Goal: Task Accomplishment & Management: Use online tool/utility

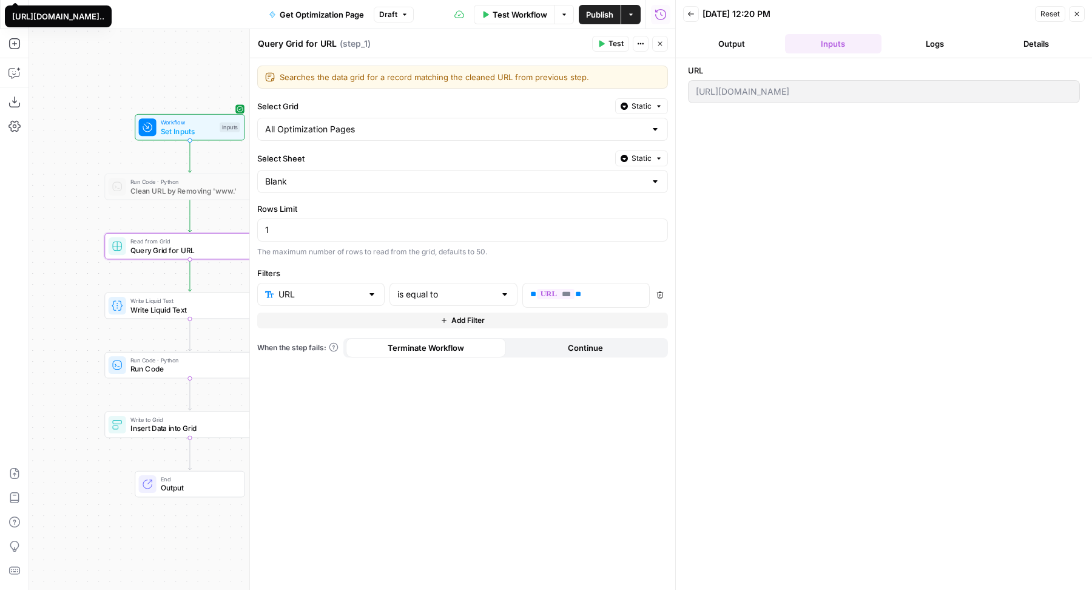
click at [923, 48] on button "Logs" at bounding box center [934, 43] width 97 height 19
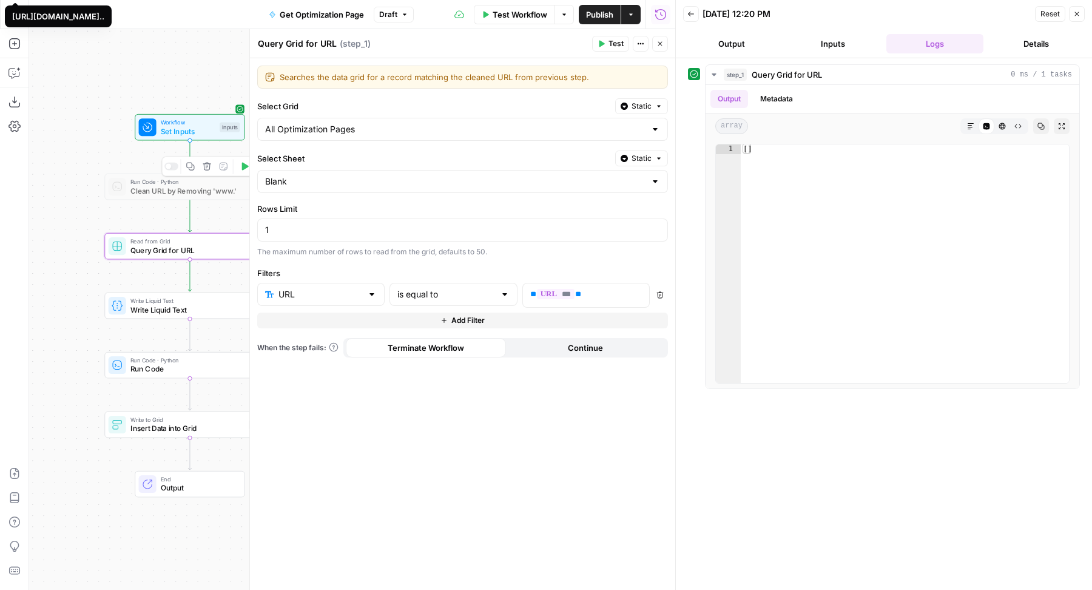
click at [172, 166] on div at bounding box center [171, 167] width 14 height 8
click at [554, 289] on span "***" at bounding box center [556, 294] width 38 height 10
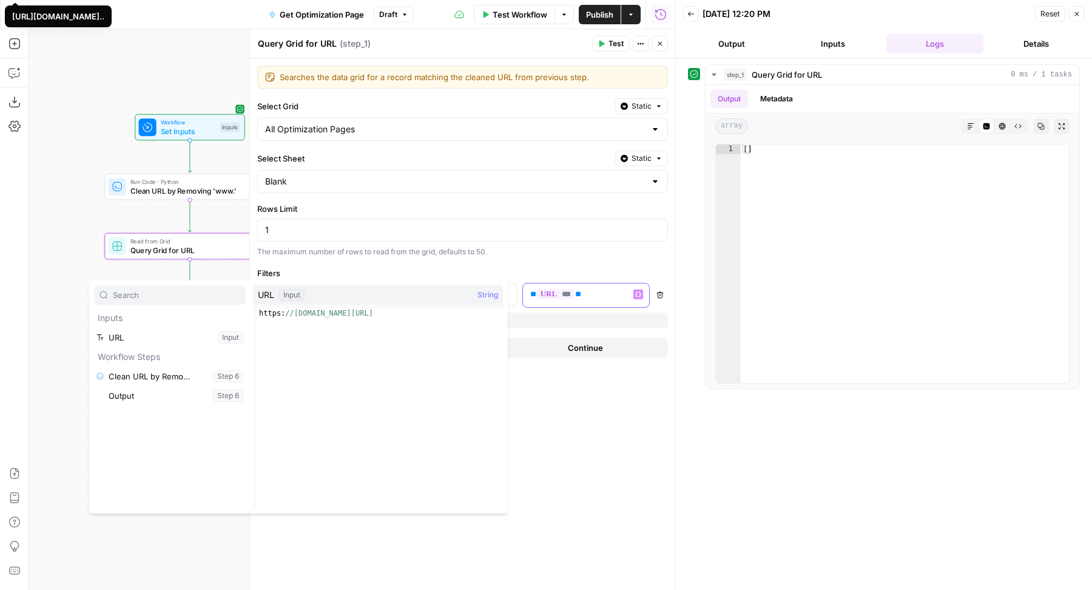
click at [554, 289] on span "***" at bounding box center [556, 294] width 38 height 10
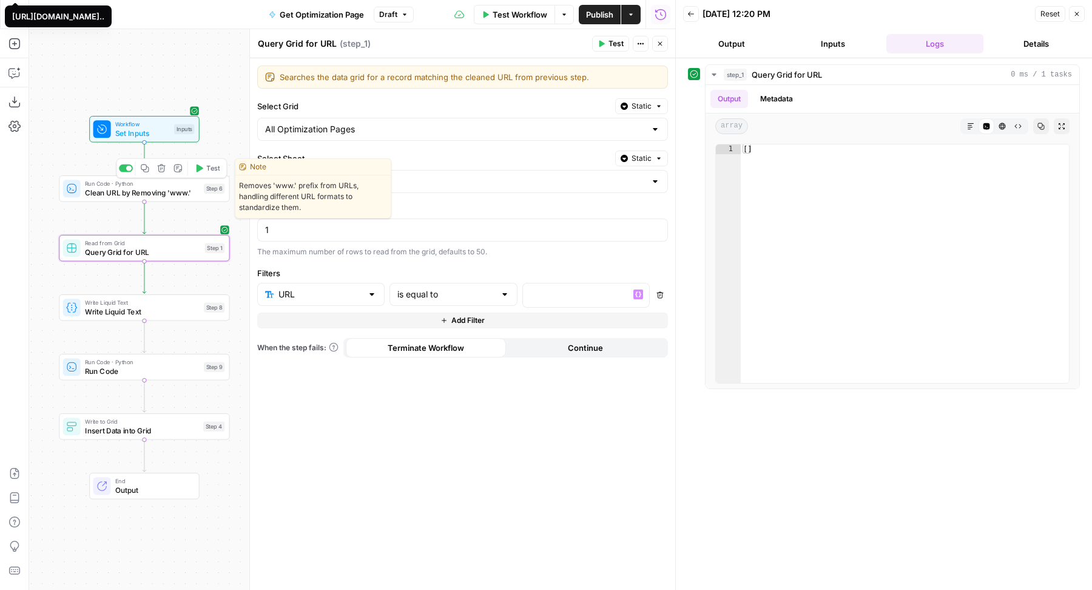
click at [207, 167] on span "Test" at bounding box center [212, 168] width 13 height 10
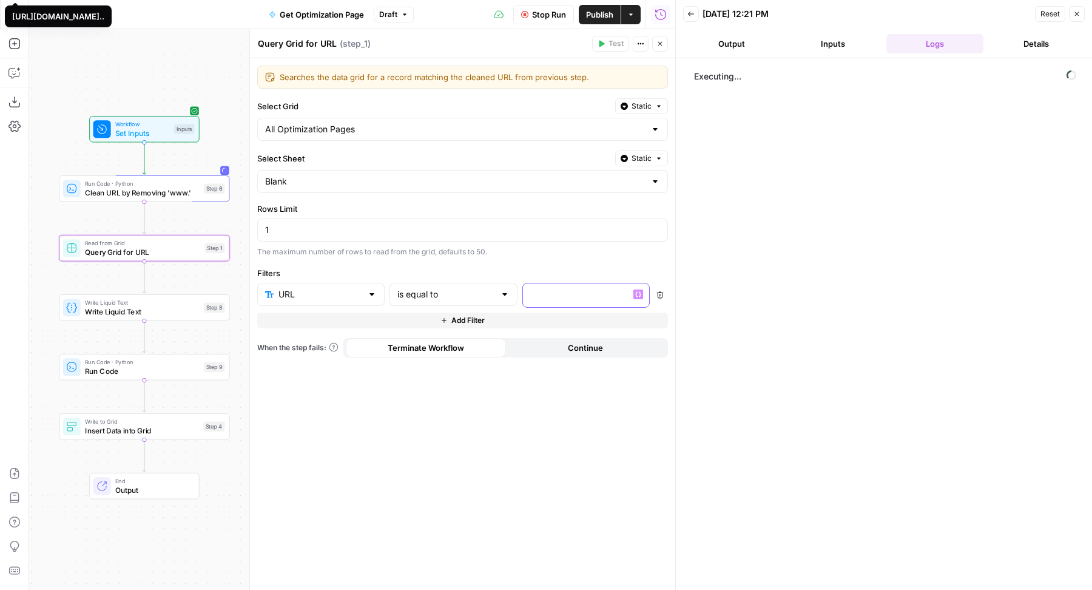
click at [558, 289] on p at bounding box center [586, 294] width 112 height 12
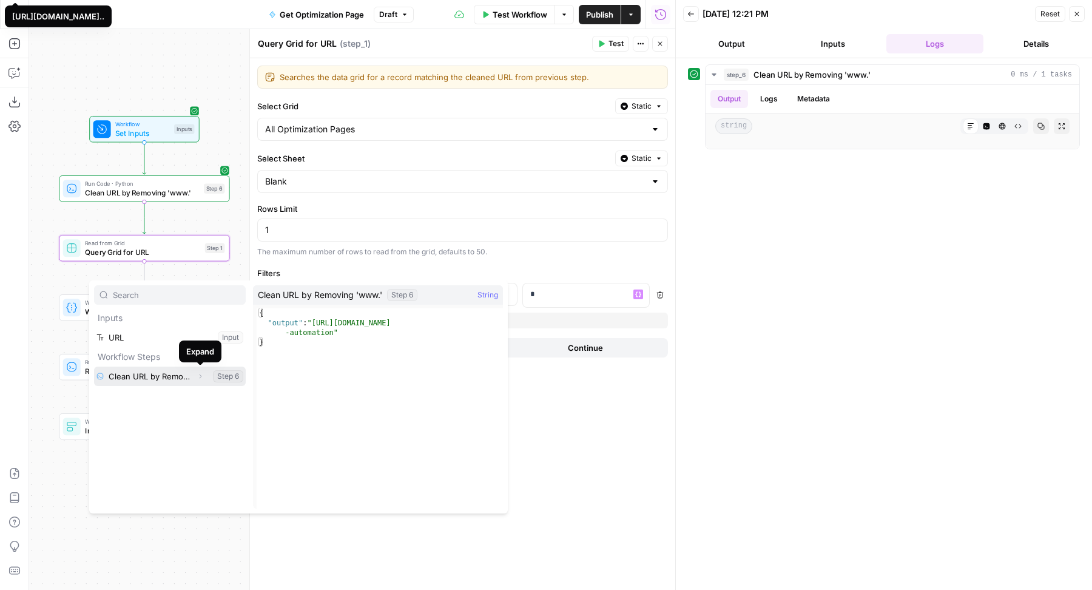
click at [199, 379] on button "Expand" at bounding box center [200, 376] width 16 height 16
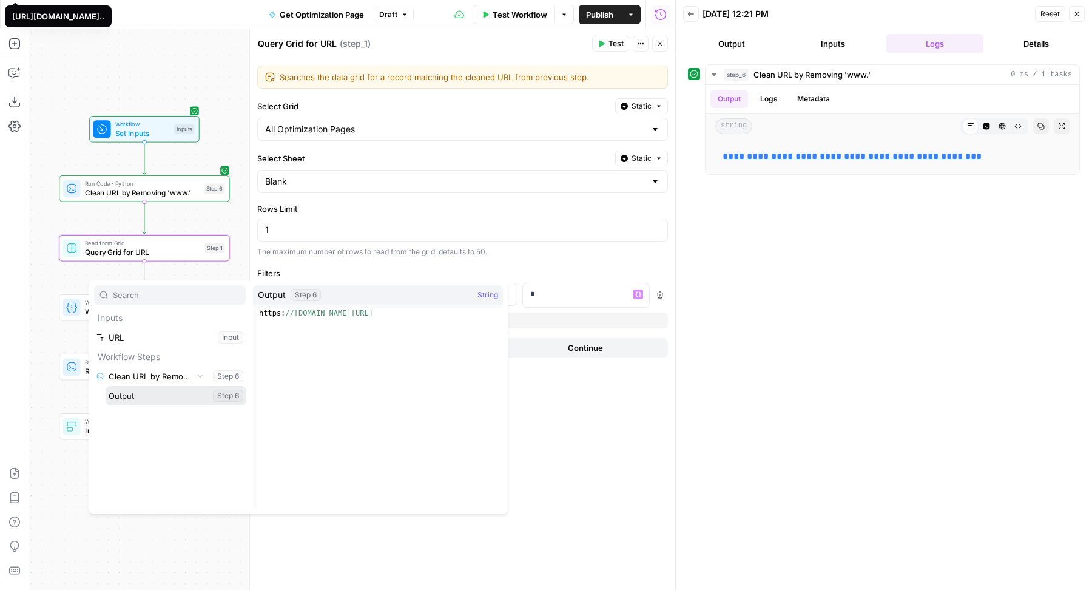
click at [174, 398] on button "Select variable Output" at bounding box center [176, 395] width 140 height 19
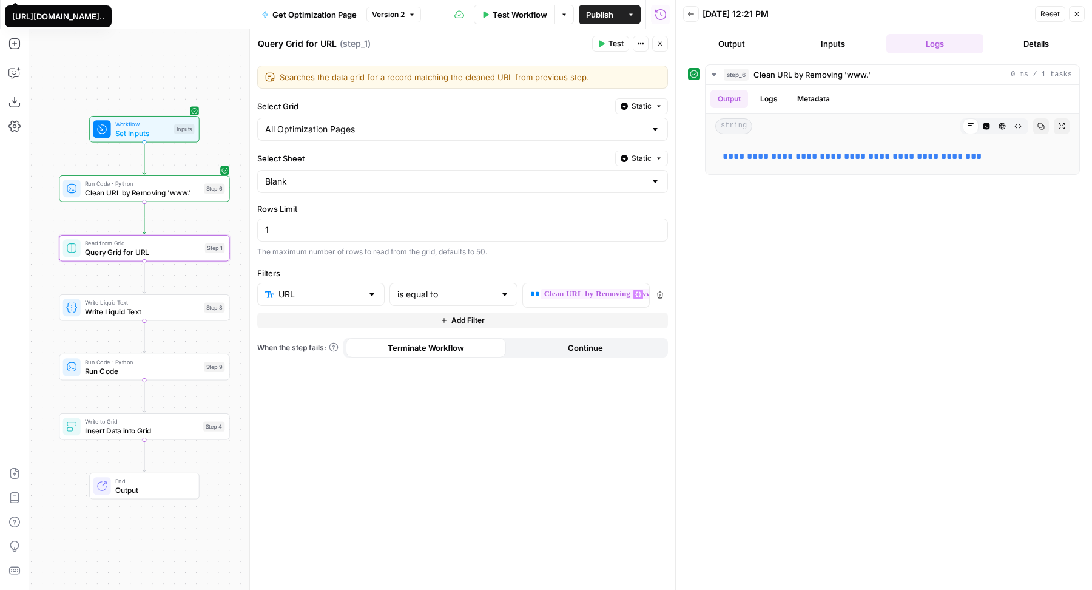
click at [614, 47] on span "Test" at bounding box center [615, 43] width 15 height 11
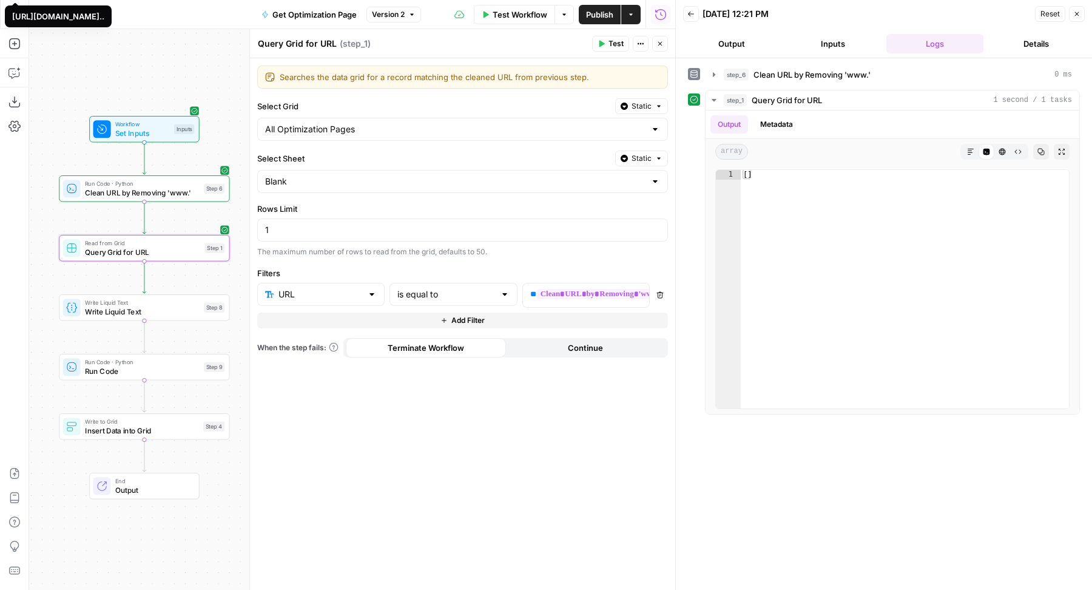
click at [663, 44] on icon "button" at bounding box center [659, 43] width 7 height 7
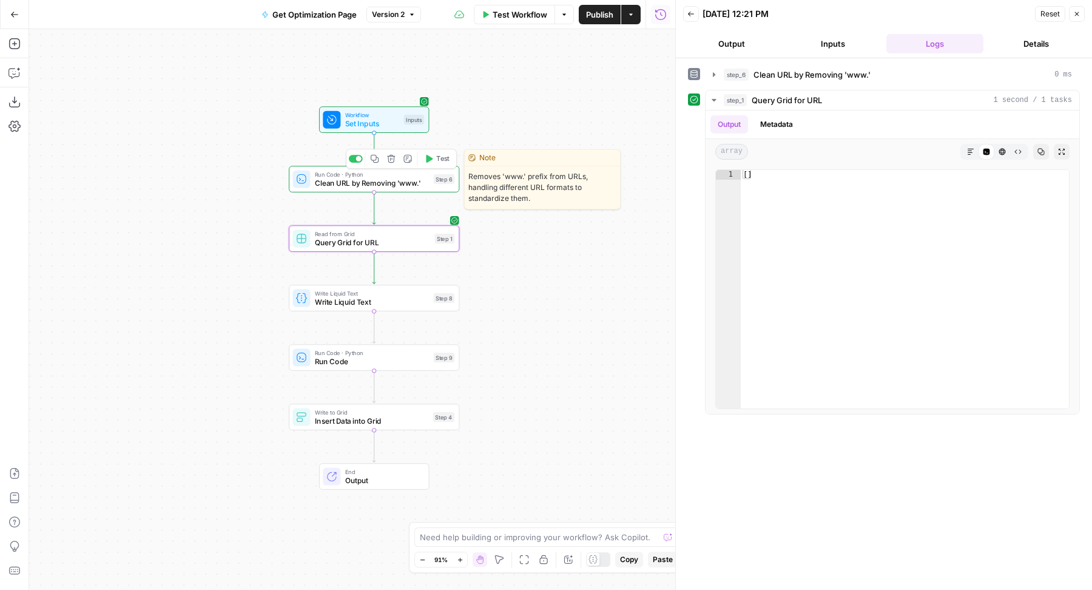
click at [358, 161] on div at bounding box center [358, 158] width 5 height 5
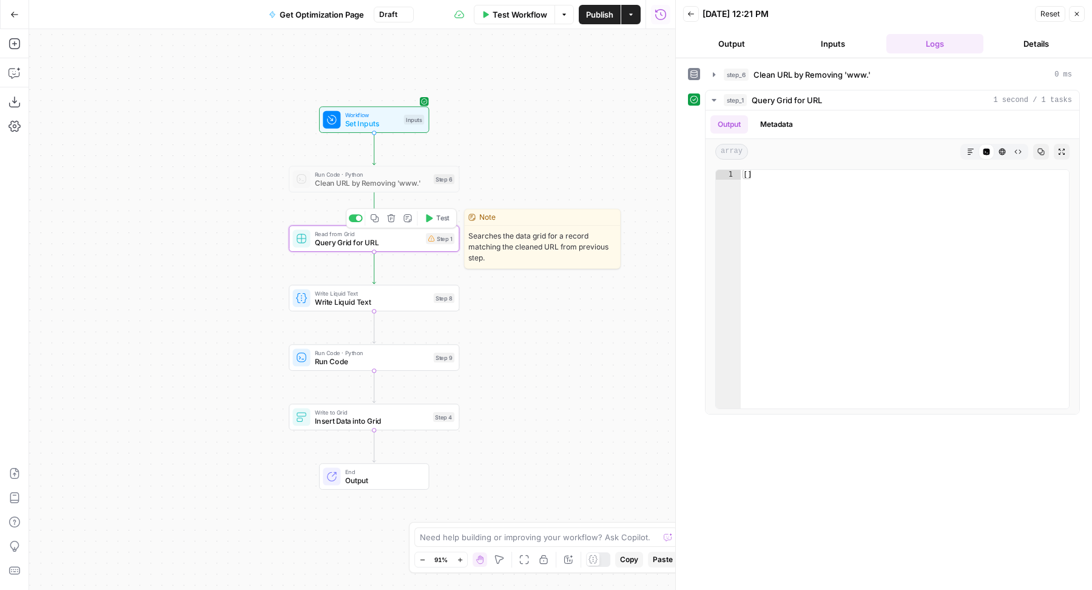
click at [358, 216] on div at bounding box center [358, 217] width 5 height 5
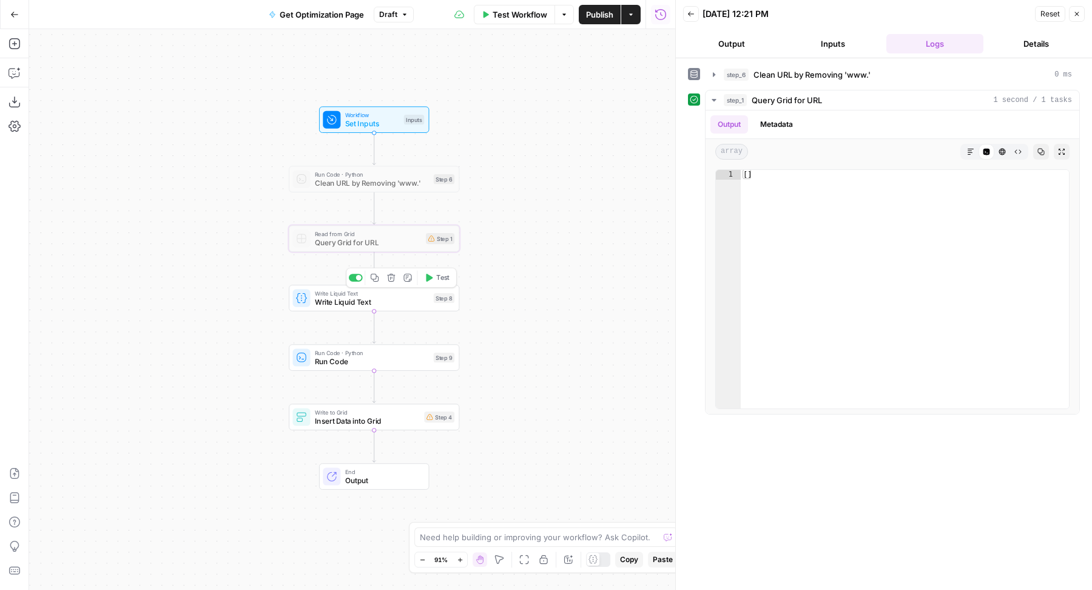
click at [337, 304] on span "Write Liquid Text" at bounding box center [372, 301] width 115 height 11
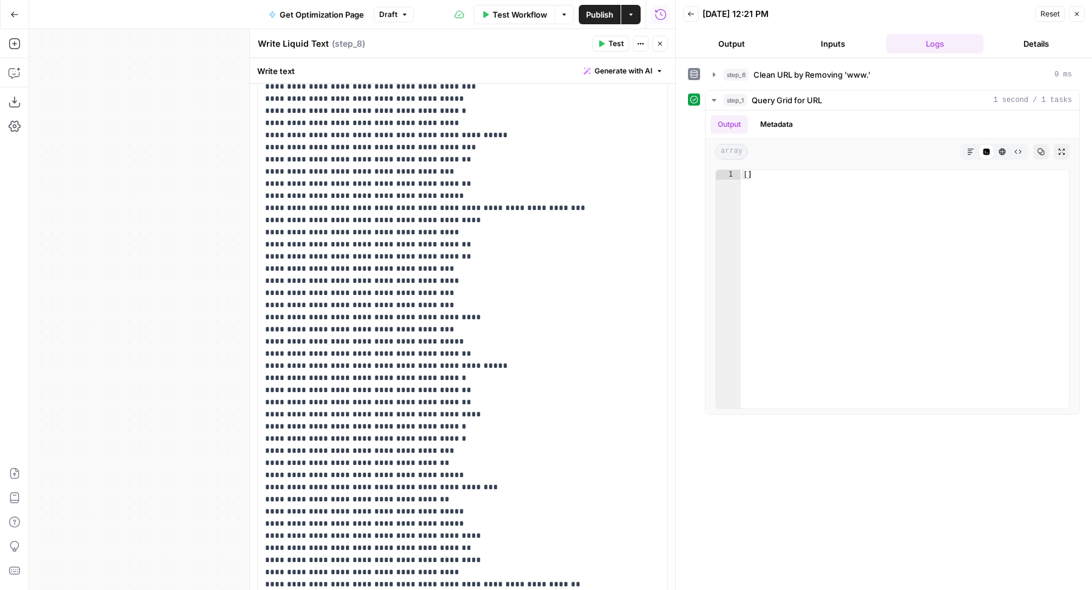
scroll to position [3700, 0]
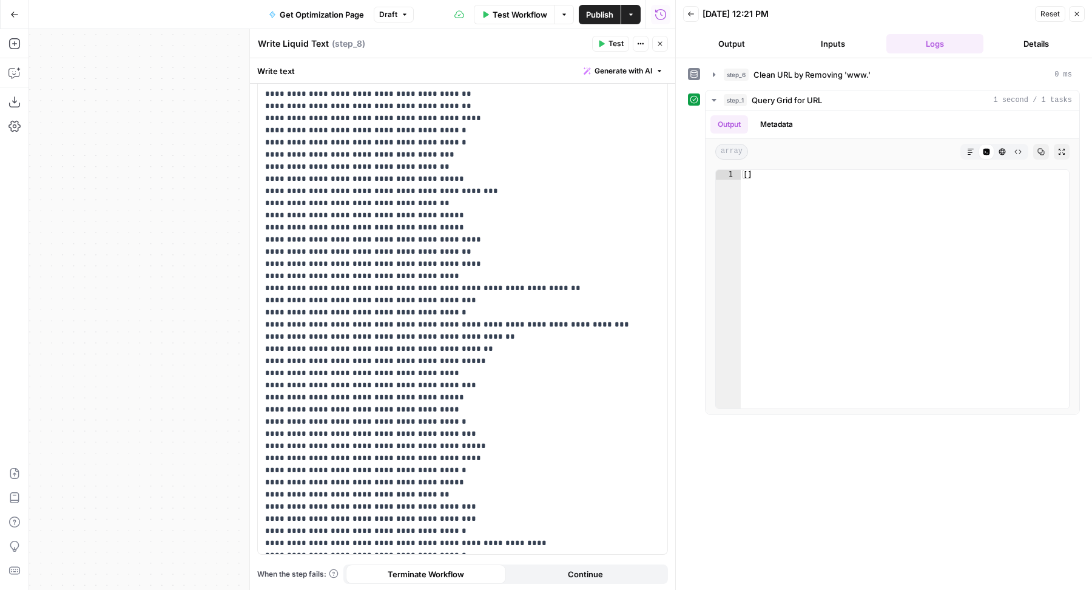
click at [659, 47] on icon "button" at bounding box center [659, 43] width 7 height 7
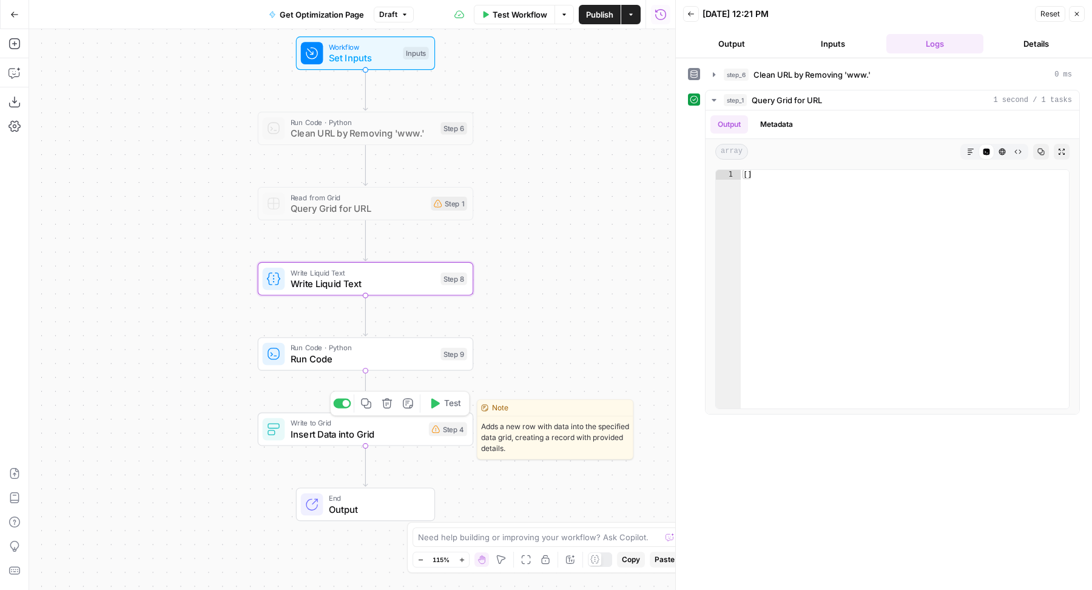
click at [364, 431] on span "Insert Data into Grid" at bounding box center [357, 434] width 133 height 14
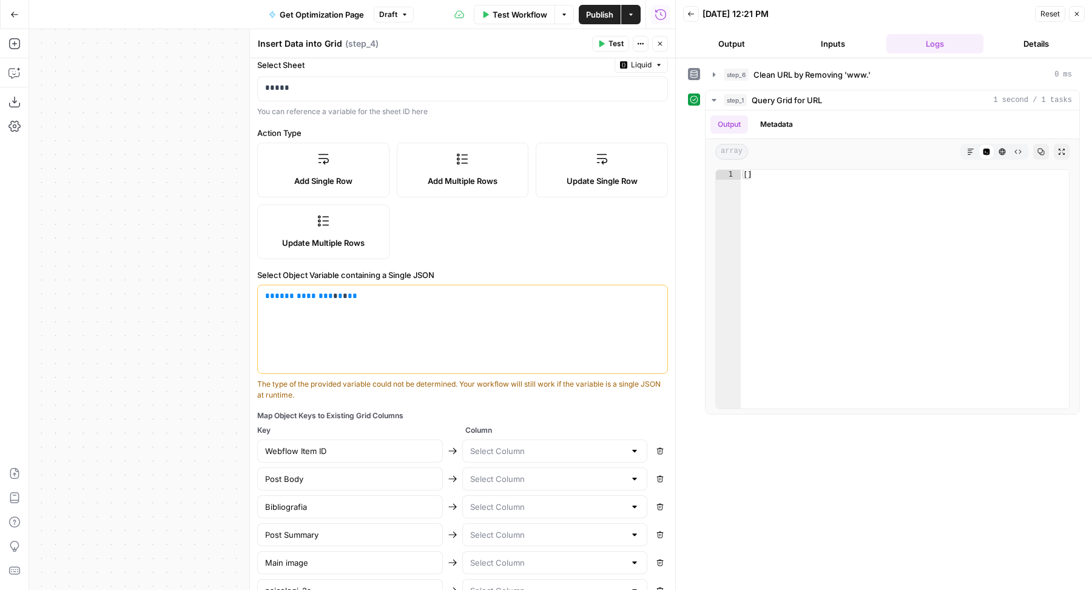
scroll to position [0, 0]
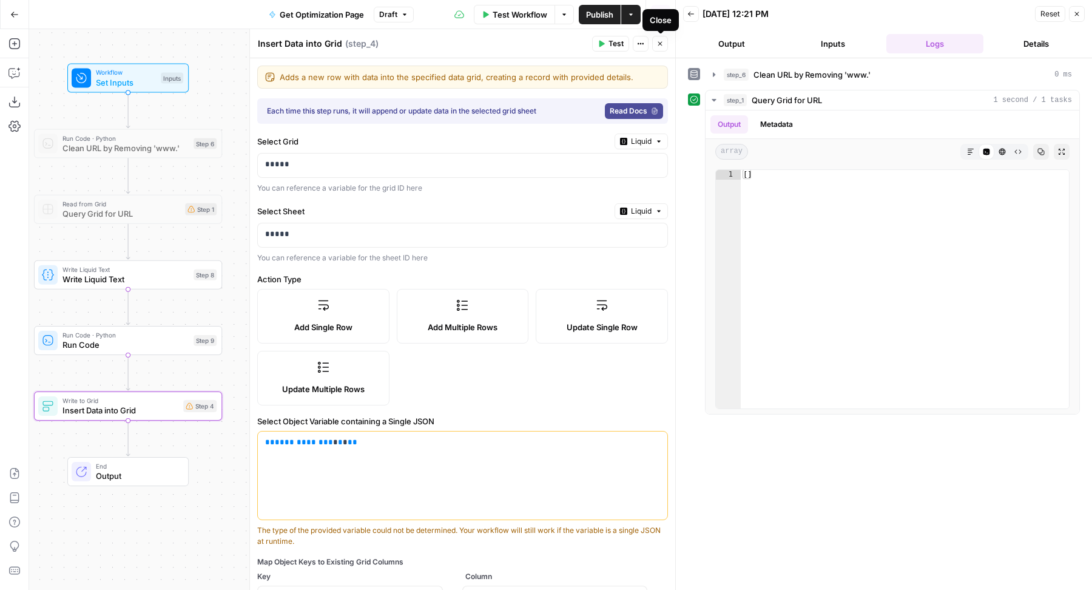
click at [665, 42] on button "Close" at bounding box center [660, 44] width 16 height 16
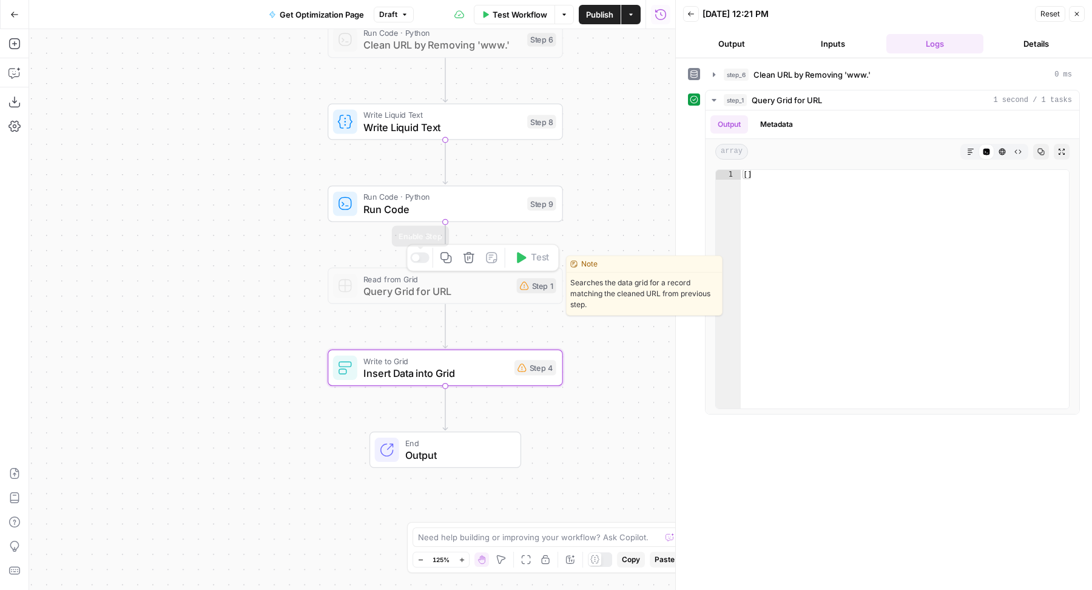
click at [419, 253] on div at bounding box center [419, 257] width 19 height 11
click at [372, 291] on span "Query Grid for URL" at bounding box center [436, 290] width 147 height 15
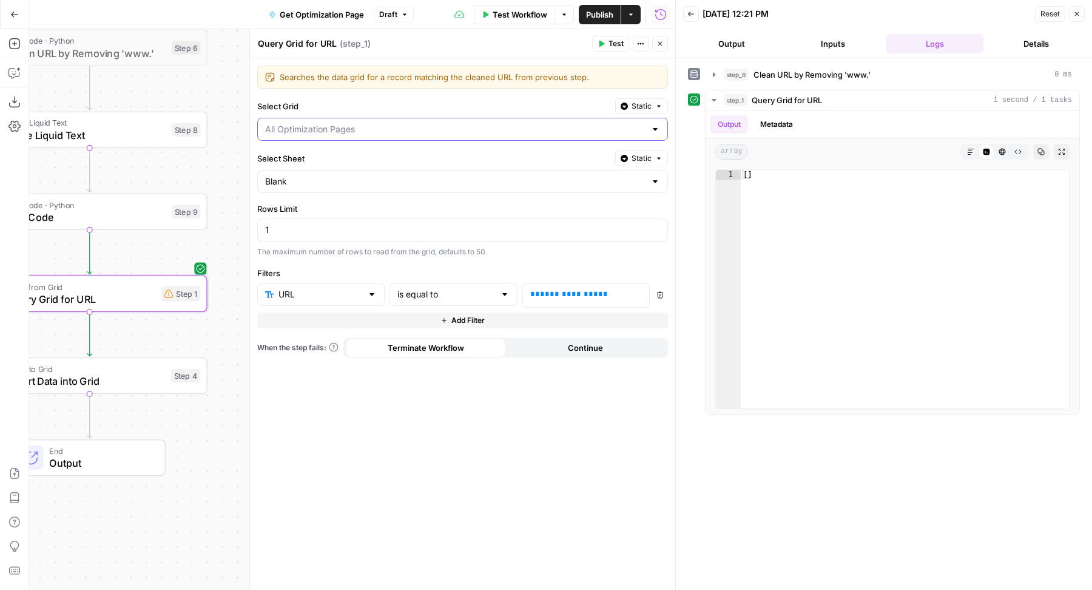
click at [384, 130] on input "Select Grid" at bounding box center [455, 129] width 380 height 12
click at [342, 155] on span "Content Refresh" at bounding box center [460, 158] width 385 height 12
type input "Content Refresh"
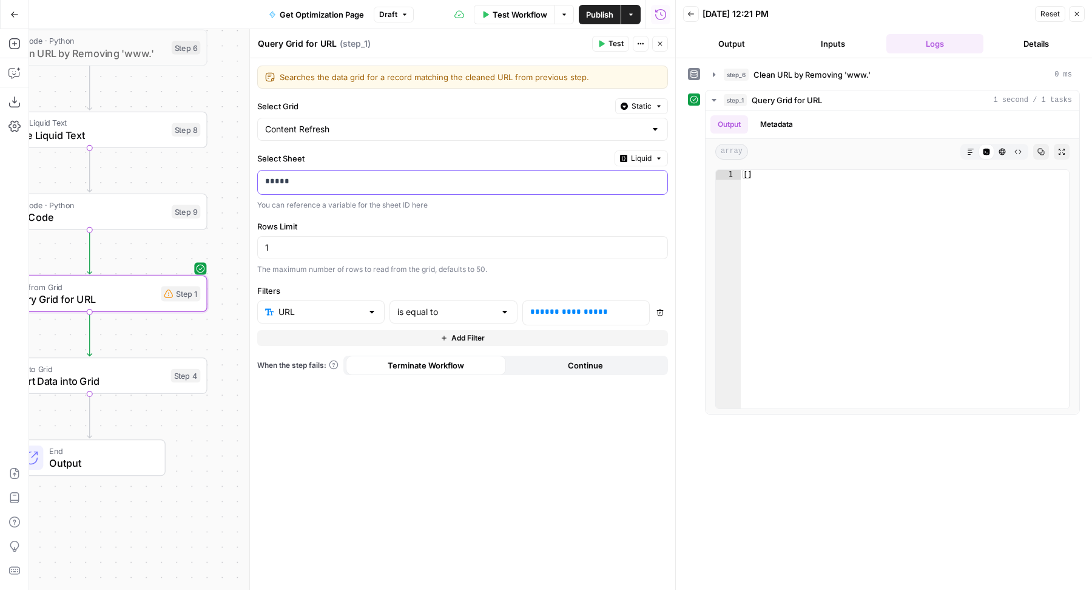
click at [328, 172] on div "*****" at bounding box center [453, 182] width 390 height 24
click at [633, 158] on span "Liquid" at bounding box center [641, 158] width 21 height 11
click at [609, 182] on span "Static" at bounding box center [613, 182] width 77 height 12
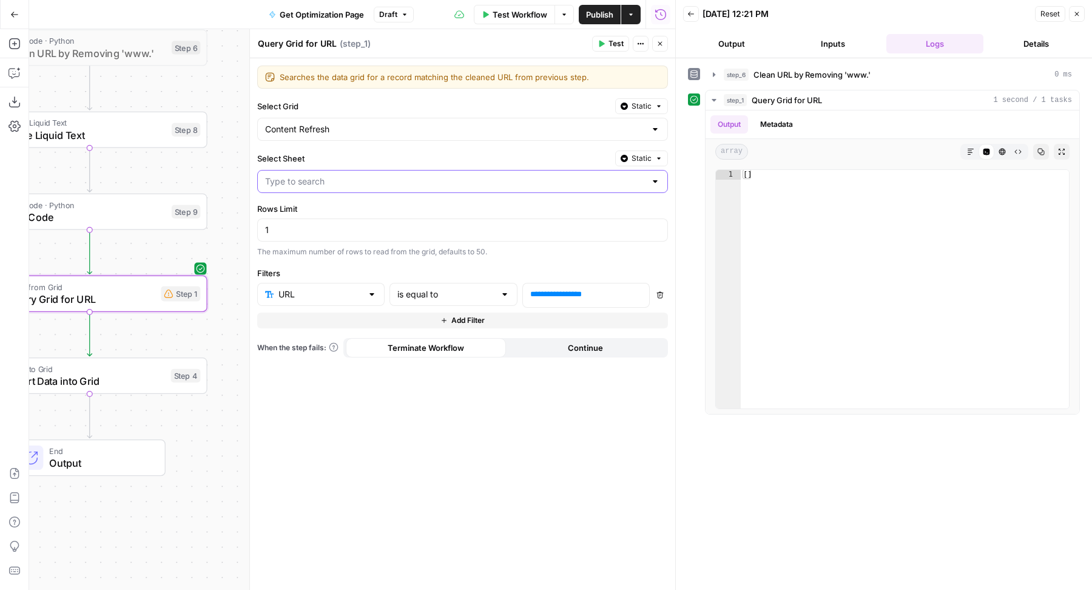
click at [392, 180] on input "Select Sheet" at bounding box center [455, 181] width 380 height 12
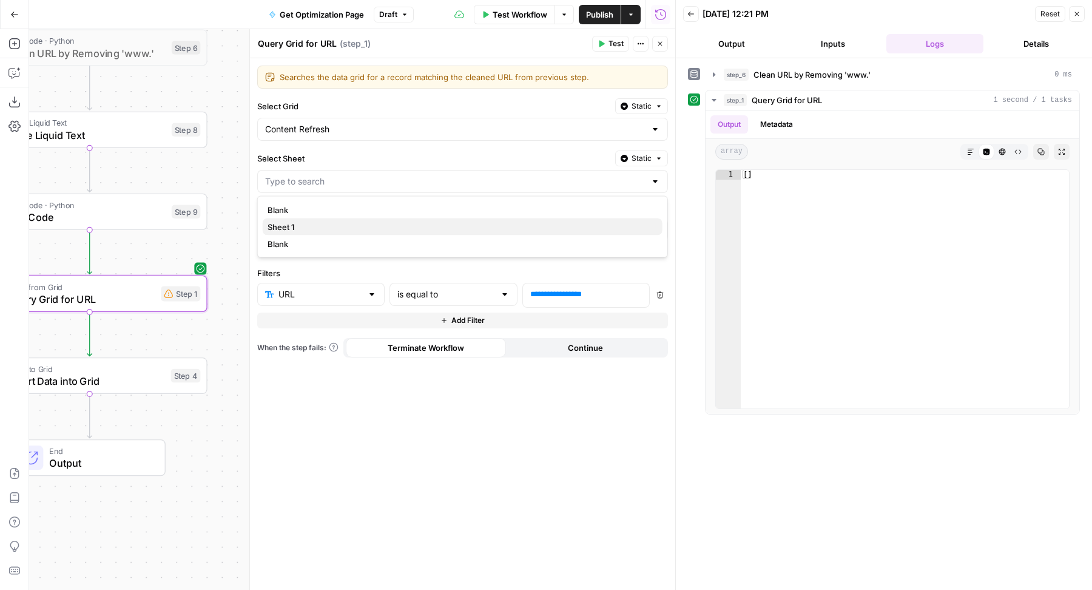
click at [291, 228] on span "Sheet 1" at bounding box center [460, 227] width 385 height 12
type input "Sheet 1"
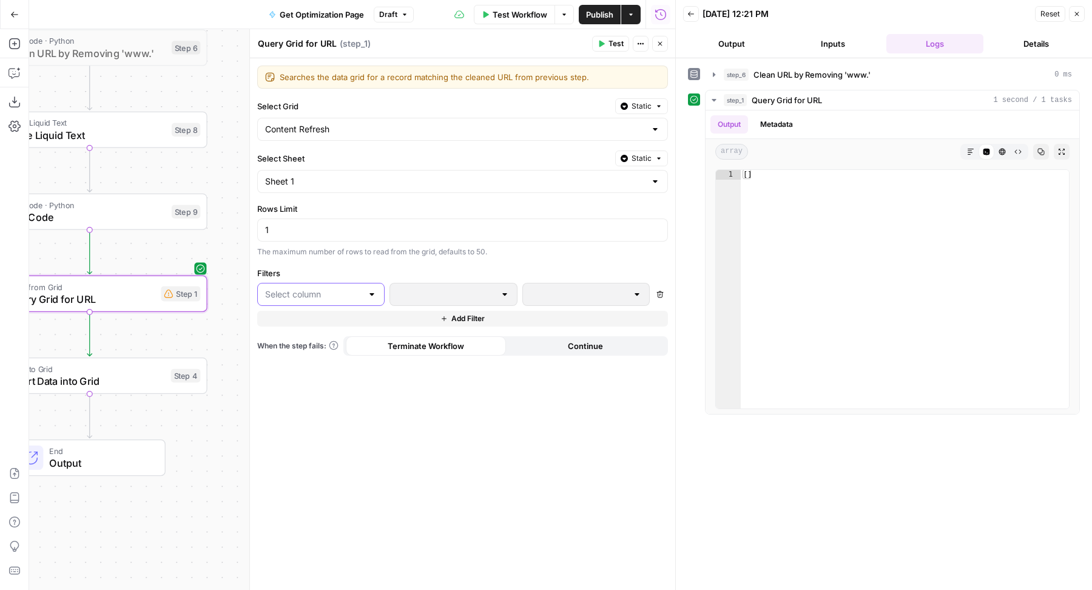
click at [335, 288] on input "text" at bounding box center [313, 294] width 97 height 12
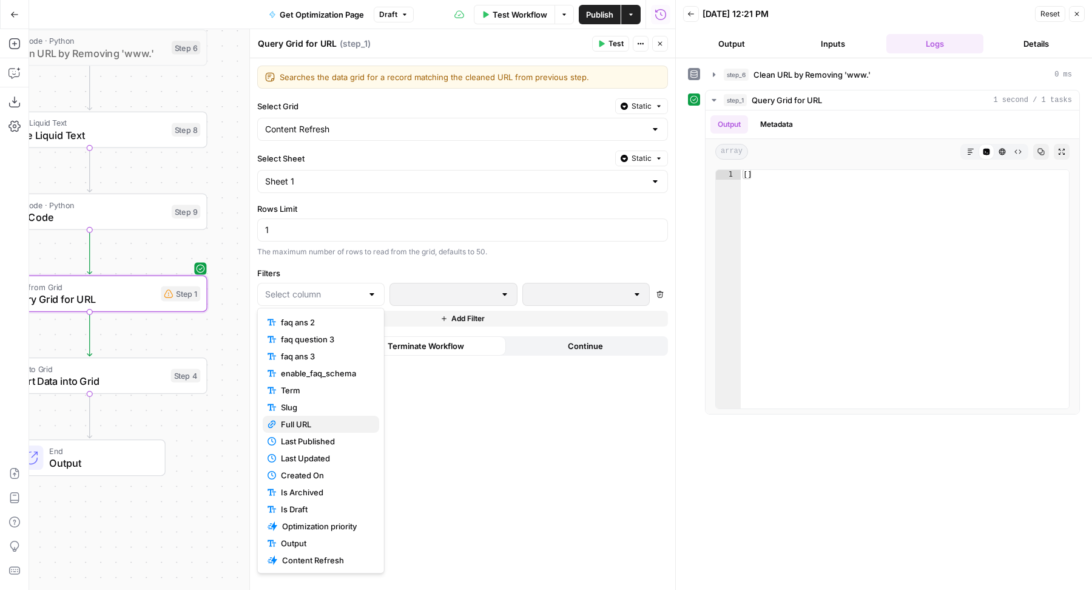
click at [325, 420] on span "Full URL" at bounding box center [325, 424] width 89 height 12
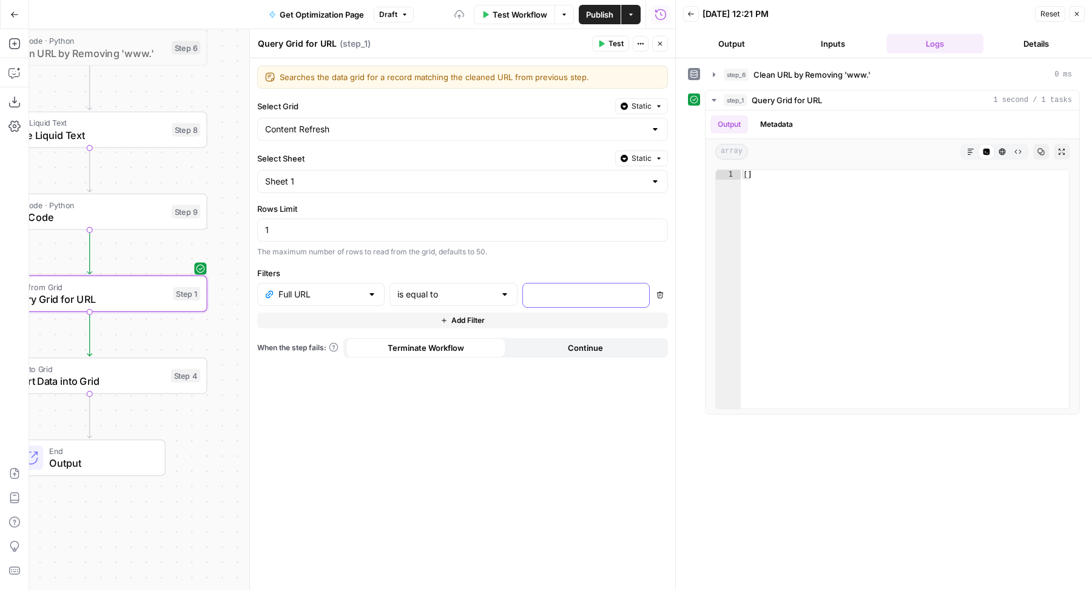
click at [564, 288] on p at bounding box center [576, 294] width 92 height 12
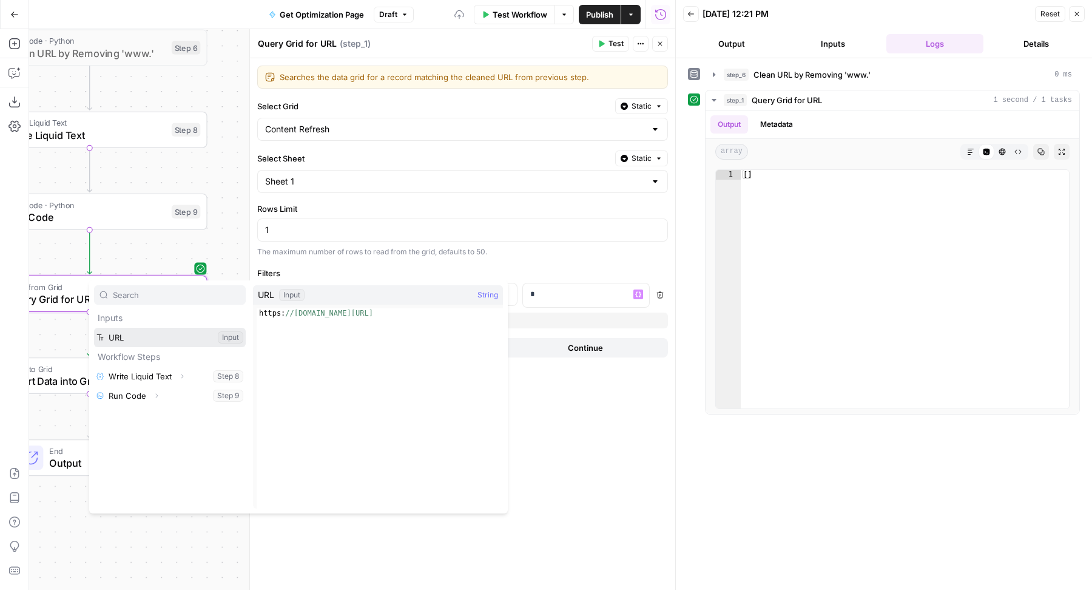
click at [140, 338] on button "Select variable URL" at bounding box center [170, 337] width 152 height 19
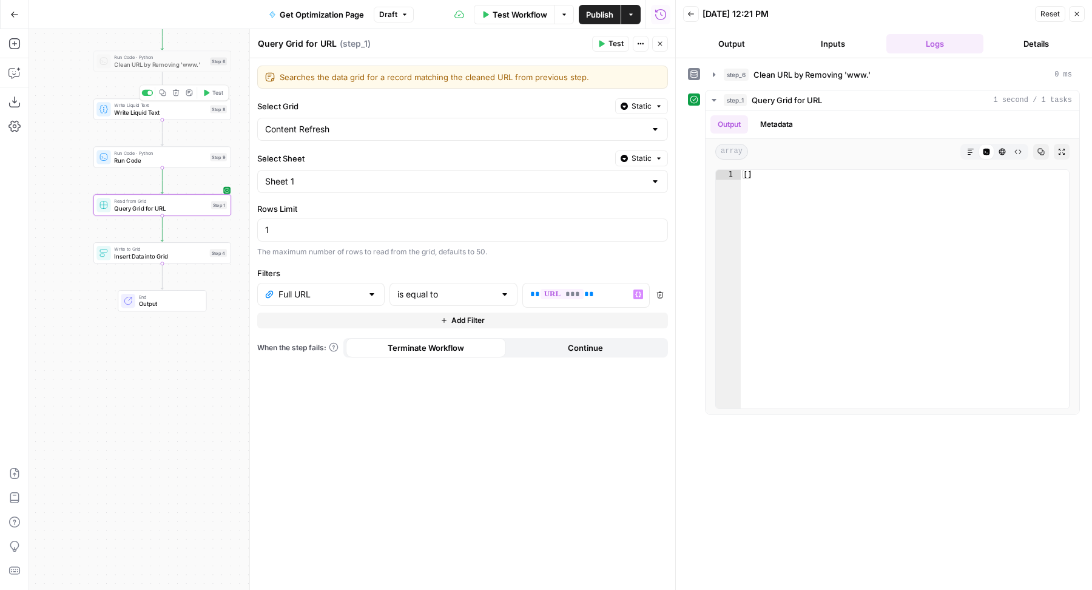
click at [211, 95] on button "Test" at bounding box center [212, 93] width 27 height 12
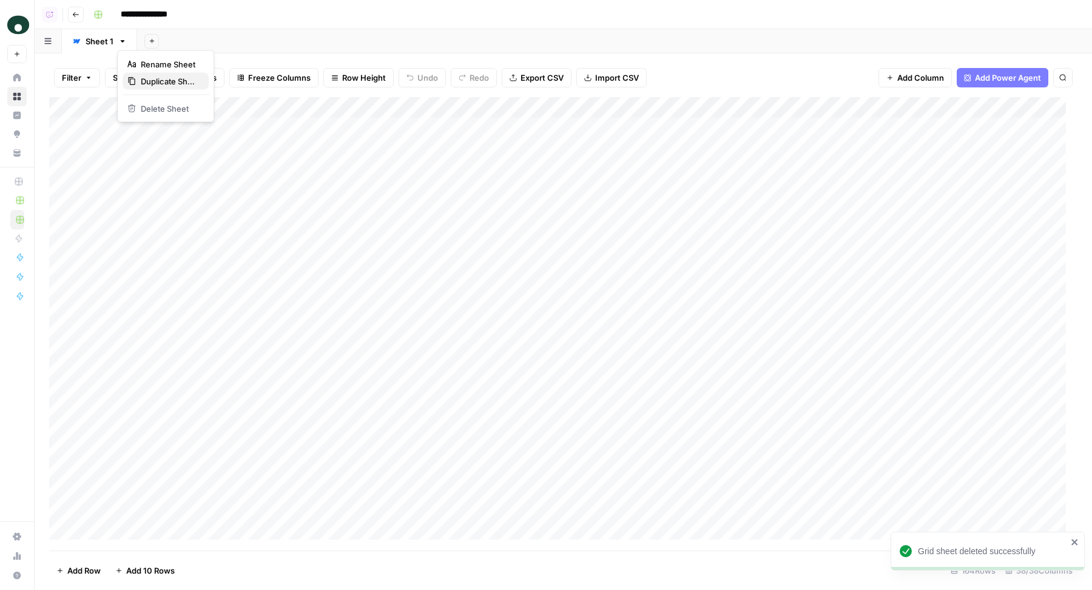
click at [159, 76] on span "Duplicate Sheet" at bounding box center [170, 81] width 58 height 12
click at [155, 106] on div "Add Column" at bounding box center [563, 117] width 1028 height 40
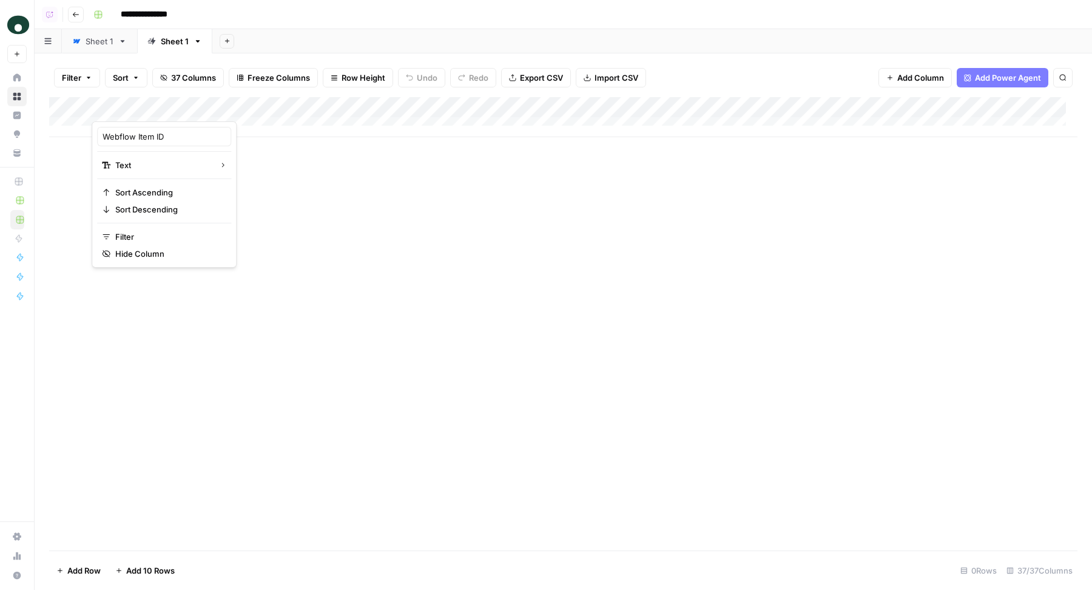
click at [98, 106] on div at bounding box center [179, 109] width 175 height 24
click at [106, 107] on div at bounding box center [179, 109] width 175 height 24
click at [307, 167] on div "Add Column" at bounding box center [563, 323] width 1028 height 453
click at [321, 109] on div "Add Column" at bounding box center [563, 117] width 1028 height 40
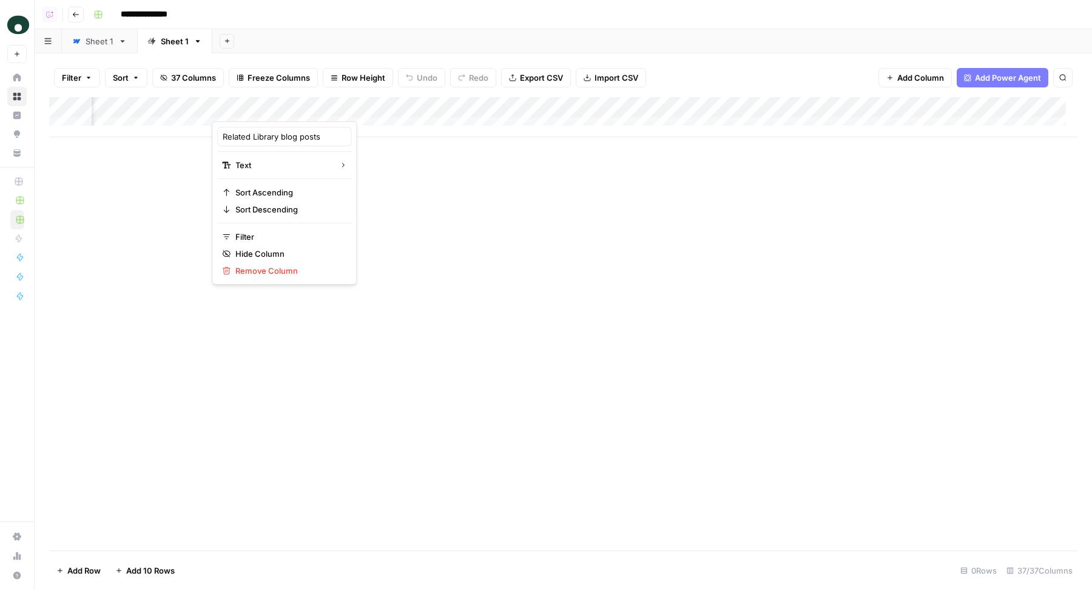
click at [375, 109] on div at bounding box center [299, 109] width 175 height 24
click at [266, 264] on span "Remove Column" at bounding box center [288, 270] width 106 height 12
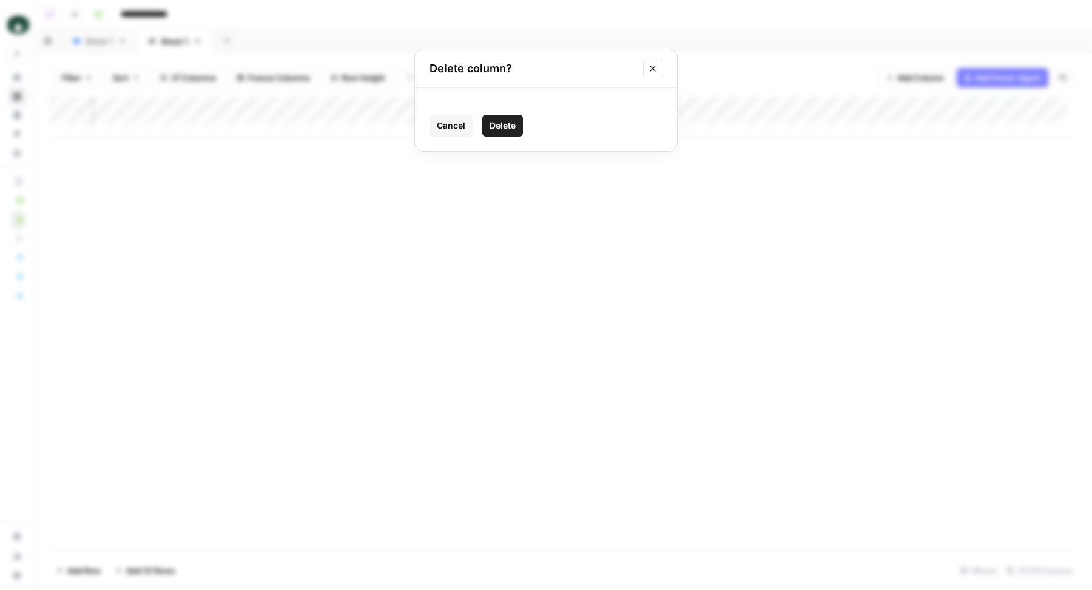
click at [495, 132] on button "Delete" at bounding box center [502, 126] width 41 height 22
click at [380, 104] on div "Add Column" at bounding box center [563, 117] width 1028 height 40
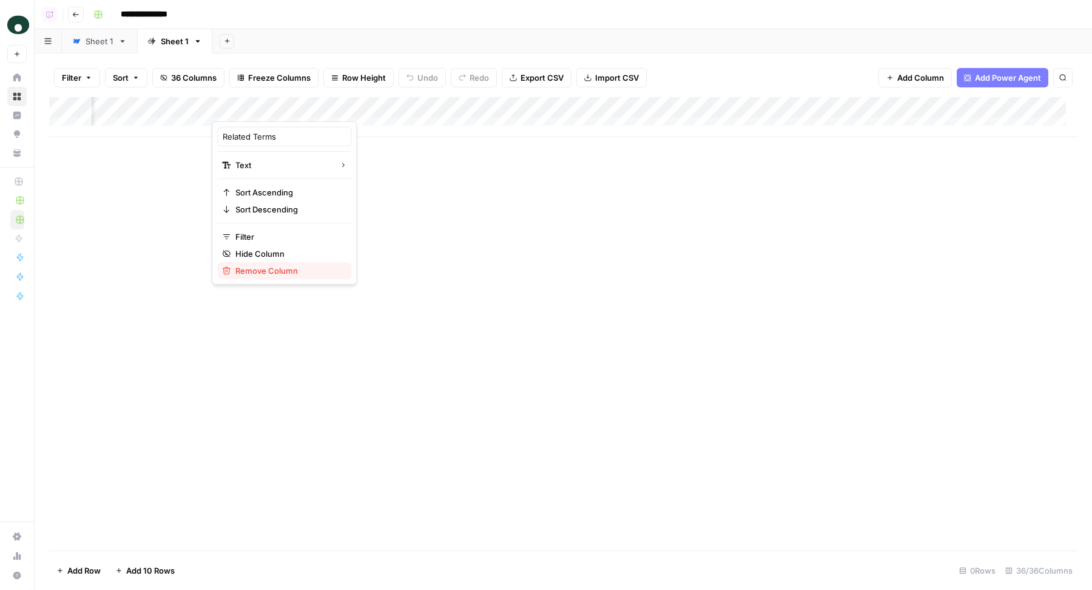
click at [289, 264] on span "Remove Column" at bounding box center [288, 270] width 106 height 12
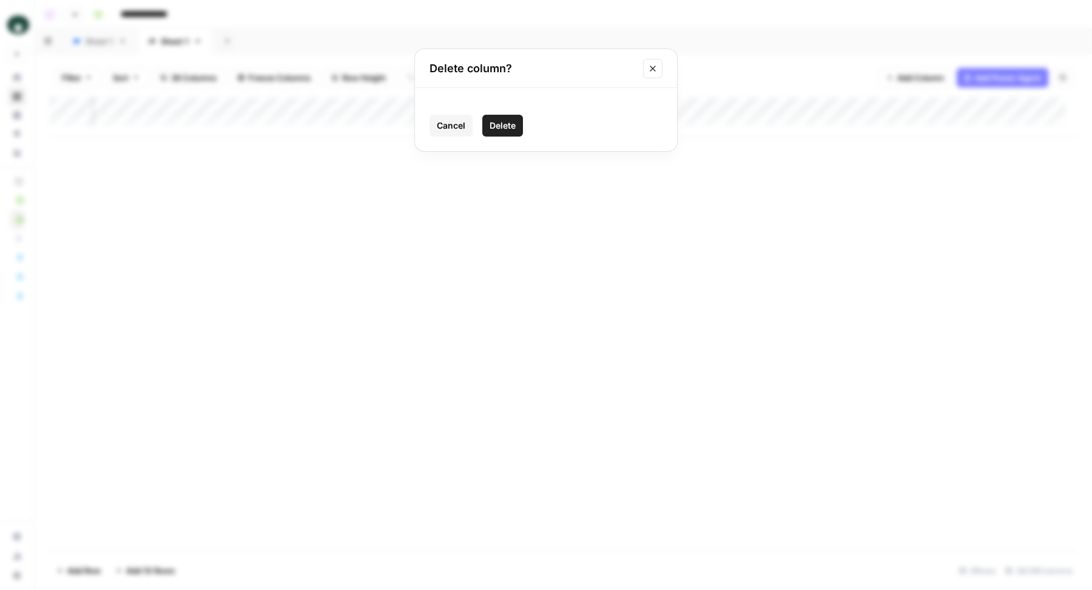
click at [504, 132] on button "Delete" at bounding box center [502, 126] width 41 height 22
click at [380, 110] on div "Add Column" at bounding box center [563, 117] width 1028 height 40
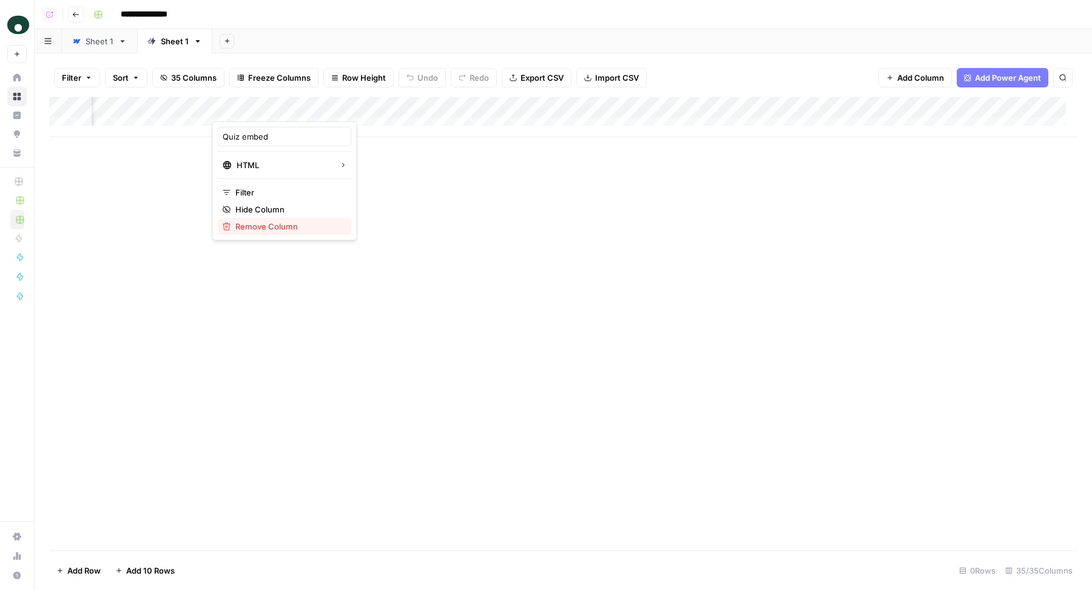
click at [296, 228] on span "Remove Column" at bounding box center [288, 226] width 106 height 12
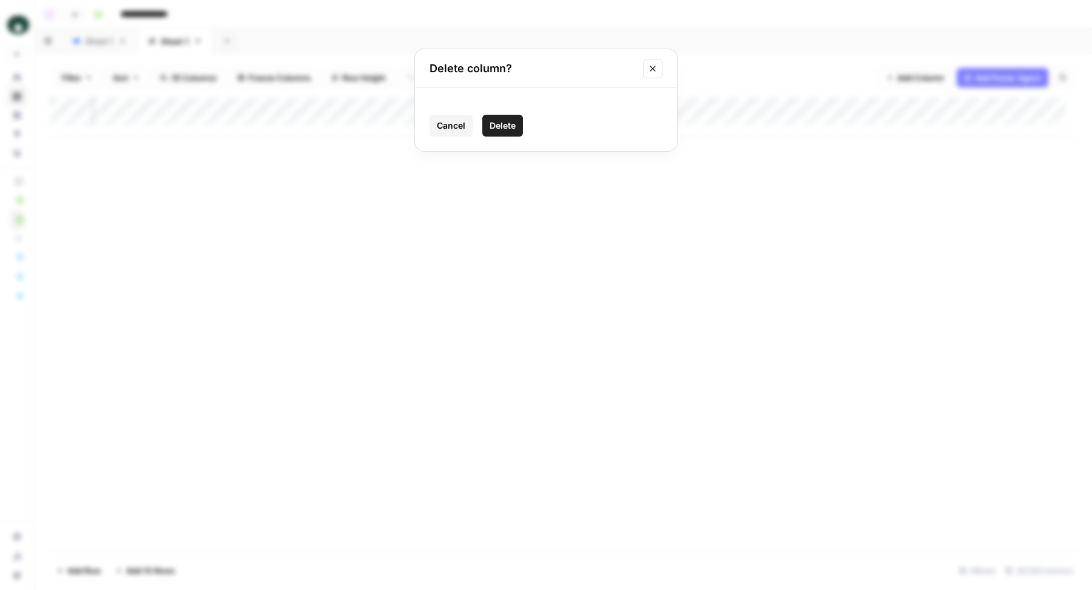
click at [514, 124] on span "Delete" at bounding box center [503, 125] width 26 height 12
click at [379, 109] on div "Add Column" at bounding box center [563, 117] width 1028 height 40
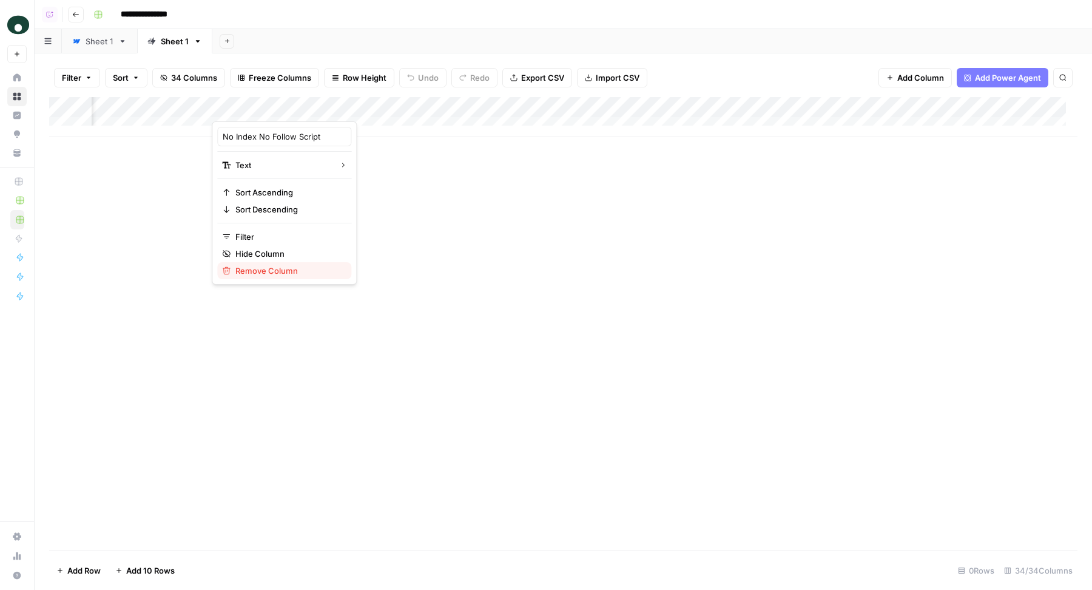
click at [299, 264] on span "Remove Column" at bounding box center [288, 270] width 106 height 12
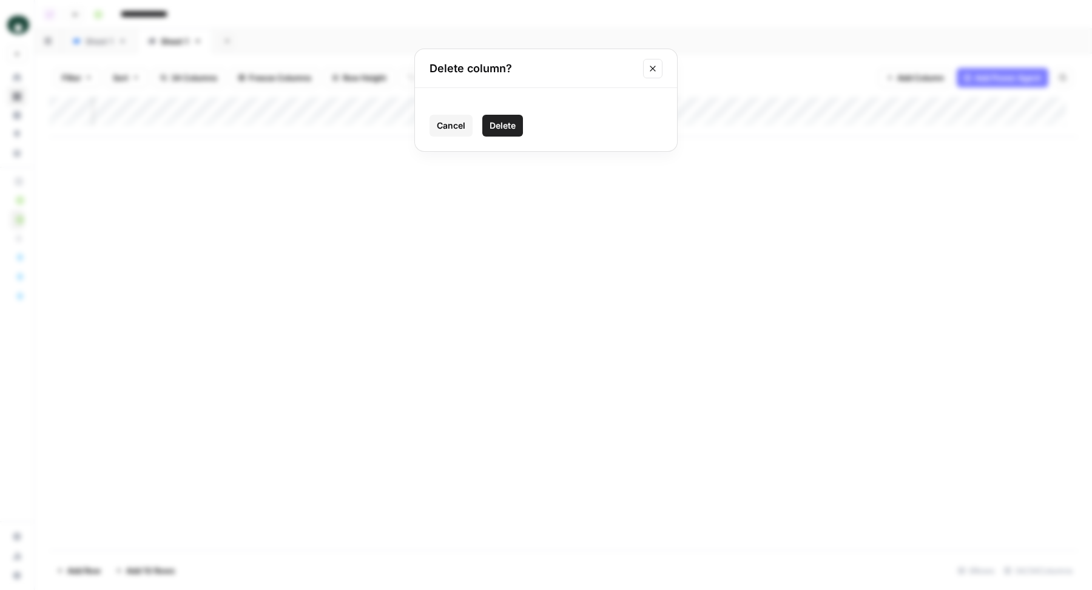
click at [493, 120] on span "Delete" at bounding box center [503, 125] width 26 height 12
click at [523, 109] on div "Add Column" at bounding box center [563, 117] width 1028 height 40
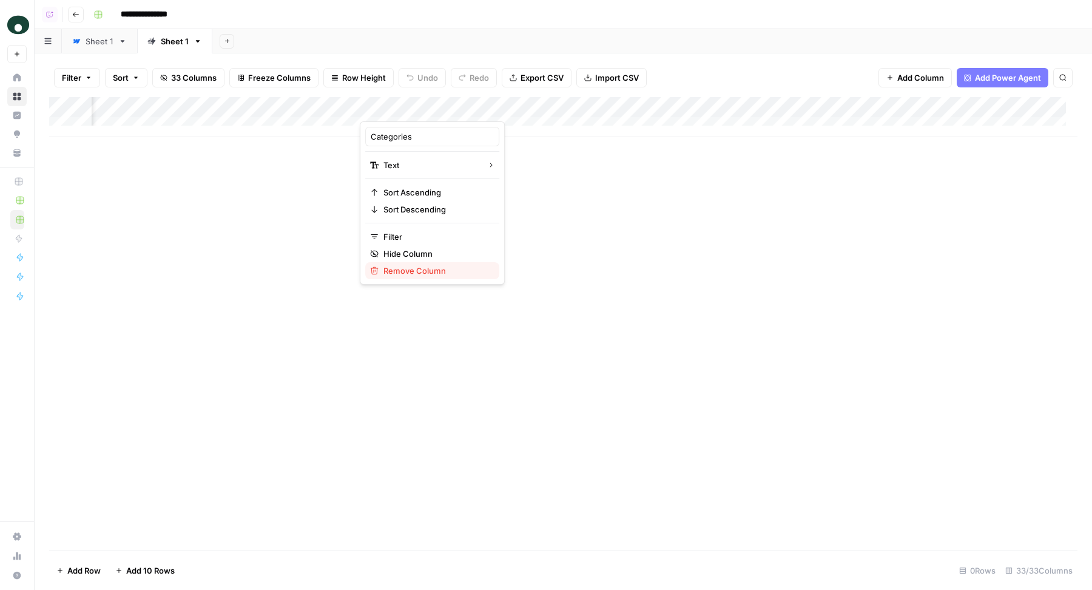
click at [437, 266] on span "Remove Column" at bounding box center [436, 270] width 106 height 12
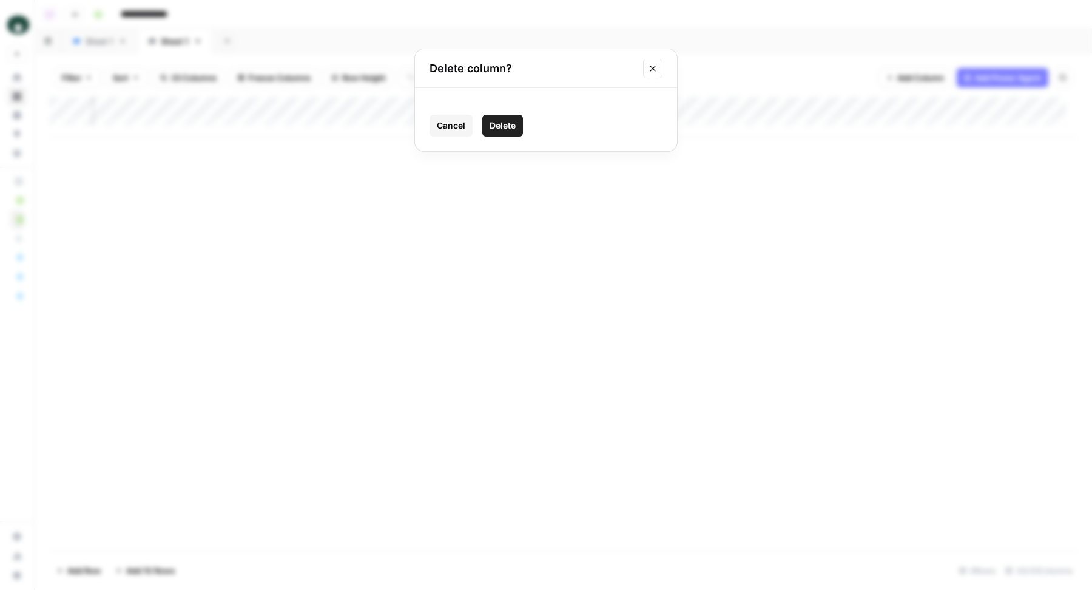
click at [506, 117] on button "Delete" at bounding box center [502, 126] width 41 height 22
click at [520, 106] on div "Add Column" at bounding box center [563, 117] width 1028 height 40
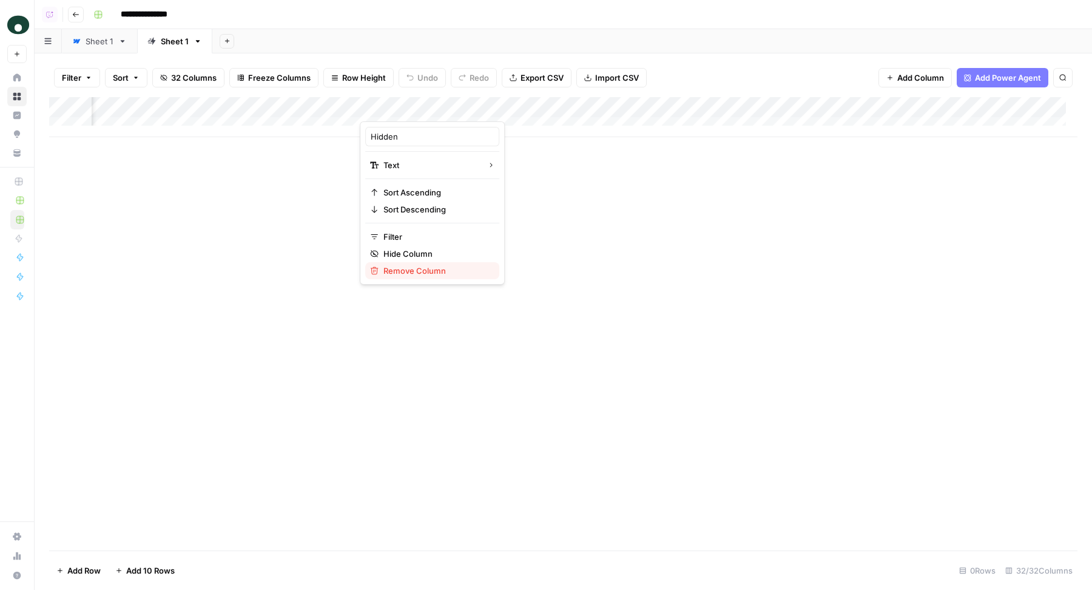
click at [448, 268] on span "Remove Column" at bounding box center [436, 270] width 106 height 12
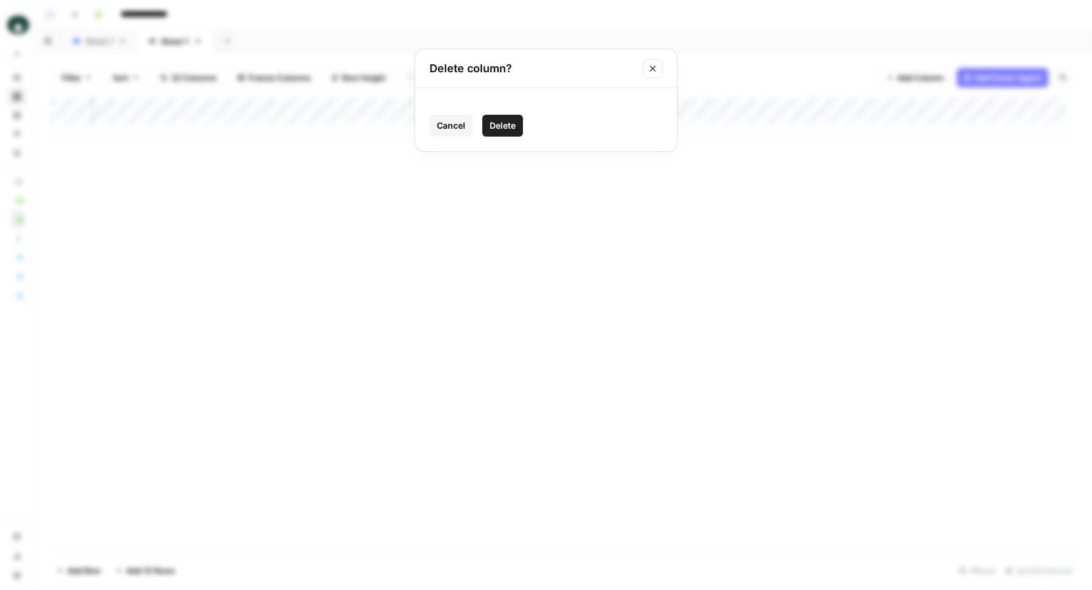
click at [511, 127] on span "Delete" at bounding box center [503, 125] width 26 height 12
click at [527, 112] on div "Add Column" at bounding box center [563, 117] width 1028 height 40
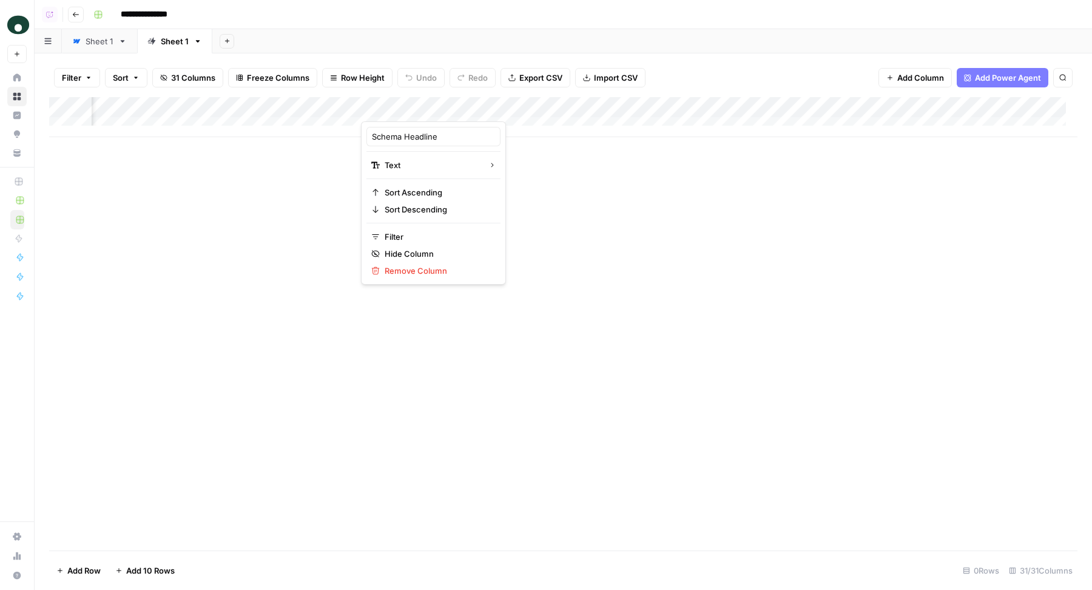
click at [356, 107] on div "Add Column" at bounding box center [563, 117] width 1028 height 40
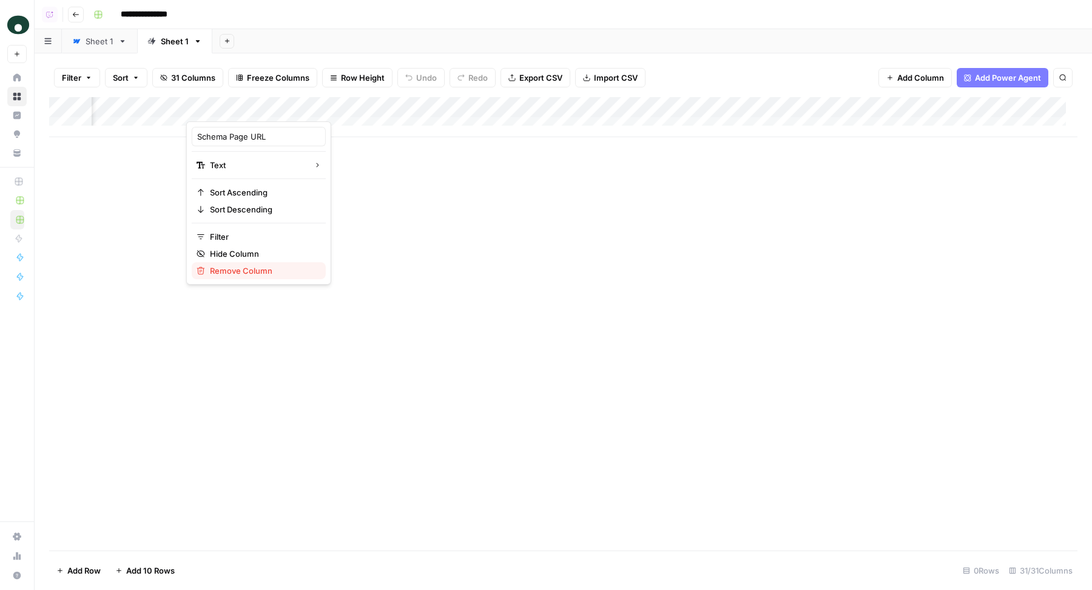
click at [268, 275] on span "Remove Column" at bounding box center [263, 270] width 106 height 12
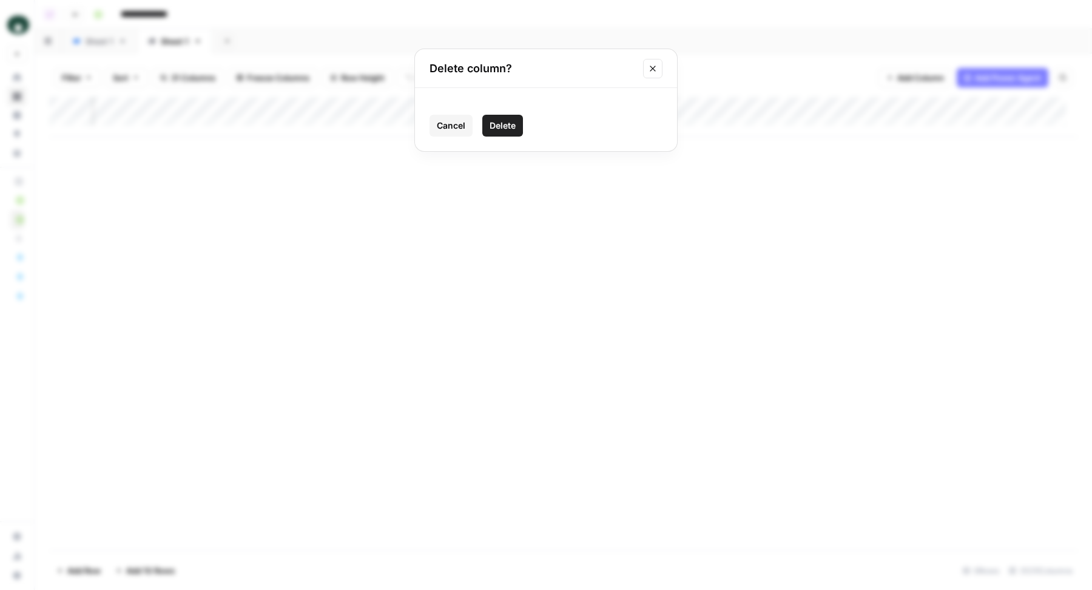
click at [511, 130] on span "Delete" at bounding box center [503, 125] width 26 height 12
click at [352, 107] on div "Add Column" at bounding box center [563, 117] width 1028 height 40
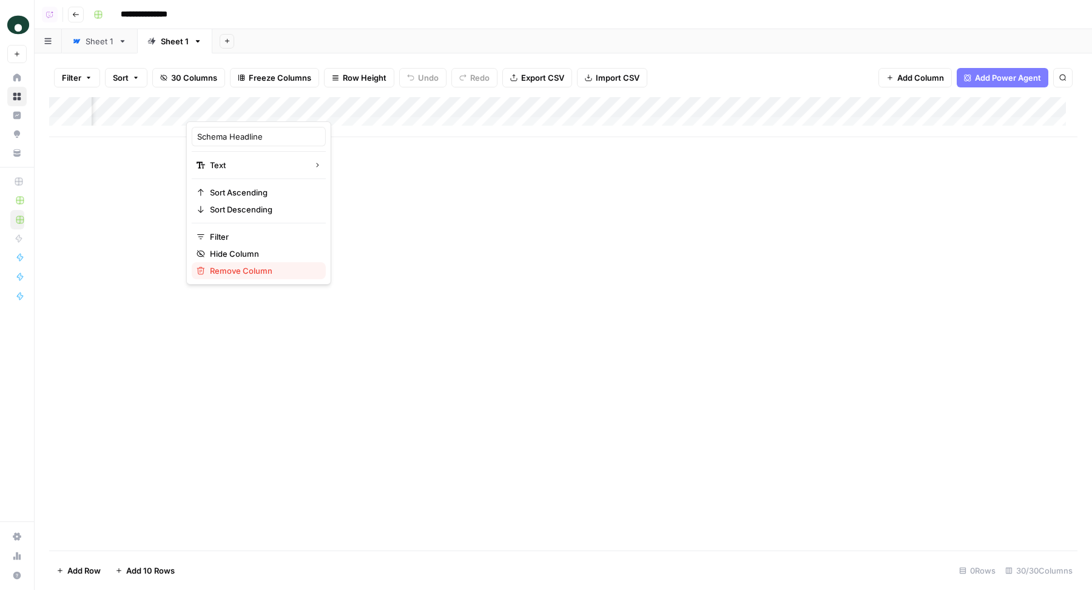
click at [280, 271] on span "Remove Column" at bounding box center [263, 270] width 106 height 12
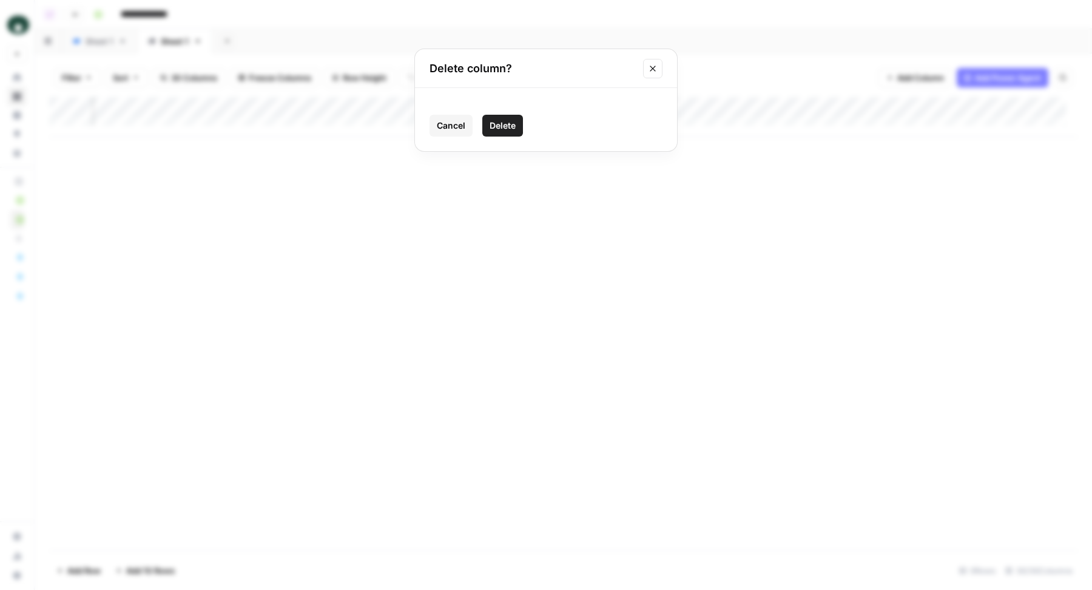
click at [523, 127] on button "Delete" at bounding box center [502, 126] width 41 height 22
click at [354, 110] on div "Add Column" at bounding box center [563, 117] width 1028 height 40
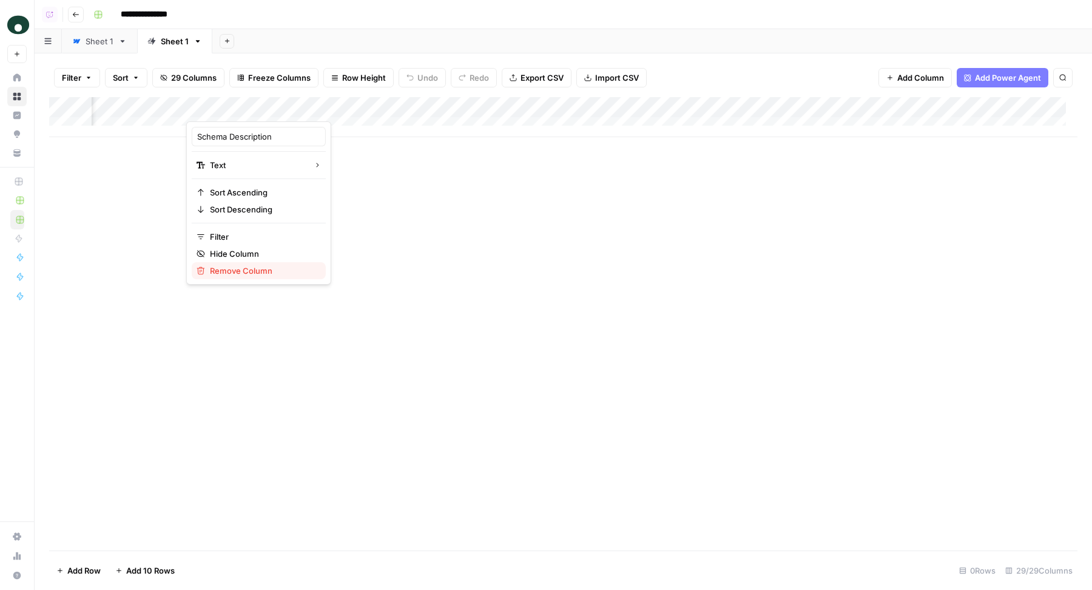
click at [276, 273] on span "Remove Column" at bounding box center [263, 270] width 106 height 12
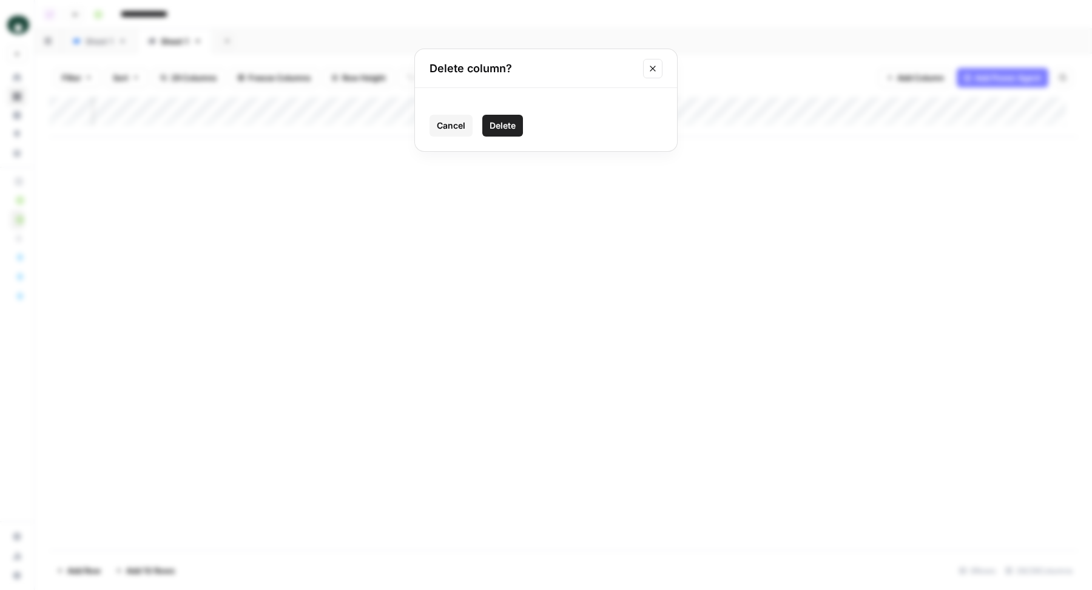
click at [503, 129] on span "Delete" at bounding box center [503, 125] width 26 height 12
click at [360, 110] on div "Add Column" at bounding box center [563, 117] width 1028 height 40
click at [354, 110] on div "Add Column" at bounding box center [563, 117] width 1028 height 40
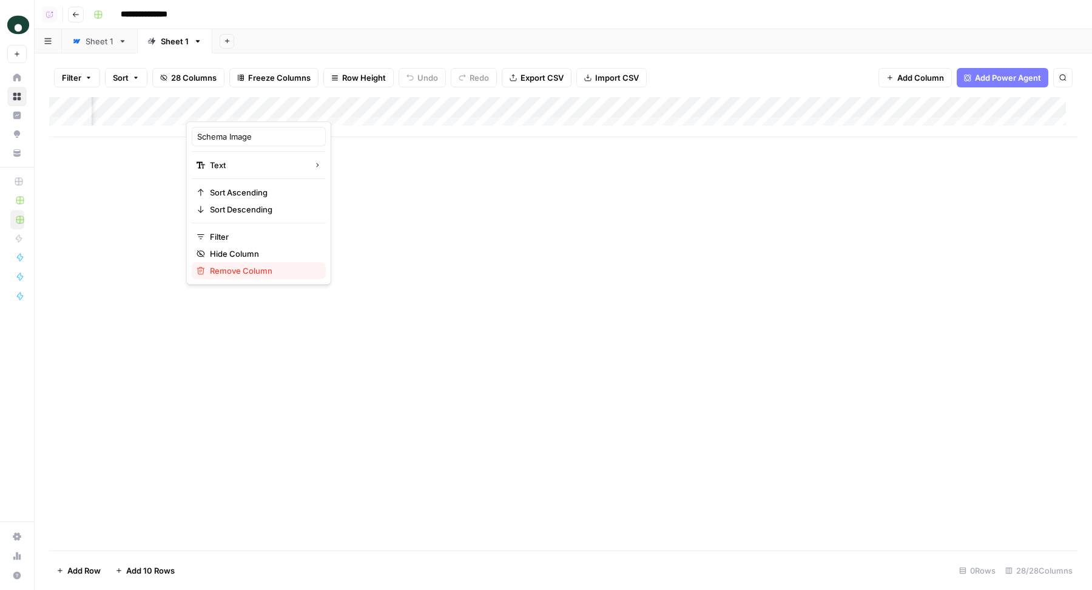
click at [268, 275] on button "Remove Column" at bounding box center [259, 270] width 134 height 17
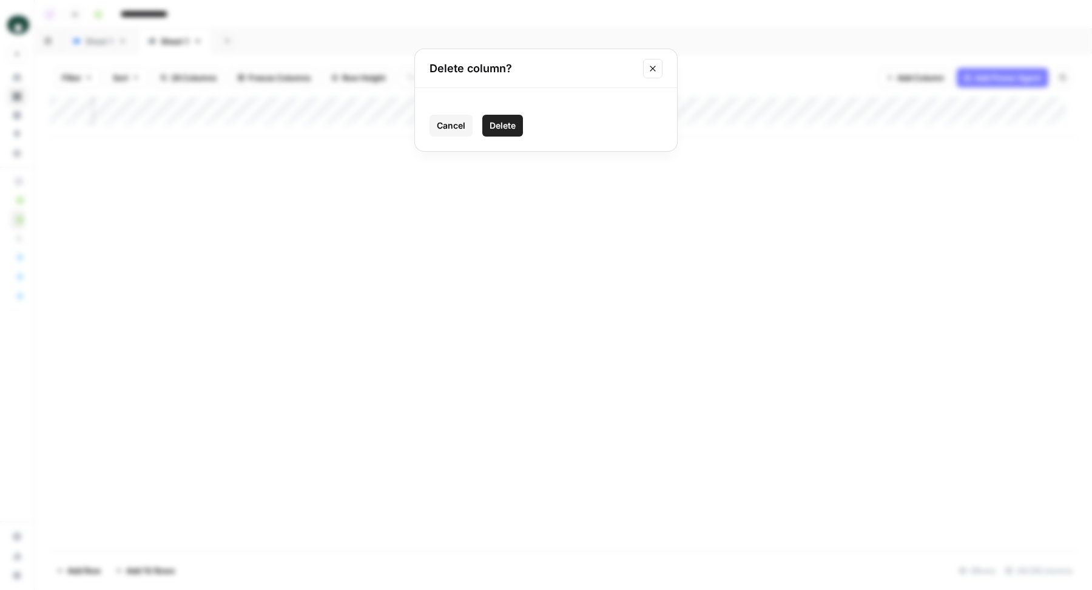
click at [511, 130] on span "Delete" at bounding box center [503, 125] width 26 height 12
click at [347, 109] on div "Add Column" at bounding box center [563, 117] width 1028 height 40
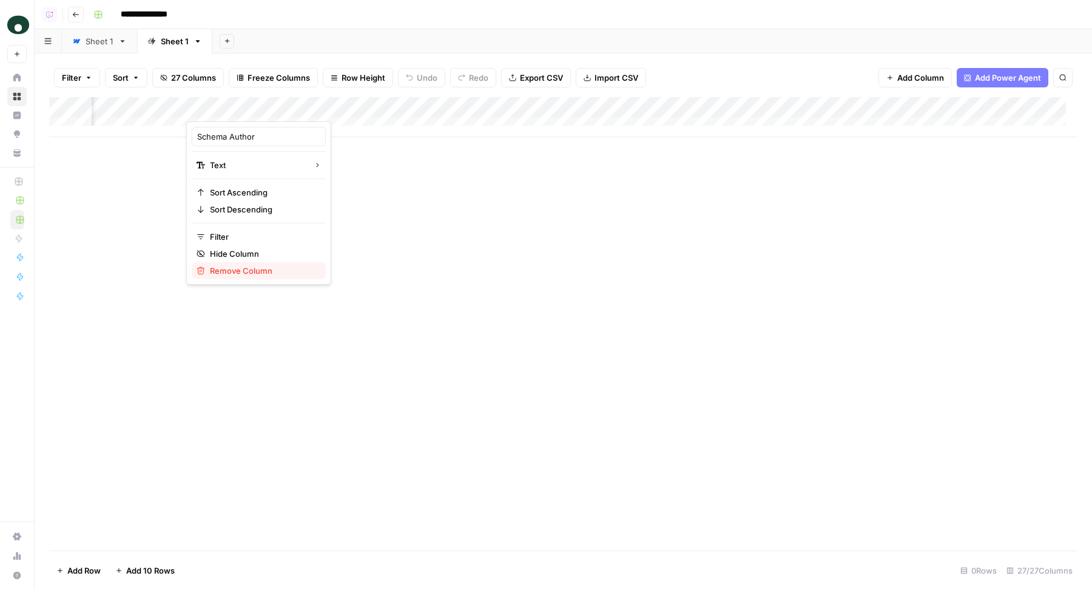
click at [254, 266] on span "Remove Column" at bounding box center [263, 270] width 106 height 12
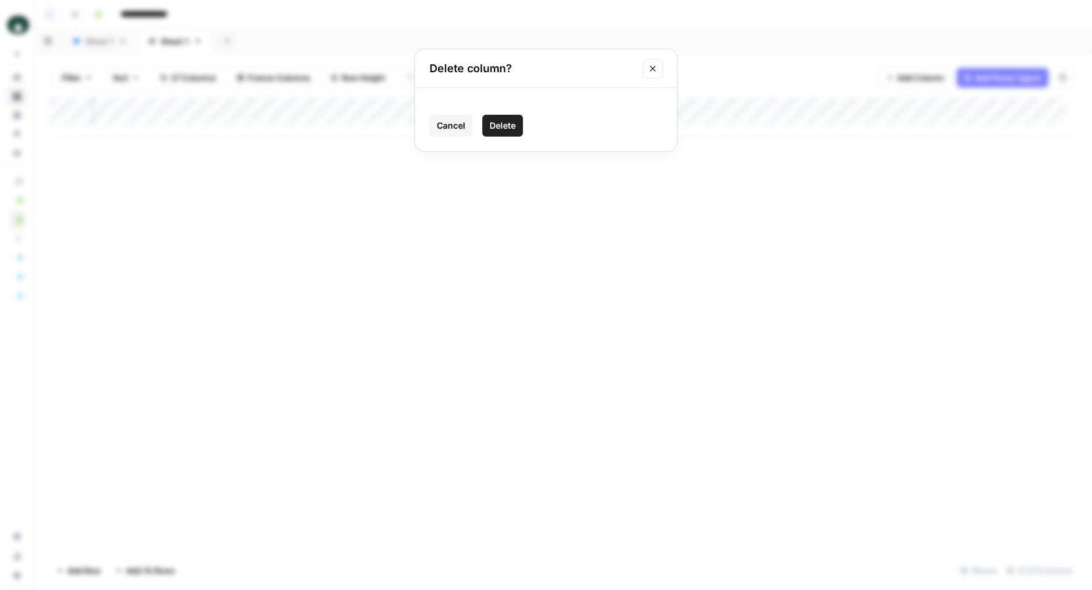
click at [494, 129] on span "Delete" at bounding box center [503, 125] width 26 height 12
click at [352, 109] on div "Add Column" at bounding box center [563, 117] width 1028 height 40
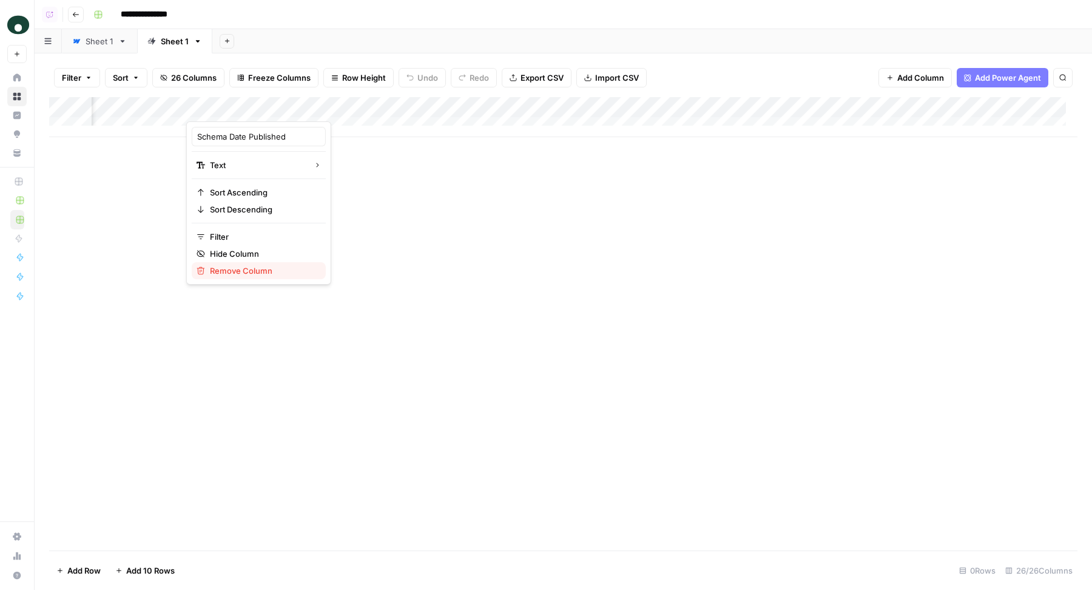
click at [263, 268] on span "Remove Column" at bounding box center [263, 270] width 106 height 12
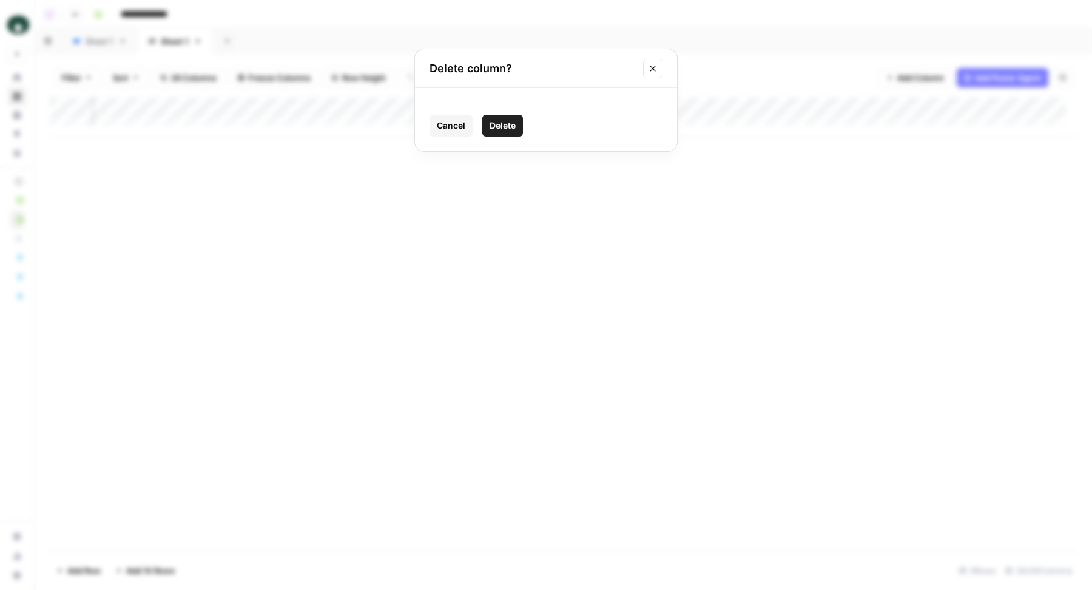
click at [491, 121] on span "Delete" at bounding box center [503, 125] width 26 height 12
click at [354, 106] on div "Add Column" at bounding box center [563, 117] width 1028 height 40
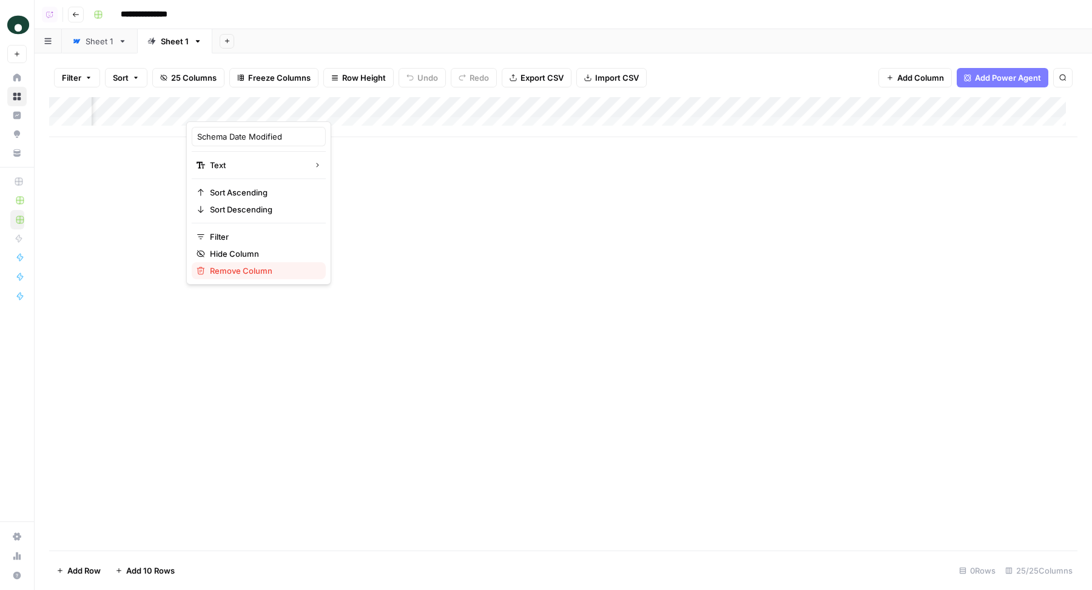
click at [261, 266] on span "Remove Column" at bounding box center [263, 270] width 106 height 12
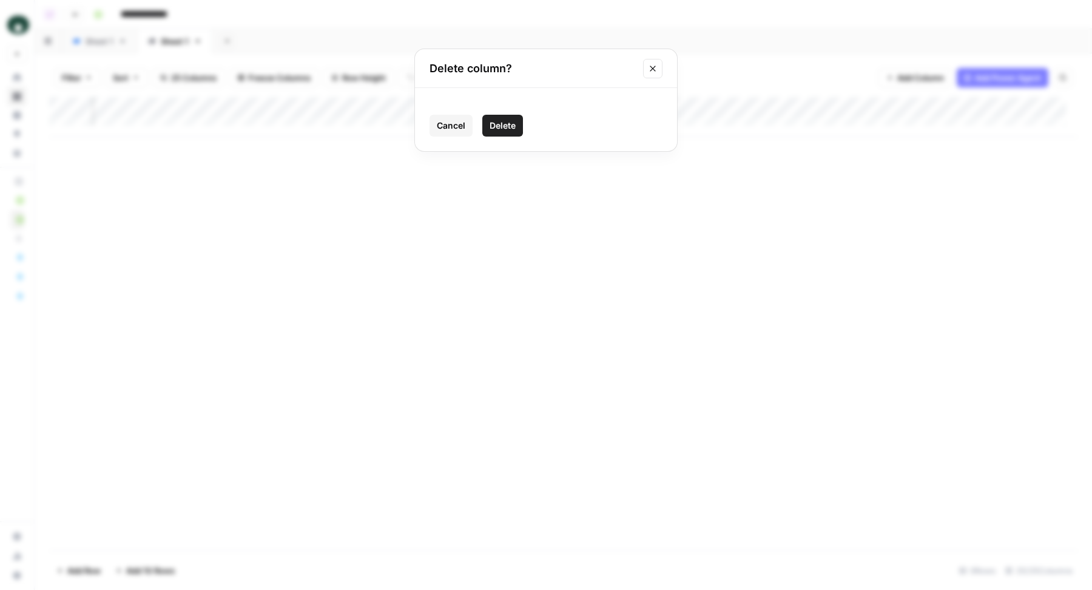
click at [486, 121] on button "Delete" at bounding box center [502, 126] width 41 height 22
click at [348, 110] on div "Add Column" at bounding box center [563, 117] width 1028 height 40
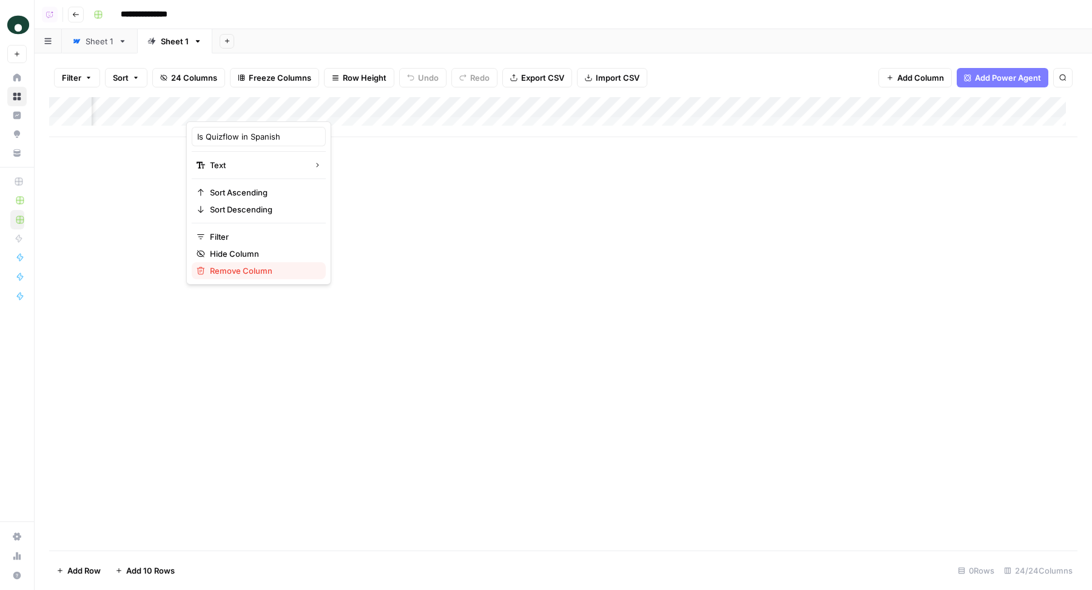
click at [264, 270] on span "Remove Column" at bounding box center [263, 270] width 106 height 12
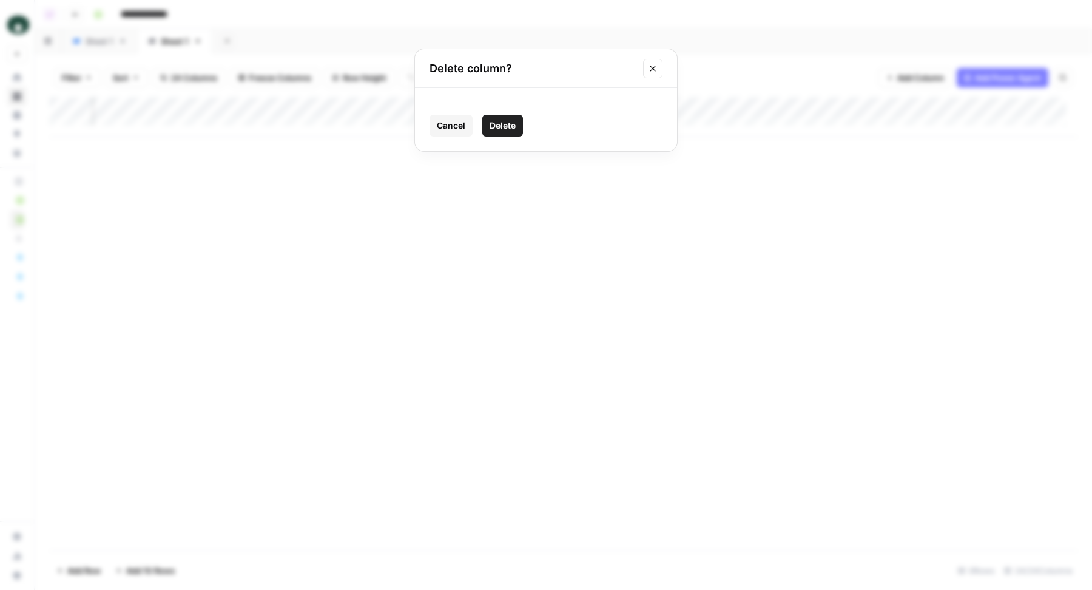
click at [513, 121] on span "Delete" at bounding box center [503, 125] width 26 height 12
click at [355, 106] on div "Add Column" at bounding box center [563, 117] width 1028 height 40
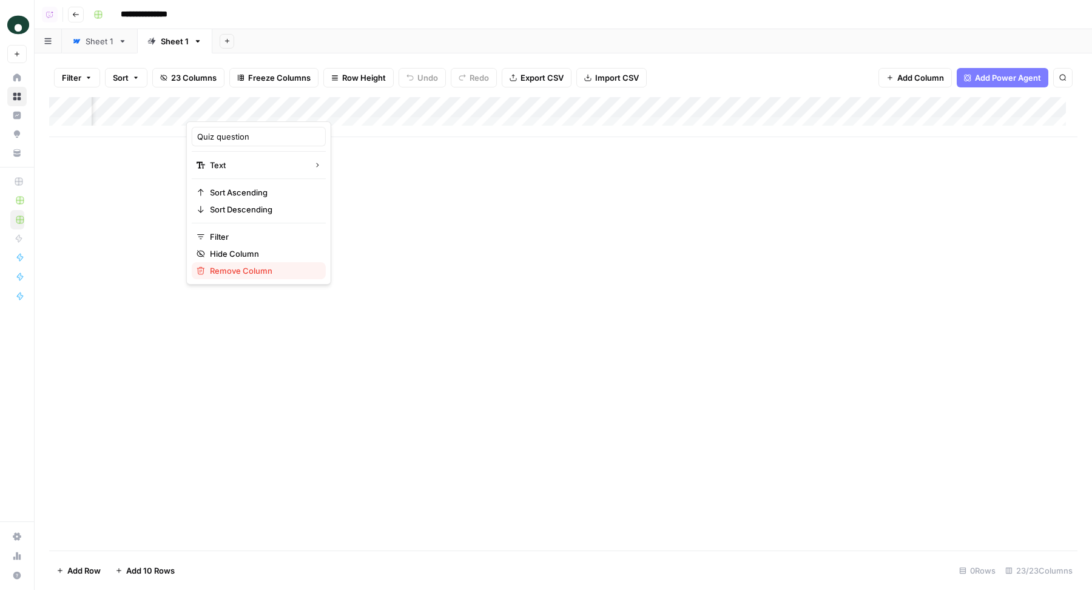
click at [266, 262] on button "Remove Column" at bounding box center [259, 270] width 134 height 17
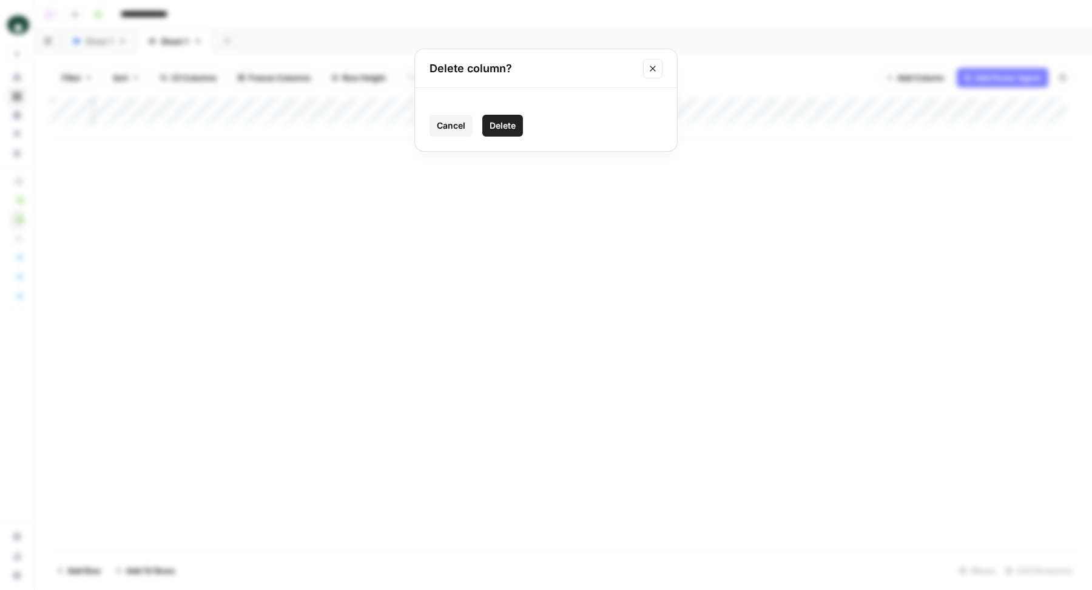
click at [494, 124] on span "Delete" at bounding box center [503, 125] width 26 height 12
click at [351, 106] on div "Add Column" at bounding box center [563, 117] width 1028 height 40
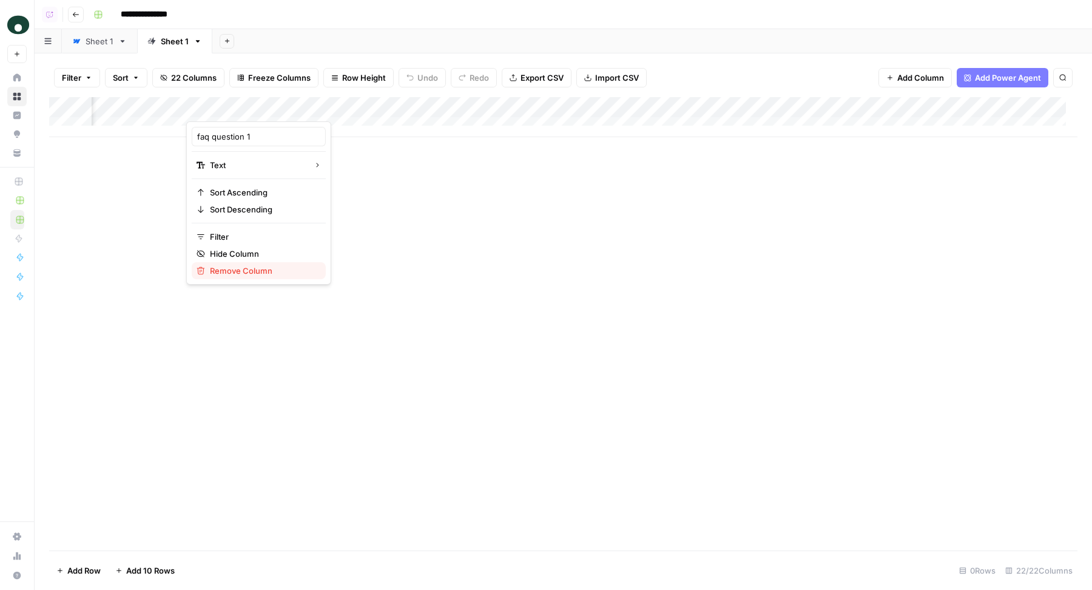
click at [270, 272] on span "Remove Column" at bounding box center [263, 270] width 106 height 12
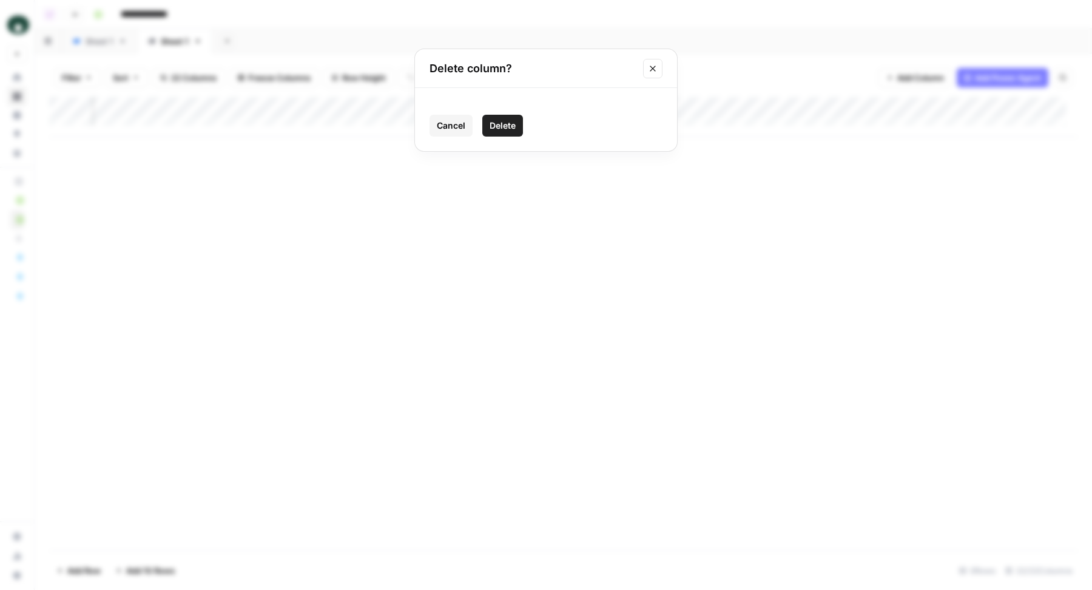
click at [511, 129] on span "Delete" at bounding box center [503, 125] width 26 height 12
click at [357, 109] on div "Add Column" at bounding box center [563, 117] width 1028 height 40
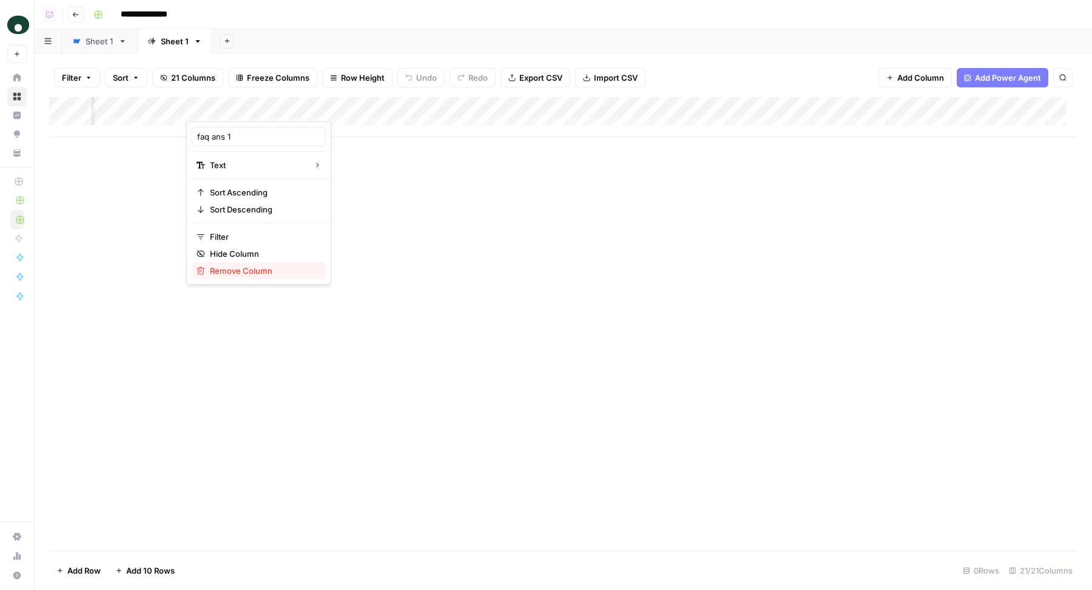
click at [267, 275] on button "Remove Column" at bounding box center [259, 270] width 134 height 17
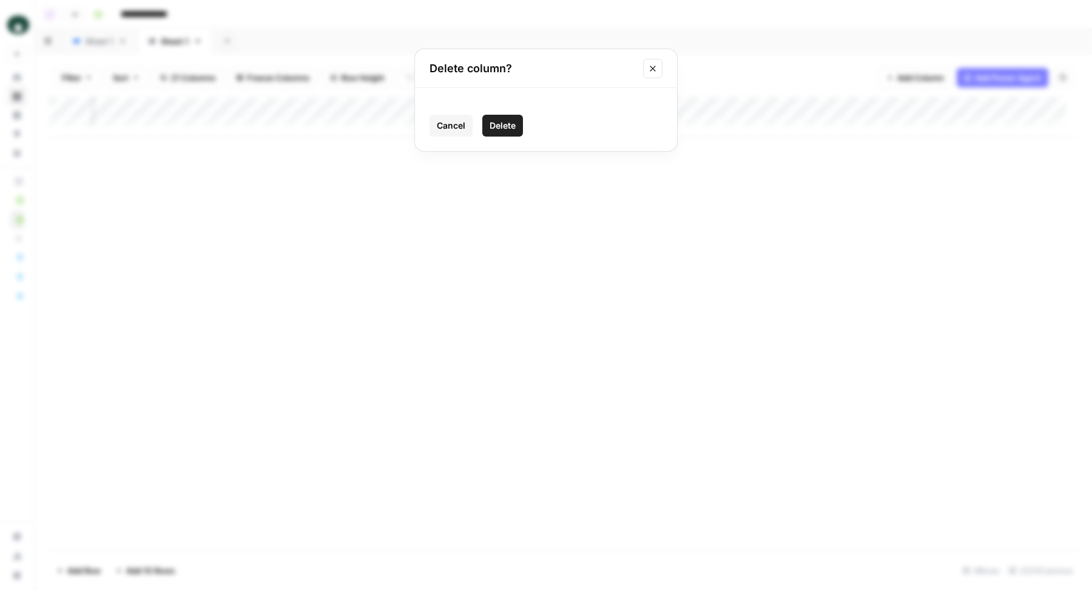
click at [508, 129] on span "Delete" at bounding box center [503, 125] width 26 height 12
click at [352, 107] on div "Add Column" at bounding box center [563, 117] width 1028 height 40
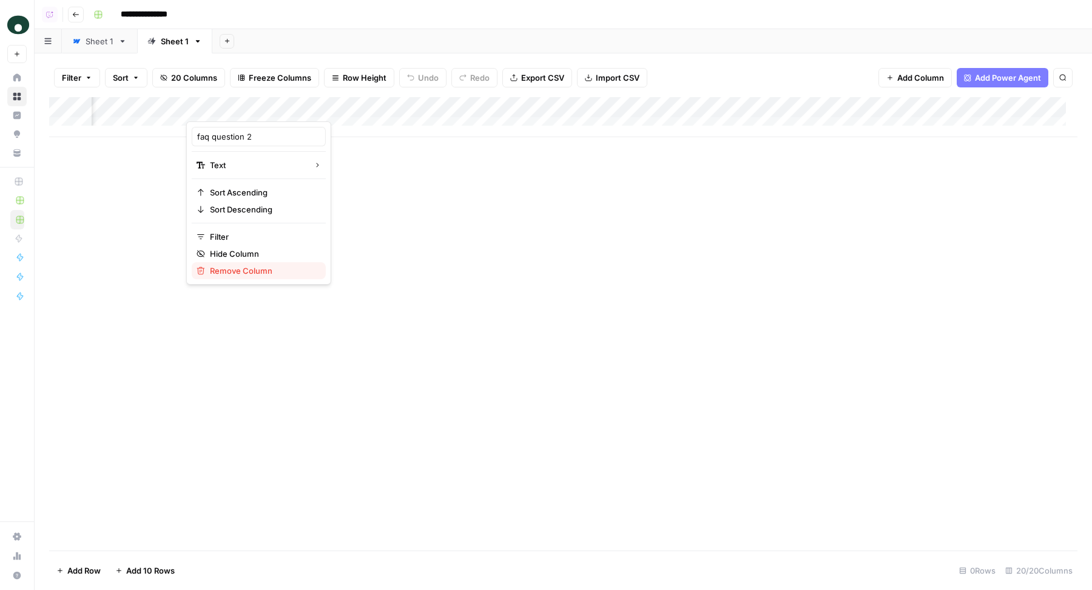
click at [228, 268] on span "Remove Column" at bounding box center [263, 270] width 106 height 12
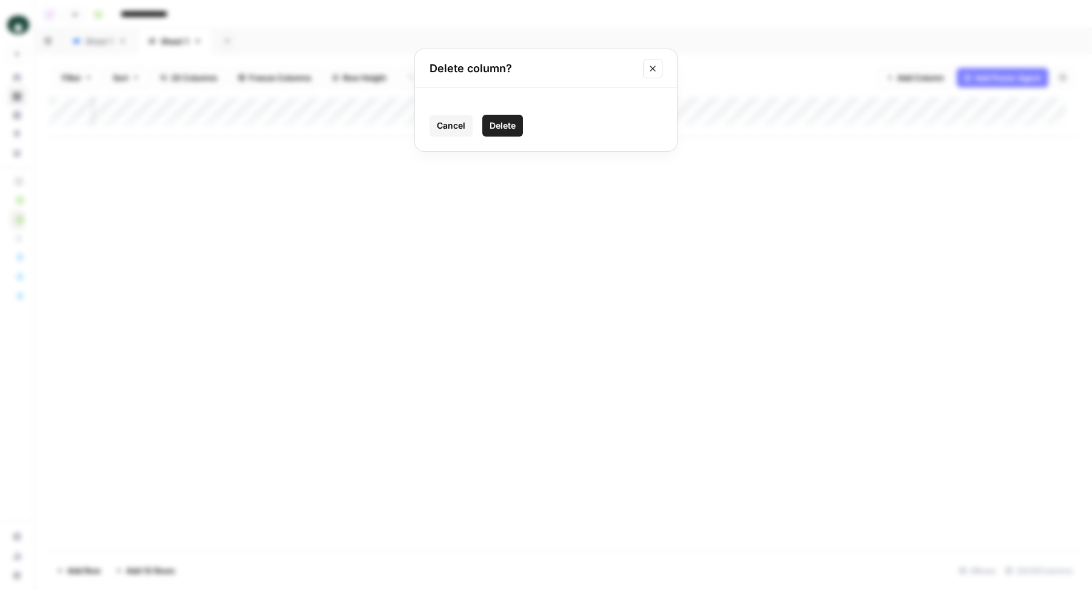
click at [490, 129] on span "Delete" at bounding box center [503, 125] width 26 height 12
click at [349, 109] on div "Add Column" at bounding box center [563, 117] width 1028 height 40
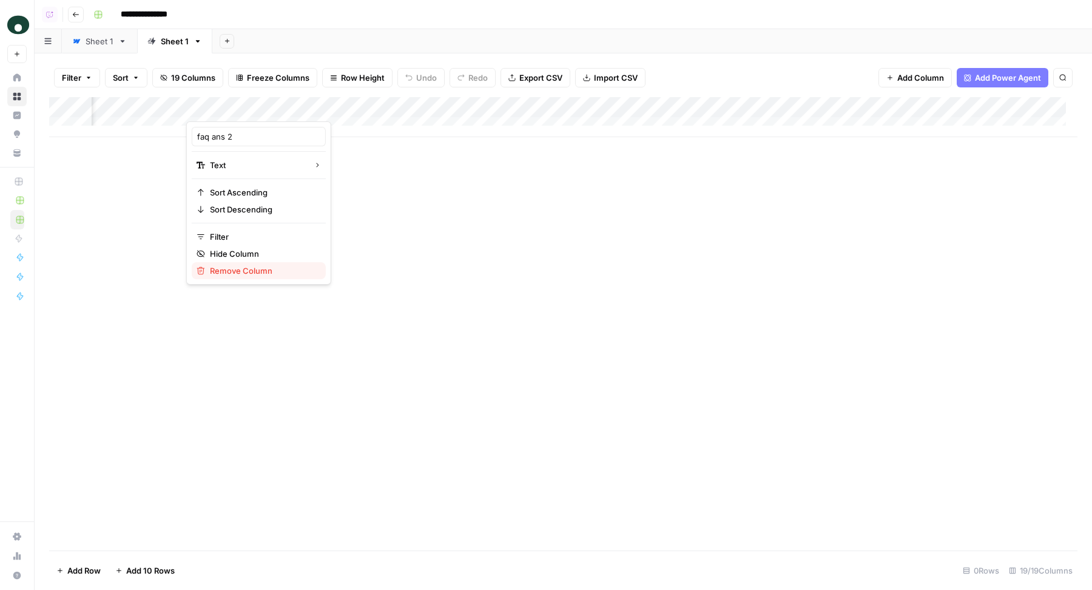
click at [263, 266] on span "Remove Column" at bounding box center [263, 270] width 106 height 12
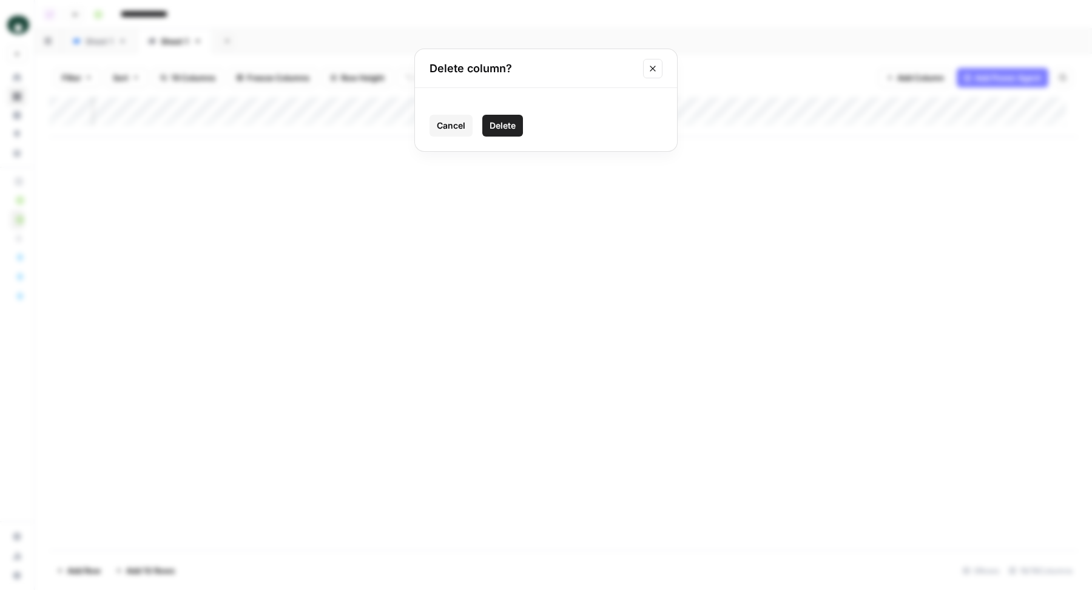
click at [497, 126] on span "Delete" at bounding box center [503, 125] width 26 height 12
click at [355, 103] on div "Add Column" at bounding box center [563, 117] width 1028 height 40
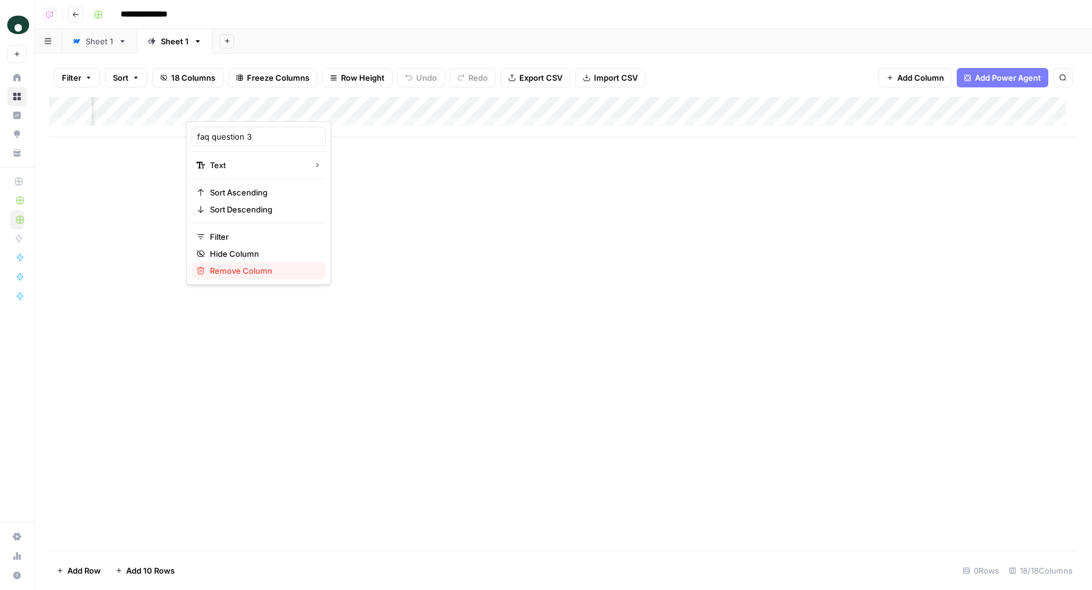
click at [278, 264] on span "Remove Column" at bounding box center [263, 270] width 106 height 12
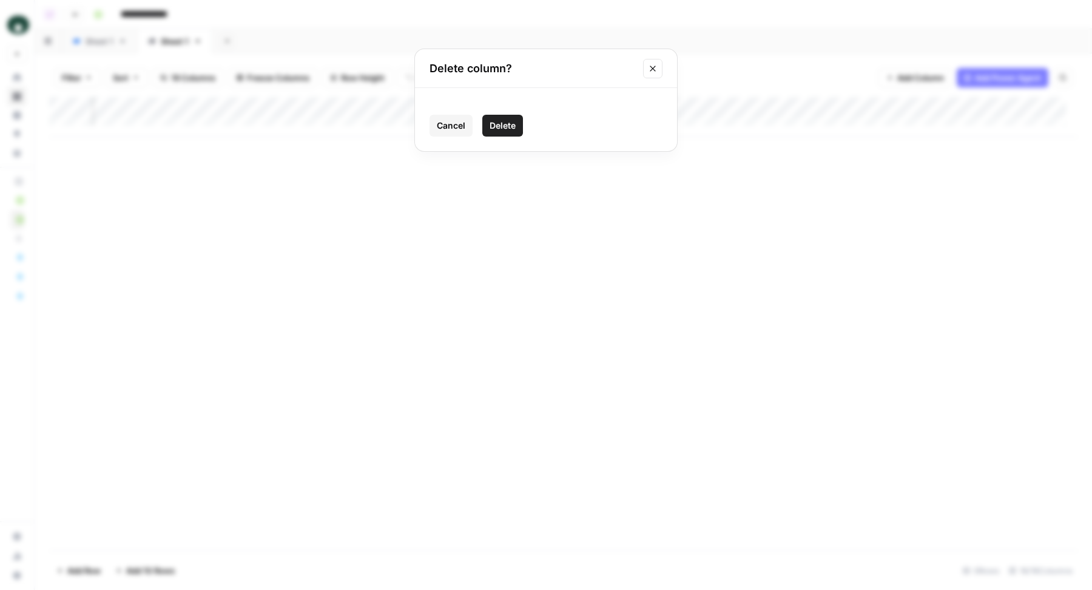
click at [512, 116] on button "Delete" at bounding box center [502, 126] width 41 height 22
click at [351, 99] on div "Add Column" at bounding box center [563, 117] width 1028 height 40
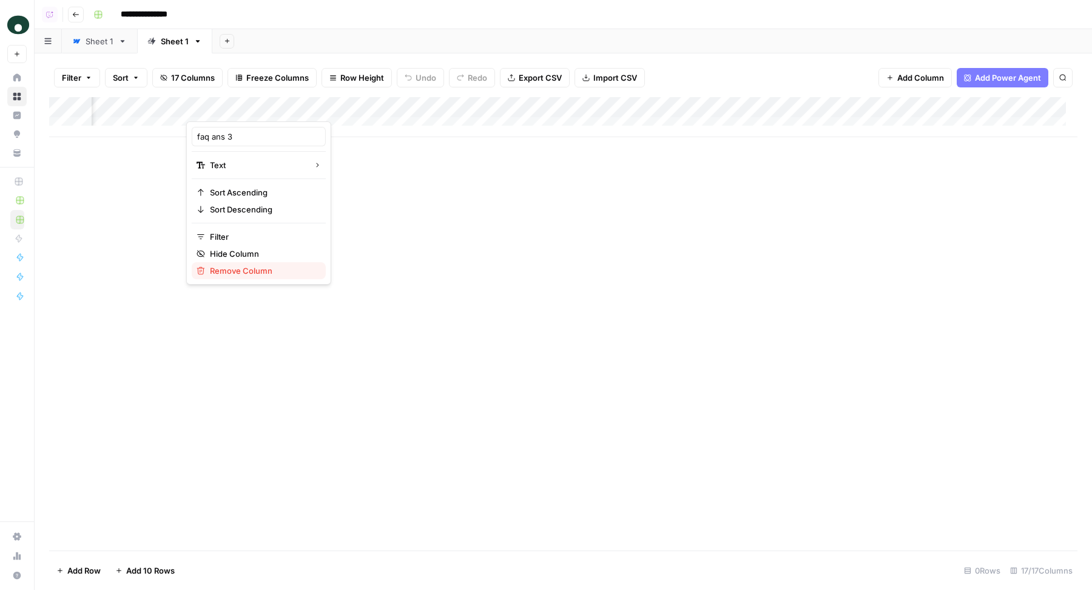
click at [271, 264] on span "Remove Column" at bounding box center [263, 270] width 106 height 12
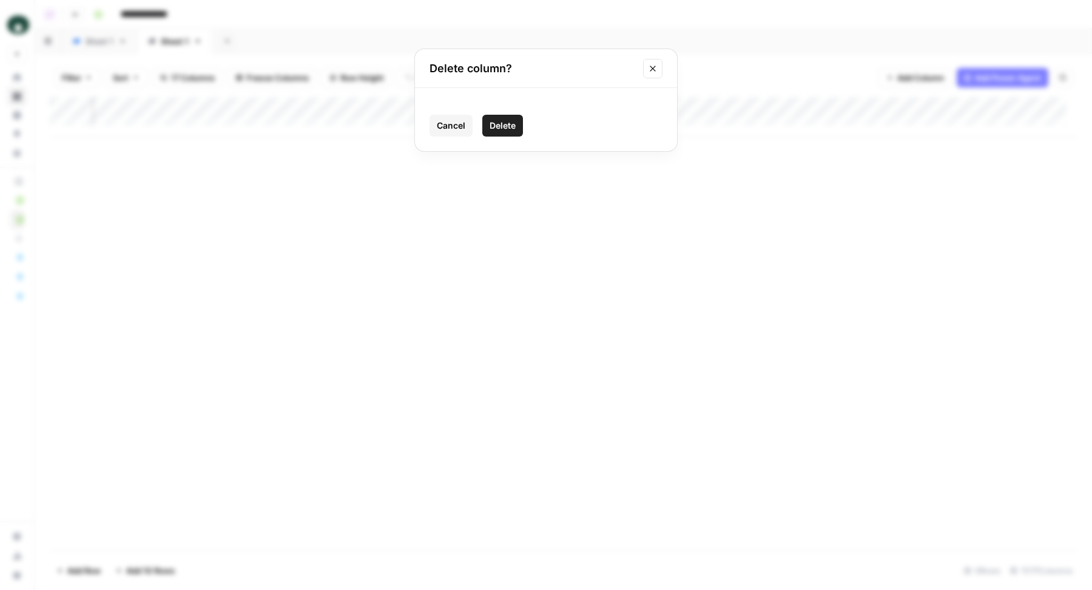
click at [510, 129] on span "Delete" at bounding box center [503, 125] width 26 height 12
click at [357, 108] on div "Add Column" at bounding box center [563, 117] width 1028 height 40
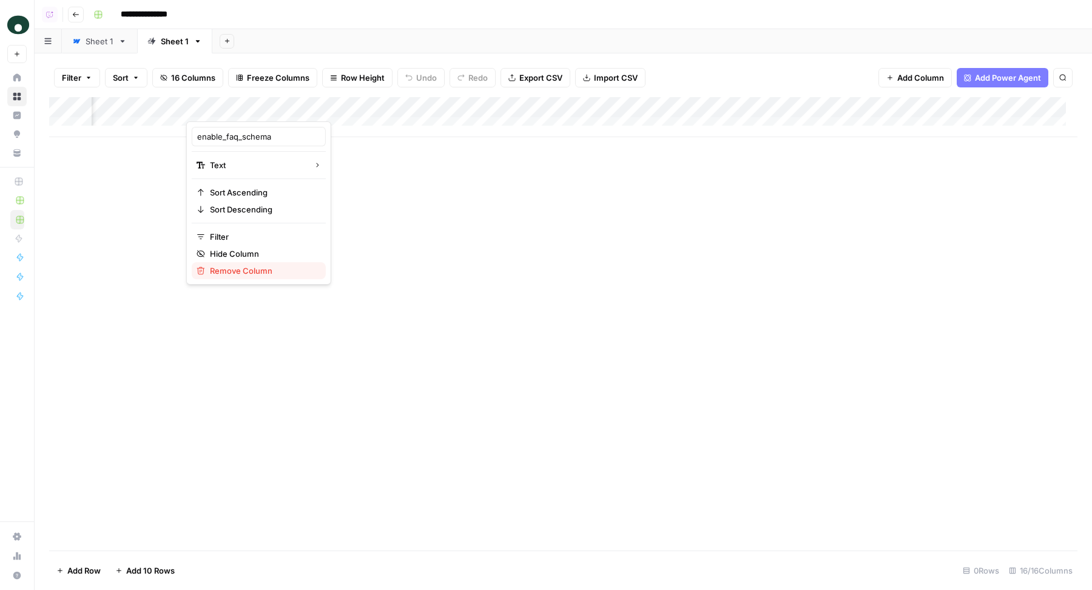
click at [244, 271] on span "Remove Column" at bounding box center [263, 270] width 106 height 12
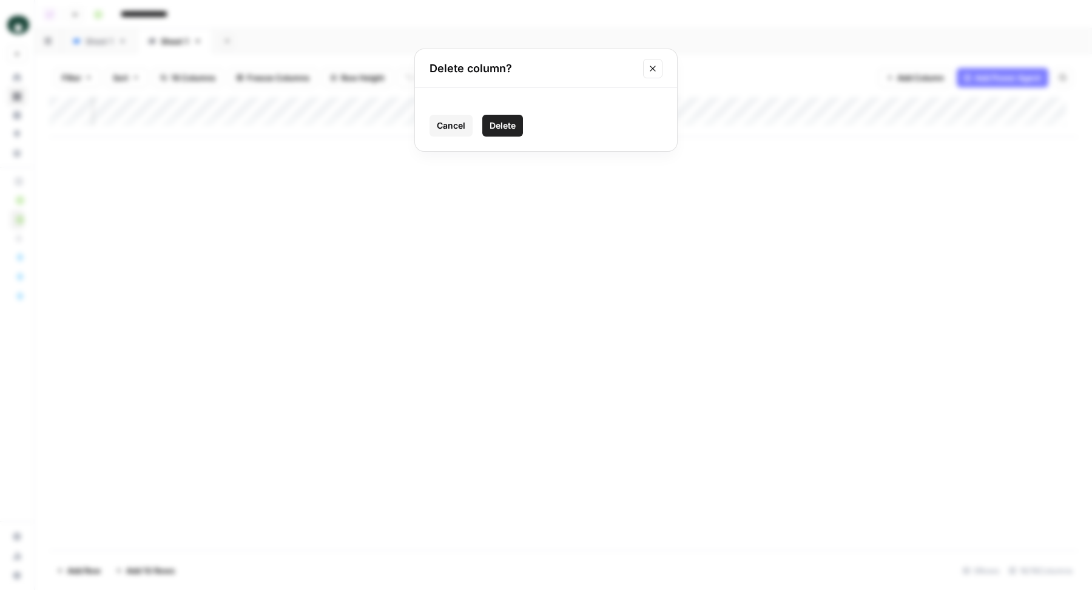
click at [497, 131] on span "Delete" at bounding box center [503, 125] width 26 height 12
click at [351, 104] on div "Add Column" at bounding box center [563, 117] width 1028 height 40
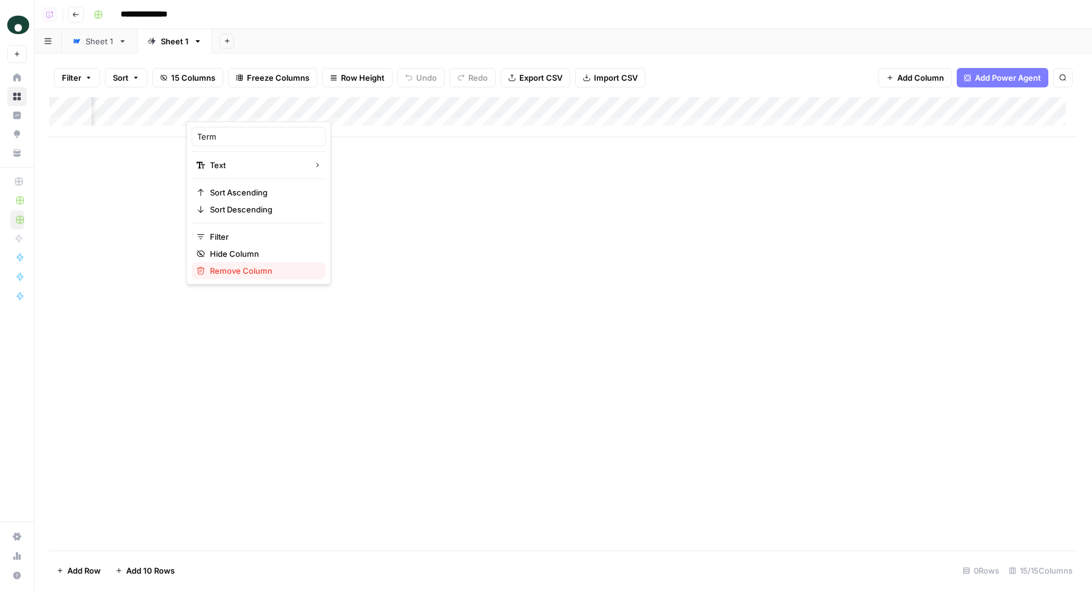
click at [280, 264] on span "Remove Column" at bounding box center [263, 270] width 106 height 12
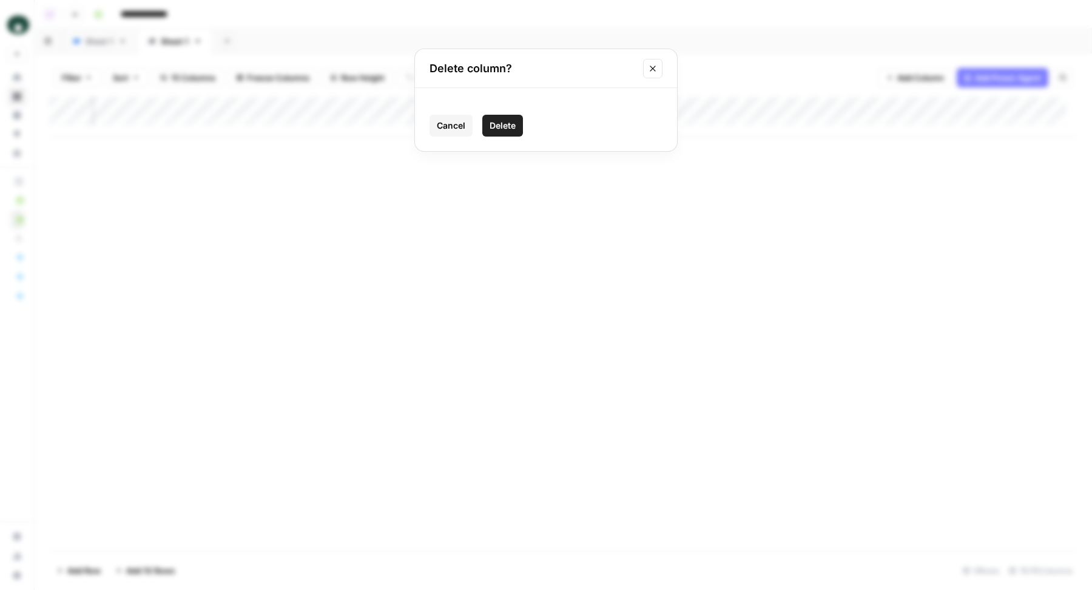
click at [499, 123] on span "Delete" at bounding box center [503, 125] width 26 height 12
click at [496, 106] on div "Add Column" at bounding box center [563, 117] width 1028 height 40
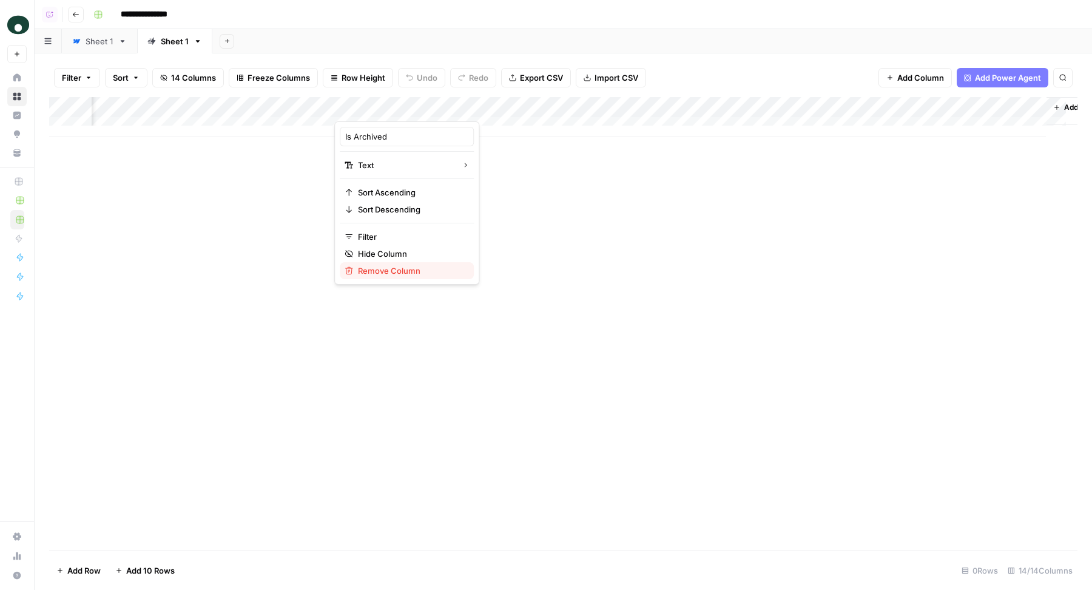
click at [403, 269] on span "Remove Column" at bounding box center [411, 270] width 106 height 12
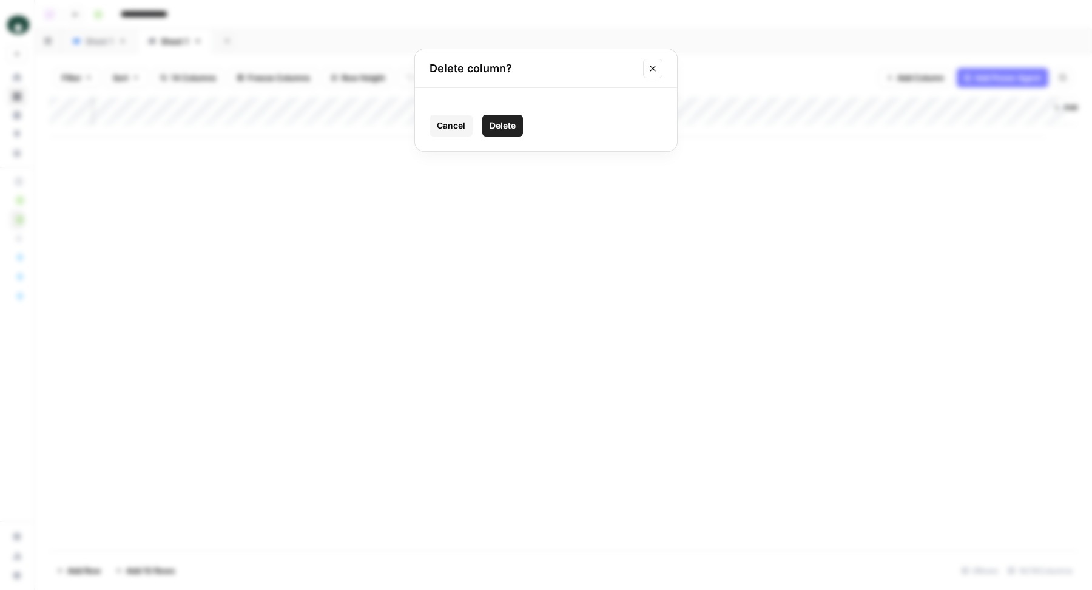
click at [503, 119] on span "Delete" at bounding box center [503, 125] width 26 height 12
click at [618, 109] on div "Add Column" at bounding box center [563, 117] width 1028 height 40
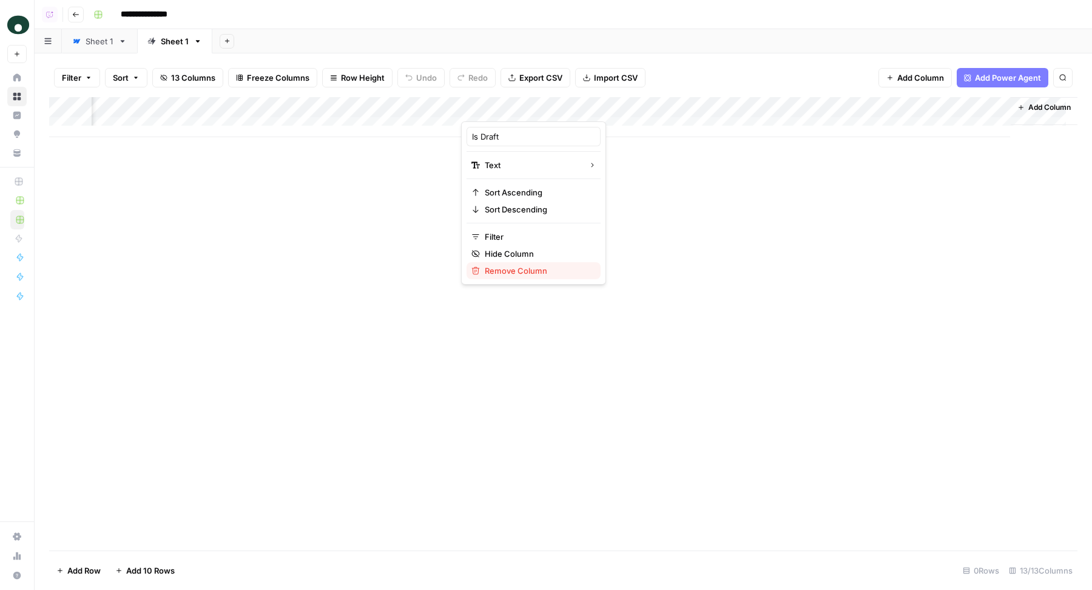
click at [505, 266] on span "Remove Column" at bounding box center [538, 270] width 106 height 12
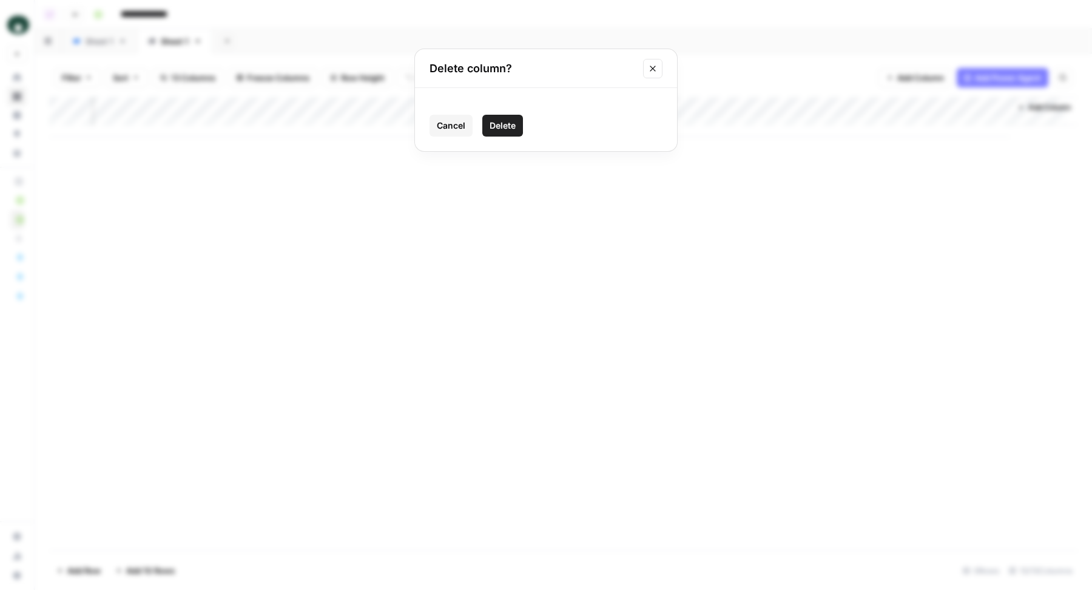
click at [507, 121] on span "Delete" at bounding box center [503, 125] width 26 height 12
click at [1046, 102] on span "Add Column" at bounding box center [1049, 107] width 42 height 11
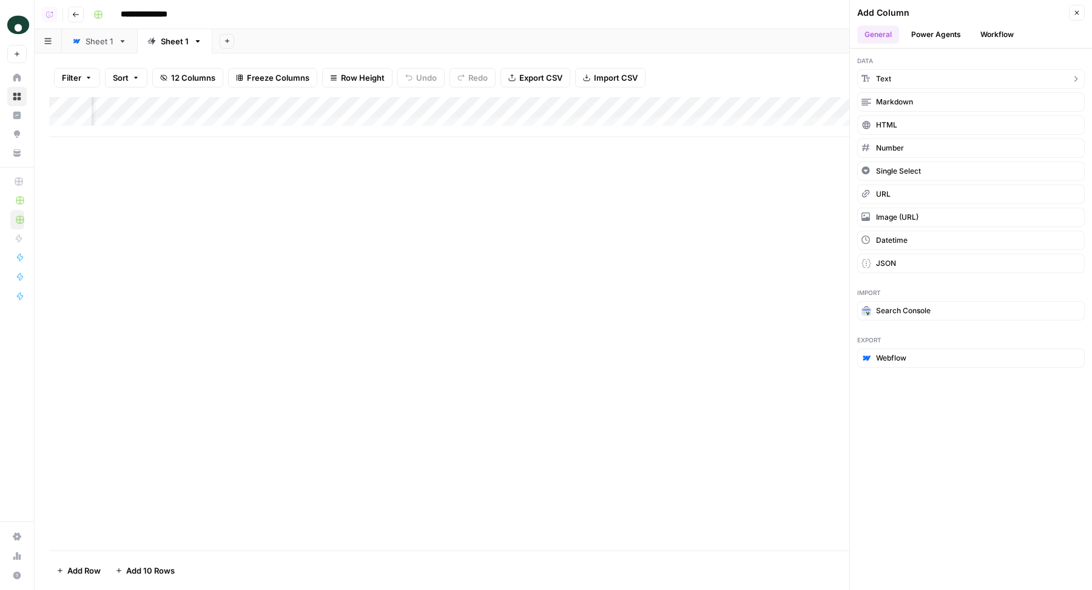
click at [958, 78] on button "Text" at bounding box center [970, 78] width 227 height 19
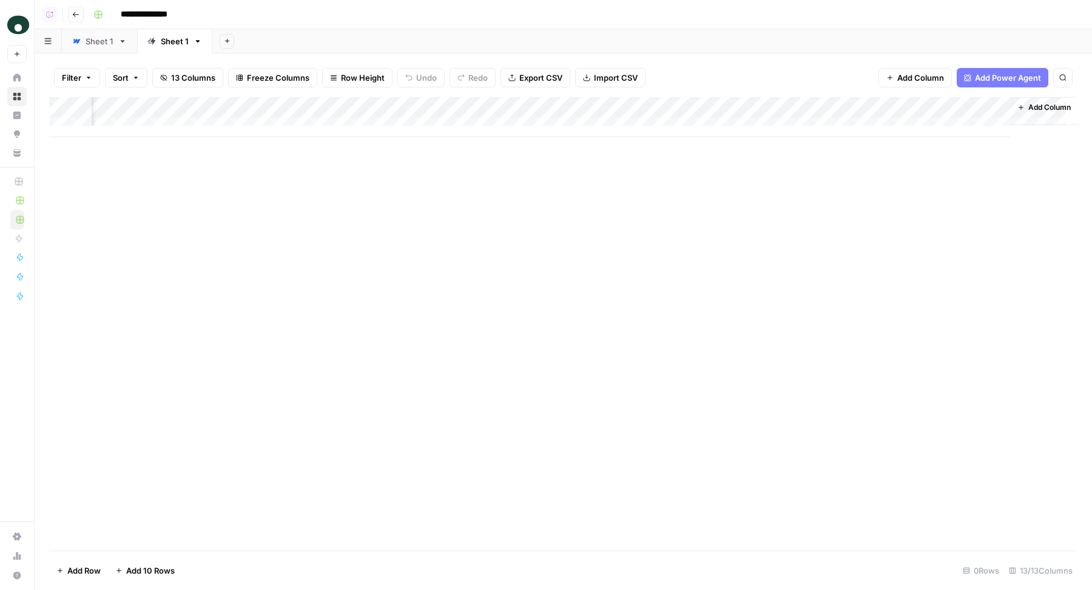
scroll to position [0, 1186]
drag, startPoint x: 900, startPoint y: 103, endPoint x: 207, endPoint y: 115, distance: 693.4
click at [207, 115] on div "Add Column" at bounding box center [563, 117] width 1028 height 40
drag, startPoint x: 704, startPoint y: 97, endPoint x: 249, endPoint y: 103, distance: 455.0
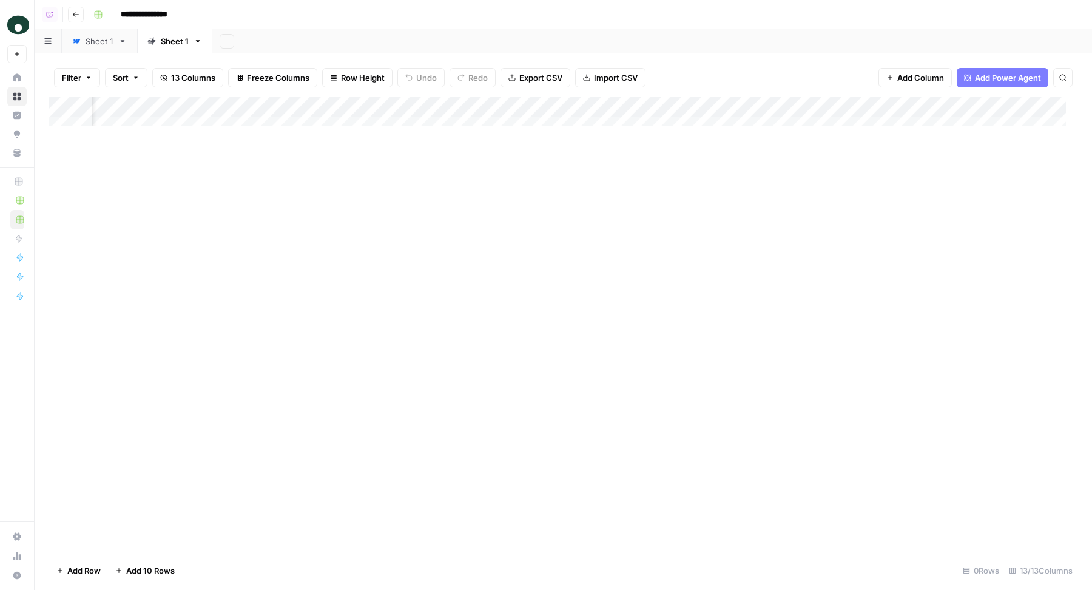
click at [249, 103] on div "Add Column" at bounding box center [563, 117] width 1028 height 40
click at [241, 105] on div "Add Column" at bounding box center [563, 117] width 1028 height 40
click at [241, 105] on div at bounding box center [205, 109] width 175 height 24
click at [177, 140] on input "New Column" at bounding box center [190, 136] width 123 height 12
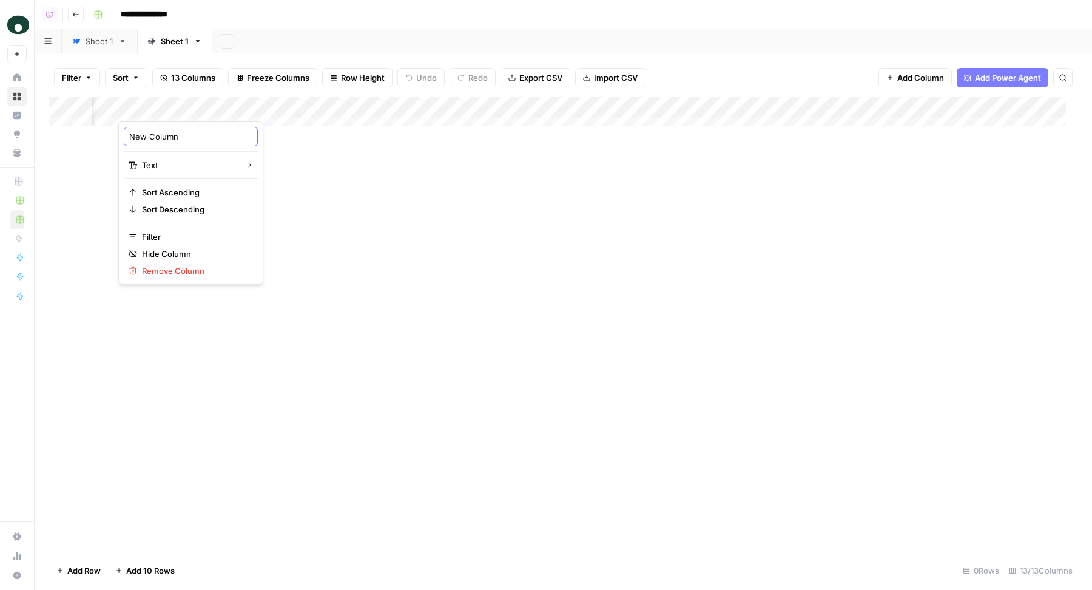
click at [177, 140] on input "New Column" at bounding box center [190, 136] width 123 height 12
type input "Term"
click at [315, 241] on div "Add Column" at bounding box center [563, 323] width 1028 height 453
click at [266, 23] on div "**********" at bounding box center [584, 14] width 991 height 19
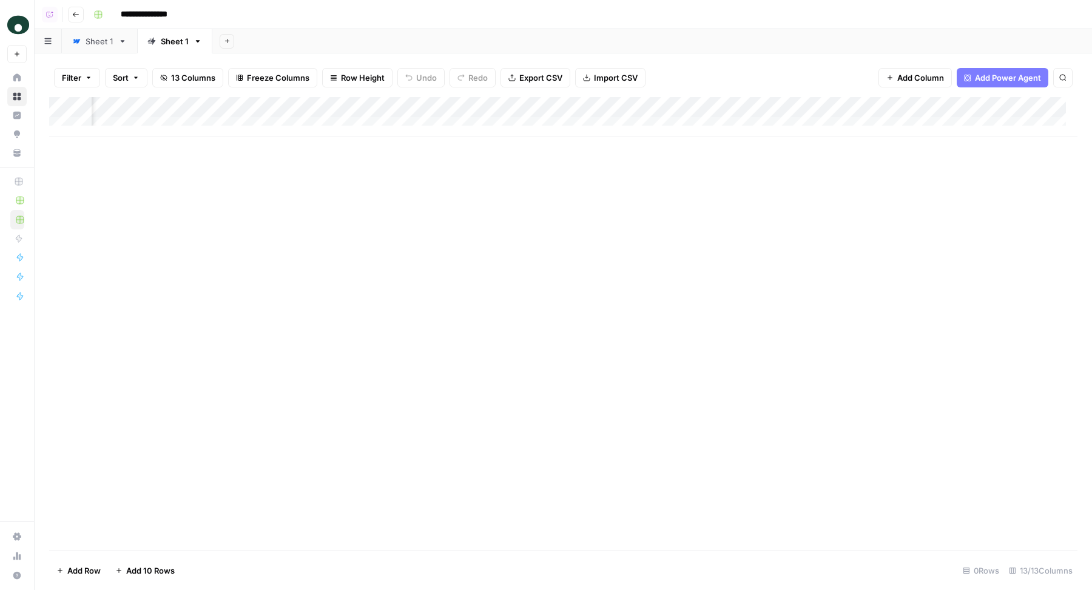
click at [168, 39] on div "Sheet 1" at bounding box center [175, 41] width 28 height 12
click at [168, 39] on input "*******" at bounding box center [175, 41] width 29 height 16
type input "**********"
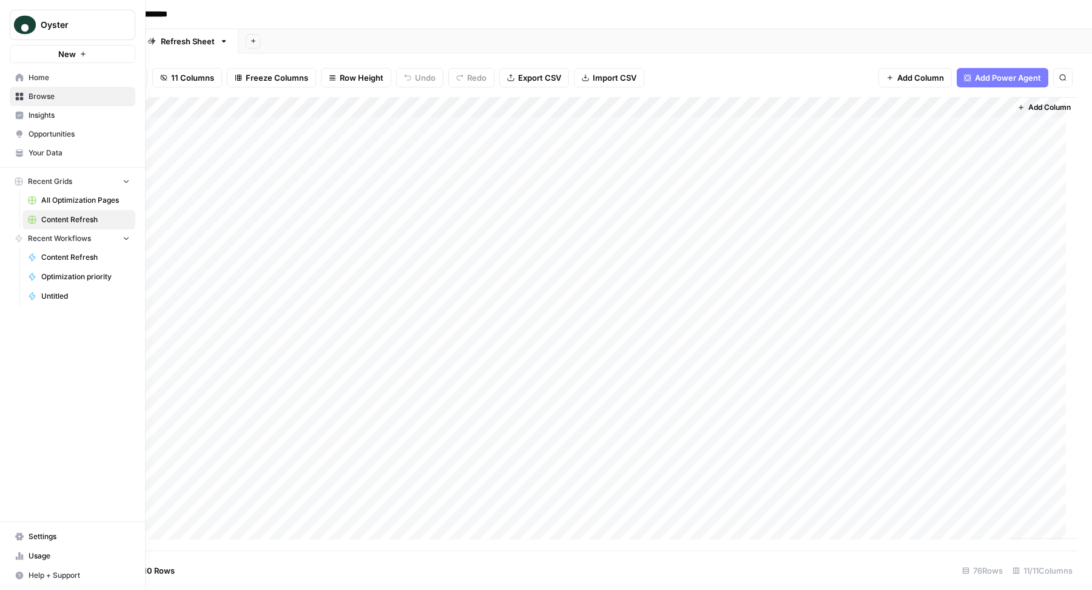
click at [78, 83] on link "Home" at bounding box center [73, 77] width 126 height 19
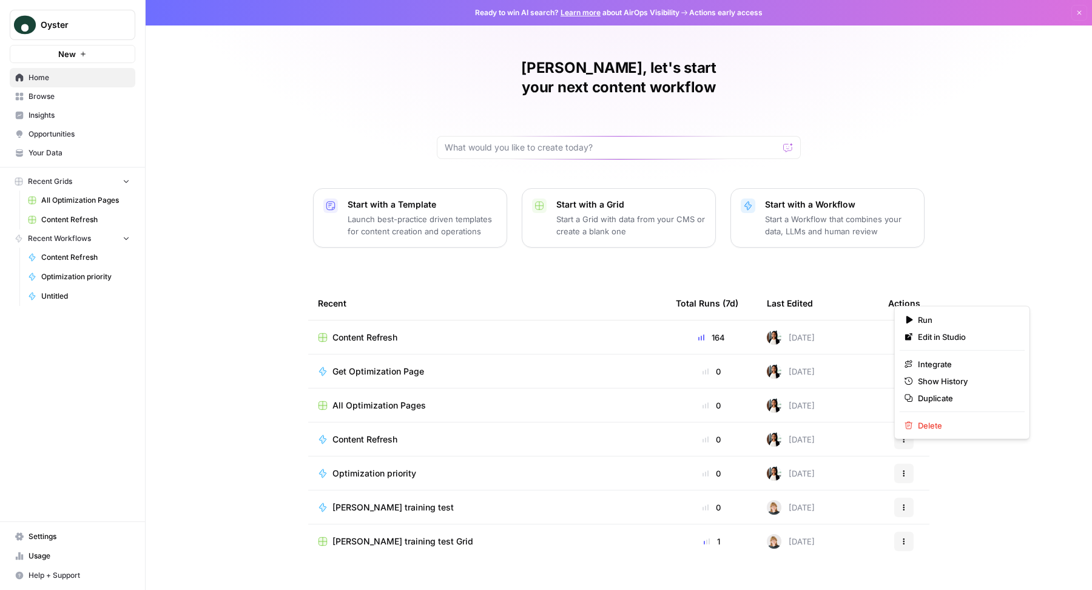
click at [905, 469] on icon "button" at bounding box center [903, 472] width 7 height 7
click at [932, 417] on button "Delete" at bounding box center [962, 425] width 125 height 17
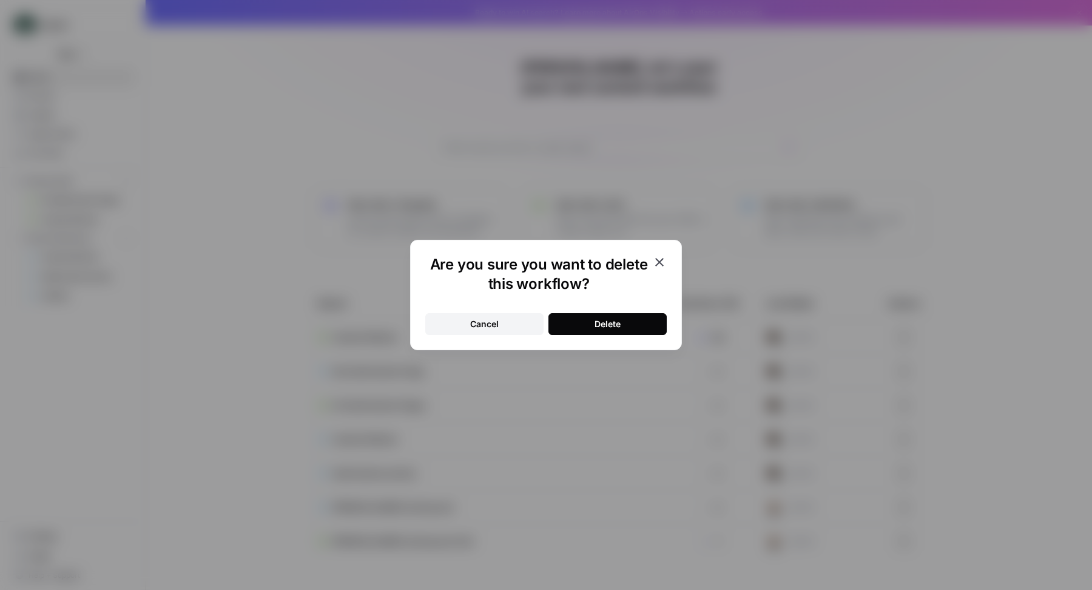
click at [642, 320] on button "Delete" at bounding box center [607, 324] width 118 height 22
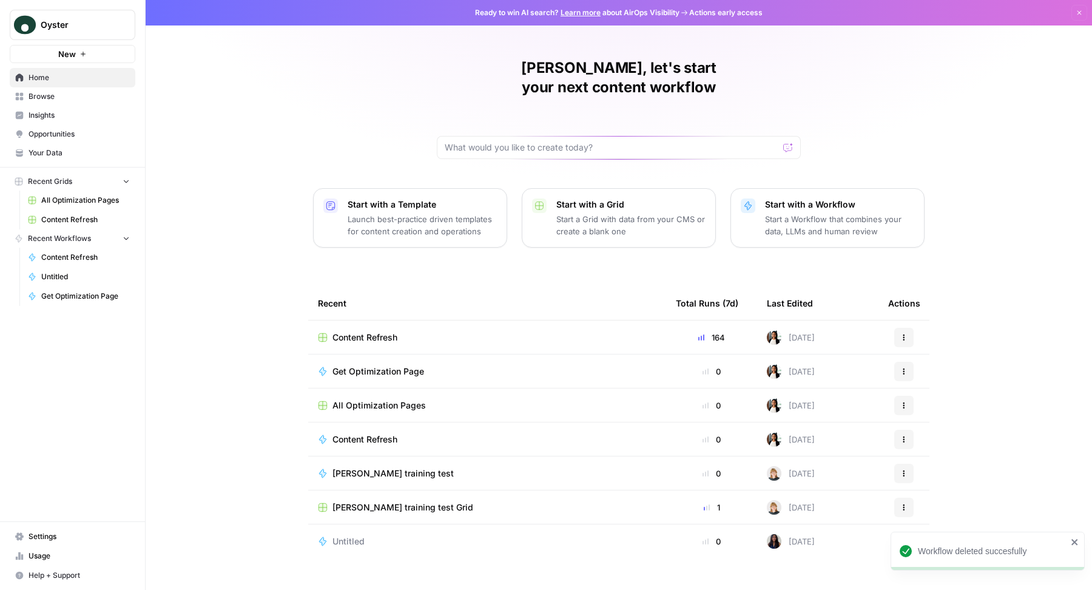
click at [420, 365] on span "Get Optimization Page" at bounding box center [378, 371] width 92 height 12
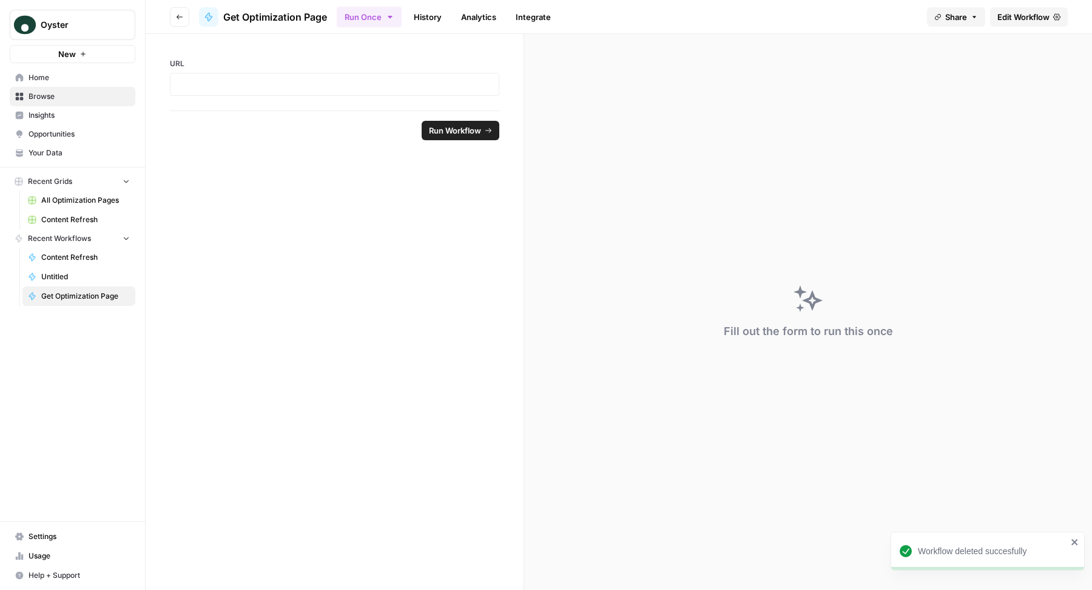
click at [1009, 18] on span "Edit Workflow" at bounding box center [1023, 17] width 52 height 12
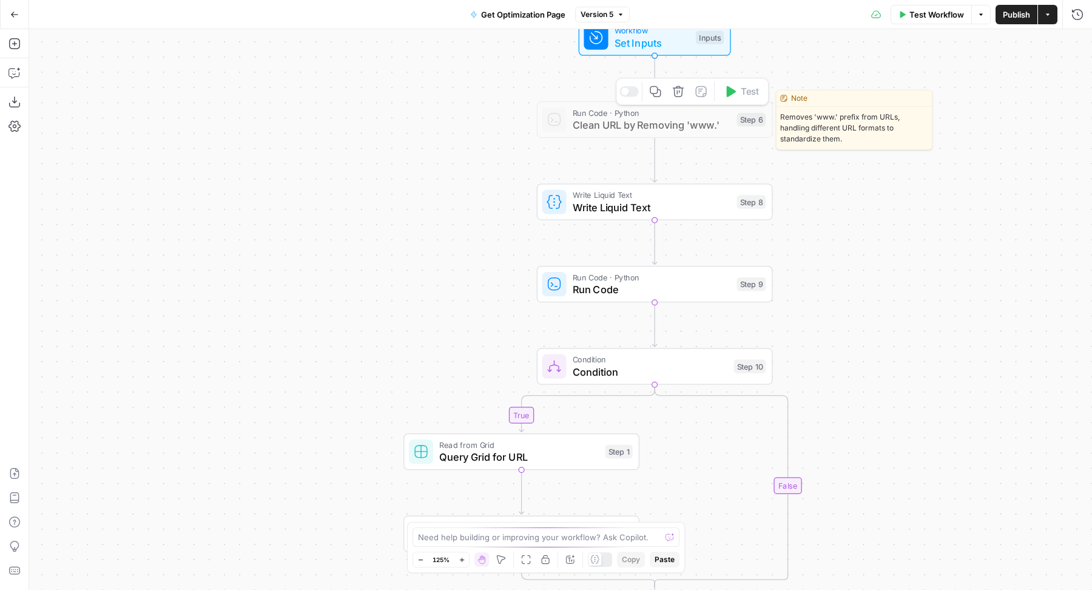
click at [631, 95] on div at bounding box center [628, 91] width 19 height 11
click at [603, 116] on span "Run Code · Python" at bounding box center [652, 113] width 158 height 12
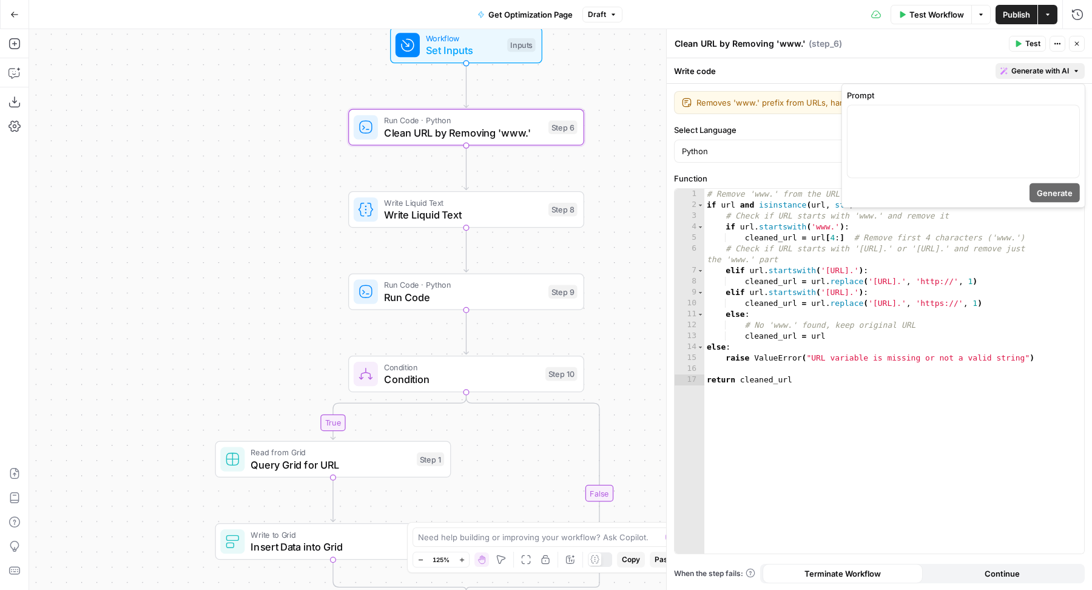
click at [1015, 73] on span "Generate with AI" at bounding box center [1040, 71] width 58 height 11
click at [986, 153] on div at bounding box center [963, 142] width 232 height 72
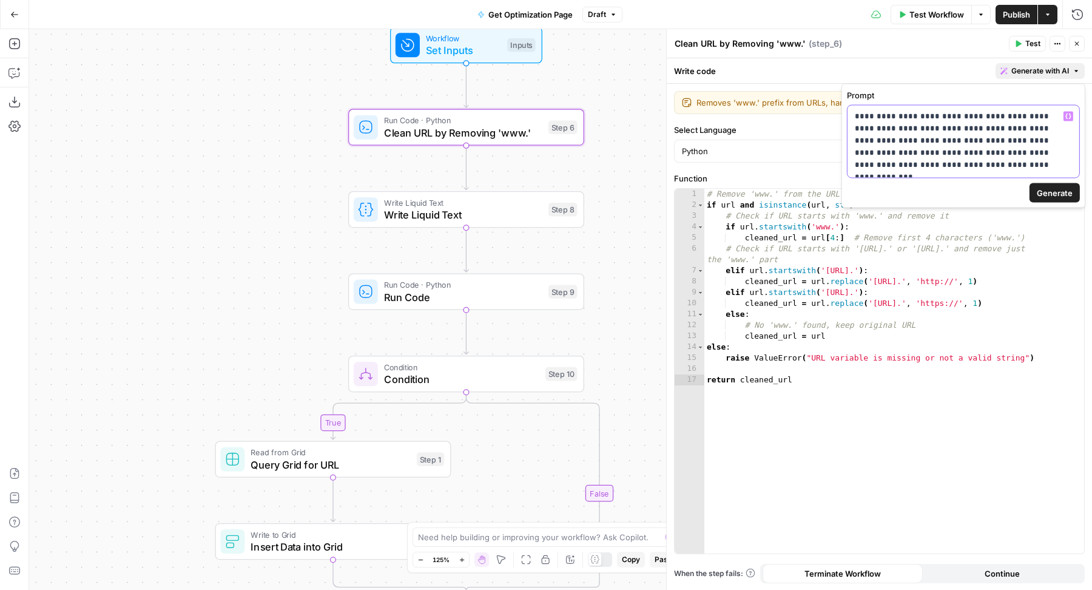
click at [889, 165] on p "**********" at bounding box center [964, 140] width 218 height 61
click at [1054, 189] on span "Generate" at bounding box center [1055, 193] width 36 height 12
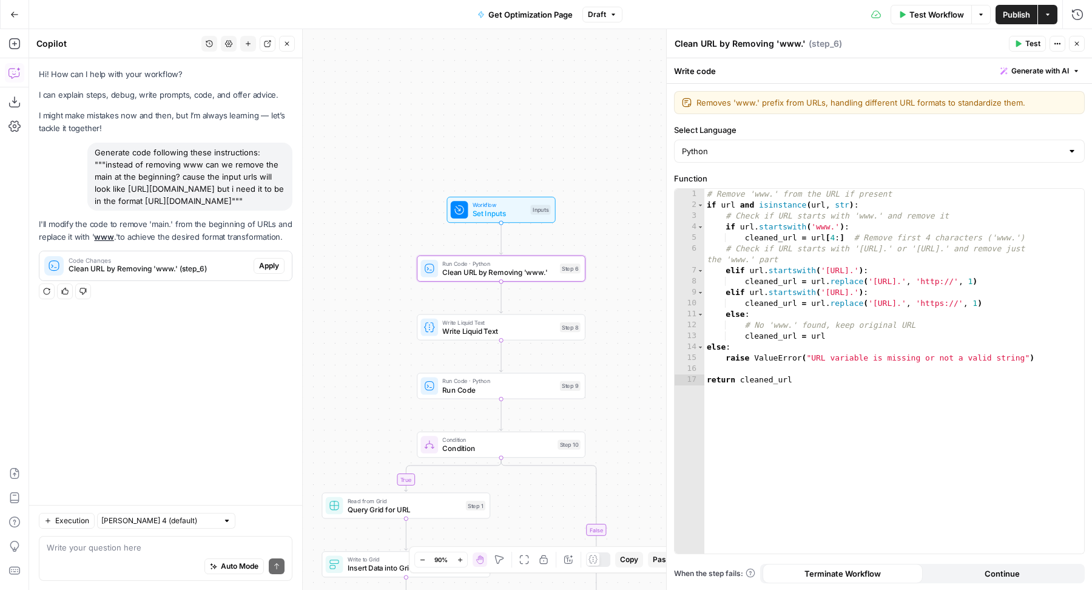
click at [276, 271] on span "Apply" at bounding box center [269, 265] width 20 height 11
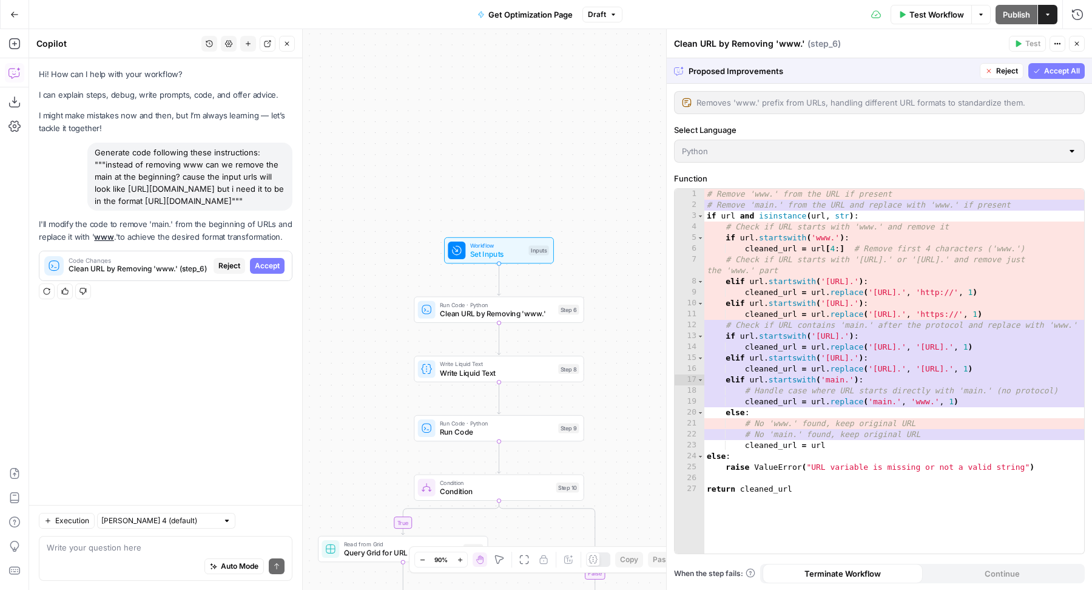
click at [1048, 70] on span "Accept All" at bounding box center [1062, 71] width 36 height 11
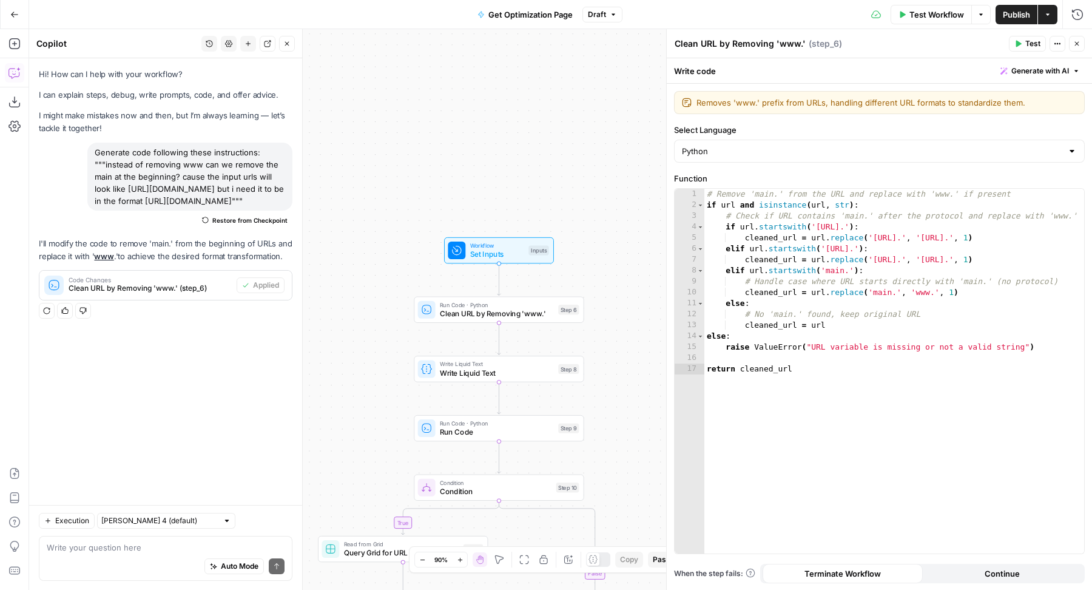
click at [1021, 46] on icon "button" at bounding box center [1017, 43] width 7 height 7
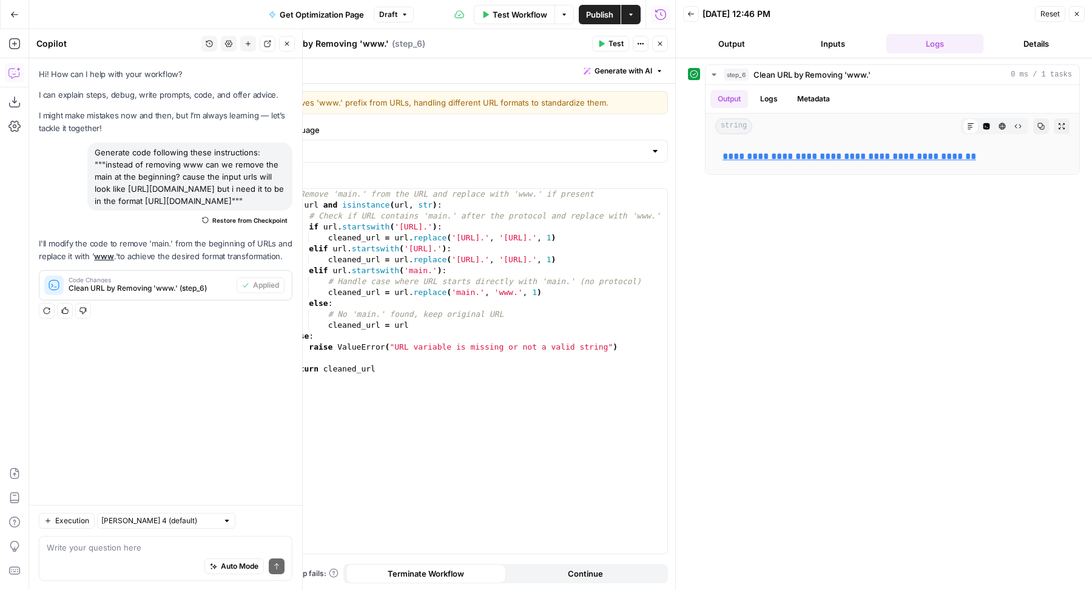
click at [284, 46] on icon "button" at bounding box center [286, 43] width 7 height 7
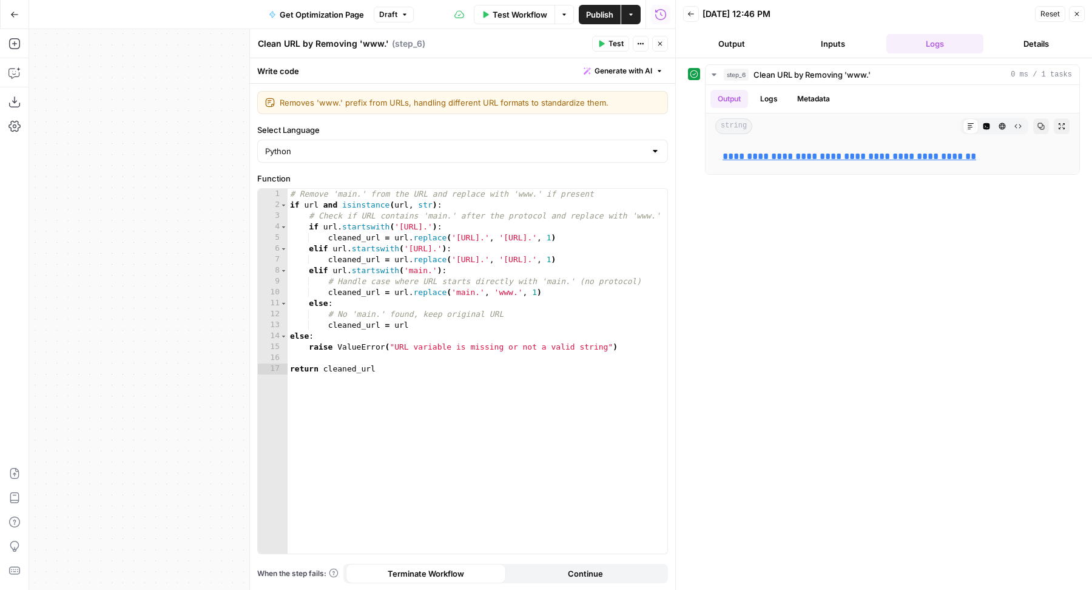
click at [378, 47] on textarea "Clean URL by Removing 'www.'" at bounding box center [323, 44] width 131 height 12
type textarea "Clean URL by Removing 'main'"
click at [661, 44] on icon "button" at bounding box center [659, 43] width 7 height 7
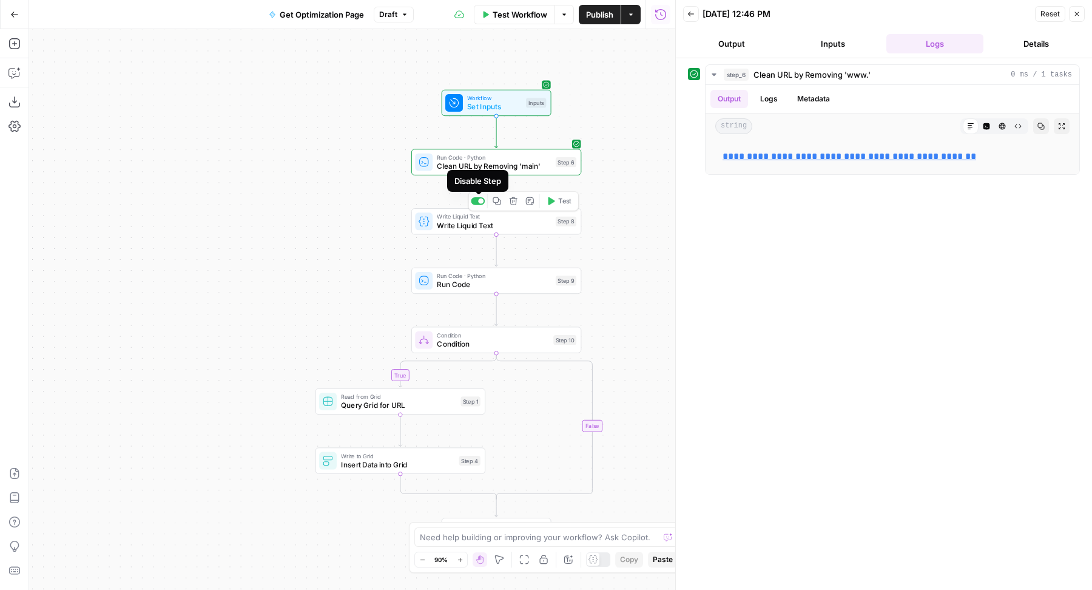
click at [482, 203] on div at bounding box center [480, 200] width 5 height 5
click at [480, 263] on div at bounding box center [478, 261] width 14 height 8
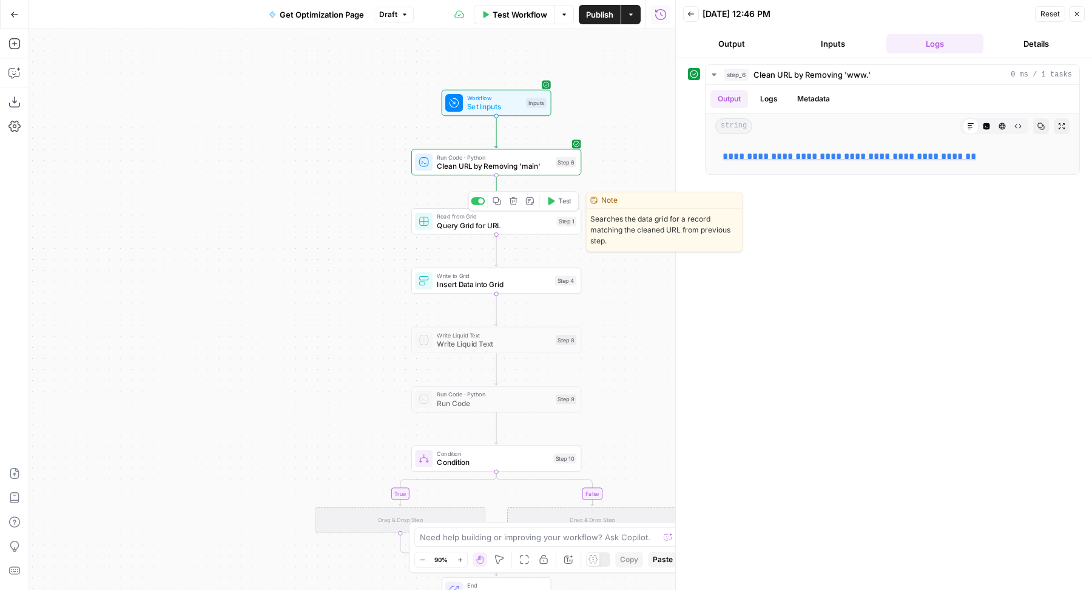
click at [459, 224] on span "Query Grid for URL" at bounding box center [494, 225] width 115 height 11
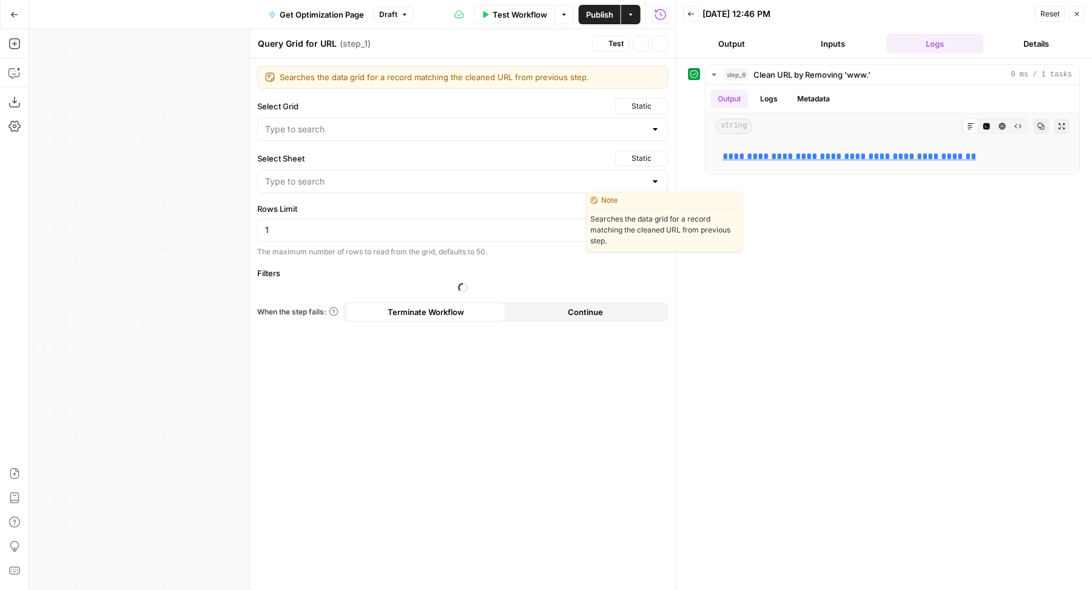
type input "Sheet 1"
type input "Content Refresh"
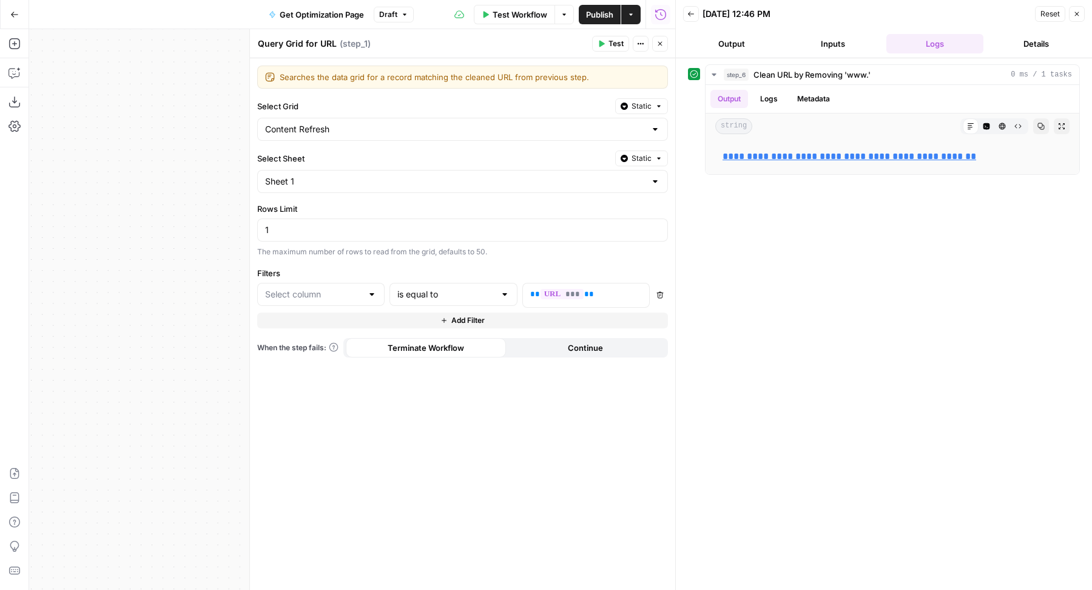
type input "Full URL"
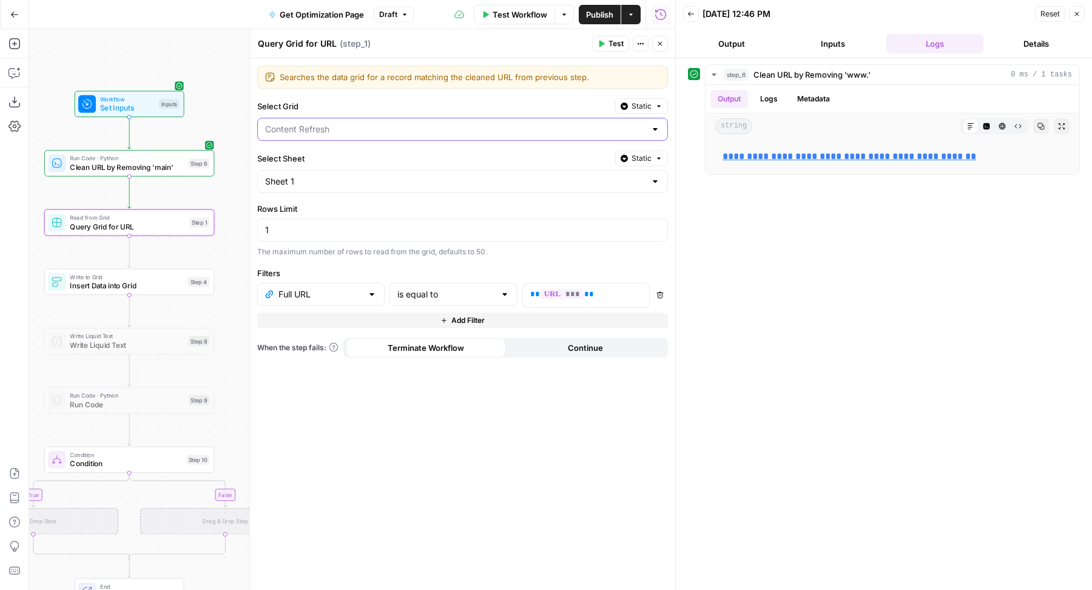
click at [410, 123] on input "Select Grid" at bounding box center [455, 129] width 380 height 12
click at [339, 170] on span "All Optimization Pages" at bounding box center [460, 175] width 385 height 12
type input "All Optimization Pages"
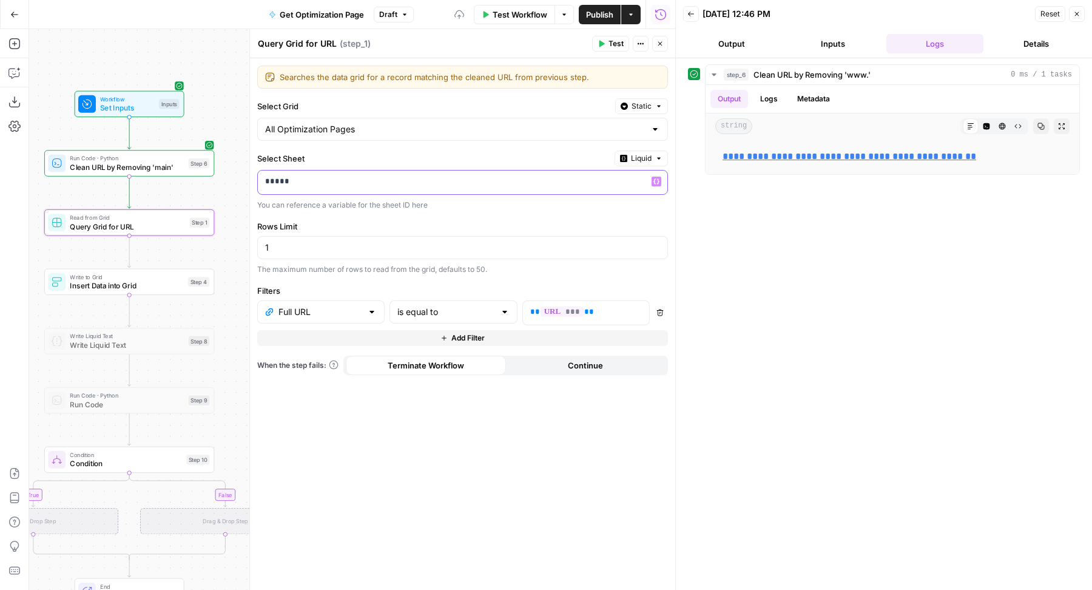
click at [320, 180] on p "*****" at bounding box center [462, 181] width 395 height 12
click at [320, 180] on p "*****" at bounding box center [453, 181] width 376 height 12
click at [647, 156] on span "Liquid" at bounding box center [641, 158] width 21 height 11
click at [619, 172] on div "Static Choose from a list Liquid Set value with Liquid" at bounding box center [609, 201] width 116 height 67
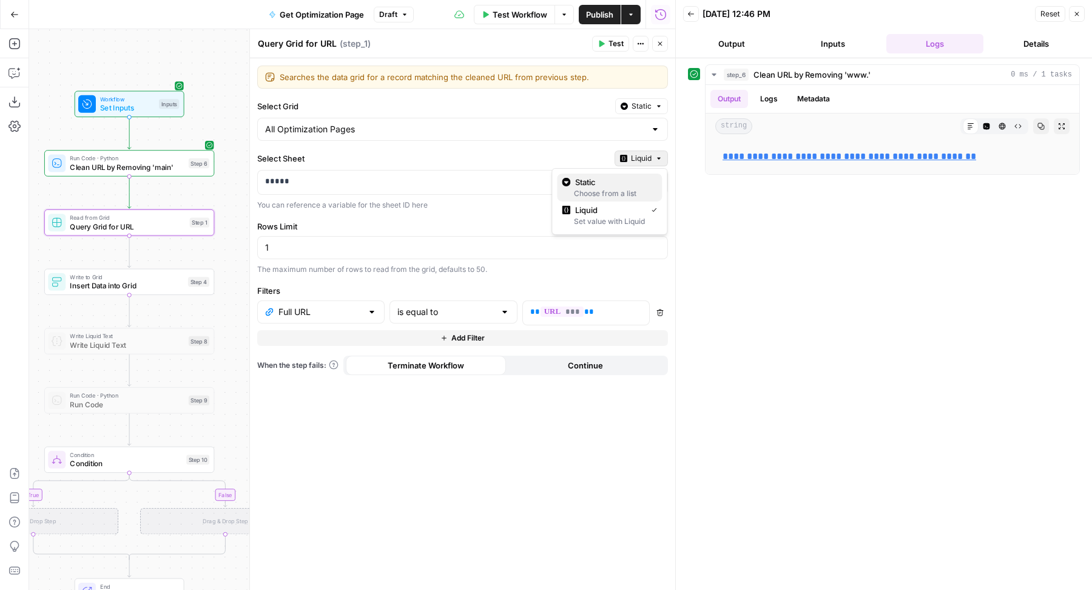
click at [601, 189] on div "Choose from a list" at bounding box center [609, 193] width 95 height 11
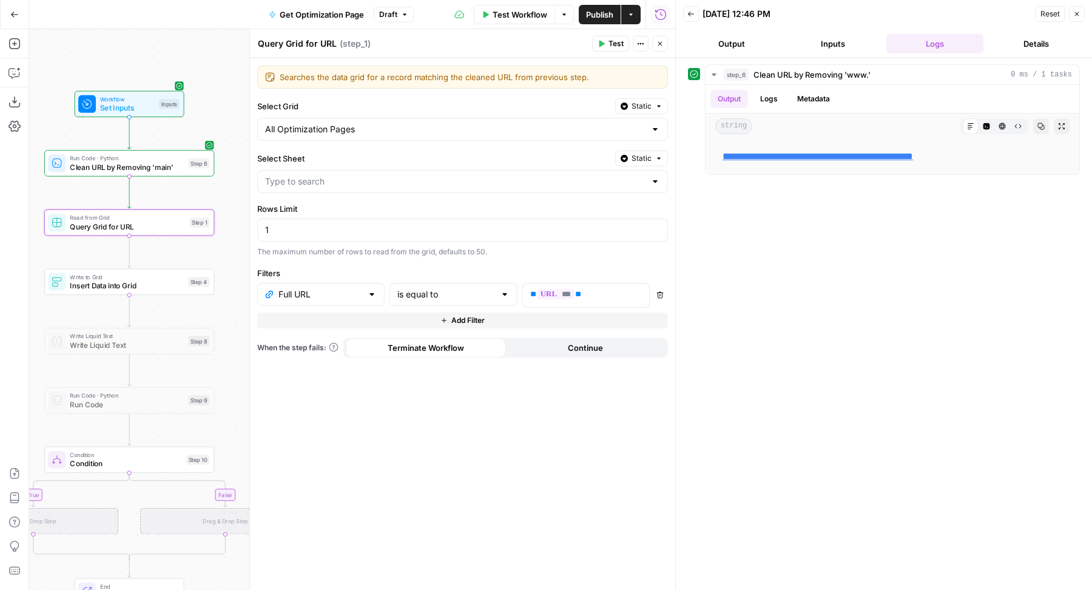
click at [409, 191] on div "Searches the data grid for a record matching the cleaned URL from previous step…" at bounding box center [462, 324] width 425 height 532
click at [375, 186] on div at bounding box center [462, 181] width 411 height 23
click at [318, 204] on span "Blank" at bounding box center [460, 210] width 385 height 12
type input "Blank"
click at [308, 283] on div at bounding box center [320, 294] width 127 height 23
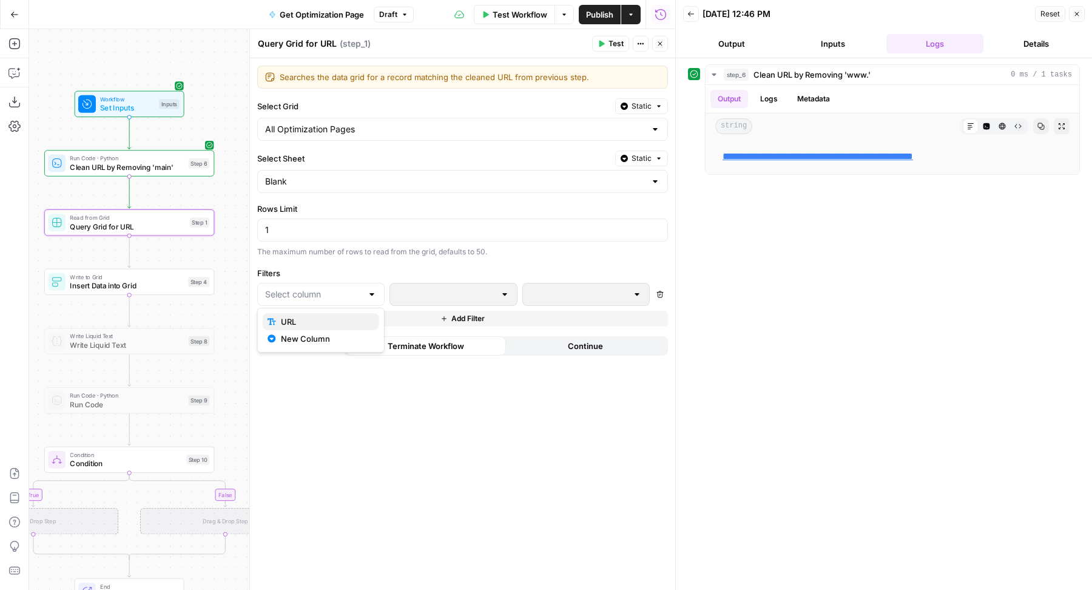
click at [306, 328] on button "URL" at bounding box center [321, 321] width 116 height 17
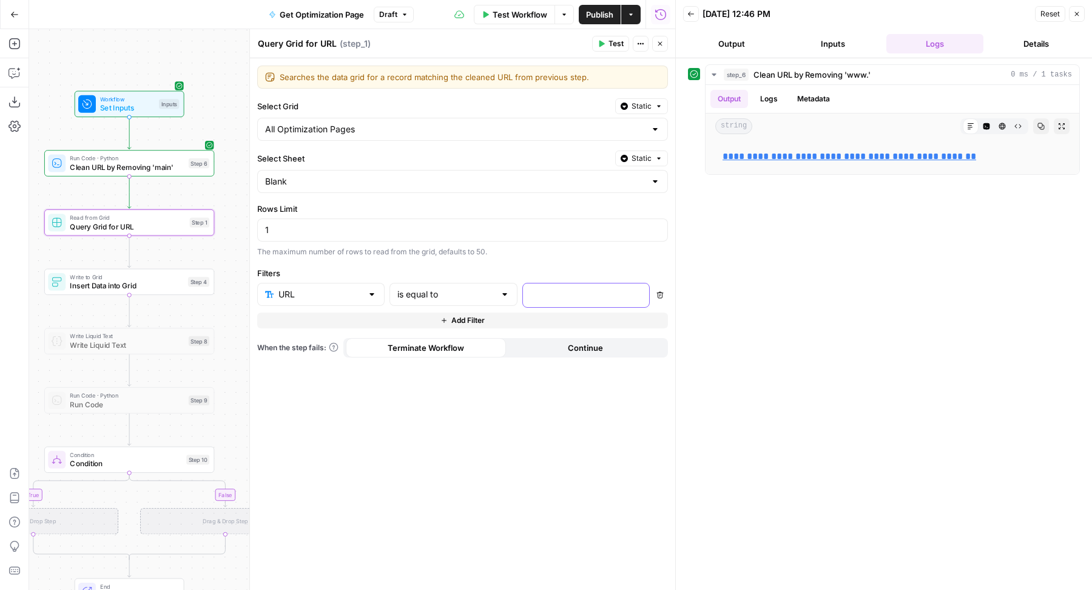
click at [560, 301] on div at bounding box center [576, 295] width 107 height 24
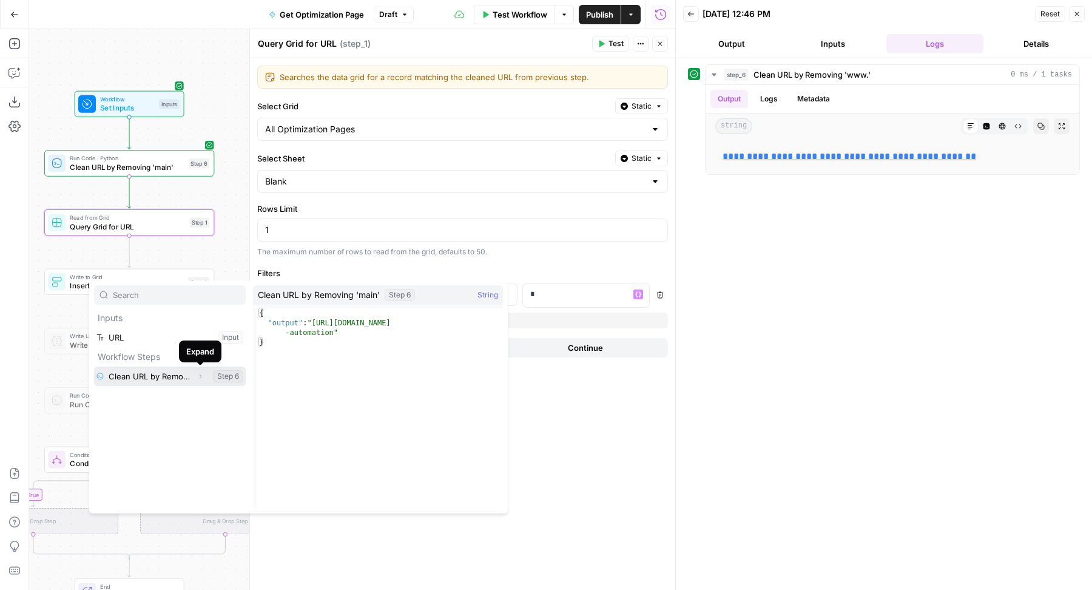
click at [198, 374] on icon "button" at bounding box center [200, 375] width 7 height 7
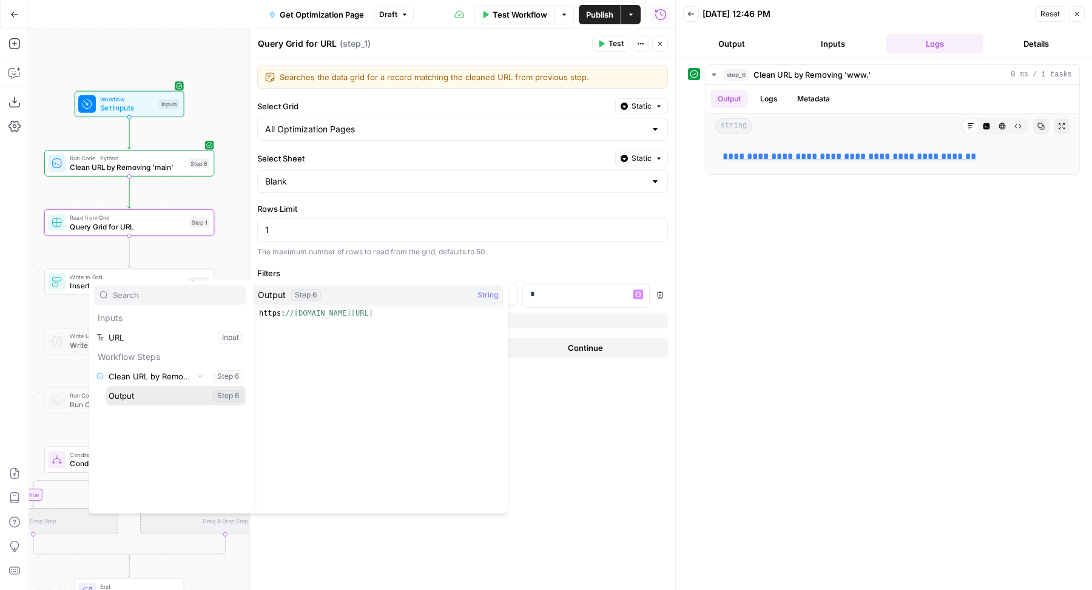
click at [167, 398] on button "Select variable Output" at bounding box center [176, 395] width 140 height 19
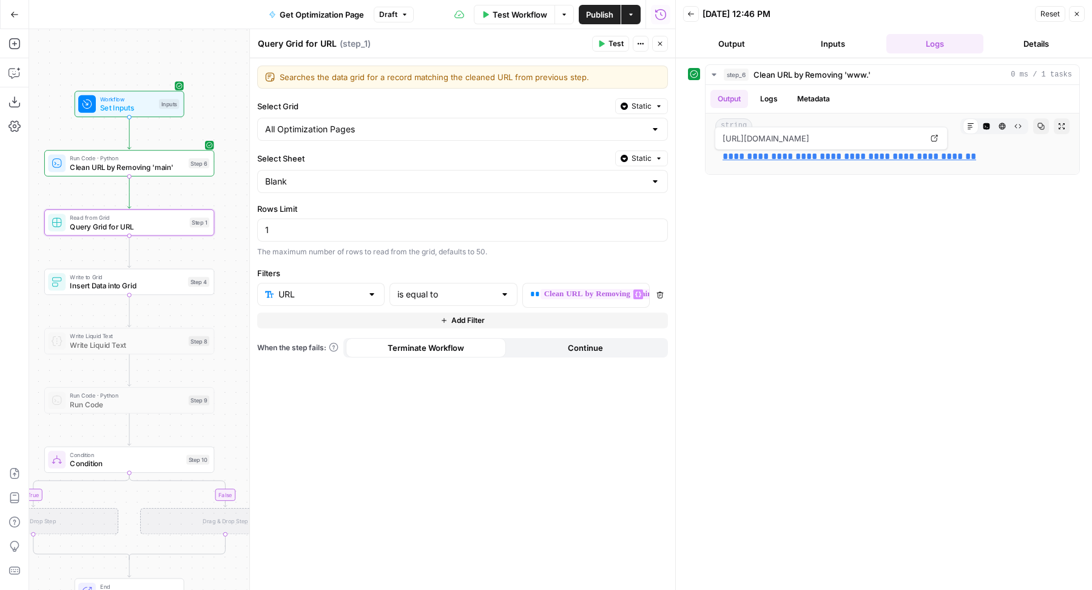
click at [615, 45] on span "Test" at bounding box center [615, 43] width 15 height 11
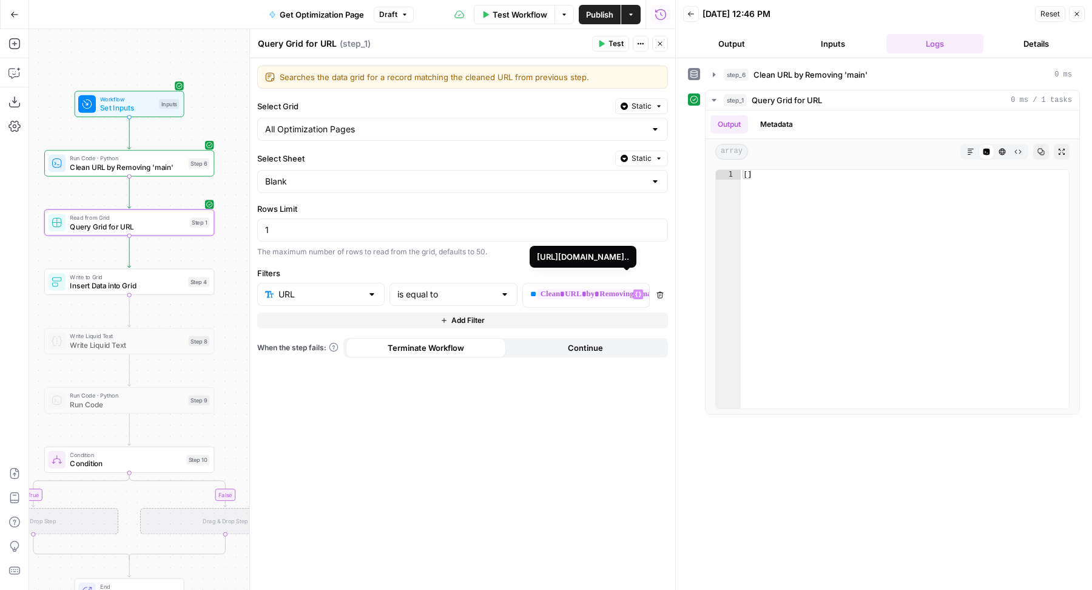
click at [602, 291] on span "**********" at bounding box center [622, 294] width 171 height 10
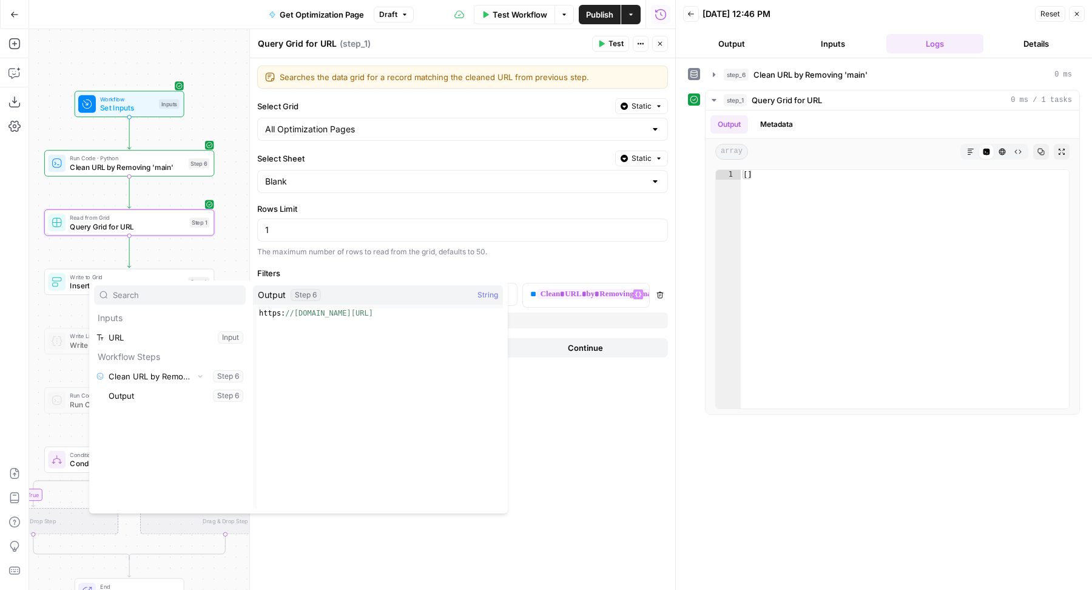
click at [519, 203] on label "Rows Limit" at bounding box center [462, 209] width 411 height 12
click at [519, 224] on input "1" at bounding box center [462, 230] width 395 height 12
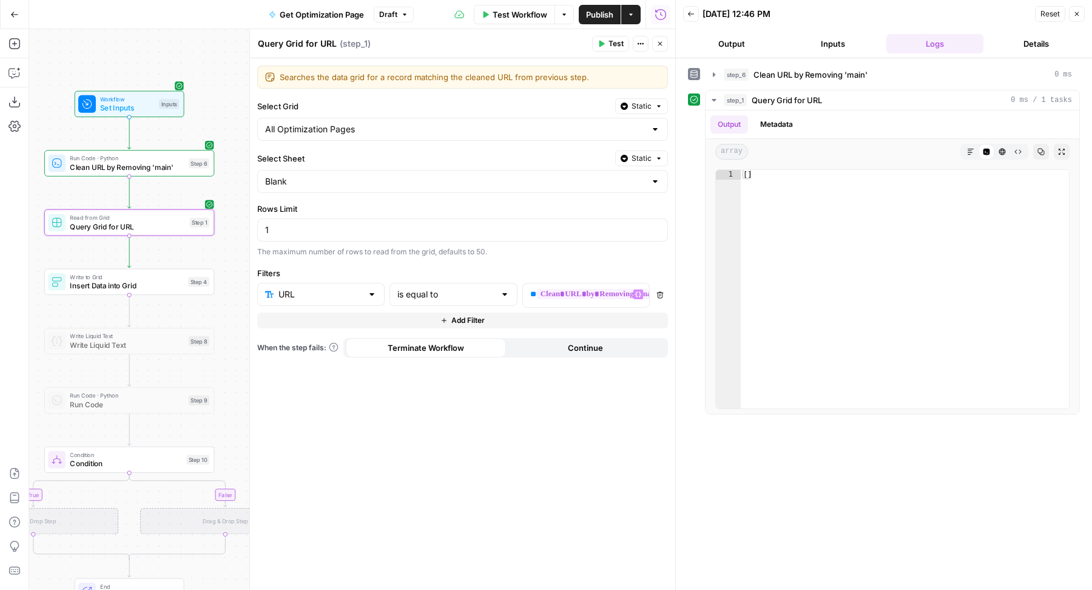
click at [340, 283] on div "URL" at bounding box center [320, 294] width 127 height 23
click at [307, 322] on span "URL" at bounding box center [320, 323] width 78 height 12
click at [543, 288] on p at bounding box center [576, 294] width 92 height 12
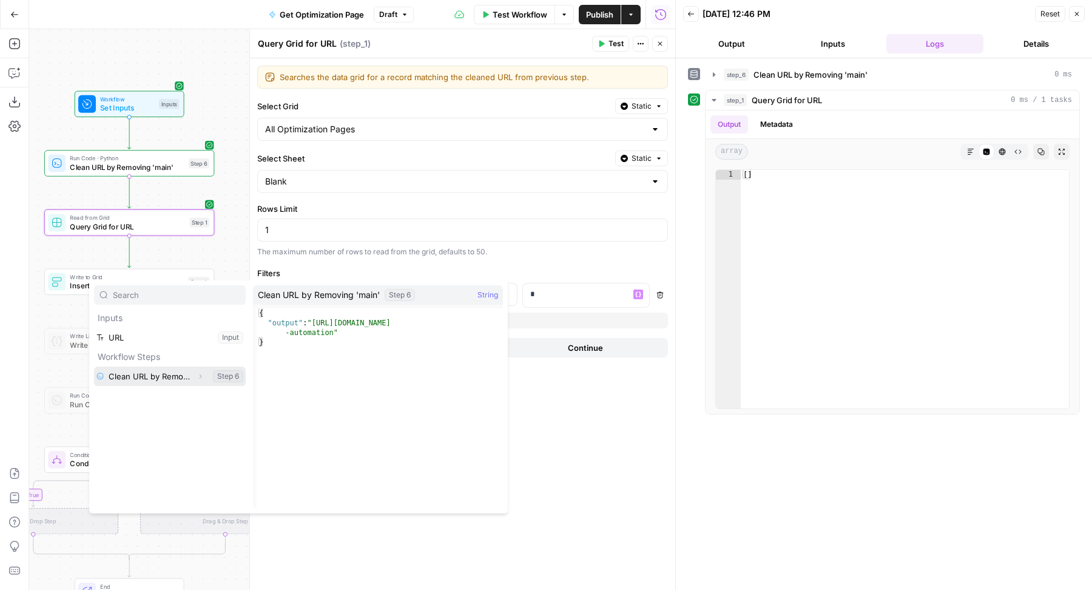
click at [200, 378] on icon "button" at bounding box center [200, 375] width 7 height 7
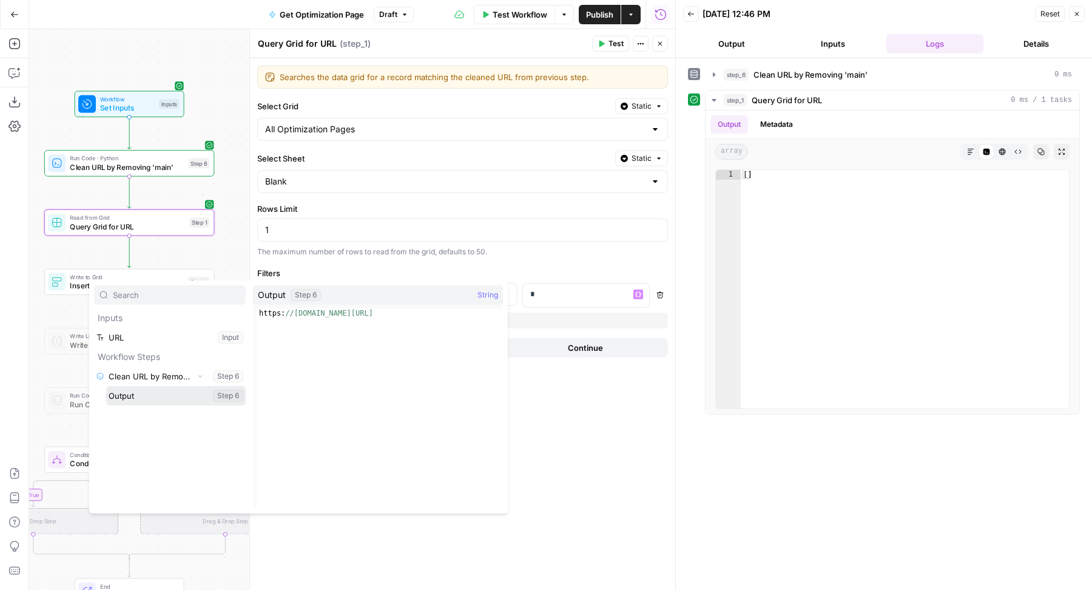
click at [180, 401] on button "Select variable Output" at bounding box center [176, 395] width 140 height 19
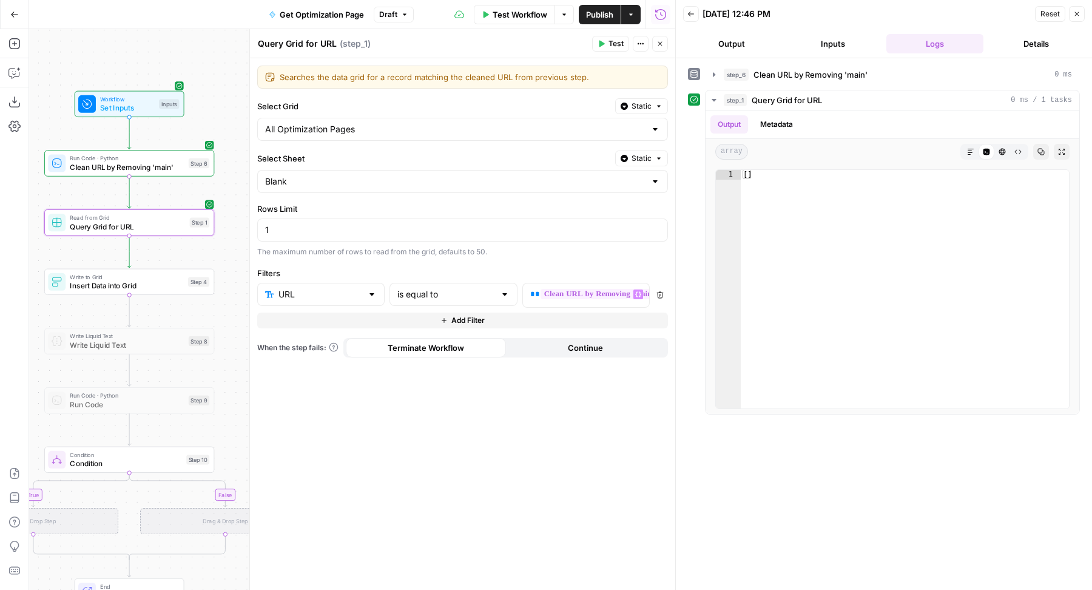
click at [618, 44] on span "Test" at bounding box center [615, 43] width 15 height 11
click at [661, 47] on button "Close" at bounding box center [660, 44] width 16 height 16
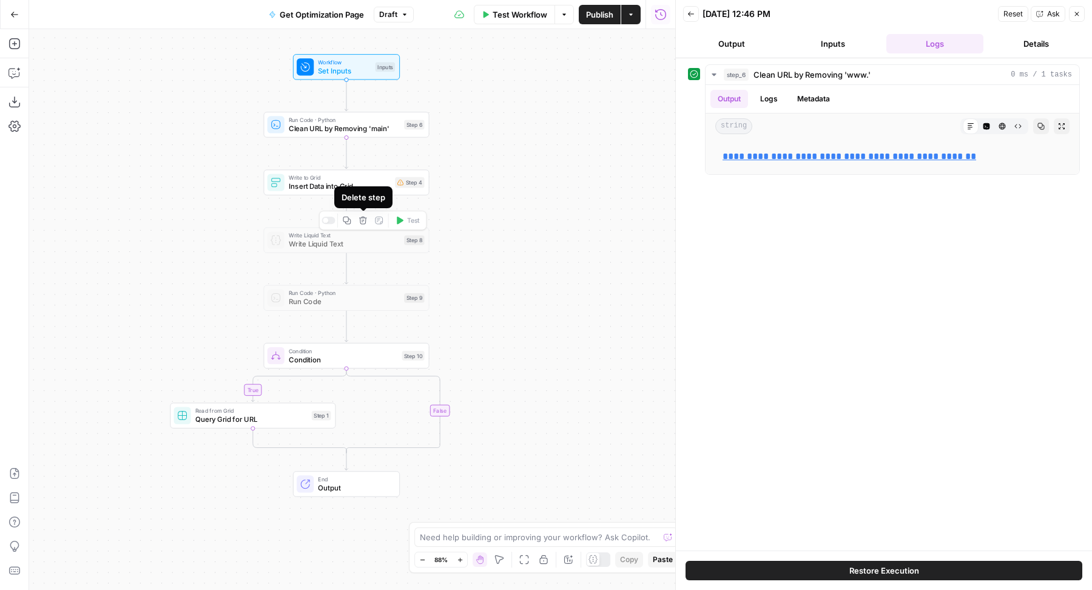
click at [353, 187] on div "Delete step" at bounding box center [363, 197] width 58 height 22
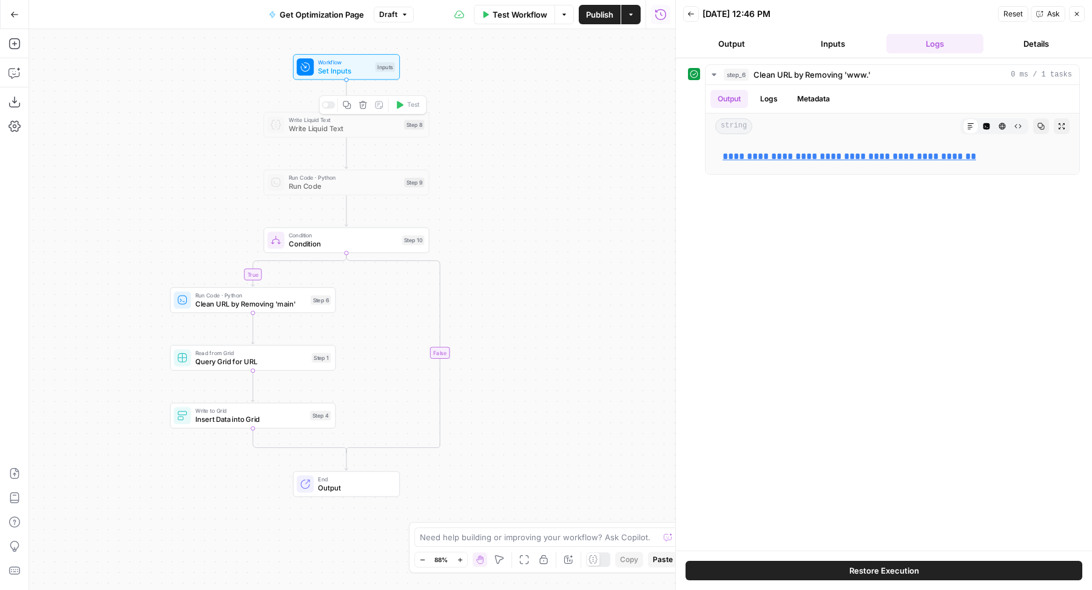
click at [328, 103] on div at bounding box center [327, 104] width 13 height 7
click at [333, 161] on div at bounding box center [327, 162] width 13 height 7
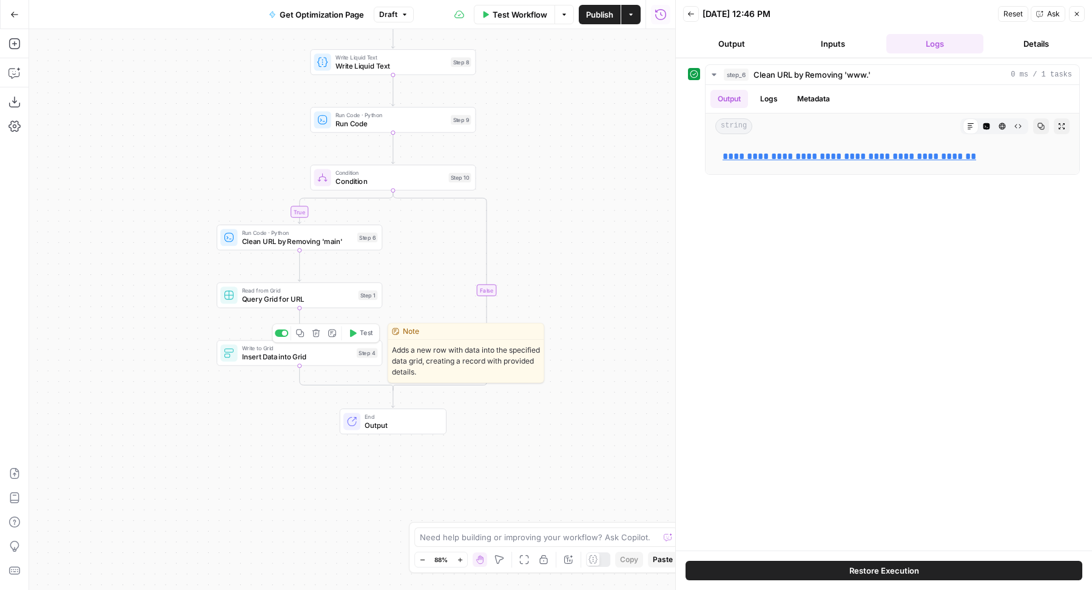
click at [255, 358] on span "Insert Data into Grid" at bounding box center [297, 356] width 110 height 11
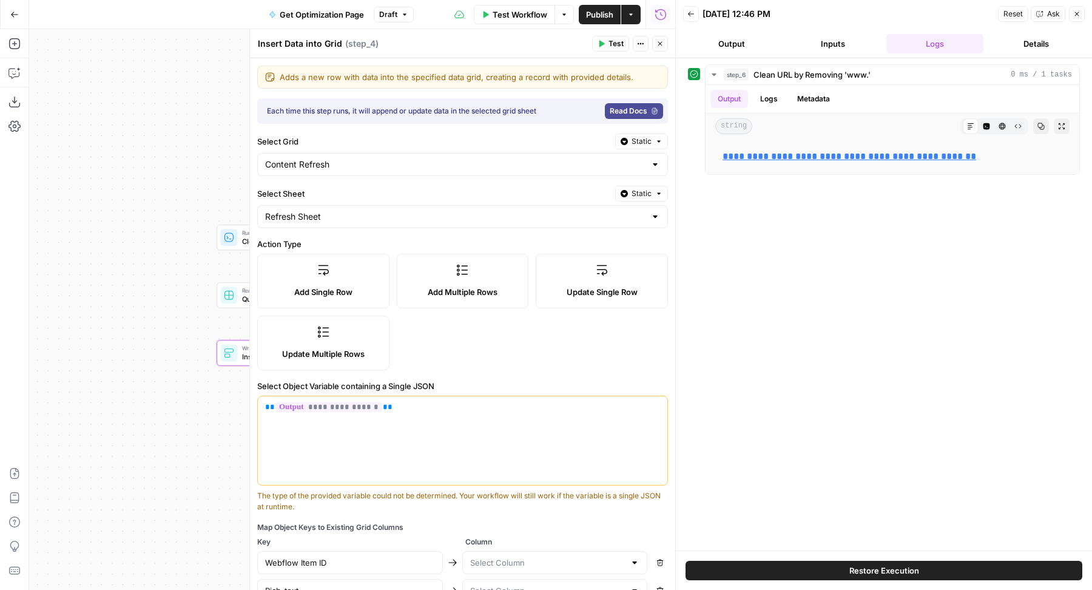
type input "Webflow Item ID"
type input "Rich-text"
type input "Name-template-page"
type input "Term"
type input "Slug"
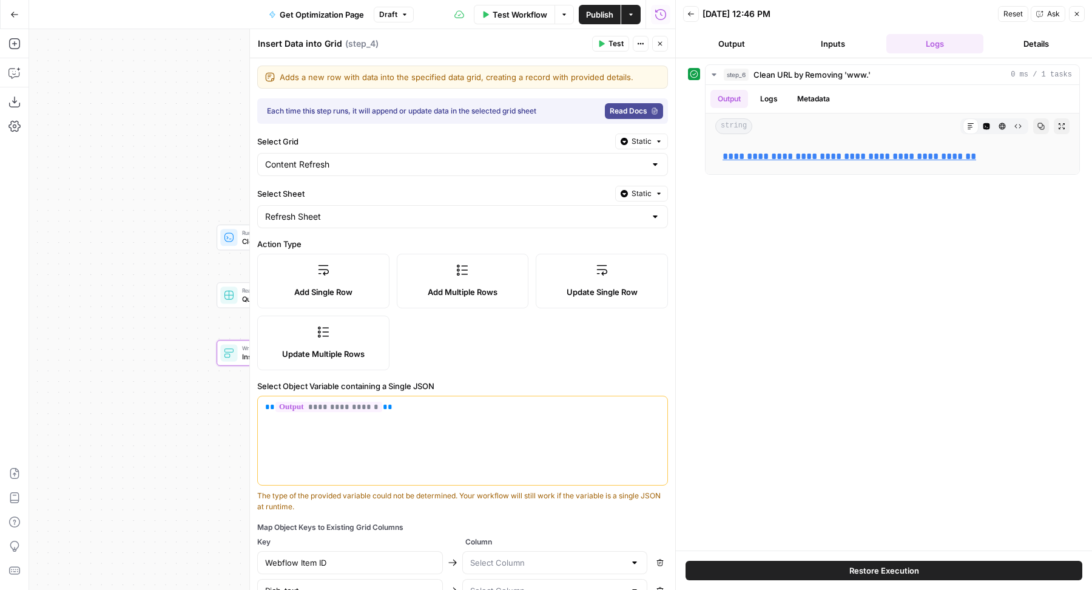
type input "Full URL"
type input "Last Published"
type input "Last Updated"
type input "Created On"
type input "Meta description"
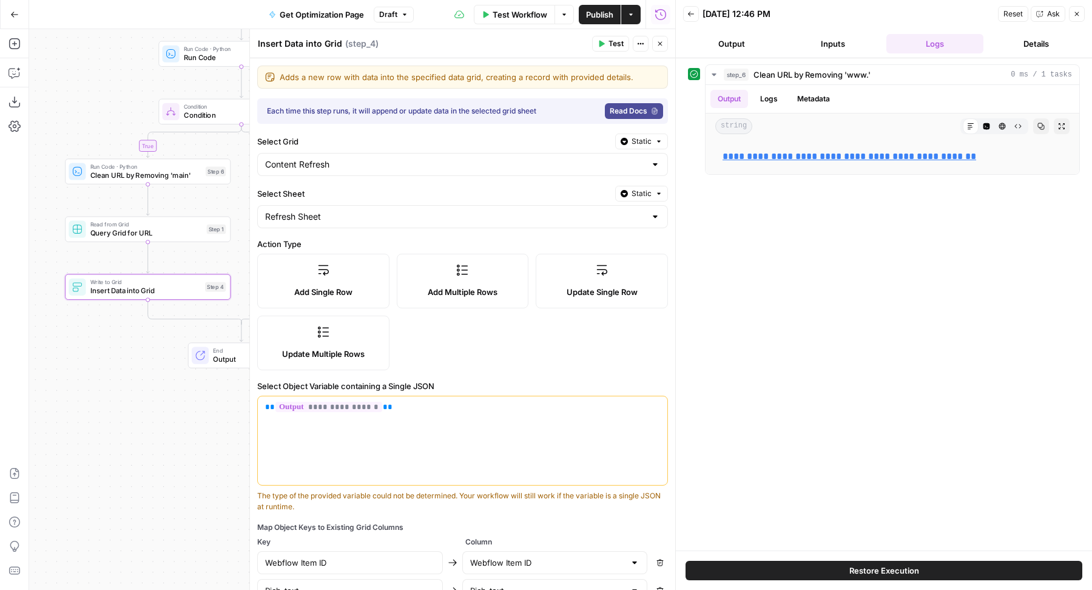
scroll to position [288, 0]
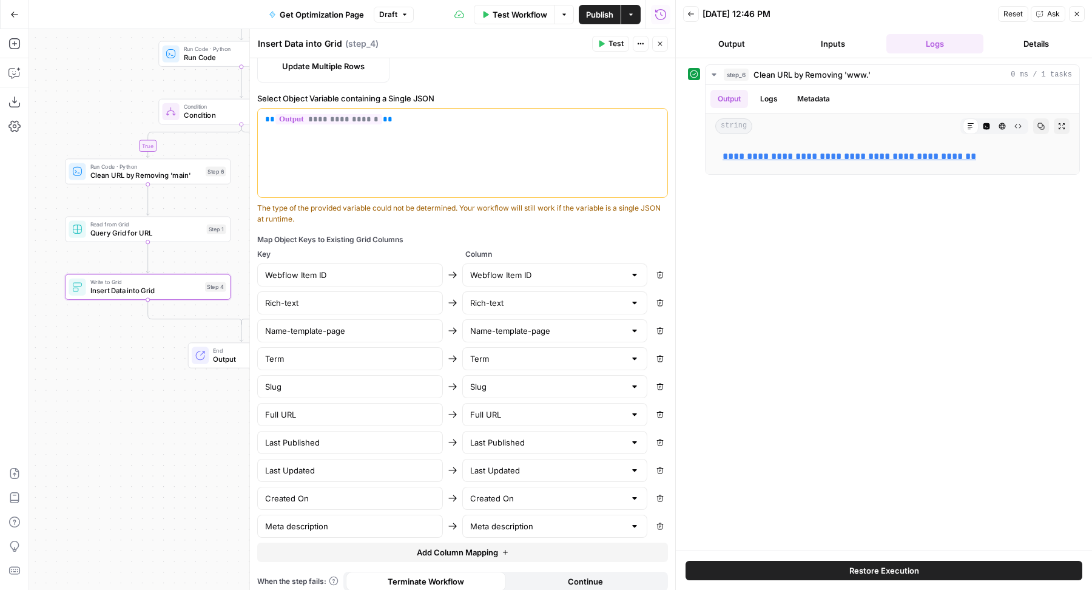
click at [403, 542] on button "Add Column Mapping" at bounding box center [462, 551] width 411 height 19
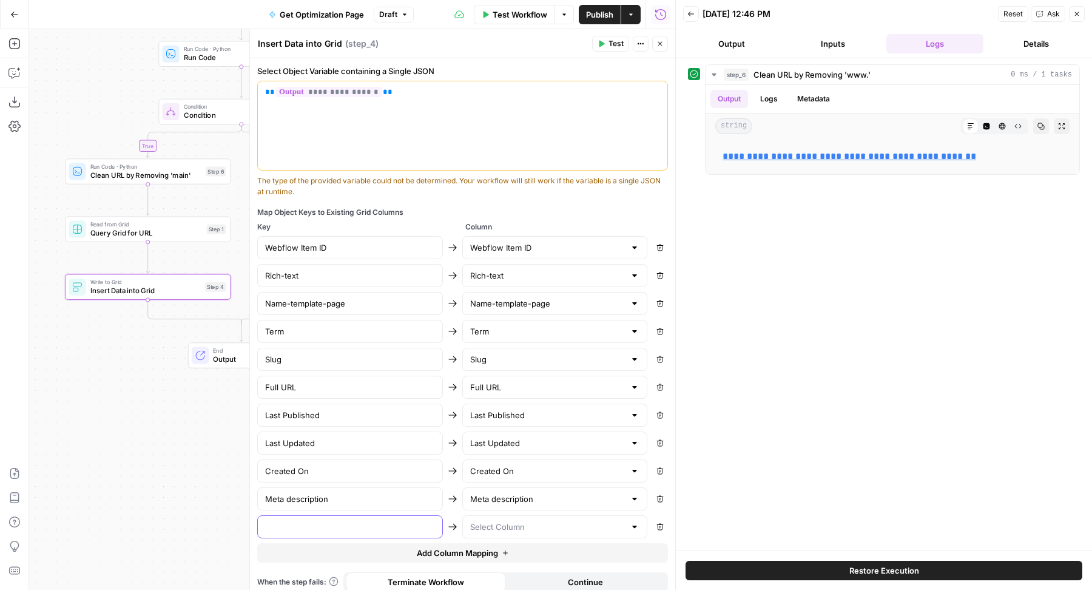
click at [380, 520] on input "text" at bounding box center [350, 526] width 170 height 12
type input "A"
click at [656, 523] on icon "button" at bounding box center [659, 526] width 7 height 7
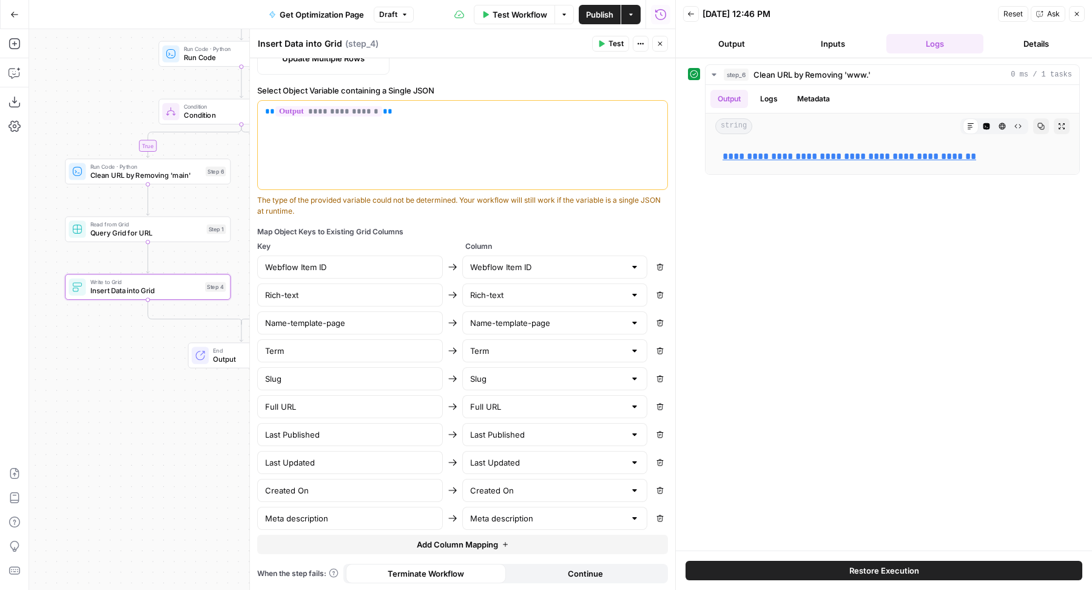
scroll to position [288, 0]
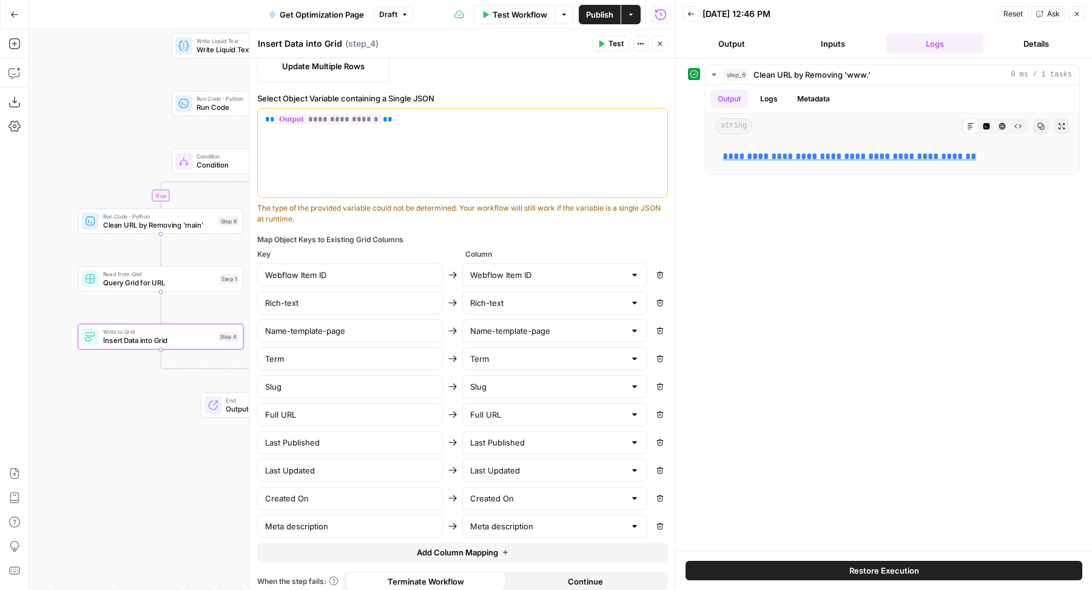
click at [661, 45] on icon "button" at bounding box center [659, 43] width 7 height 7
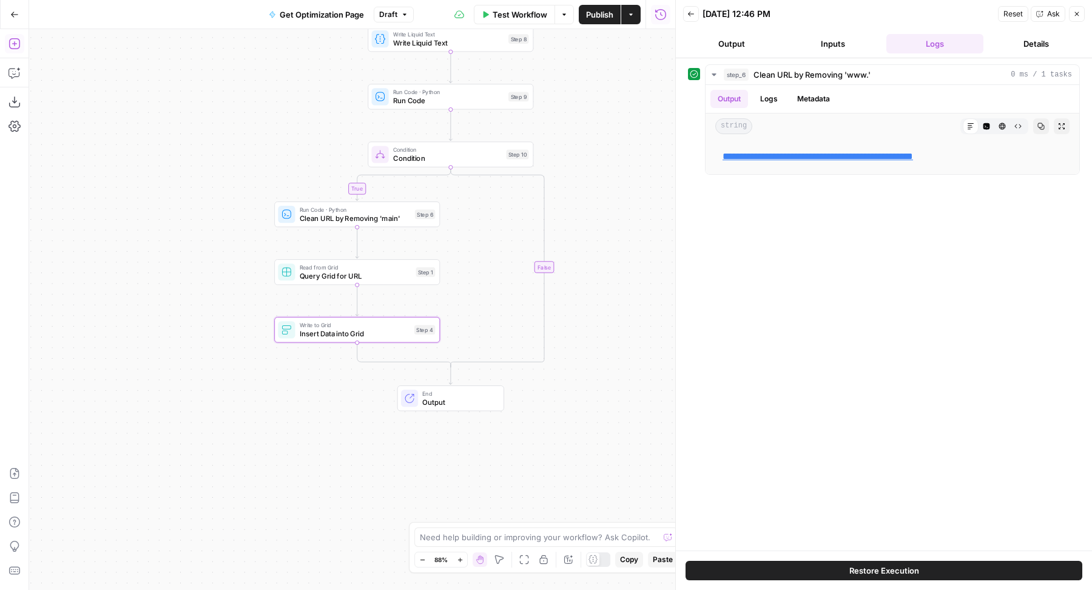
click at [16, 47] on icon "button" at bounding box center [14, 44] width 12 height 12
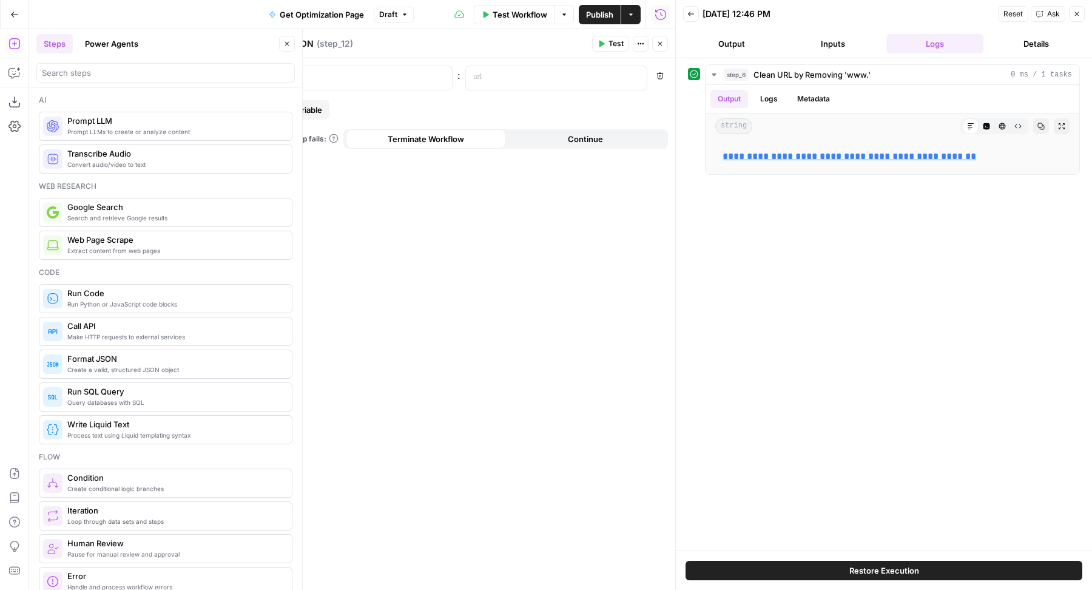
click at [289, 44] on icon "button" at bounding box center [286, 43] width 7 height 7
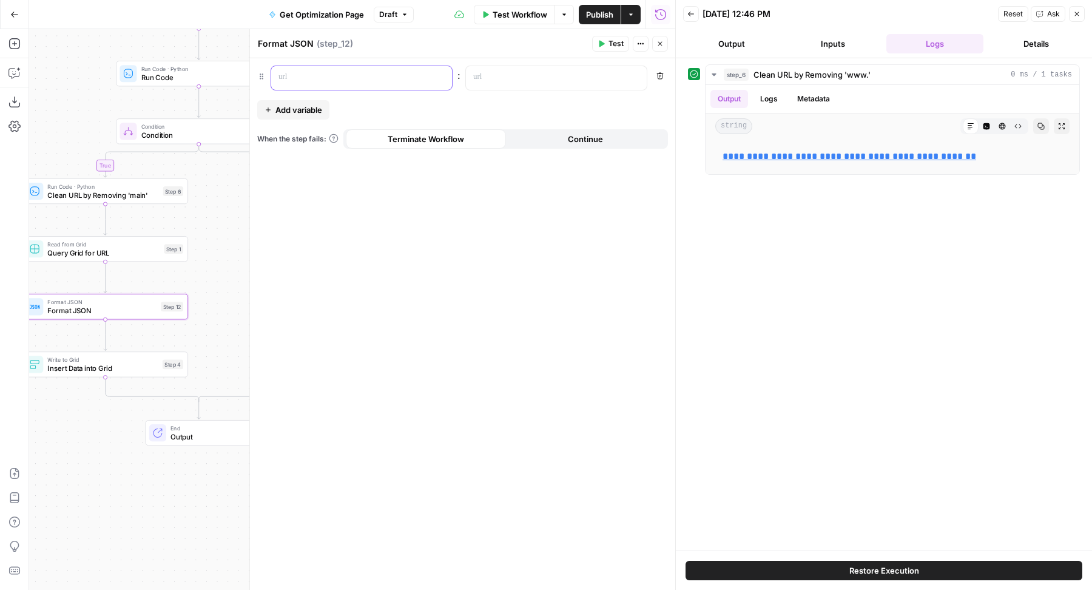
click at [367, 73] on p at bounding box center [351, 77] width 147 height 12
click at [122, 371] on span "Insert Data into Grid" at bounding box center [102, 368] width 110 height 11
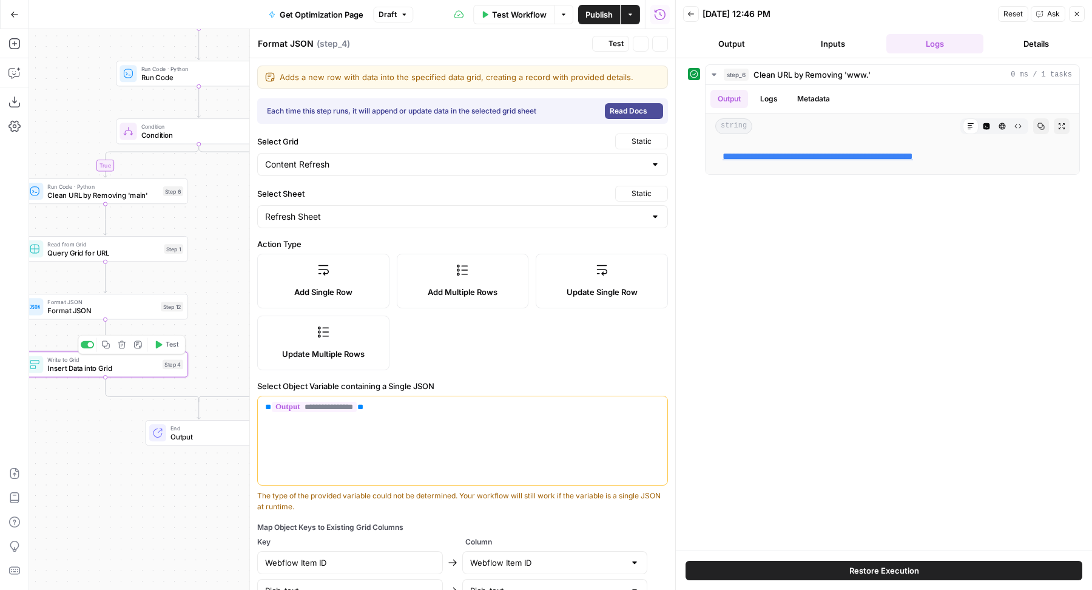
type textarea "Insert Data into Grid"
click at [58, 310] on span "Format JSON" at bounding box center [101, 310] width 109 height 11
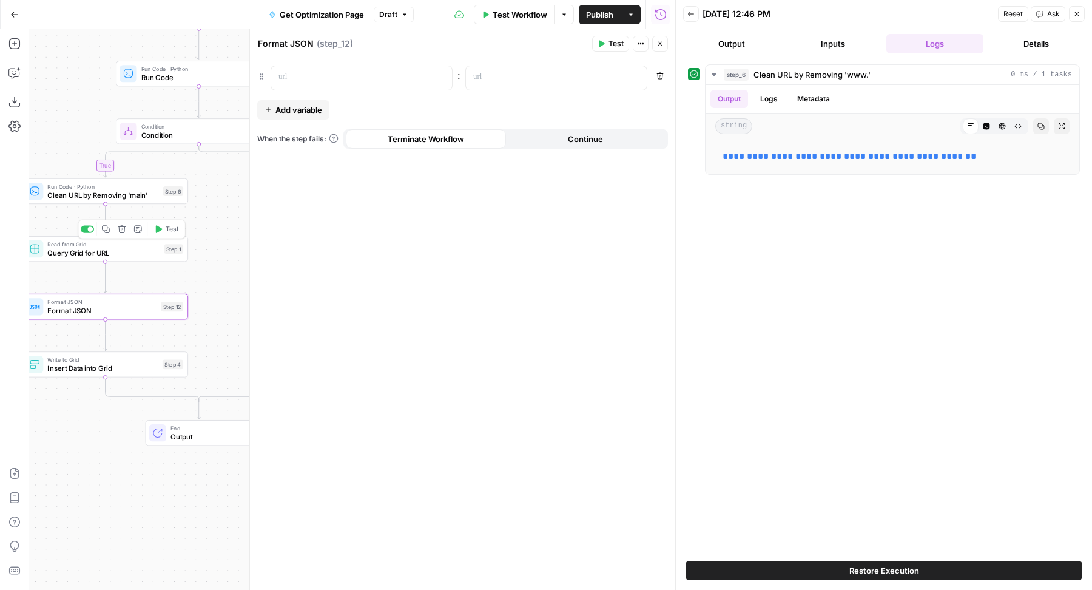
click at [171, 223] on button "Test" at bounding box center [166, 229] width 33 height 14
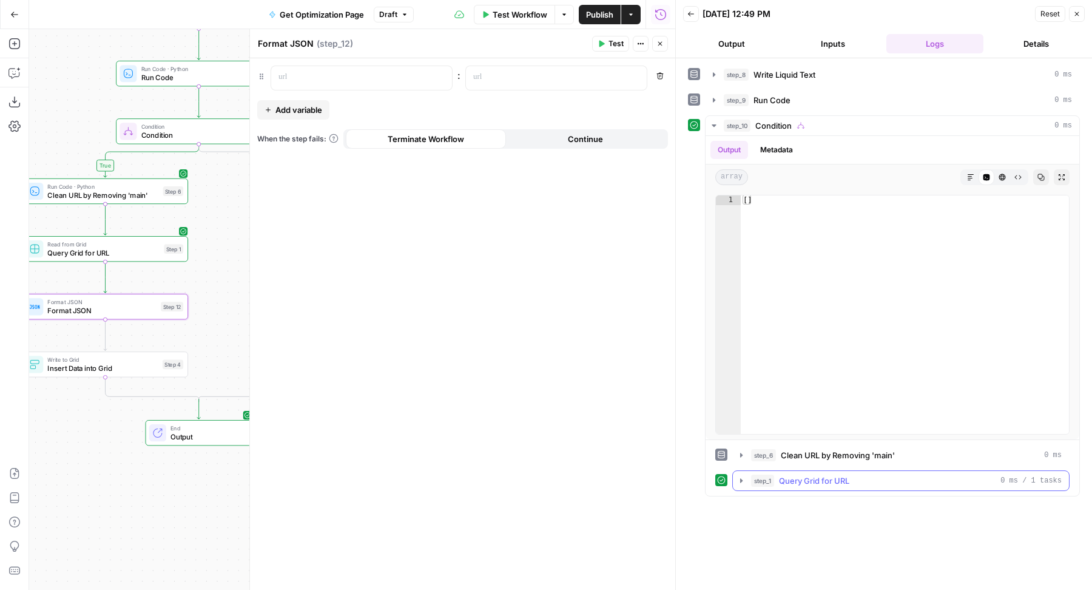
click at [862, 474] on div "step_1 Query Grid for URL 0 ms / 1 tasks" at bounding box center [906, 480] width 311 height 12
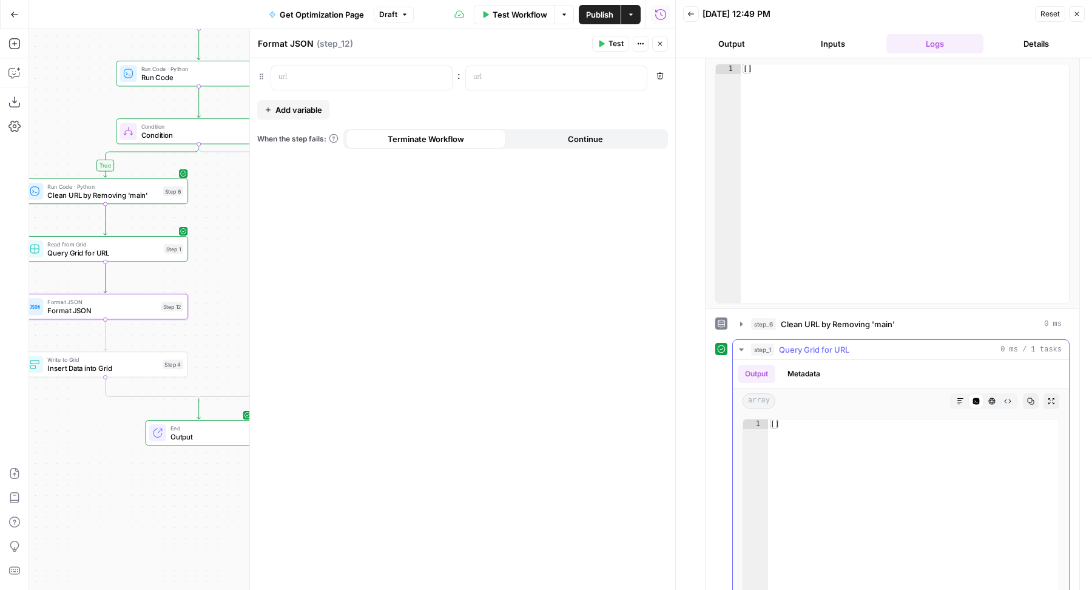
scroll to position [213, 0]
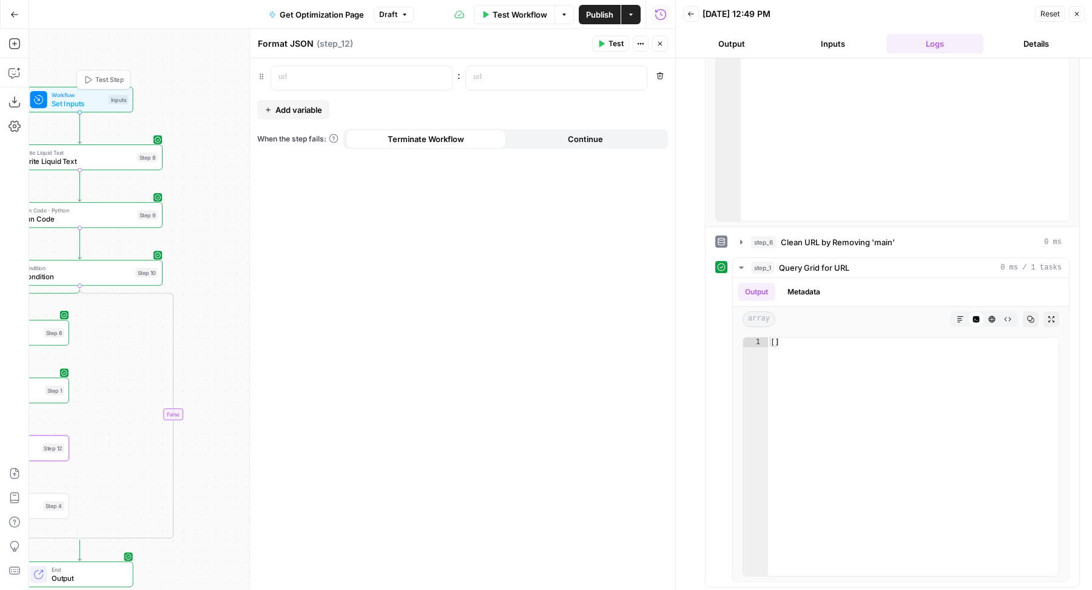
click at [118, 73] on button "Test Step" at bounding box center [103, 80] width 49 height 14
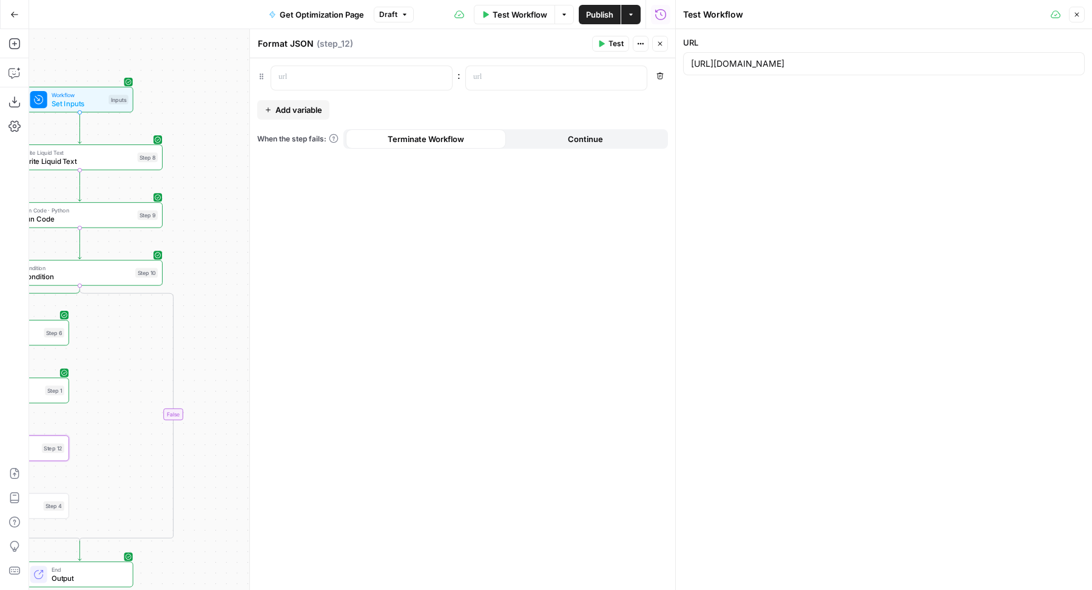
click at [1078, 21] on button "Close" at bounding box center [1077, 15] width 16 height 16
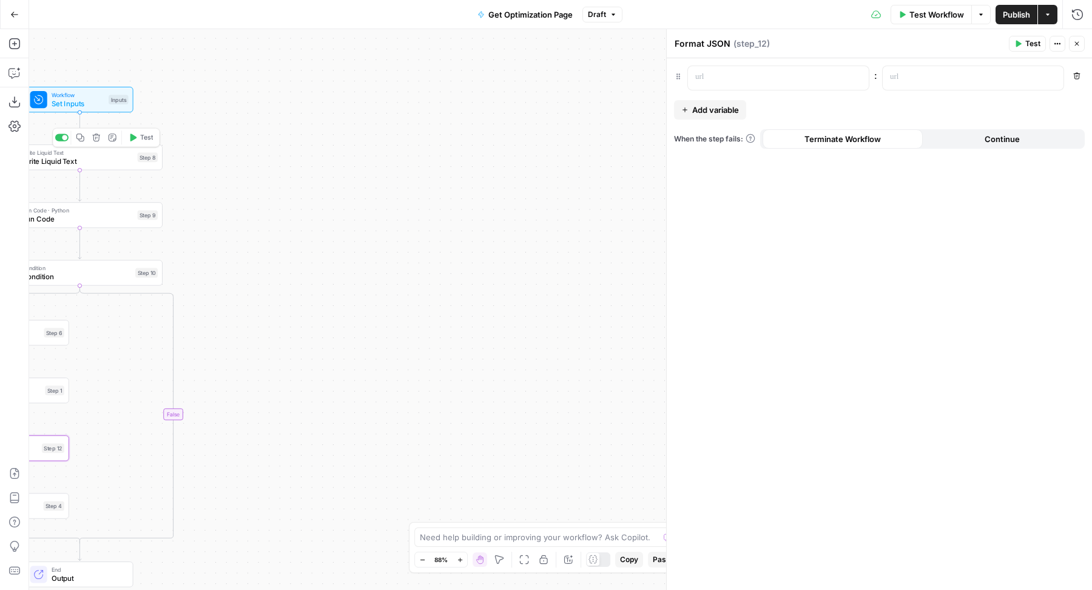
click at [141, 137] on span "Test" at bounding box center [146, 138] width 13 height 10
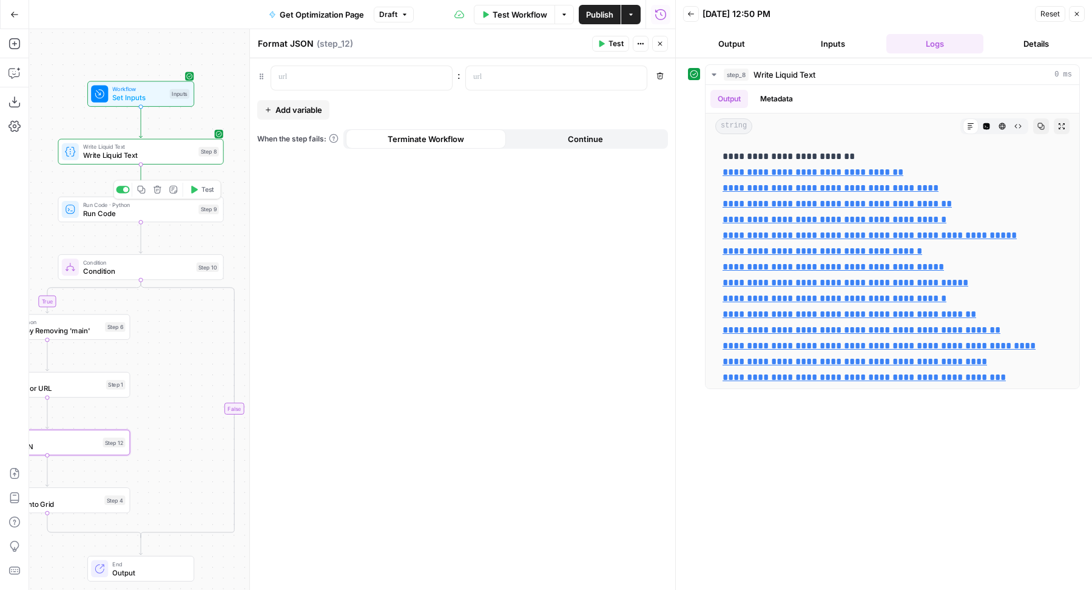
click at [198, 189] on icon "button" at bounding box center [193, 189] width 8 height 8
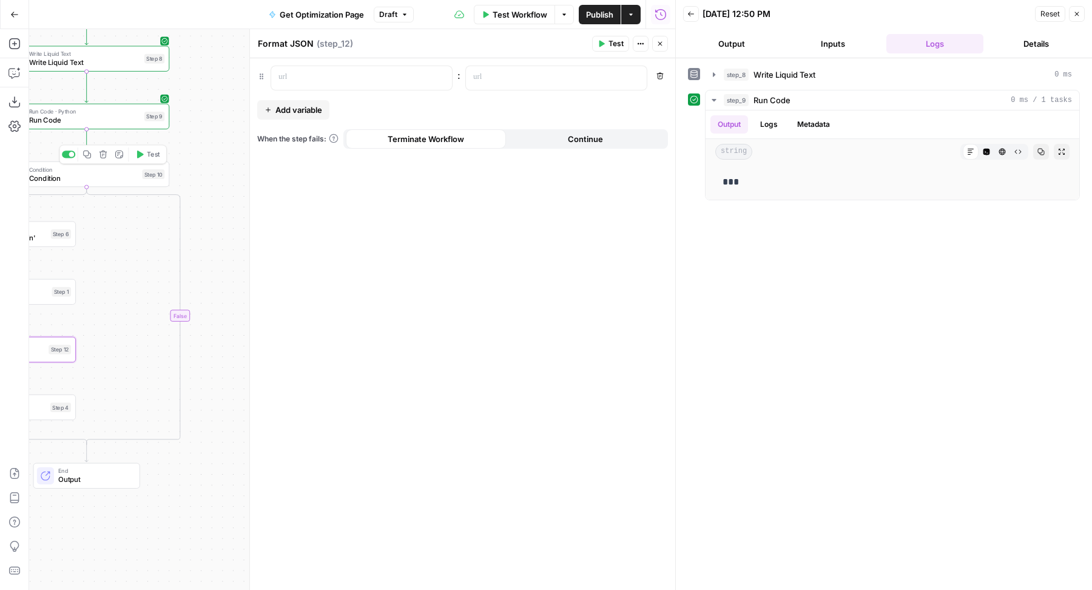
click at [149, 159] on span "Test" at bounding box center [153, 154] width 13 height 10
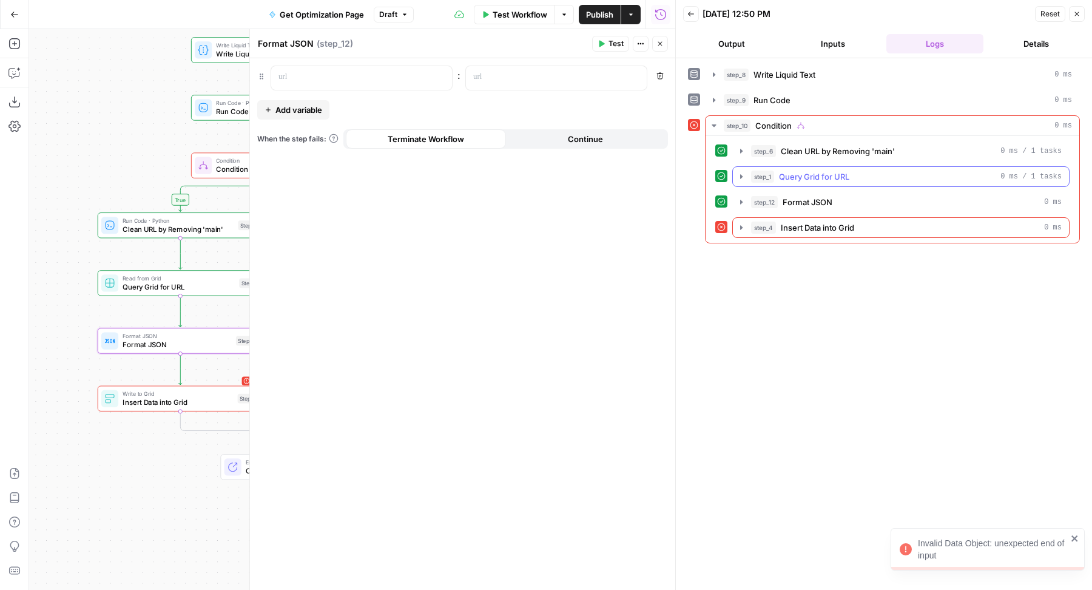
click at [873, 172] on div "step_1 Query Grid for URL 0 ms / 1 tasks" at bounding box center [906, 176] width 311 height 12
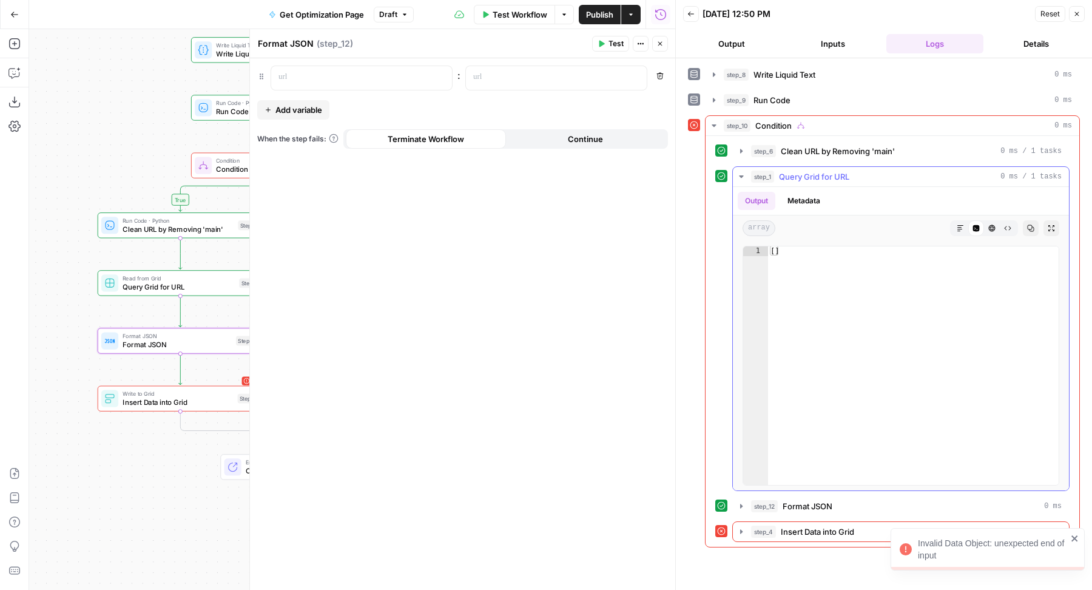
click at [816, 173] on span "Query Grid for URL" at bounding box center [814, 176] width 70 height 12
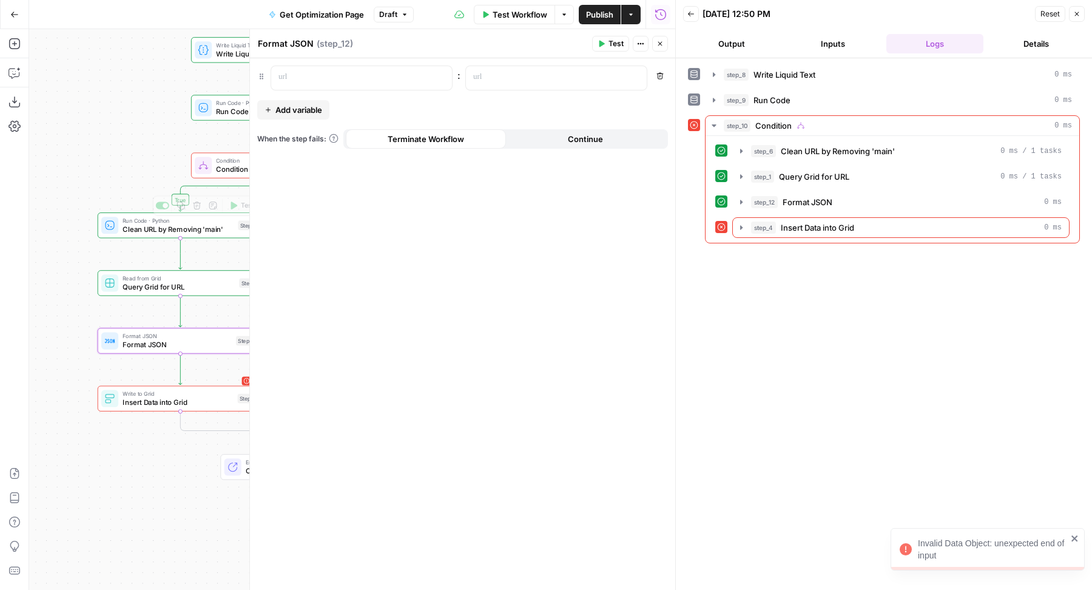
click at [180, 290] on span "Query Grid for URL" at bounding box center [179, 286] width 112 height 11
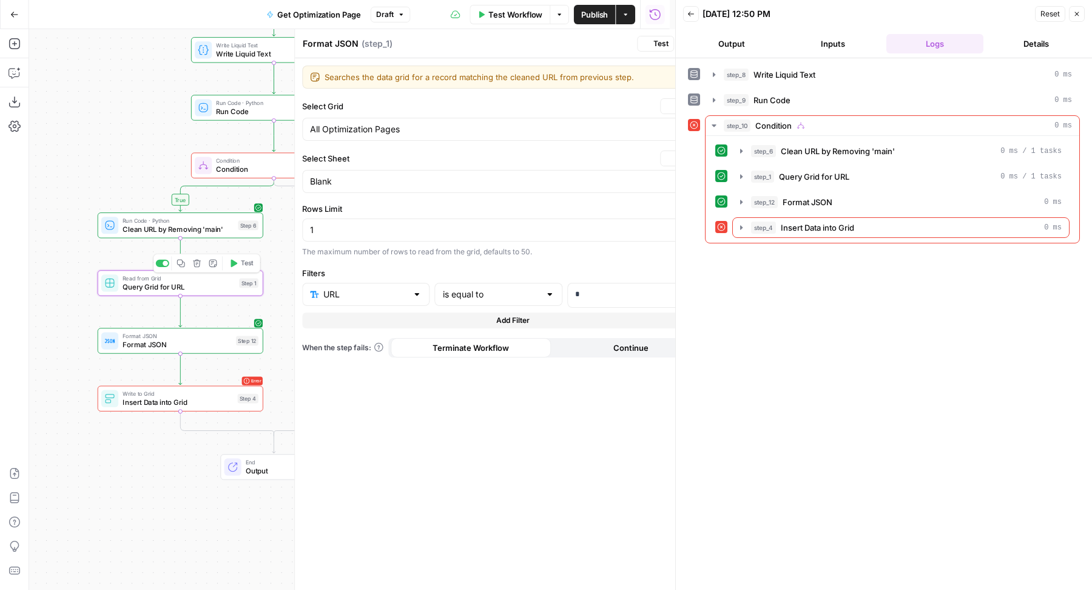
type textarea "Query Grid for URL"
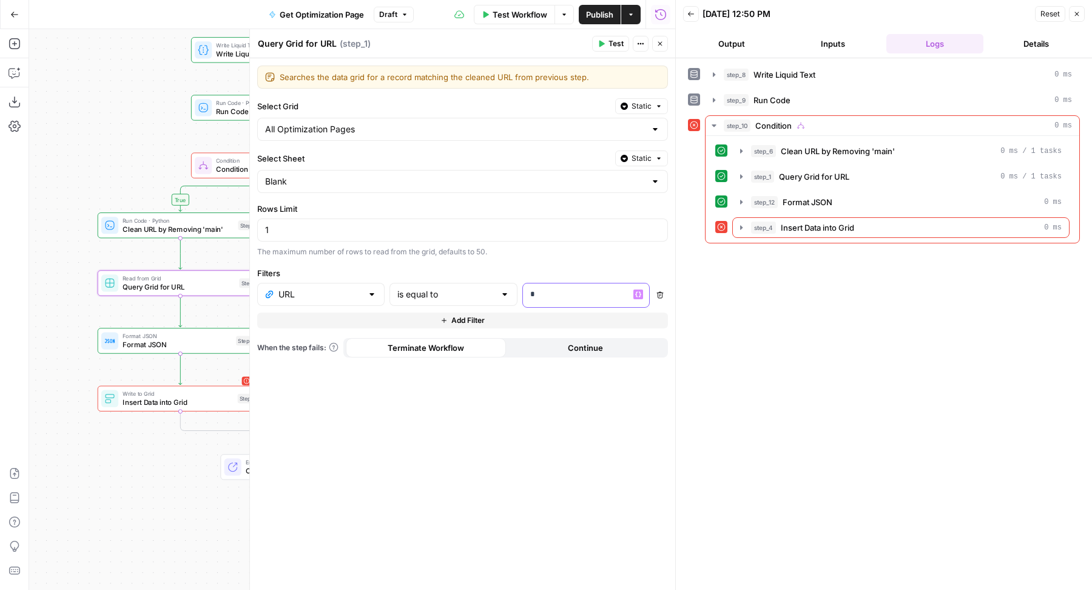
click at [594, 291] on p "*" at bounding box center [586, 294] width 112 height 12
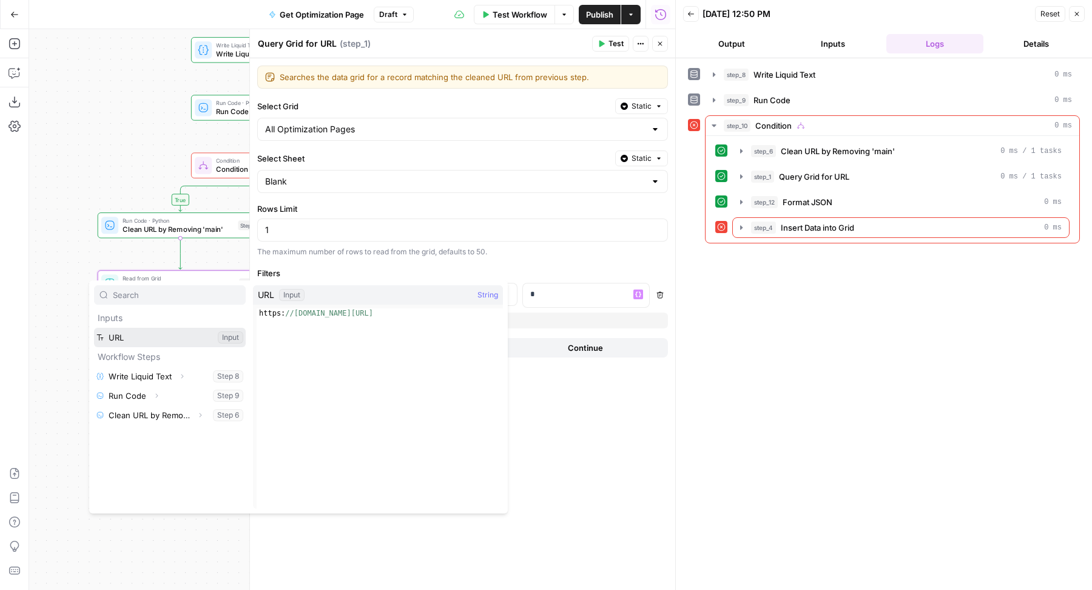
click at [169, 335] on button "Select variable URL" at bounding box center [170, 337] width 152 height 19
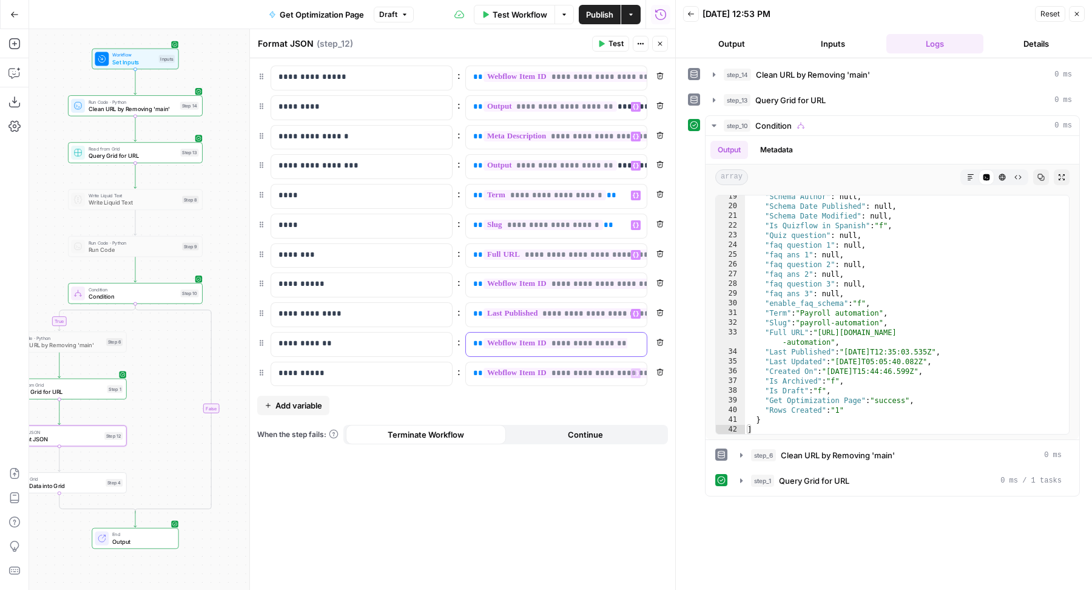
click at [579, 340] on span "**********" at bounding box center [596, 343] width 227 height 10
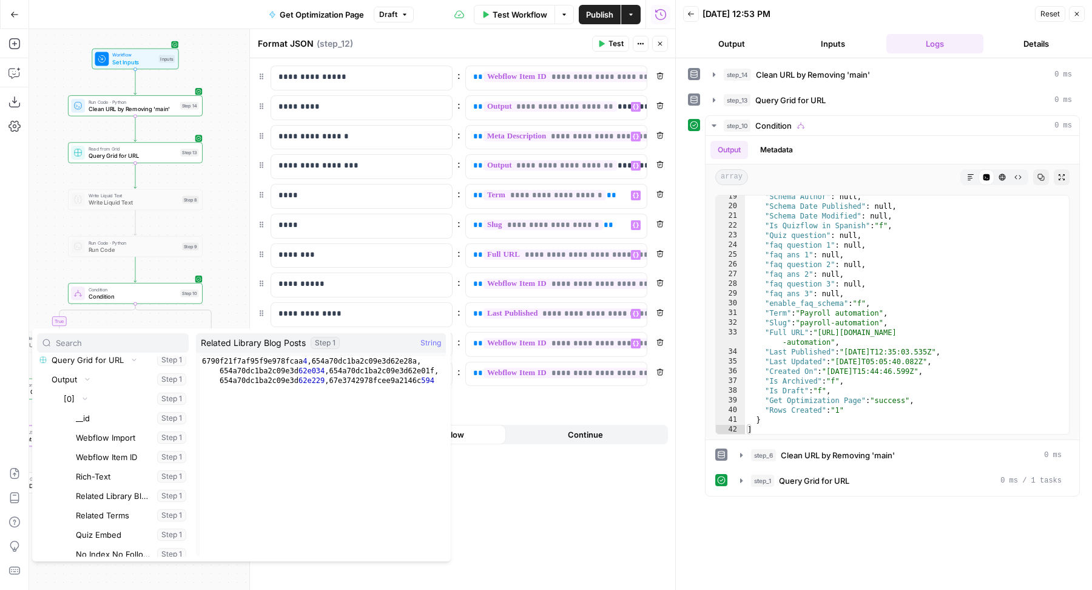
scroll to position [808, 0]
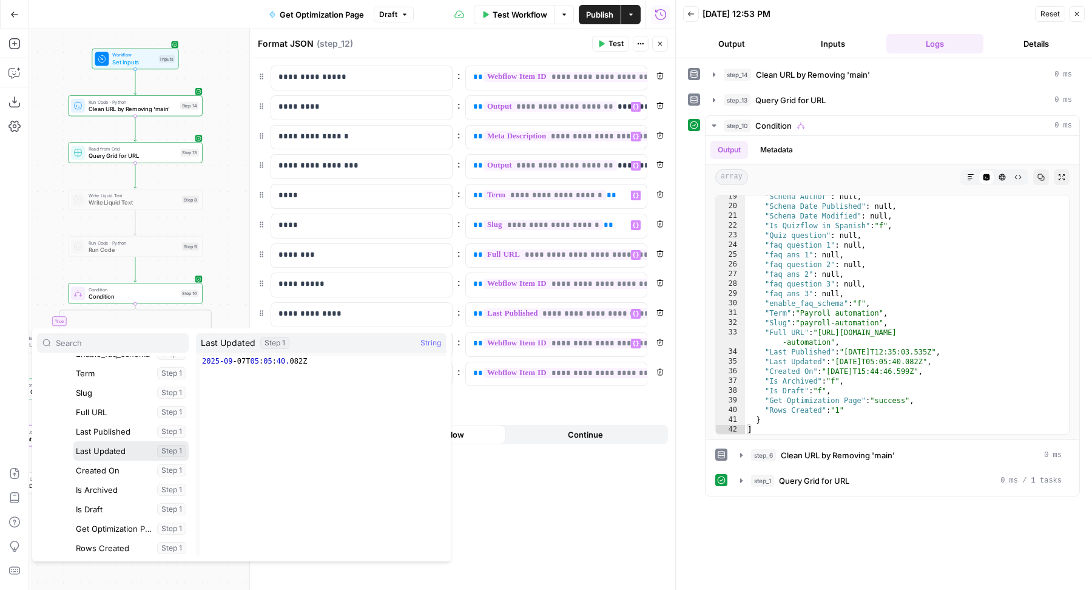
click at [118, 451] on button "Select variable Last Updated" at bounding box center [130, 450] width 115 height 19
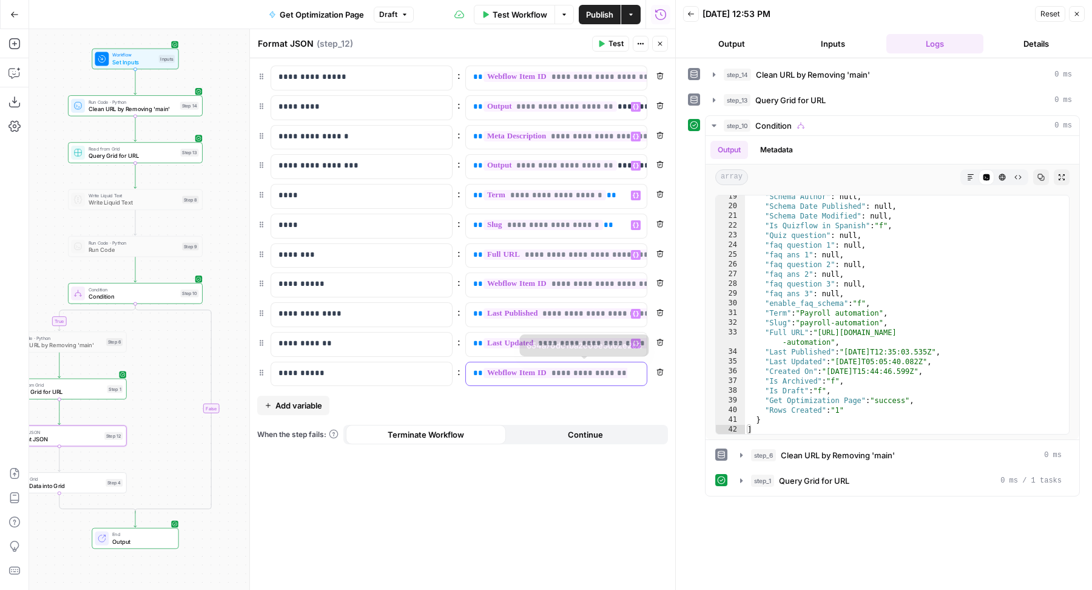
click at [501, 362] on div "**********" at bounding box center [546, 374] width 161 height 24
click at [493, 368] on span "**********" at bounding box center [596, 373] width 227 height 10
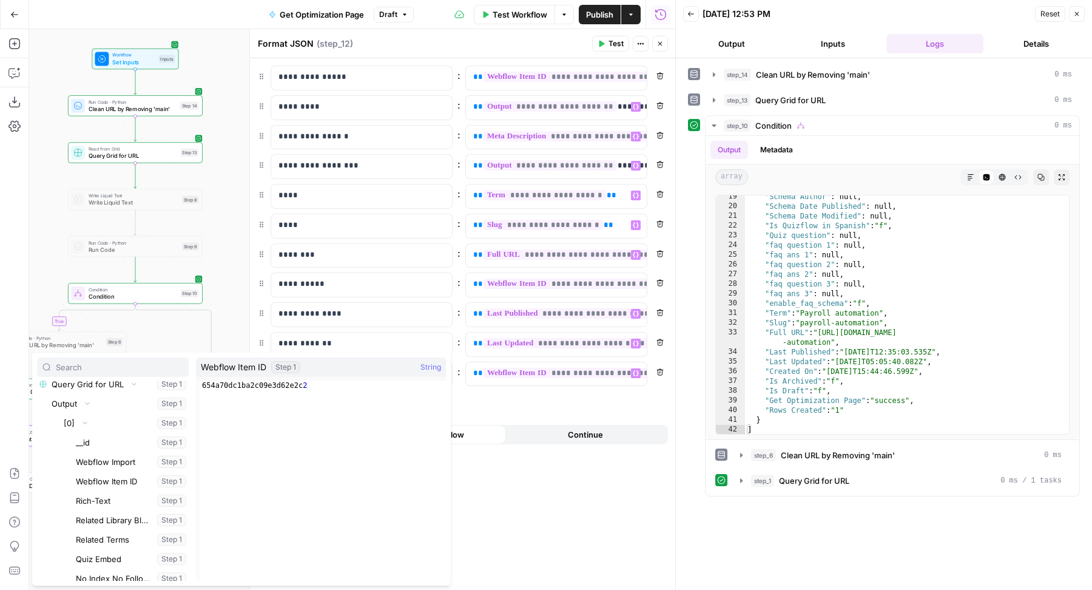
scroll to position [809, 0]
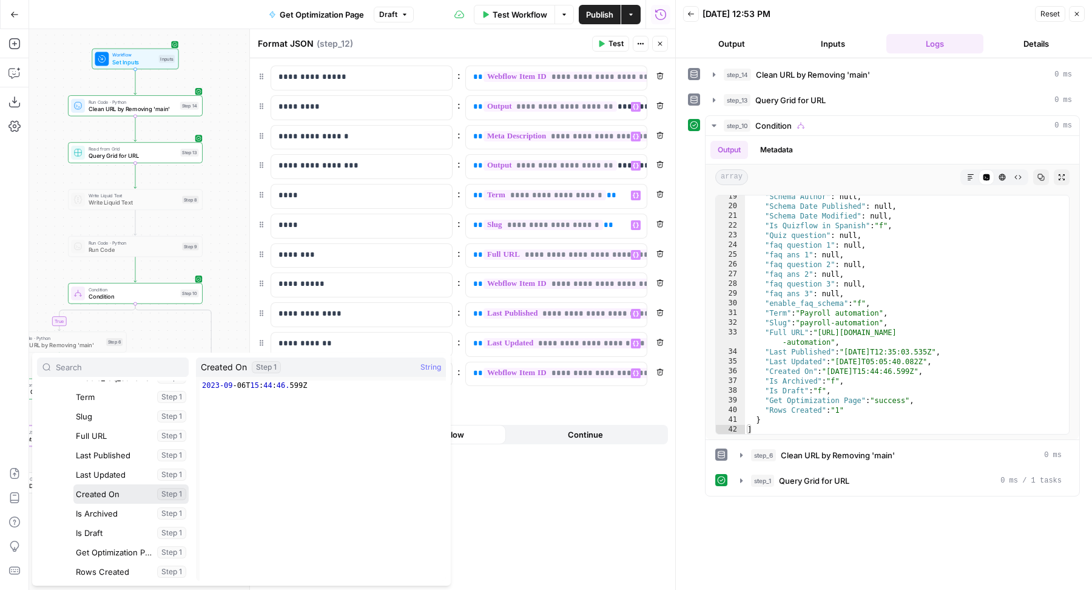
click at [96, 494] on button "Select variable Created On" at bounding box center [130, 493] width 115 height 19
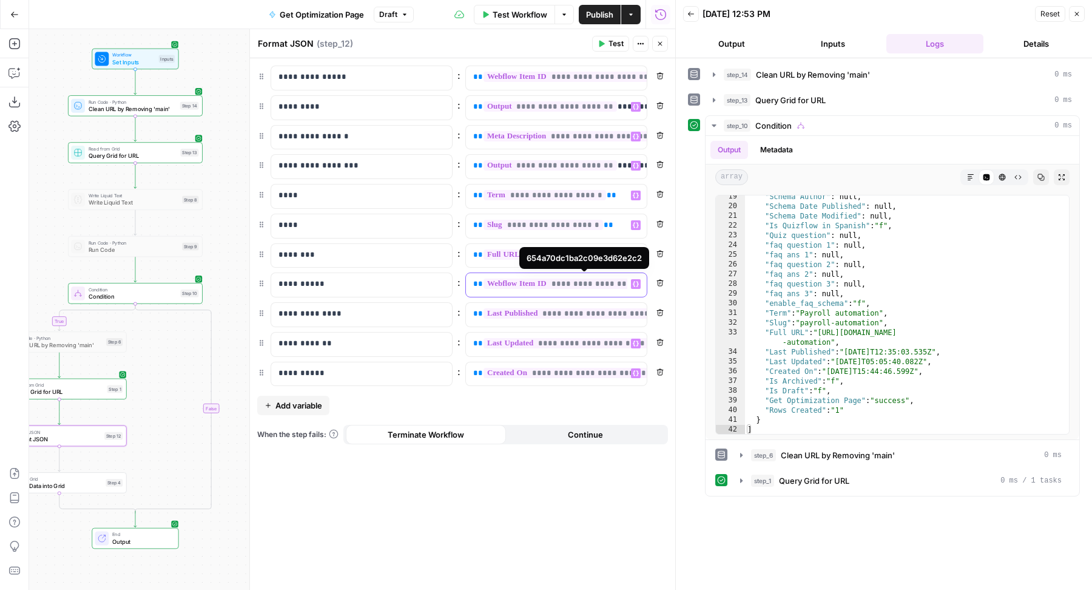
click at [582, 278] on span "**********" at bounding box center [596, 283] width 227 height 10
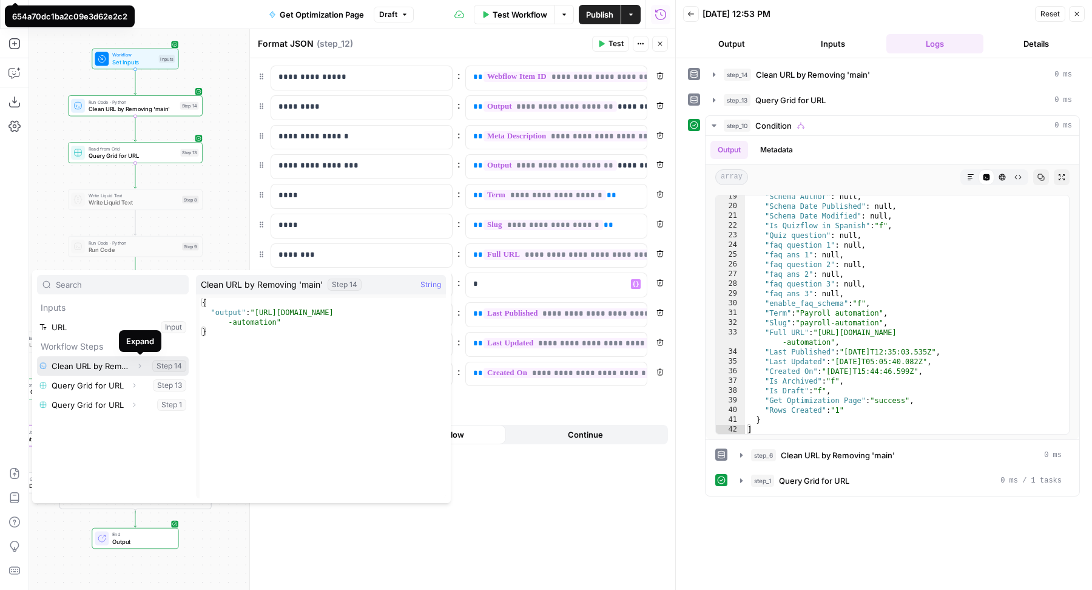
click at [138, 366] on icon "button" at bounding box center [139, 365] width 7 height 7
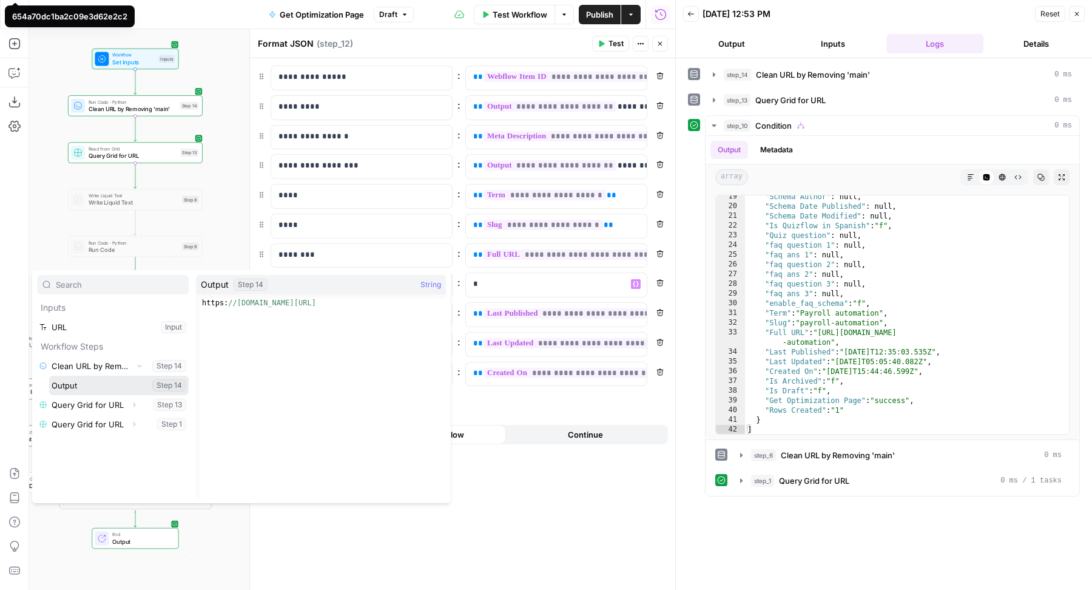
click at [86, 386] on button "Select variable Output" at bounding box center [119, 384] width 140 height 19
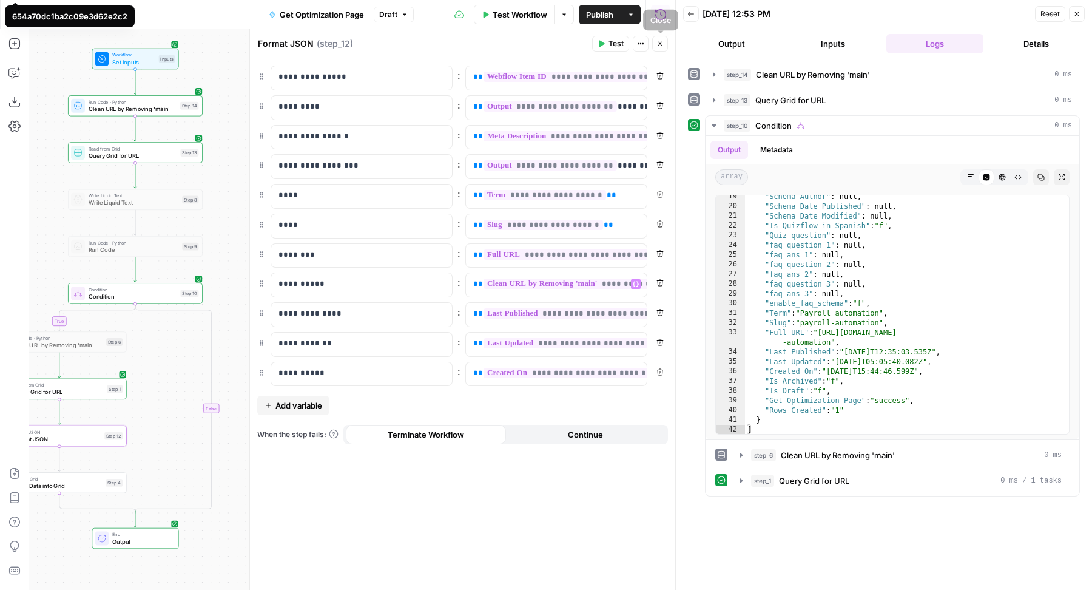
click at [661, 41] on icon "button" at bounding box center [659, 43] width 7 height 7
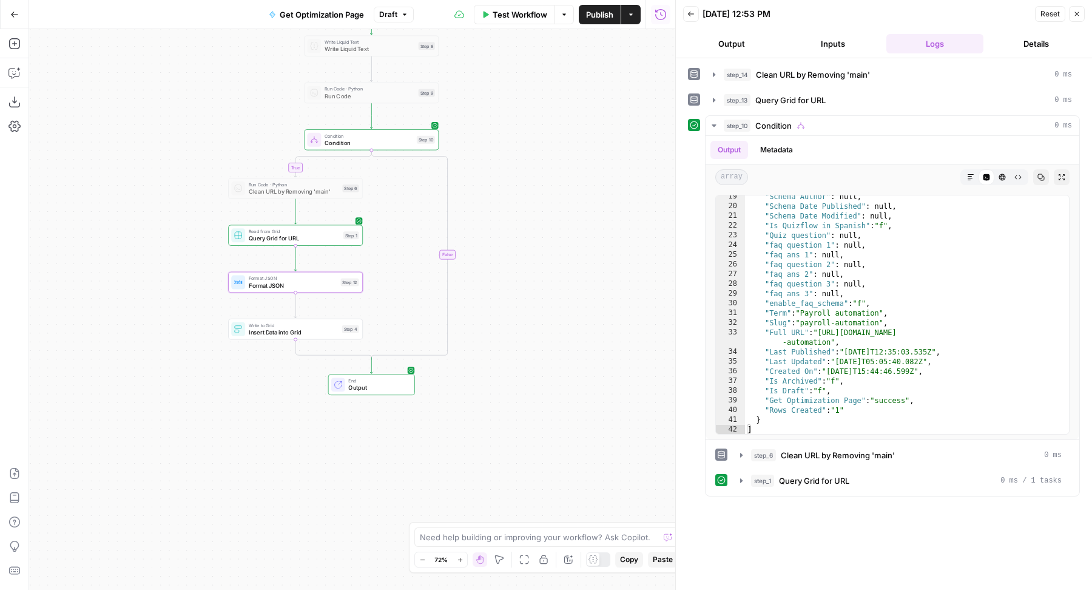
click at [295, 337] on div "Write to Grid Insert Data into Grid Step 4 Copy step Delete step Edit Note Test" at bounding box center [295, 328] width 135 height 21
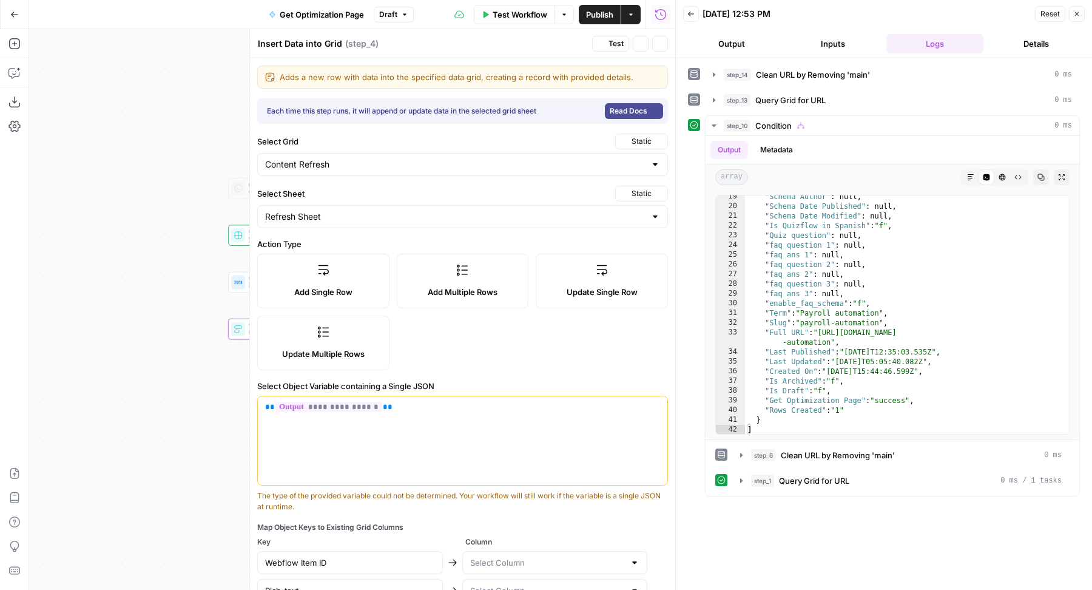
type input "Webflow Item ID"
type input "Rich-text"
type input "Name-template-page"
type input "Term"
type input "Slug"
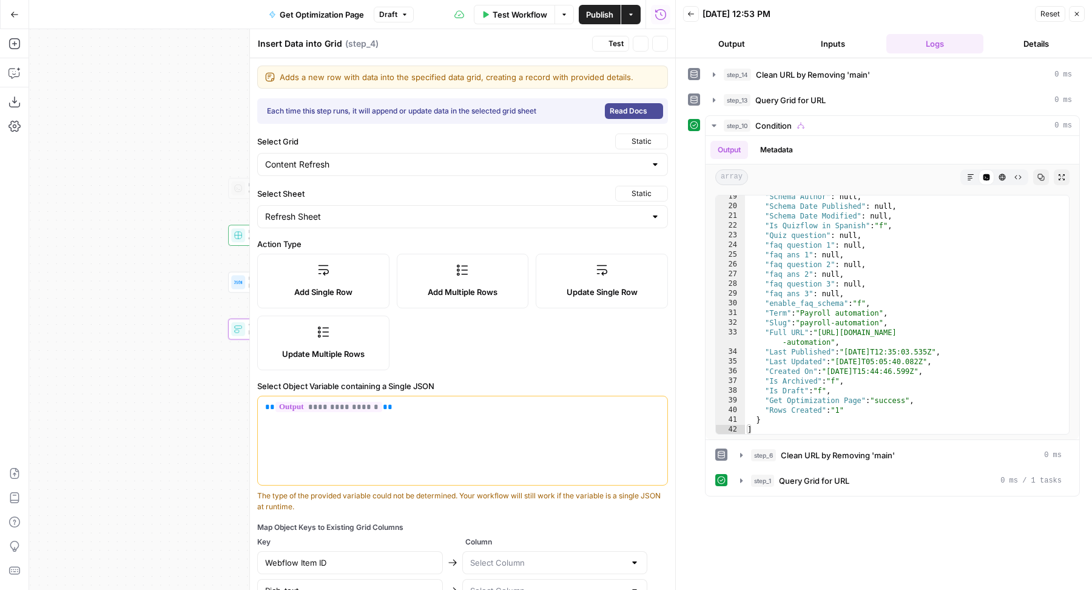
type input "Full URL"
type input "Last Published"
type input "Last Updated"
type input "Created On"
type input "Meta description"
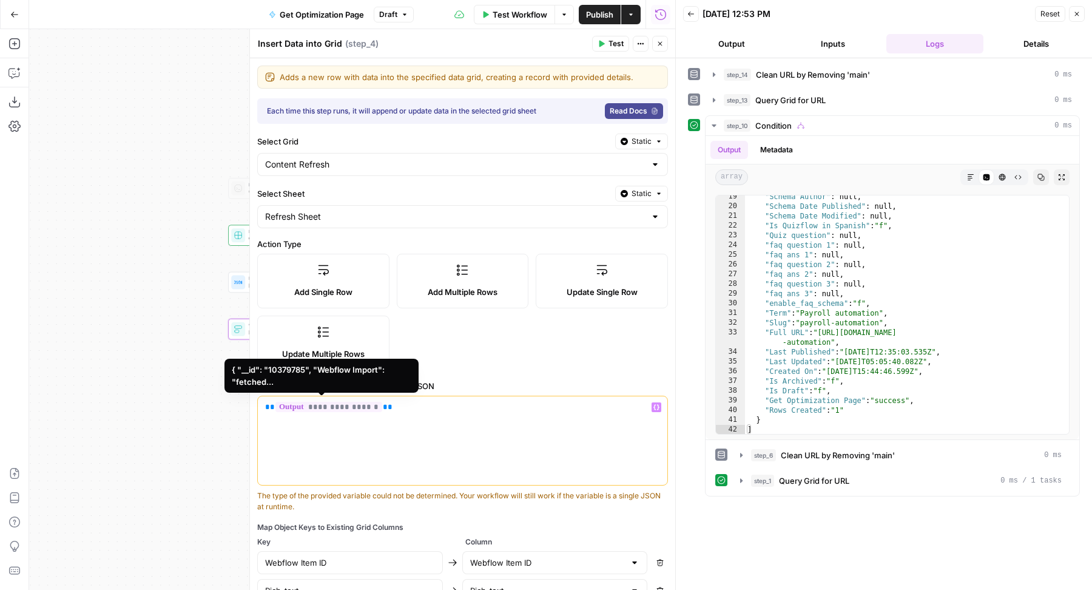
click at [332, 403] on span "**********" at bounding box center [328, 407] width 107 height 10
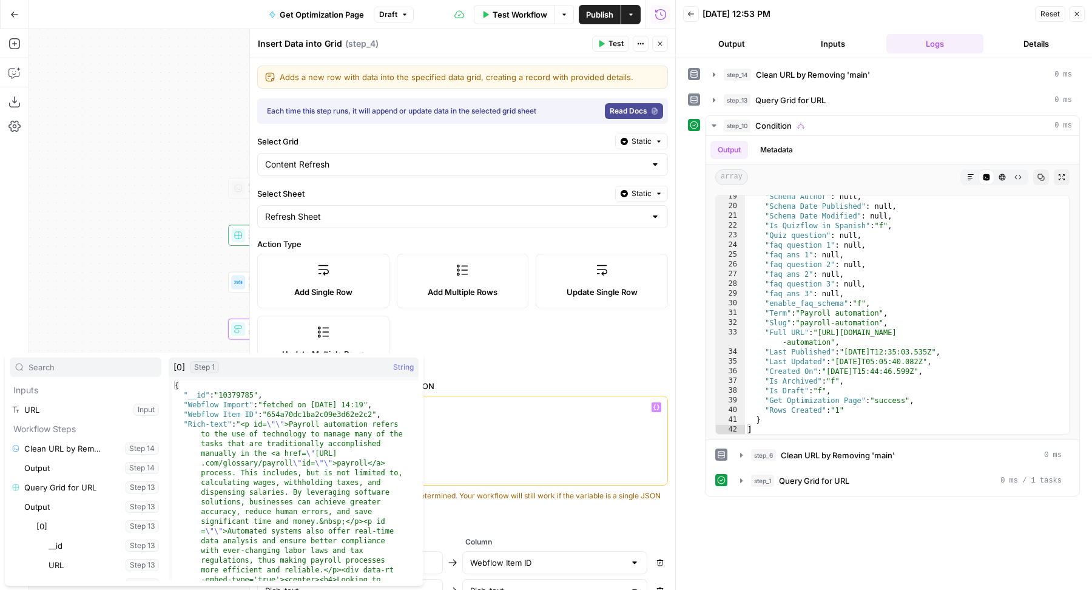
scroll to position [129, 0]
click at [479, 419] on div "**********" at bounding box center [462, 440] width 409 height 89
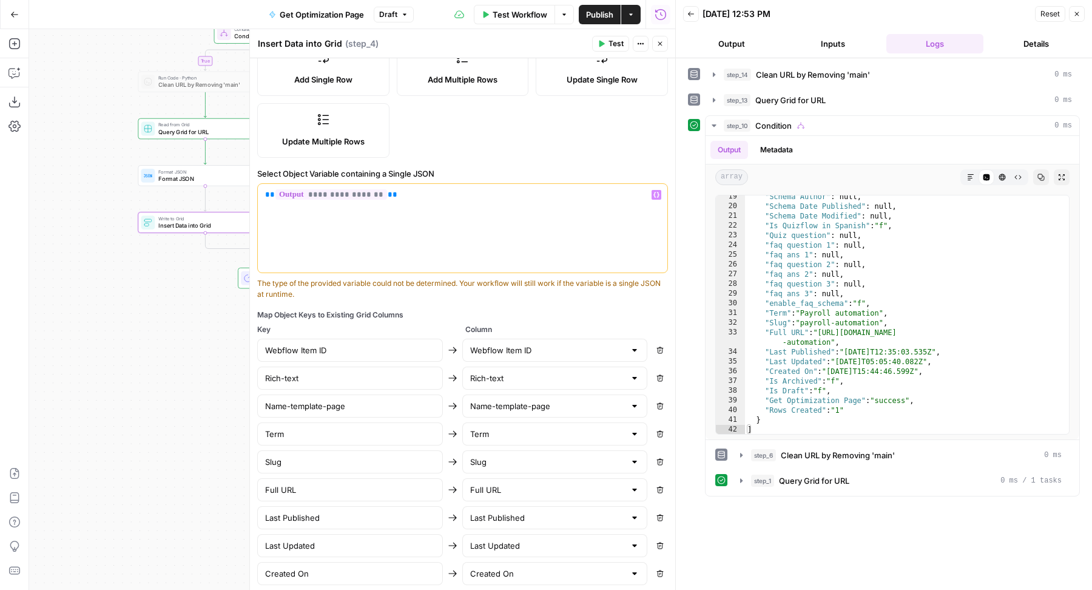
scroll to position [288, 0]
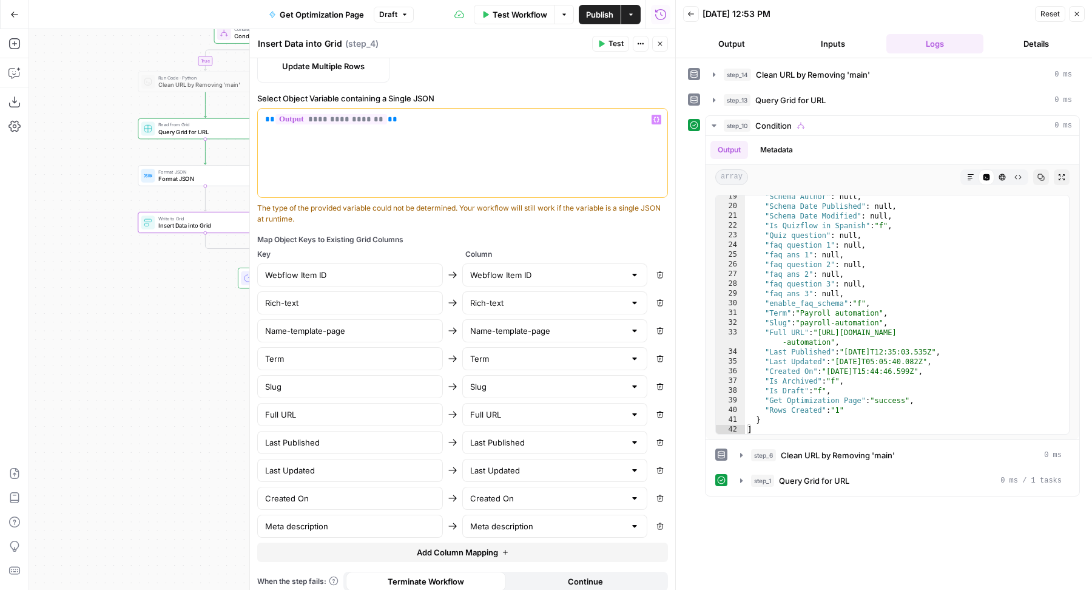
click at [371, 542] on button "Add Column Mapping" at bounding box center [462, 551] width 411 height 19
click at [331, 549] on input "text" at bounding box center [350, 554] width 170 height 12
type input "Actual URL"
click at [503, 548] on input "text" at bounding box center [547, 554] width 155 height 12
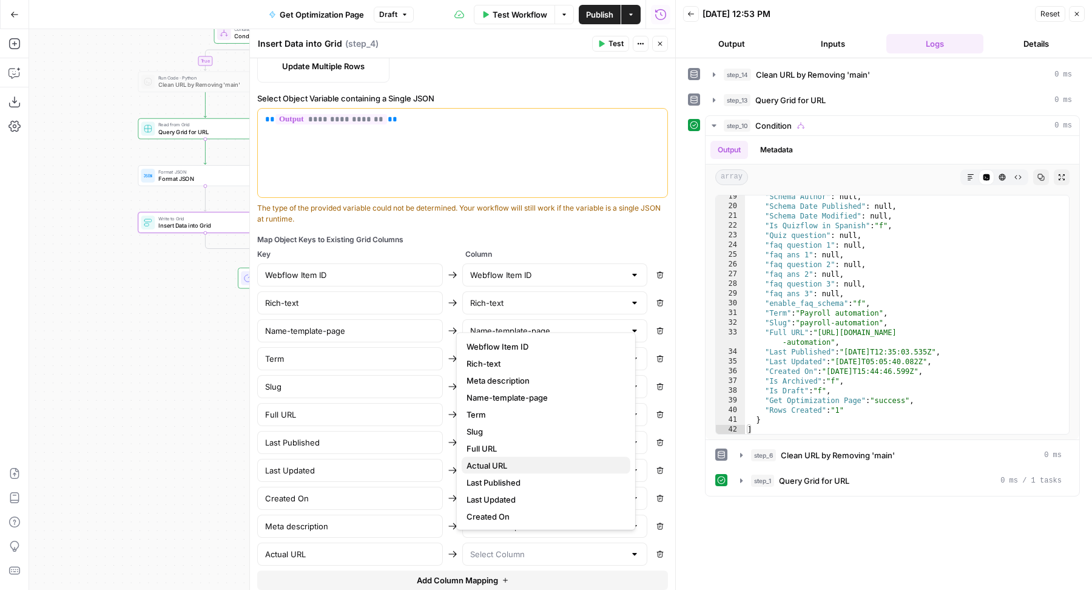
click at [510, 464] on span "Actual URL" at bounding box center [543, 465] width 154 height 12
type input "Actual URL"
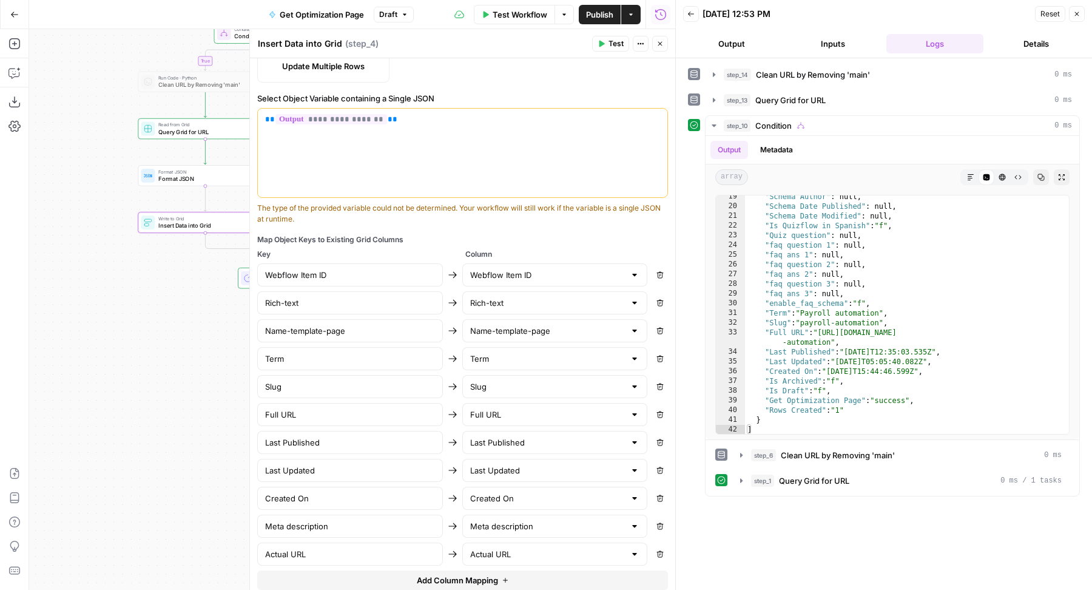
click at [111, 383] on div "true false Workflow Set Inputs Inputs Run Code · Python Clean URL by Removing '…" at bounding box center [352, 309] width 646 height 560
click at [661, 48] on button "Close" at bounding box center [660, 44] width 16 height 16
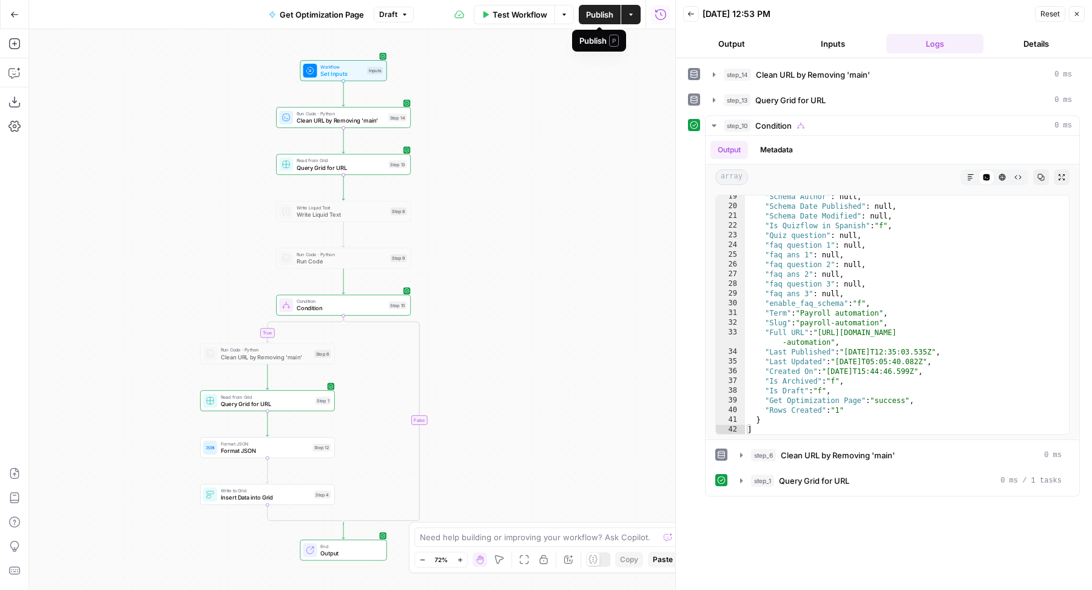
click at [600, 12] on span "Publish" at bounding box center [599, 14] width 27 height 12
click at [509, 18] on span "Test Workflow" at bounding box center [520, 14] width 55 height 12
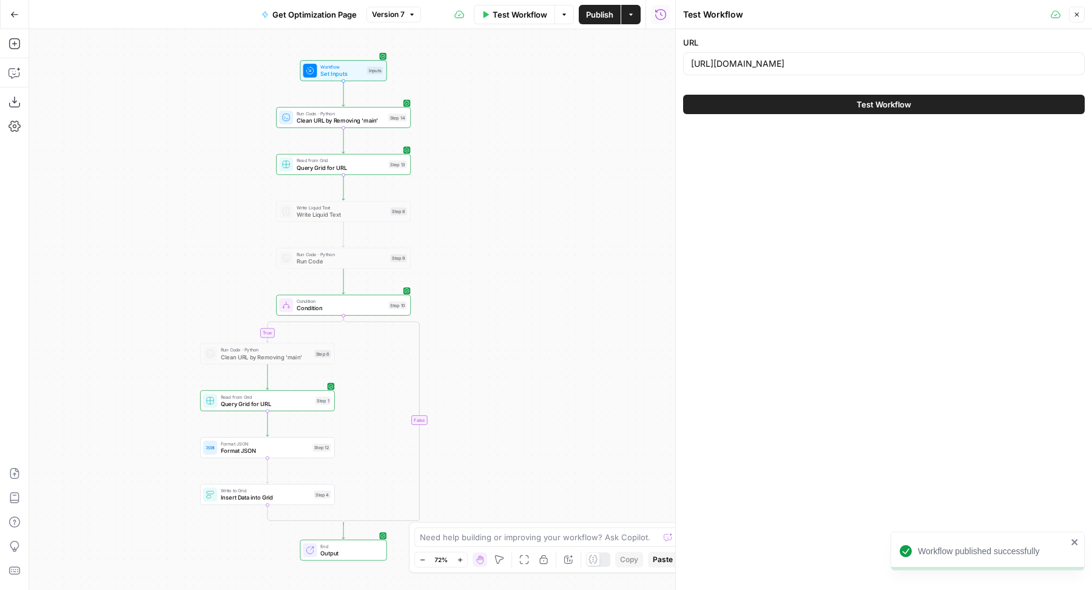
click at [838, 111] on button "Test Workflow" at bounding box center [884, 104] width 402 height 19
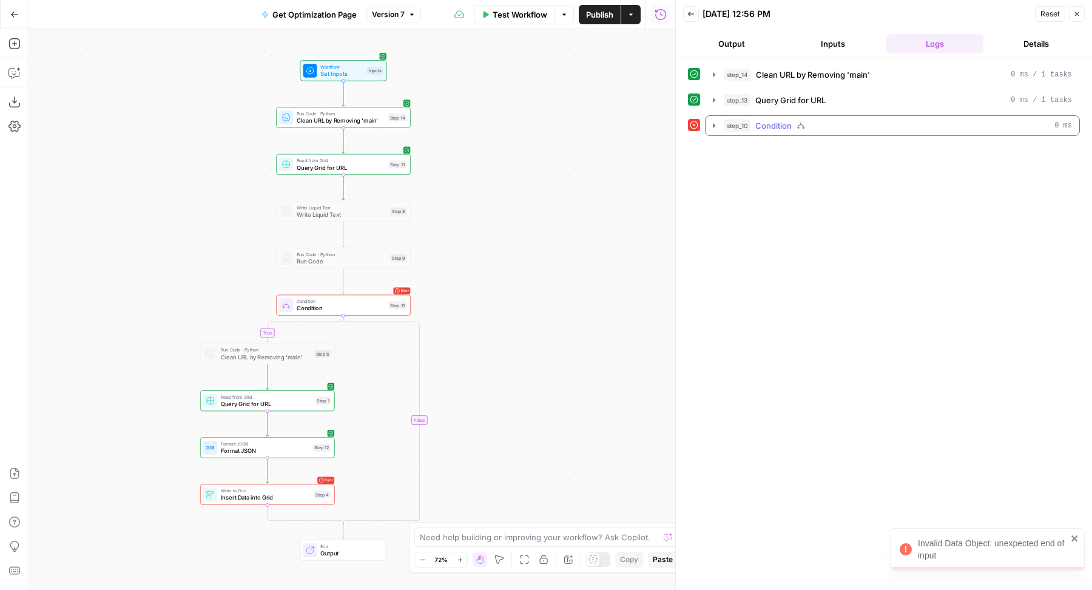
click at [838, 116] on button "step_10 Condition 0 ms" at bounding box center [892, 125] width 374 height 19
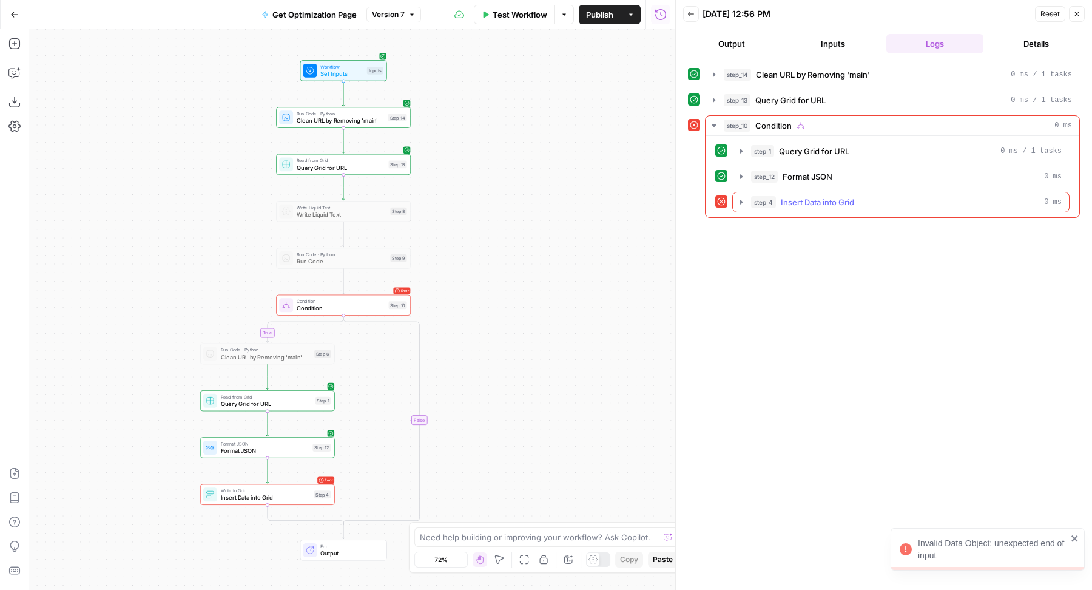
click at [827, 200] on span "Insert Data into Grid" at bounding box center [817, 202] width 73 height 12
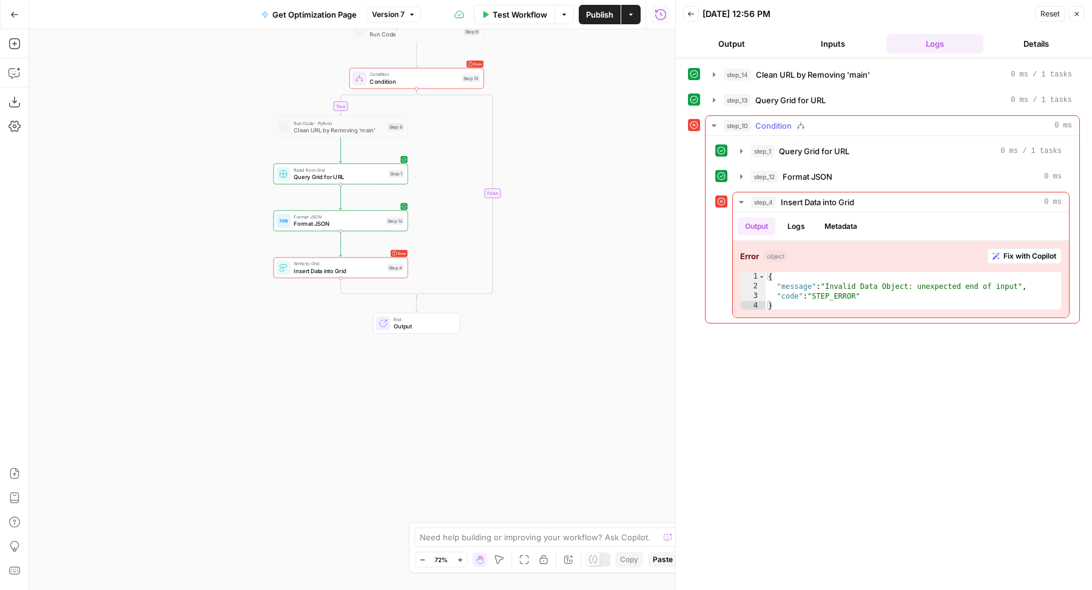
click at [829, 172] on span "Format JSON" at bounding box center [807, 176] width 50 height 12
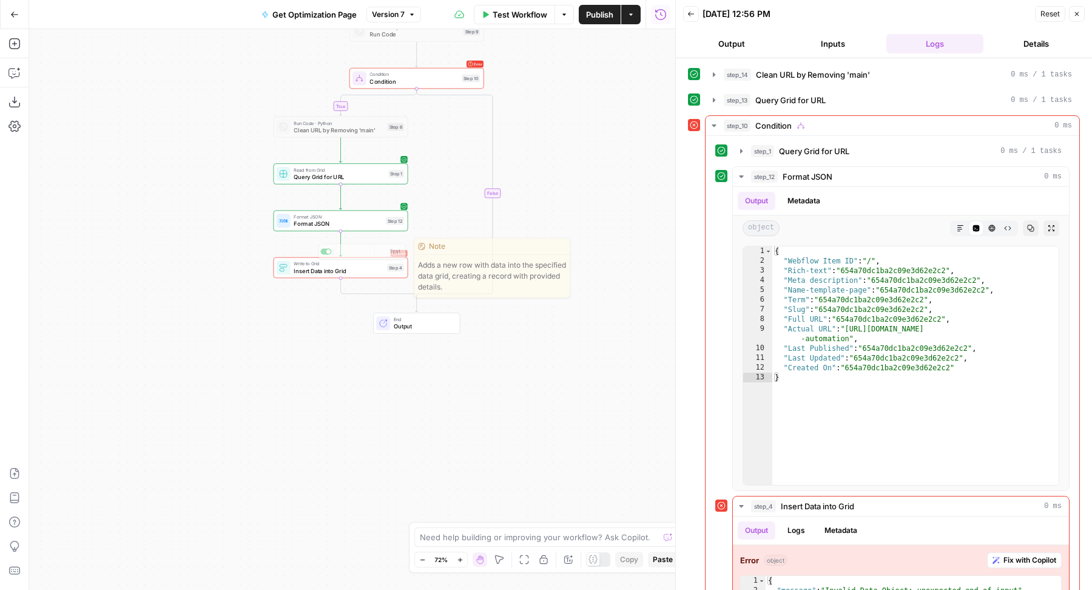
click at [357, 222] on span "Format JSON" at bounding box center [338, 224] width 89 height 8
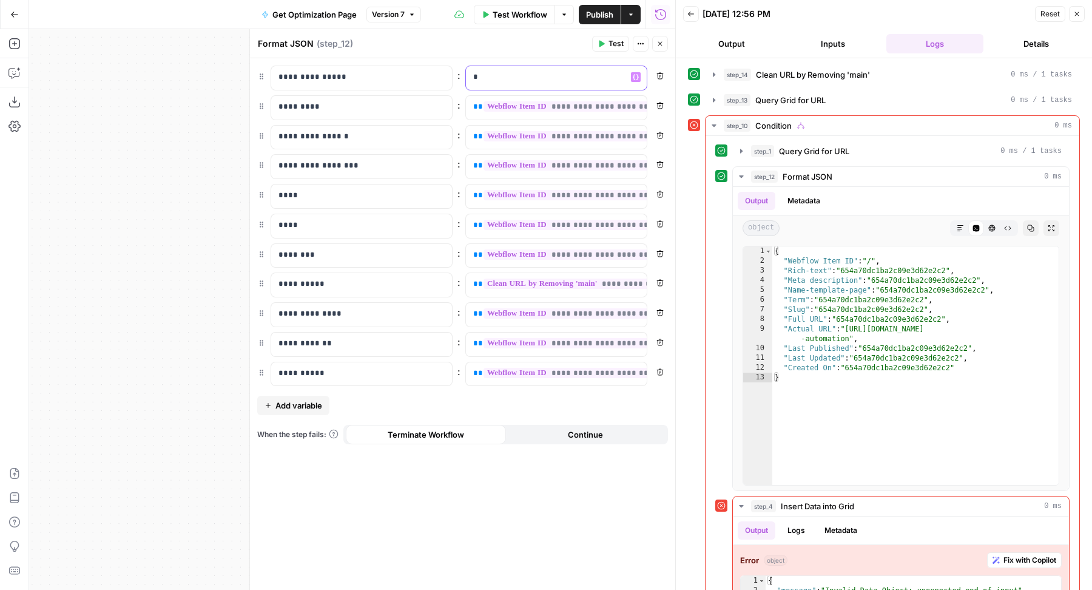
click at [539, 76] on p "*" at bounding box center [556, 77] width 167 height 12
click at [638, 76] on icon "button" at bounding box center [636, 77] width 6 height 5
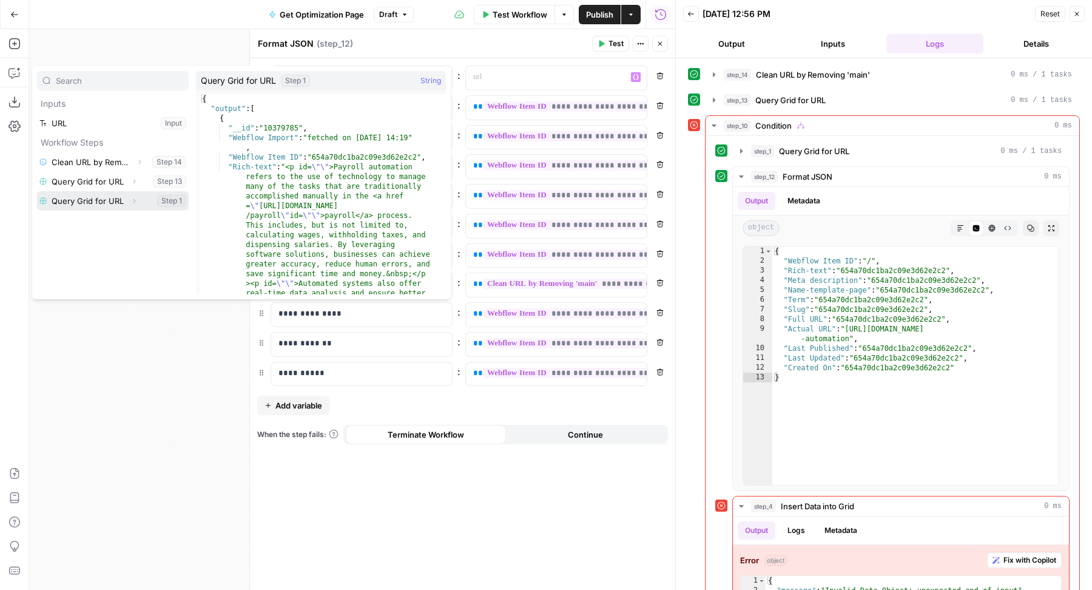
click at [135, 201] on icon "button" at bounding box center [133, 200] width 7 height 7
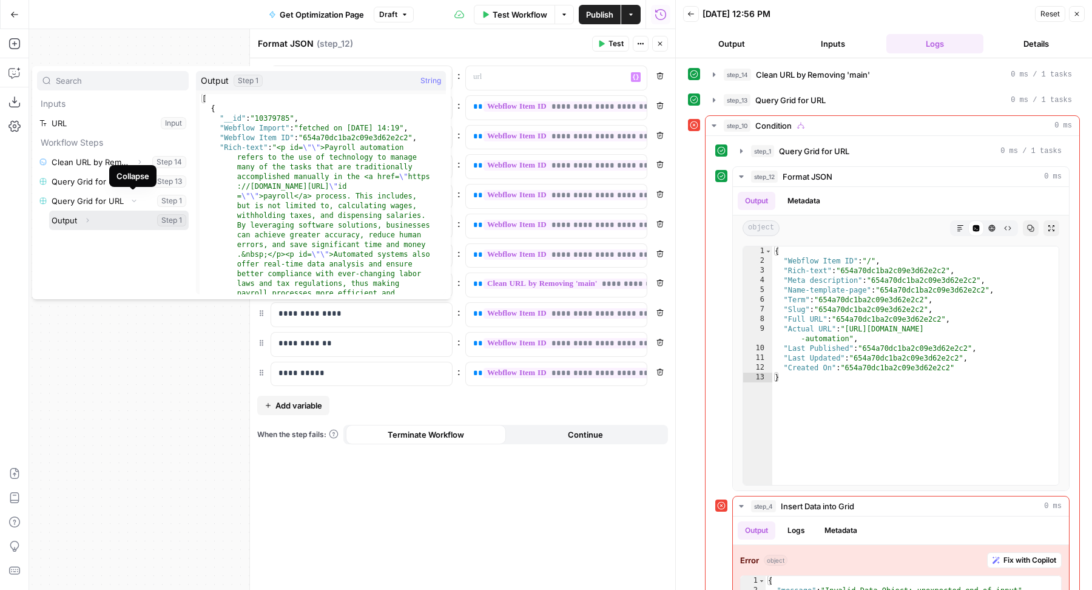
click at [89, 220] on icon "button" at bounding box center [88, 220] width 2 height 4
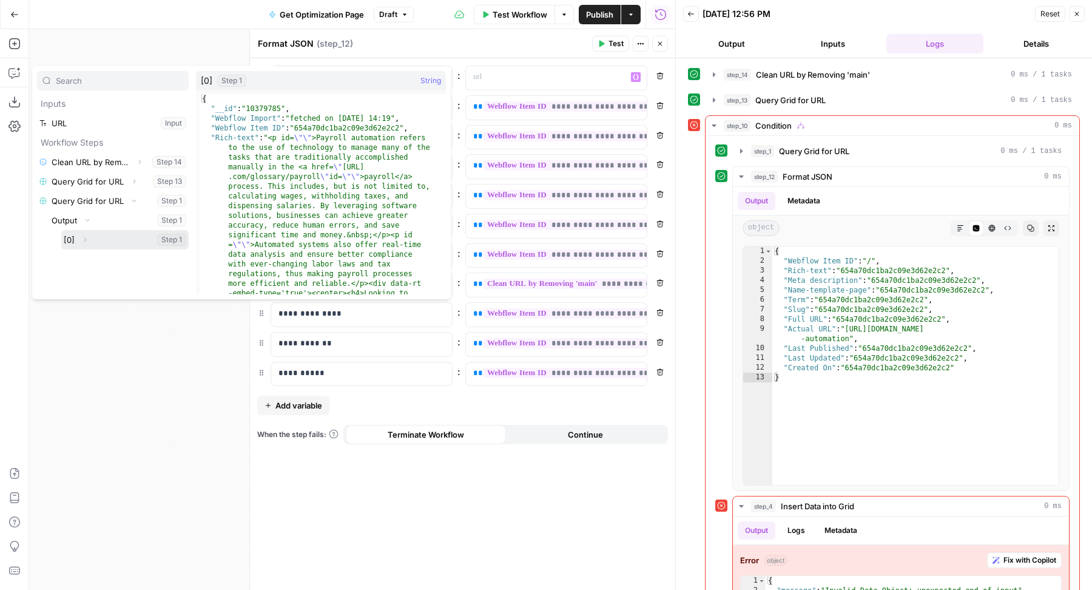
click at [84, 237] on icon "button" at bounding box center [84, 239] width 7 height 7
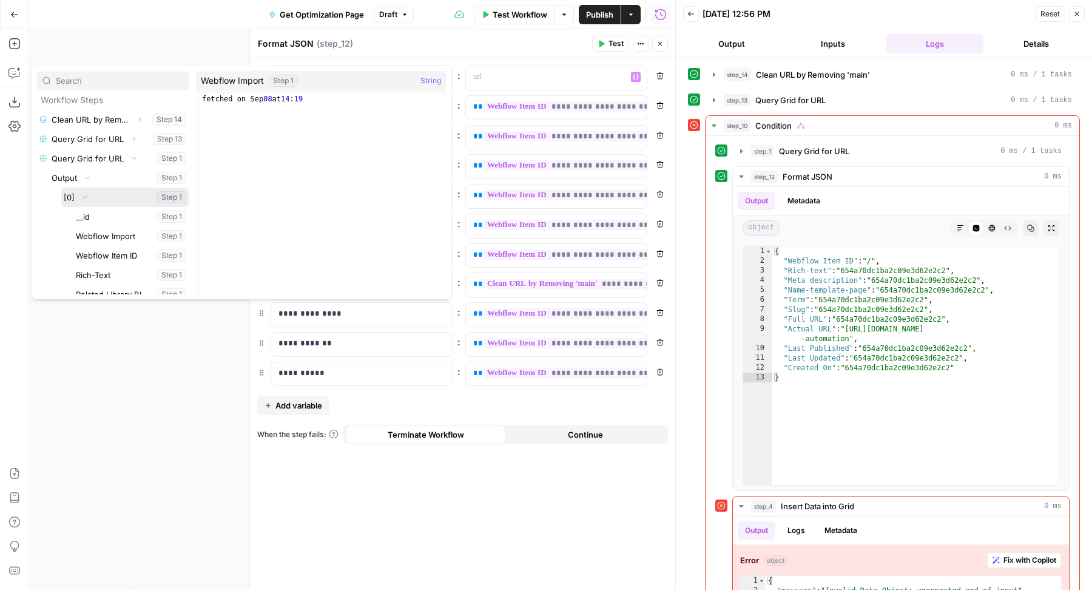
scroll to position [87, 0]
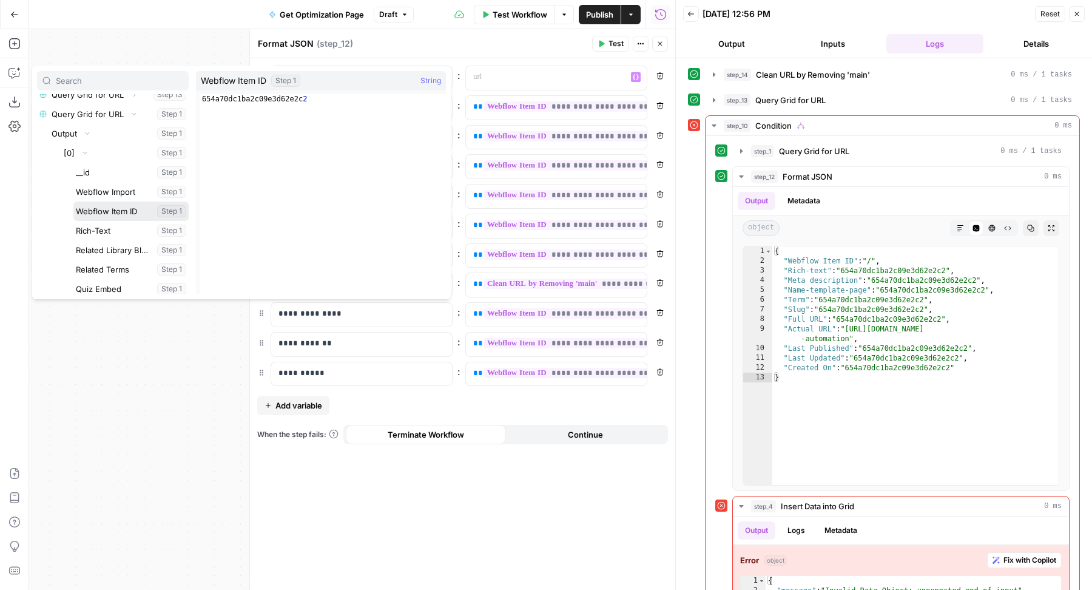
click at [124, 215] on button "Select variable Webflow Item ID" at bounding box center [130, 210] width 115 height 19
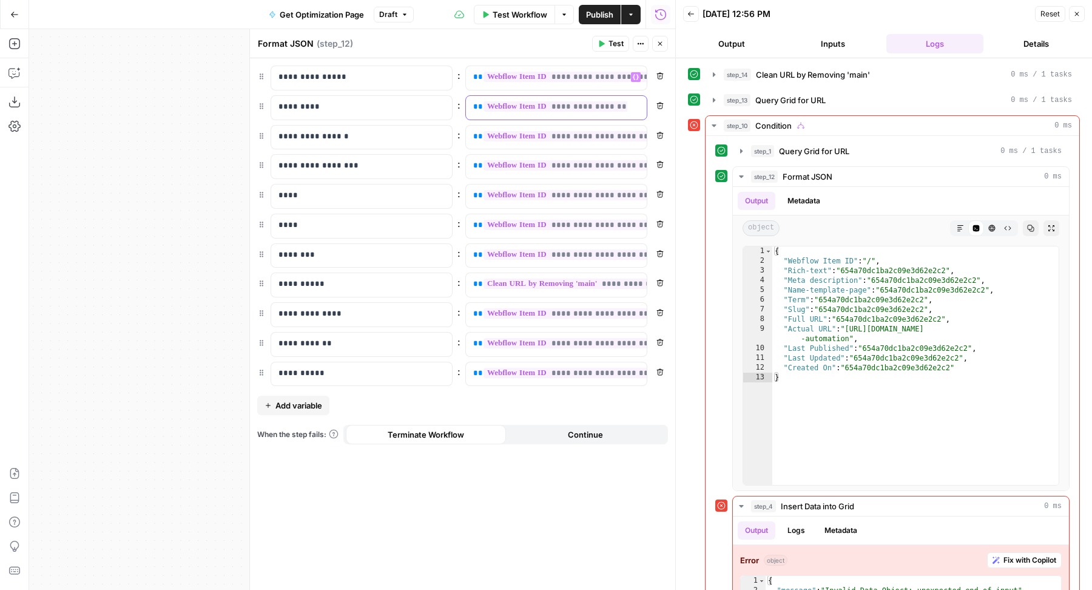
click at [531, 103] on span "**********" at bounding box center [596, 106] width 227 height 10
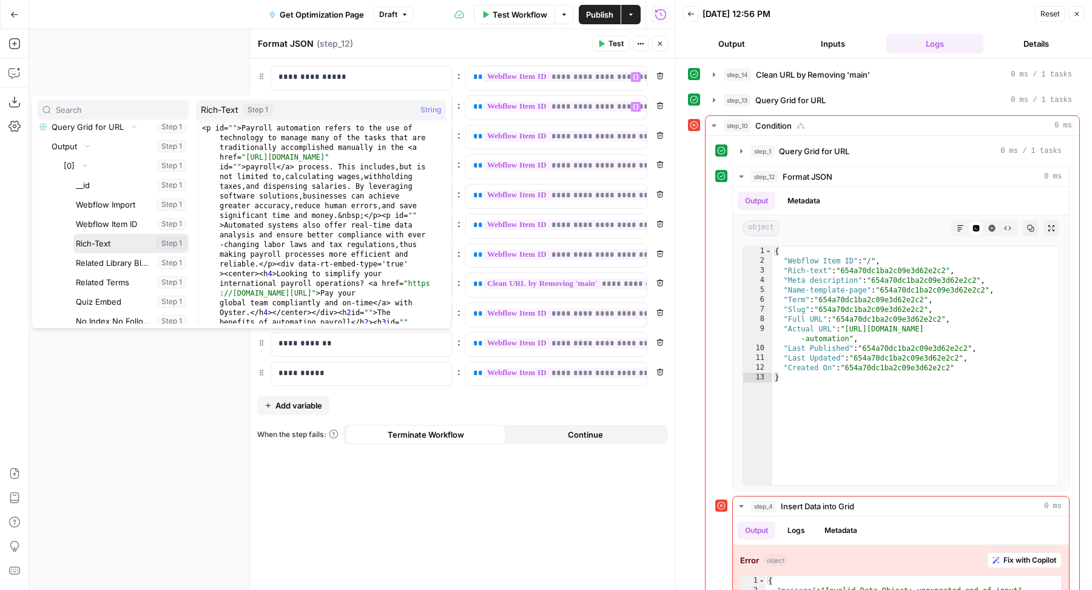
click at [90, 244] on button "Select variable Rich-Text" at bounding box center [130, 243] width 115 height 19
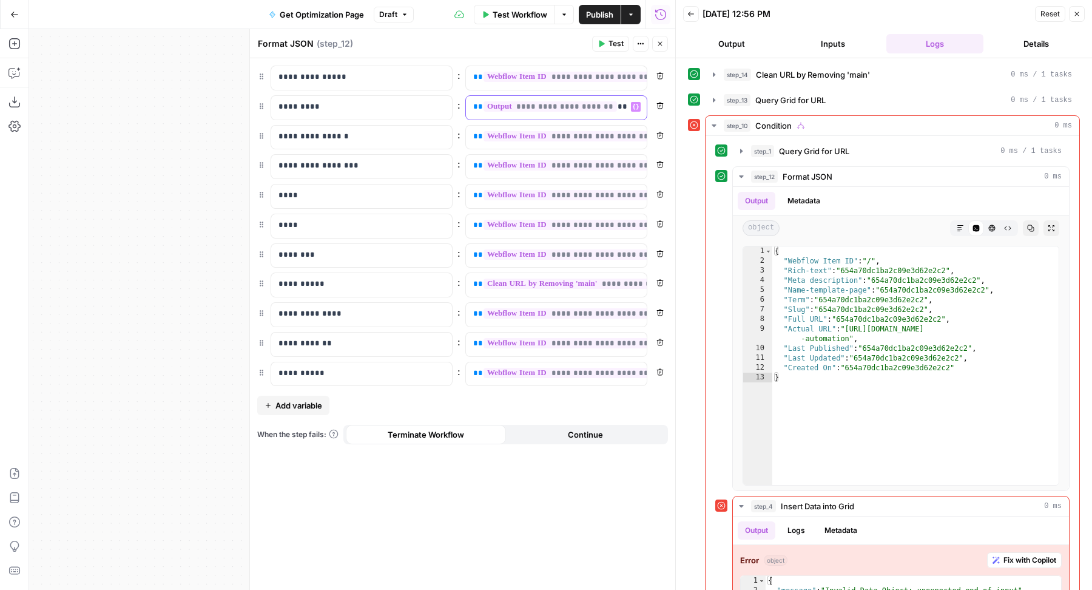
click at [605, 109] on p "**********" at bounding box center [546, 107] width 147 height 12
click at [560, 135] on span "**********" at bounding box center [596, 136] width 227 height 10
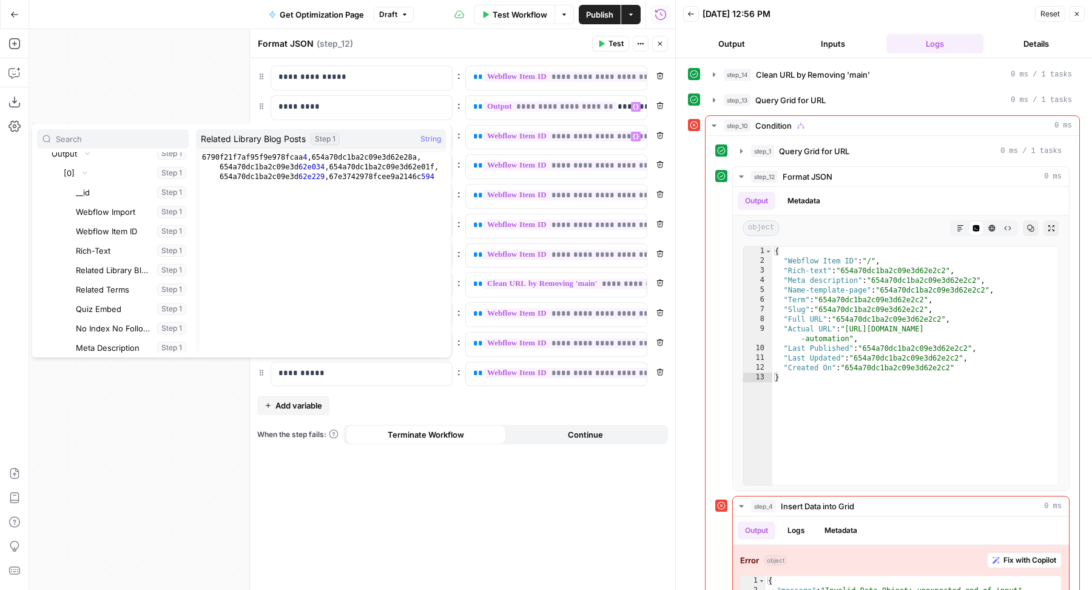
scroll to position [246, 0]
click at [776, 149] on div "step_1 Query Grid for URL 0 ms / 1 tasks" at bounding box center [906, 151] width 311 height 12
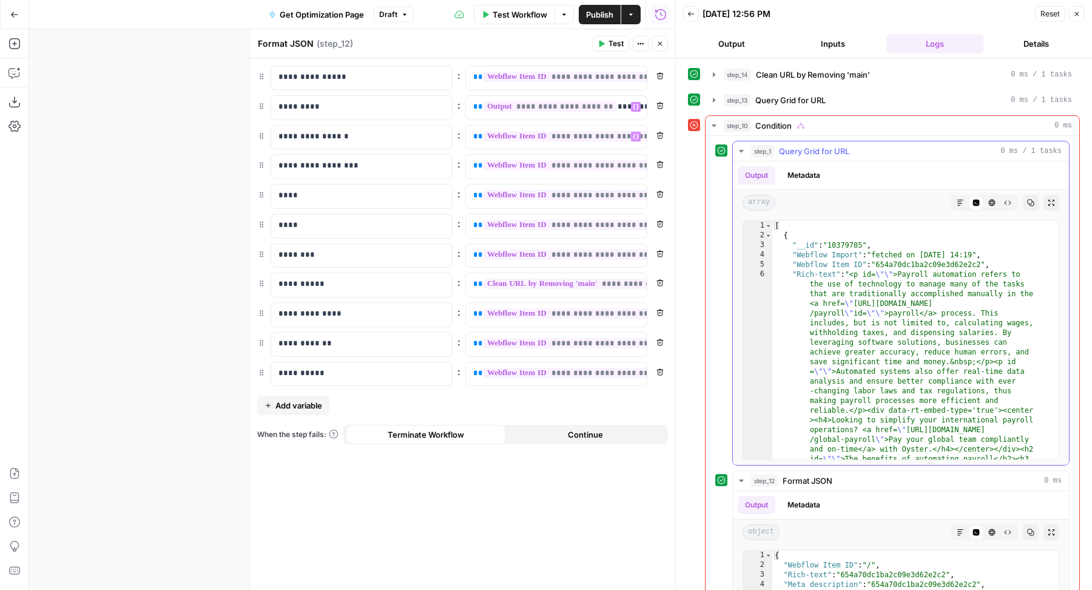
type textarea "**********"
drag, startPoint x: 835, startPoint y: 274, endPoint x: 795, endPoint y: 276, distance: 40.1
click at [612, 107] on p "**********" at bounding box center [556, 107] width 167 height 12
drag, startPoint x: 619, startPoint y: 107, endPoint x: 584, endPoint y: 107, distance: 34.6
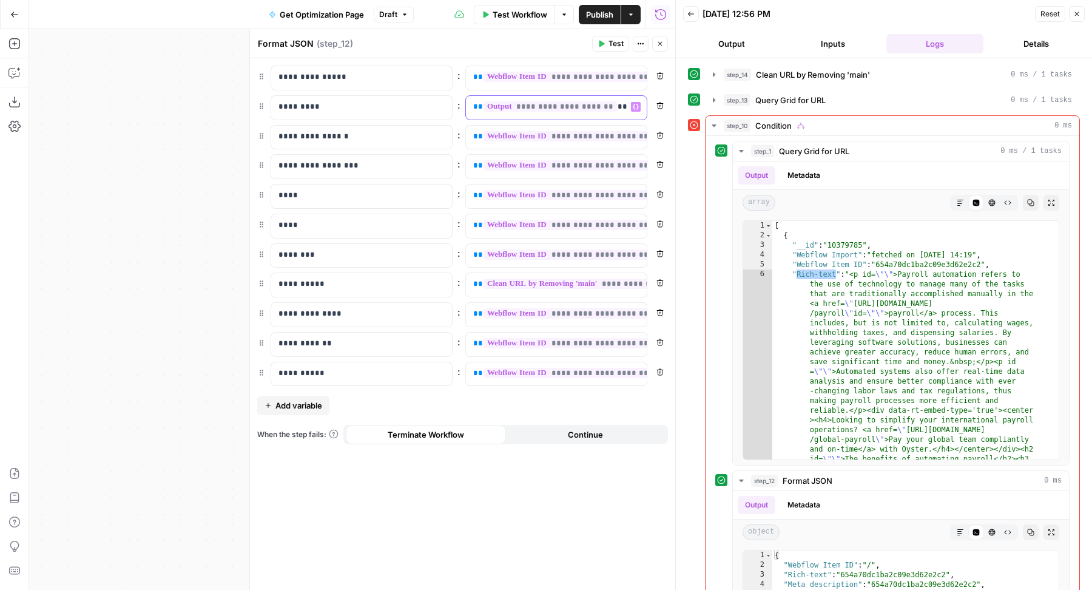
click at [584, 107] on p "**********" at bounding box center [546, 107] width 147 height 12
click at [516, 131] on span "**********" at bounding box center [596, 136] width 227 height 10
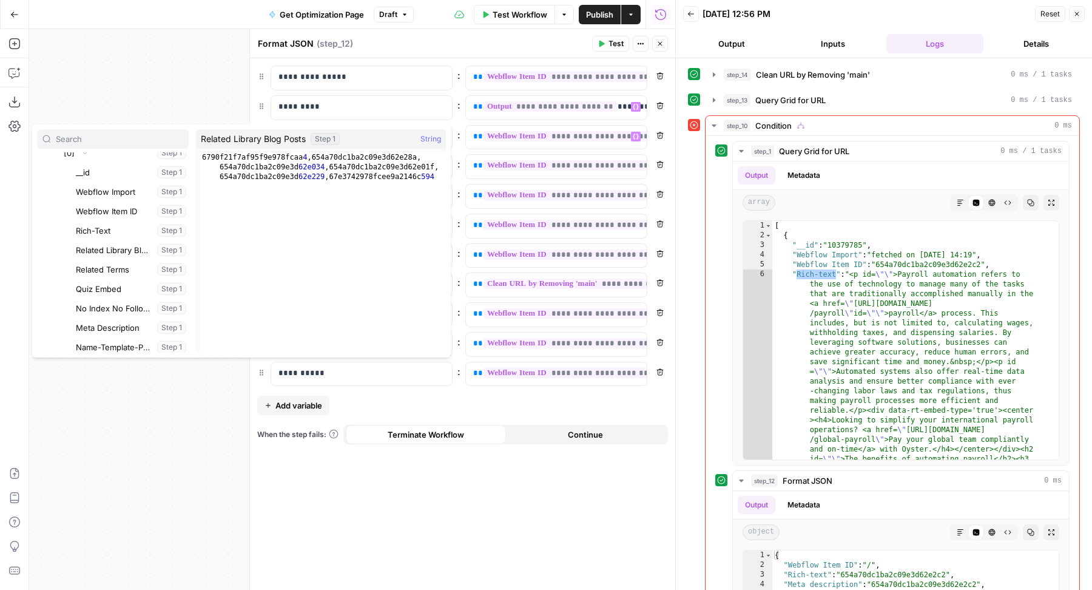
scroll to position [280, 0]
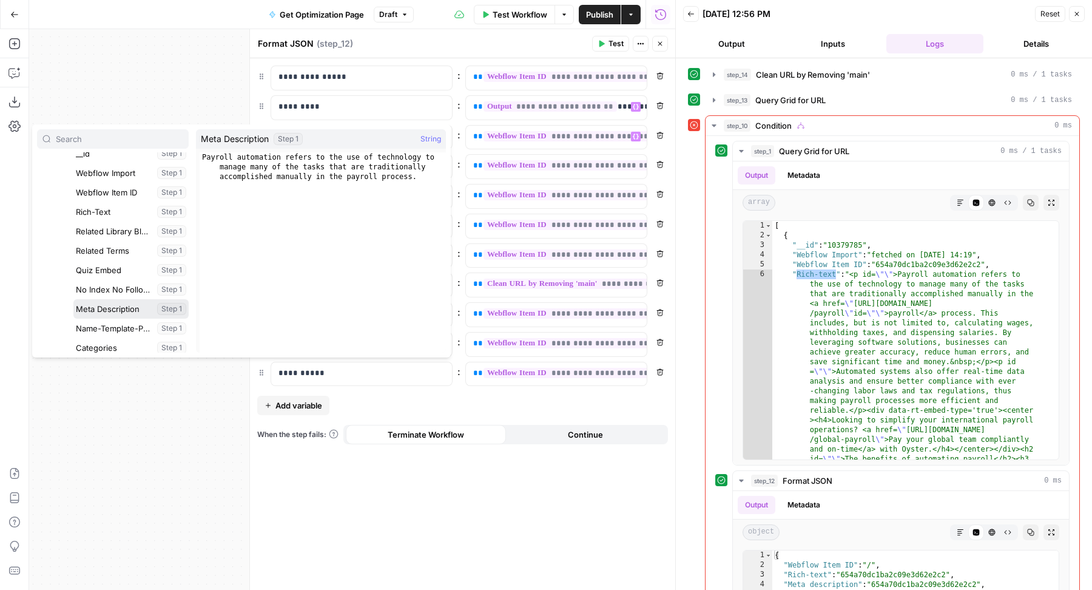
click at [116, 309] on button "Select variable Meta Description" at bounding box center [130, 308] width 115 height 19
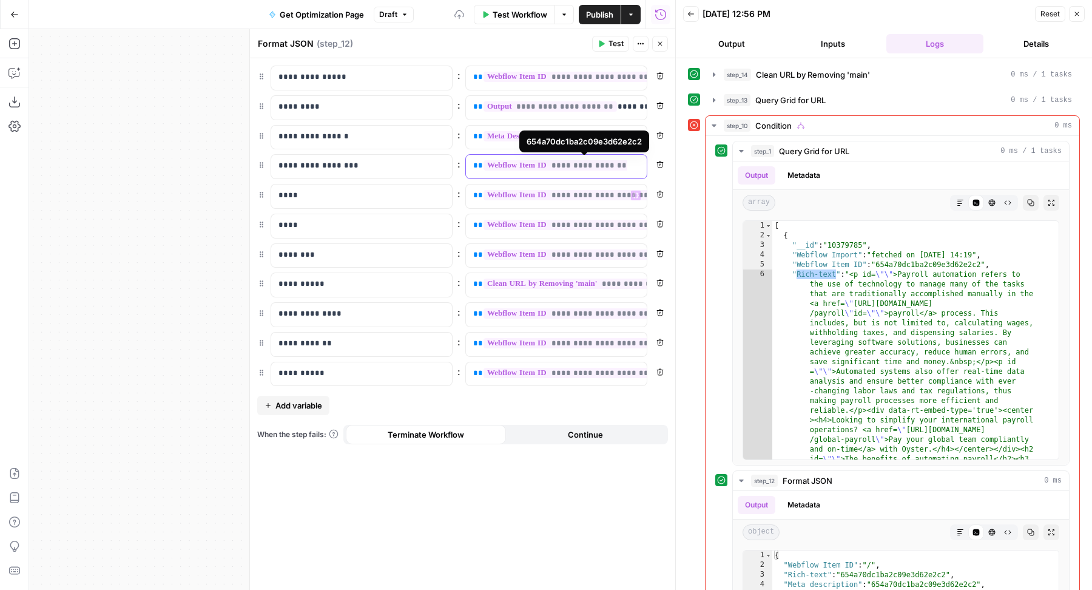
click at [516, 160] on span "**********" at bounding box center [596, 165] width 227 height 10
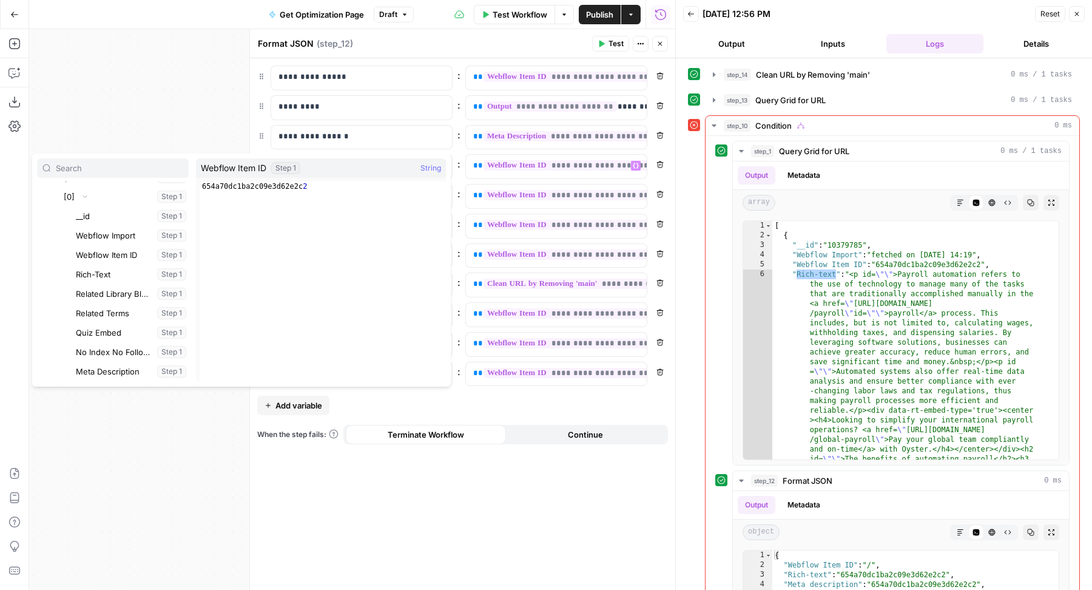
scroll to position [258, 0]
click at [109, 376] on button "Select variable Name-Template-Page" at bounding box center [130, 378] width 115 height 19
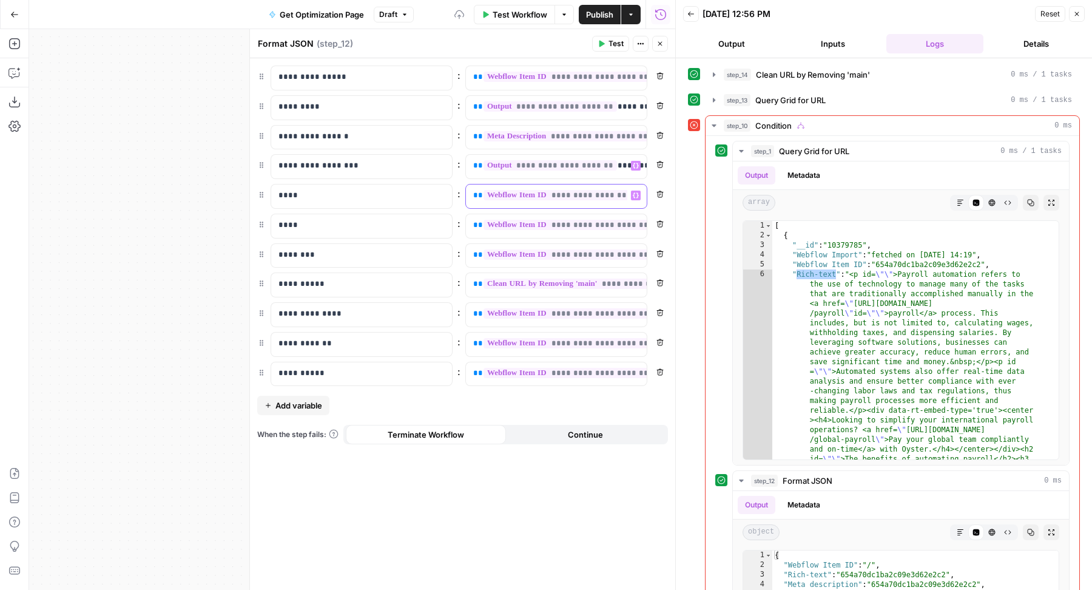
click at [497, 193] on span "**********" at bounding box center [596, 195] width 227 height 10
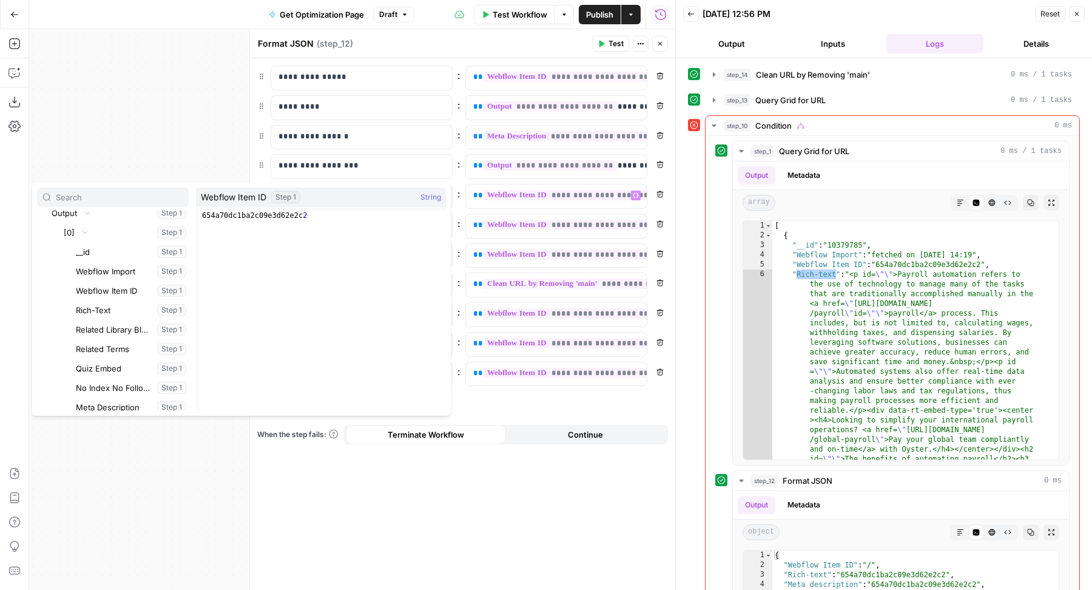
scroll to position [247, 0]
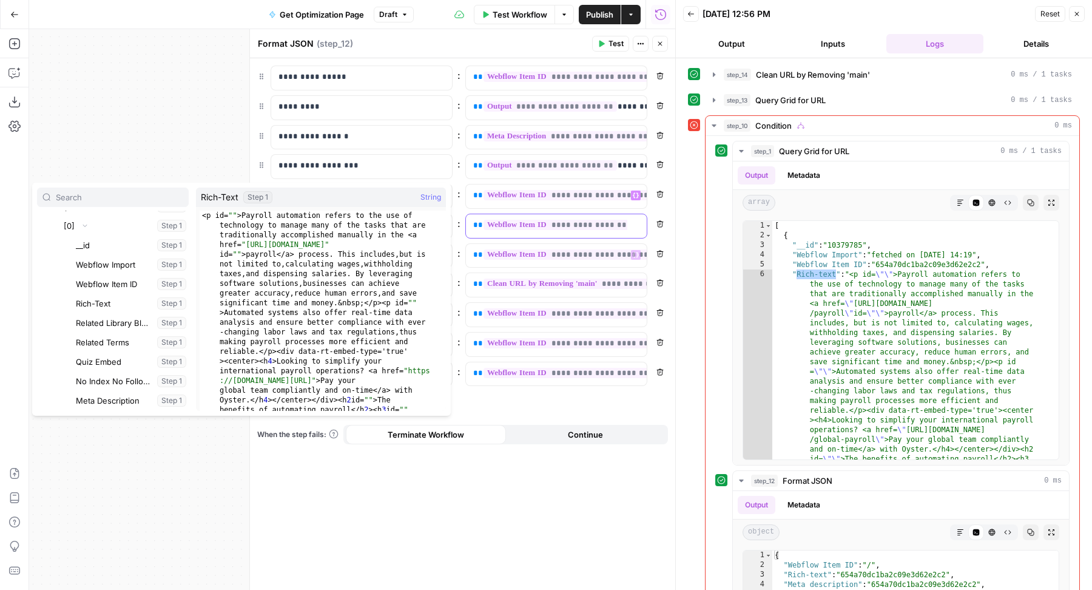
click at [553, 224] on span "**********" at bounding box center [596, 225] width 227 height 10
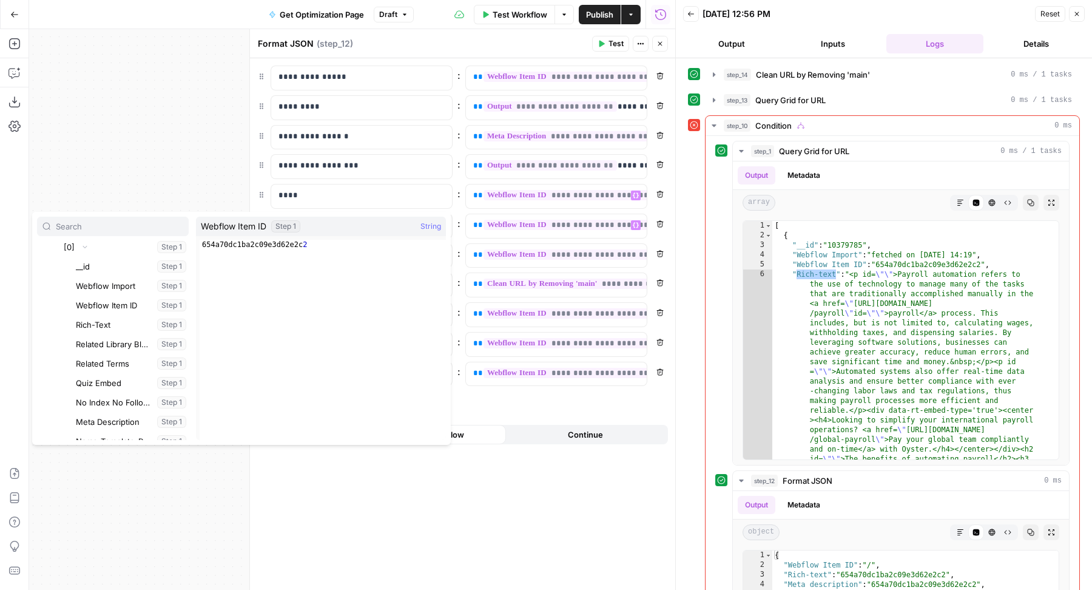
scroll to position [260, 0]
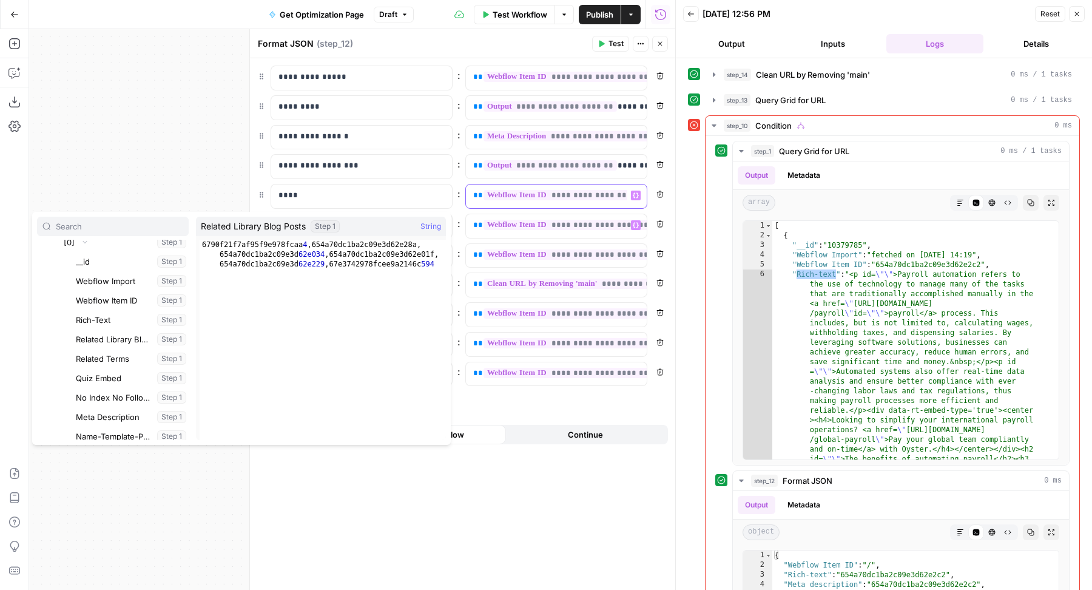
click at [533, 190] on span "**********" at bounding box center [596, 195] width 227 height 10
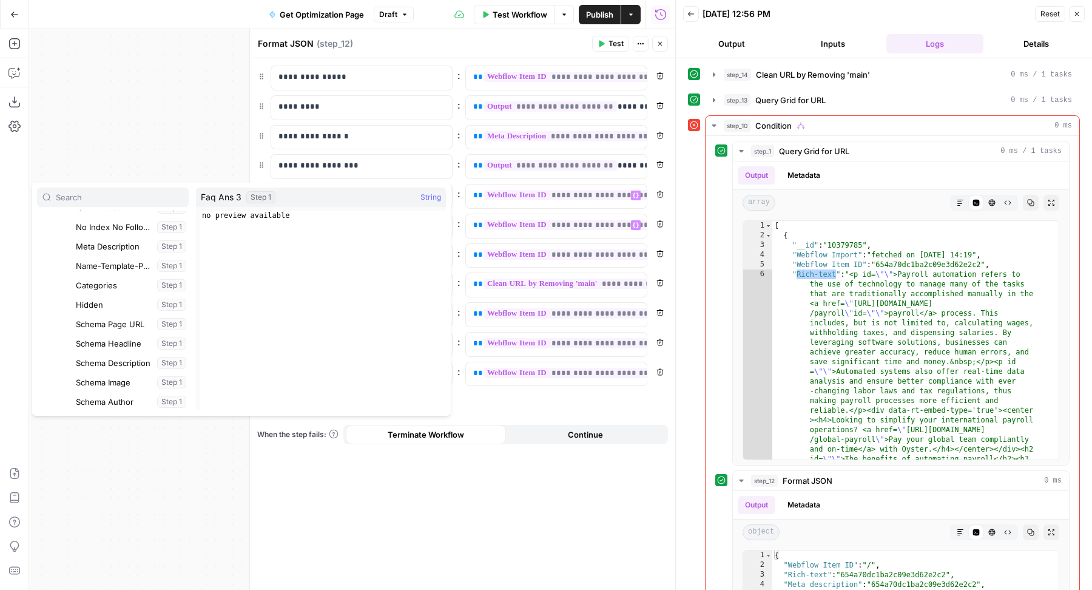
scroll to position [633, 0]
click at [97, 406] on button "Select variable Term" at bounding box center [130, 402] width 115 height 19
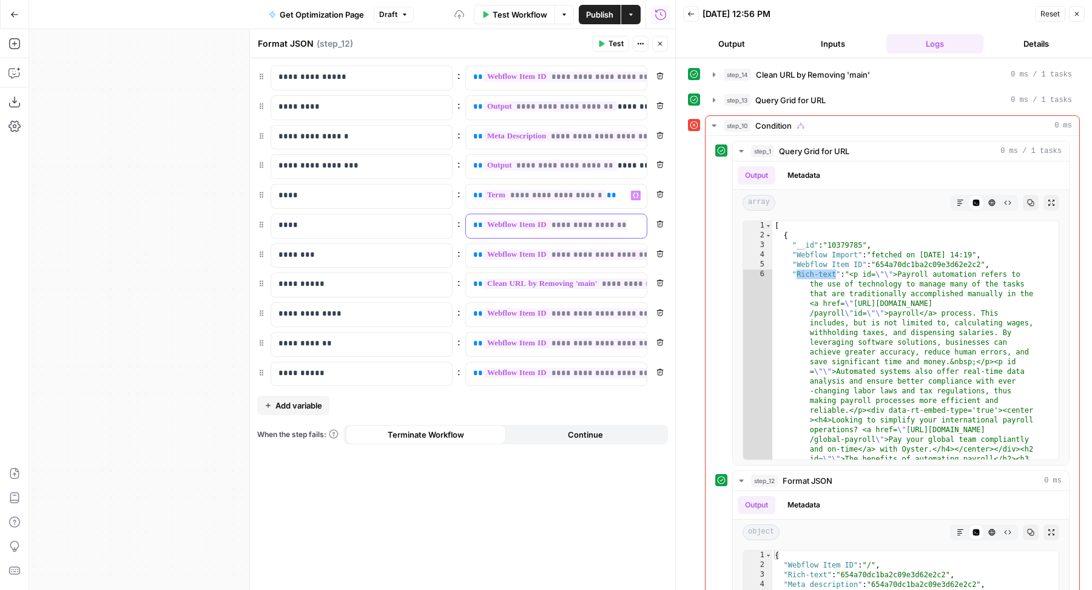
click at [555, 226] on span "**********" at bounding box center [596, 225] width 227 height 10
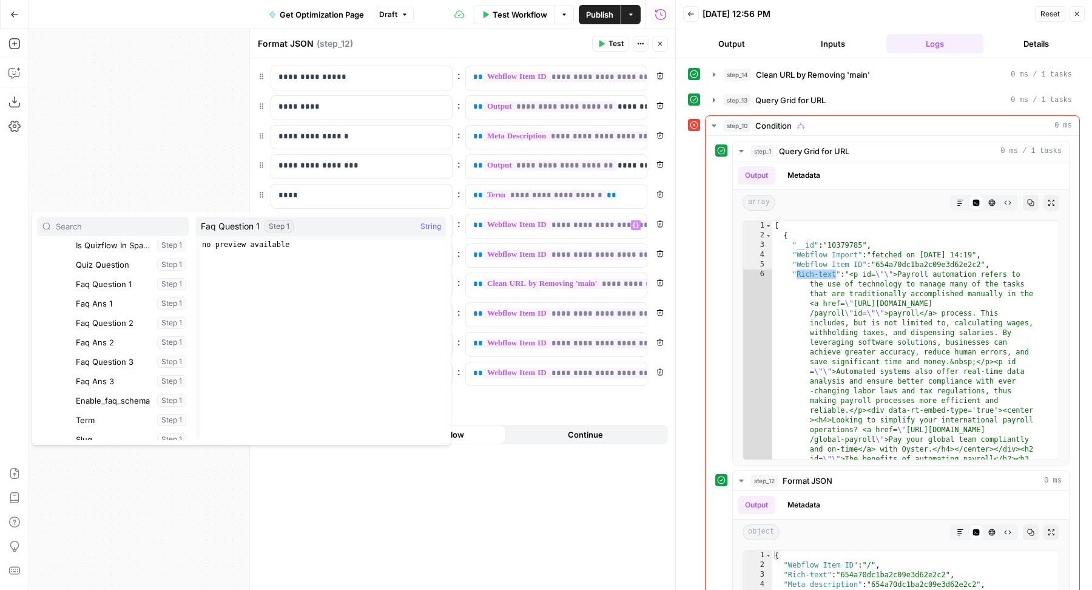
scroll to position [665, 0]
click at [95, 422] on button "Select variable Slug" at bounding box center [130, 418] width 115 height 19
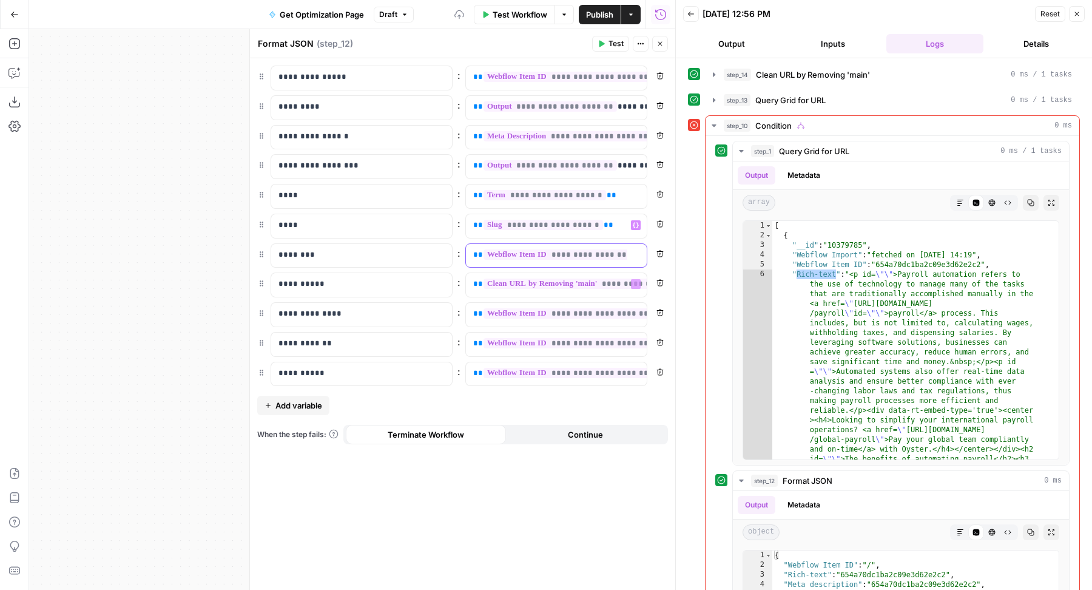
click at [505, 250] on span "**********" at bounding box center [596, 254] width 227 height 10
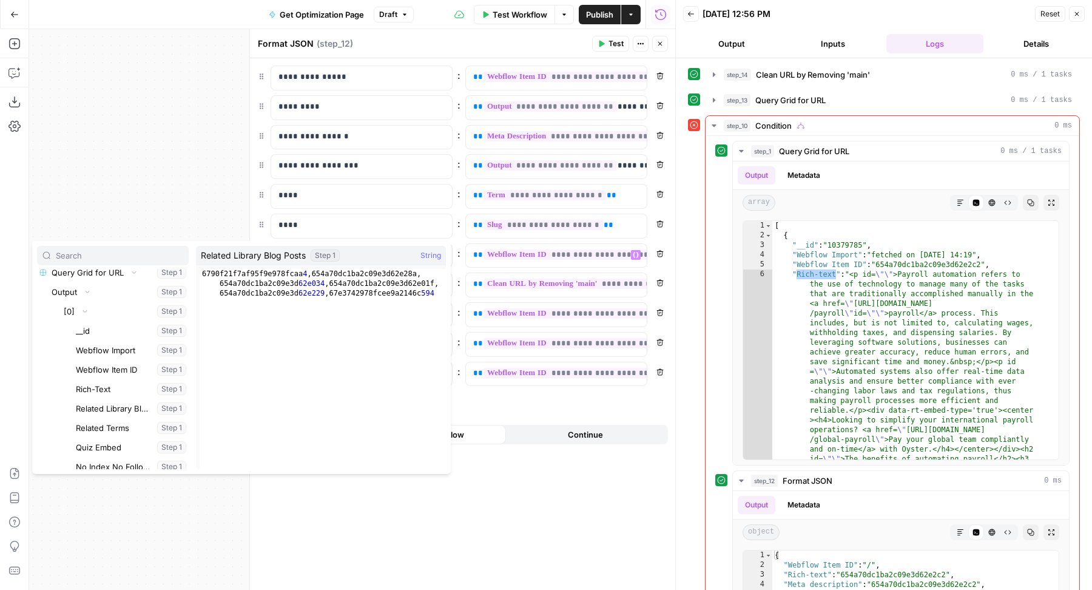
scroll to position [809, 0]
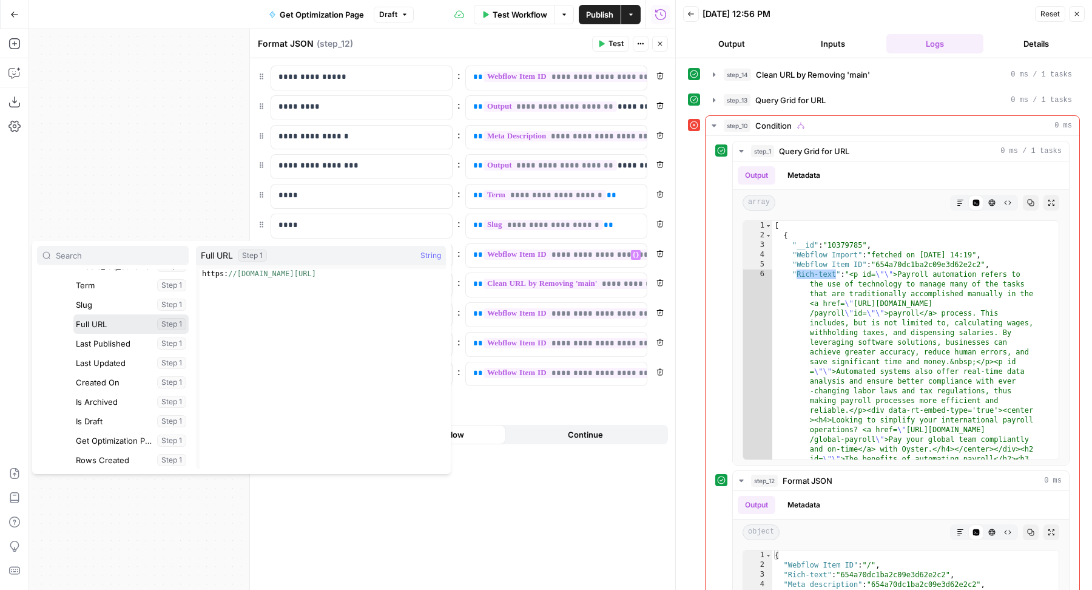
click at [121, 325] on button "Select variable Full URL" at bounding box center [130, 323] width 115 height 19
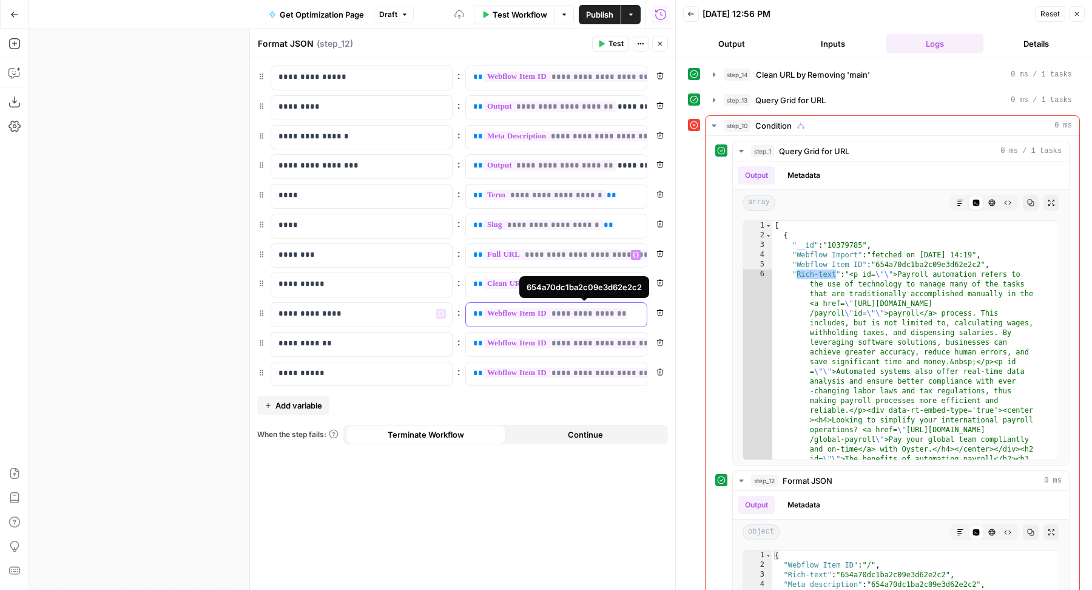
click at [513, 308] on span "**********" at bounding box center [596, 313] width 227 height 10
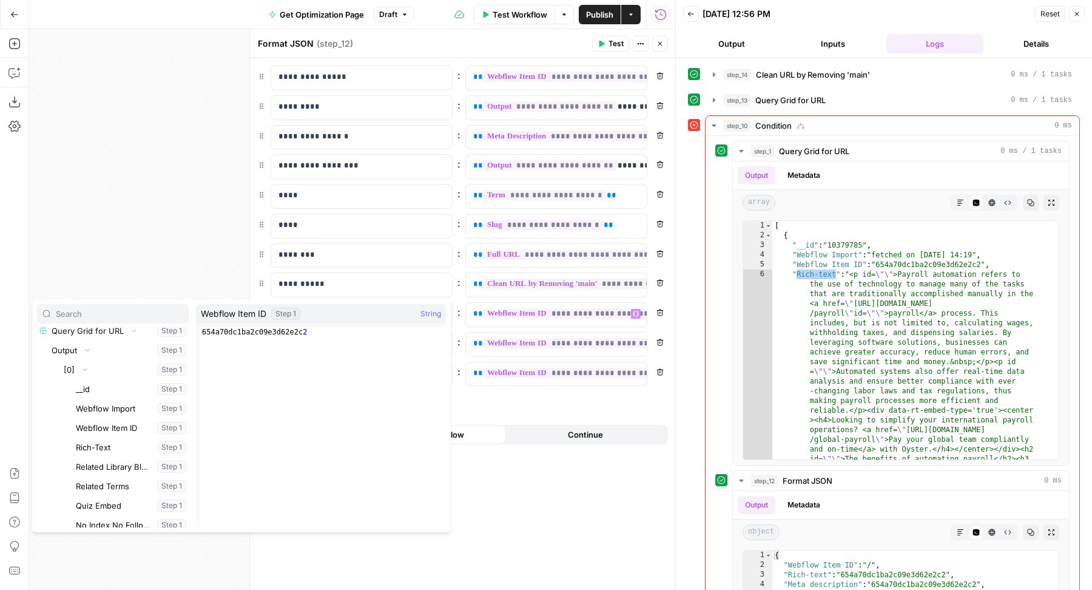
scroll to position [808, 0]
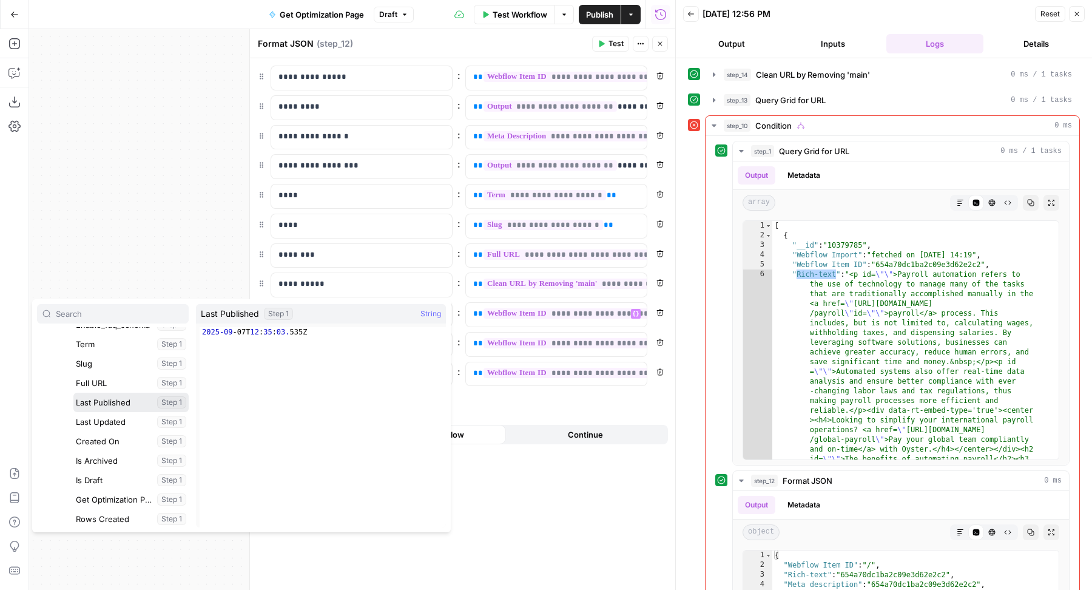
click at [133, 402] on button "Select variable Last Published" at bounding box center [130, 401] width 115 height 19
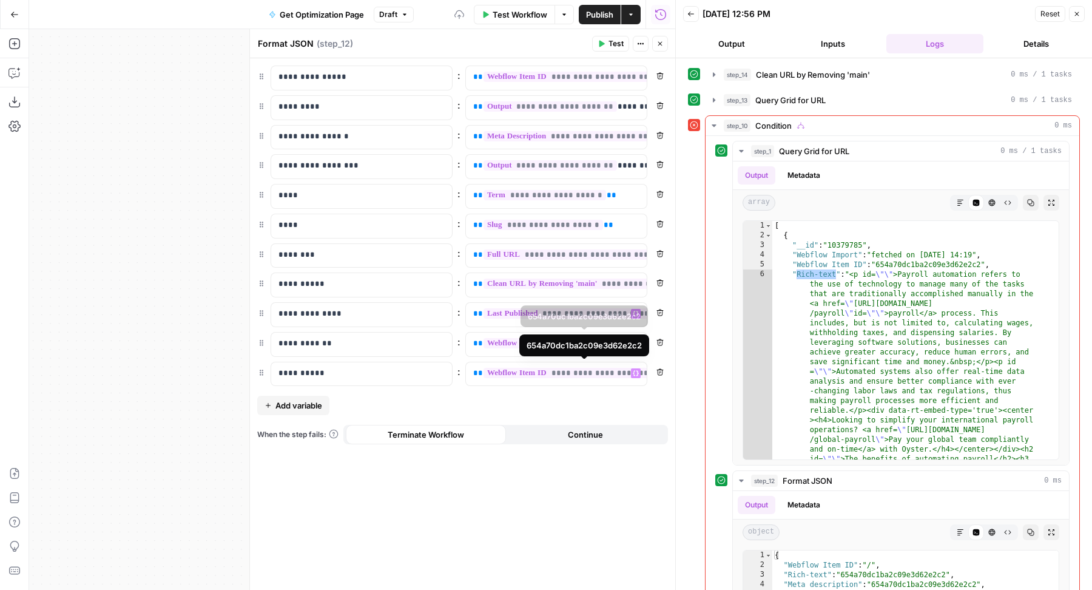
click at [539, 326] on div "**********" at bounding box center [462, 226] width 411 height 320
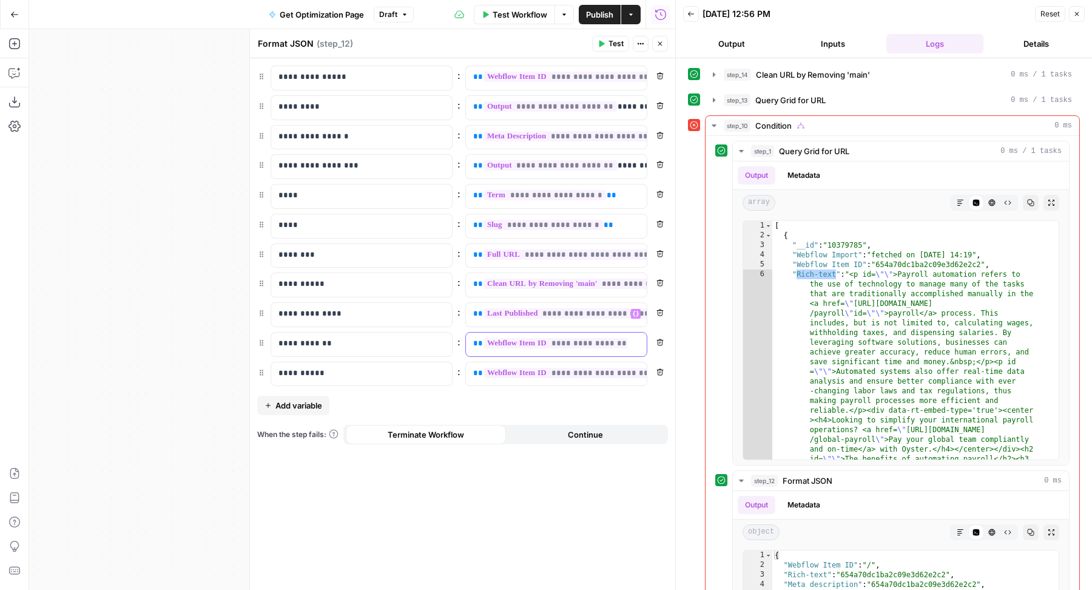
click at [508, 340] on span "**********" at bounding box center [596, 343] width 227 height 10
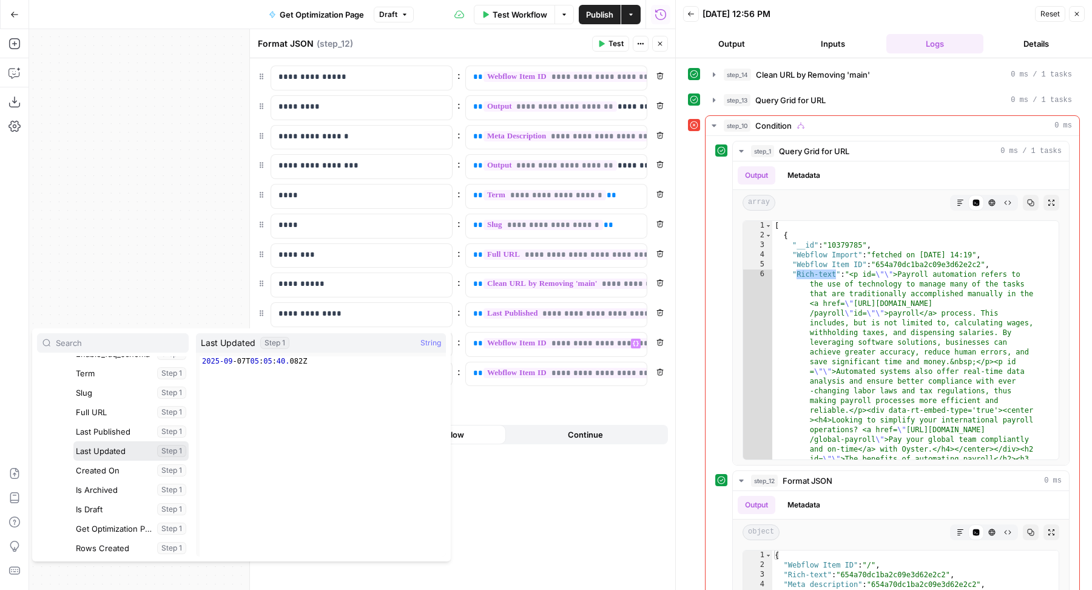
click at [116, 443] on button "Select variable Last Updated" at bounding box center [130, 450] width 115 height 19
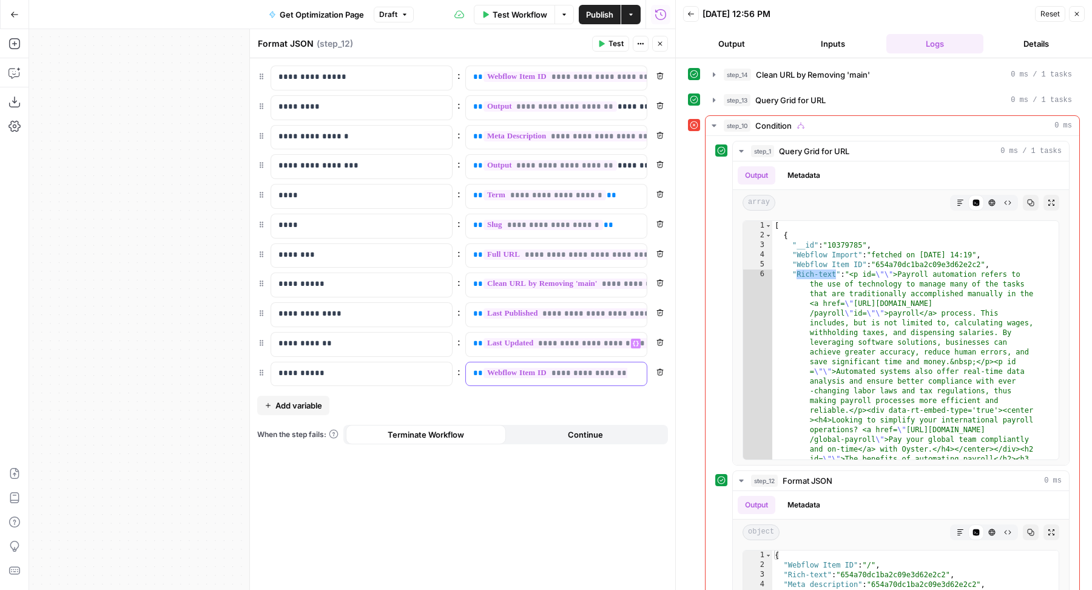
click at [590, 362] on div "**********" at bounding box center [546, 374] width 161 height 24
click at [543, 368] on span "**********" at bounding box center [596, 373] width 227 height 10
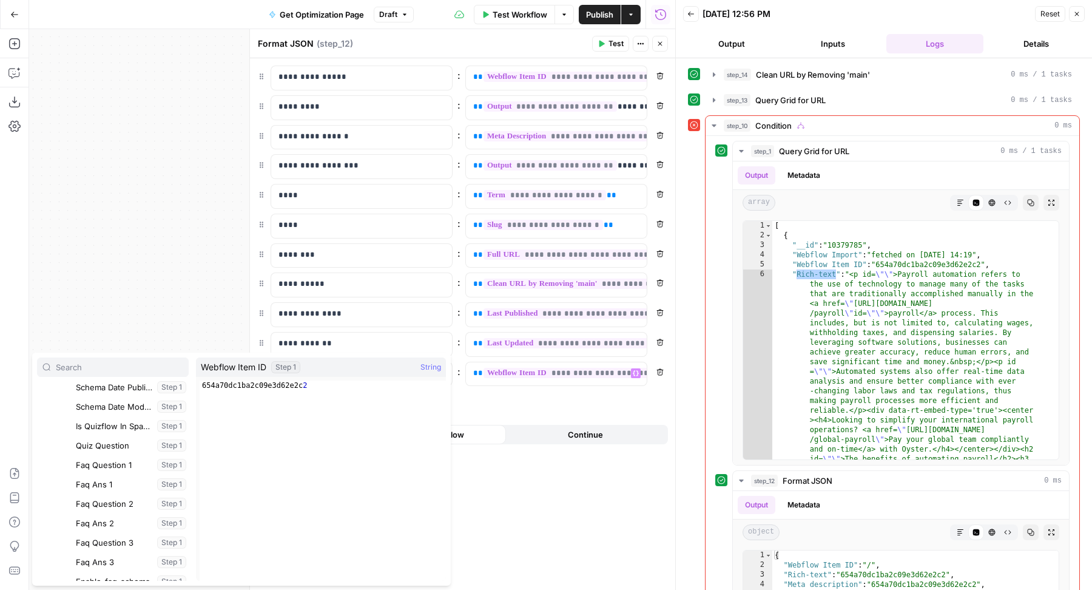
scroll to position [809, 0]
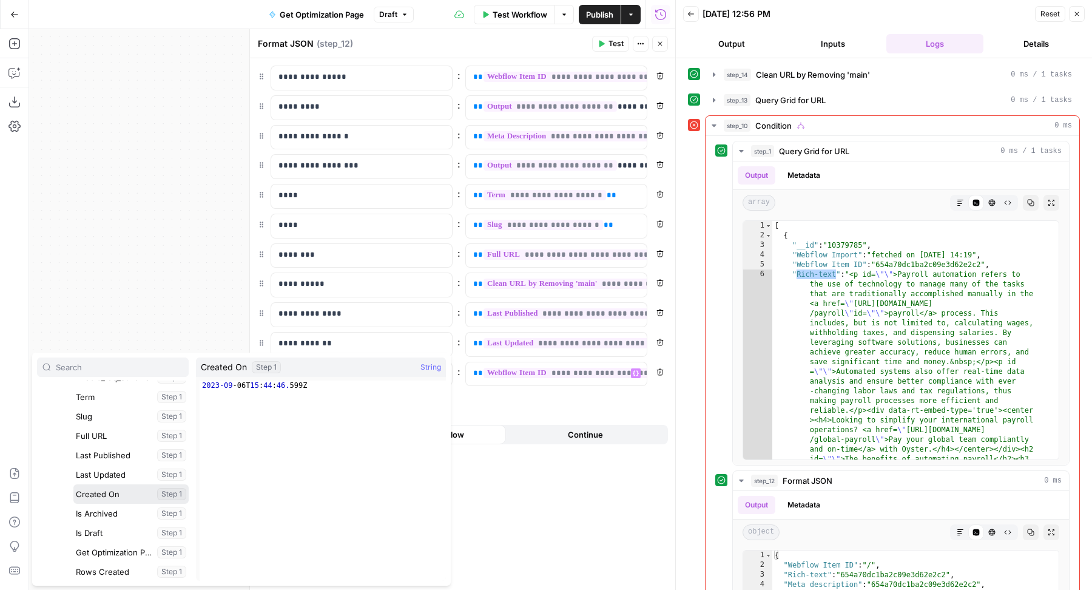
click at [108, 492] on button "Select variable Created On" at bounding box center [130, 493] width 115 height 19
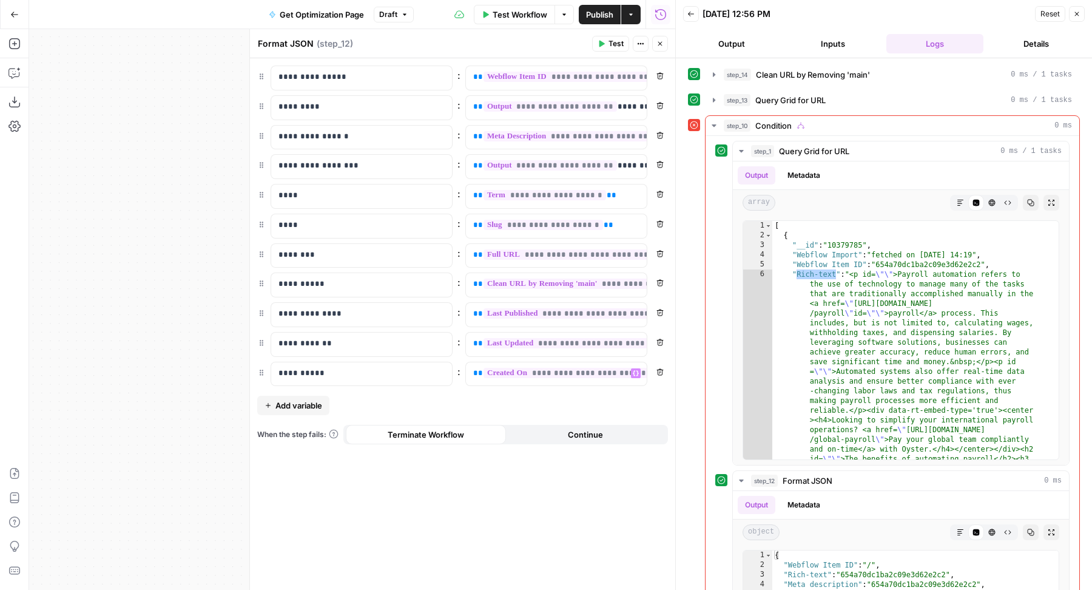
click at [611, 40] on span "Test" at bounding box center [615, 43] width 15 height 11
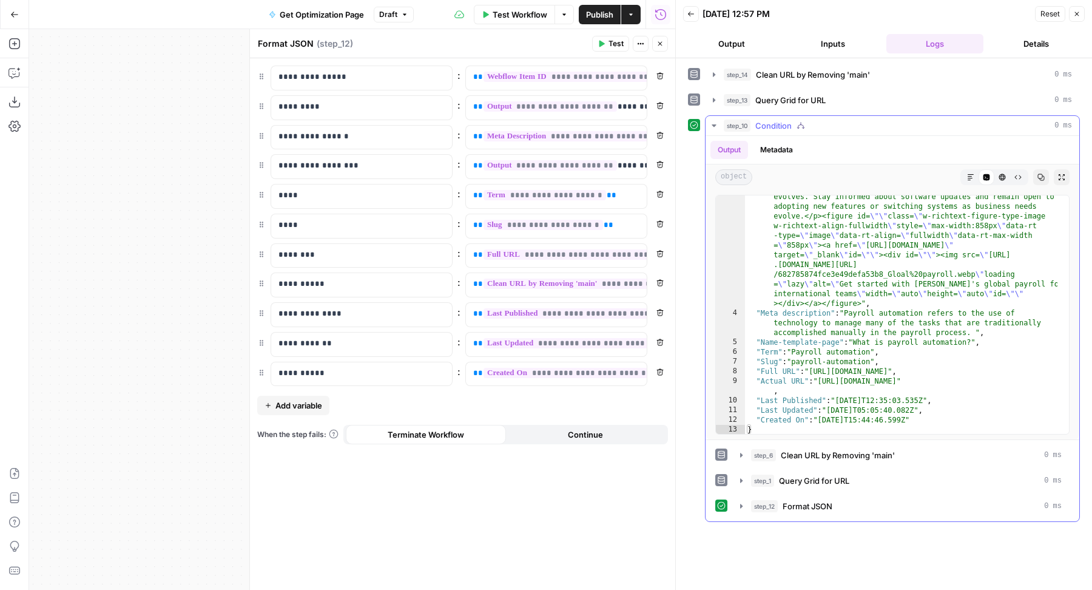
scroll to position [935, 0]
click at [659, 42] on icon "button" at bounding box center [659, 43] width 7 height 7
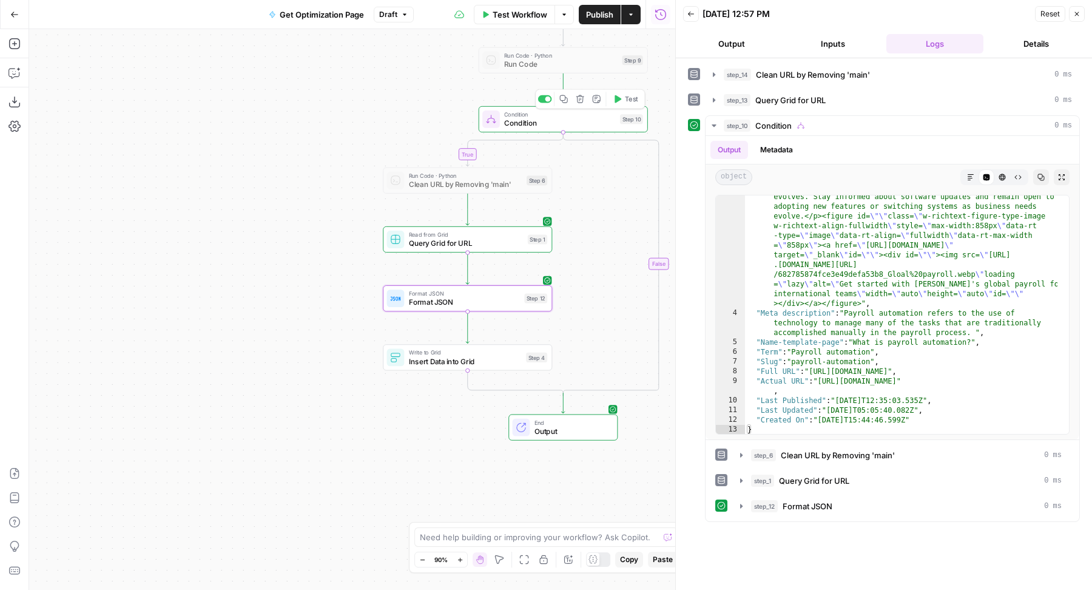
click at [632, 97] on span "Test" at bounding box center [631, 99] width 13 height 10
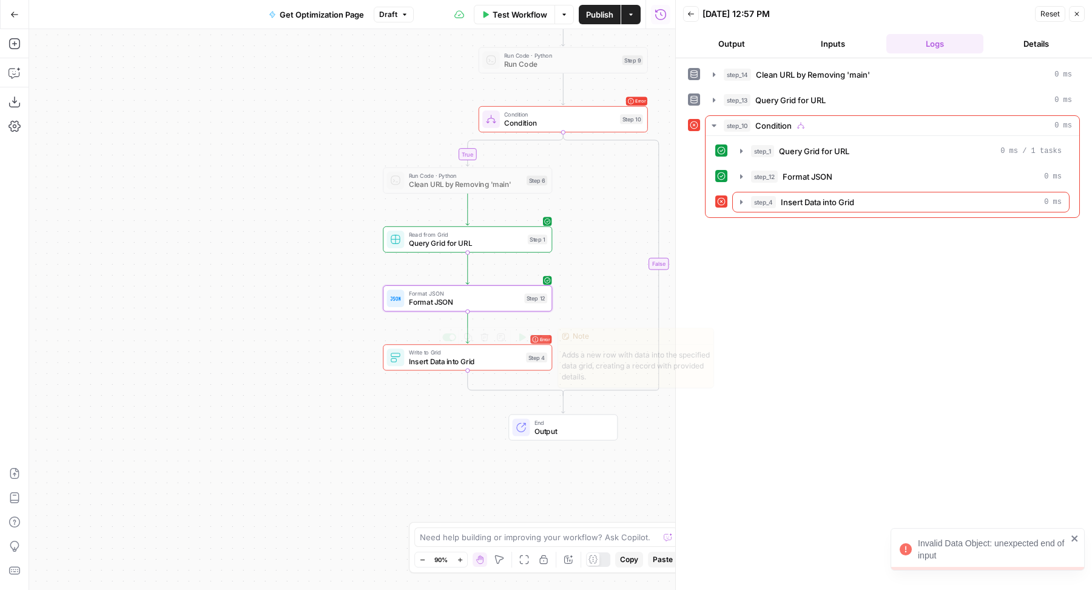
click at [424, 302] on span "Format JSON" at bounding box center [465, 302] width 112 height 11
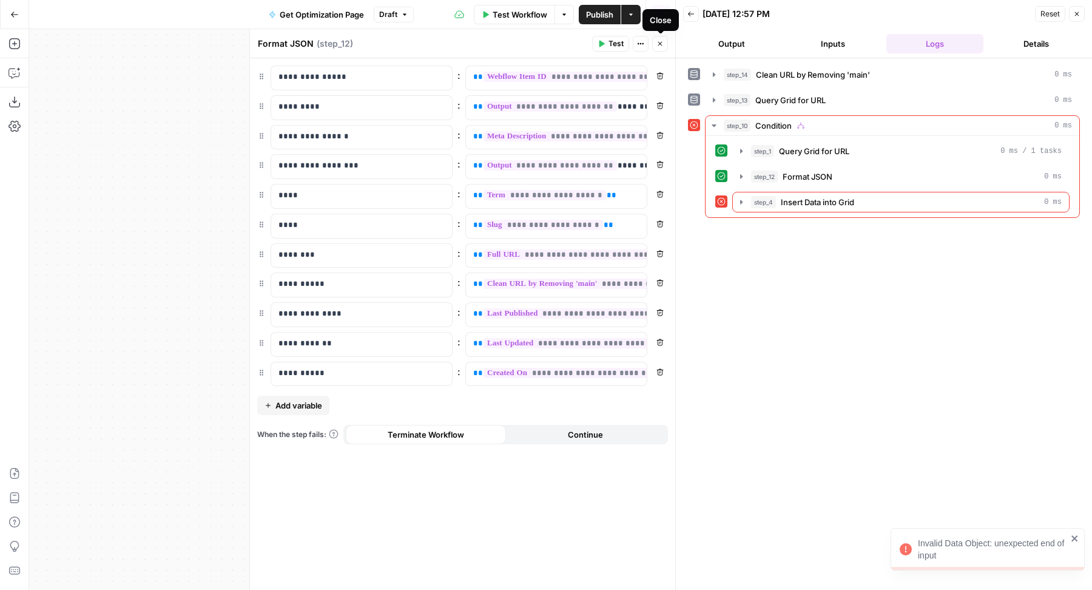
click at [664, 38] on button "Close" at bounding box center [660, 44] width 16 height 16
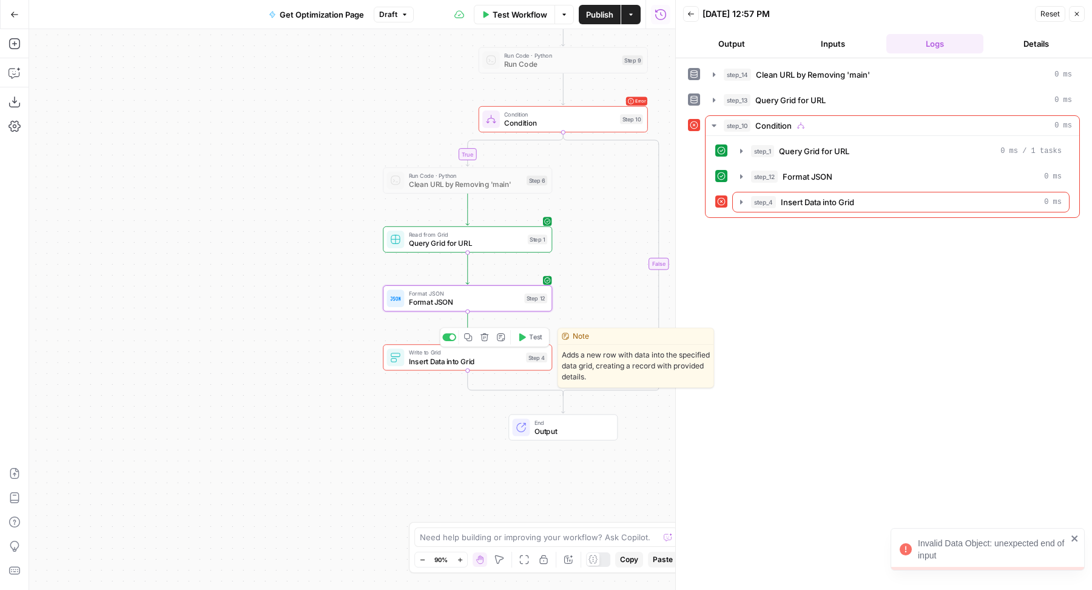
click at [462, 366] on span "Insert Data into Grid" at bounding box center [465, 360] width 113 height 11
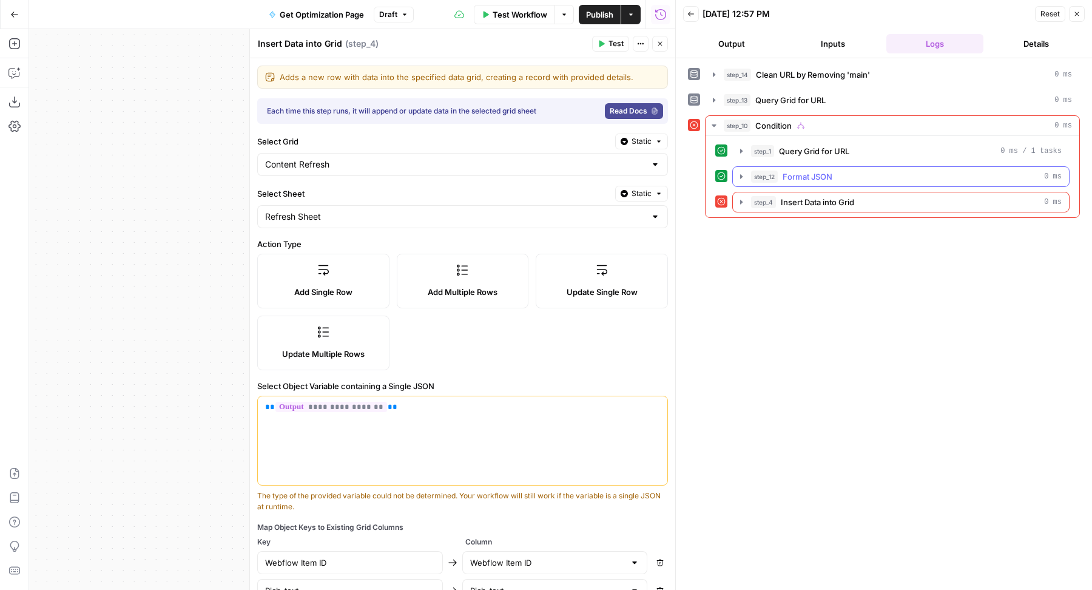
click at [829, 167] on button "step_12 Format JSON 0 ms" at bounding box center [901, 176] width 336 height 19
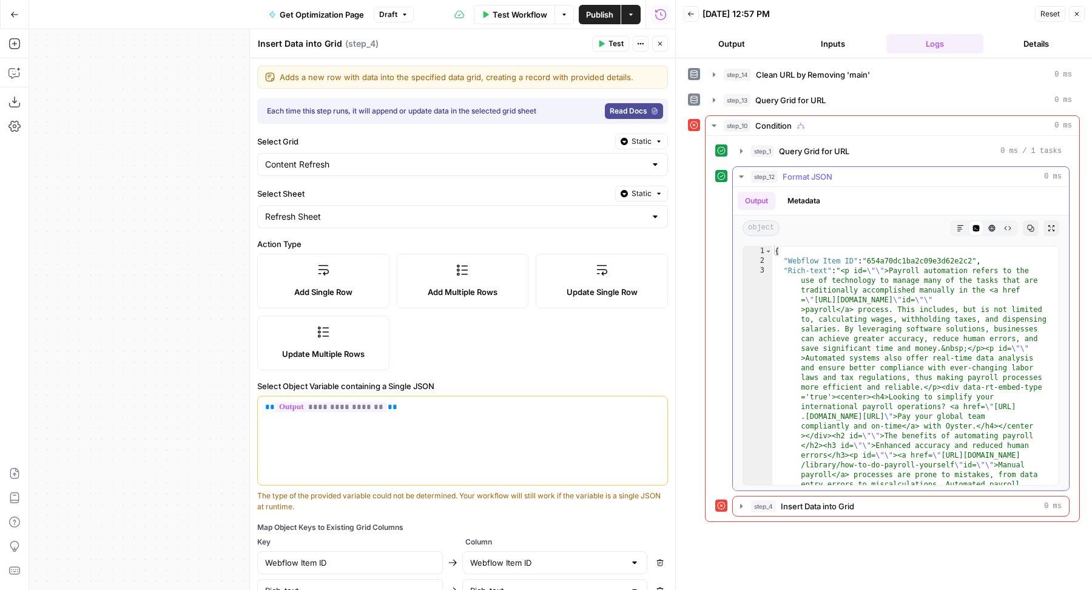
click at [829, 167] on button "step_12 Format JSON 0 ms" at bounding box center [901, 176] width 336 height 19
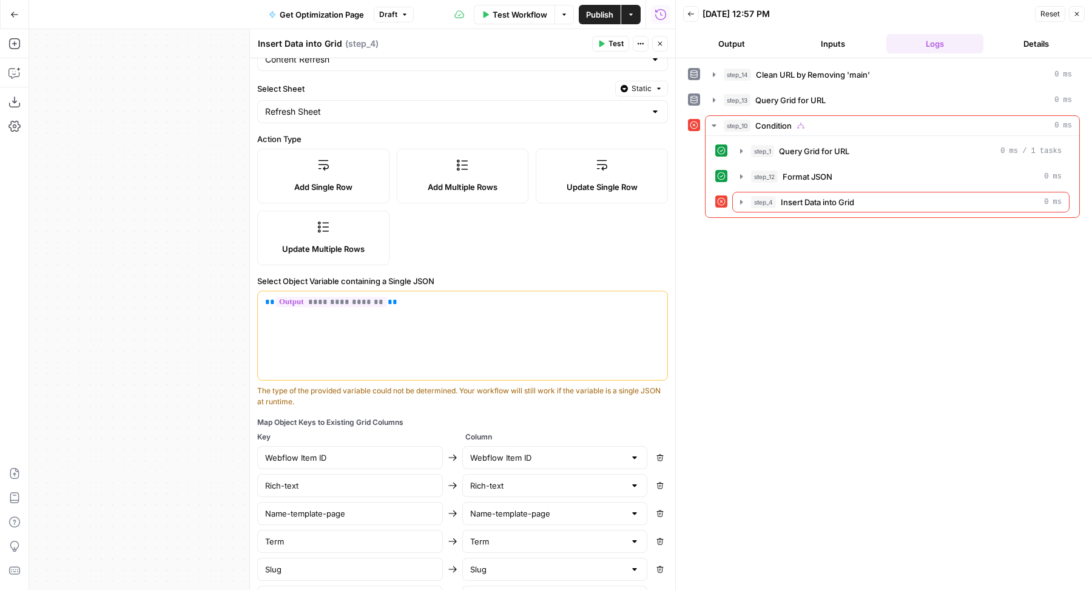
scroll to position [78, 0]
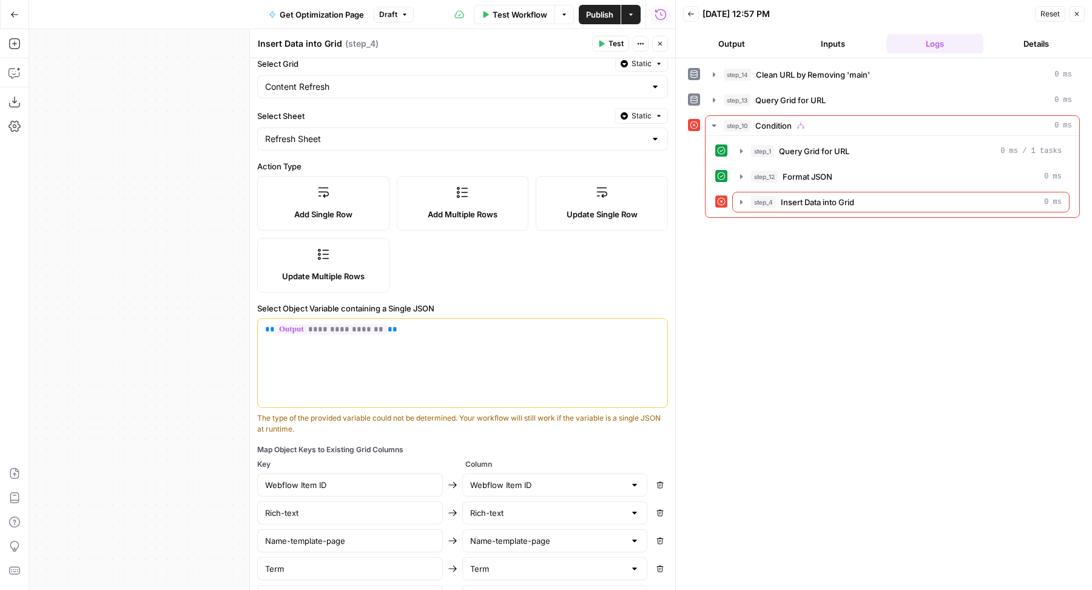
click at [660, 45] on icon "button" at bounding box center [659, 43] width 7 height 7
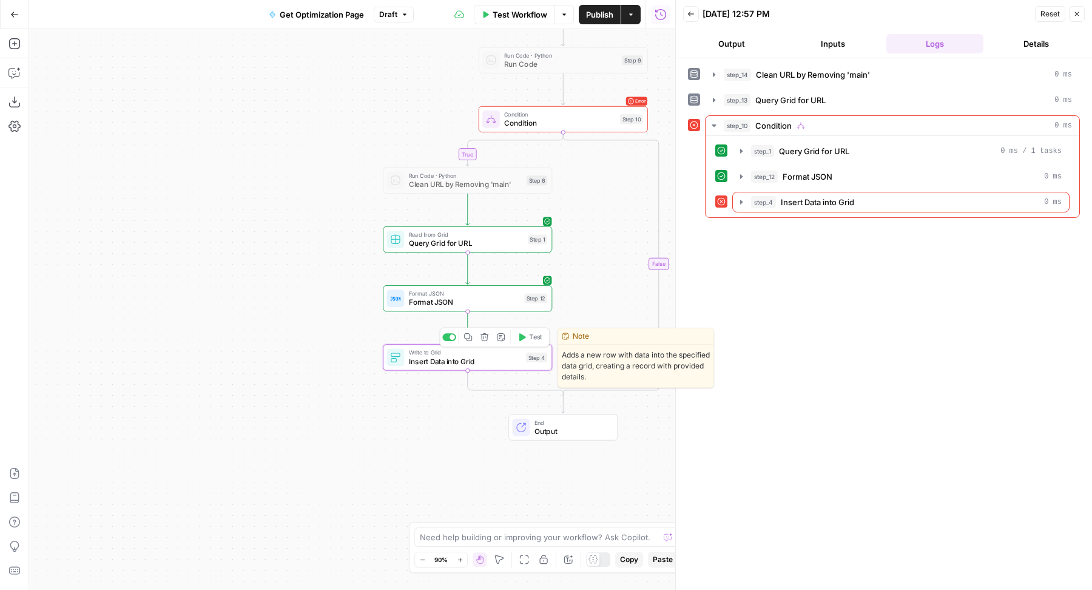
click at [469, 337] on icon "button" at bounding box center [468, 337] width 8 height 8
click at [485, 332] on button "Delete step" at bounding box center [484, 337] width 14 height 14
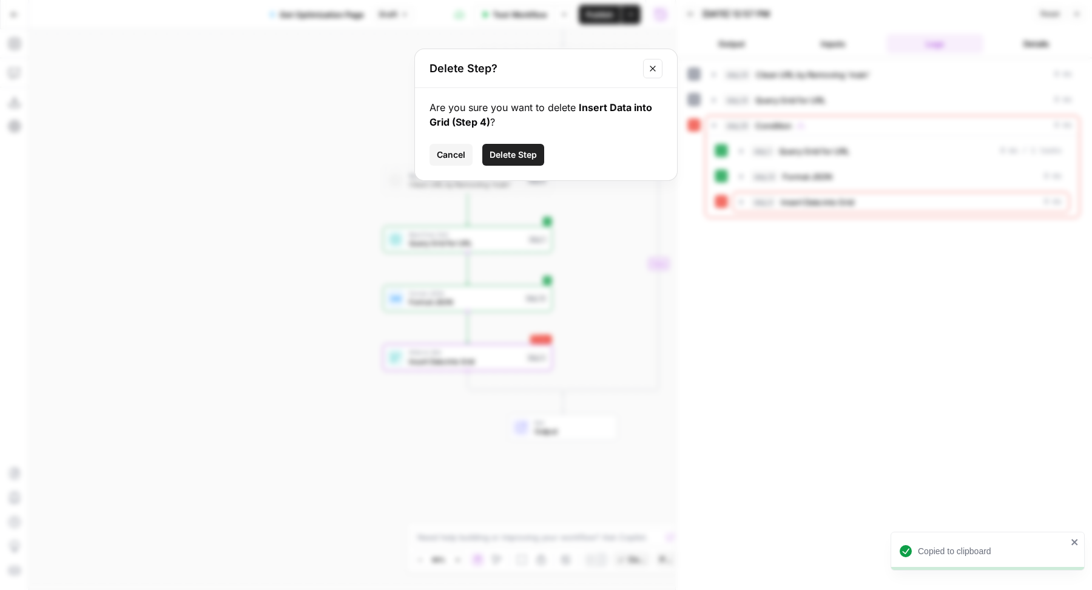
click at [514, 160] on button "Delete Step" at bounding box center [513, 155] width 62 height 22
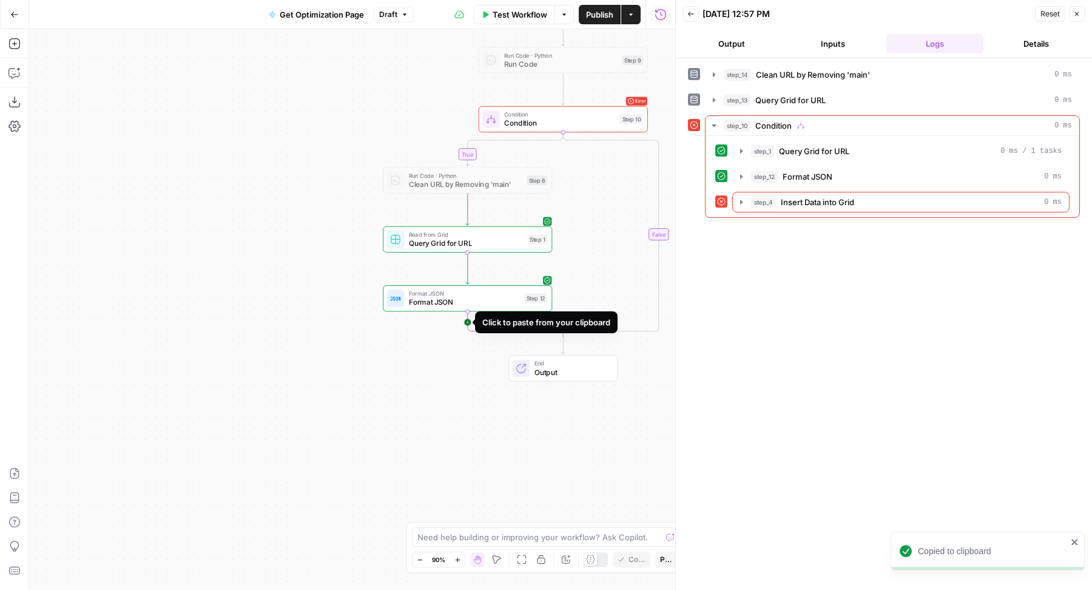
click at [473, 329] on icon "Edge from step_12 to step_10-conditional-end" at bounding box center [516, 323] width 96 height 25
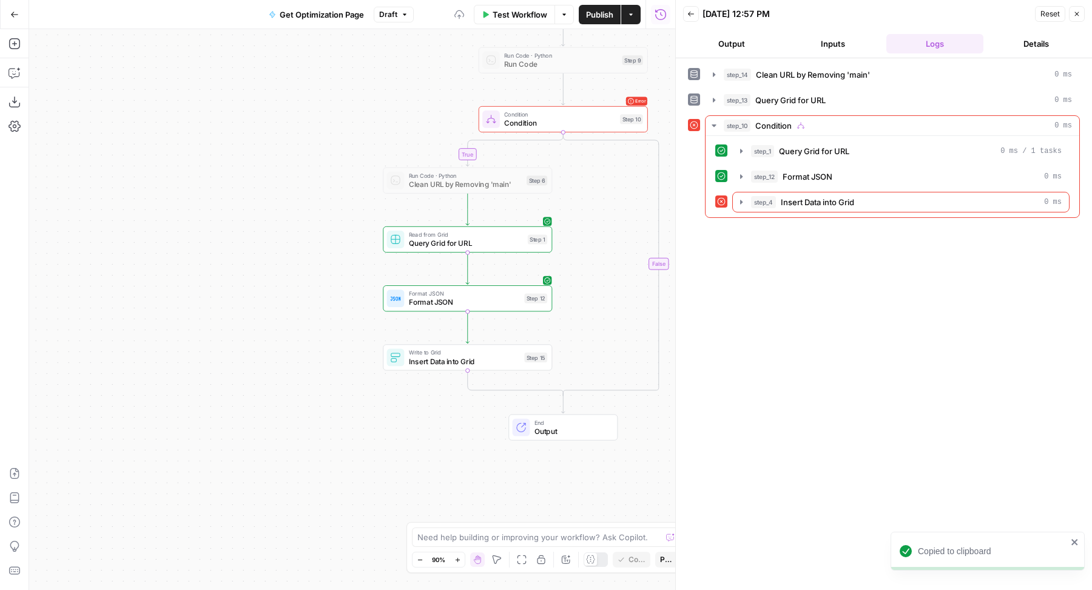
click at [439, 355] on div "Write to Grid Insert Data into Grid" at bounding box center [465, 357] width 112 height 19
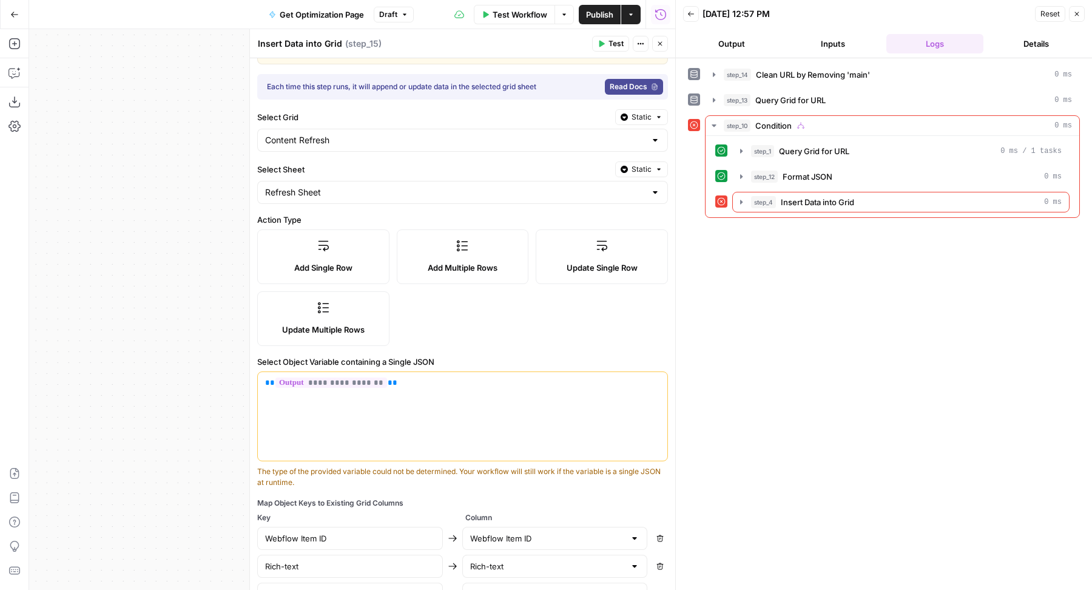
scroll to position [315, 0]
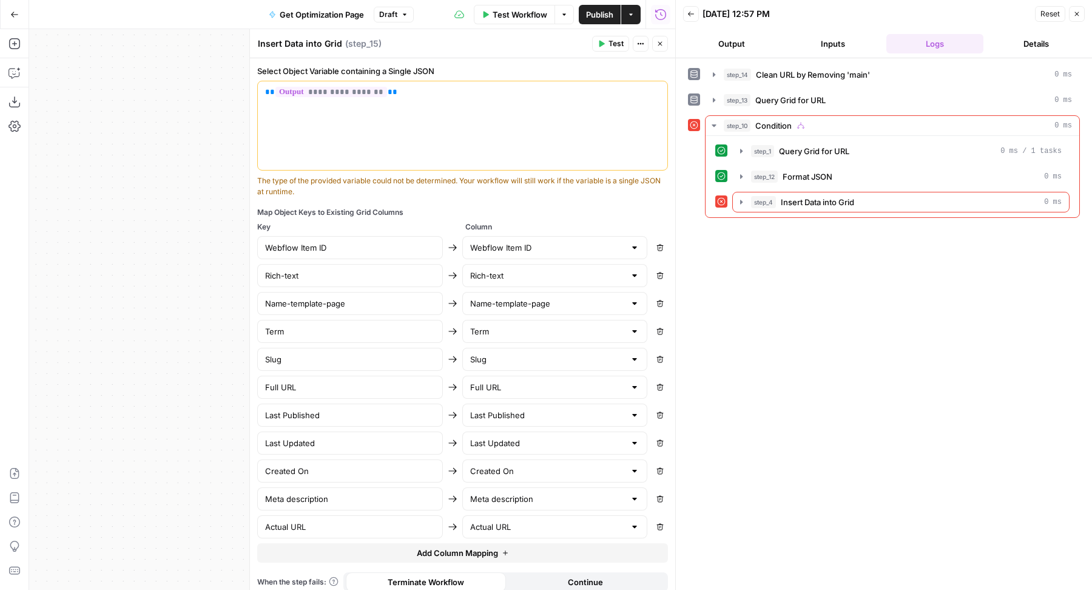
click at [655, 245] on button "Remove" at bounding box center [660, 248] width 16 height 16
type input "Rich-text"
type input "Name-template-page"
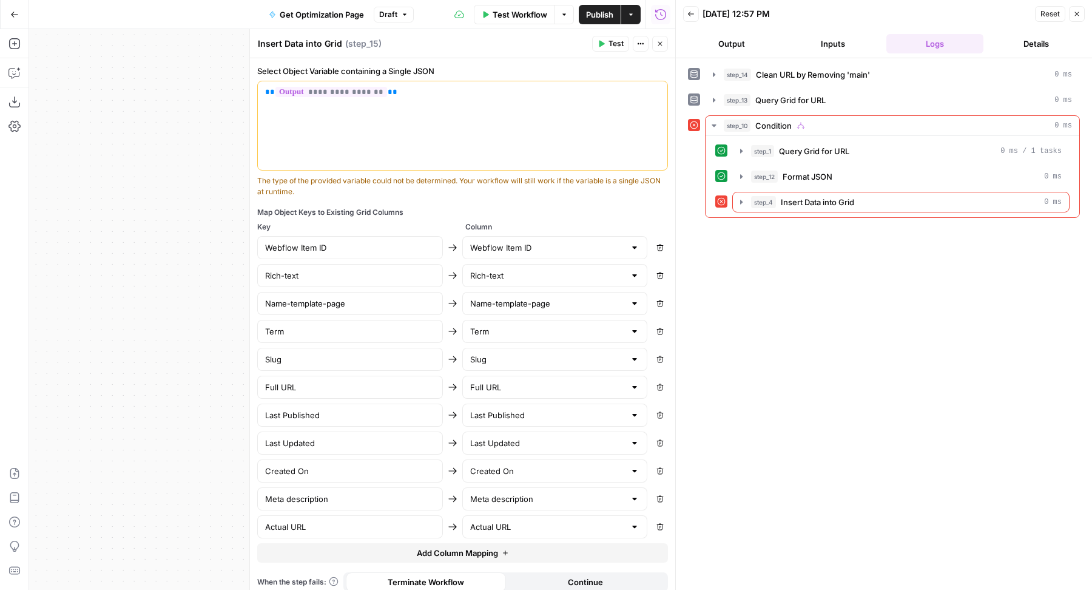
type input "Term"
type input "Slug"
type input "Full URL"
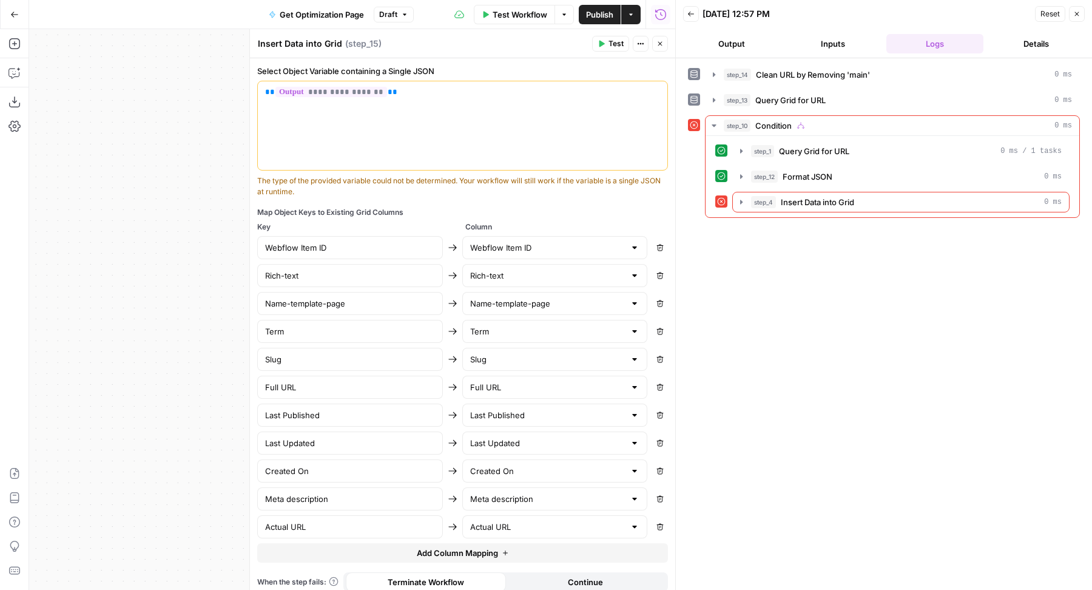
type input "Full URL"
type input "Last Published"
type input "Last Updated"
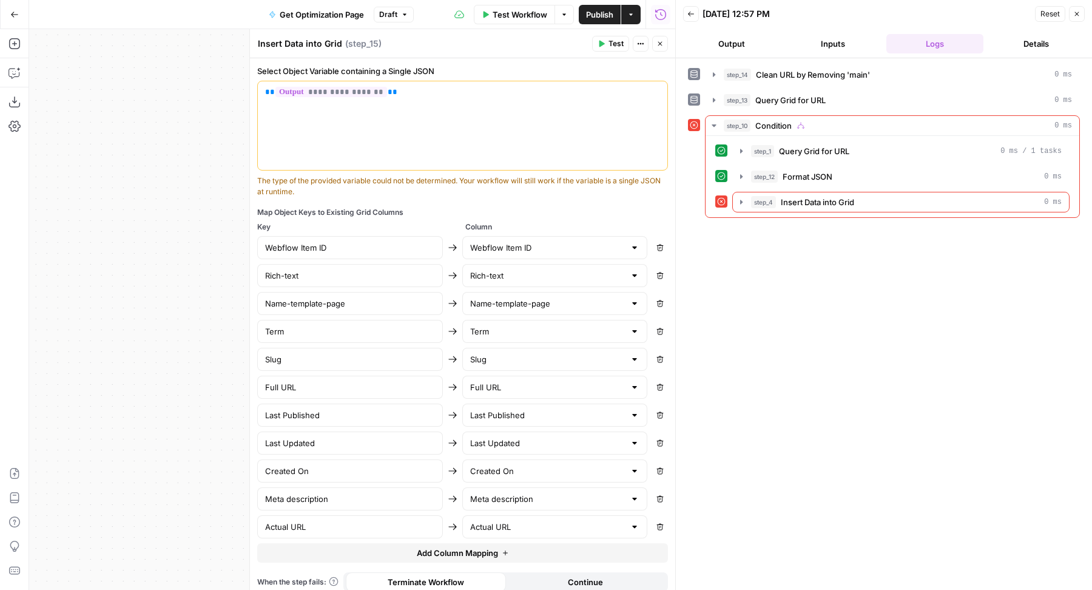
type input "Created On"
type input "Meta description"
type input "Actual URL"
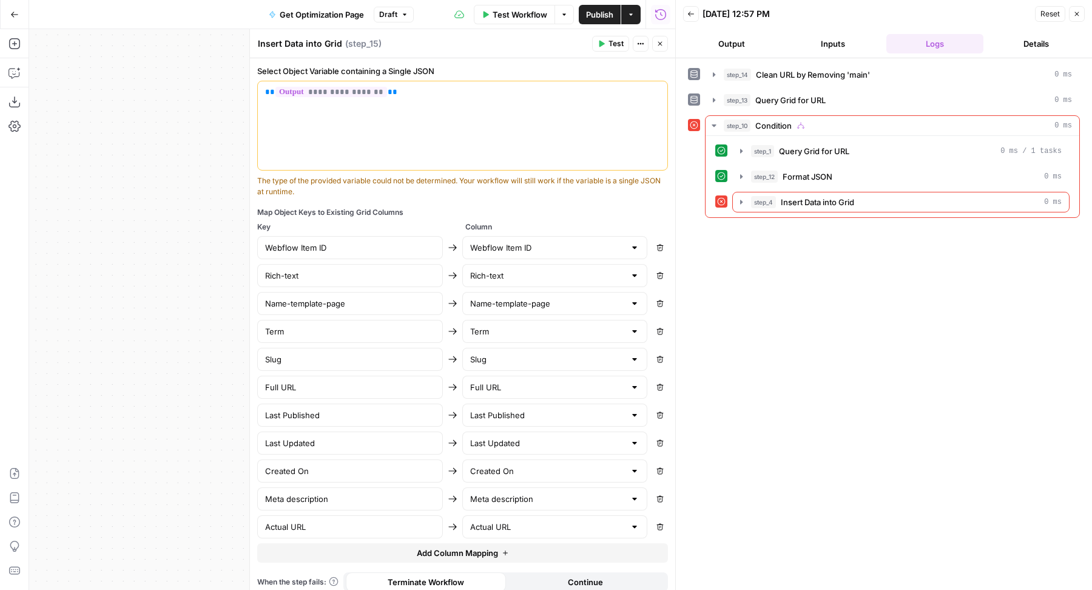
type input "Actual URL"
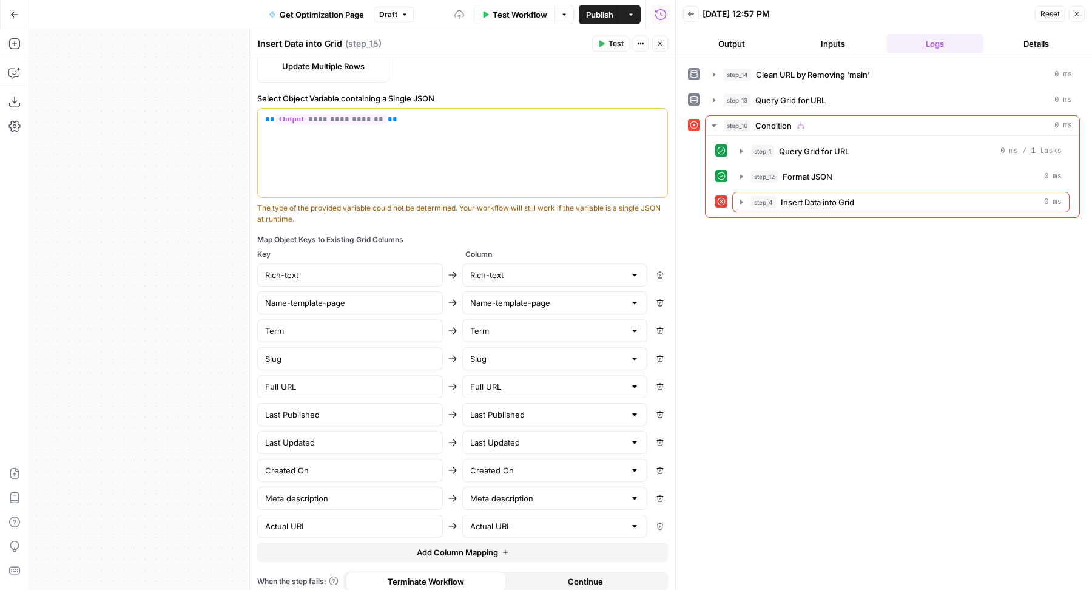
click at [656, 271] on icon "button" at bounding box center [659, 274] width 7 height 7
type input "Name-template-page"
type input "Term"
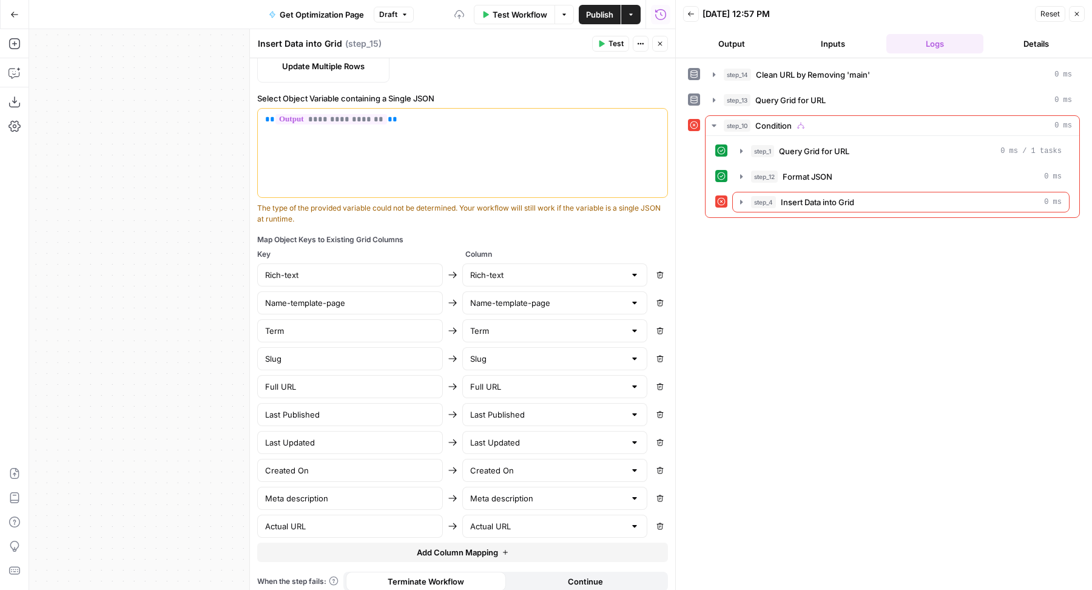
type input "Slug"
type input "Full URL"
type input "Last Published"
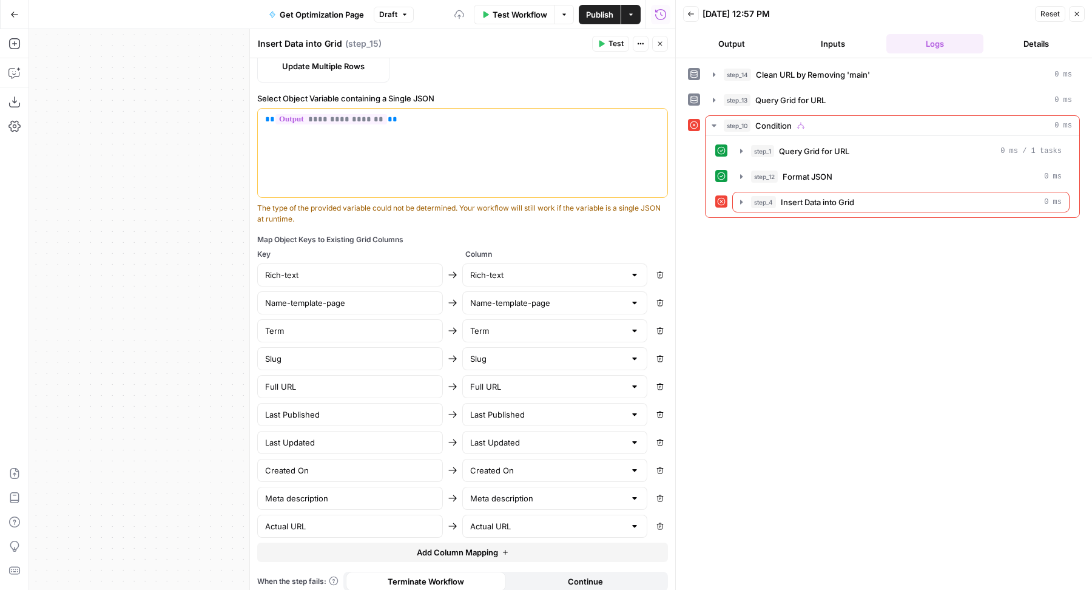
type input "Last Published"
type input "Last Updated"
type input "Created On"
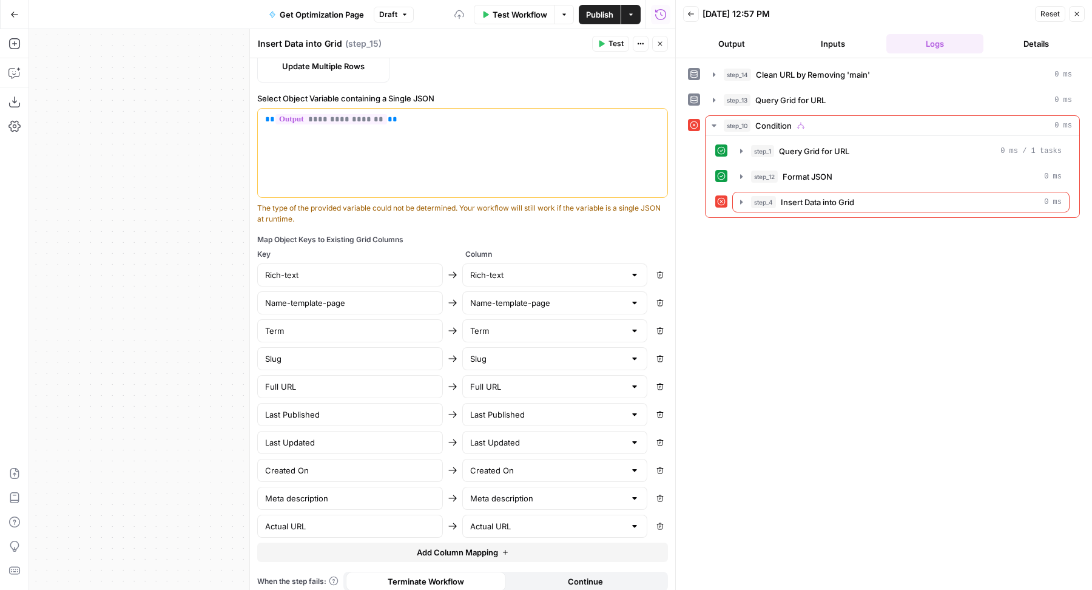
type input "Meta description"
type input "Actual URL"
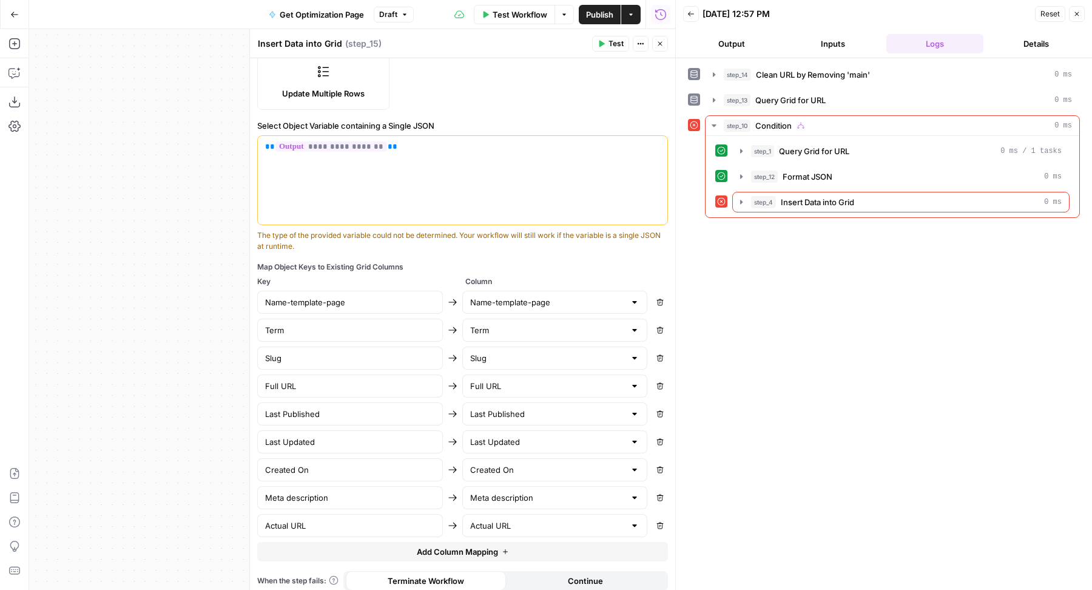
click at [657, 298] on icon "button" at bounding box center [660, 301] width 7 height 7
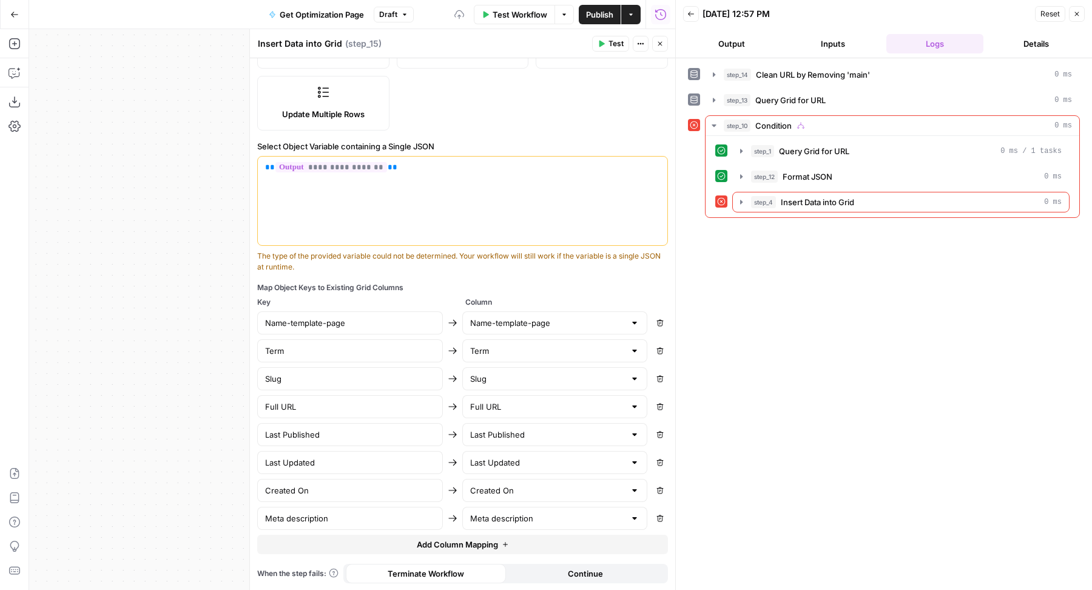
type input "Term"
type input "Slug"
type input "Full URL"
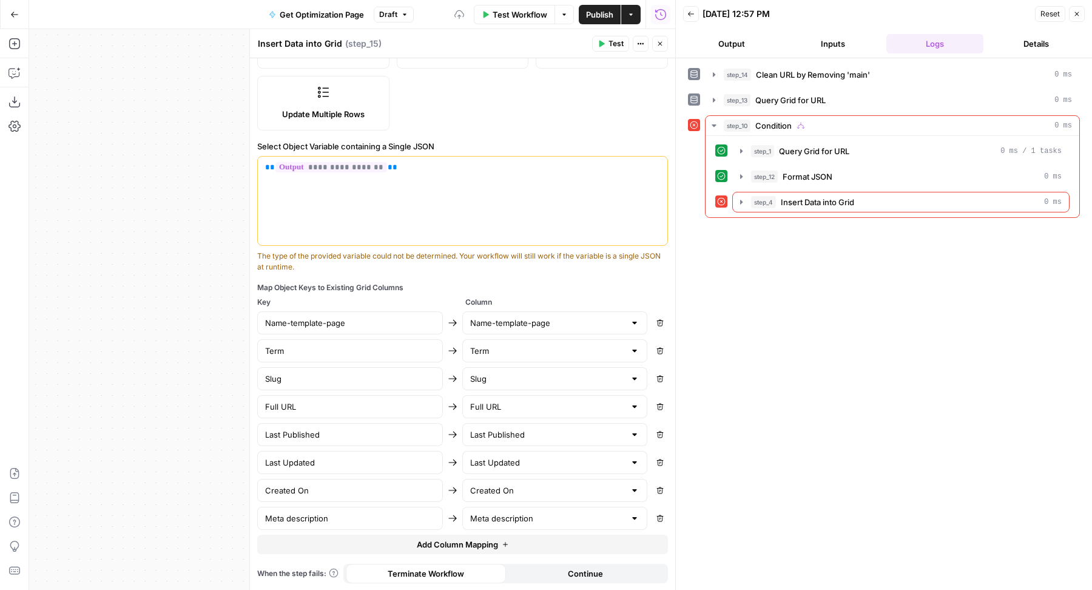
type input "Full URL"
type input "Last Published"
type input "Last Updated"
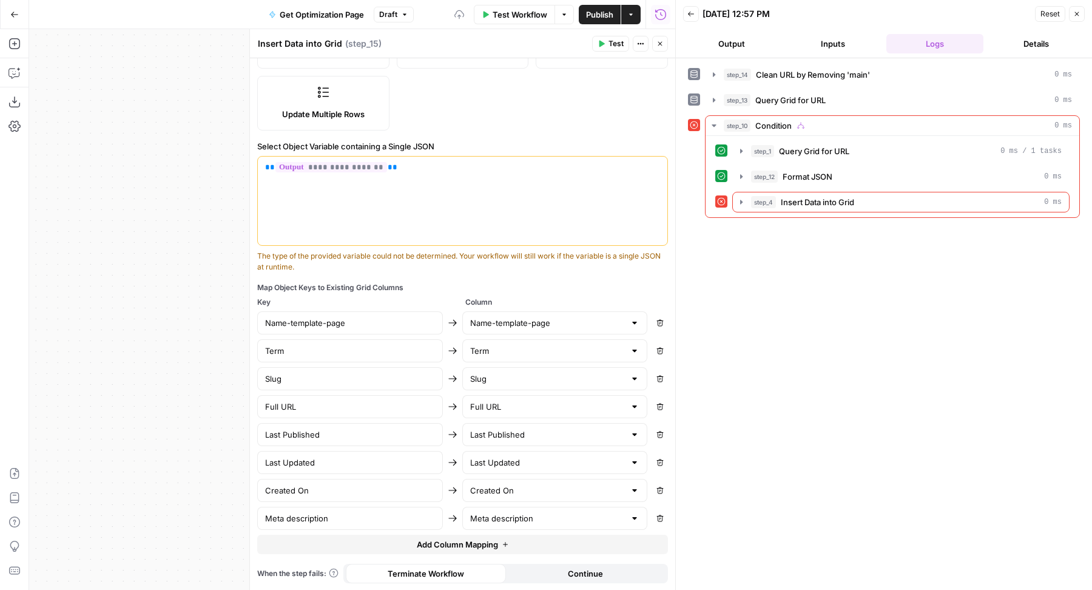
type input "Created On"
type input "Meta description"
type input "Actual URL"
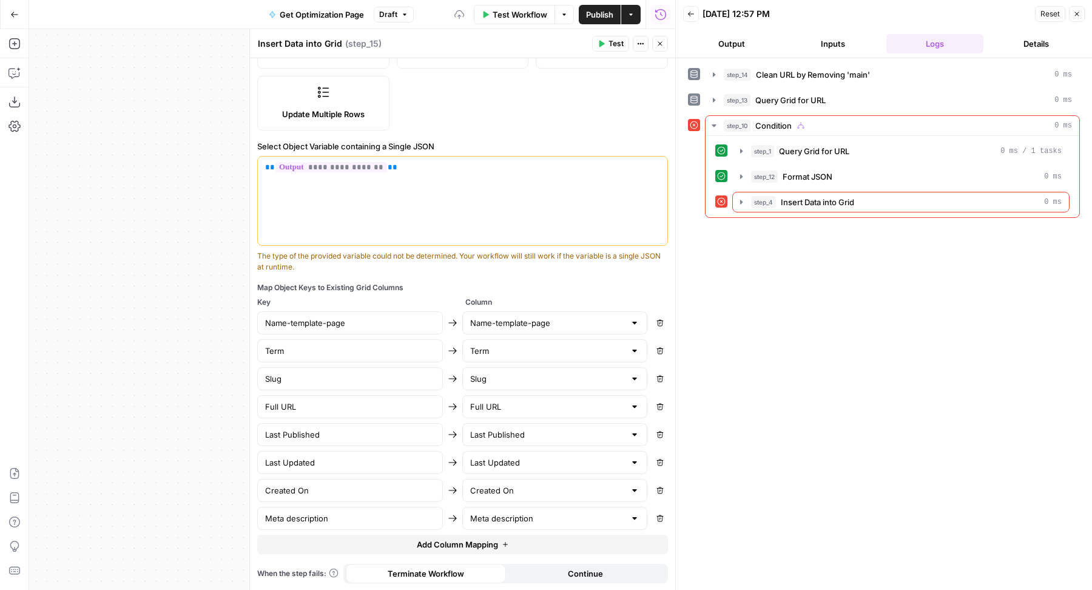
type input "Actual URL"
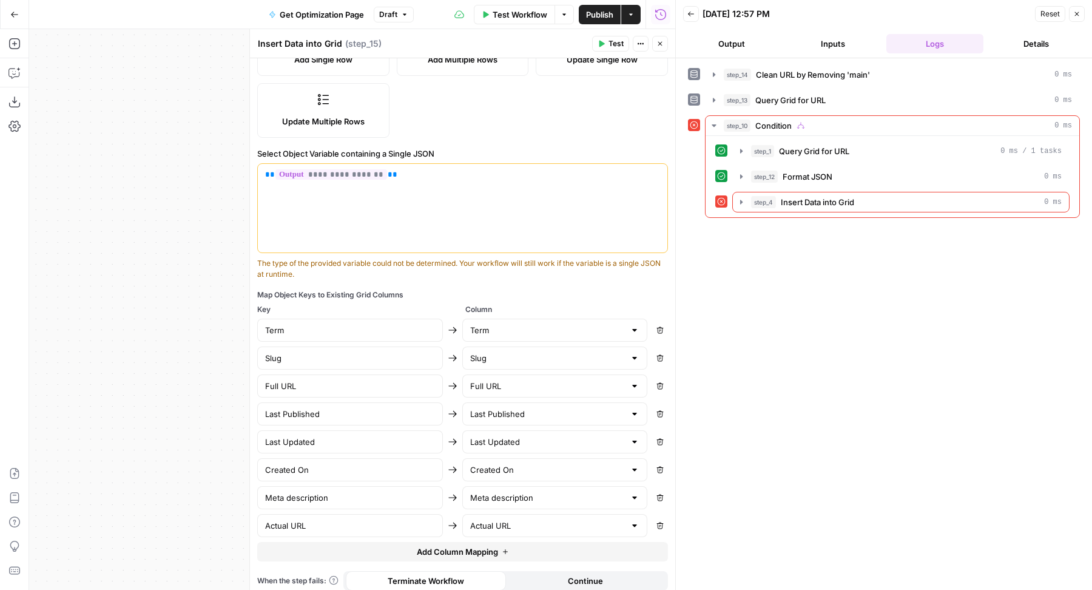
click at [652, 322] on button "Remove" at bounding box center [660, 330] width 16 height 16
type input "Slug"
type input "Full URL"
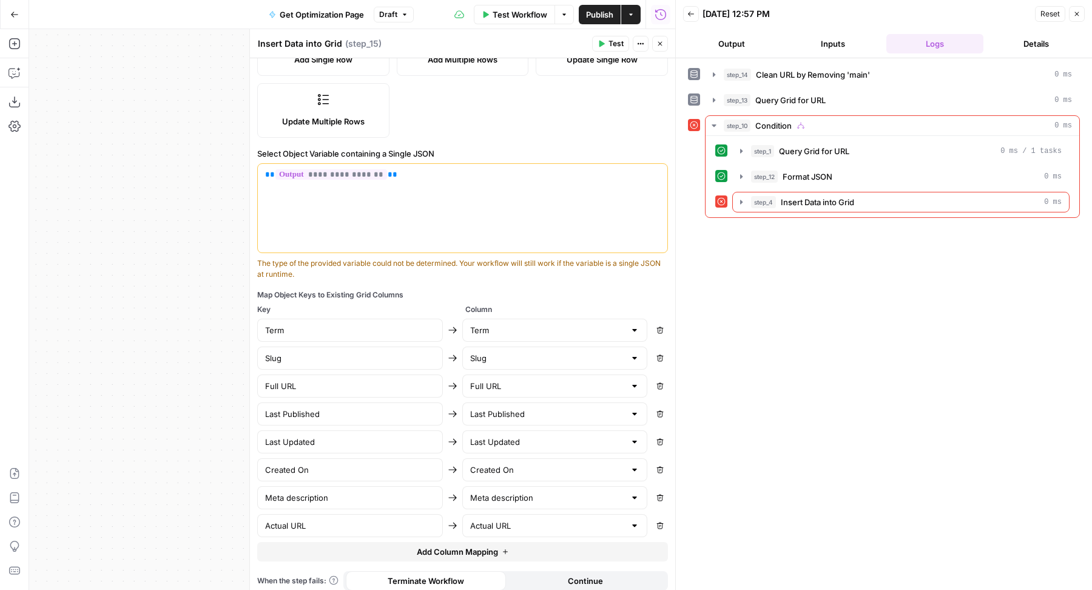
type input "Last Published"
type input "Last Updated"
type input "Created On"
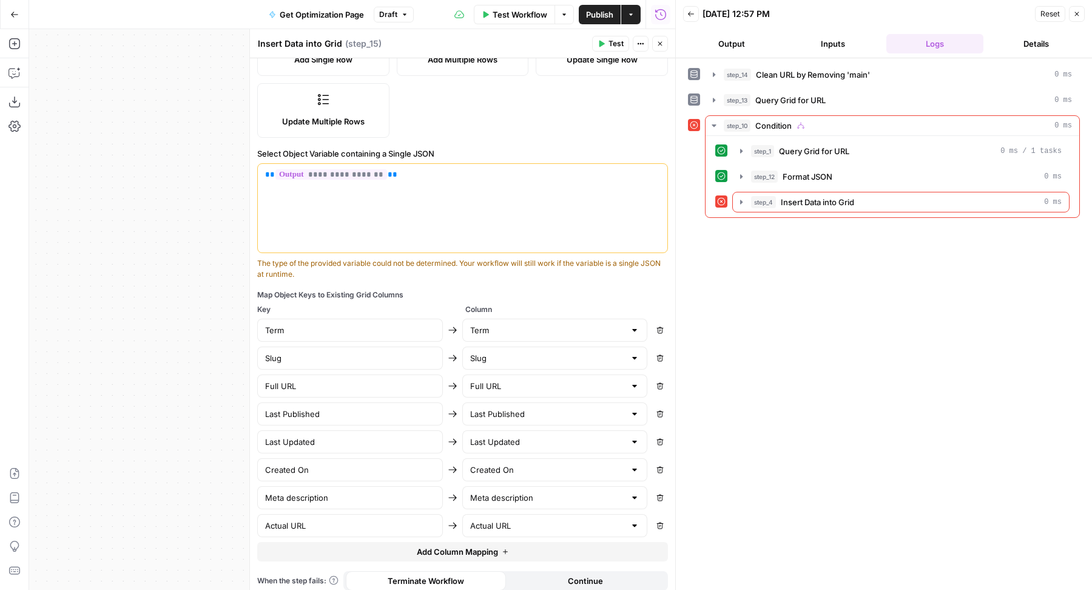
type input "Created On"
type input "Meta description"
type input "Actual URL"
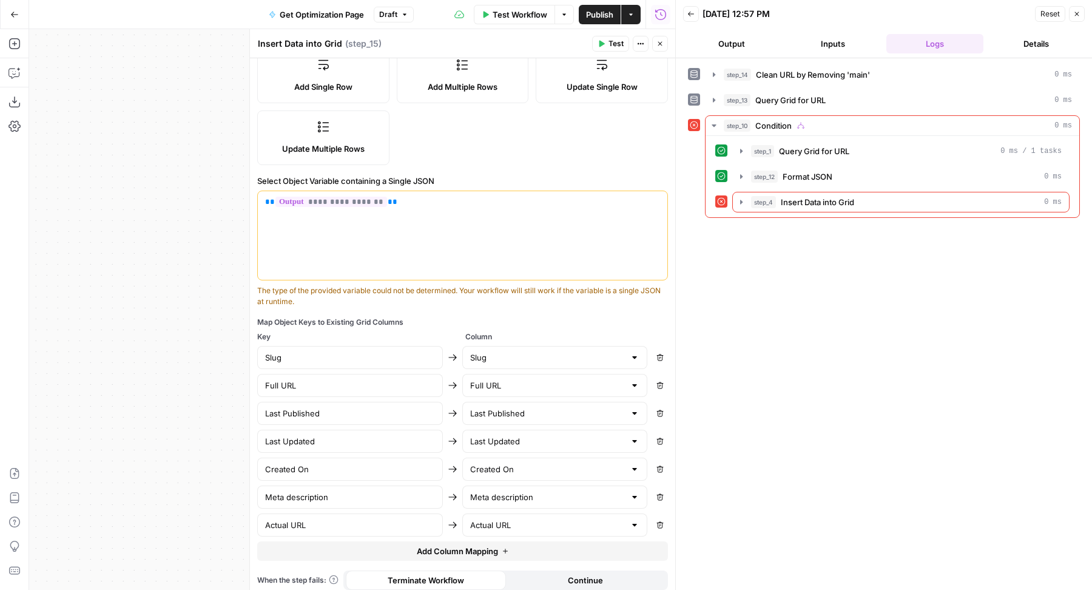
click at [652, 360] on button "Remove" at bounding box center [660, 357] width 16 height 16
type input "Full URL"
type input "Last Published"
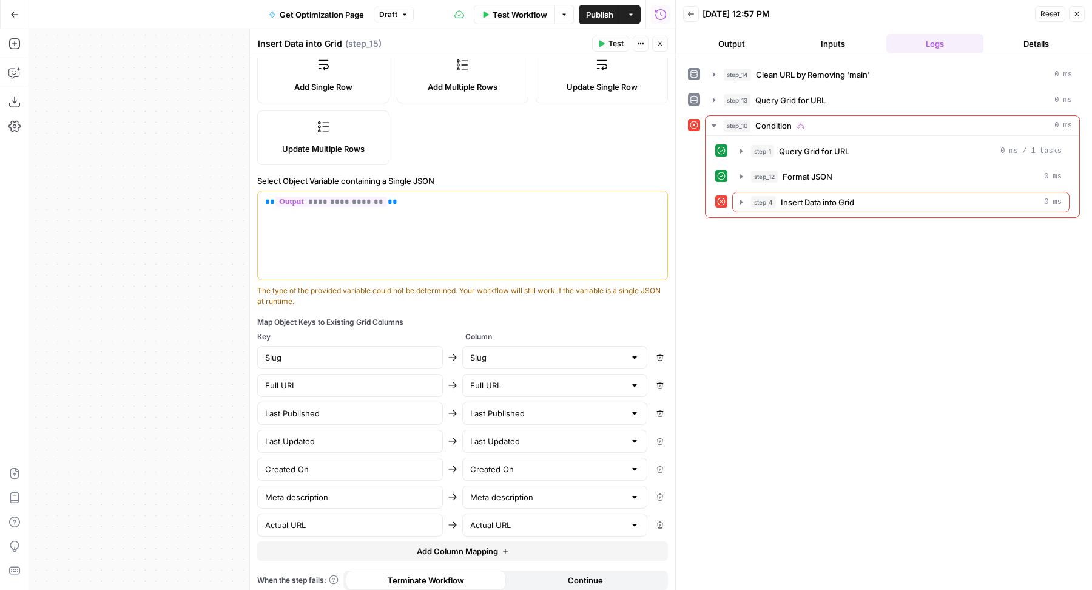
type input "Last Updated"
type input "Created On"
type input "Meta description"
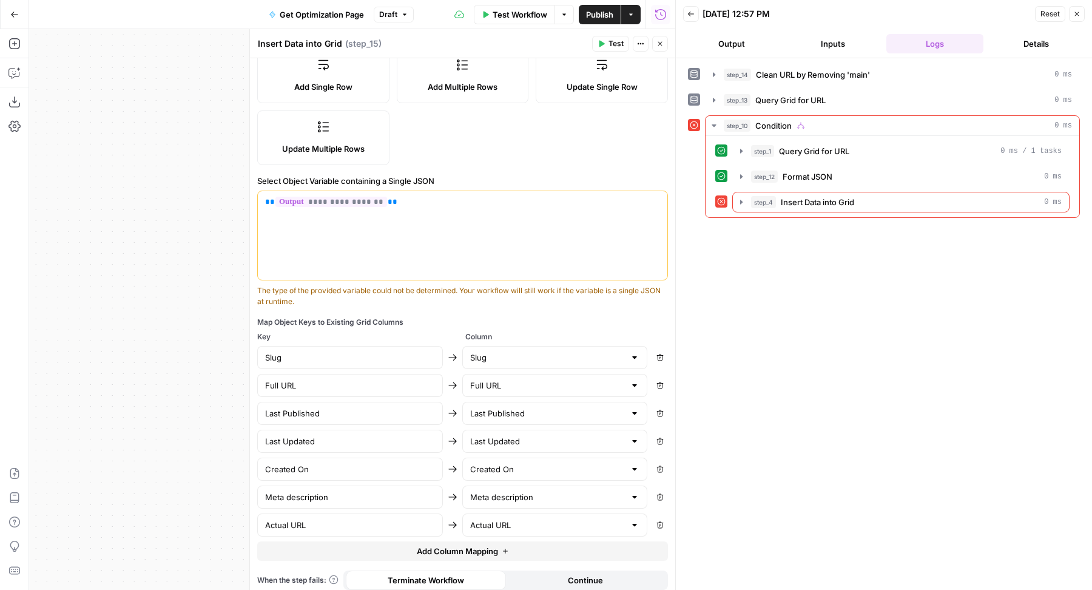
type input "Meta description"
type input "Actual URL"
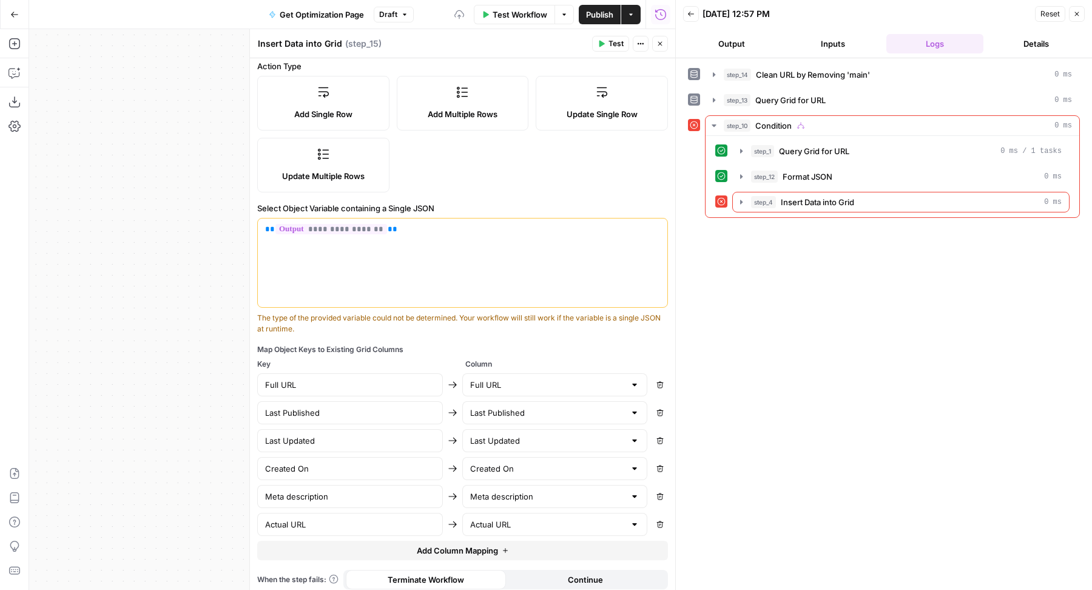
click at [652, 377] on button "Remove" at bounding box center [660, 385] width 16 height 16
type input "Last Published"
type input "Last Updated"
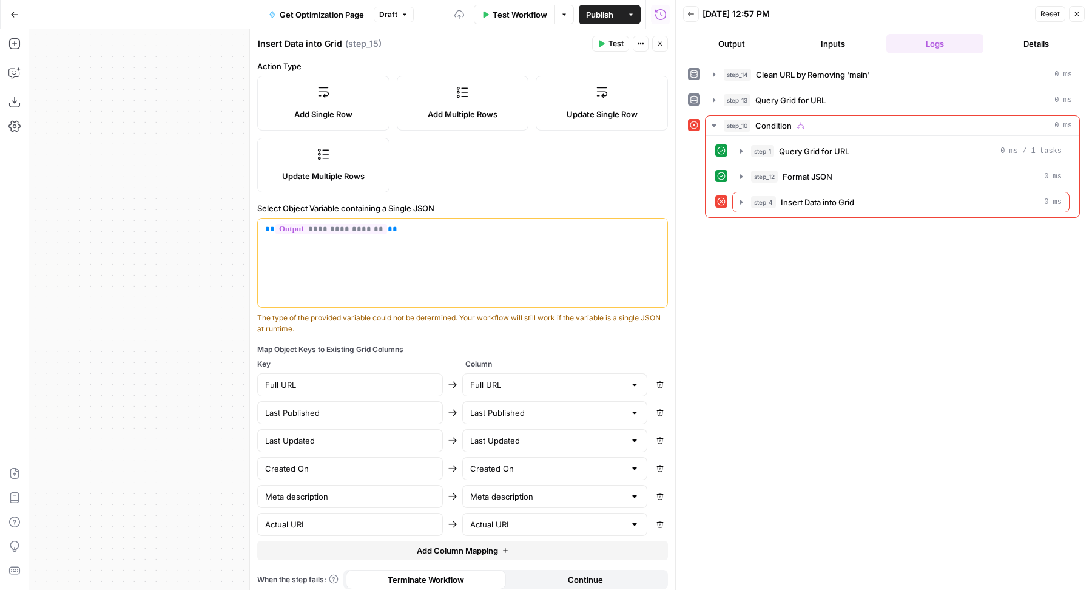
type input "Created On"
type input "Meta description"
type input "Actual URL"
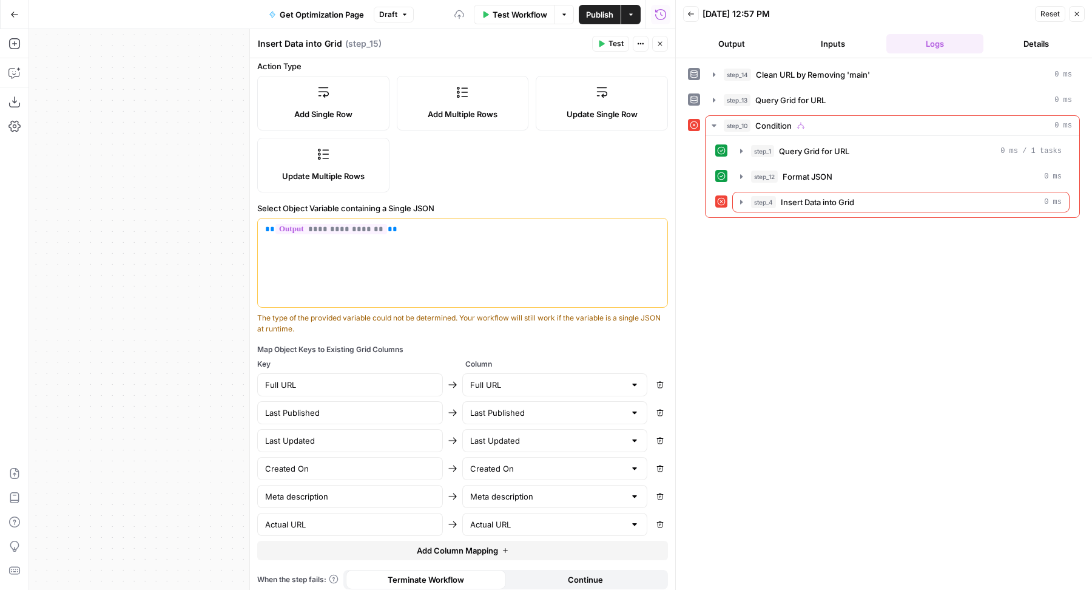
type input "Actual URL"
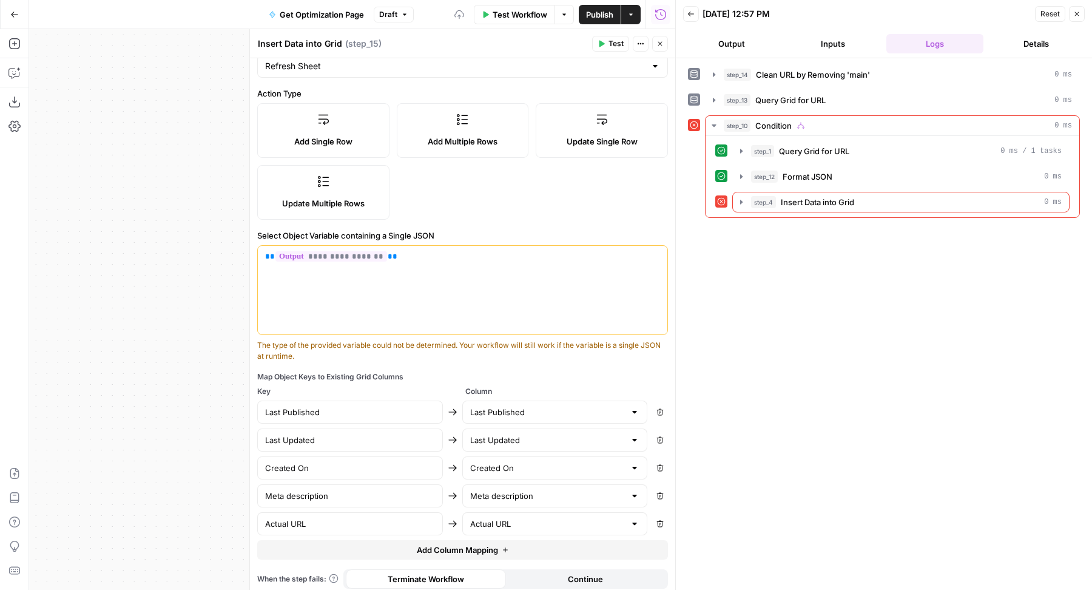
click at [652, 404] on button "Remove" at bounding box center [660, 412] width 16 height 16
type input "Last Updated"
type input "Created On"
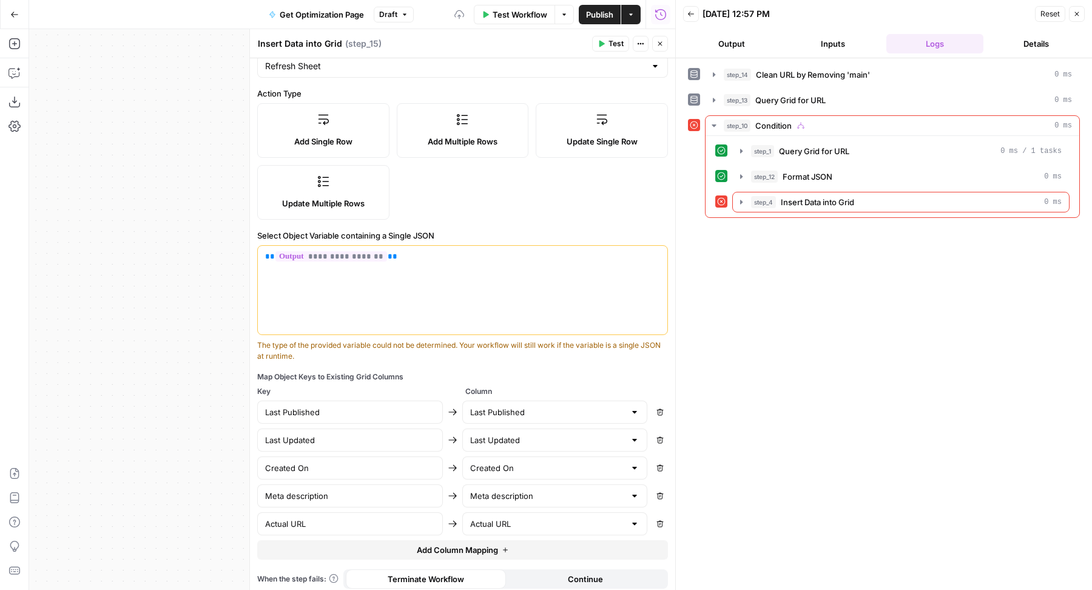
type input "Meta description"
type input "Actual URL"
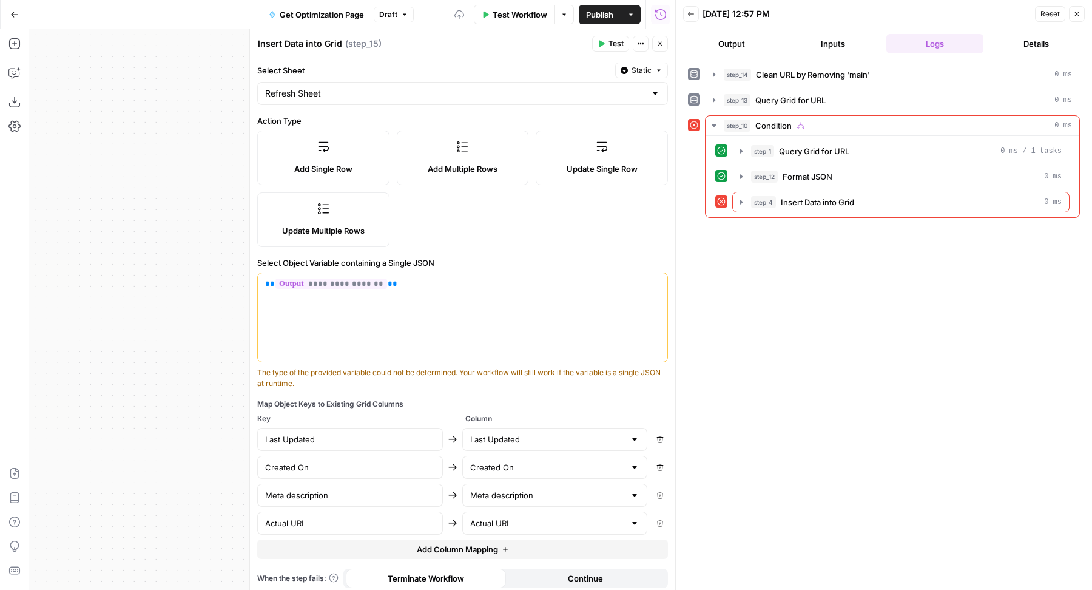
click at [657, 436] on icon "button" at bounding box center [660, 439] width 7 height 7
type input "Created On"
type input "Meta description"
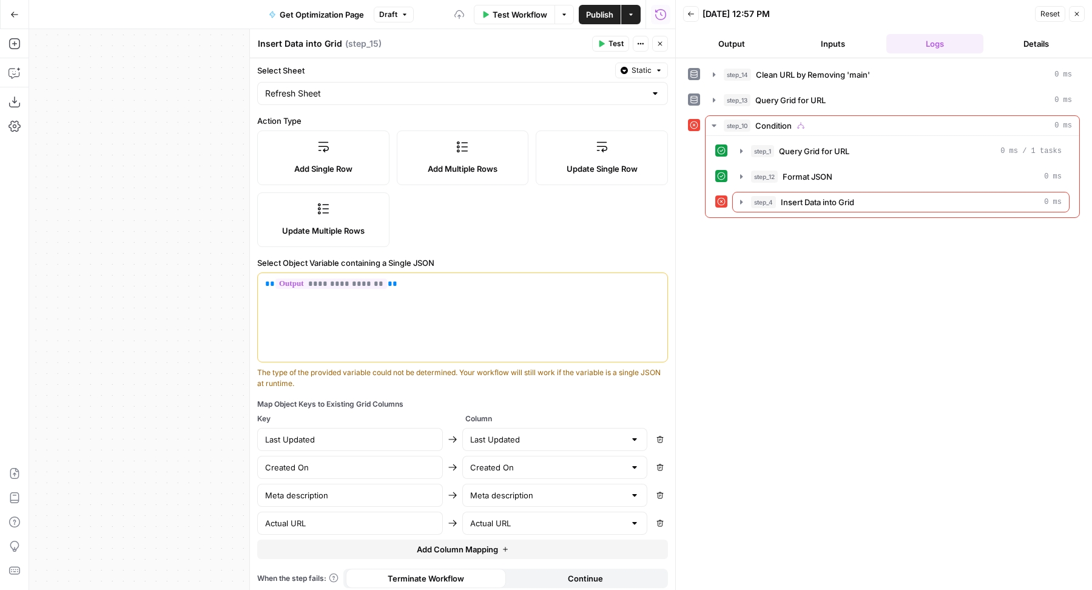
type input "Actual URL"
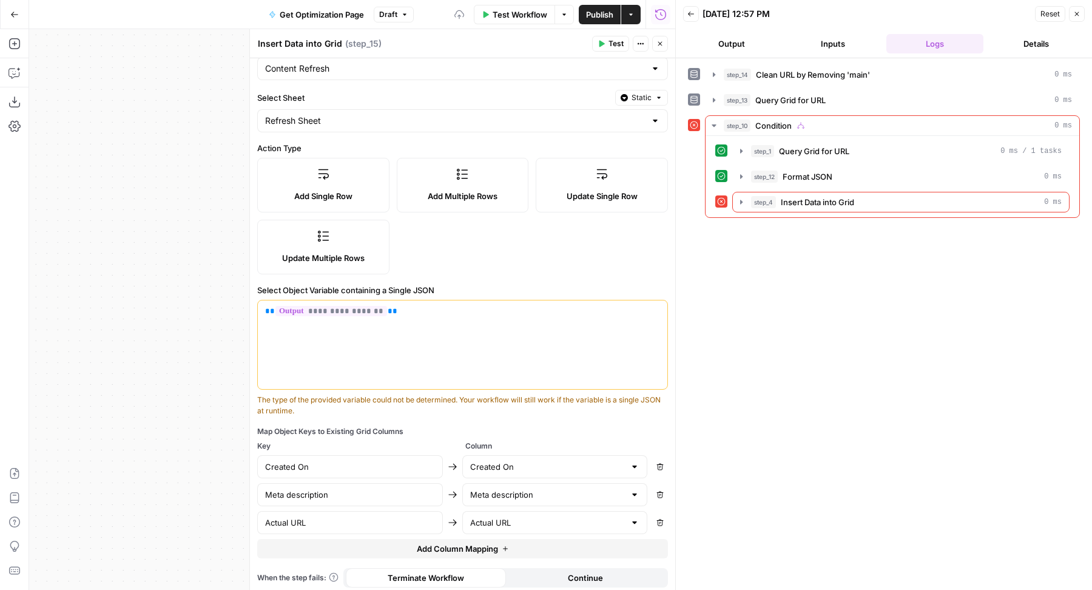
click at [647, 471] on div "Created On Created On Remove" at bounding box center [462, 466] width 411 height 23
click at [656, 463] on icon "button" at bounding box center [659, 466] width 7 height 7
type input "Meta description"
type input "Actual URL"
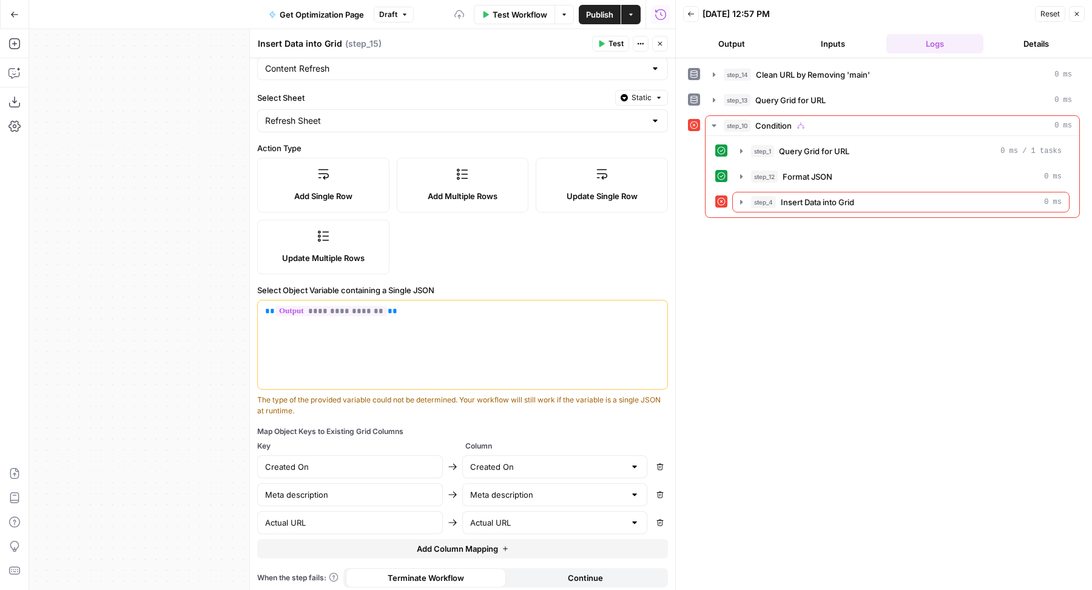
type input "Actual URL"
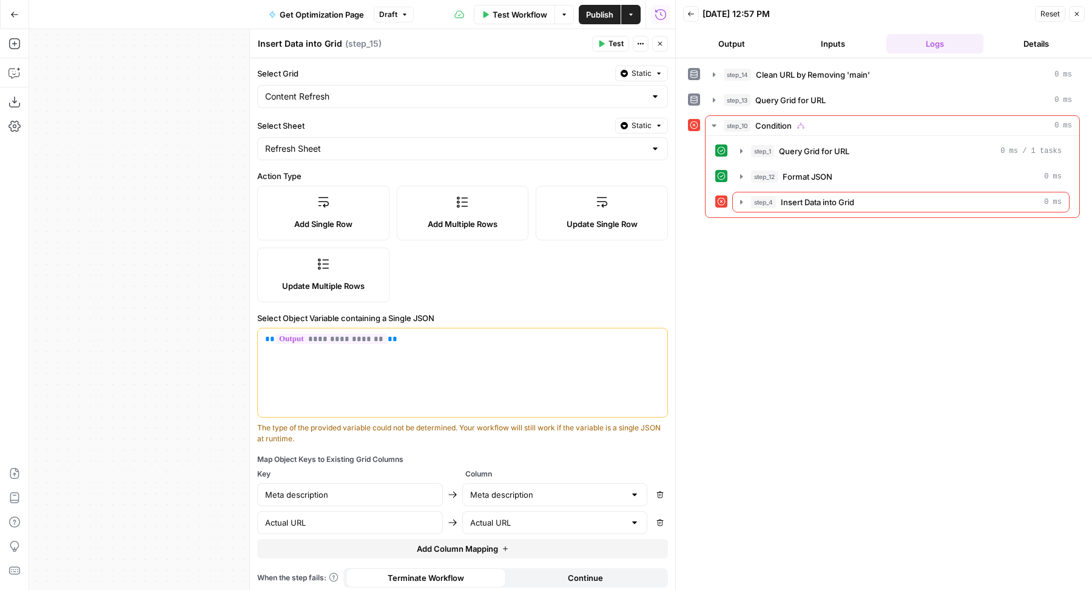
click at [652, 486] on button "Remove" at bounding box center [660, 494] width 16 height 16
type input "Actual URL"
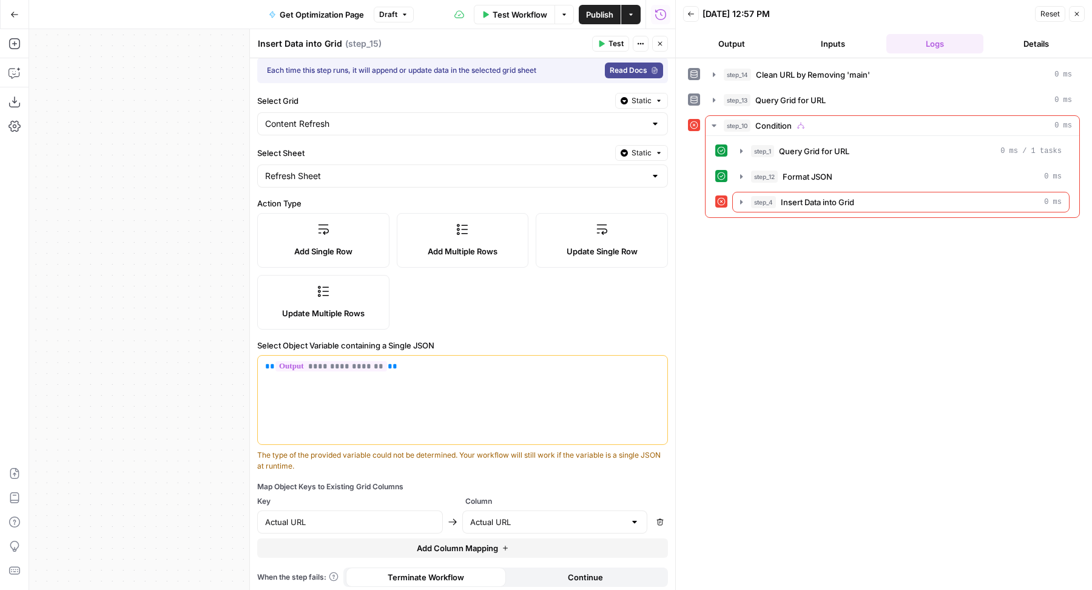
click at [652, 514] on button "Remove" at bounding box center [660, 522] width 16 height 16
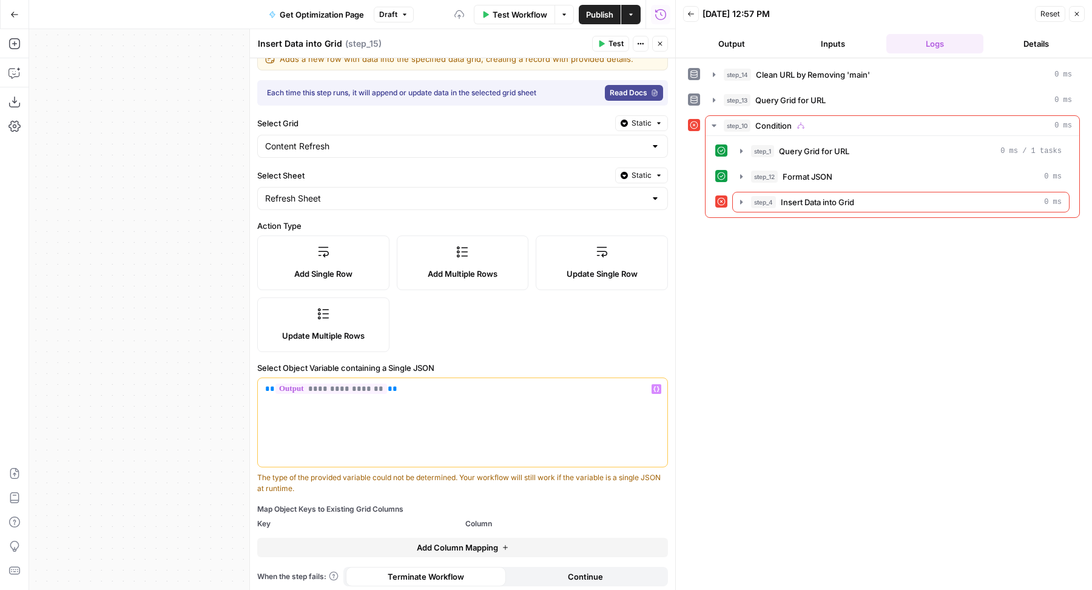
click at [393, 397] on div "**********" at bounding box center [462, 422] width 409 height 89
copy p "**********"
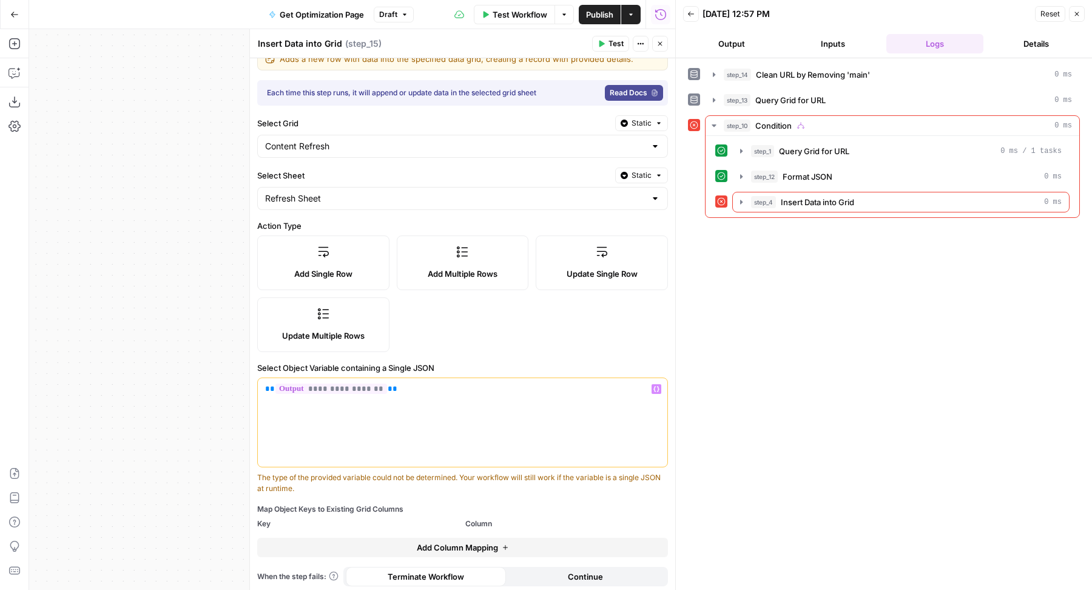
click at [652, 41] on button "Close" at bounding box center [660, 44] width 16 height 16
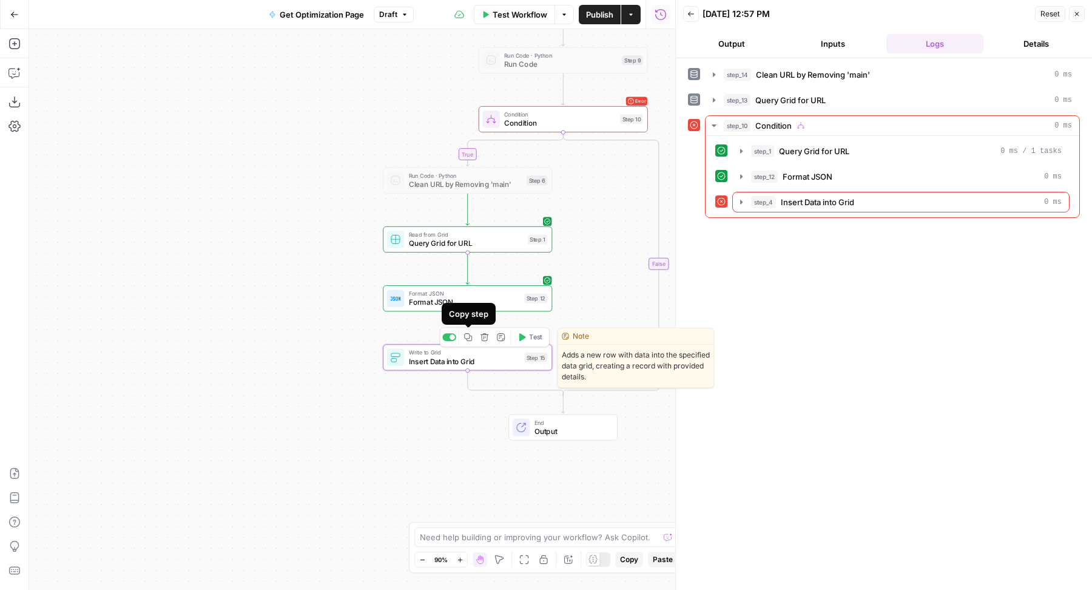
click at [488, 338] on icon "button" at bounding box center [484, 336] width 8 height 8
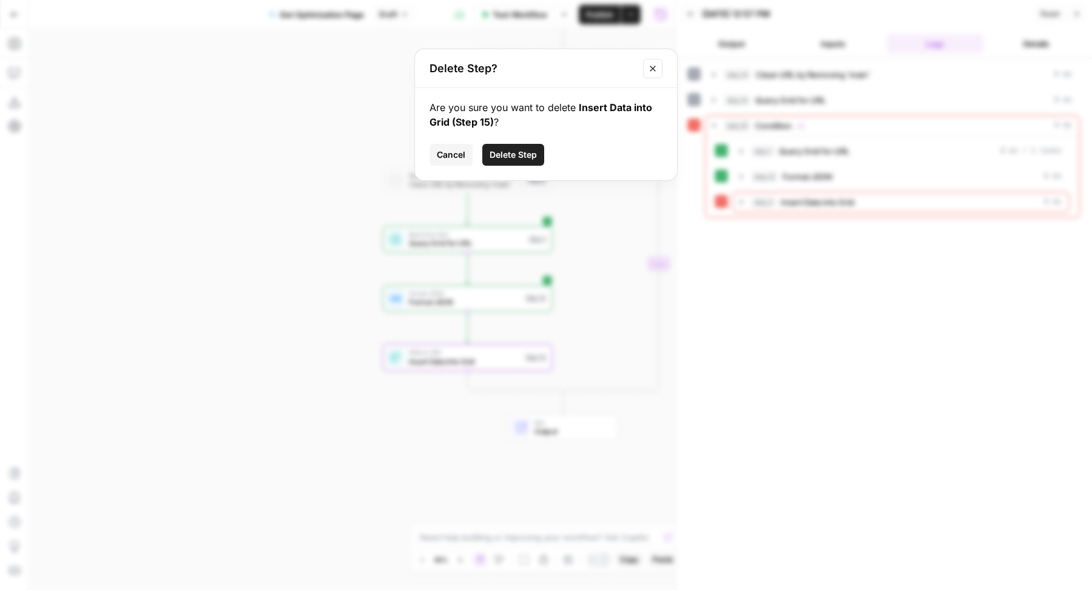
click at [508, 155] on span "Delete Step" at bounding box center [513, 155] width 47 height 12
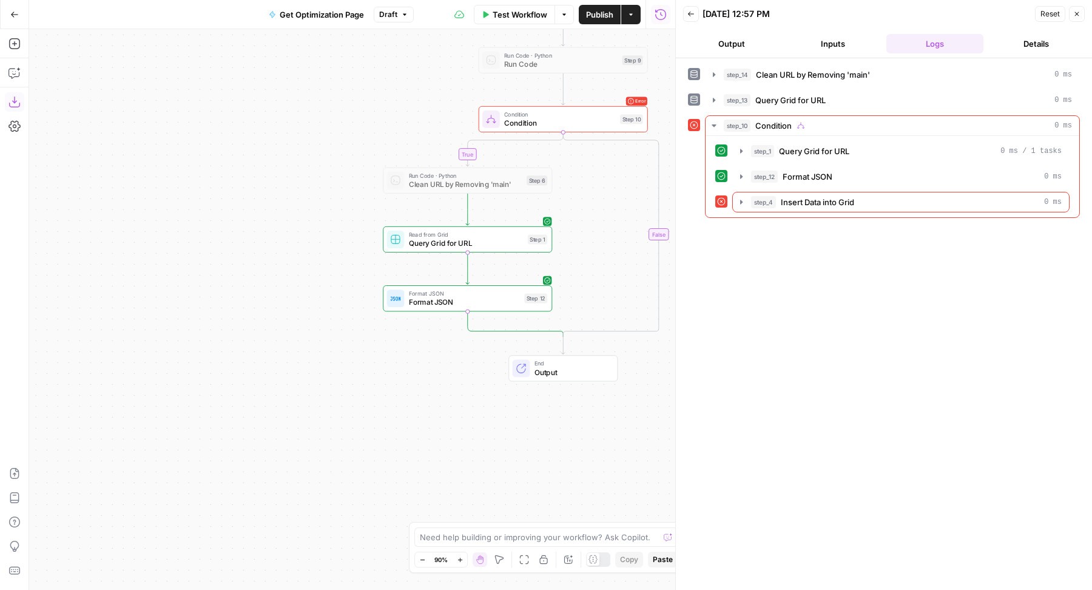
click at [8, 37] on button "Add Steps" at bounding box center [14, 43] width 19 height 19
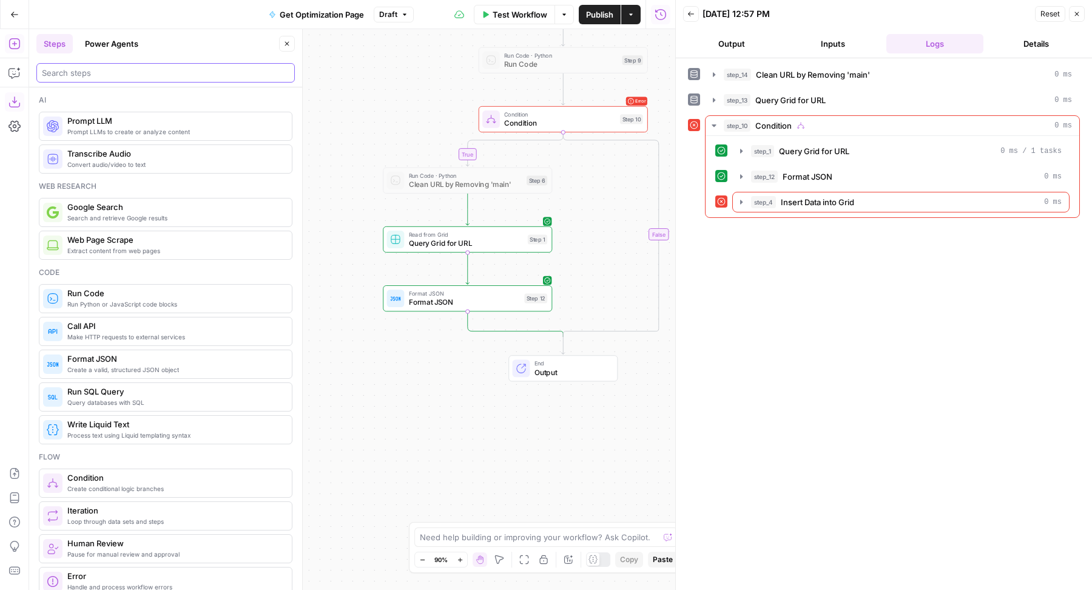
click at [122, 75] on input "search" at bounding box center [165, 73] width 247 height 12
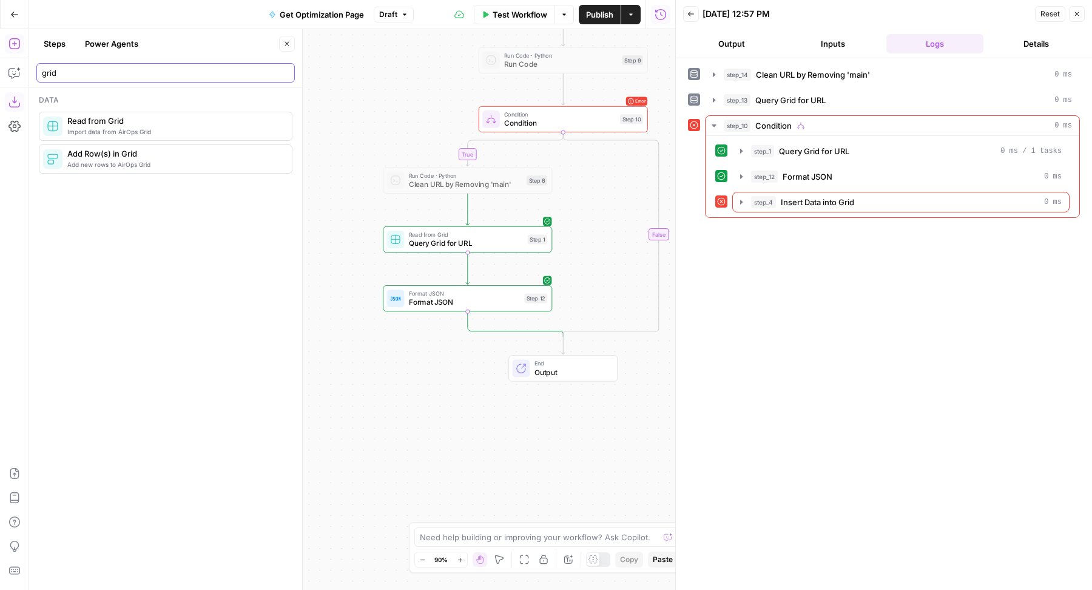
scroll to position [0, 0]
type input "grid"
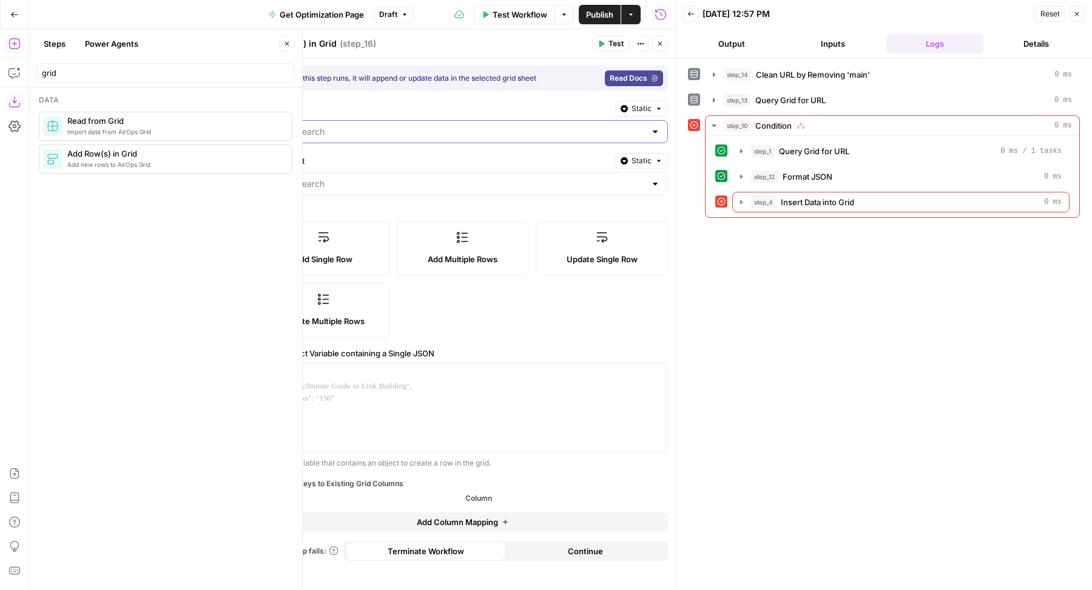
click at [400, 132] on input "Select Grid" at bounding box center [455, 132] width 380 height 12
click at [372, 159] on span "Content Refresh" at bounding box center [460, 161] width 385 height 12
type input "Content Refresh"
click at [349, 183] on input "Select Sheet" at bounding box center [455, 184] width 380 height 12
click at [322, 230] on span "Refresh Sheet" at bounding box center [460, 229] width 385 height 12
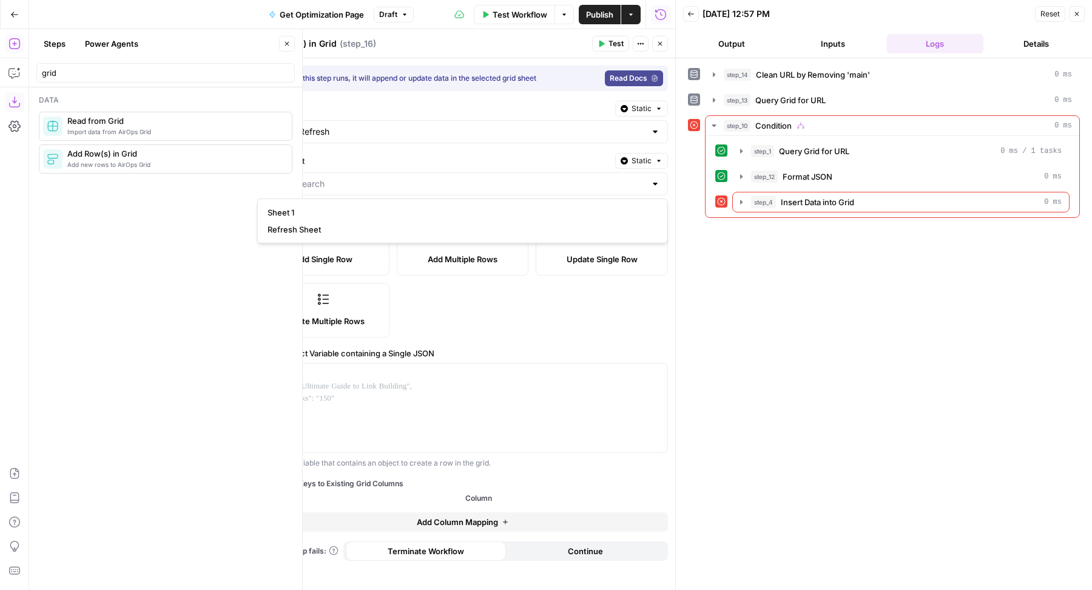
type input "Refresh Sheet"
click at [434, 426] on div at bounding box center [462, 407] width 409 height 89
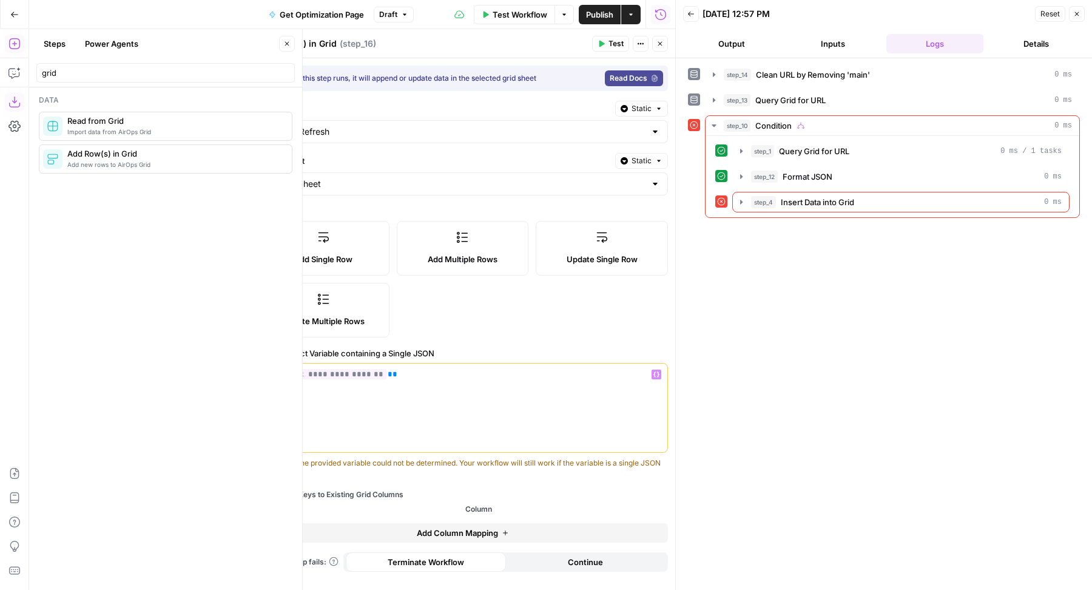
click at [494, 283] on div "Add Single Row Add Multiple Rows Update Single Row Update Multiple Rows" at bounding box center [462, 279] width 411 height 116
click at [290, 40] on icon "button" at bounding box center [286, 43] width 7 height 7
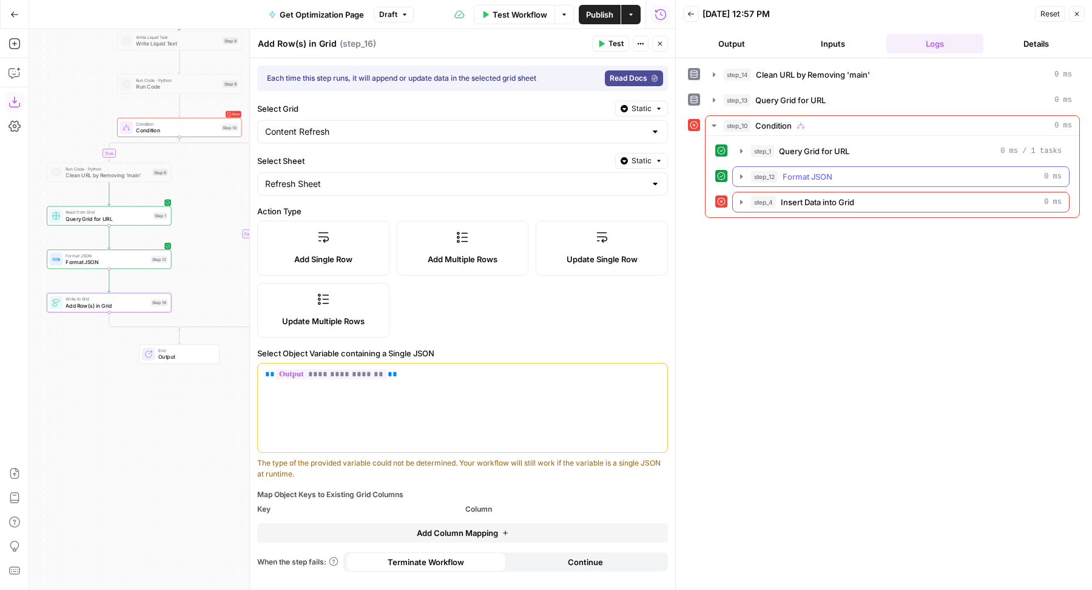
click at [798, 170] on span "Format JSON" at bounding box center [807, 176] width 50 height 12
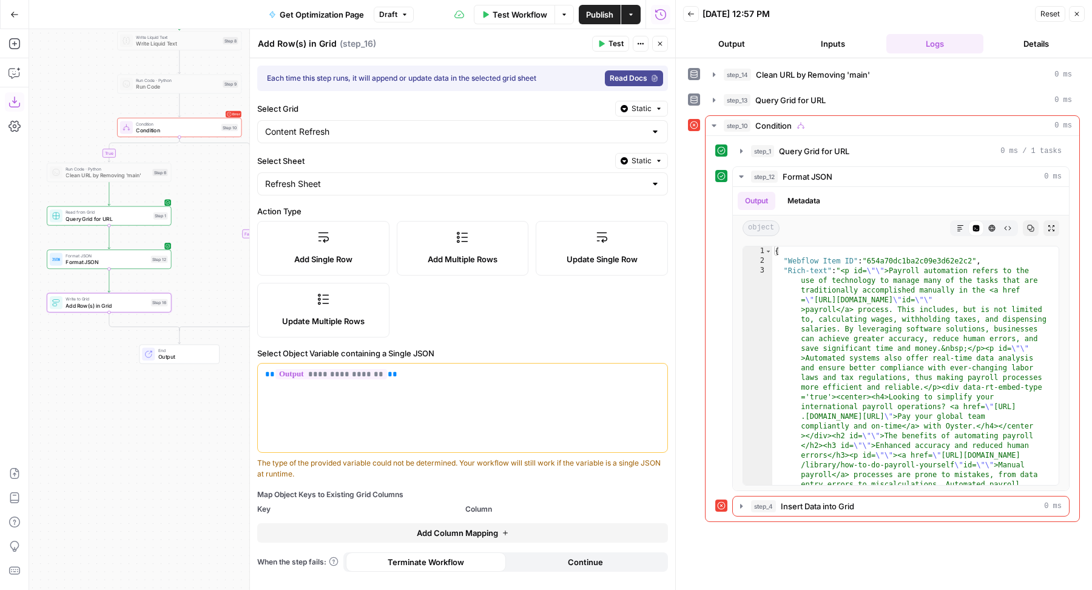
click at [491, 527] on span "Add Column Mapping" at bounding box center [457, 533] width 81 height 12
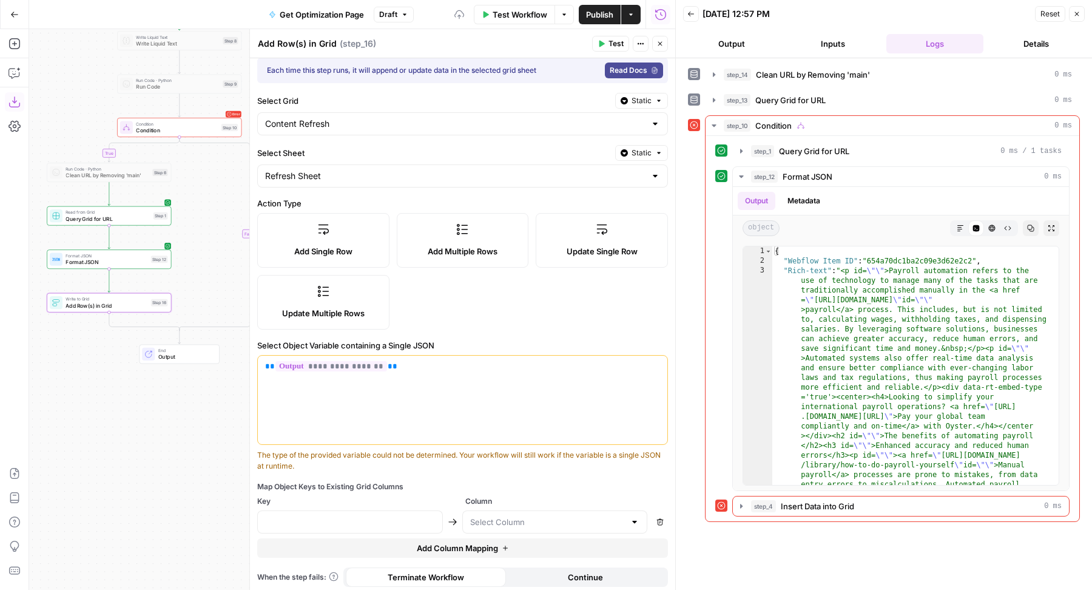
click at [471, 545] on span "Add Column Mapping" at bounding box center [457, 548] width 81 height 12
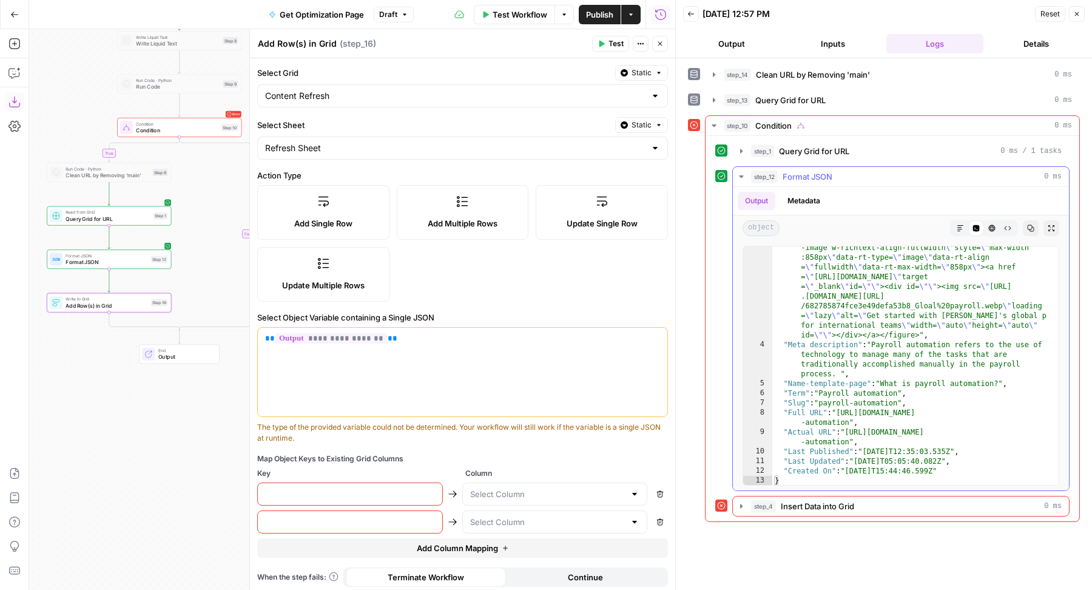
scroll to position [1110, 0]
click at [433, 542] on span "Add Column Mapping" at bounding box center [457, 548] width 81 height 12
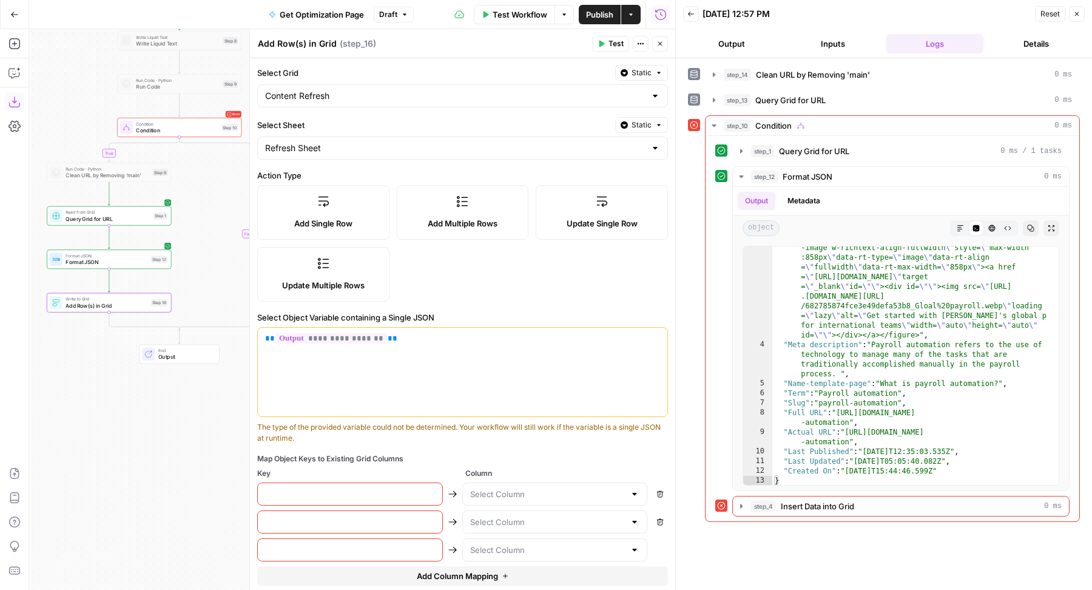
scroll to position [63, 0]
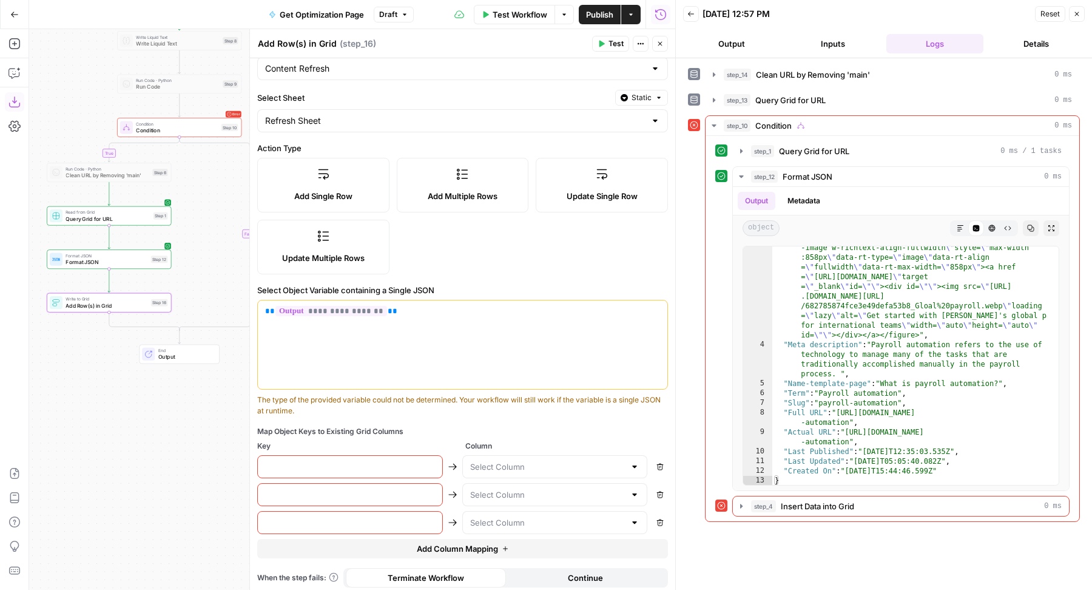
click at [431, 545] on span "Add Column Mapping" at bounding box center [457, 548] width 81 height 12
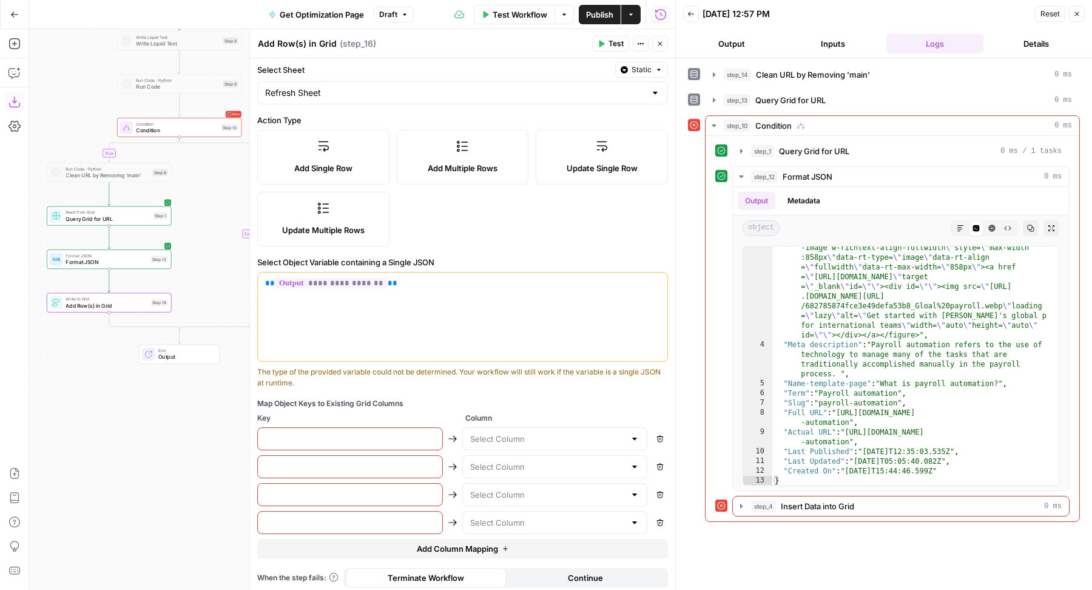
click at [417, 545] on span "Add Column Mapping" at bounding box center [457, 548] width 81 height 12
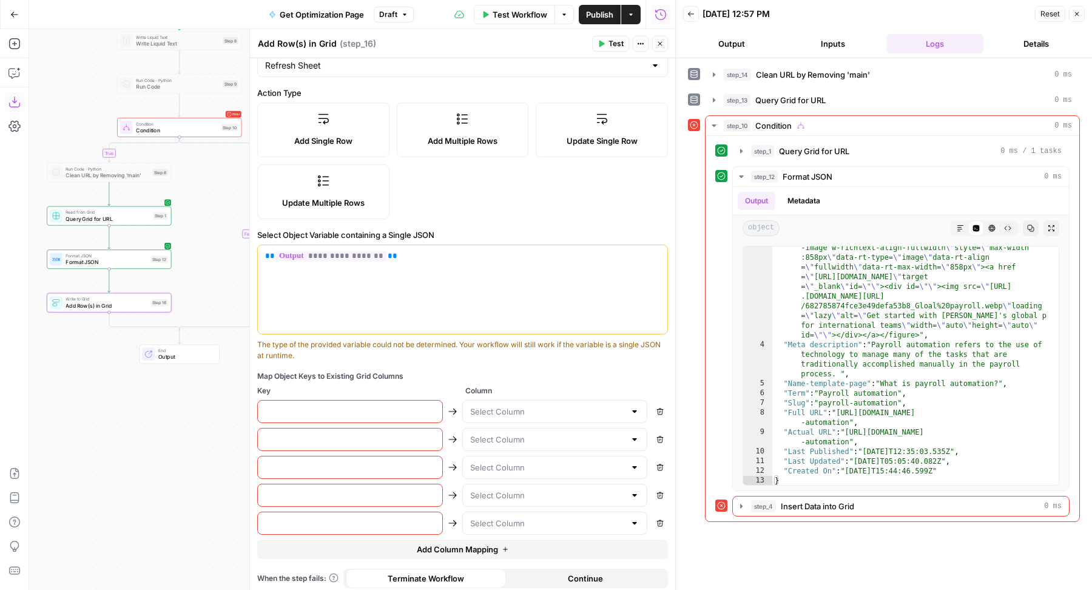
click at [417, 547] on span "Add Column Mapping" at bounding box center [457, 549] width 81 height 12
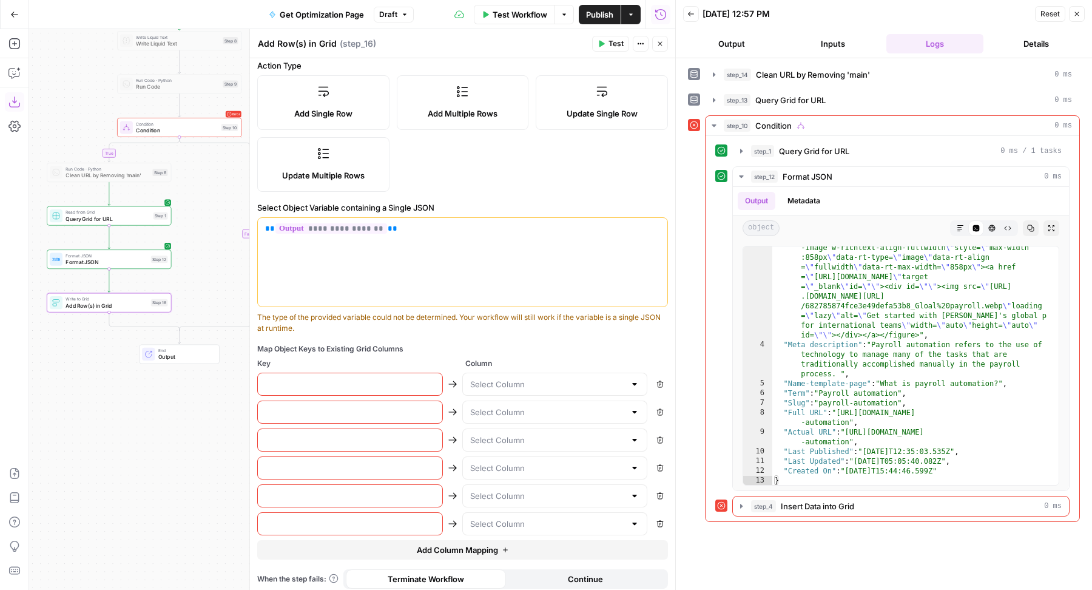
click at [399, 551] on button "Add Column Mapping" at bounding box center [462, 549] width 411 height 19
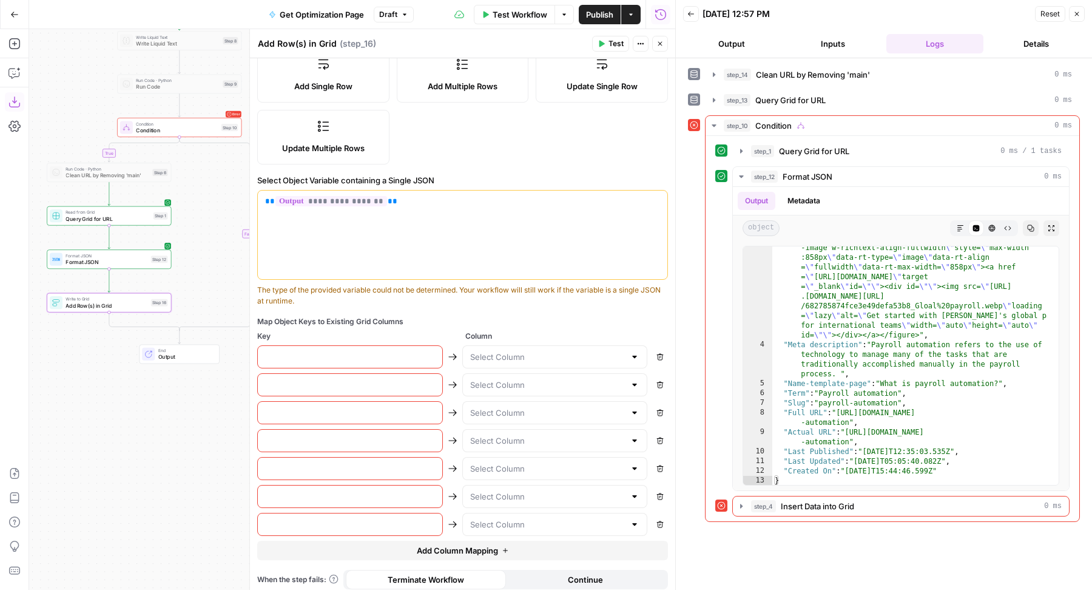
click at [399, 549] on button "Add Column Mapping" at bounding box center [462, 549] width 411 height 19
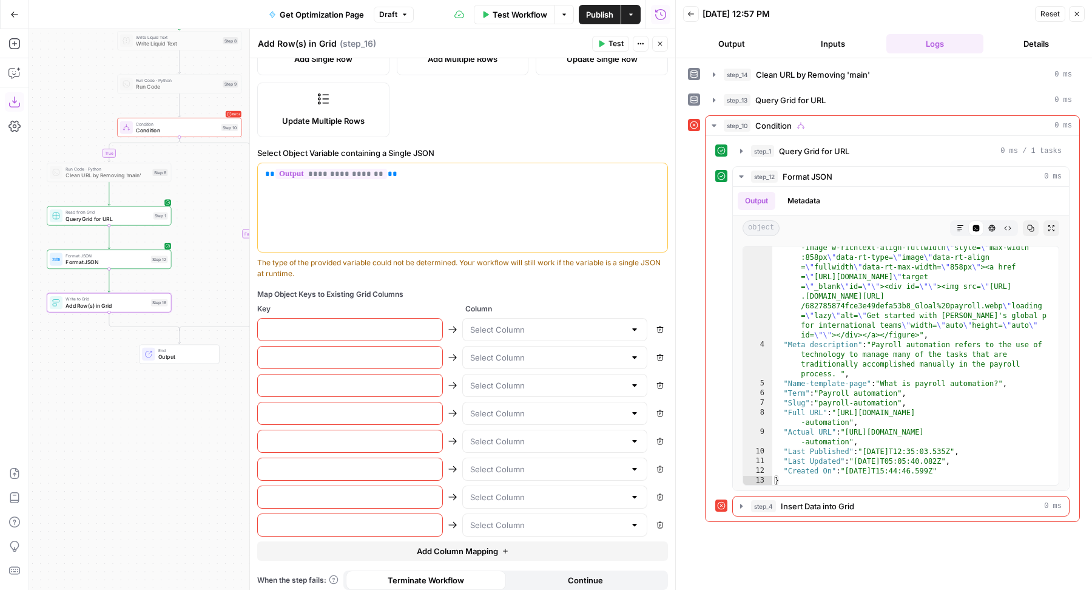
click at [399, 549] on button "Add Column Mapping" at bounding box center [462, 550] width 411 height 19
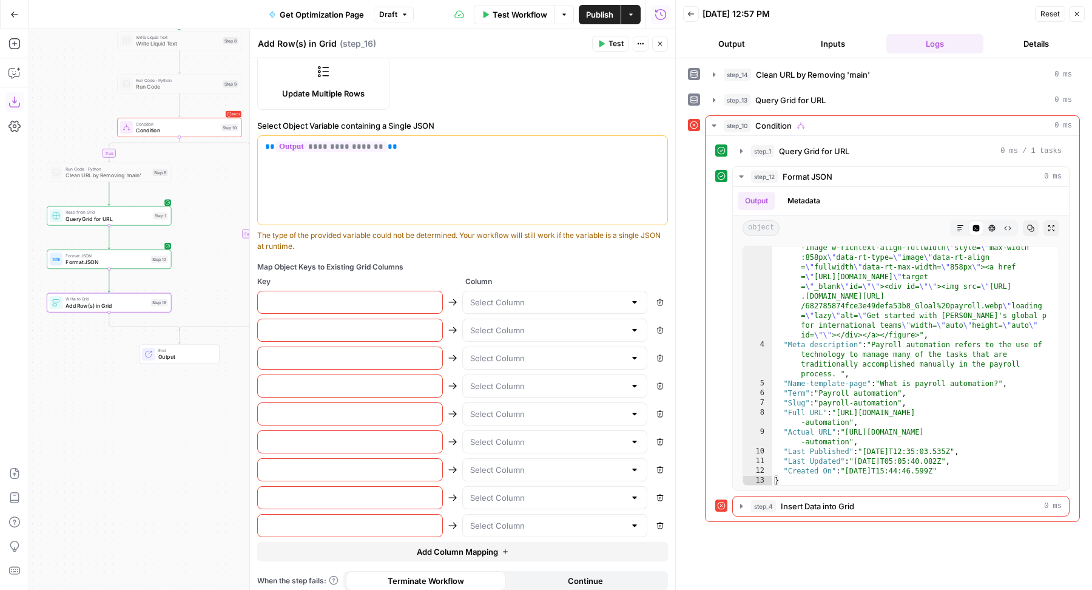
click at [395, 549] on button "Add Column Mapping" at bounding box center [462, 551] width 411 height 19
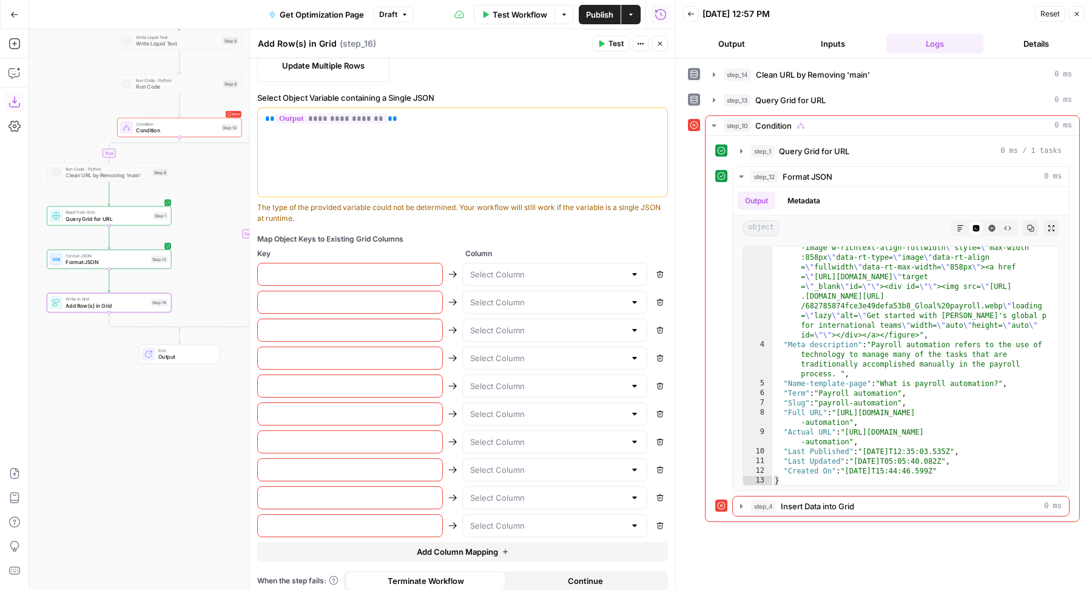
click at [395, 550] on button "Add Column Mapping" at bounding box center [462, 551] width 411 height 19
click at [373, 270] on input "text" at bounding box center [350, 274] width 170 height 12
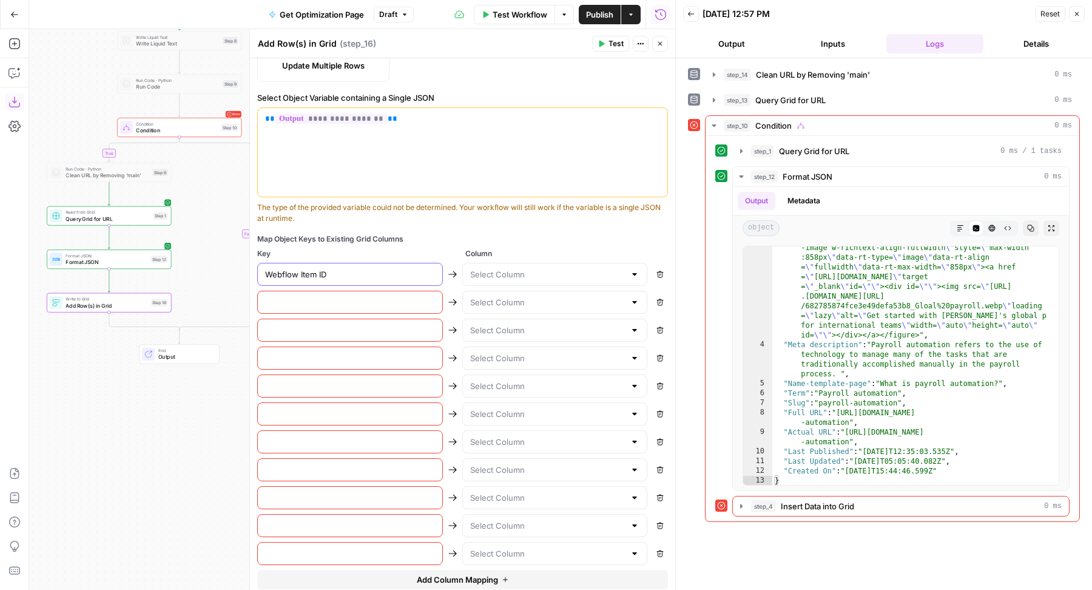
type input "Webflow Item ID"
click at [333, 296] on input "text" at bounding box center [350, 302] width 170 height 12
type input "Rich-text"
click at [330, 326] on input "text" at bounding box center [350, 330] width 170 height 12
type input "Meta description"
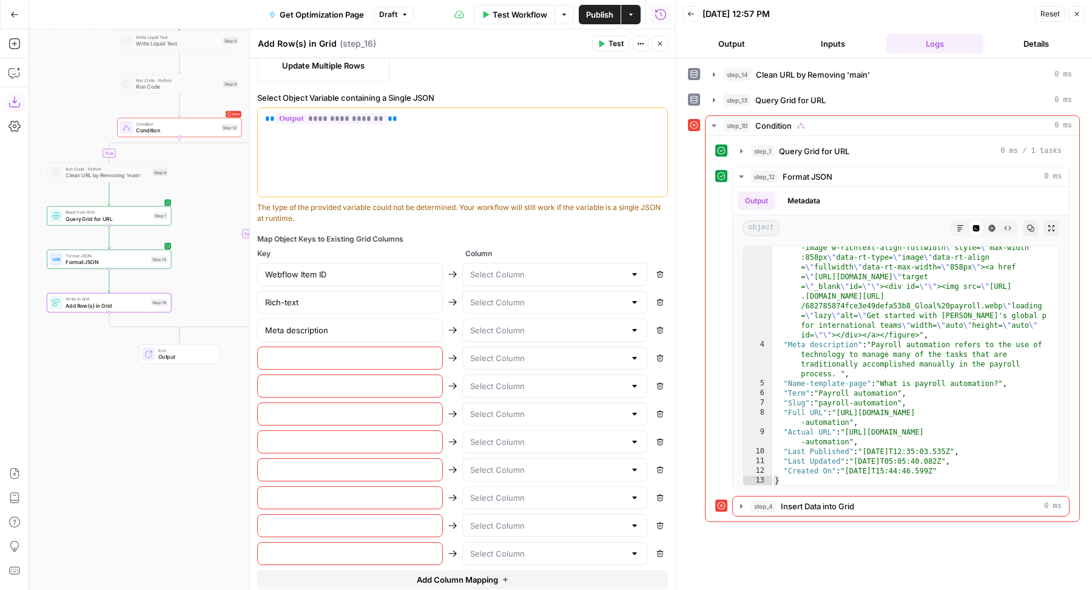
click at [322, 352] on input "text" at bounding box center [350, 358] width 170 height 12
type input "Name-template-page"
click at [308, 380] on input "text" at bounding box center [350, 386] width 170 height 12
type input "Term"
click at [284, 402] on div at bounding box center [350, 413] width 186 height 23
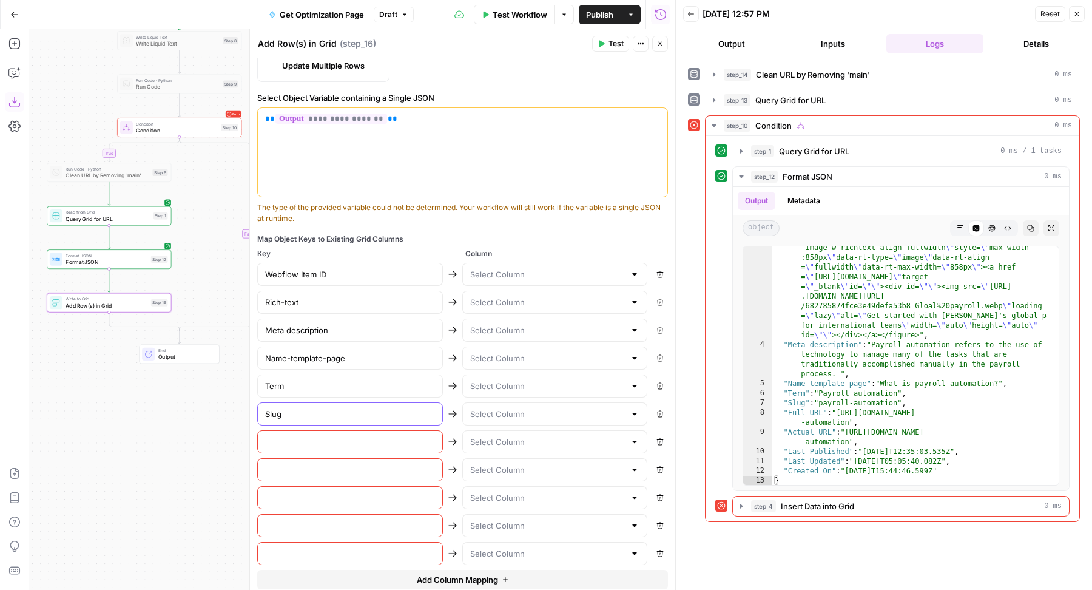
type input "Slug"
click at [286, 436] on input "text" at bounding box center [350, 442] width 170 height 12
type input "Full URL"
click at [272, 467] on input "text" at bounding box center [350, 469] width 170 height 12
type input "Actual URL"
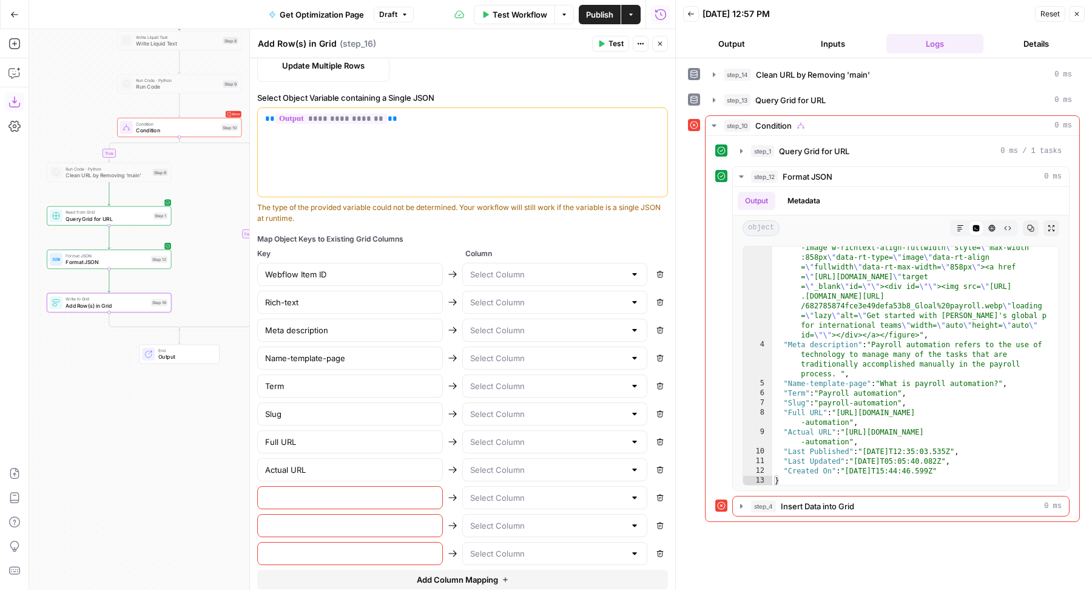
click at [274, 491] on input "text" at bounding box center [350, 497] width 170 height 12
type input "Last Published"
click at [285, 522] on input "text" at bounding box center [350, 525] width 170 height 12
type input "Last Updated"
click at [294, 547] on input "text" at bounding box center [350, 553] width 170 height 12
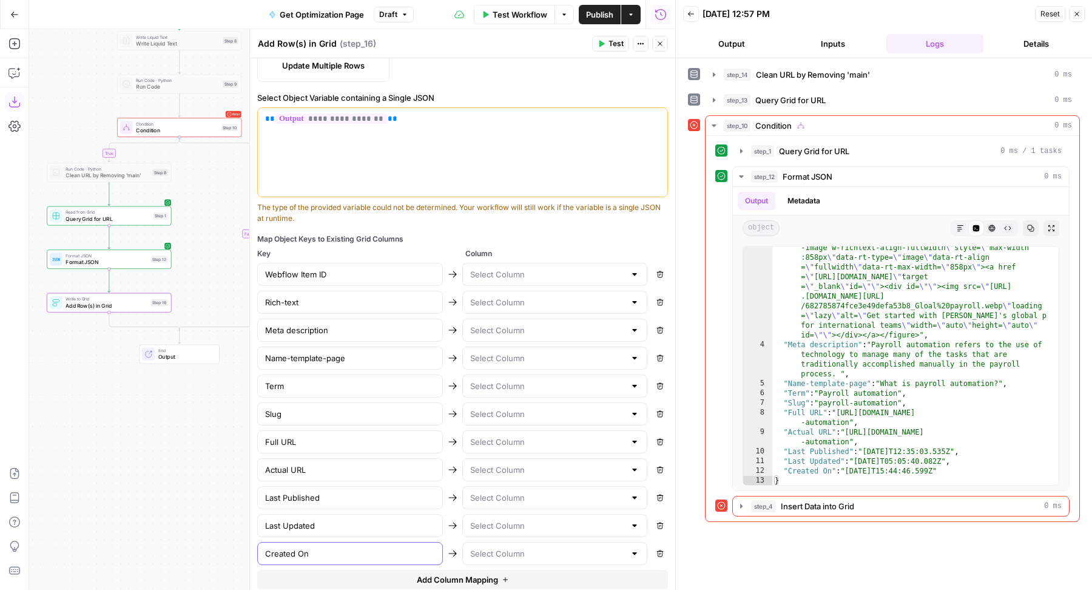
type input "Created On"
click at [519, 272] on input "text" at bounding box center [547, 274] width 155 height 12
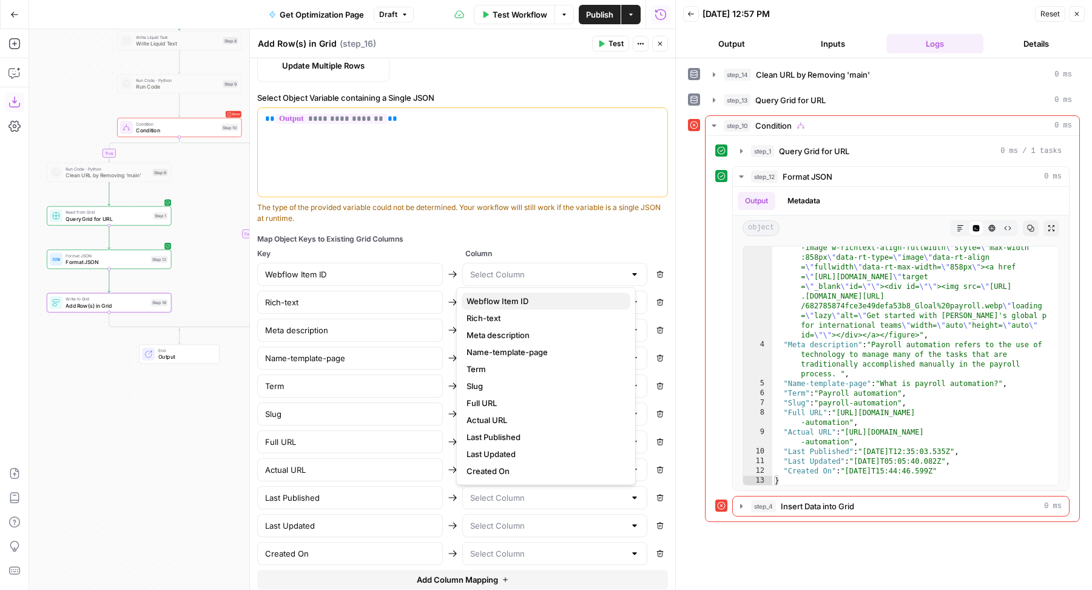
click at [513, 300] on span "Webflow Item ID" at bounding box center [543, 301] width 154 height 12
type input "Webflow Item ID"
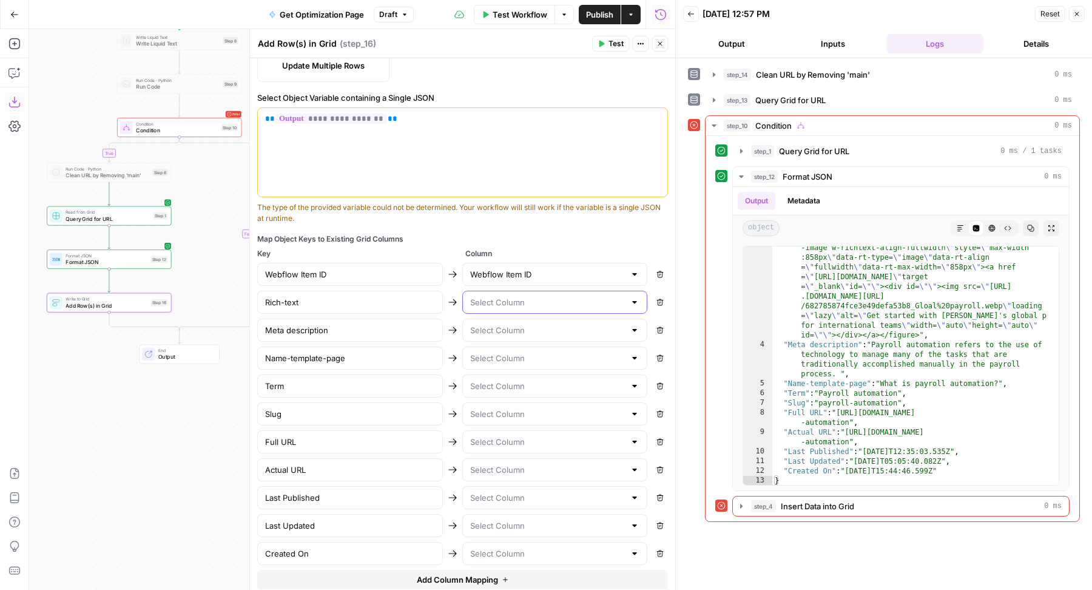
click at [499, 300] on input "text" at bounding box center [547, 302] width 155 height 12
type input "Rich-text"
click at [491, 324] on input "text" at bounding box center [547, 330] width 155 height 12
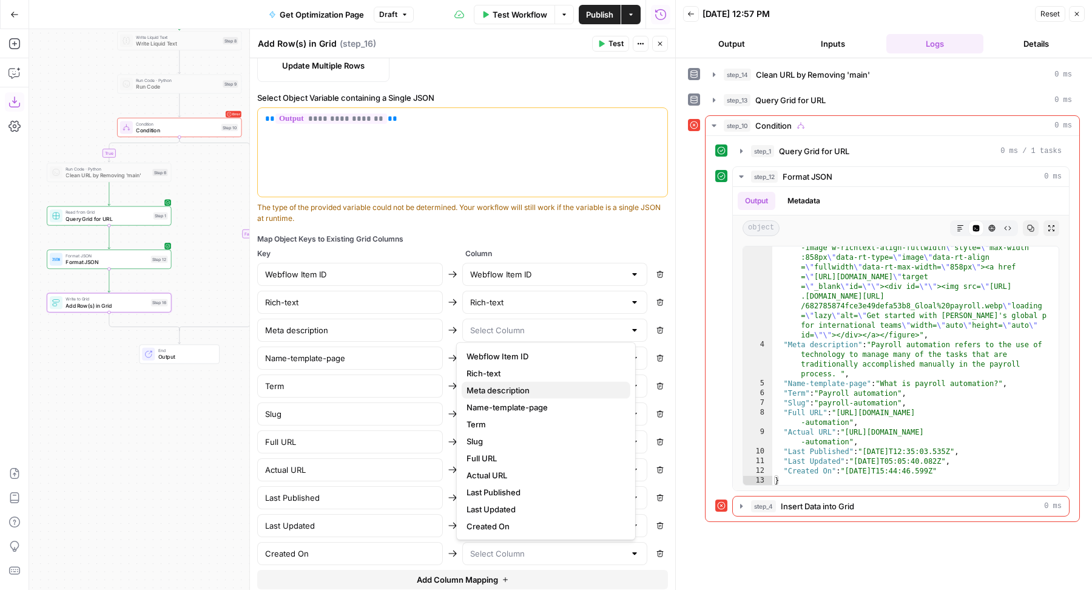
click at [490, 388] on span "Meta description" at bounding box center [543, 390] width 154 height 12
type input "Meta description"
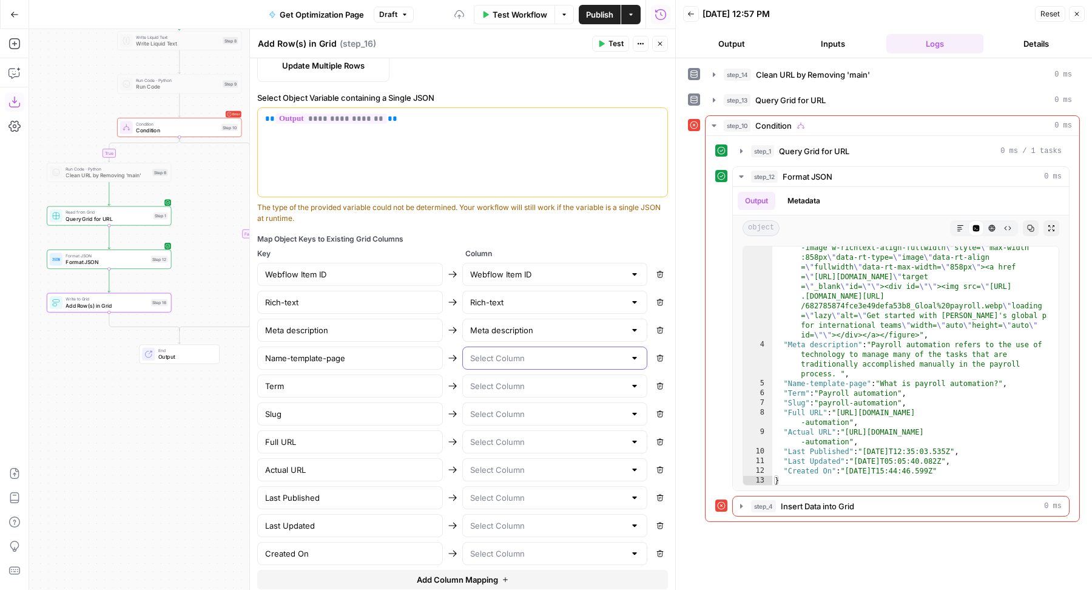
click at [470, 353] on input "text" at bounding box center [547, 358] width 155 height 12
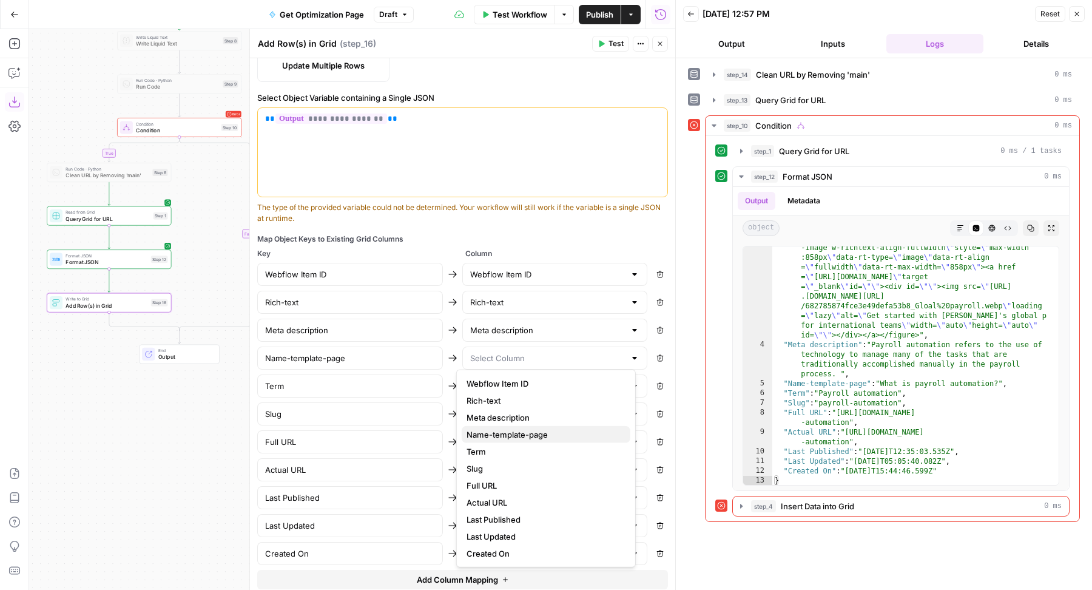
click at [475, 438] on span "Name-template-page" at bounding box center [543, 434] width 154 height 12
type input "Name-template-page"
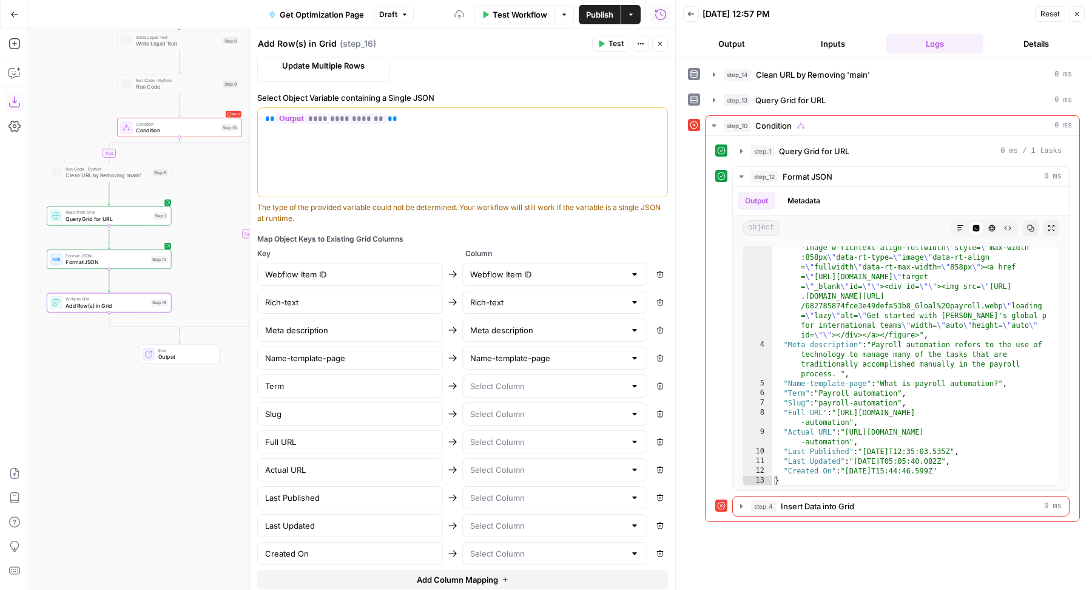
click at [498, 387] on div at bounding box center [555, 385] width 186 height 23
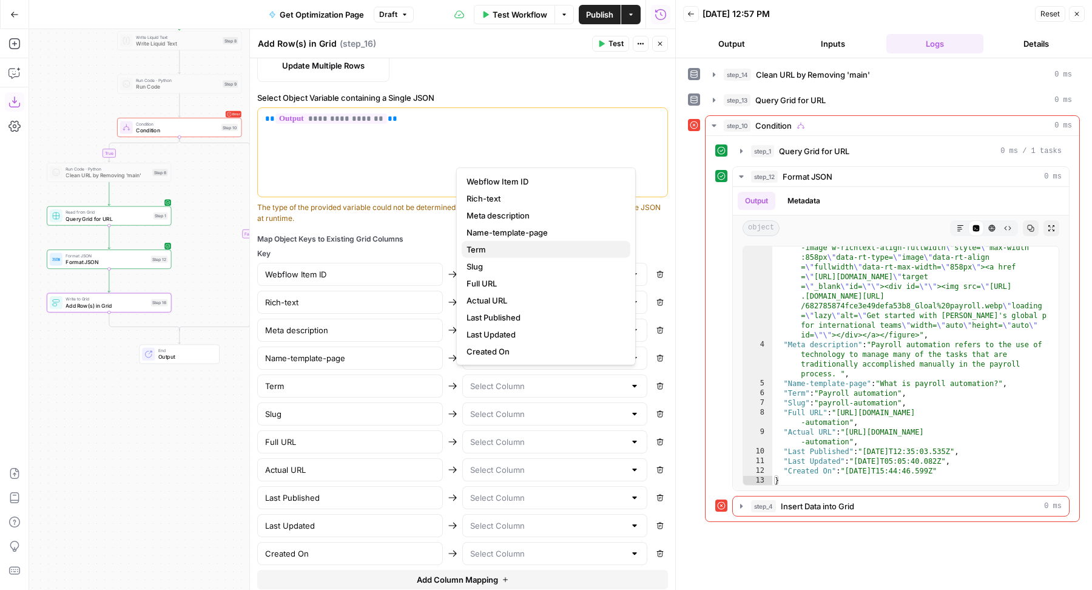
click at [511, 254] on span "Term" at bounding box center [543, 249] width 154 height 12
type input "Term"
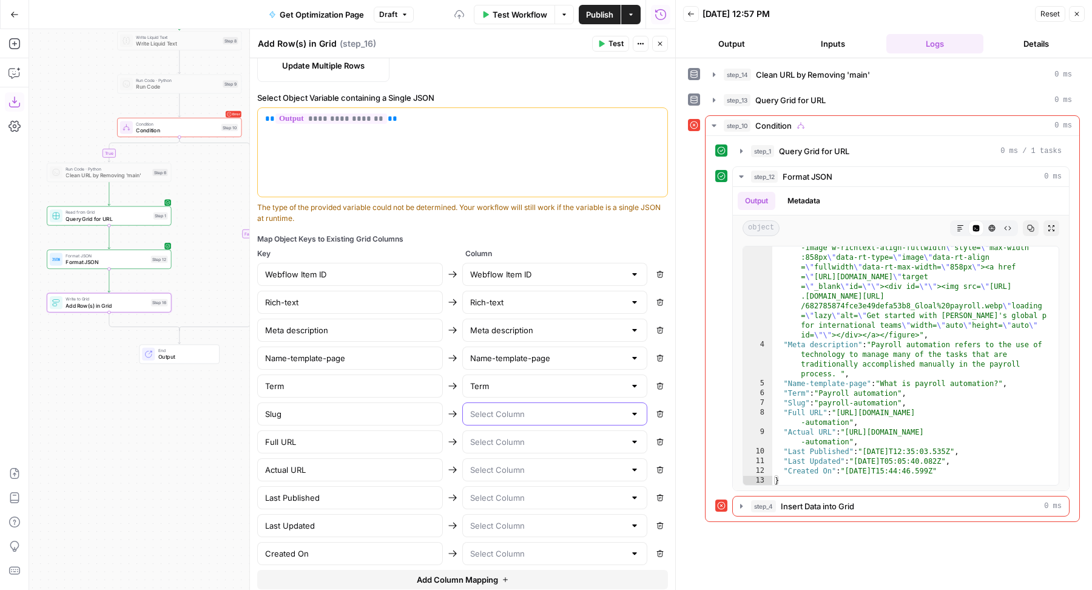
click at [479, 413] on input "text" at bounding box center [547, 414] width 155 height 12
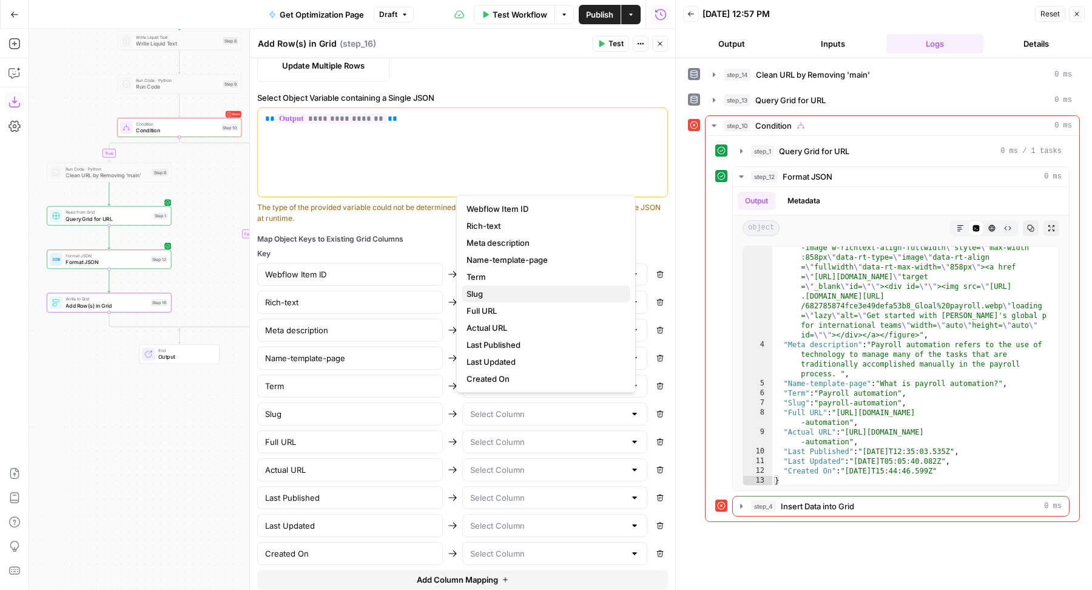
click at [494, 295] on span "Slug" at bounding box center [543, 294] width 154 height 12
type input "Slug"
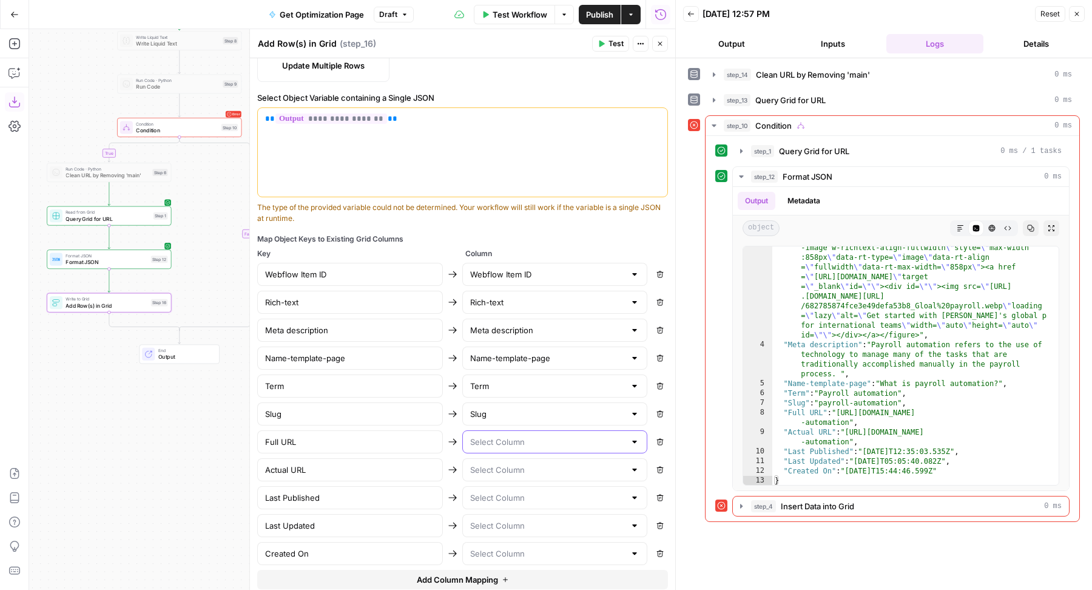
click at [490, 436] on input "text" at bounding box center [547, 442] width 155 height 12
click at [500, 338] on span "Full URL" at bounding box center [543, 338] width 154 height 12
type input "Full URL"
click at [490, 463] on input "text" at bounding box center [547, 469] width 155 height 12
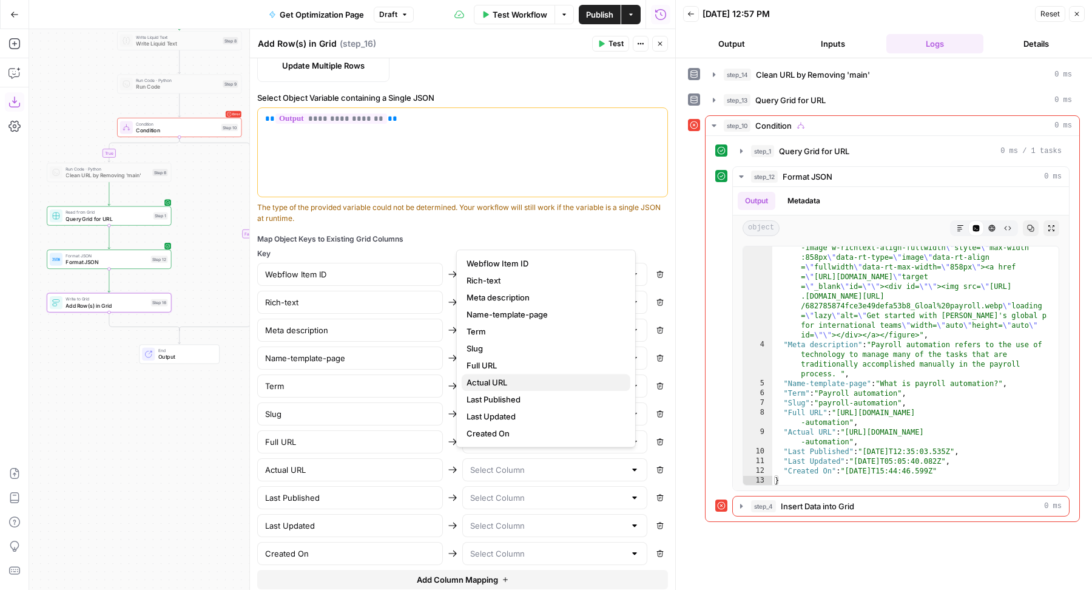
click at [509, 383] on span "Actual URL" at bounding box center [543, 382] width 154 height 12
type input "Actual URL"
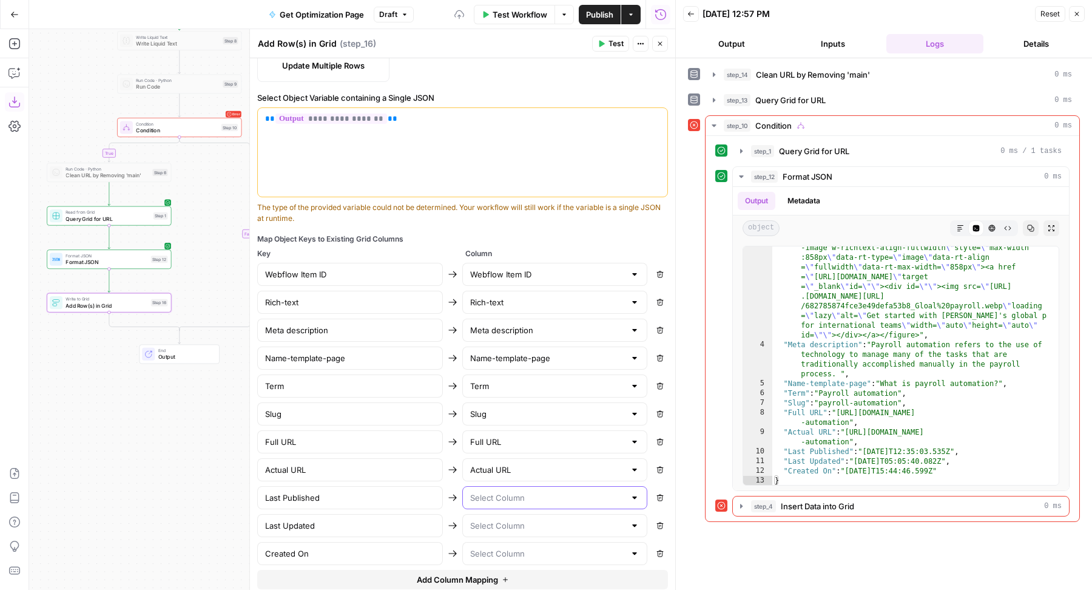
click at [503, 493] on input "text" at bounding box center [547, 497] width 155 height 12
click at [506, 424] on span "Last Published" at bounding box center [543, 427] width 154 height 12
type input "Last Published"
click at [502, 519] on input "text" at bounding box center [547, 525] width 155 height 12
click at [514, 465] on span "Last Updated" at bounding box center [543, 471] width 154 height 12
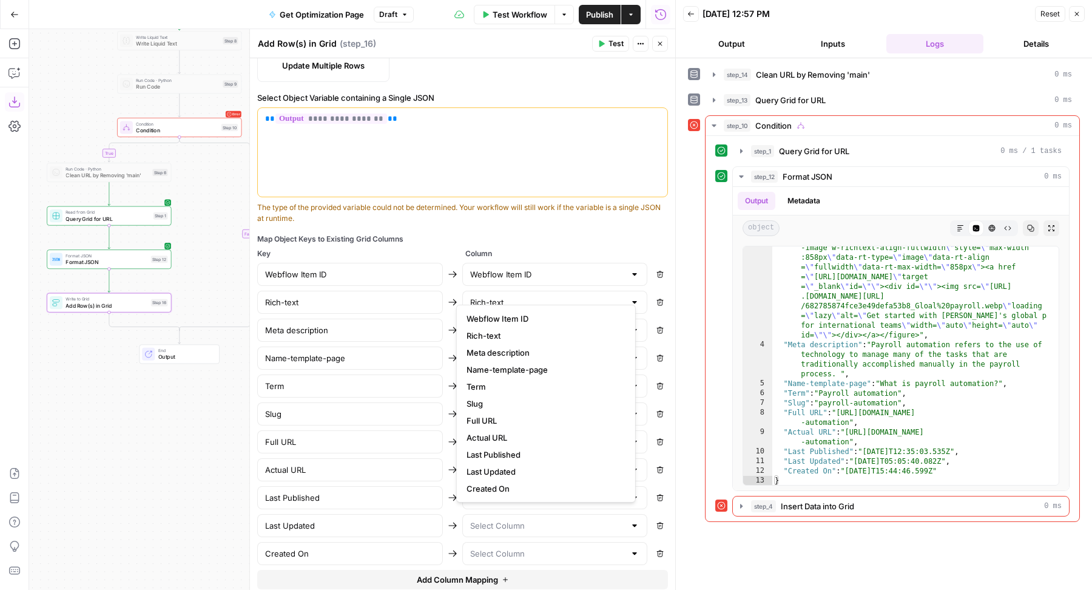
type input "Last Updated"
click at [502, 547] on input "text" at bounding box center [547, 553] width 155 height 12
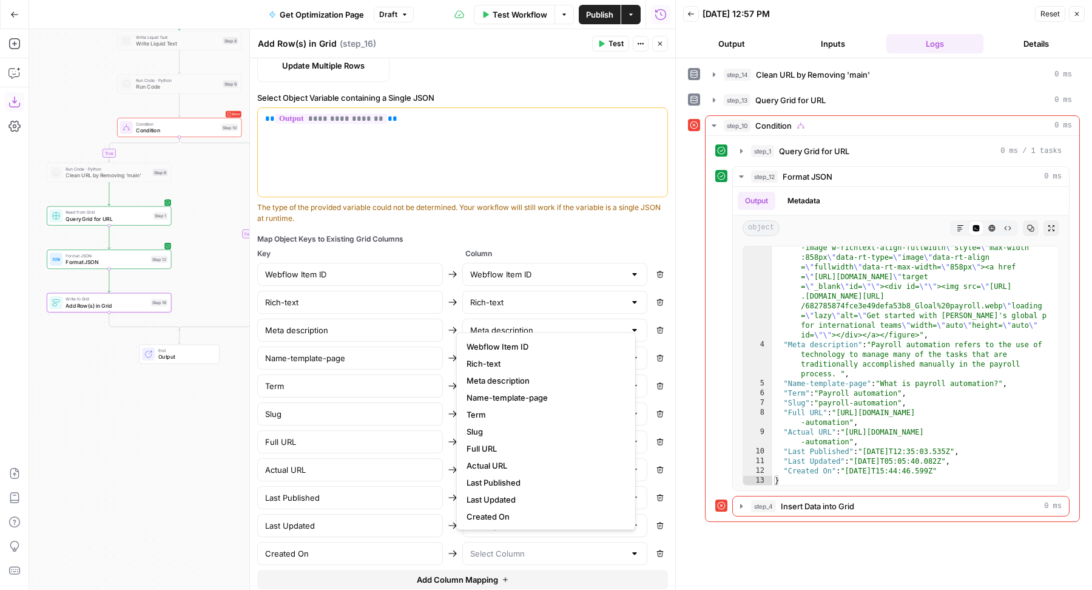
click at [500, 508] on button "Created On" at bounding box center [546, 516] width 169 height 17
type input "Created On"
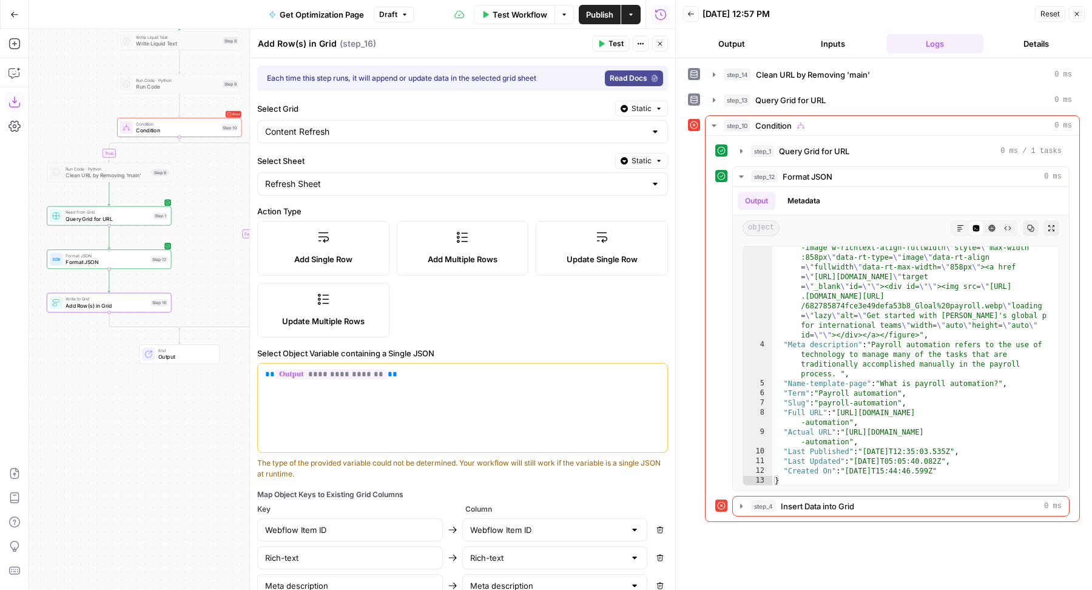
click at [616, 43] on span "Test" at bounding box center [615, 43] width 15 height 11
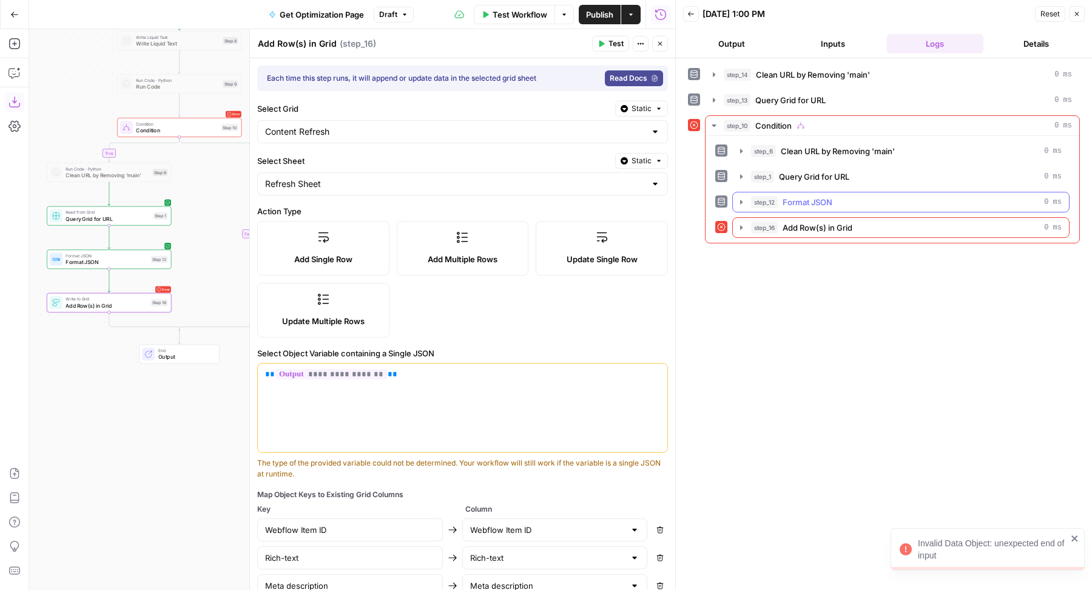
click at [839, 202] on div "step_12 Format JSON 0 ms" at bounding box center [906, 202] width 311 height 12
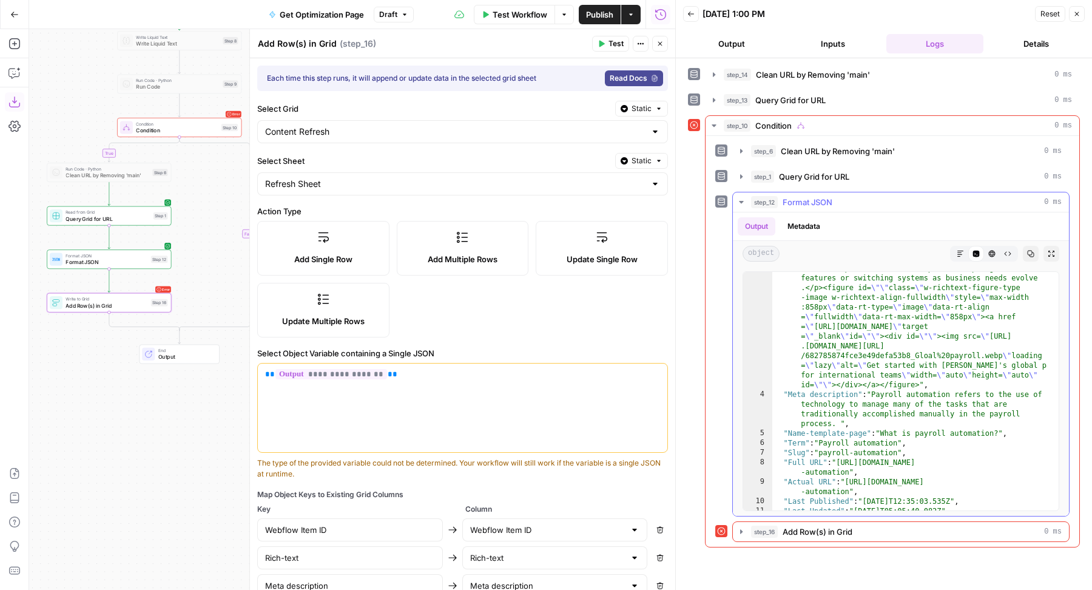
scroll to position [1110, 0]
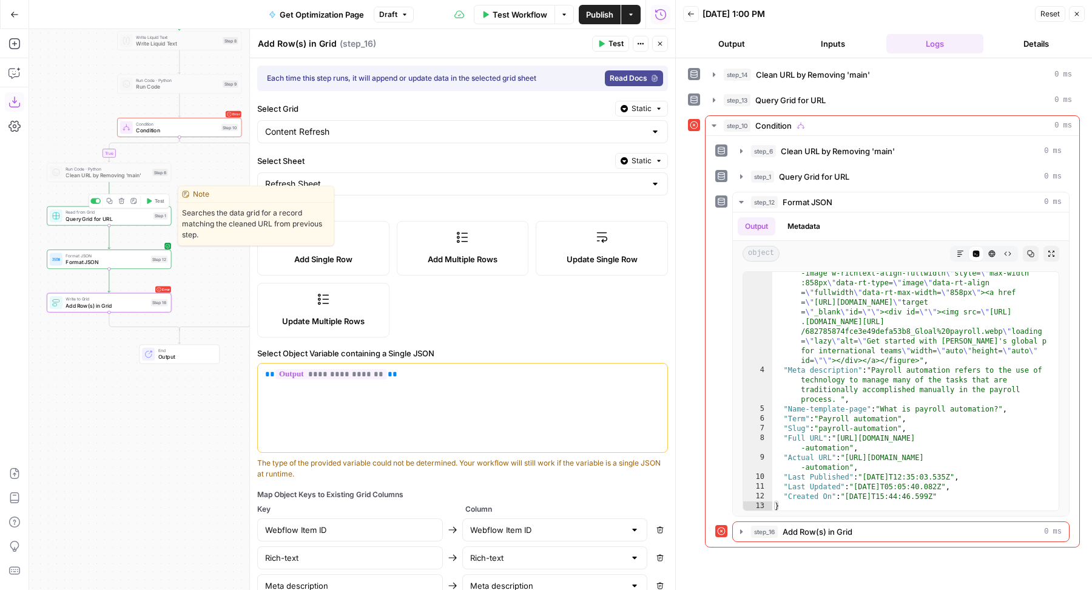
click at [109, 215] on span "Query Grid for URL" at bounding box center [108, 219] width 84 height 8
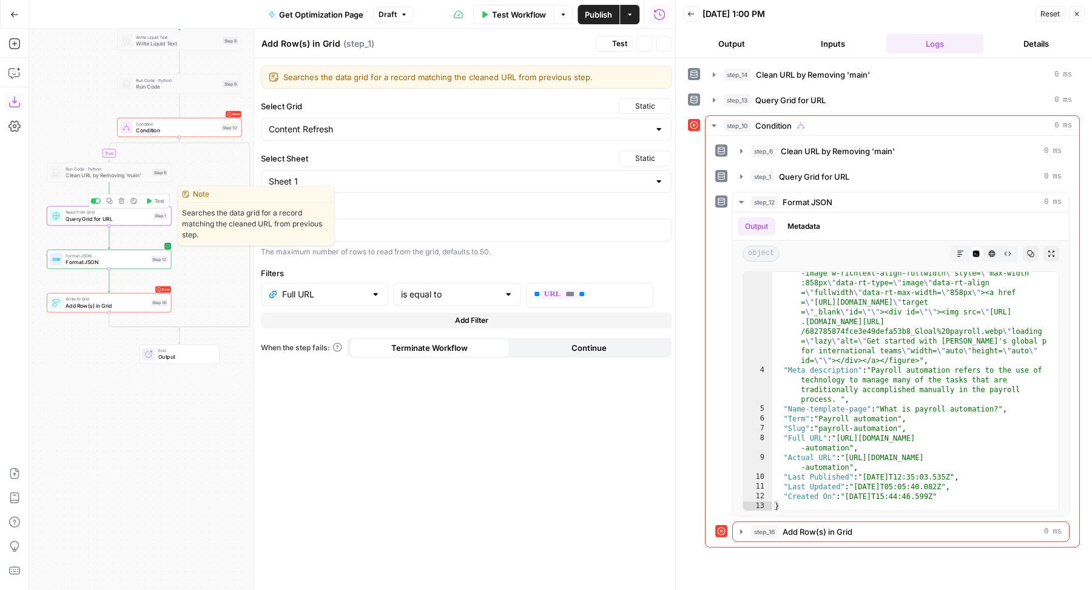
type textarea "Query Grid for URL"
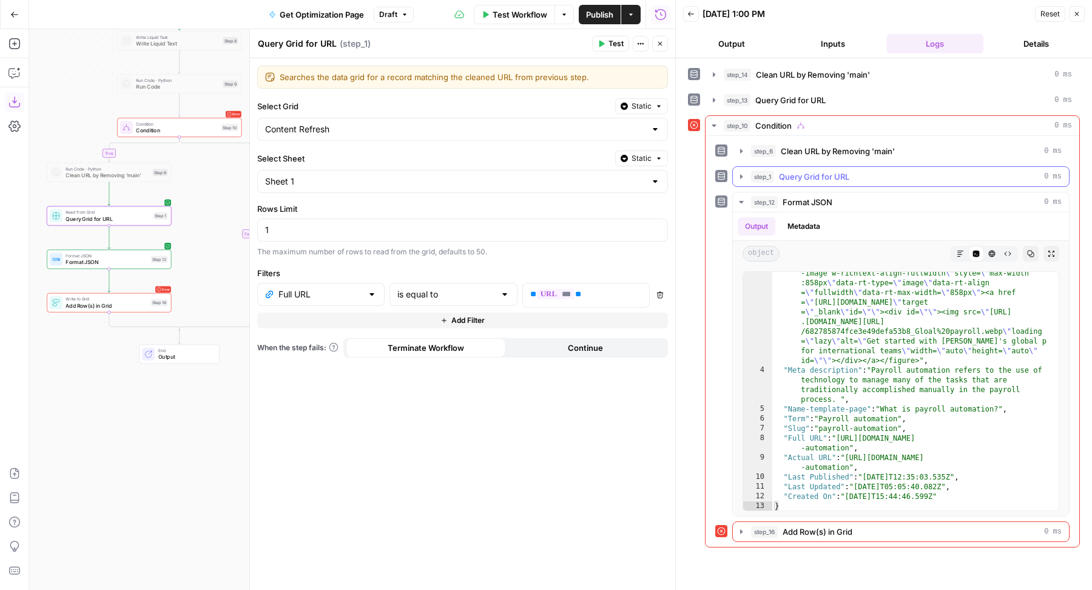
click at [844, 167] on button "step_1 Query Grid for URL 0 ms" at bounding box center [901, 176] width 336 height 19
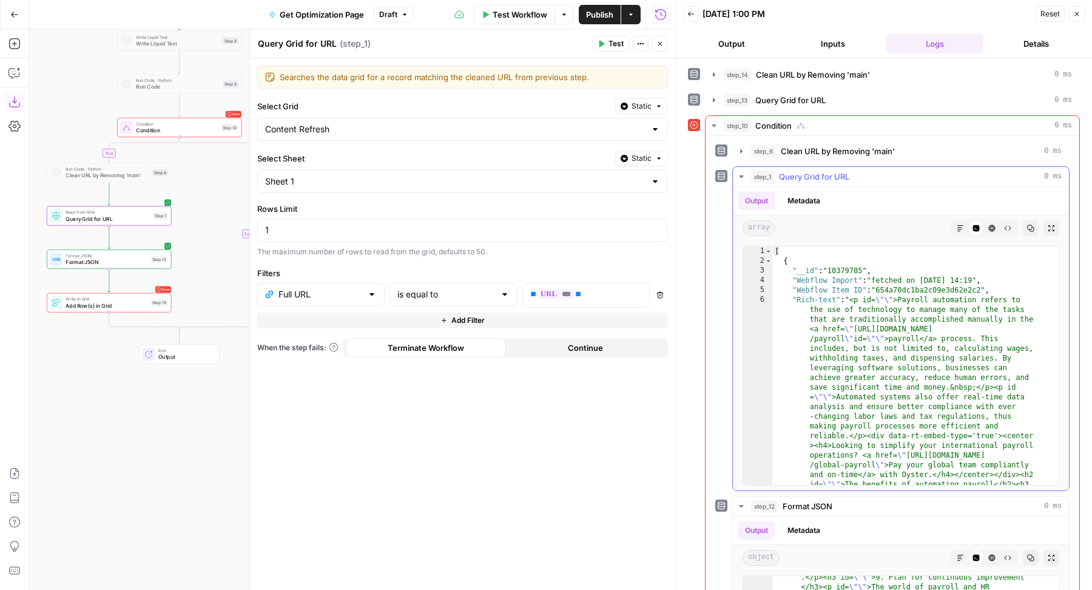
click at [844, 167] on button "step_1 Query Grid for URL 0 ms" at bounding box center [901, 176] width 336 height 19
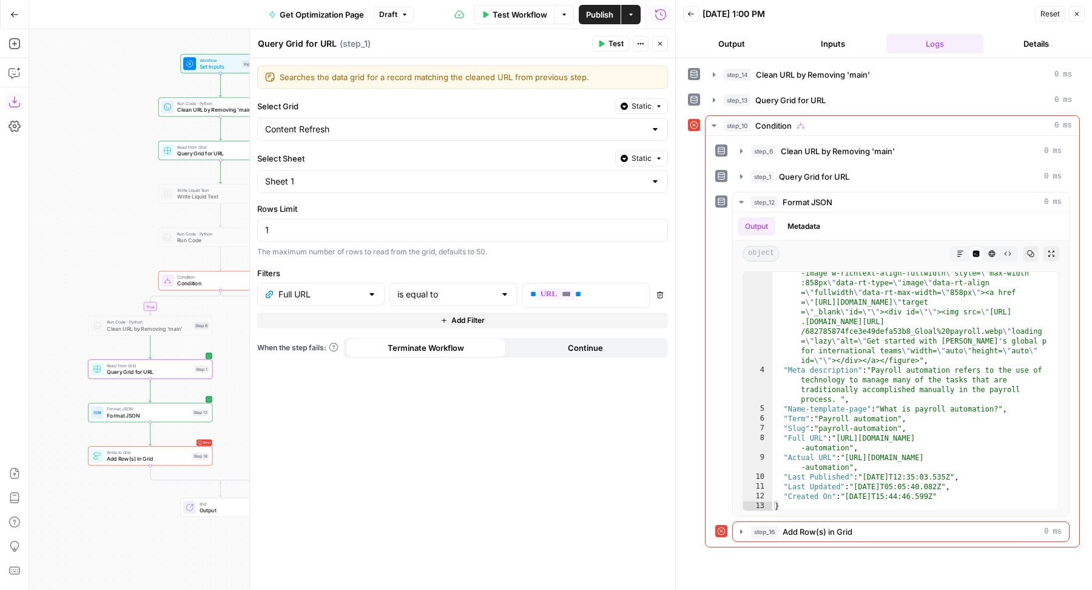
drag, startPoint x: 94, startPoint y: 346, endPoint x: 131, endPoint y: 282, distance: 73.7
click at [131, 282] on div "true false Workflow Set Inputs Inputs Run Code · Python Clean URL by Removing '…" at bounding box center [352, 309] width 646 height 560
click at [163, 310] on icon "button" at bounding box center [163, 311] width 6 height 6
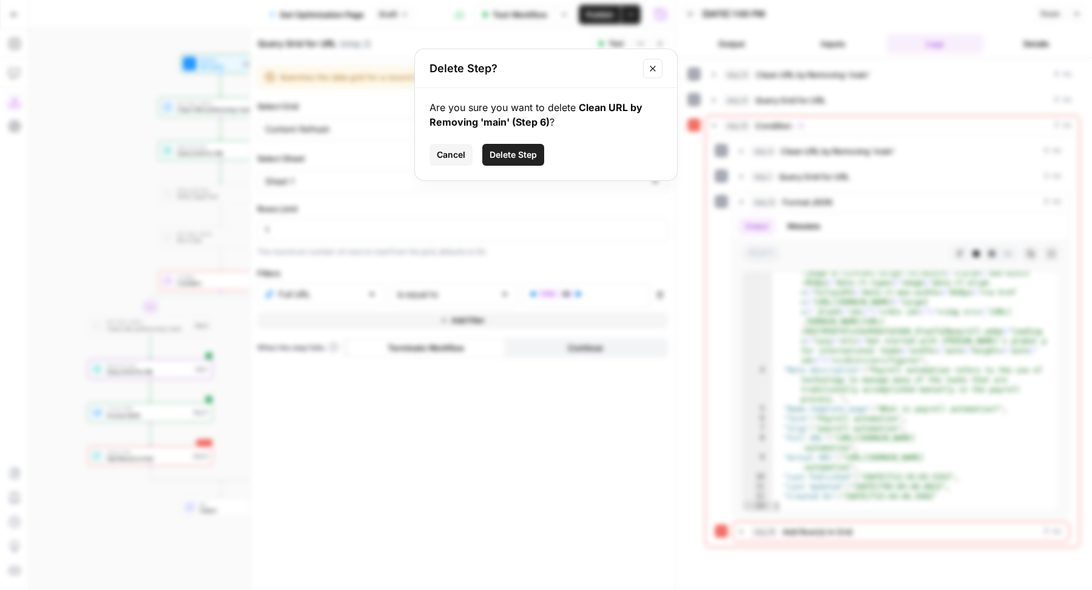
click at [500, 163] on button "Delete Step" at bounding box center [513, 155] width 62 height 22
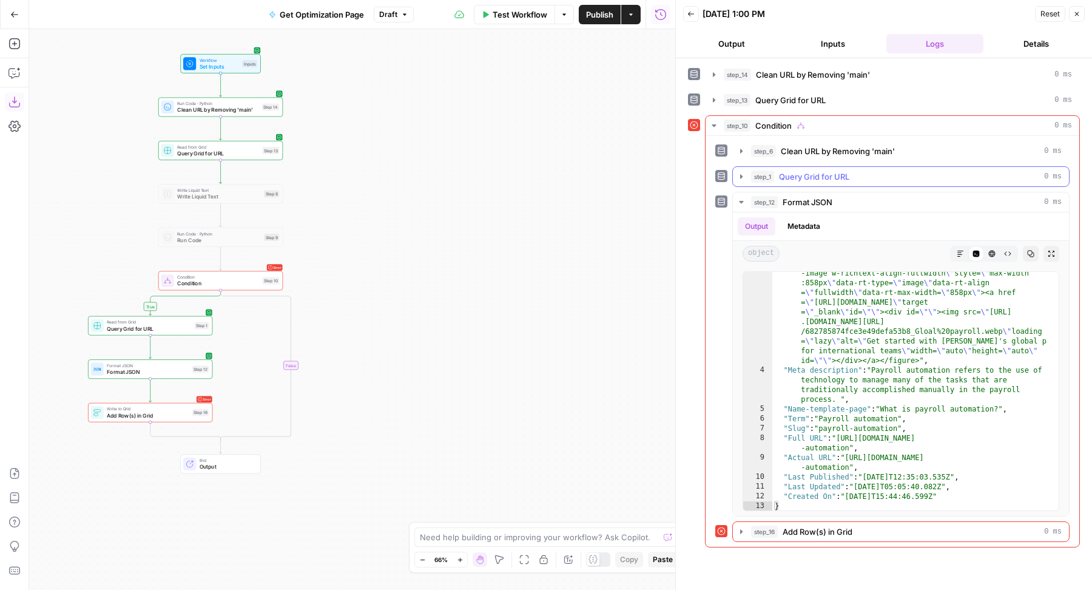
click at [789, 182] on button "step_1 Query Grid for URL 0 ms" at bounding box center [901, 176] width 336 height 19
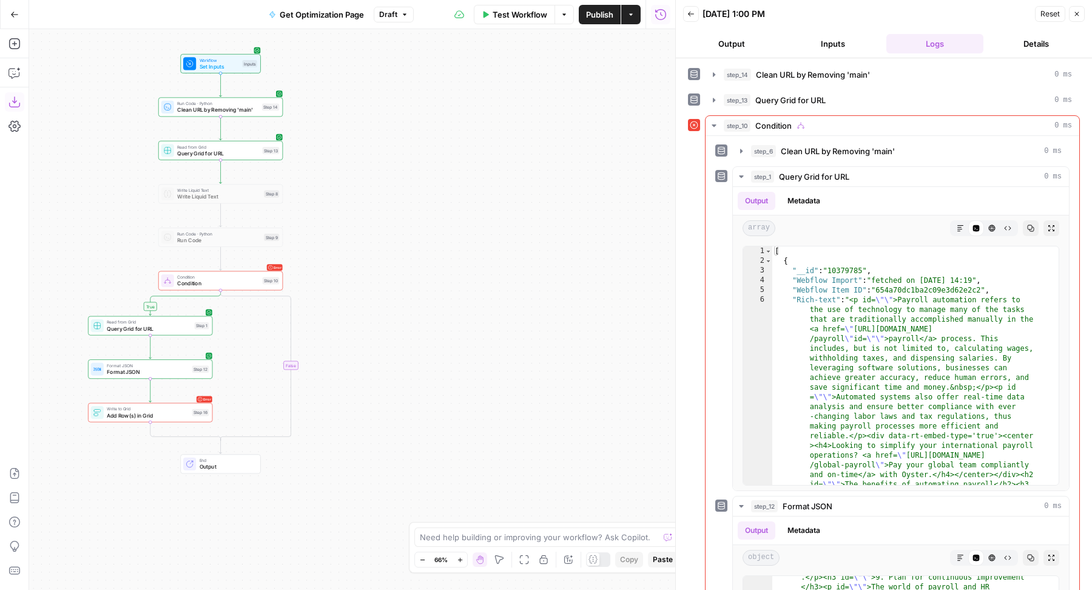
click at [178, 417] on span "Add Row(s) in Grid" at bounding box center [148, 415] width 82 height 8
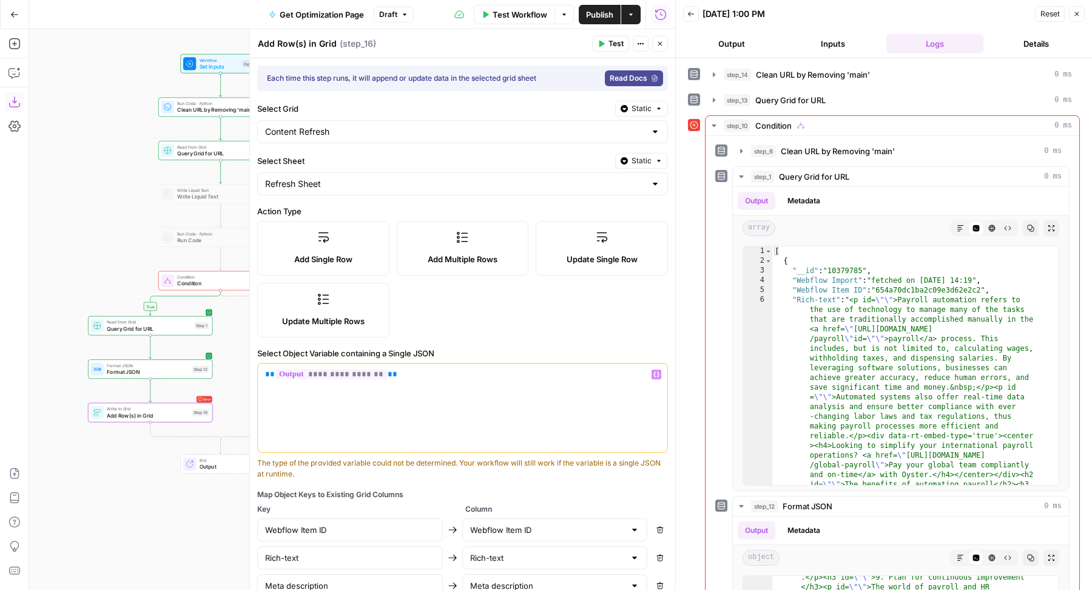
click at [395, 374] on p "**********" at bounding box center [462, 374] width 395 height 12
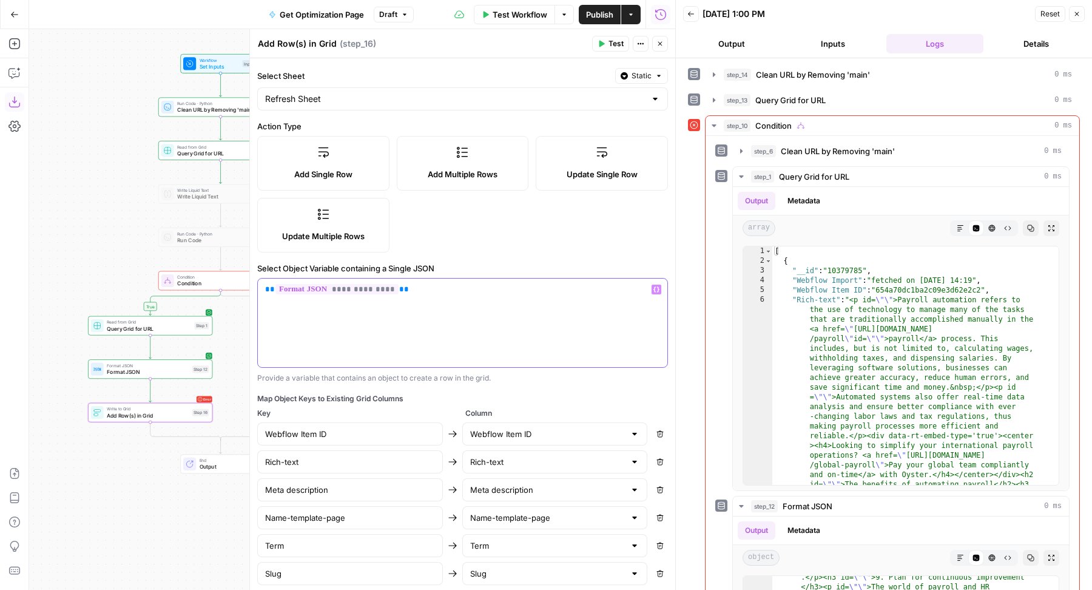
scroll to position [272, 0]
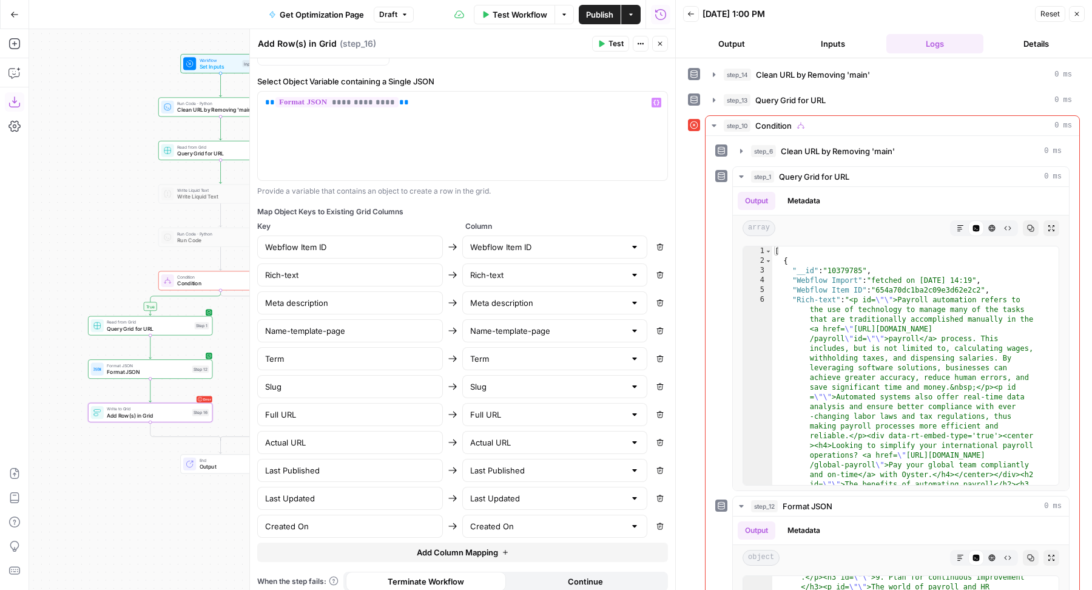
click at [613, 45] on span "Test" at bounding box center [615, 43] width 15 height 11
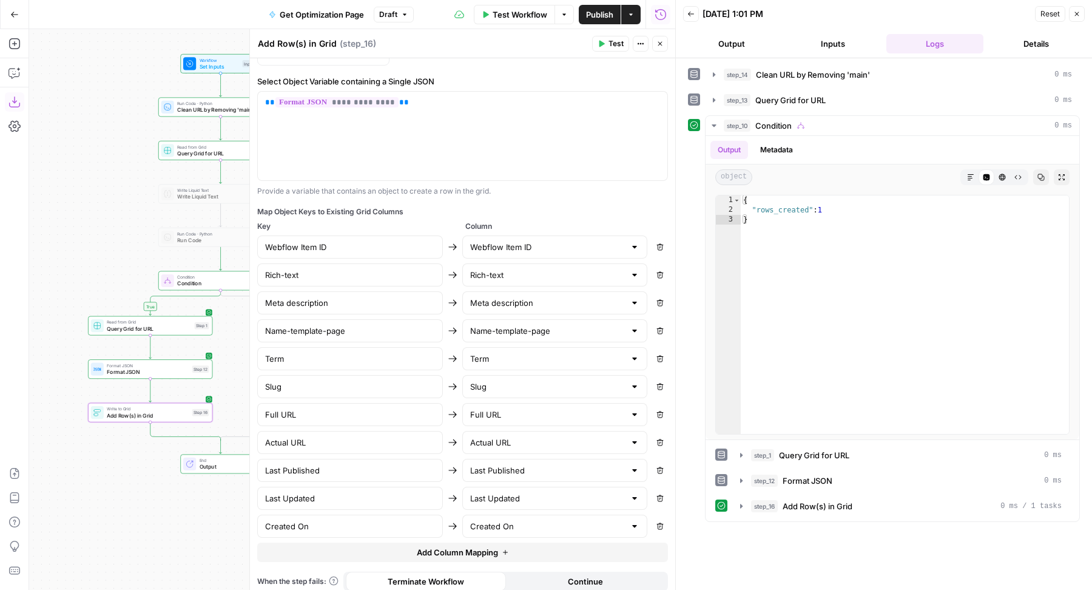
click at [657, 47] on icon "button" at bounding box center [659, 43] width 7 height 7
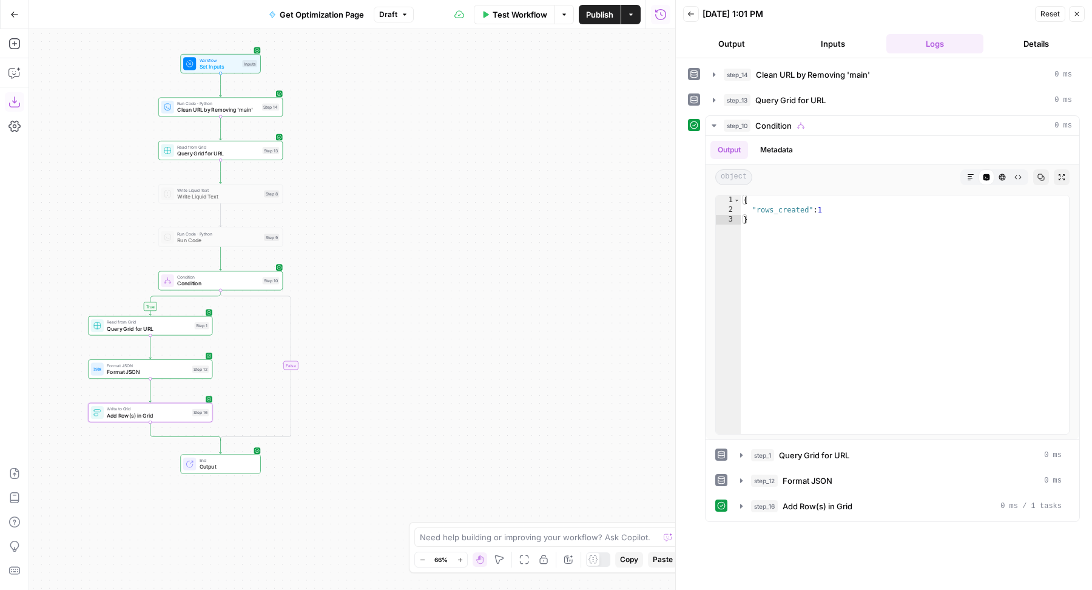
click at [599, 18] on span "Publish" at bounding box center [599, 14] width 27 height 12
click at [516, 16] on span "Test Workflow" at bounding box center [520, 14] width 55 height 12
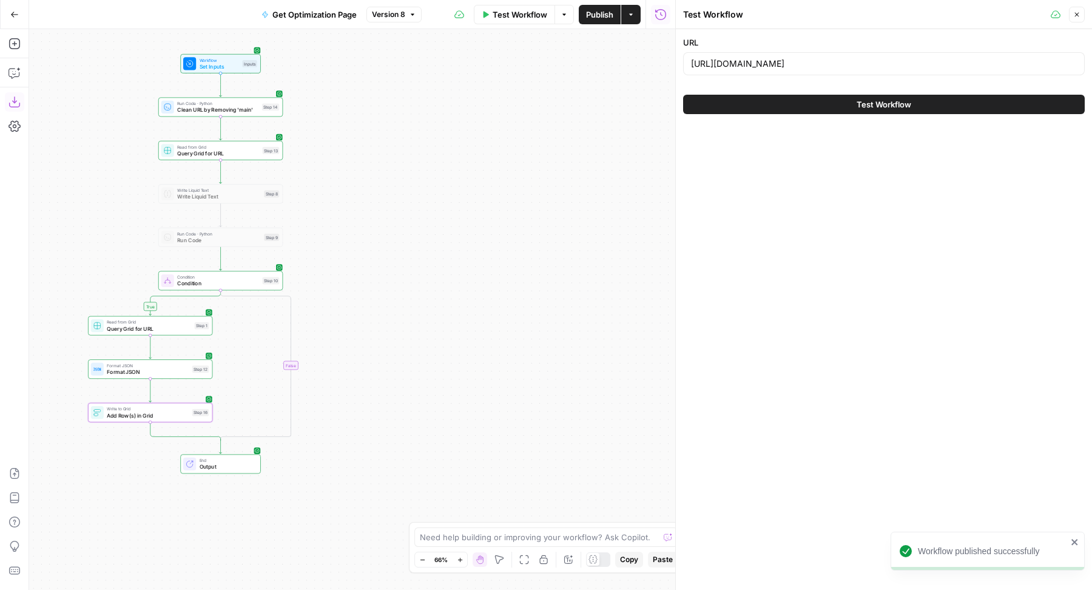
click at [852, 86] on div "URL [URL][DOMAIN_NAME] Test Workflow" at bounding box center [884, 75] width 416 height 92
click at [840, 92] on div "Test Workflow" at bounding box center [884, 104] width 402 height 34
click at [810, 107] on button "Test Workflow" at bounding box center [884, 104] width 402 height 19
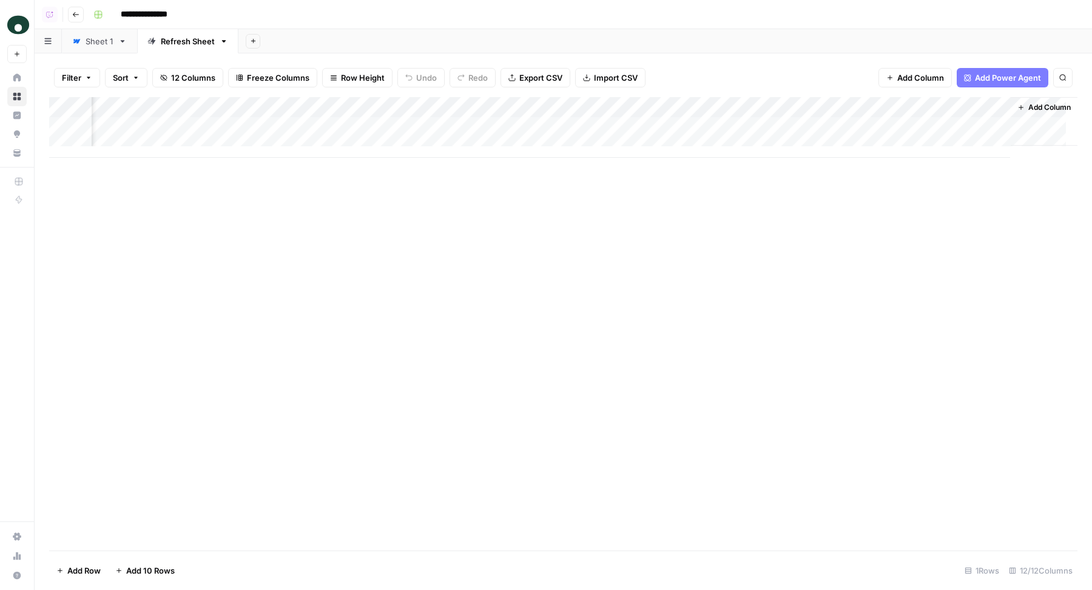
scroll to position [0, 1051]
click at [67, 107] on div "Add Column" at bounding box center [563, 137] width 1028 height 81
click at [101, 573] on span "Delete 2 Rows" at bounding box center [83, 570] width 54 height 12
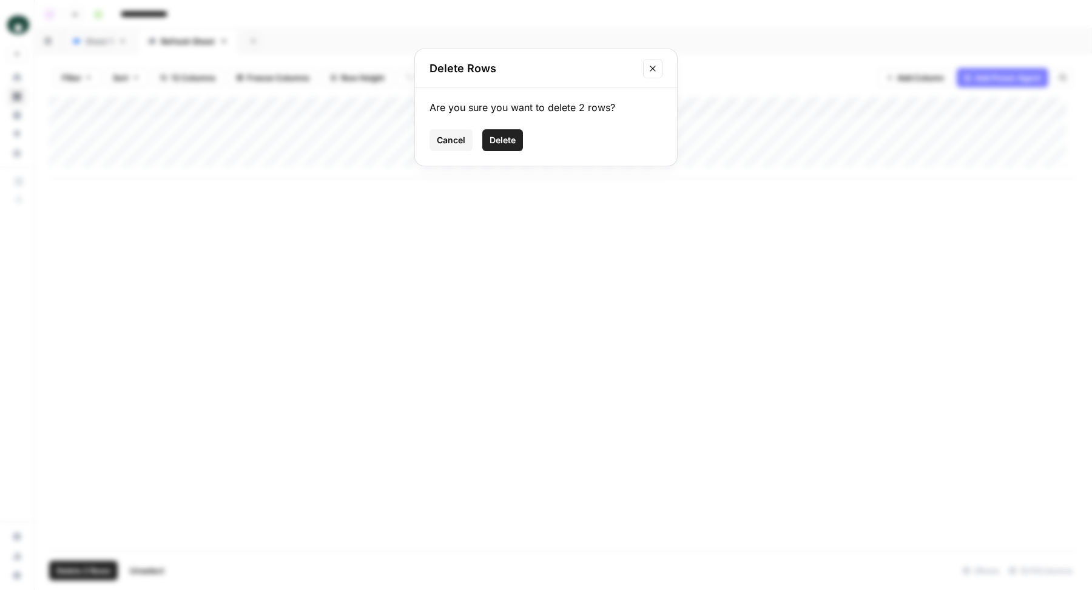
click at [506, 143] on span "Delete" at bounding box center [503, 140] width 26 height 12
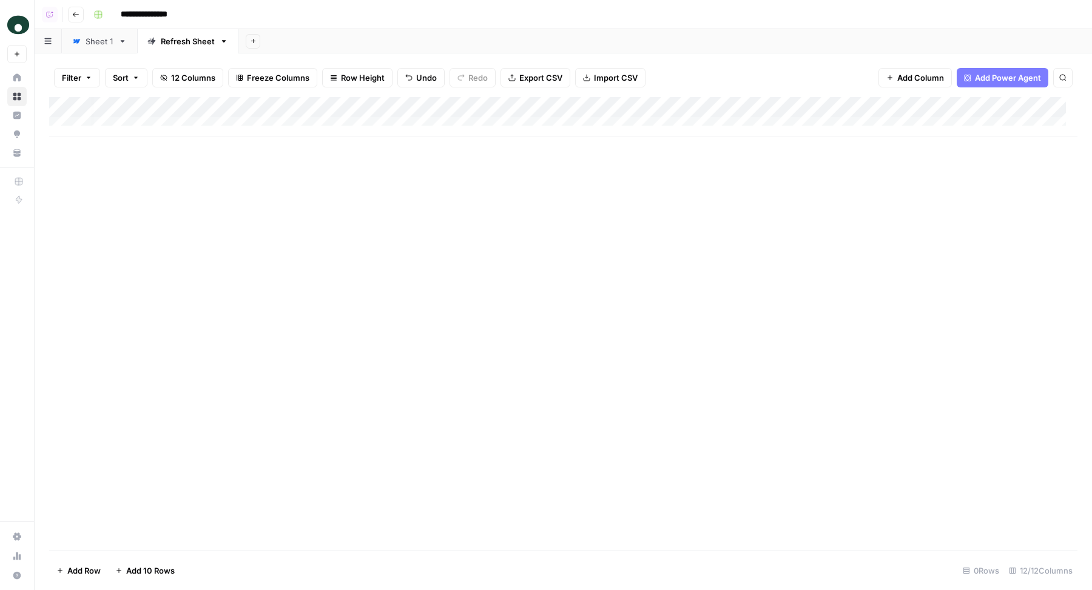
click at [84, 49] on link "Sheet 1" at bounding box center [99, 41] width 75 height 24
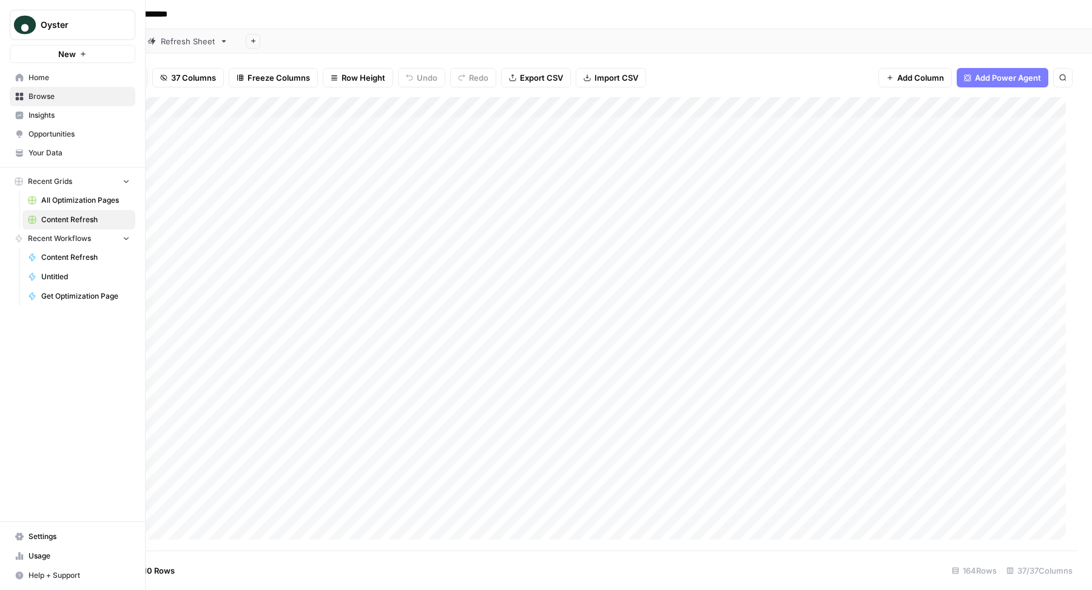
click at [70, 555] on span "Usage" at bounding box center [79, 555] width 101 height 11
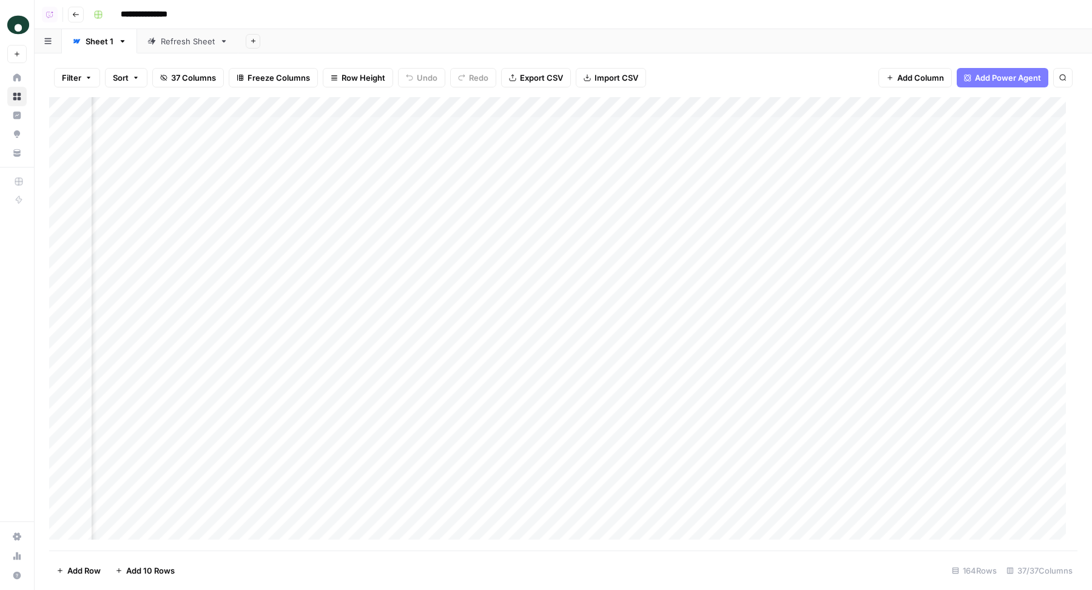
scroll to position [0, 5377]
click at [807, 108] on div "Add Column" at bounding box center [563, 324] width 1028 height 454
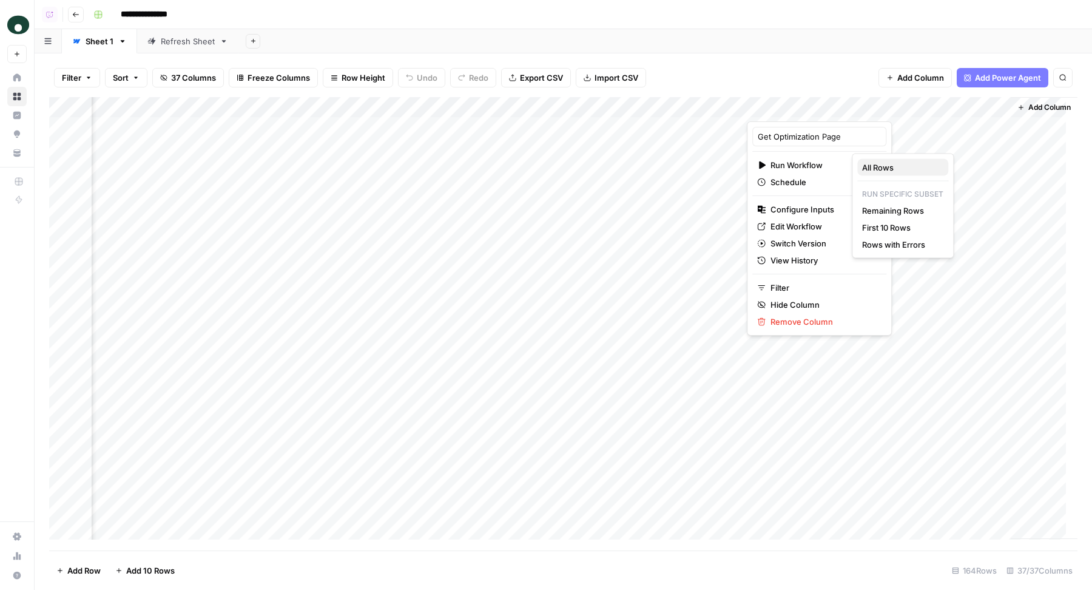
click at [875, 169] on span "All Rows" at bounding box center [900, 167] width 76 height 12
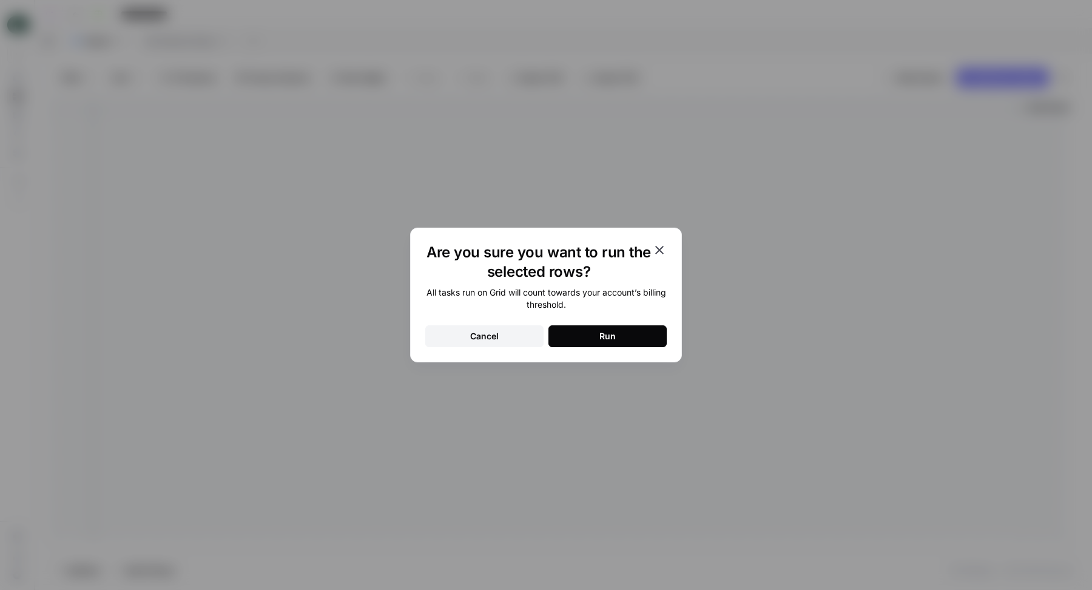
click at [622, 334] on button "Run" at bounding box center [607, 336] width 118 height 22
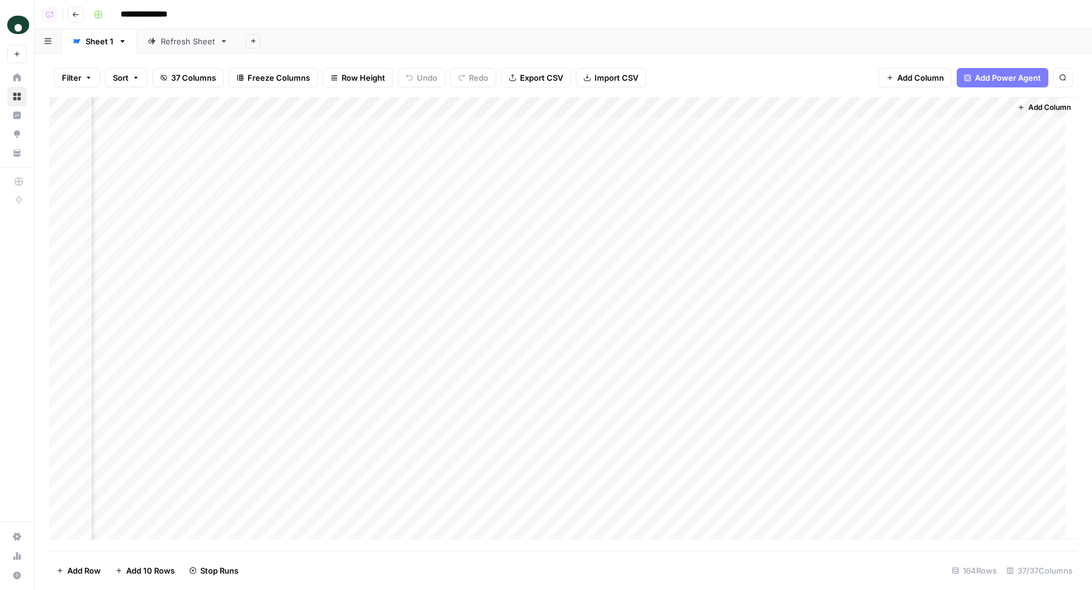
click at [185, 39] on div "Refresh Sheet" at bounding box center [188, 41] width 54 height 12
click at [103, 41] on div "Sheet 1" at bounding box center [100, 41] width 28 height 12
click at [764, 128] on div "Add Column" at bounding box center [563, 324] width 1028 height 454
click at [766, 149] on div "Add Column" at bounding box center [563, 324] width 1028 height 454
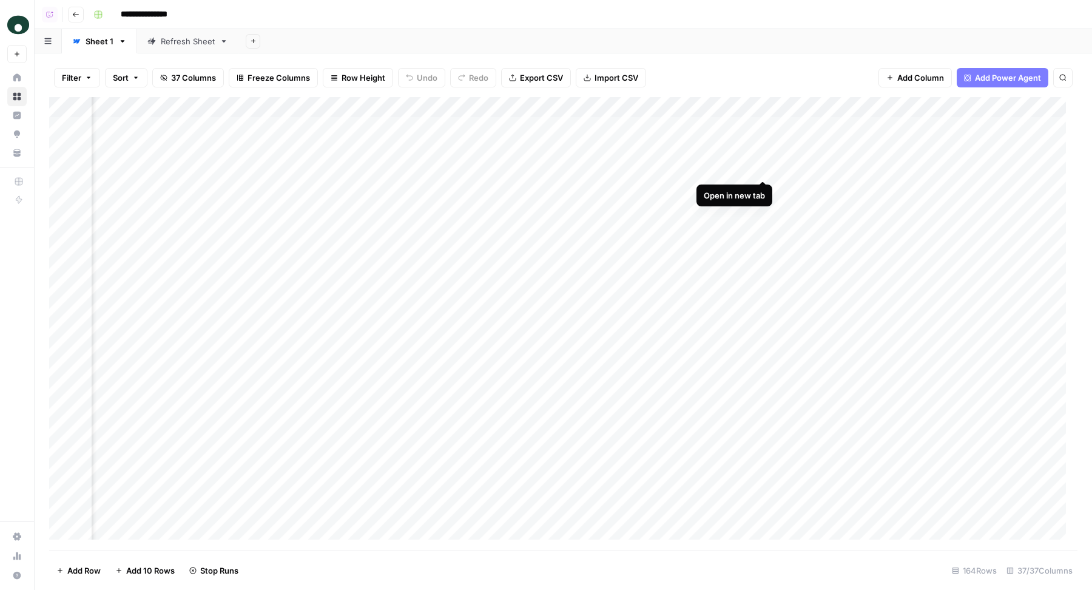
click at [766, 167] on div "Add Column" at bounding box center [563, 324] width 1028 height 454
click at [195, 44] on div "Refresh Sheet" at bounding box center [188, 41] width 54 height 12
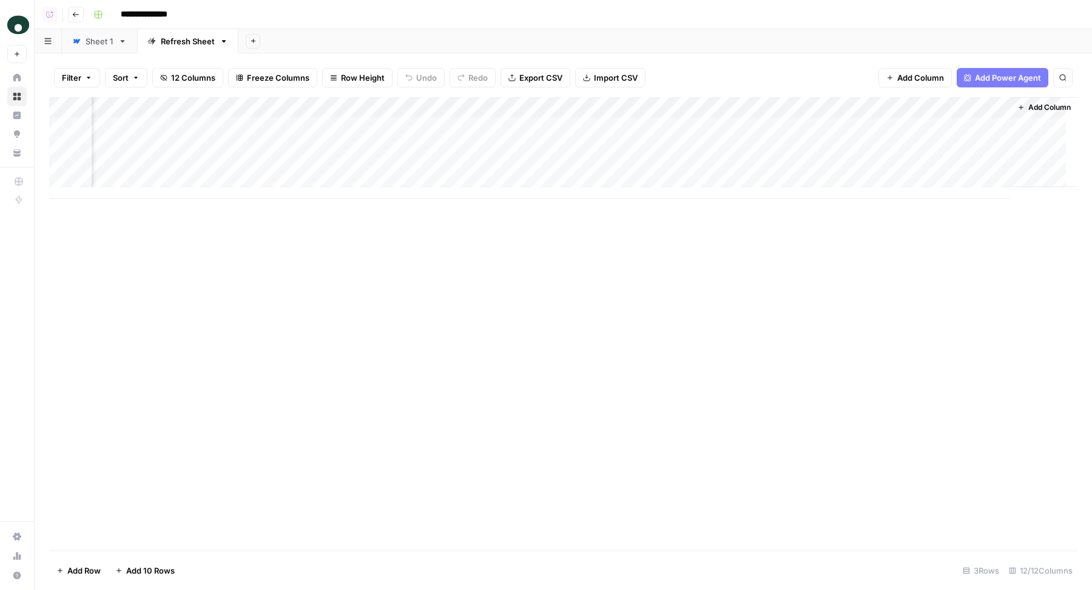
click at [96, 38] on div "Sheet 1" at bounding box center [100, 41] width 28 height 12
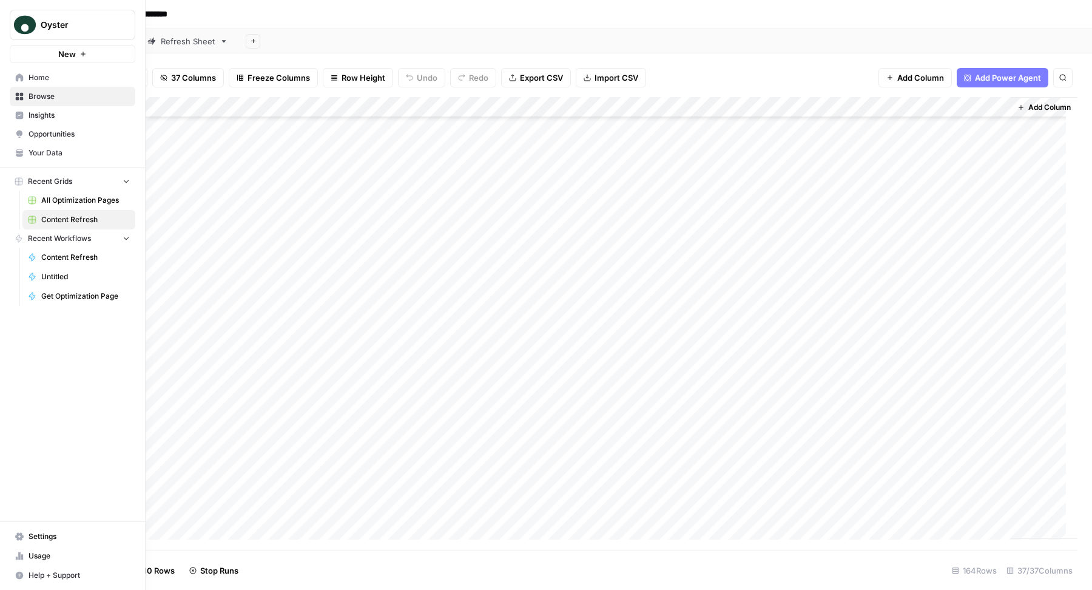
click at [75, 150] on span "Your Data" at bounding box center [79, 152] width 101 height 11
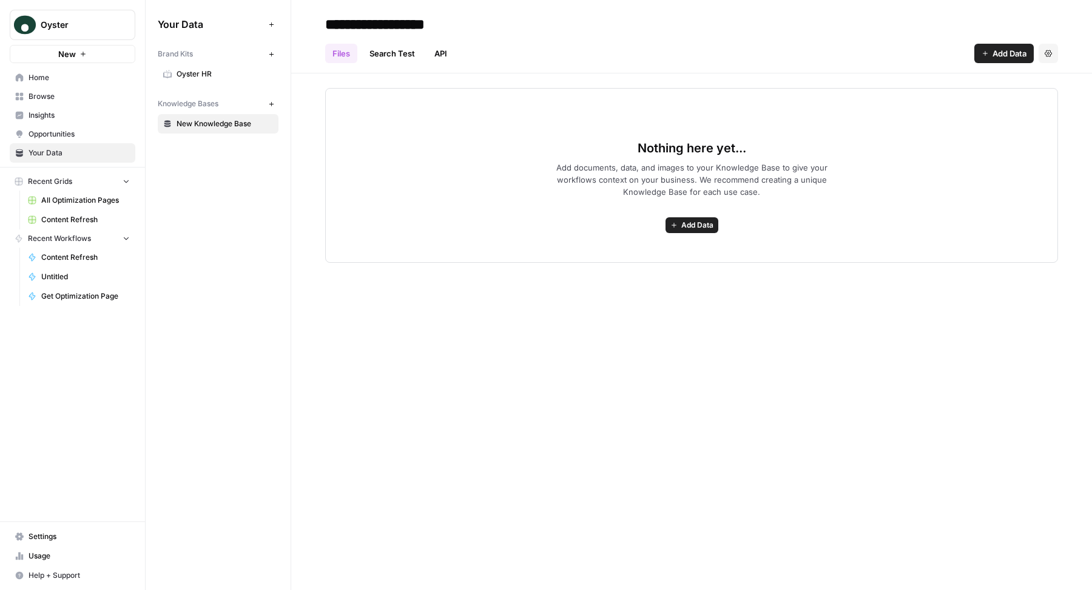
click at [210, 69] on span "Oyster HR" at bounding box center [225, 74] width 96 height 11
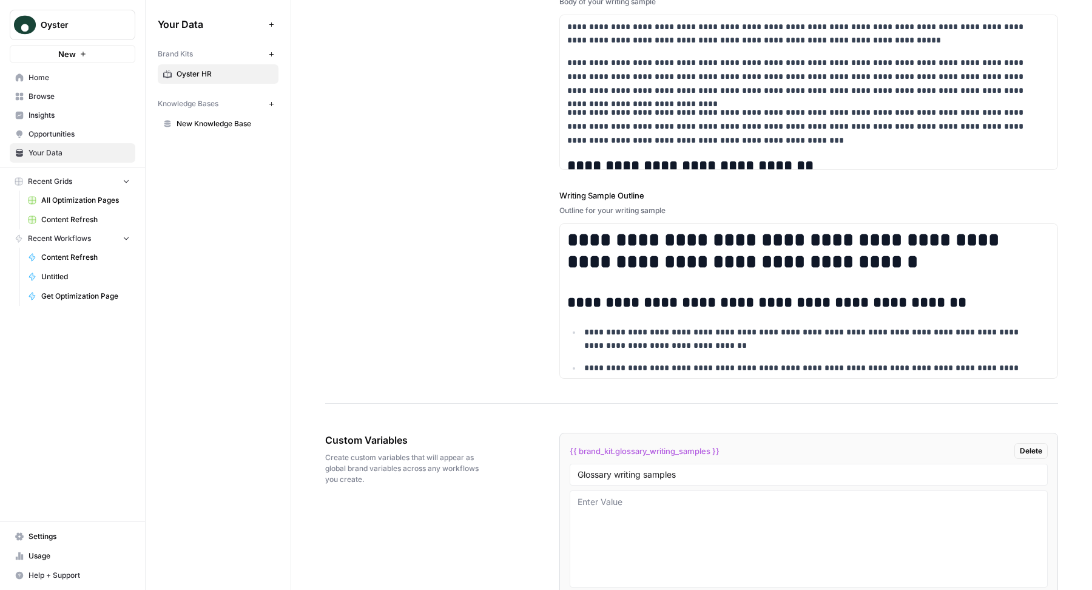
scroll to position [1763, 0]
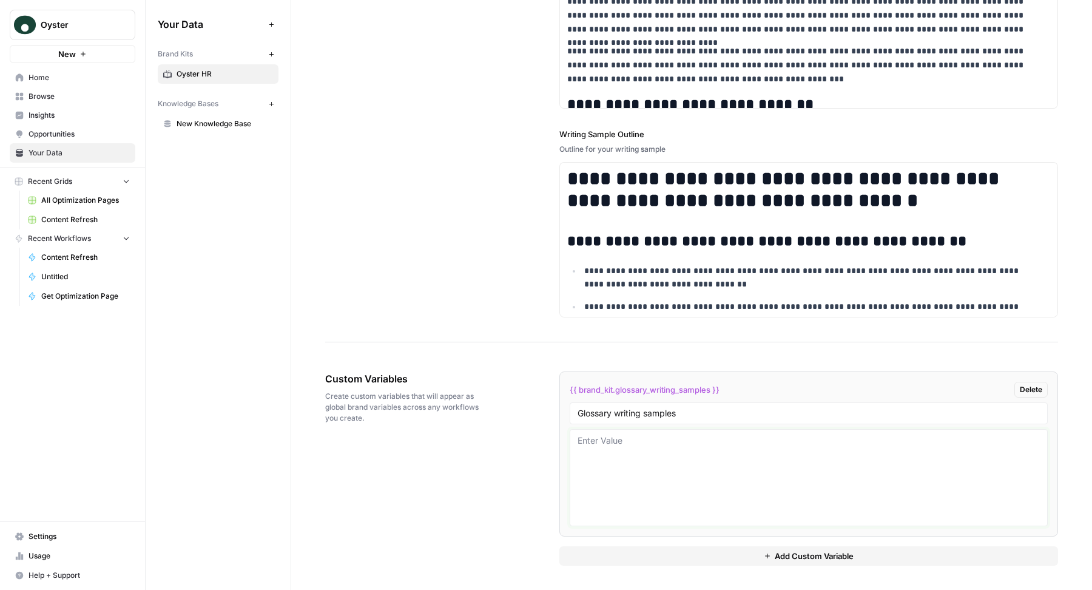
click at [655, 471] on textarea at bounding box center [808, 477] width 462 height 86
paste textarea "# Lore ip d sitamet consect adipisci? ## Elitsed doeiusmo Tempori ut labor etdo…"
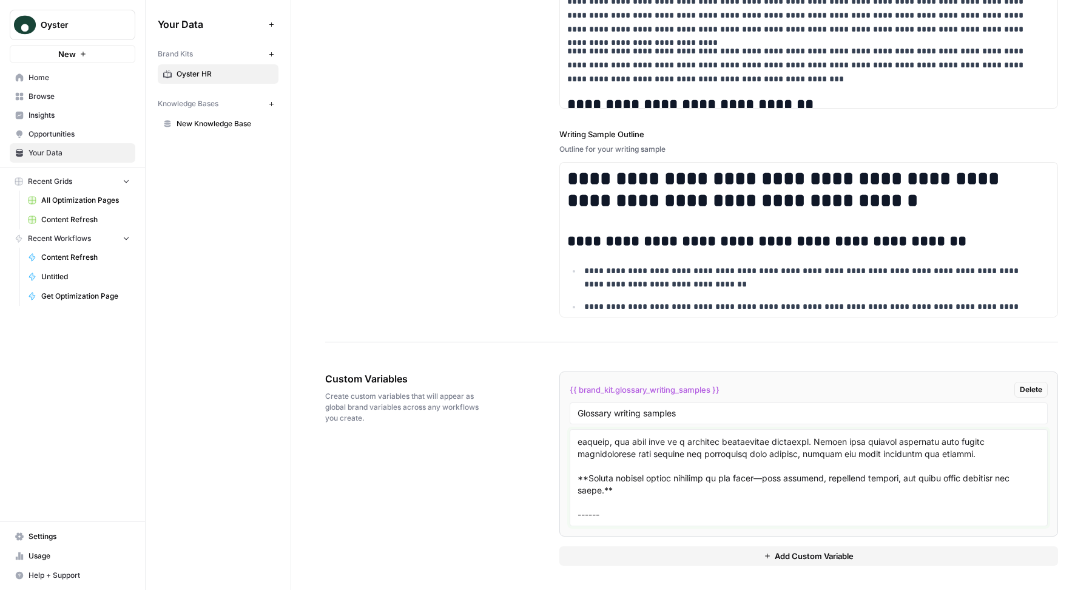
scroll to position [2278, 0]
paste textarea "# Lore ip dolorsi ametconsec? Adipi eli seddoeiu ## Tempori utlaboreet Do’m ali…"
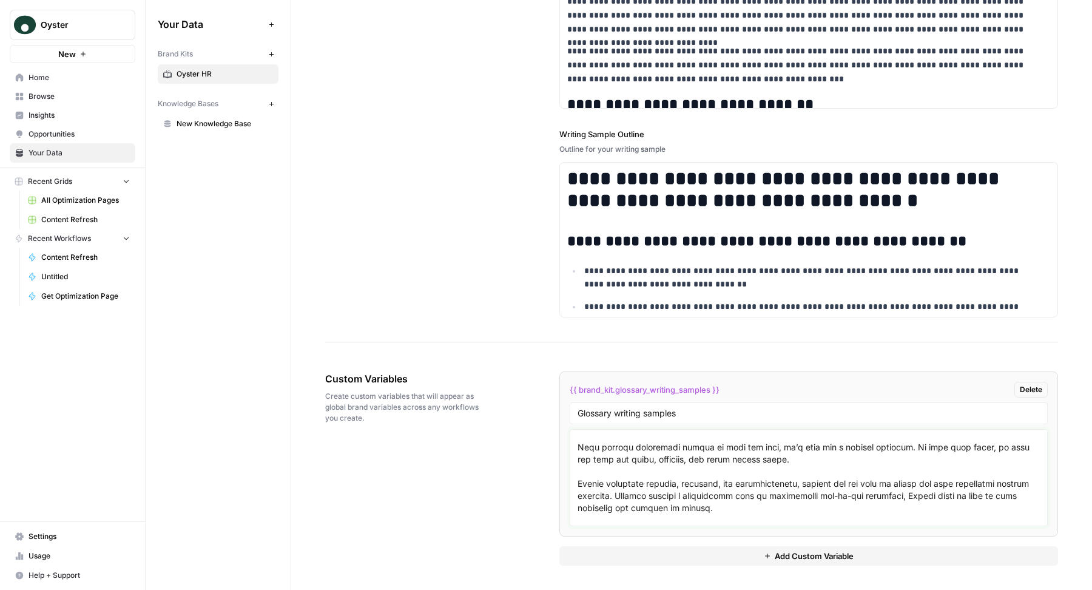
scroll to position [4657, 0]
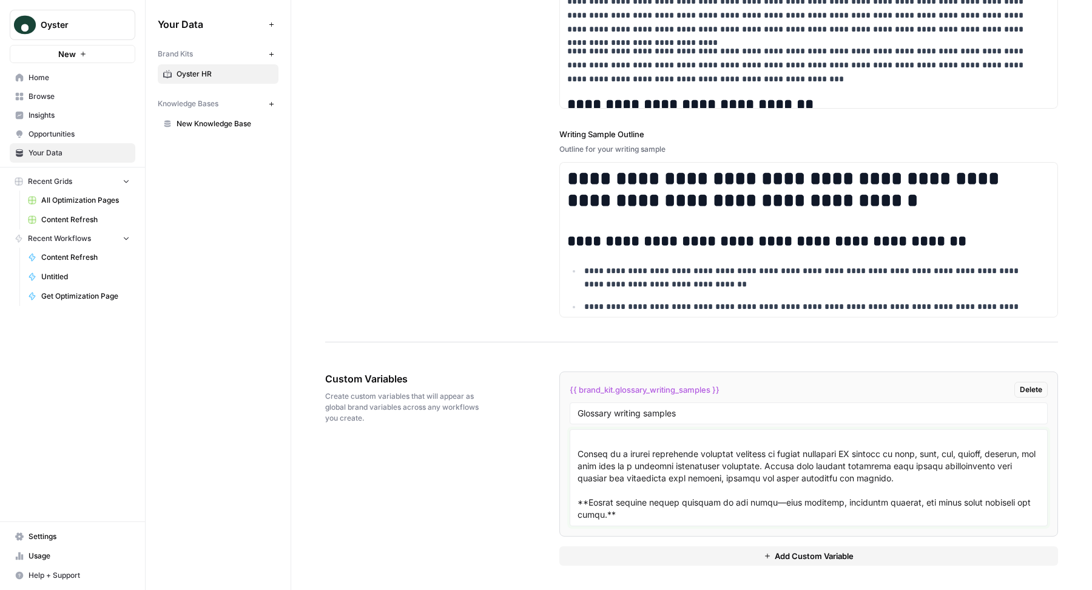
click at [749, 506] on textarea at bounding box center [808, 477] width 462 height 86
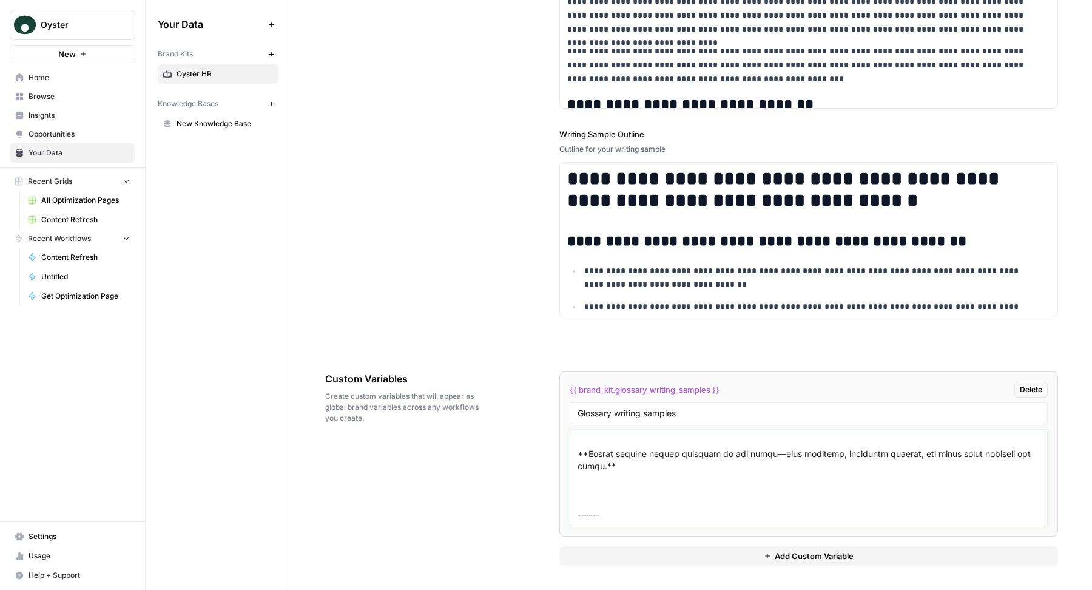
scroll to position [4716, 0]
paste textarea "# Lore ip dolor sitametconse, adi eli sedd ei temp? ## Incid utlaboreetdo Magna…"
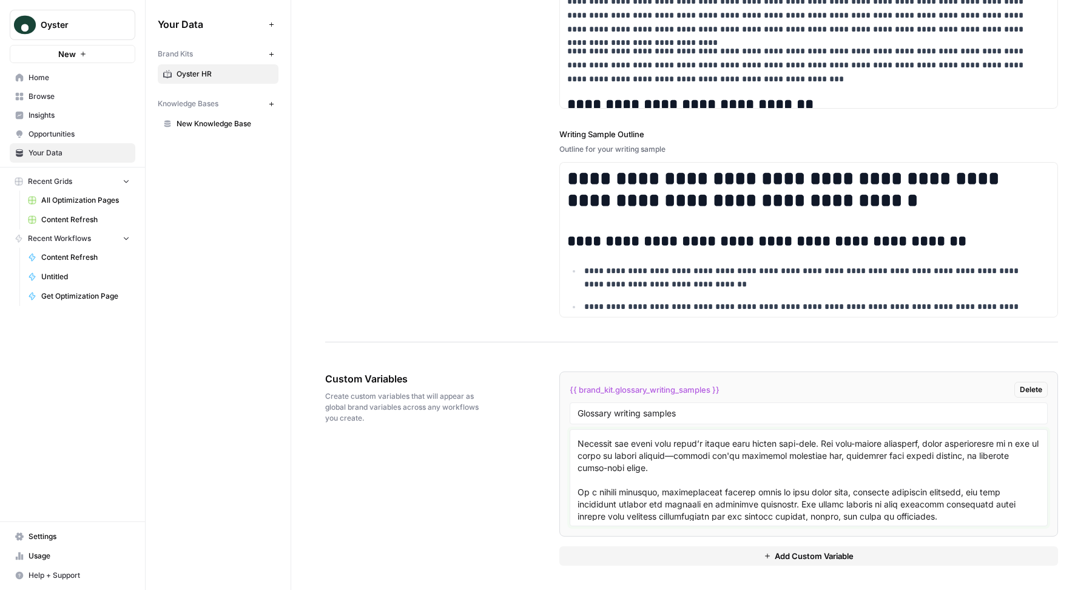
scroll to position [7179, 0]
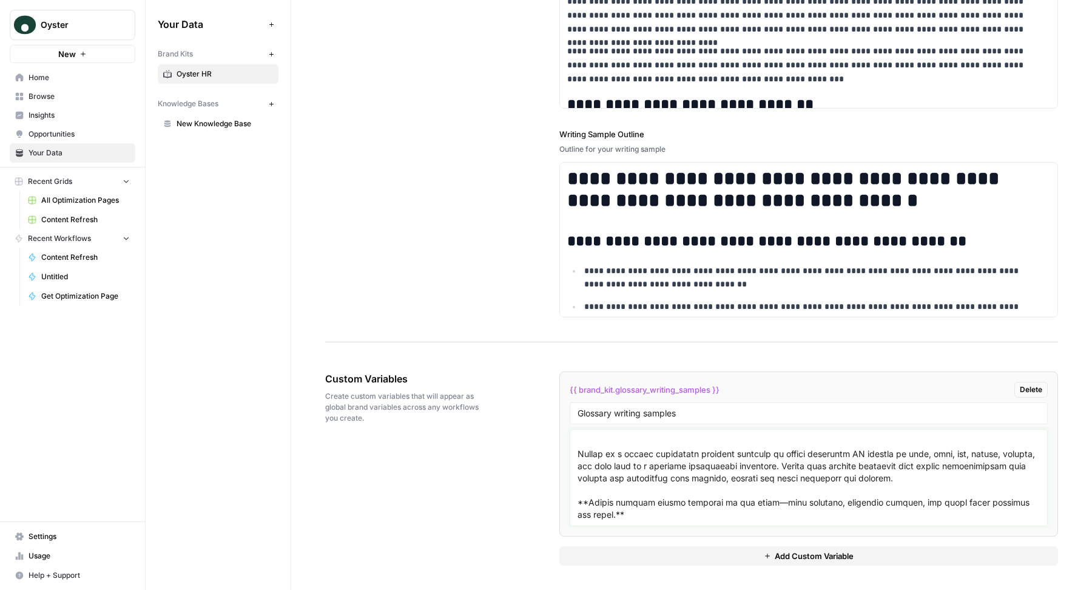
type textarea "# What is a payroll service provider? ## Payroll provider Payroll is about more…"
click at [525, 448] on div "Custom Variables Create custom variables that will appear as global brand varia…" at bounding box center [691, 468] width 733 height 243
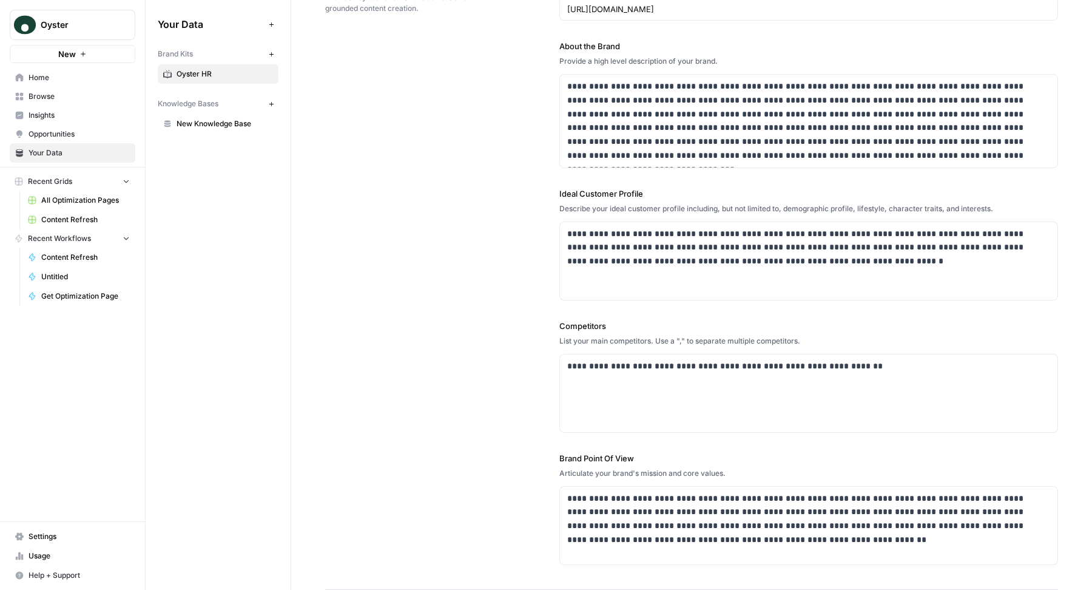
scroll to position [0, 0]
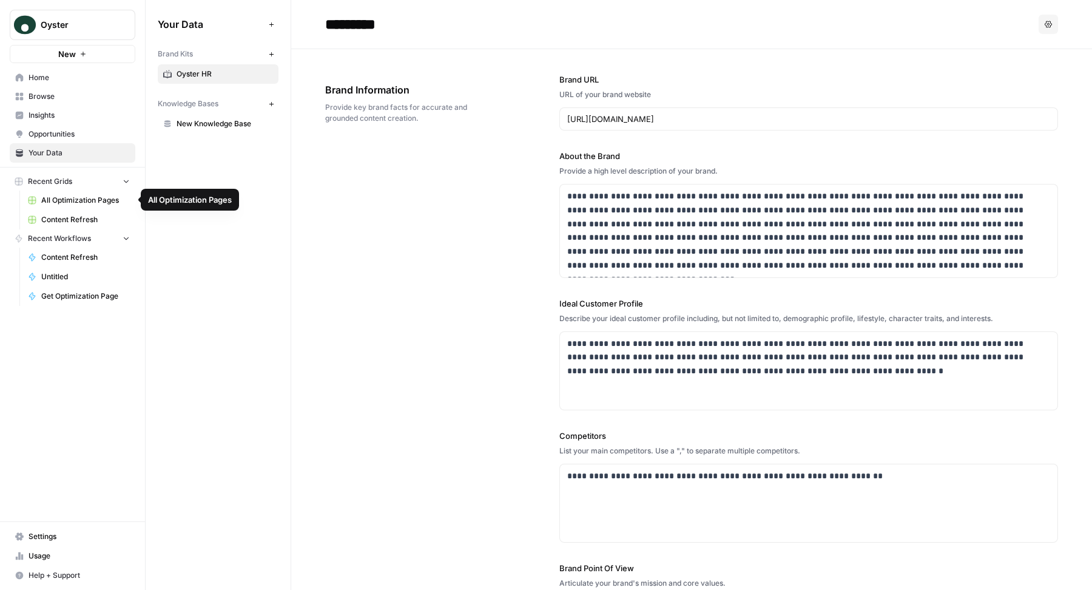
click at [75, 197] on span "All Optimization Pages" at bounding box center [85, 200] width 89 height 11
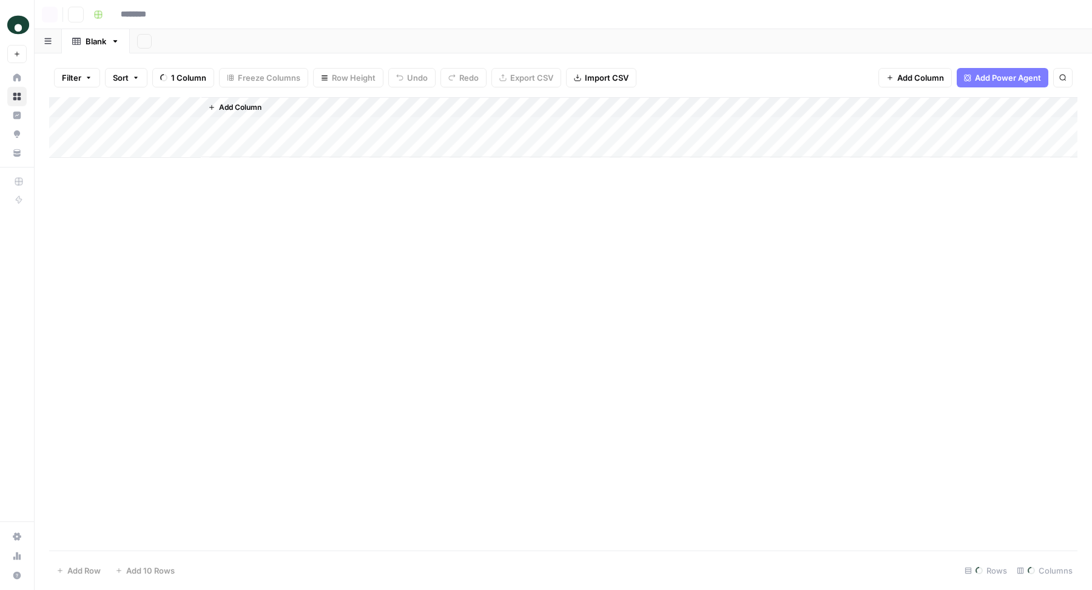
type input "**********"
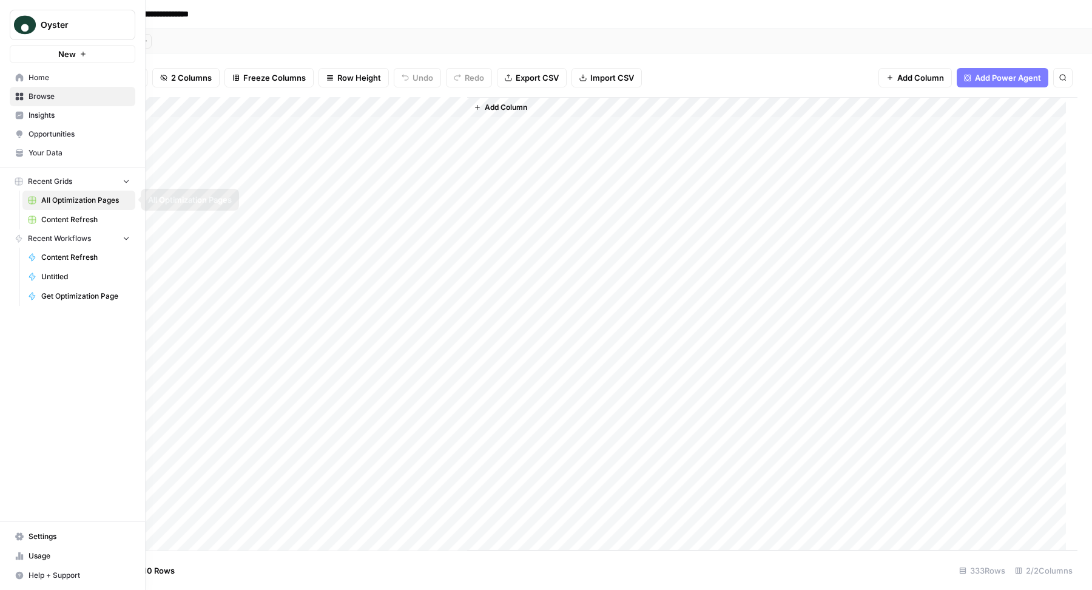
click at [55, 223] on span "Content Refresh" at bounding box center [85, 219] width 89 height 11
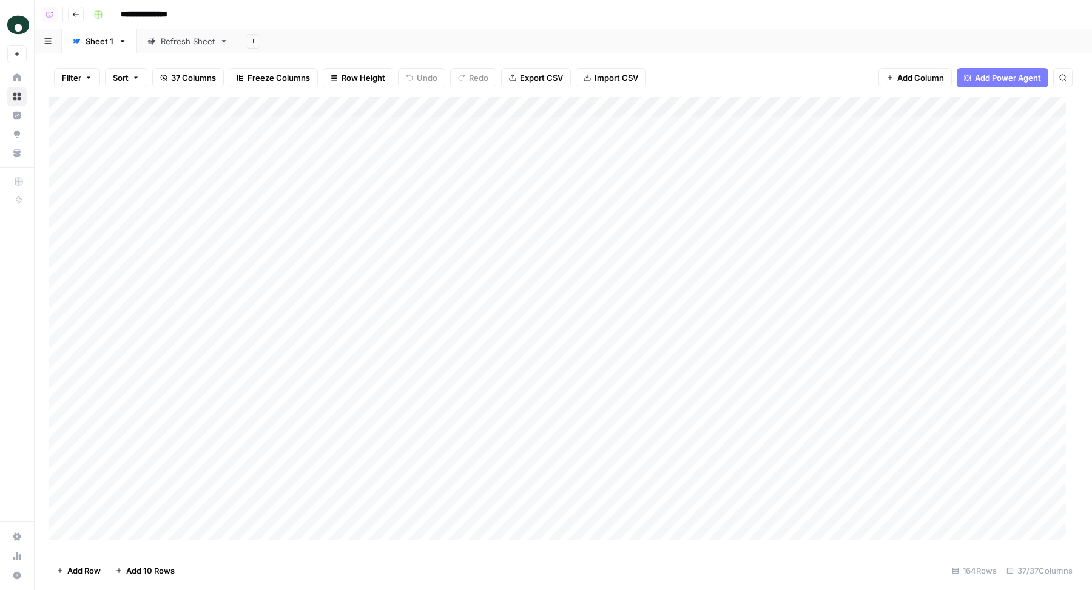
click at [152, 30] on link "Refresh Sheet" at bounding box center [187, 41] width 101 height 24
click at [924, 110] on div "Add Column" at bounding box center [563, 324] width 1028 height 454
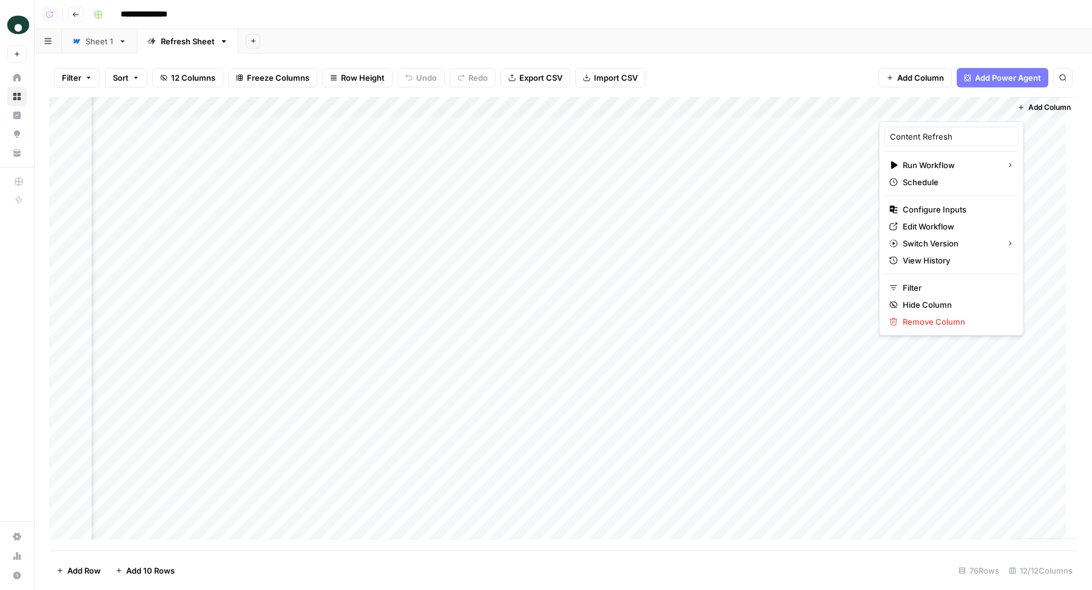
click at [737, 55] on div "Filter Sort 12 Columns Freeze Columns Row Height Undo Redo Export CSV Import CS…" at bounding box center [563, 321] width 1057 height 536
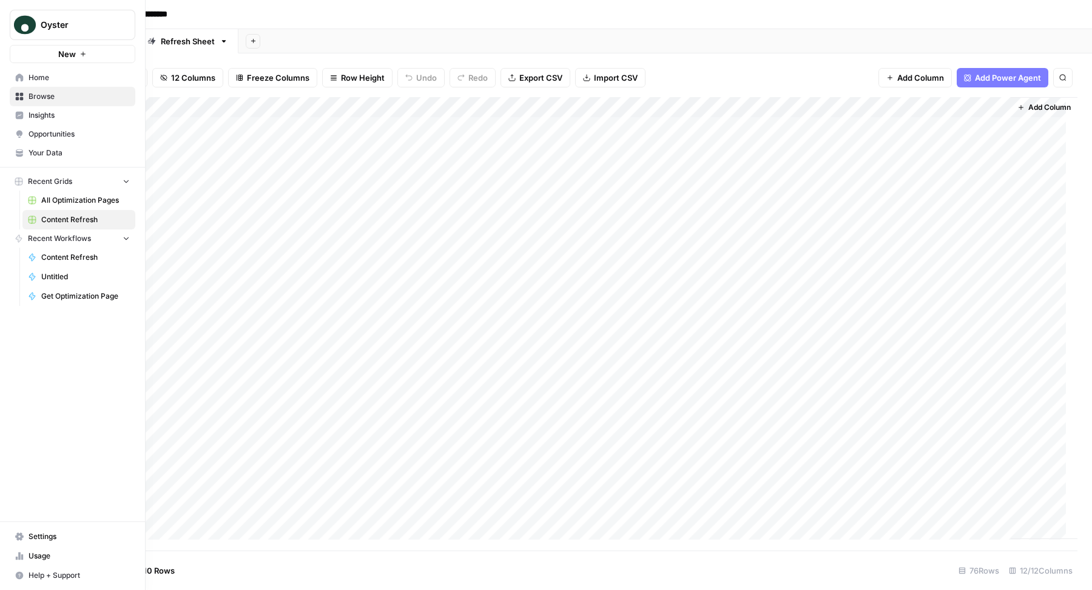
click at [78, 148] on span "Your Data" at bounding box center [79, 152] width 101 height 11
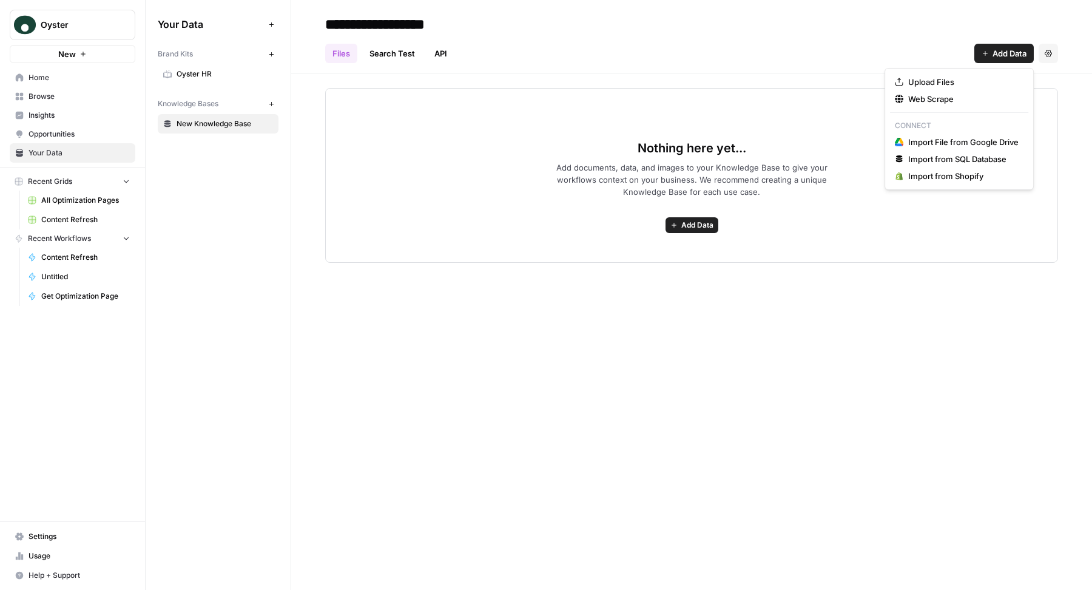
click at [981, 50] on icon "button" at bounding box center [984, 53] width 7 height 7
click at [938, 98] on span "Web Scrape" at bounding box center [963, 99] width 110 height 12
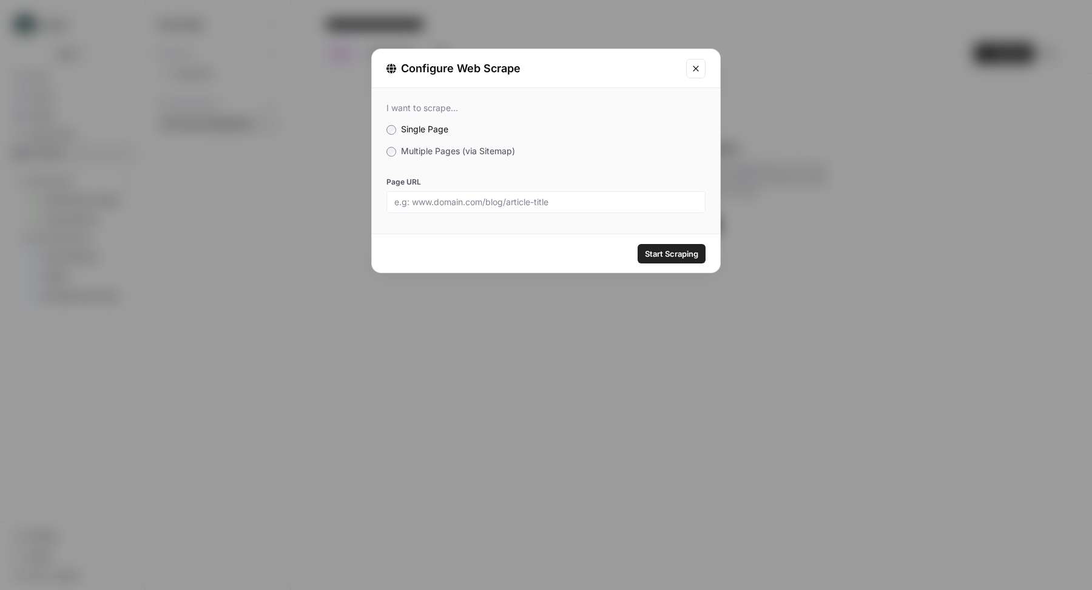
click at [416, 158] on div "I want to scrape... Single Page Multiple Pages (via Sitemap) Page URL" at bounding box center [546, 158] width 348 height 140
click at [408, 155] on span "Multiple Pages (via Sitemap)" at bounding box center [458, 151] width 114 height 10
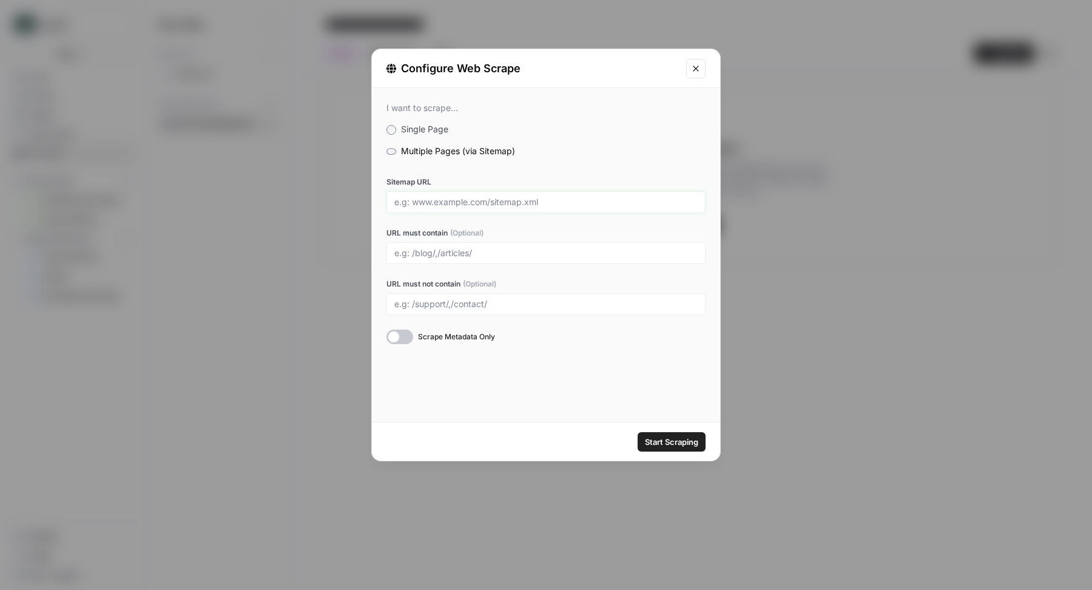
click at [439, 200] on input "Sitemap URL" at bounding box center [545, 202] width 303 height 11
paste input "[URL][DOMAIN_NAME]"
type input "[URL][DOMAIN_NAME]"
click at [395, 334] on div at bounding box center [399, 336] width 27 height 15
click at [666, 444] on span "Start Scraping" at bounding box center [671, 442] width 53 height 12
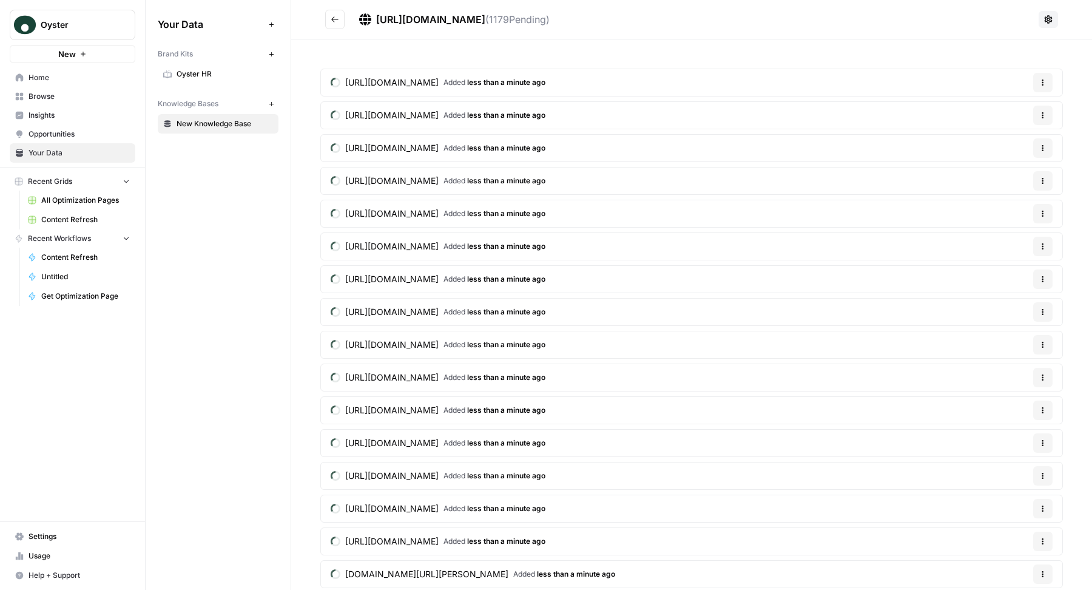
click at [439, 76] on span "[URL][DOMAIN_NAME]" at bounding box center [391, 82] width 93 height 12
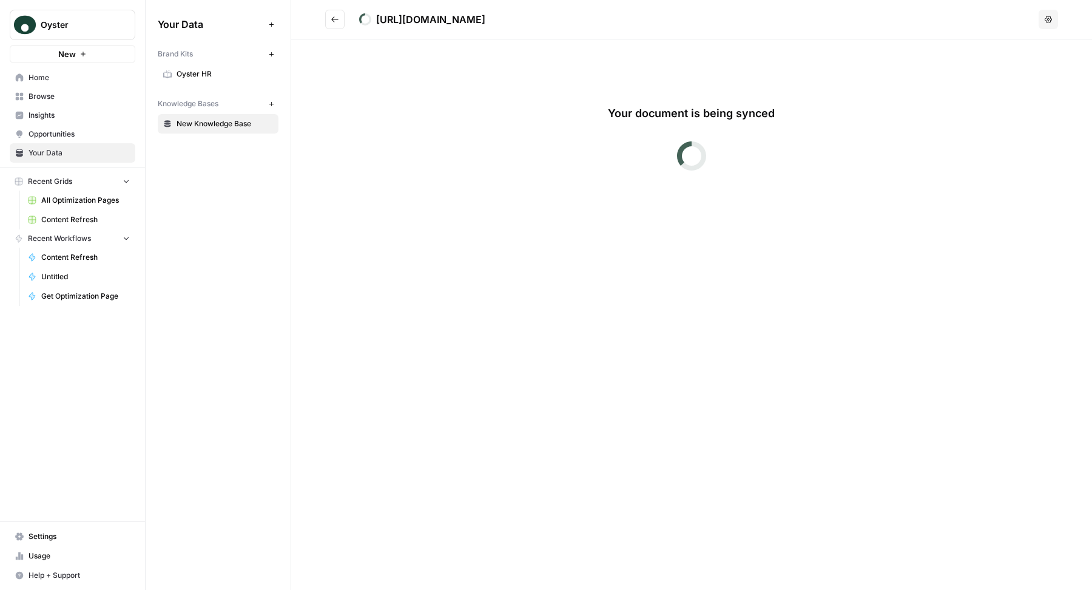
click at [337, 19] on icon "Go back" at bounding box center [335, 19] width 8 height 8
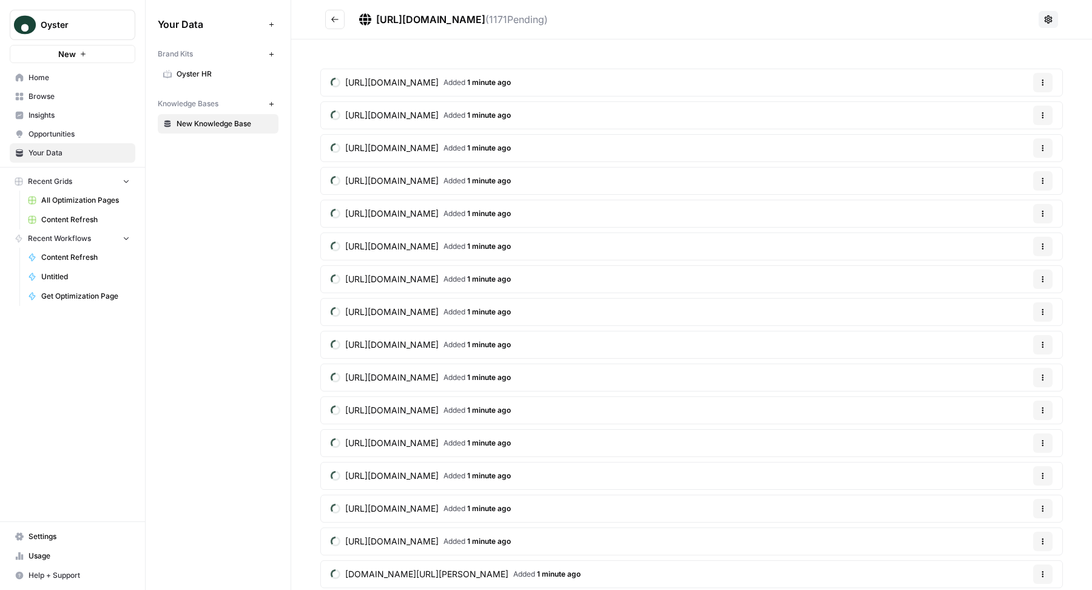
click at [337, 19] on icon "Go back" at bounding box center [335, 19] width 8 height 8
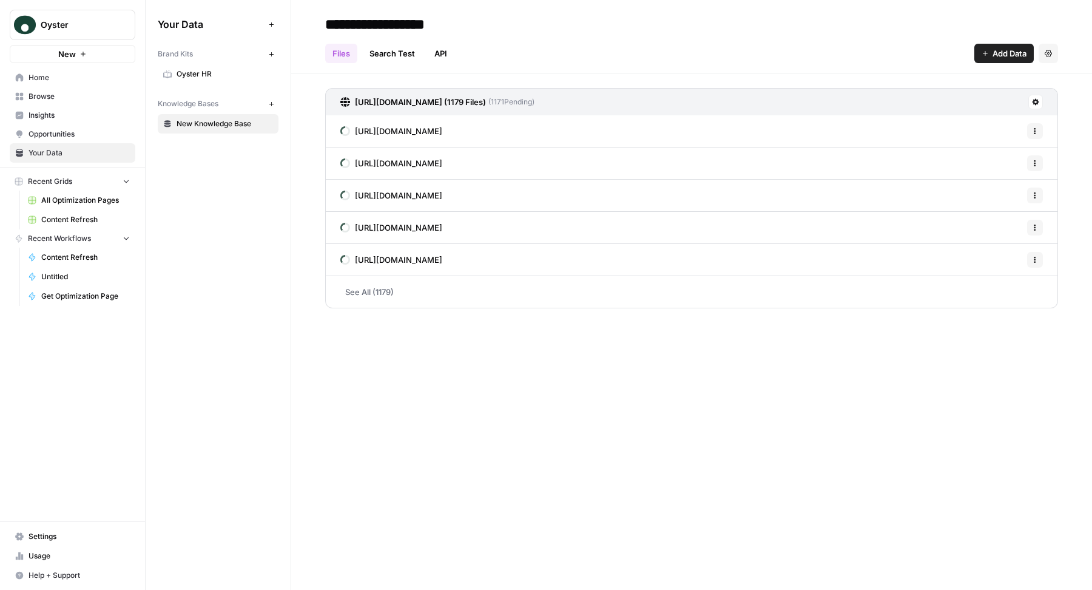
click at [451, 101] on h3 "[URL][DOMAIN_NAME] (1179 Files)" at bounding box center [420, 102] width 131 height 12
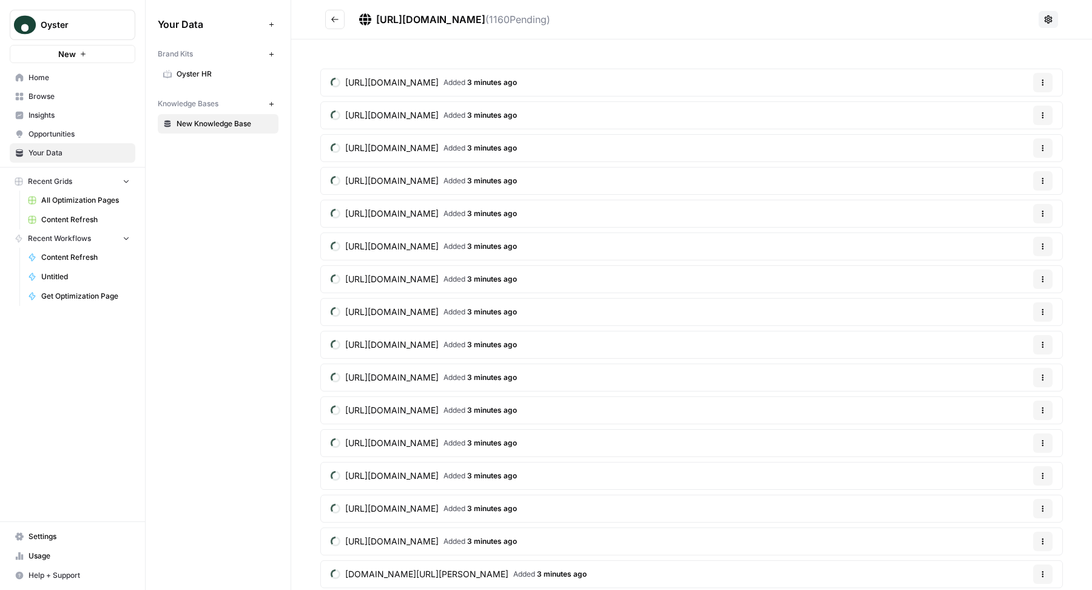
click at [322, 18] on header "https://www.oysterhr.com/sitemap.xml ( 1160 Pending)" at bounding box center [691, 19] width 801 height 39
click at [328, 20] on button "Go back" at bounding box center [334, 19] width 19 height 19
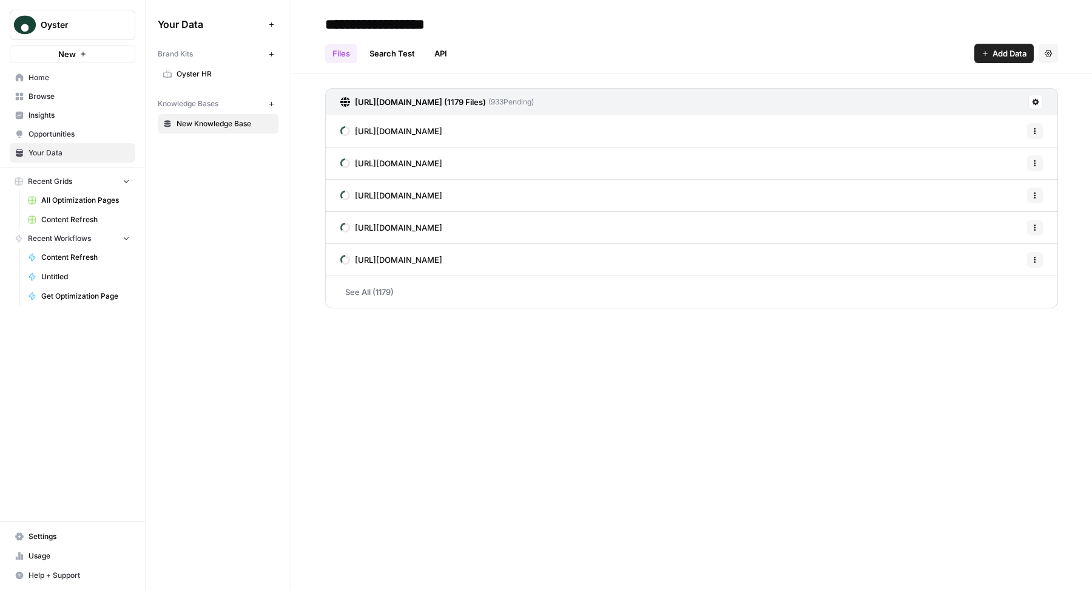
click at [371, 286] on link "See All (1179)" at bounding box center [691, 292] width 733 height 32
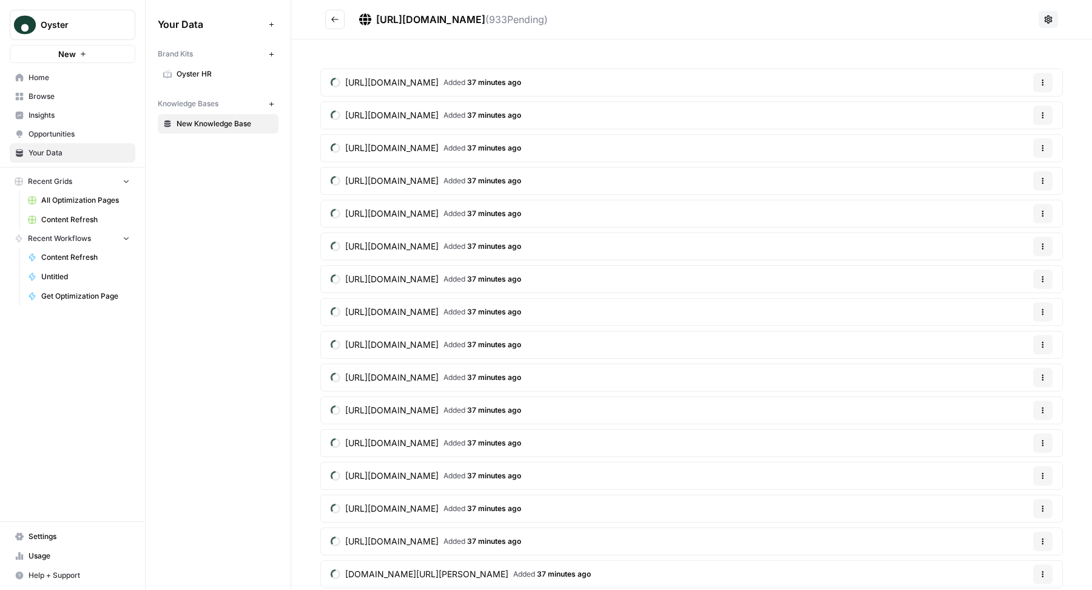
click at [439, 86] on span "[URL][DOMAIN_NAME]" at bounding box center [391, 82] width 93 height 12
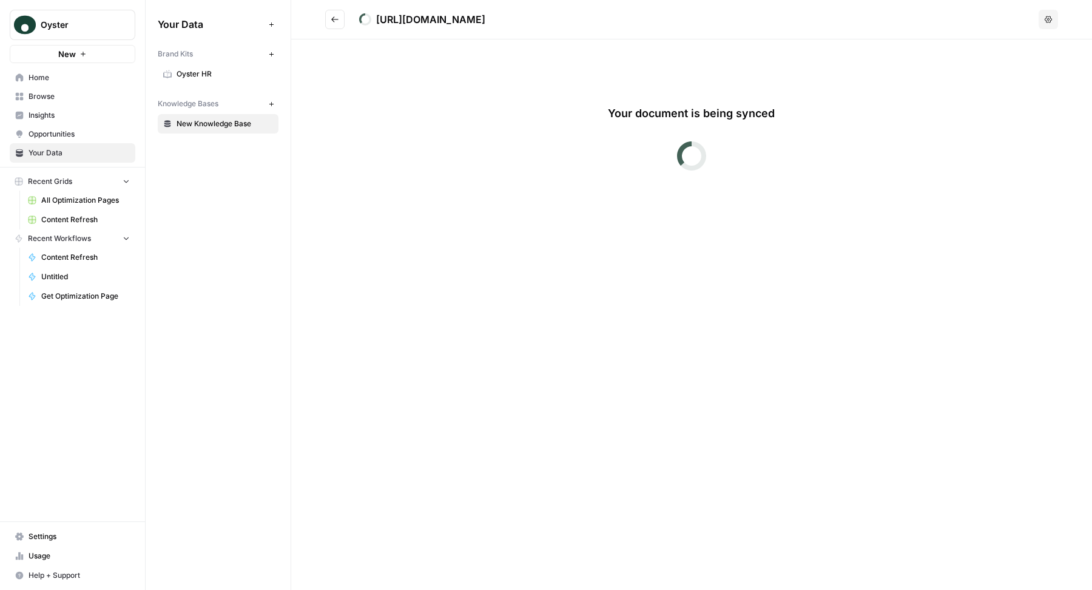
click at [331, 27] on button "Go back" at bounding box center [334, 19] width 19 height 19
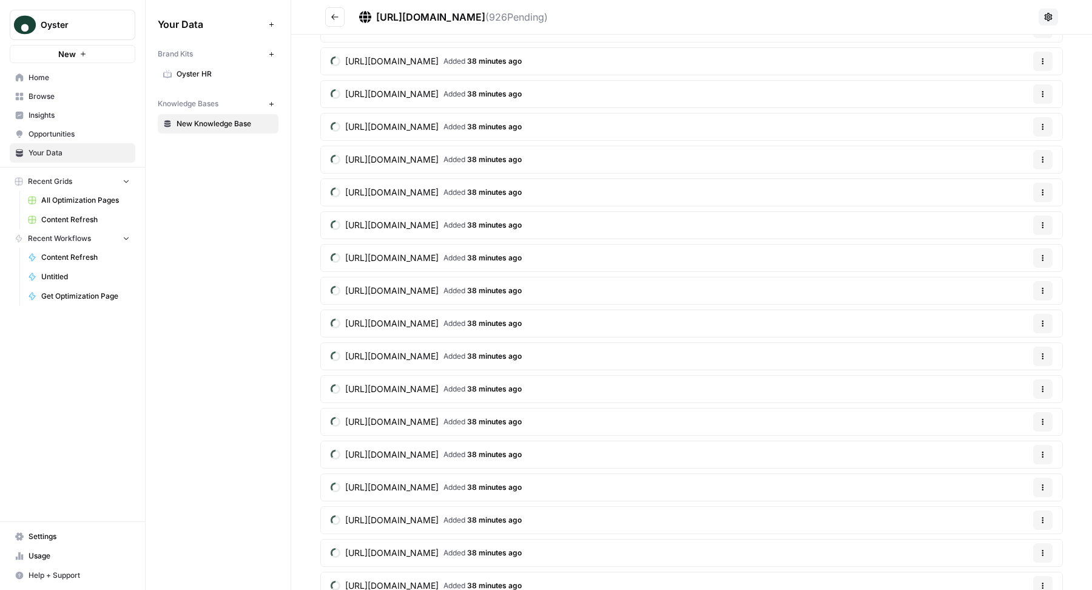
scroll to position [29885, 0]
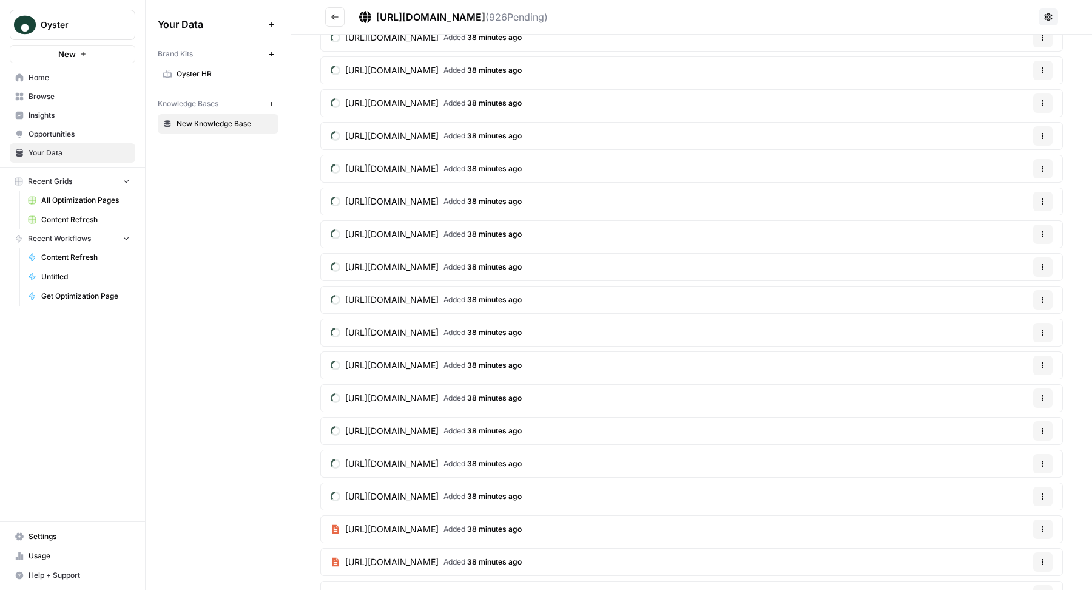
click at [522, 589] on span "Added 38 minutes ago" at bounding box center [482, 594] width 78 height 11
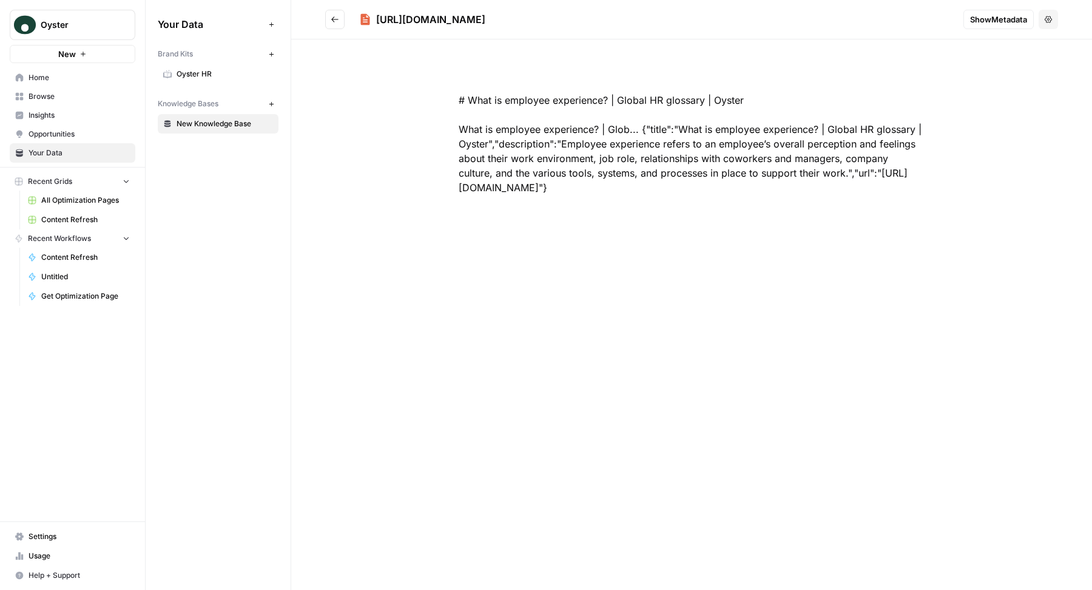
click at [980, 22] on span "Show Metadata" at bounding box center [998, 19] width 57 height 12
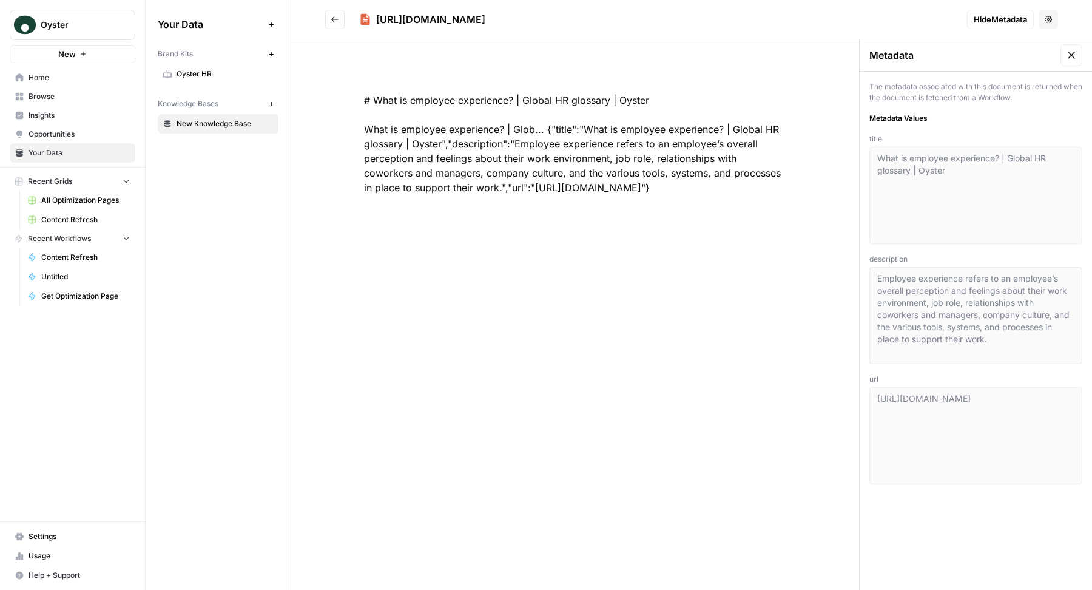
click at [337, 28] on button "Go back" at bounding box center [334, 19] width 19 height 19
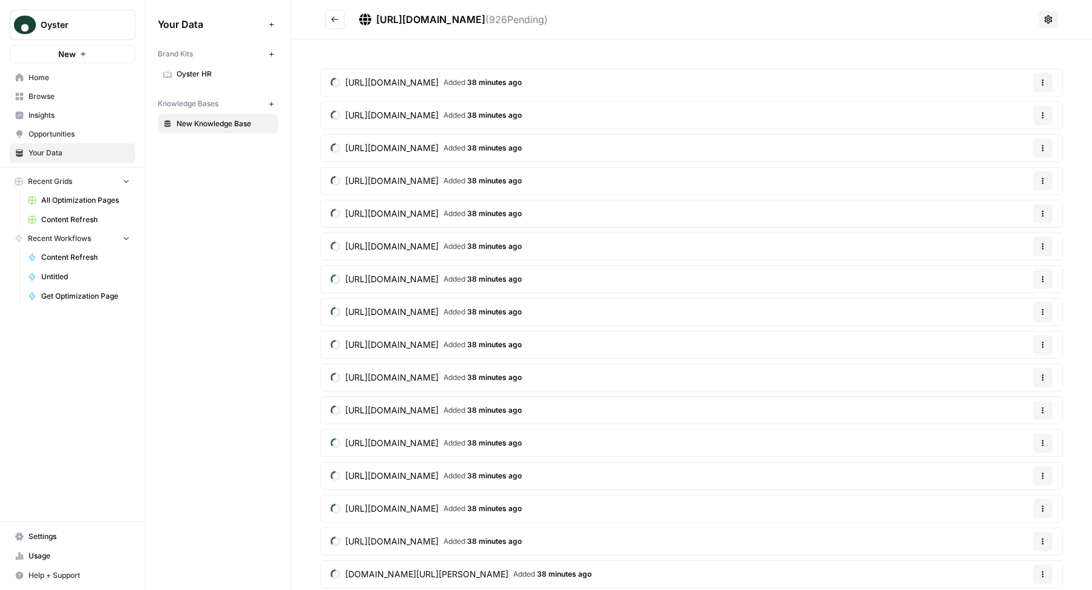
click at [338, 18] on icon "Go back" at bounding box center [335, 19] width 8 height 8
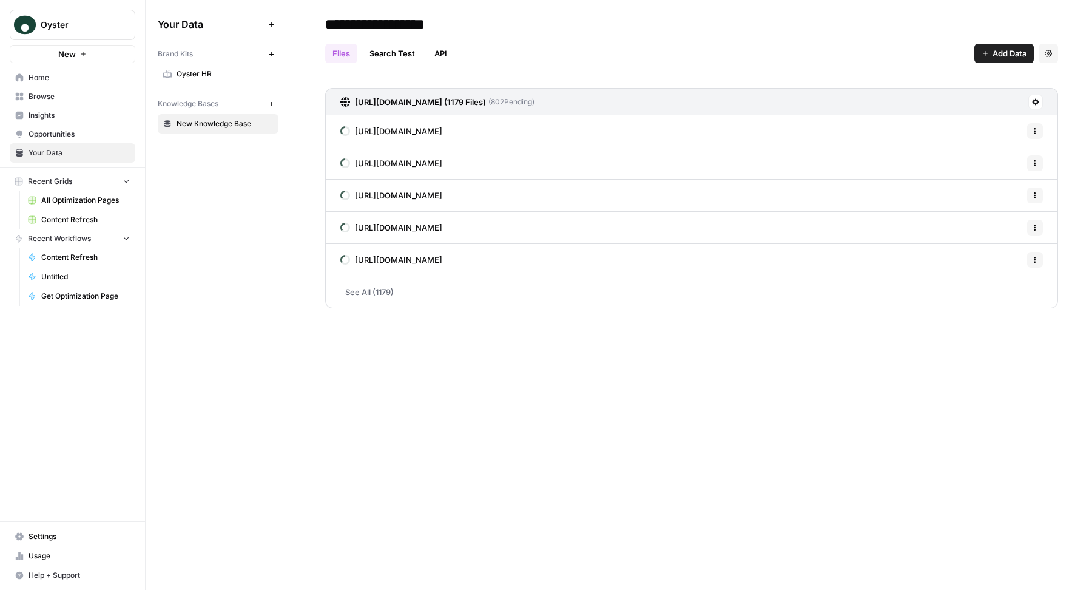
click at [62, 210] on link "Content Refresh" at bounding box center [78, 219] width 113 height 19
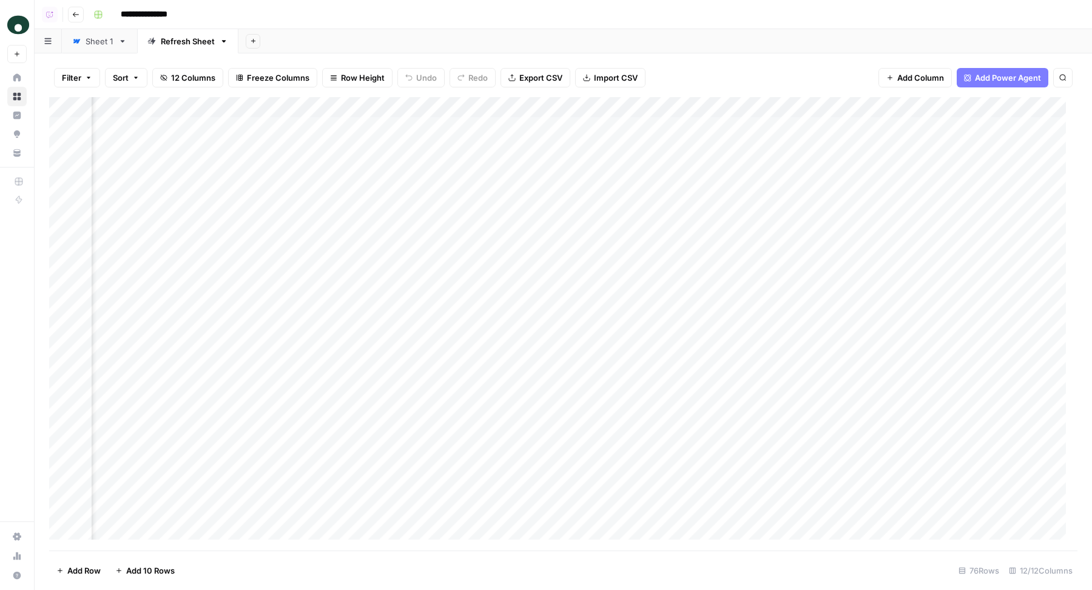
scroll to position [0, 1052]
click at [923, 99] on div "Add Column" at bounding box center [563, 324] width 1028 height 454
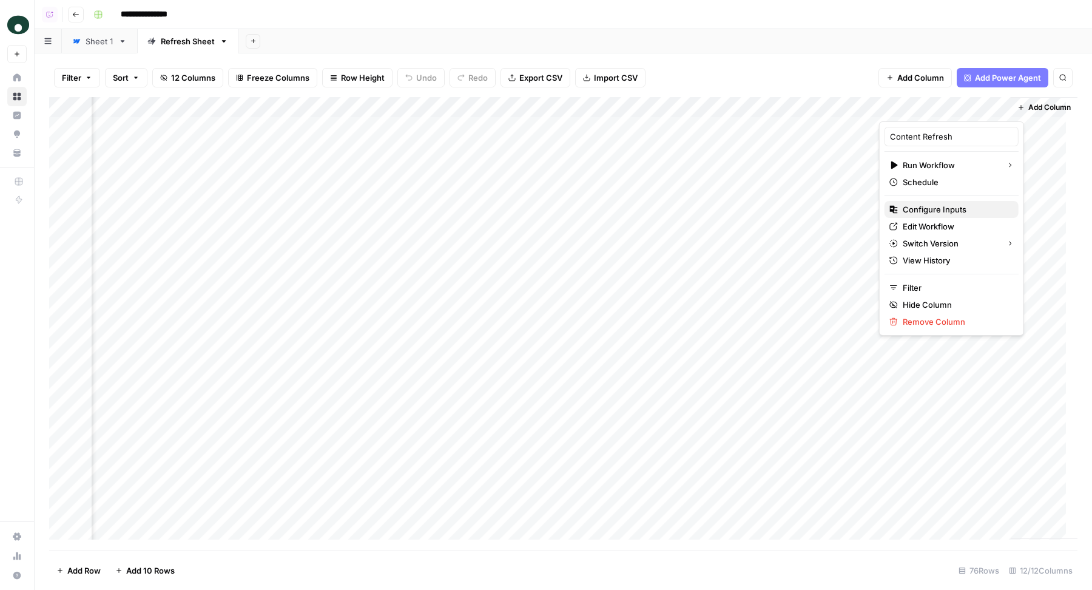
click at [923, 208] on span "Configure Inputs" at bounding box center [956, 209] width 106 height 12
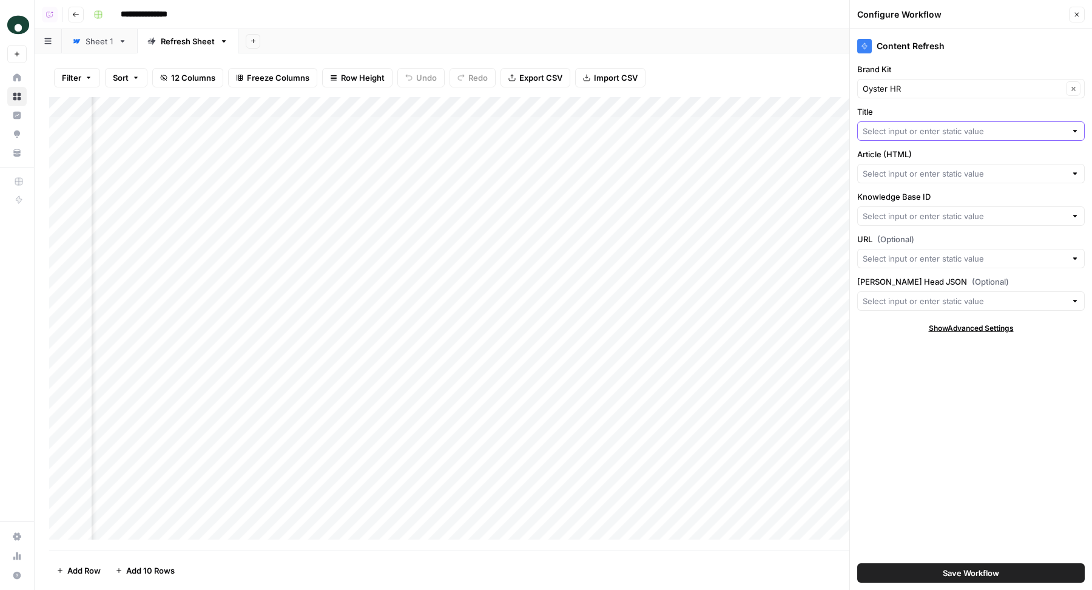
click at [920, 132] on input "Title" at bounding box center [964, 131] width 203 height 12
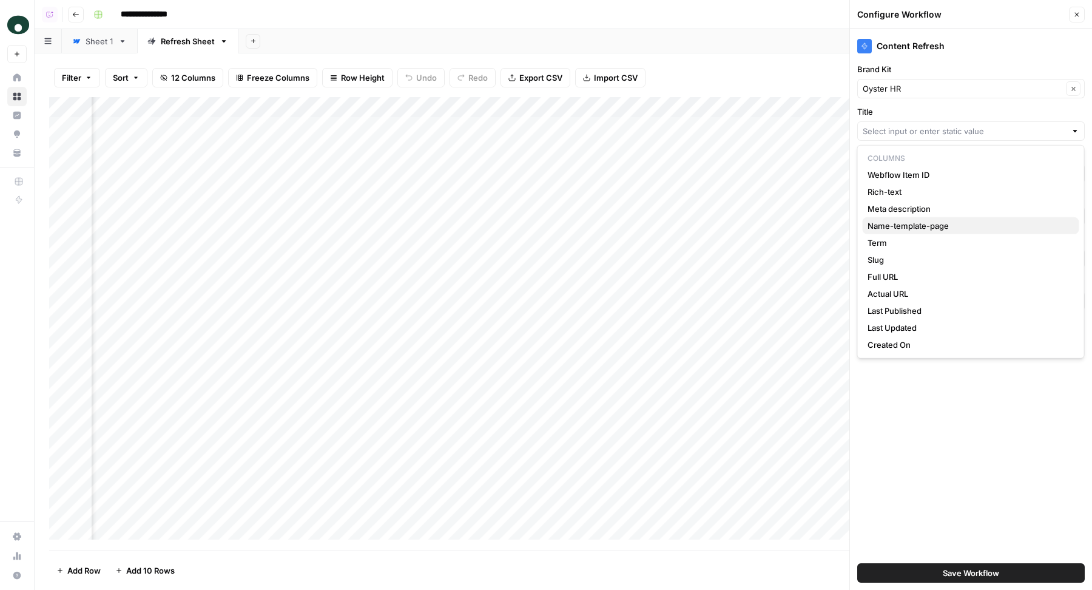
click at [913, 223] on span "Name-template-page" at bounding box center [968, 226] width 202 height 12
type input "Name-template-page"
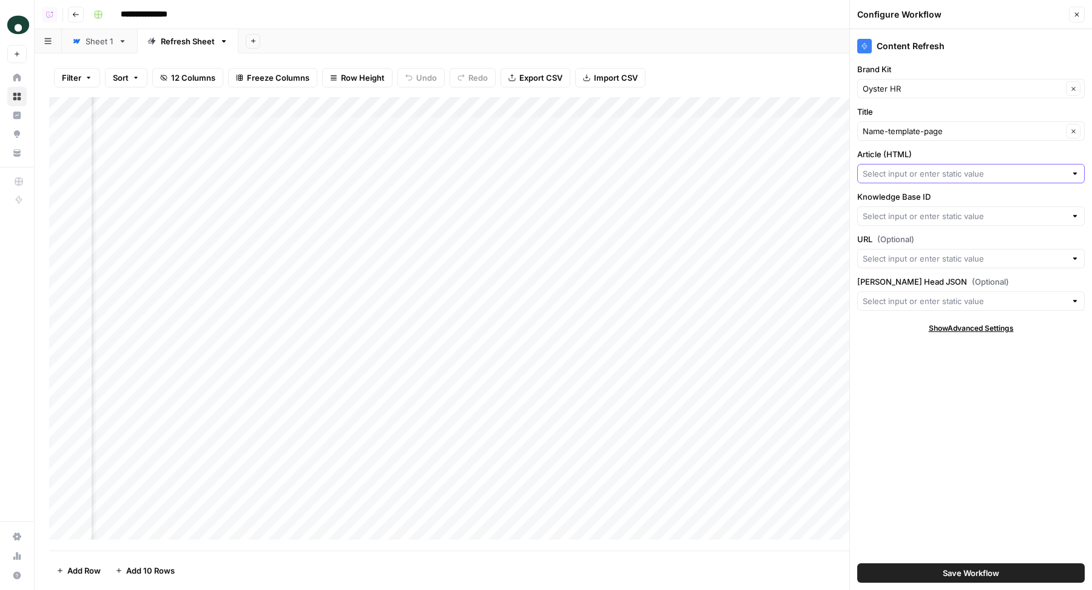
click at [919, 171] on input "Article (HTML)" at bounding box center [964, 173] width 203 height 12
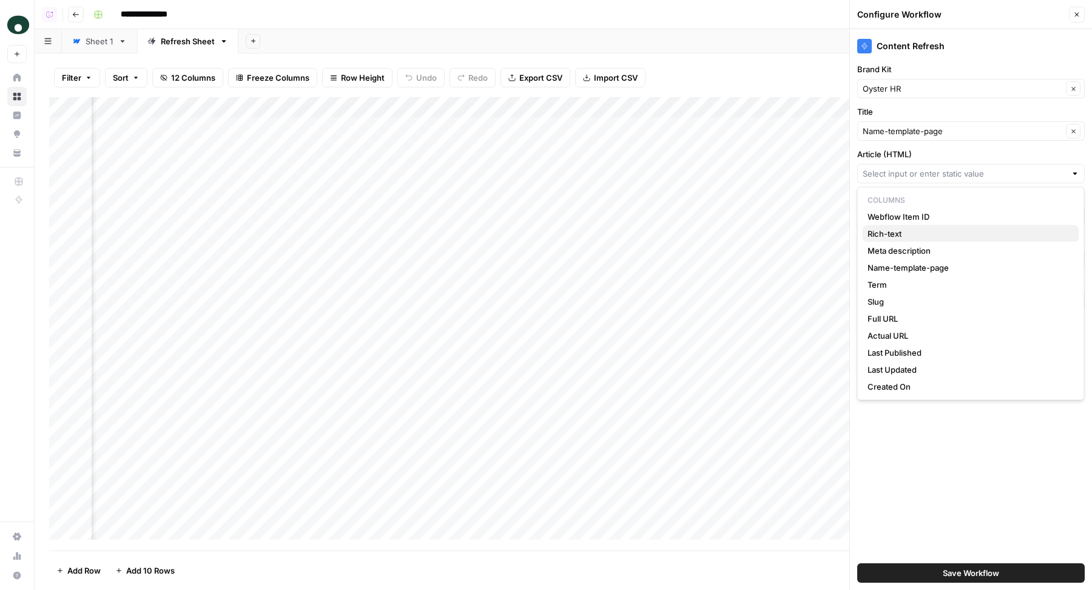
click at [908, 230] on span "Rich-text" at bounding box center [968, 233] width 202 height 12
type input "Rich-text"
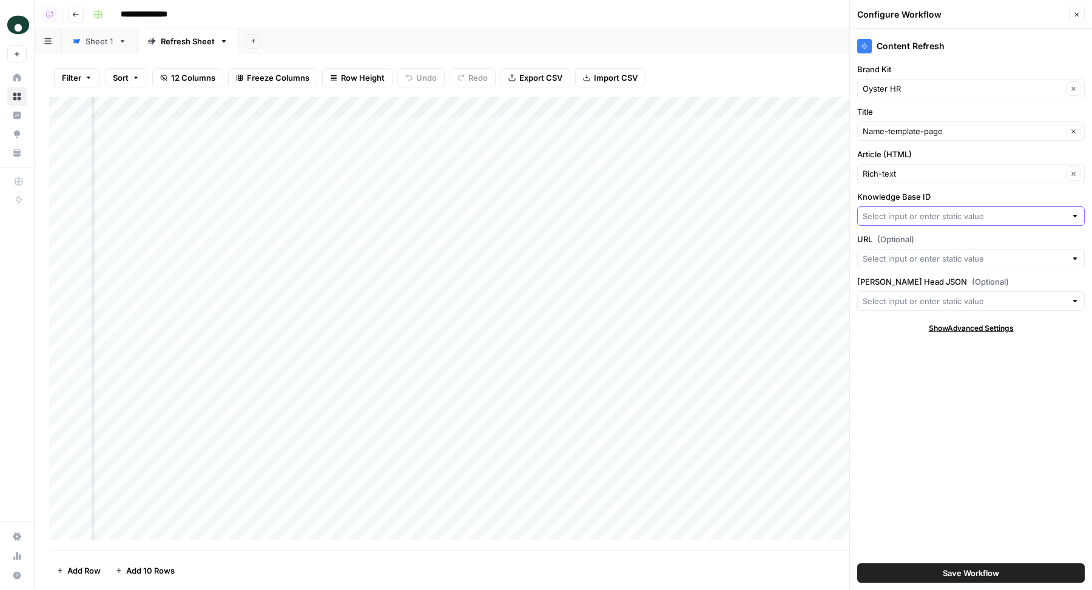
click at [908, 210] on input "Knowledge Base ID" at bounding box center [964, 216] width 203 height 12
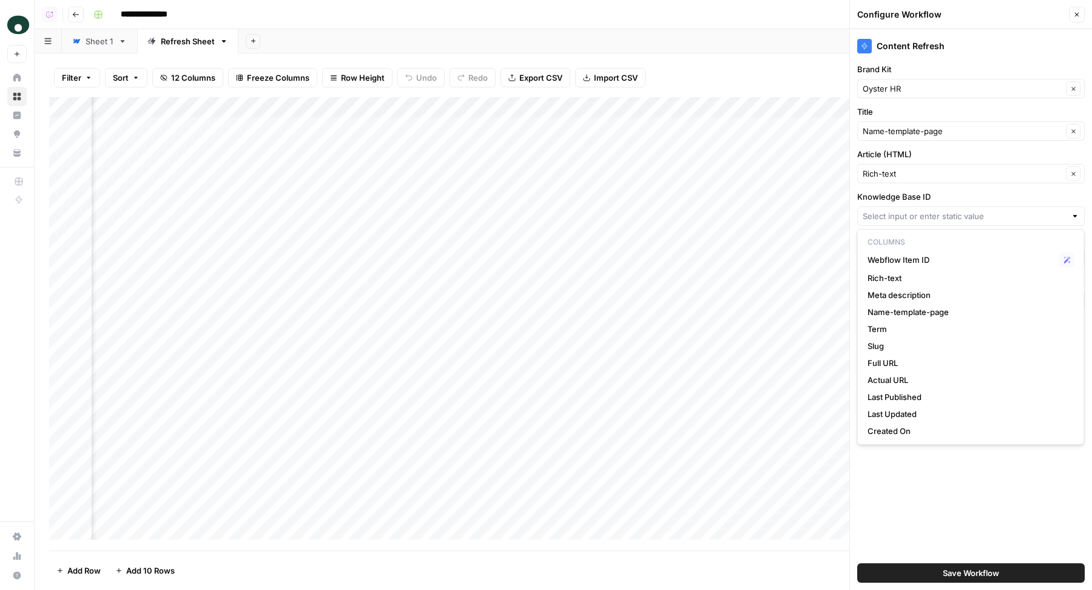
click at [934, 187] on div "Content Refresh Brand Kit Oyster HR Clear Title Name-template-page Clear Articl…" at bounding box center [971, 309] width 242 height 560
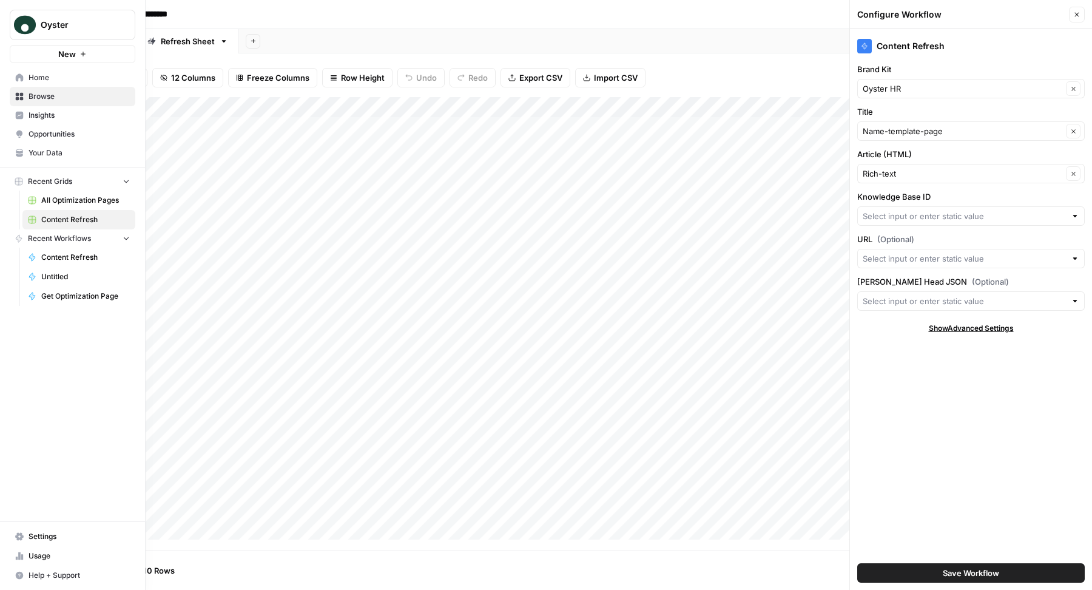
click at [66, 158] on link "Your Data" at bounding box center [73, 152] width 126 height 19
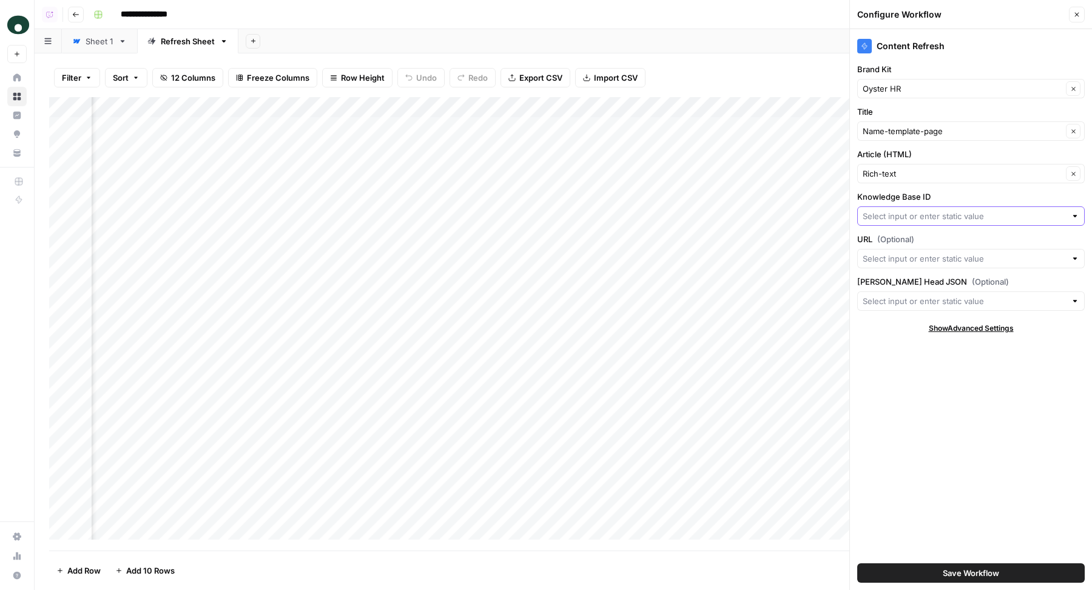
click at [897, 210] on input "Knowledge Base ID" at bounding box center [964, 216] width 203 height 12
type input "12214"
click at [913, 373] on div "Content Refresh Brand Kit Oyster HR Clear Title Name-template-page Clear Articl…" at bounding box center [971, 309] width 242 height 560
click at [926, 216] on input "Knowledge Base ID" at bounding box center [964, 216] width 203 height 12
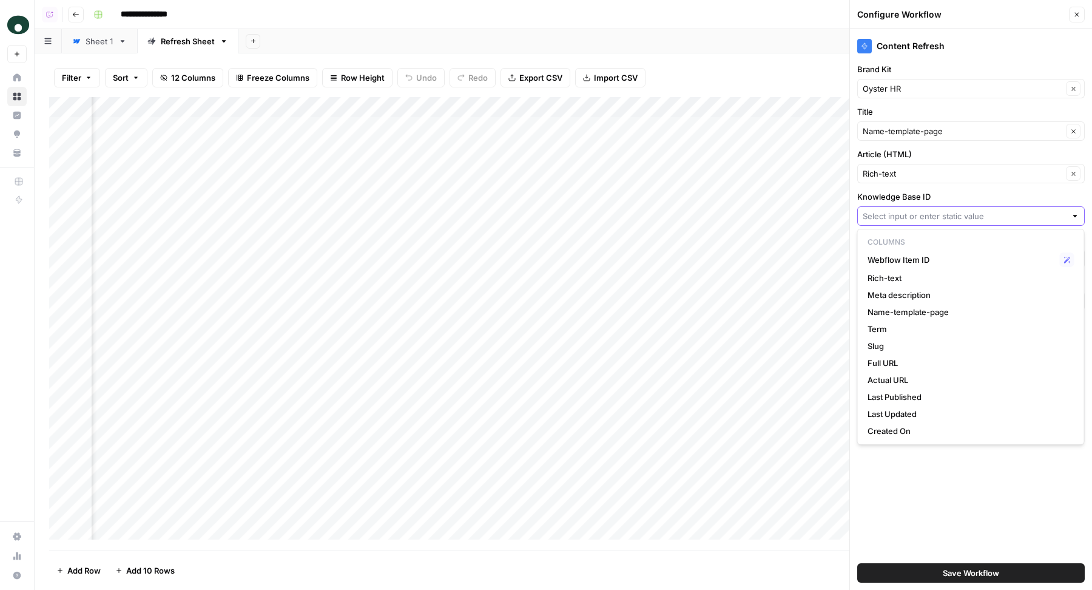
click at [931, 210] on input "Knowledge Base ID" at bounding box center [964, 216] width 203 height 12
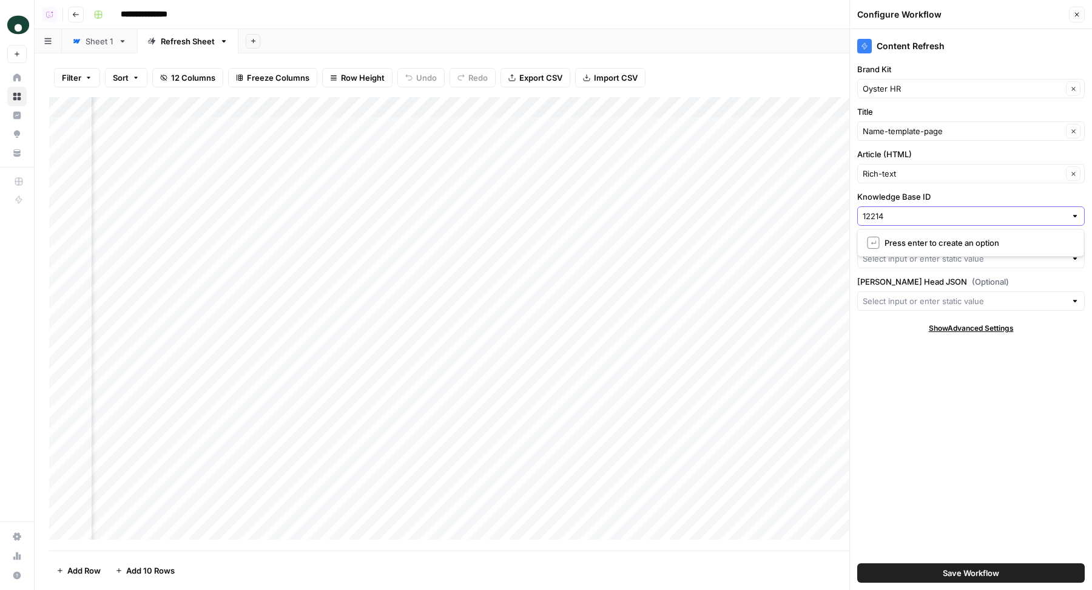
type input "12214"
click at [897, 256] on input "URL (Optional)" at bounding box center [964, 258] width 203 height 12
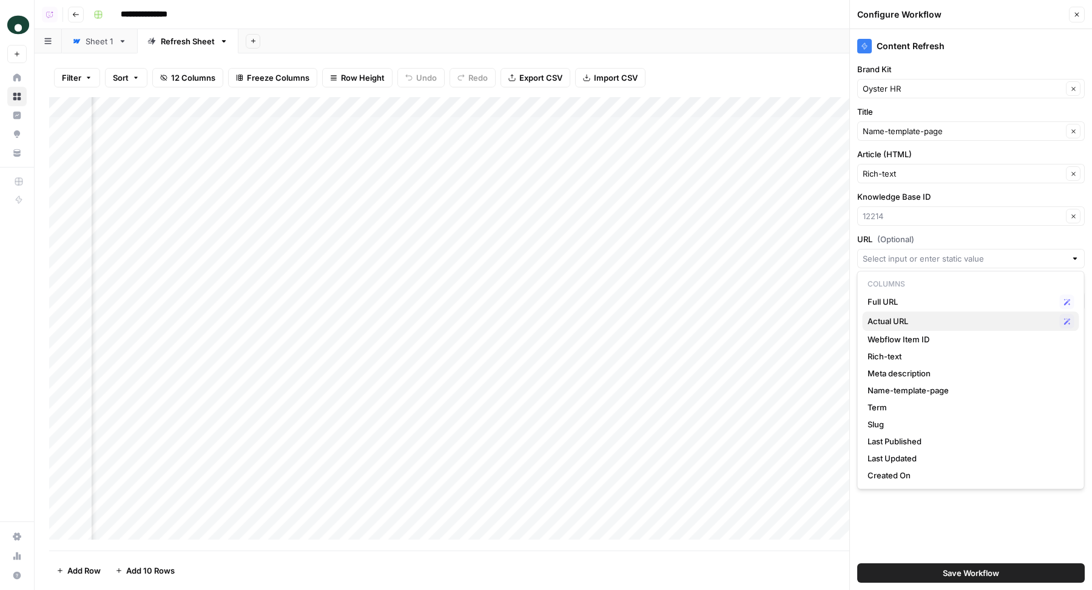
click at [924, 318] on span "Actual URL" at bounding box center [960, 321] width 187 height 12
type input "Actual URL"
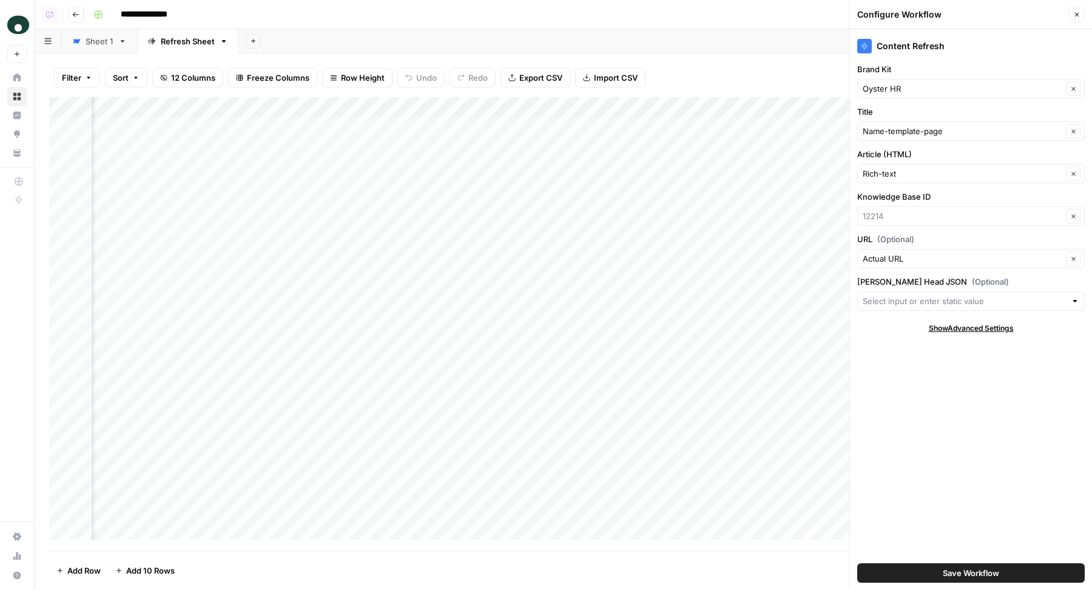
click at [952, 571] on span "Save Workflow" at bounding box center [971, 573] width 56 height 12
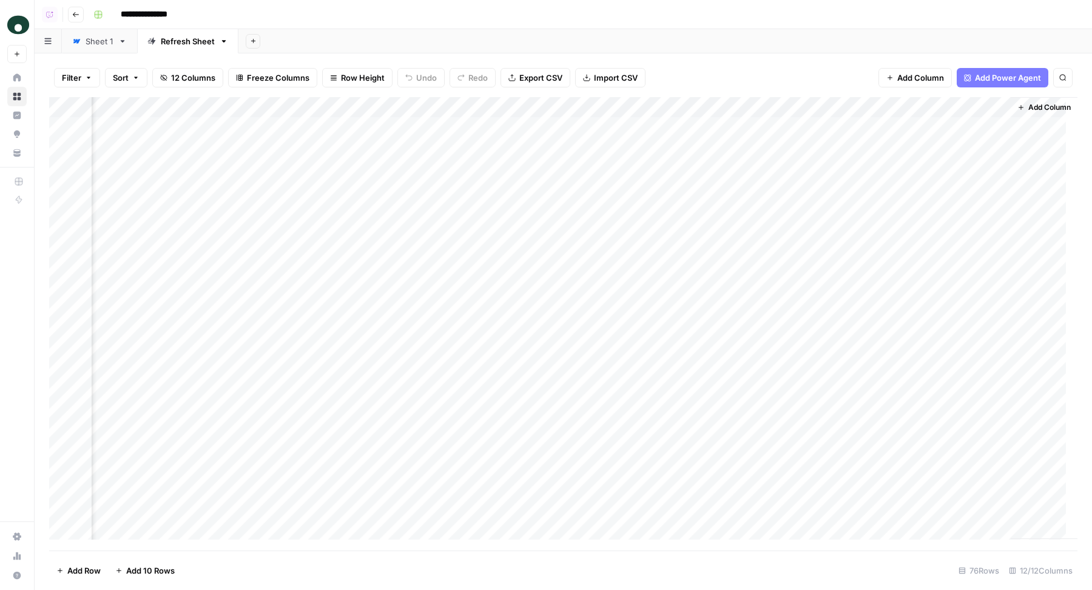
click at [939, 126] on div "Add Column" at bounding box center [563, 324] width 1028 height 454
click at [939, 144] on div "Add Column" at bounding box center [563, 324] width 1028 height 454
click at [938, 164] on div "Add Column" at bounding box center [563, 324] width 1028 height 454
click at [378, 29] on div "Add Sheet" at bounding box center [664, 41] width 853 height 24
click at [519, 40] on div "Add Sheet" at bounding box center [664, 41] width 853 height 24
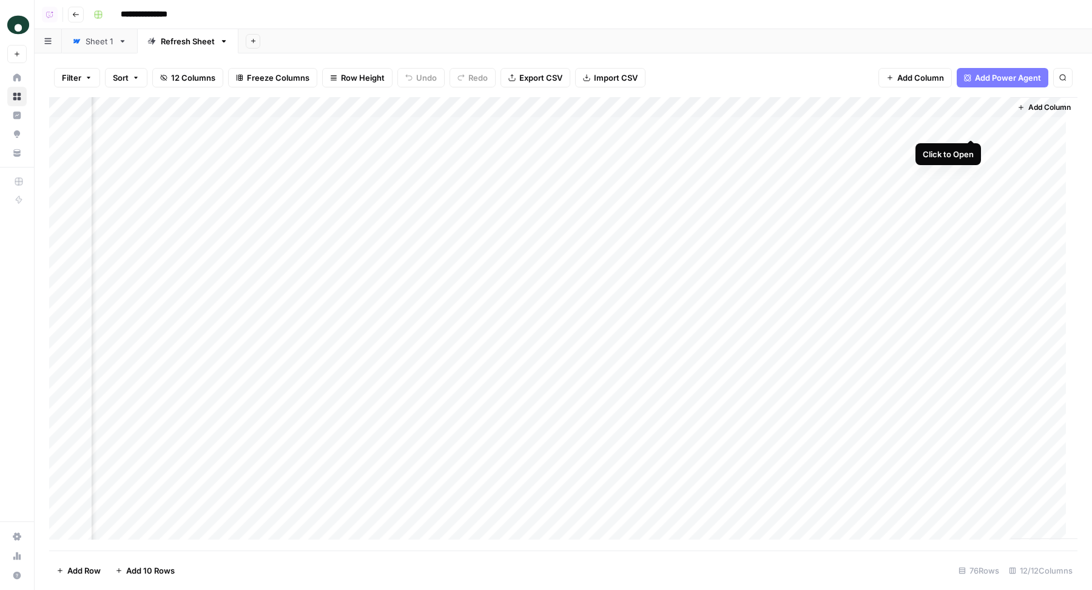
click at [974, 127] on div "Add Column" at bounding box center [563, 324] width 1028 height 454
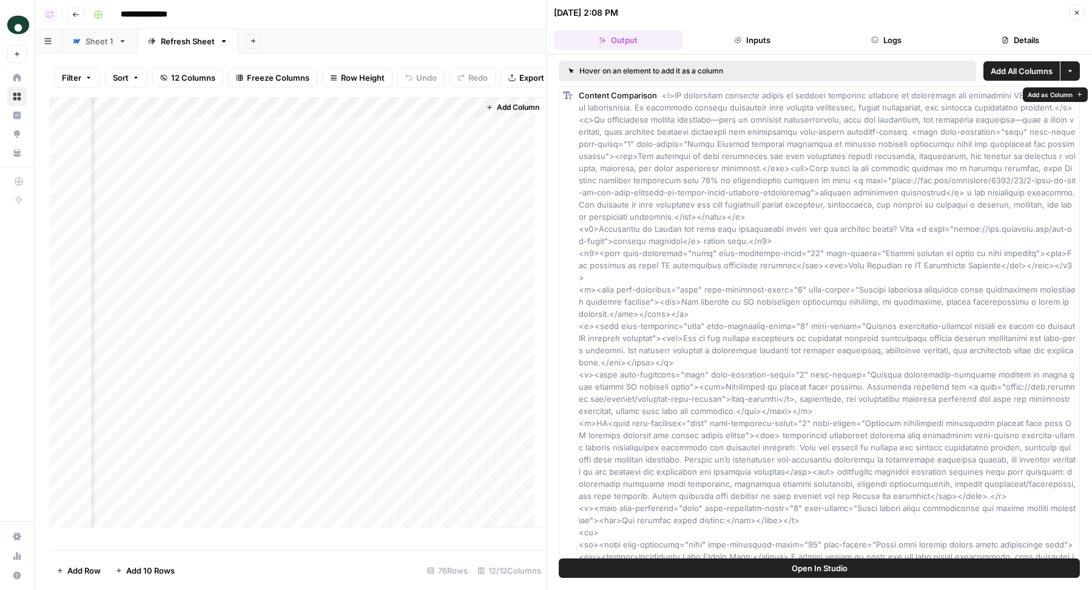
click at [1057, 91] on span "Add as Column" at bounding box center [1050, 95] width 45 height 10
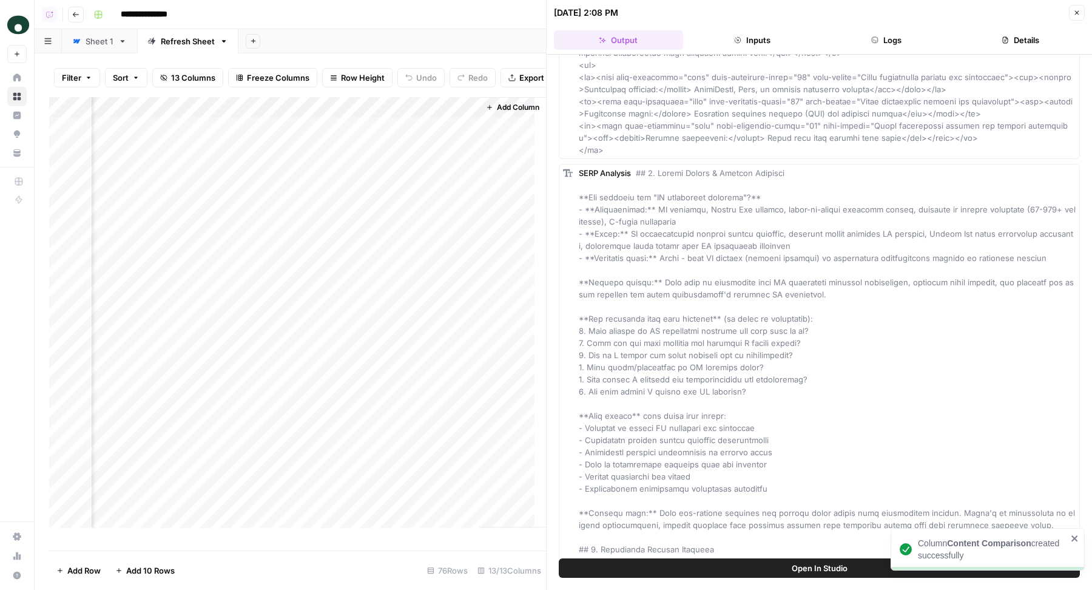
scroll to position [2430, 0]
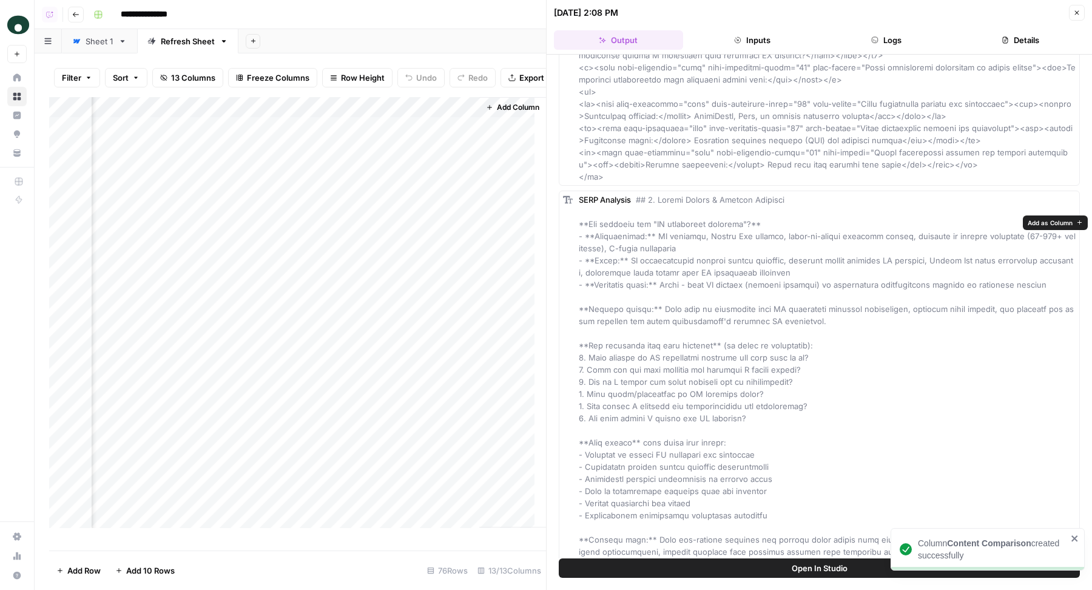
click at [1049, 218] on span "Add as Column" at bounding box center [1050, 223] width 45 height 10
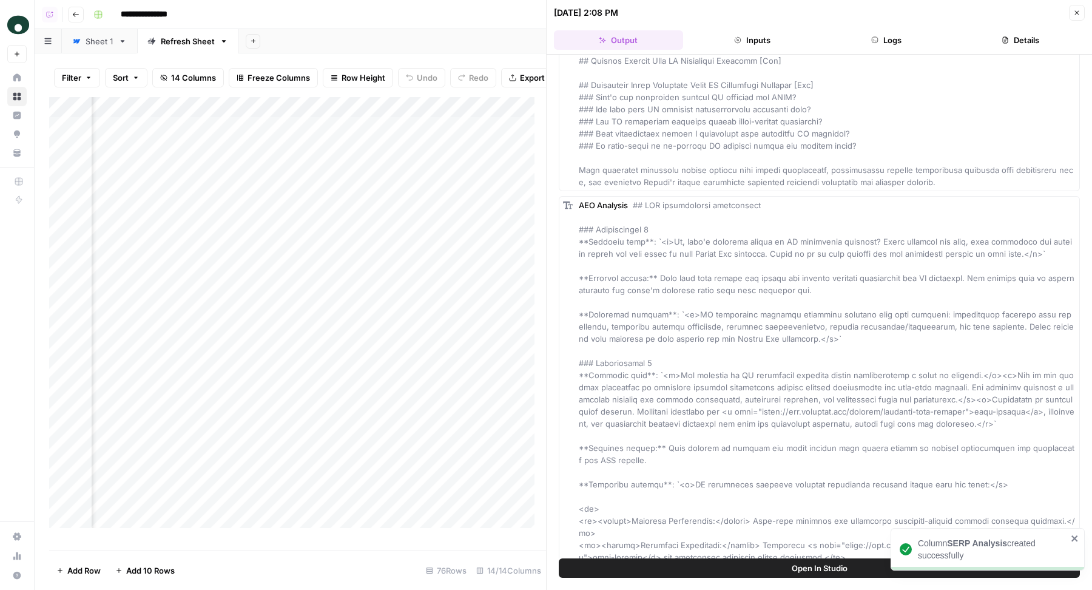
scroll to position [3899, 0]
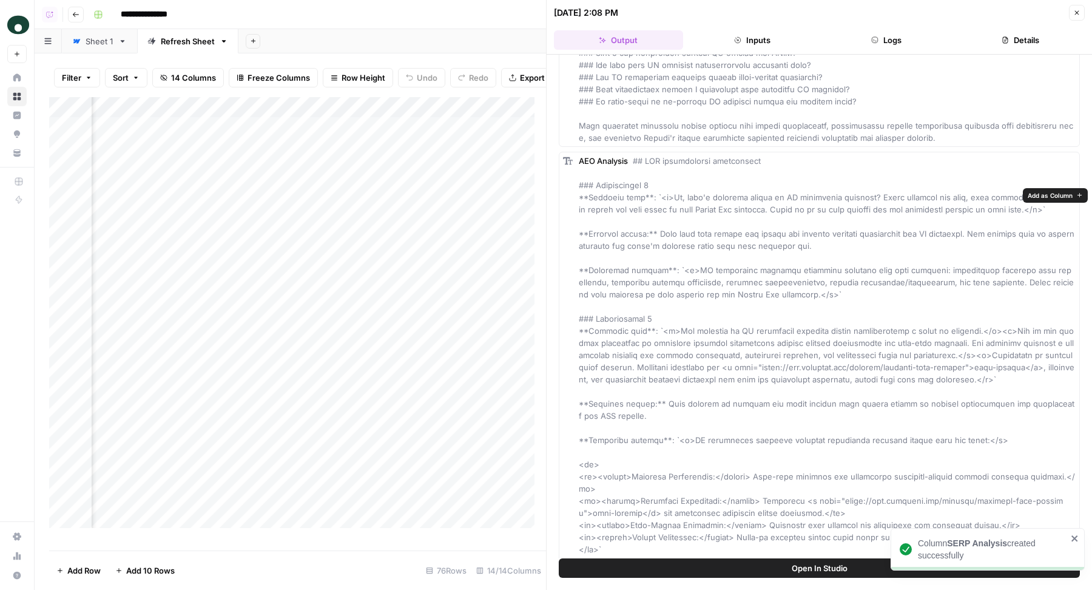
click at [1040, 194] on span "Add as Column" at bounding box center [1050, 195] width 45 height 10
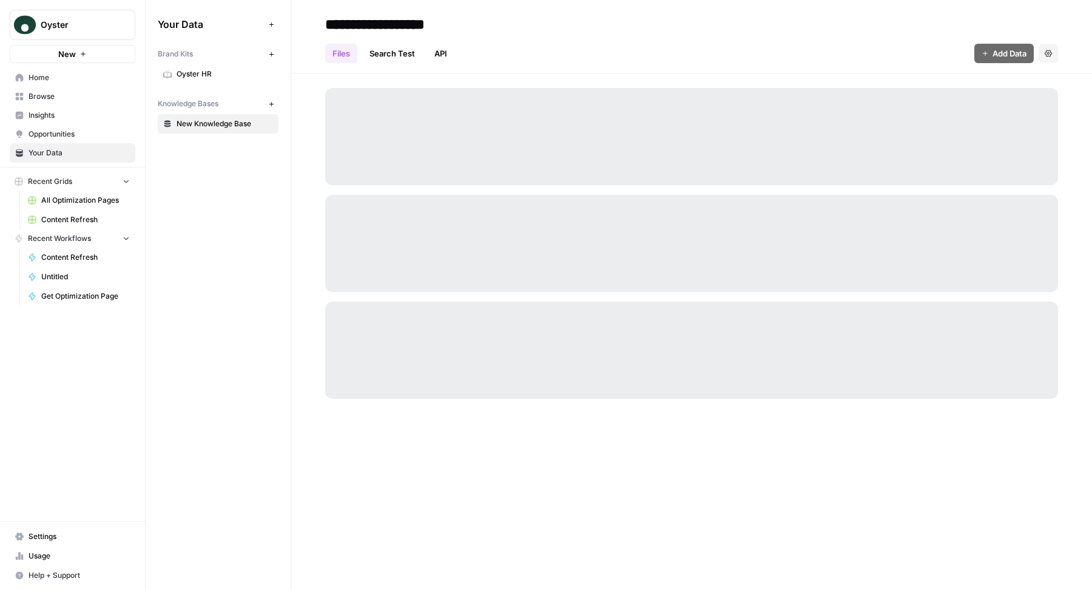
click at [221, 123] on span "New Knowledge Base" at bounding box center [225, 123] width 96 height 11
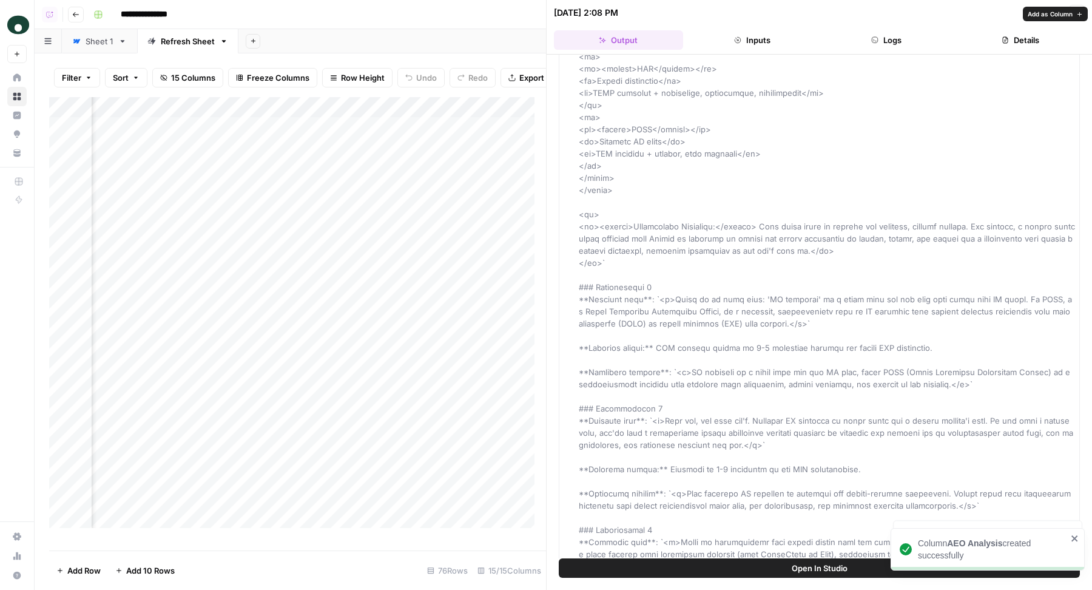
scroll to position [5104, 0]
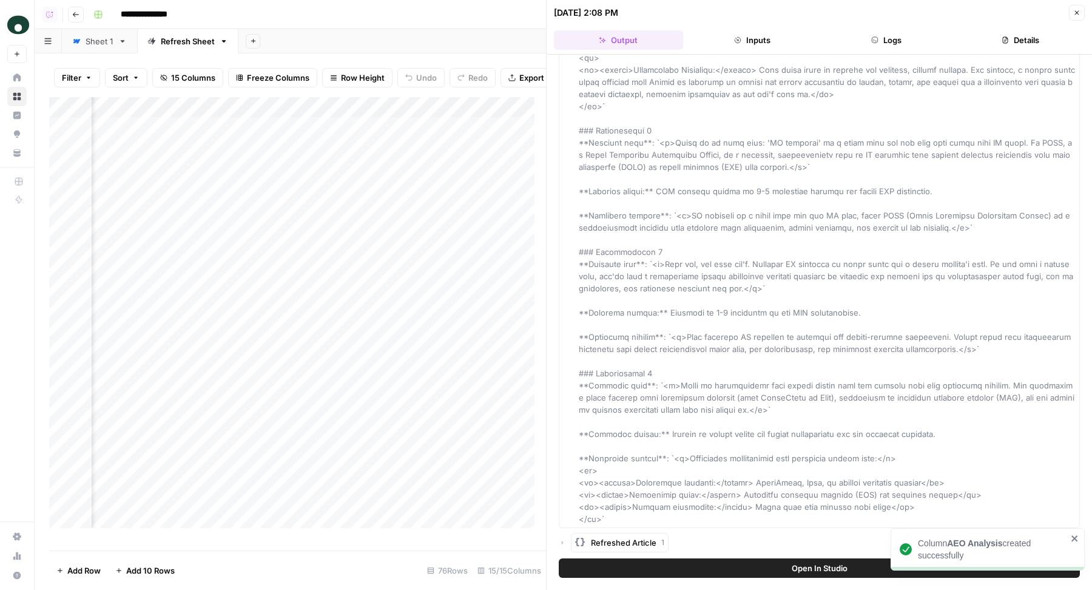
click at [564, 541] on icon "button" at bounding box center [562, 542] width 7 height 7
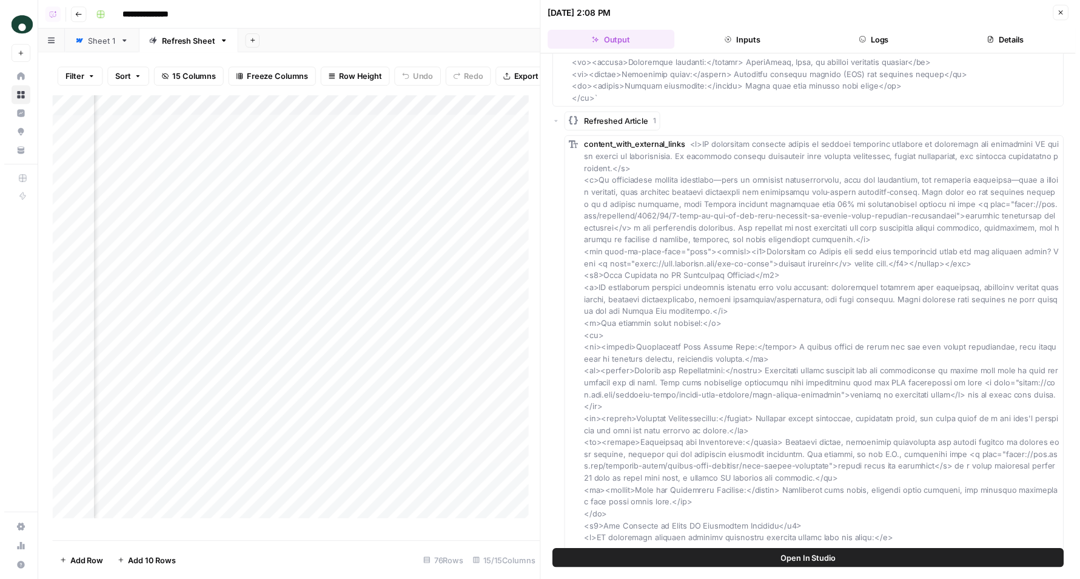
scroll to position [5322, 0]
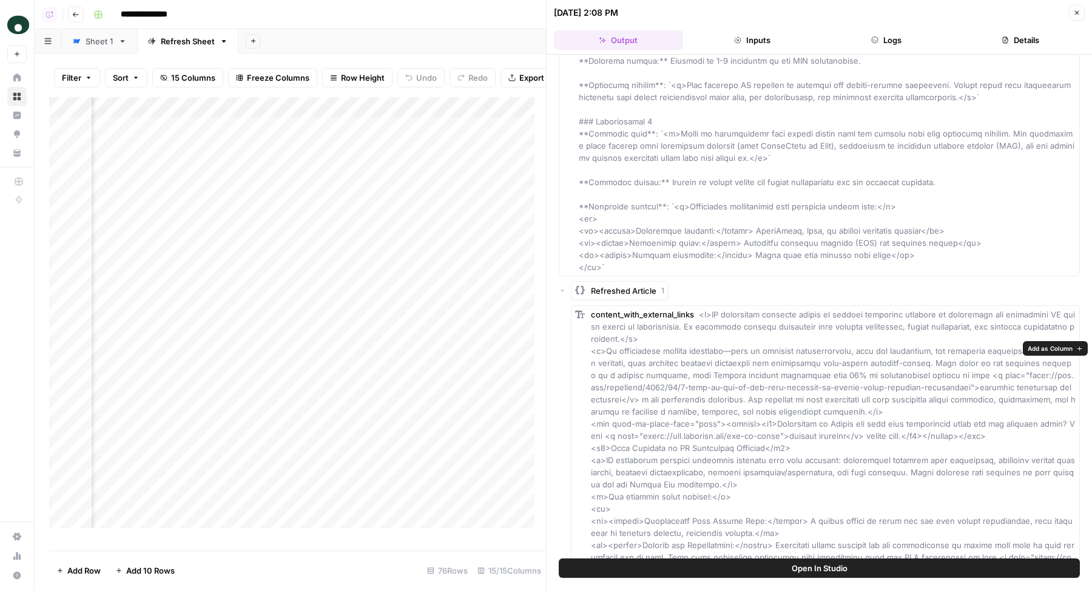
click at [1045, 348] on span "Add as Column" at bounding box center [1050, 348] width 45 height 10
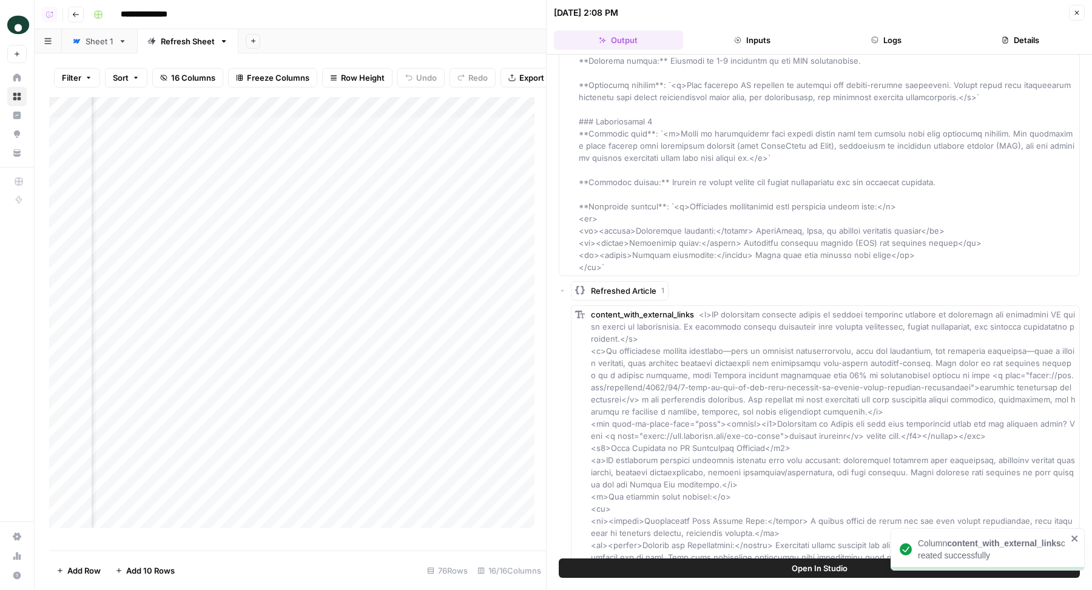
click at [1079, 11] on icon "button" at bounding box center [1077, 13] width 4 height 4
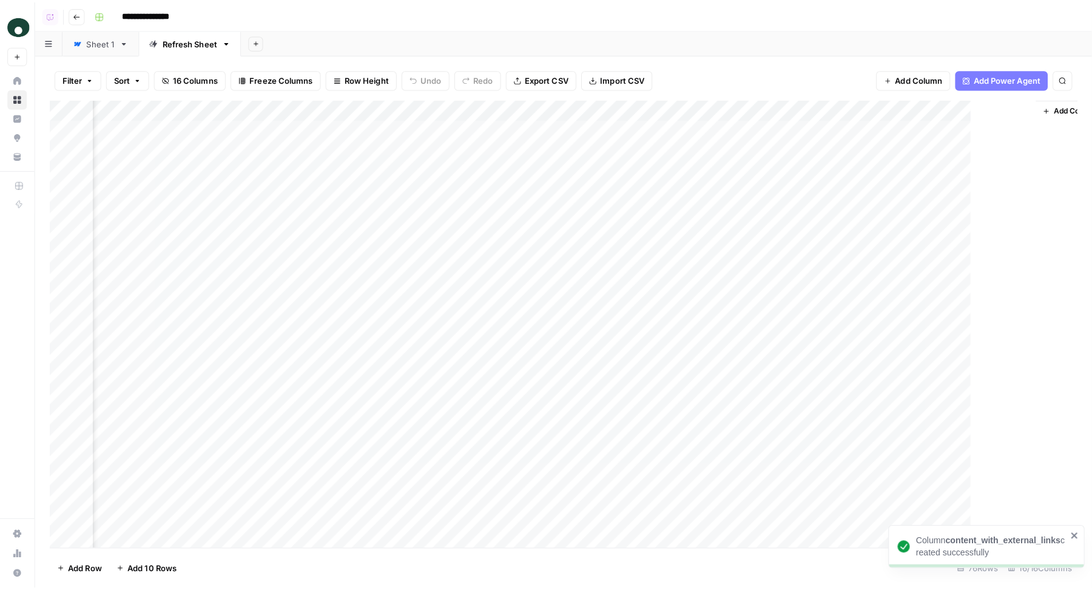
scroll to position [0, 1475]
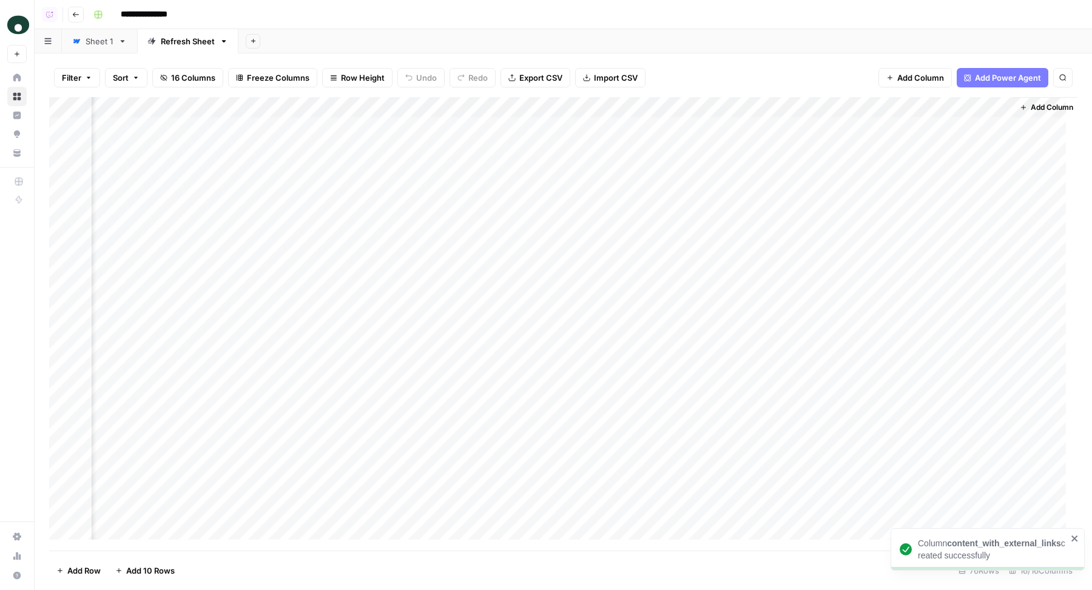
click at [636, 113] on div "Add Column" at bounding box center [563, 324] width 1028 height 454
click at [622, 132] on input "content_with_external_links" at bounding box center [648, 136] width 123 height 12
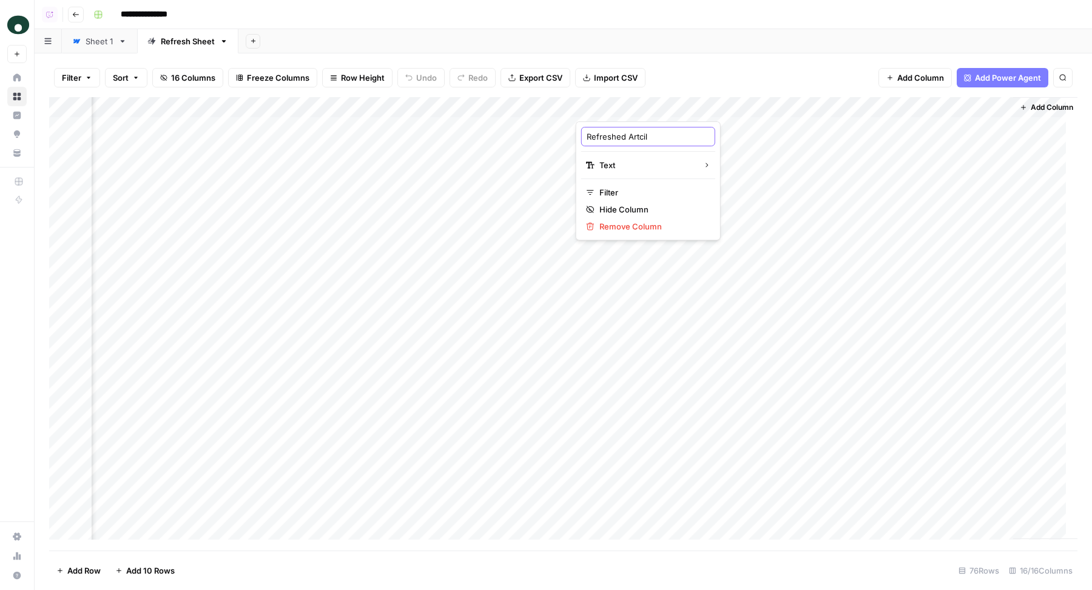
type input "Refreshed Artcile"
click at [615, 110] on div "Add Column" at bounding box center [563, 324] width 1028 height 454
click at [750, 203] on span "HTML" at bounding box center [733, 201] width 57 height 12
click at [783, 106] on div "Add Column" at bounding box center [563, 324] width 1028 height 454
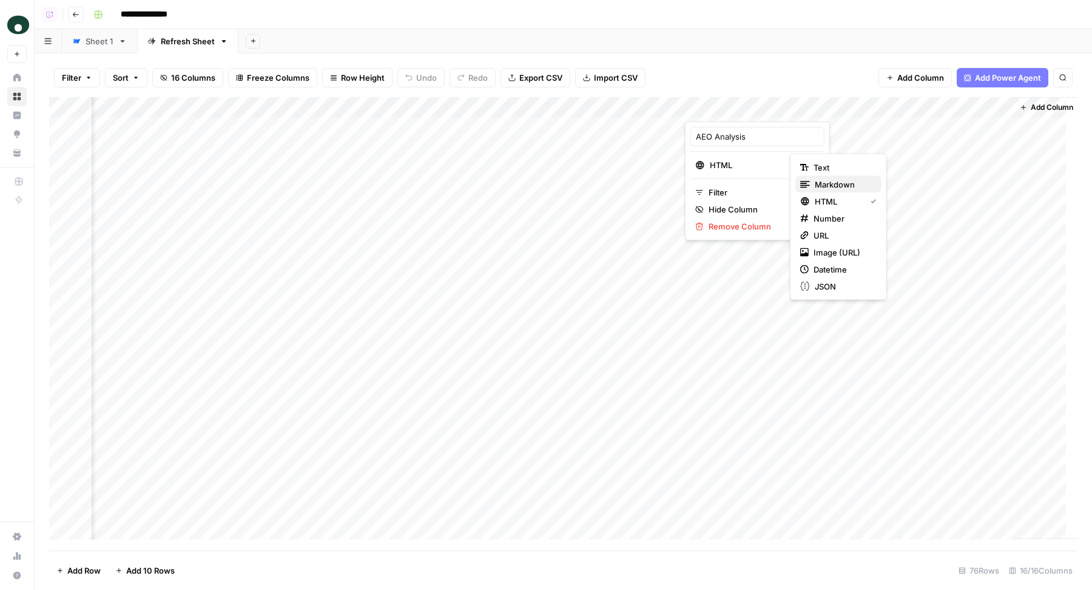
click at [817, 184] on span "Markdown" at bounding box center [843, 184] width 57 height 12
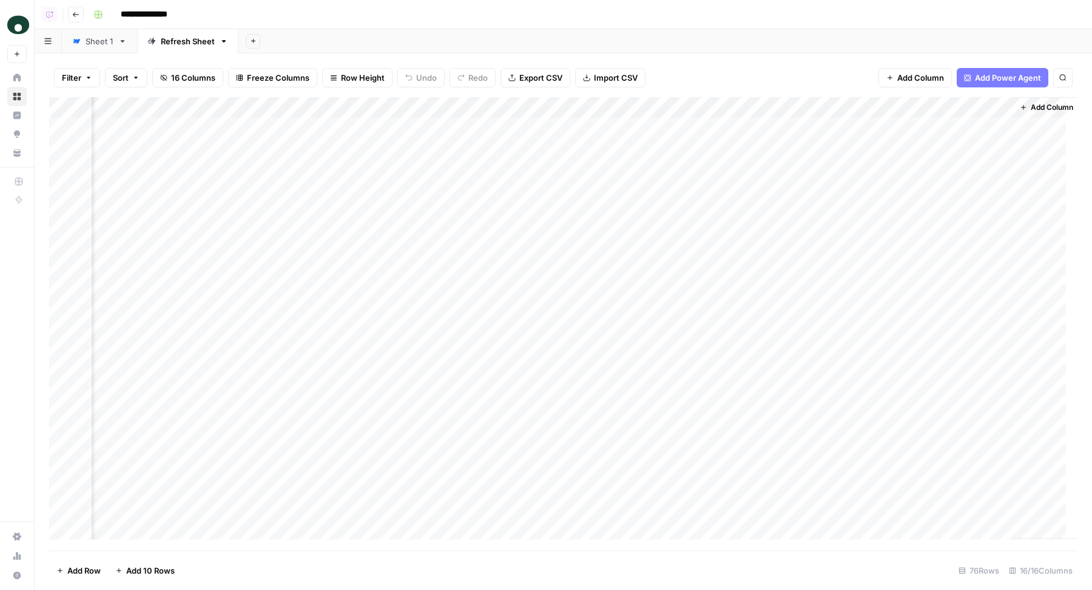
drag, startPoint x: 934, startPoint y: 113, endPoint x: 663, endPoint y: 113, distance: 271.1
click at [663, 113] on div "Add Column" at bounding box center [563, 324] width 1028 height 454
click at [675, 109] on div "Add Column" at bounding box center [563, 324] width 1028 height 454
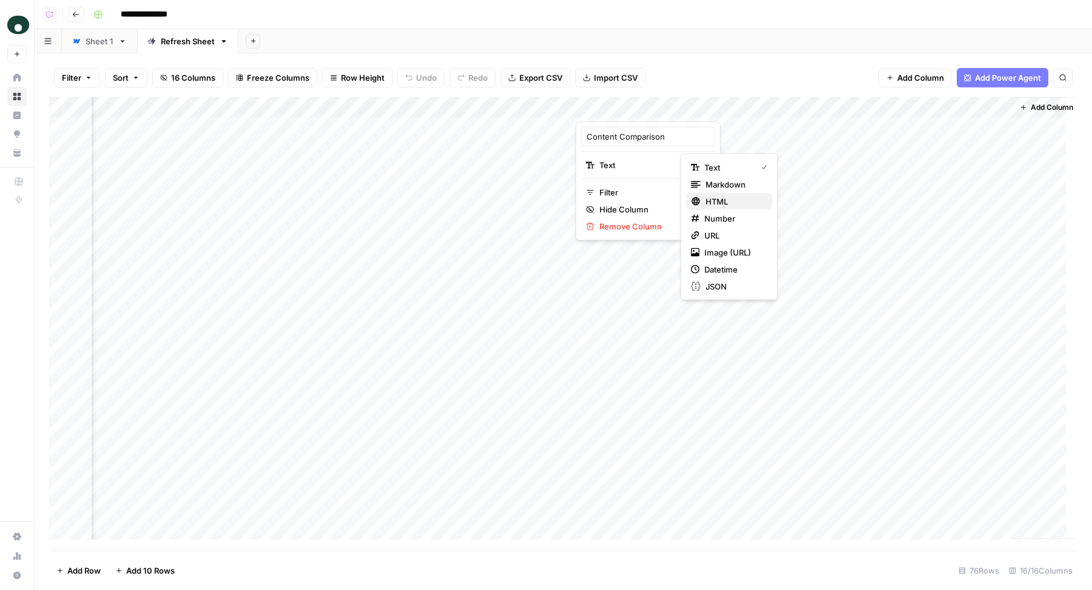
click at [719, 203] on span "HTML" at bounding box center [733, 201] width 57 height 12
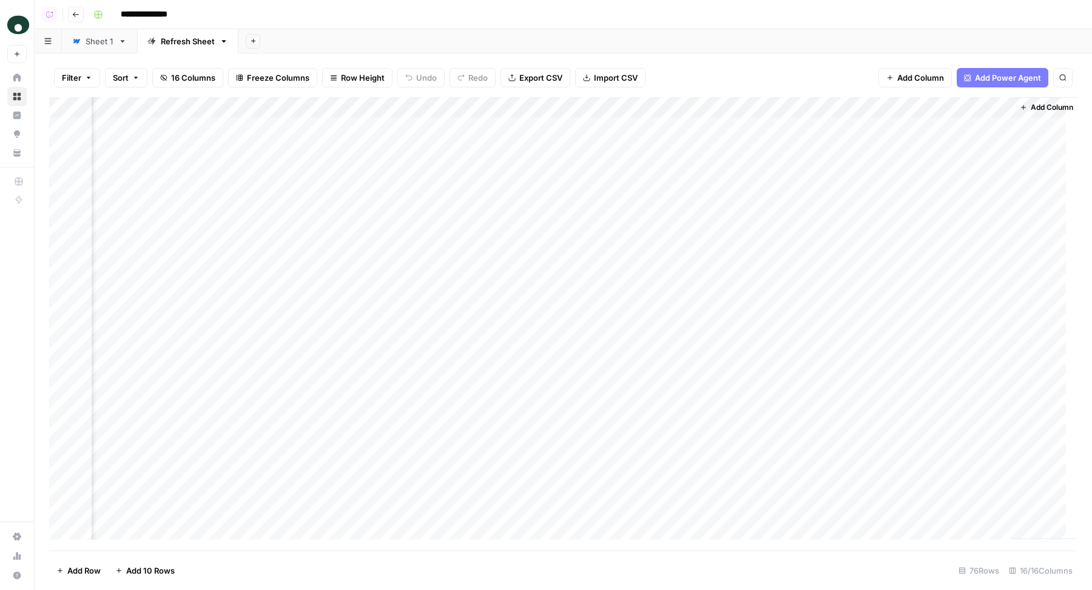
click at [717, 17] on div "**********" at bounding box center [584, 14] width 991 height 19
click at [658, 125] on div "Add Column" at bounding box center [563, 324] width 1028 height 454
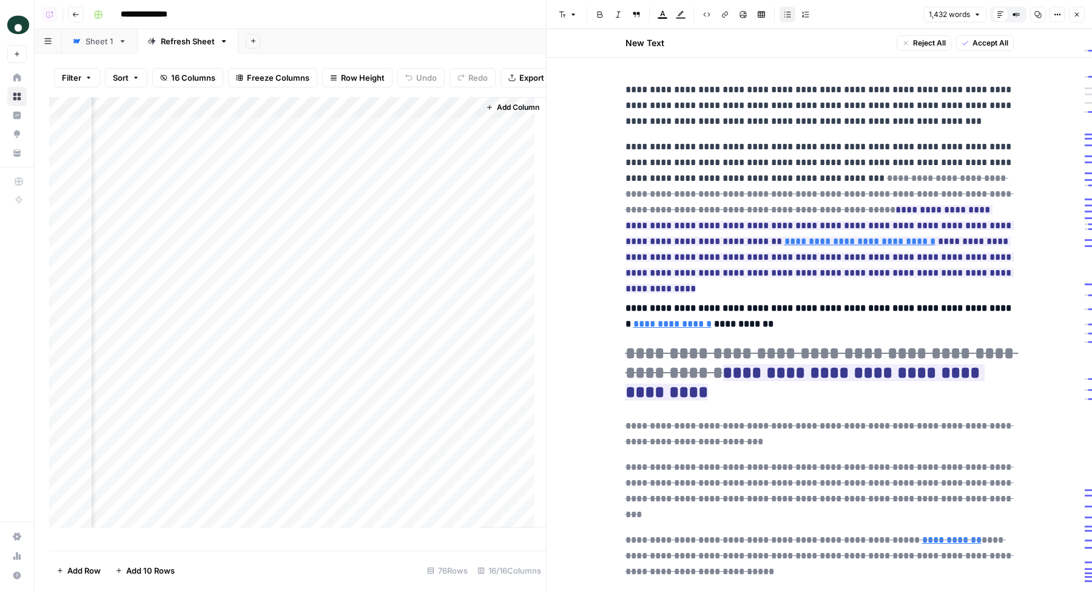
scroll to position [0, 2021]
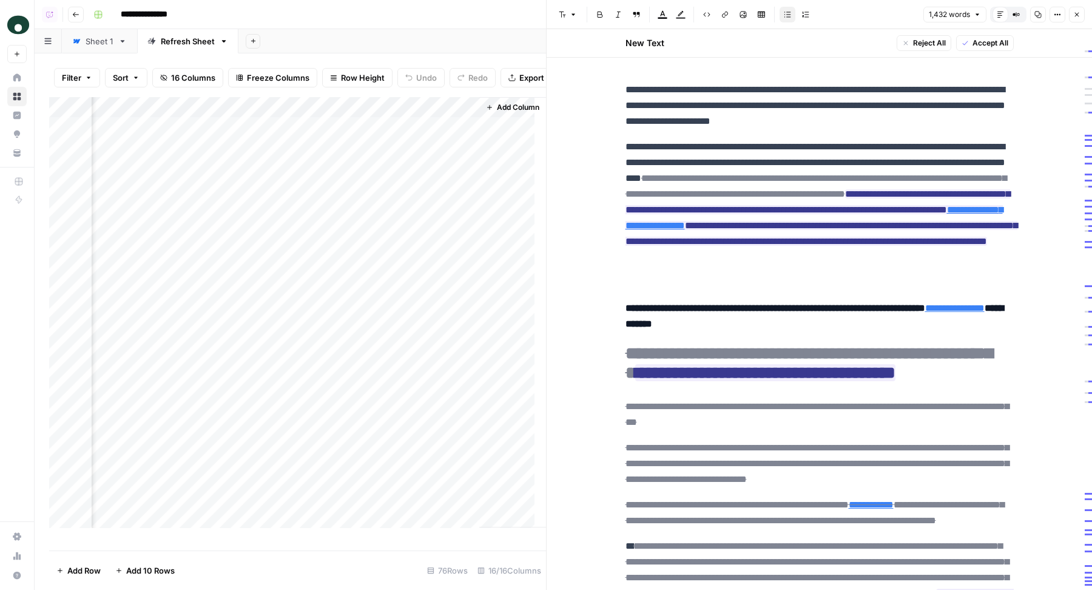
click at [194, 118] on div "Add Column" at bounding box center [297, 318] width 497 height 442
click at [202, 149] on input "Refreshed Artcile" at bounding box center [211, 148] width 123 height 12
type input "Refreshed Article"
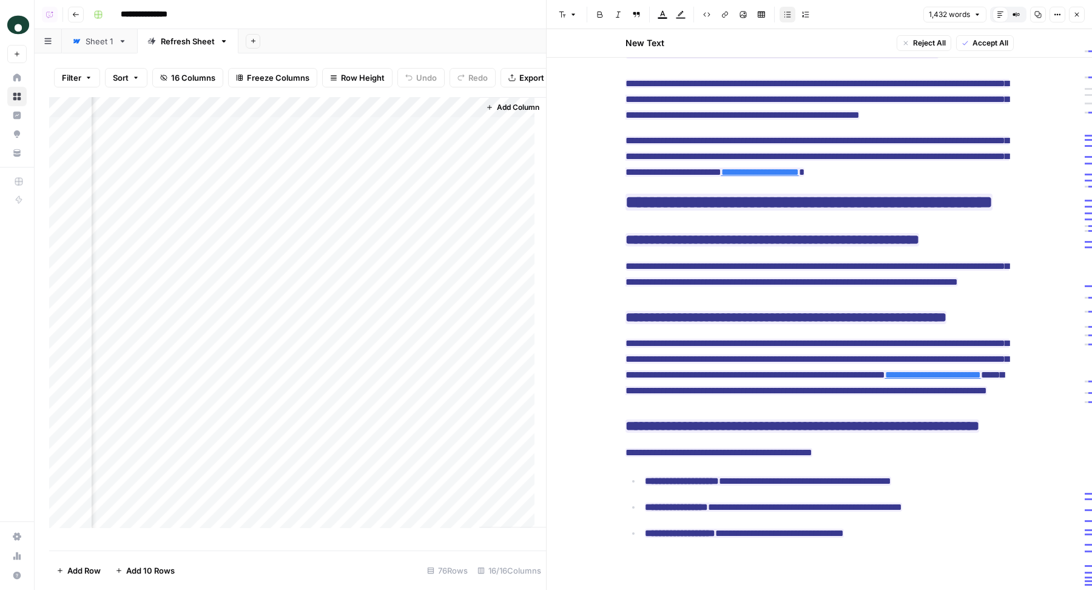
scroll to position [3131, 0]
click at [1084, 10] on button "Close" at bounding box center [1077, 15] width 16 height 16
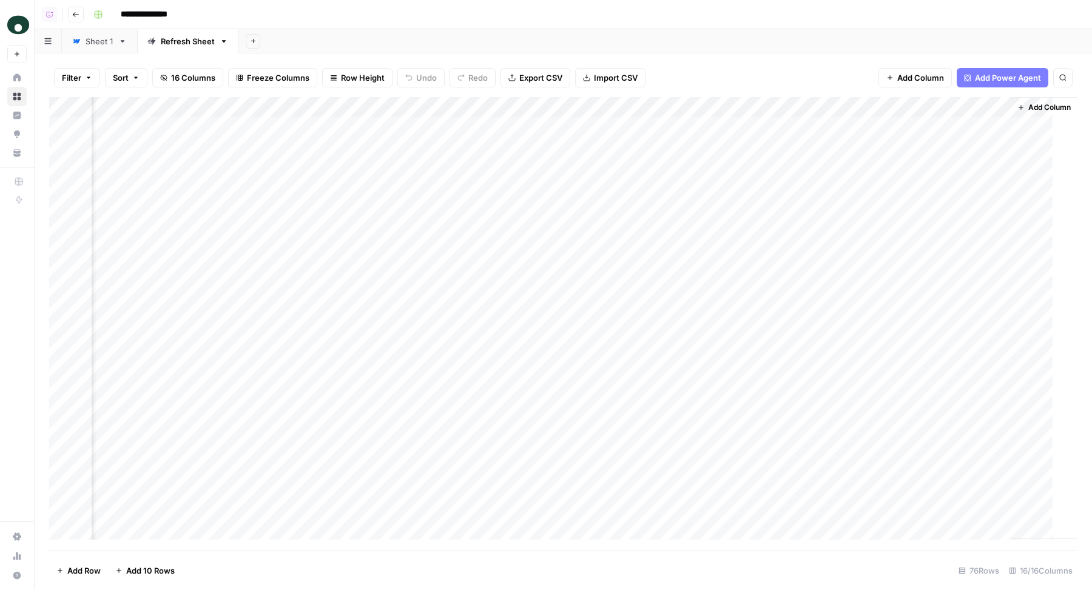
scroll to position [0, 1475]
click at [510, 109] on div "Add Column" at bounding box center [563, 324] width 1028 height 454
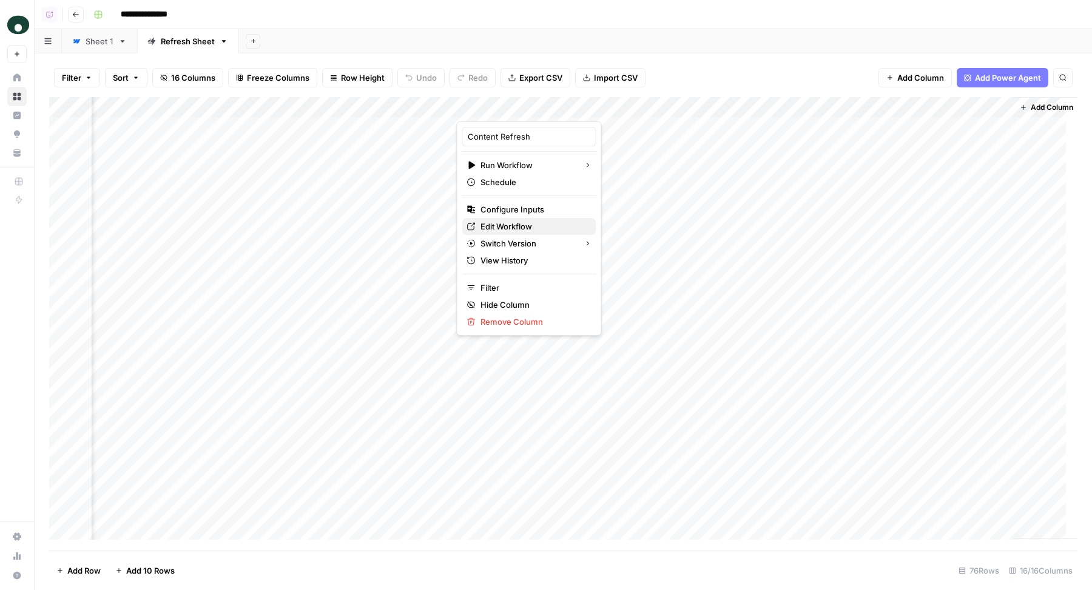
click at [511, 220] on span "Edit Workflow" at bounding box center [533, 226] width 106 height 12
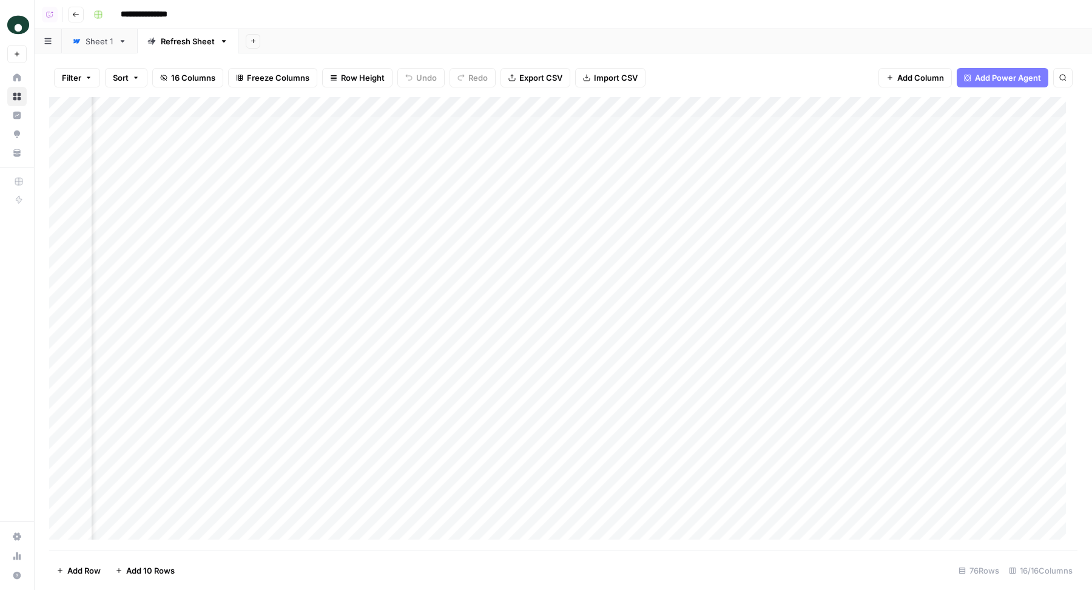
scroll to position [0, 1093]
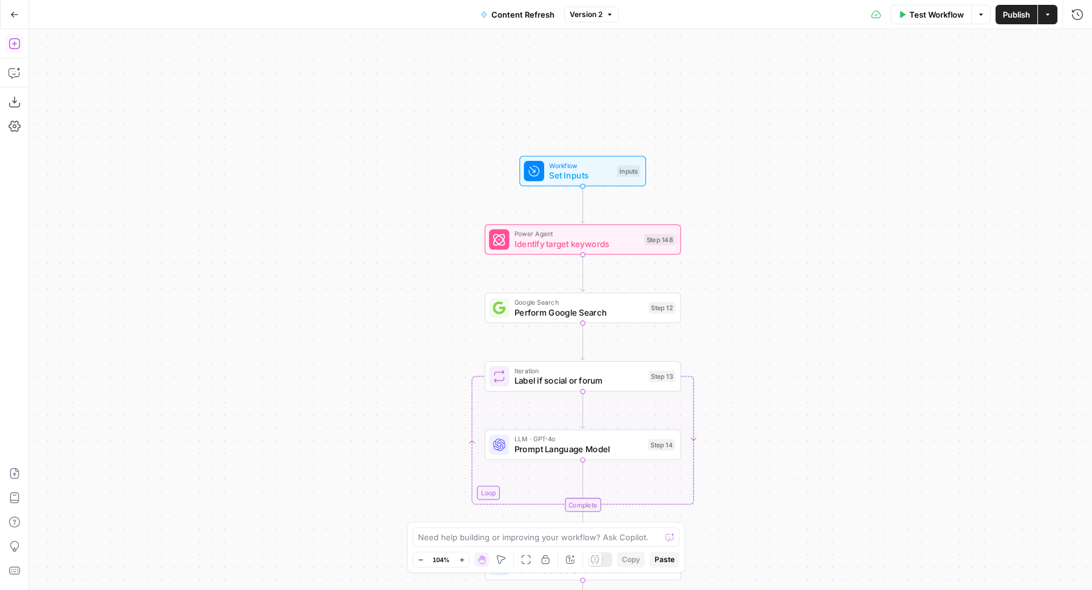
click at [18, 41] on icon "button" at bounding box center [14, 44] width 12 height 12
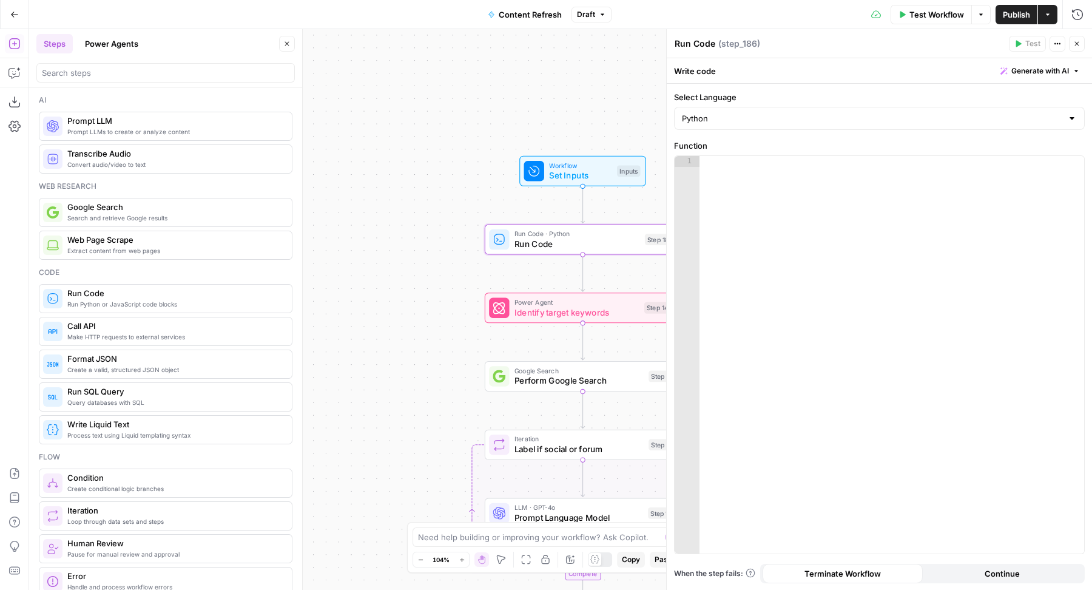
click at [1025, 75] on span "Generate with AI" at bounding box center [1040, 71] width 58 height 11
click at [970, 129] on div at bounding box center [963, 142] width 232 height 72
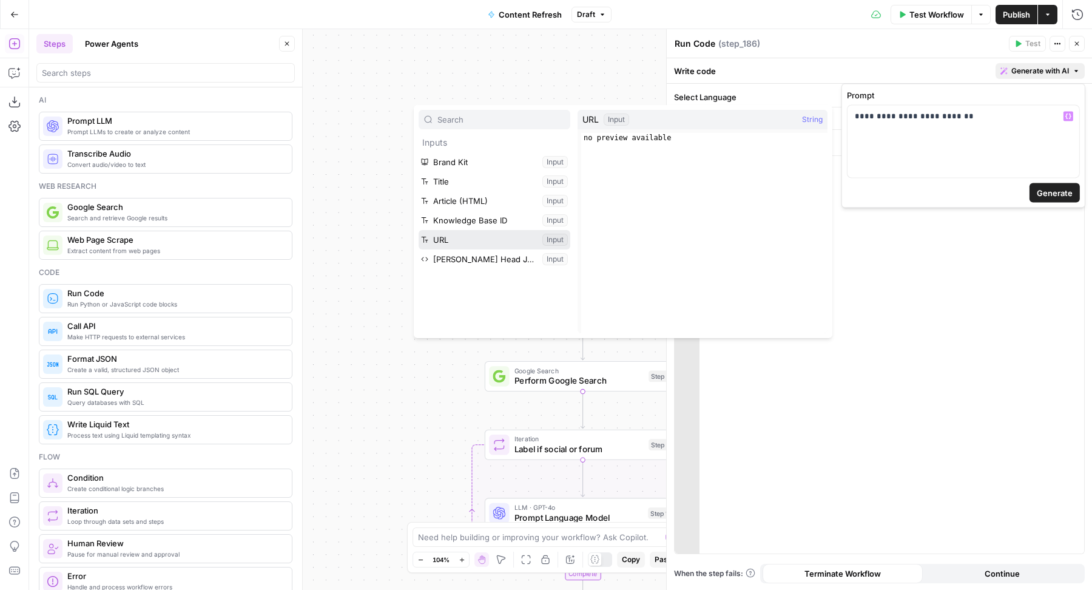
click at [489, 237] on button "Select variable URL" at bounding box center [495, 239] width 152 height 19
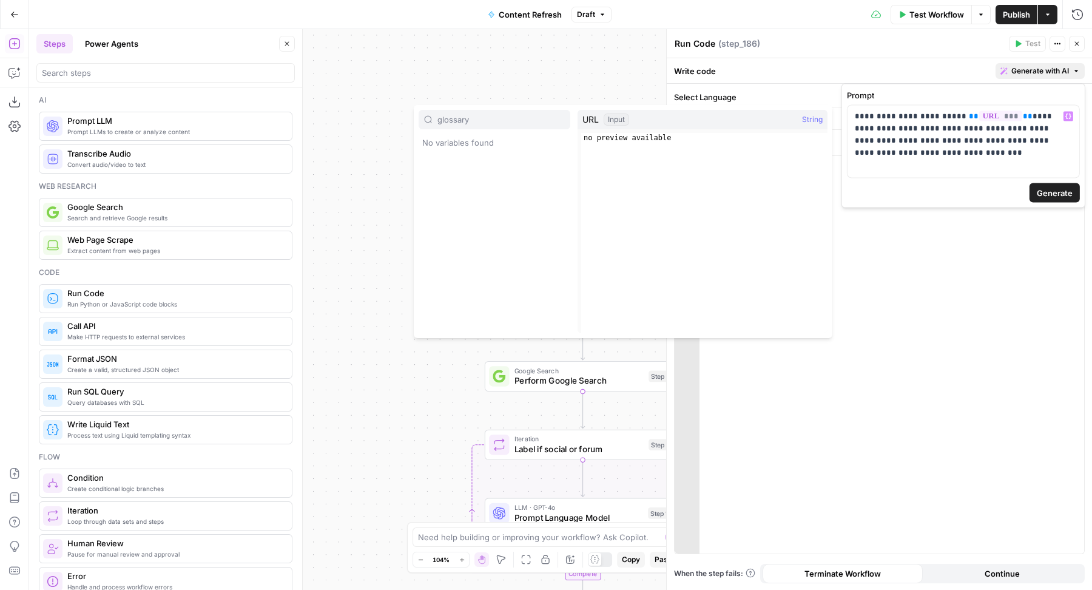
type input "glossary"
click at [1067, 144] on p "**********" at bounding box center [964, 128] width 218 height 36
type input "hi"
click at [984, 146] on p "**********" at bounding box center [964, 134] width 218 height 49
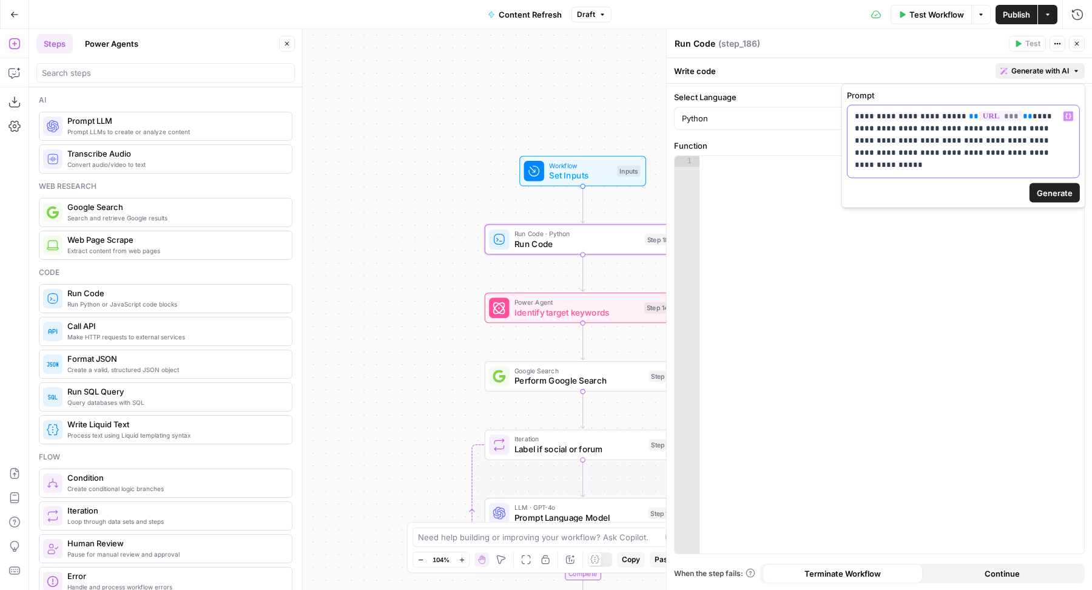
click at [946, 150] on p "**********" at bounding box center [964, 134] width 218 height 49
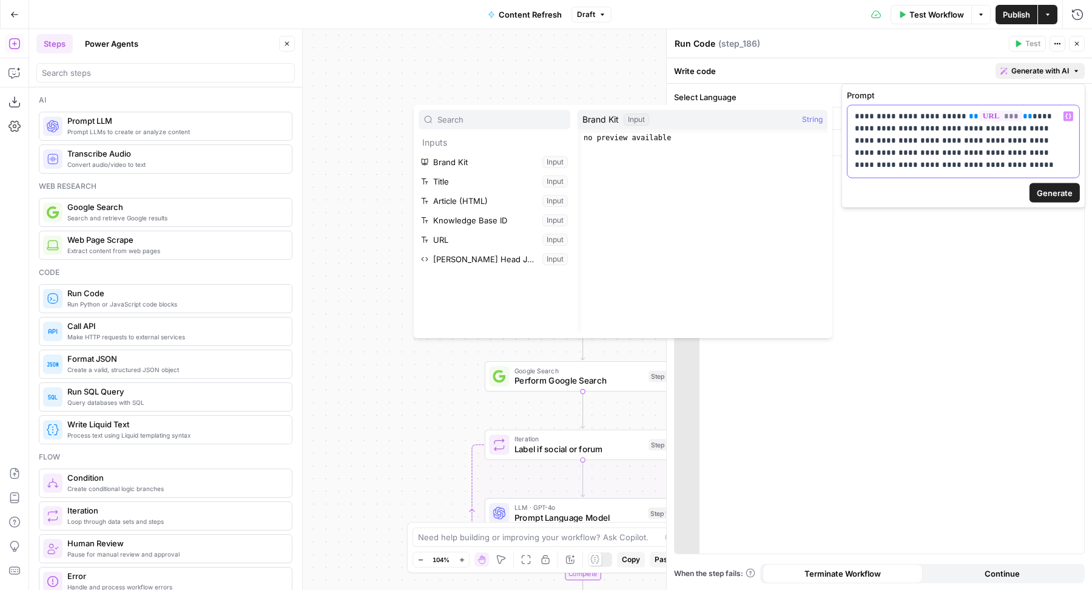
click at [1062, 158] on div "**********" at bounding box center [963, 142] width 232 height 72
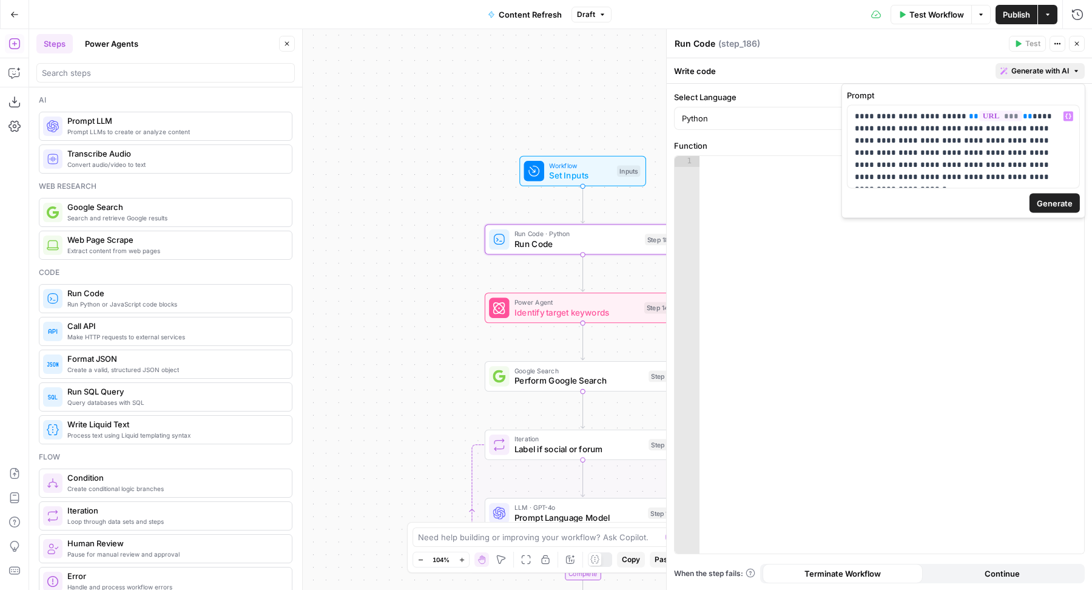
click at [1038, 201] on span "Generate" at bounding box center [1055, 203] width 36 height 12
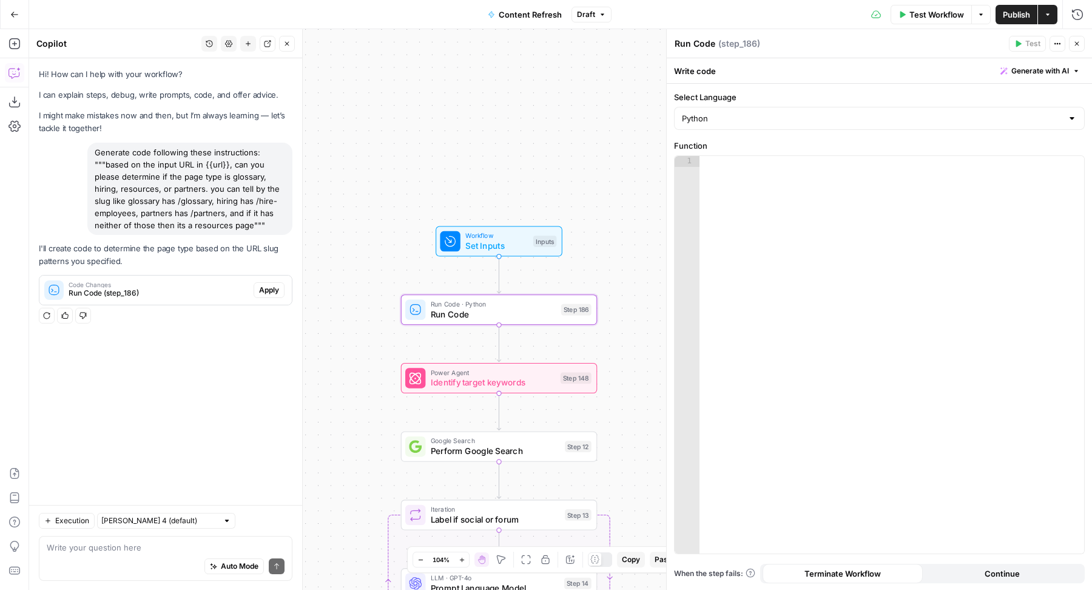
click at [265, 292] on span "Apply" at bounding box center [269, 289] width 20 height 11
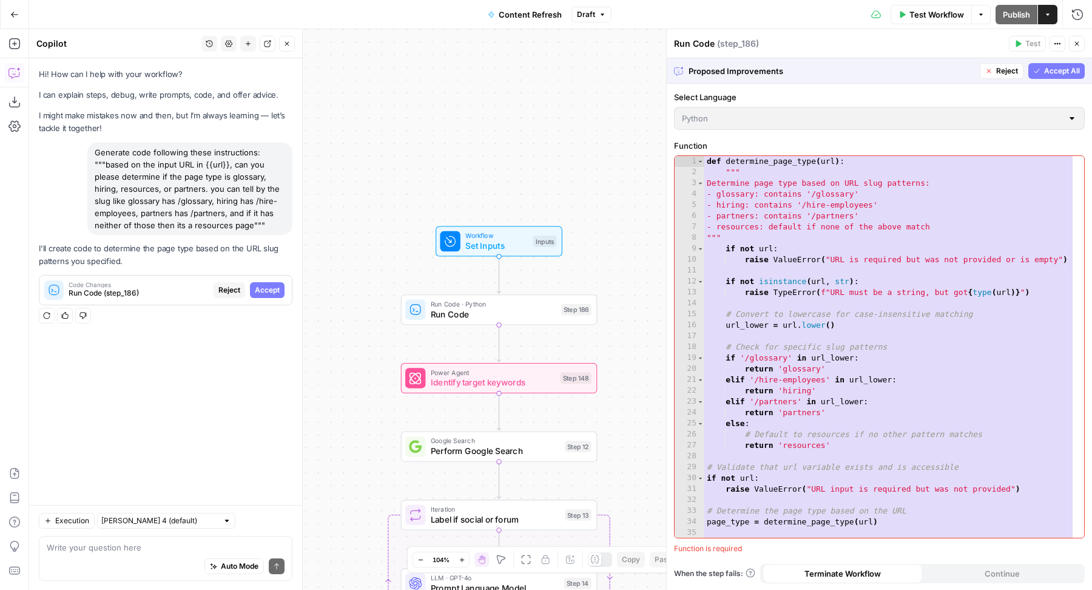
scroll to position [11, 0]
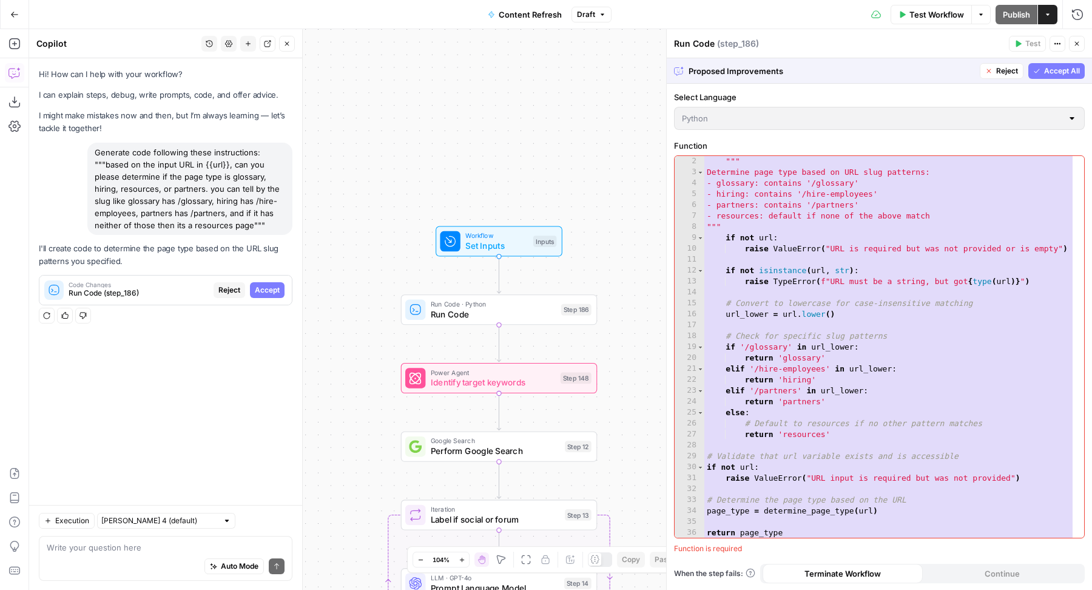
click at [1048, 70] on span "Accept All" at bounding box center [1062, 71] width 36 height 11
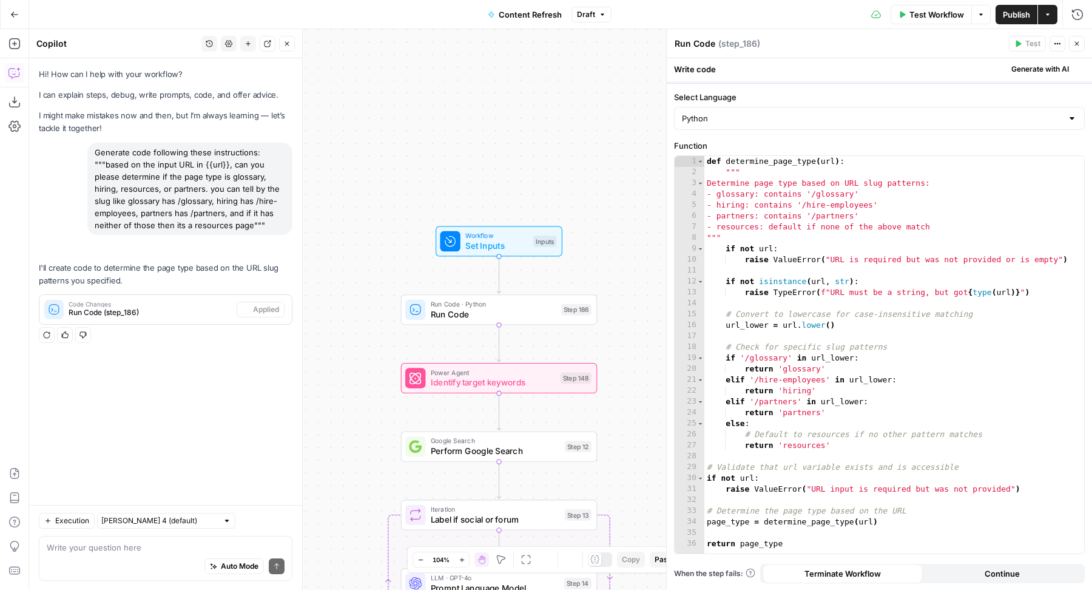
scroll to position [0, 0]
click at [1080, 42] on icon "button" at bounding box center [1076, 43] width 7 height 7
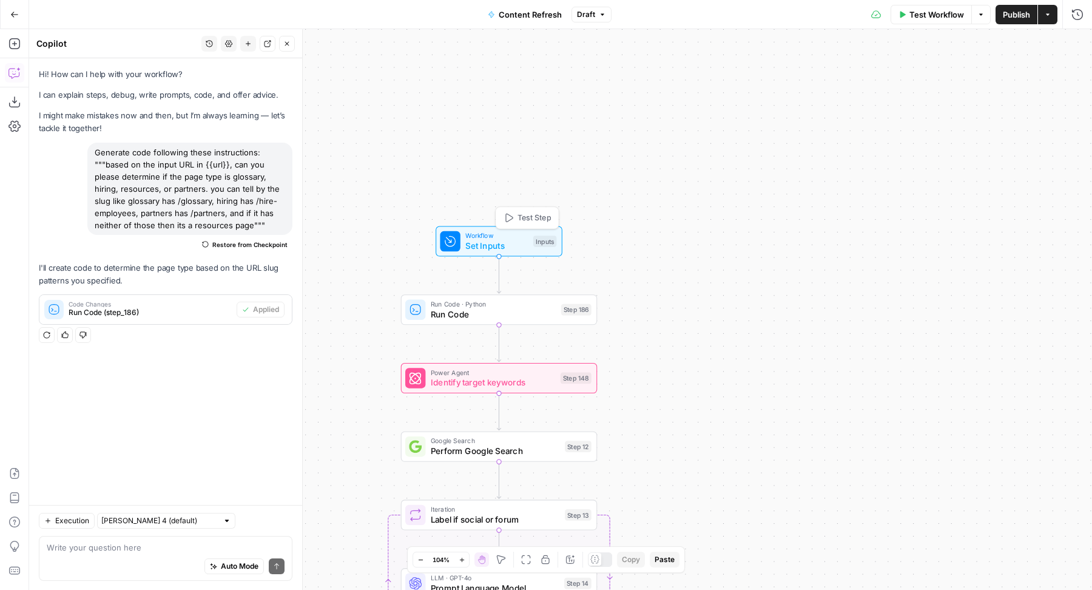
click at [537, 217] on span "Test Step" at bounding box center [533, 218] width 33 height 12
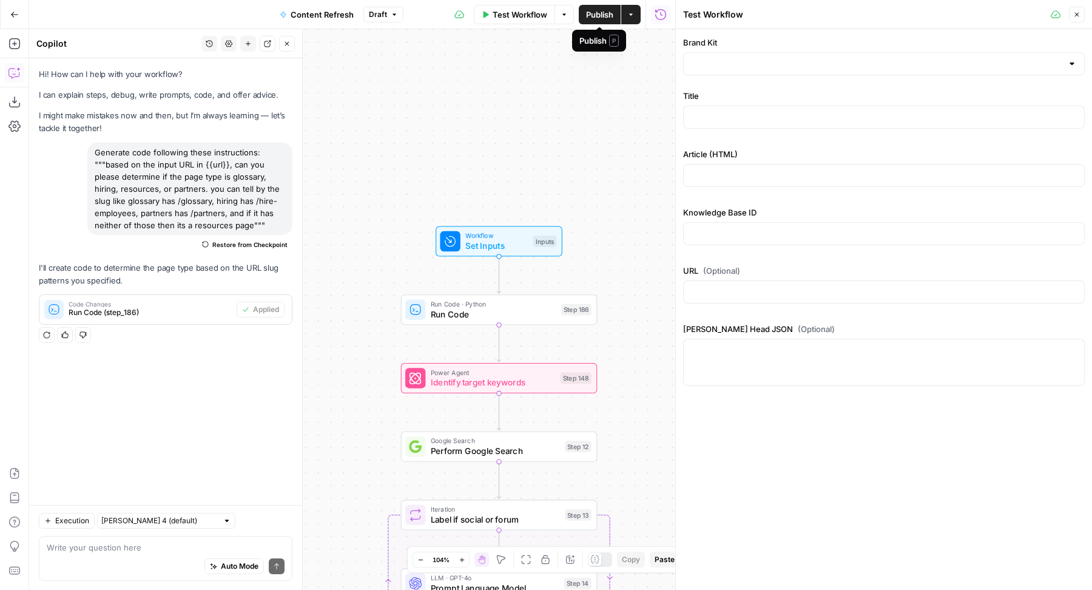
click at [607, 14] on span "Publish" at bounding box center [599, 14] width 27 height 12
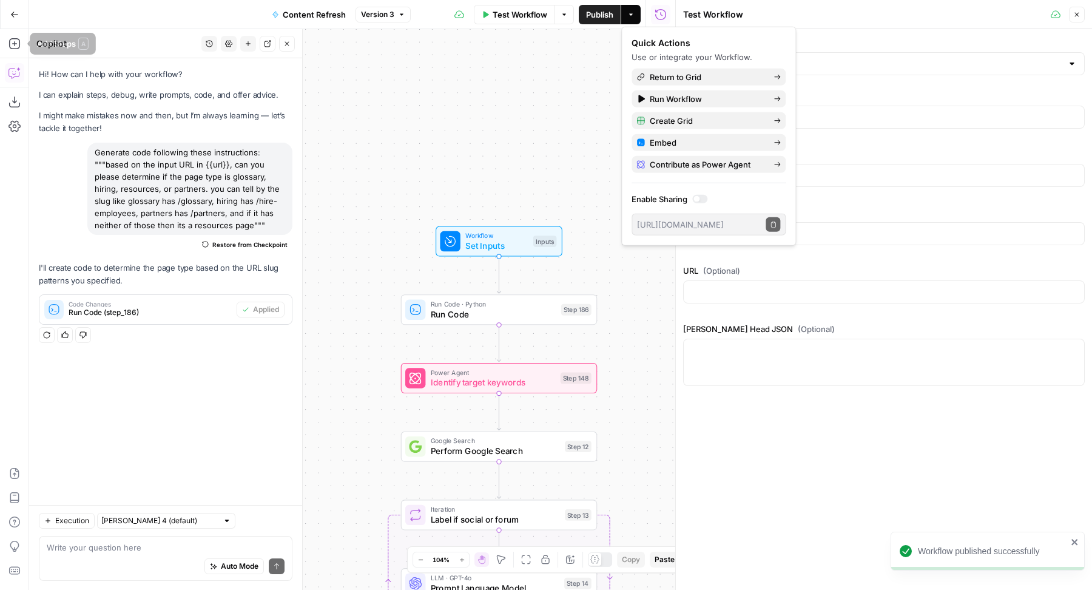
click at [15, 12] on icon "button" at bounding box center [14, 14] width 8 height 8
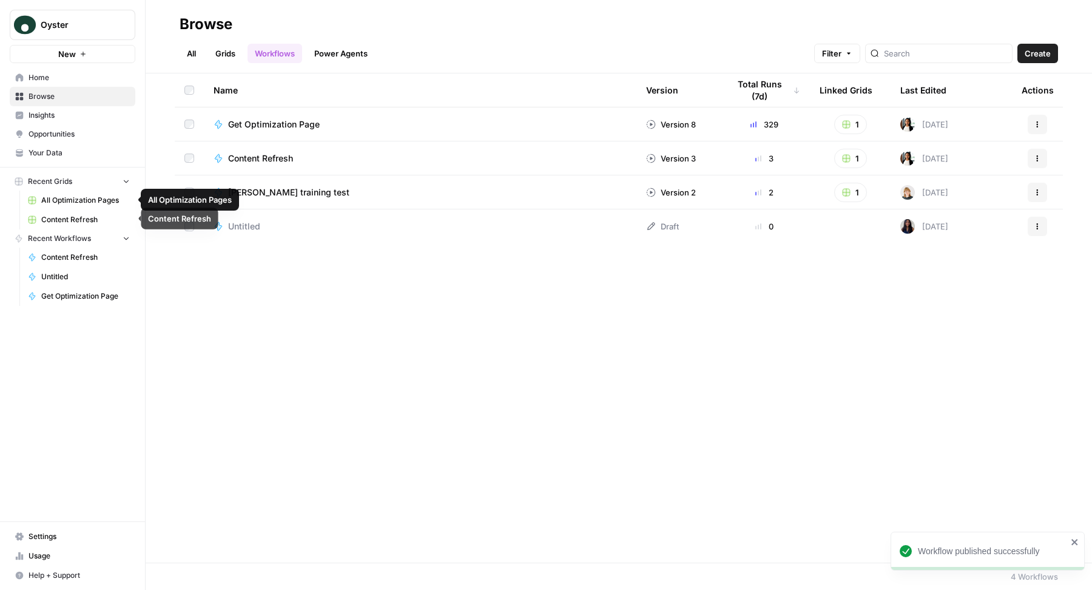
click at [71, 211] on link "Content Refresh" at bounding box center [78, 219] width 113 height 19
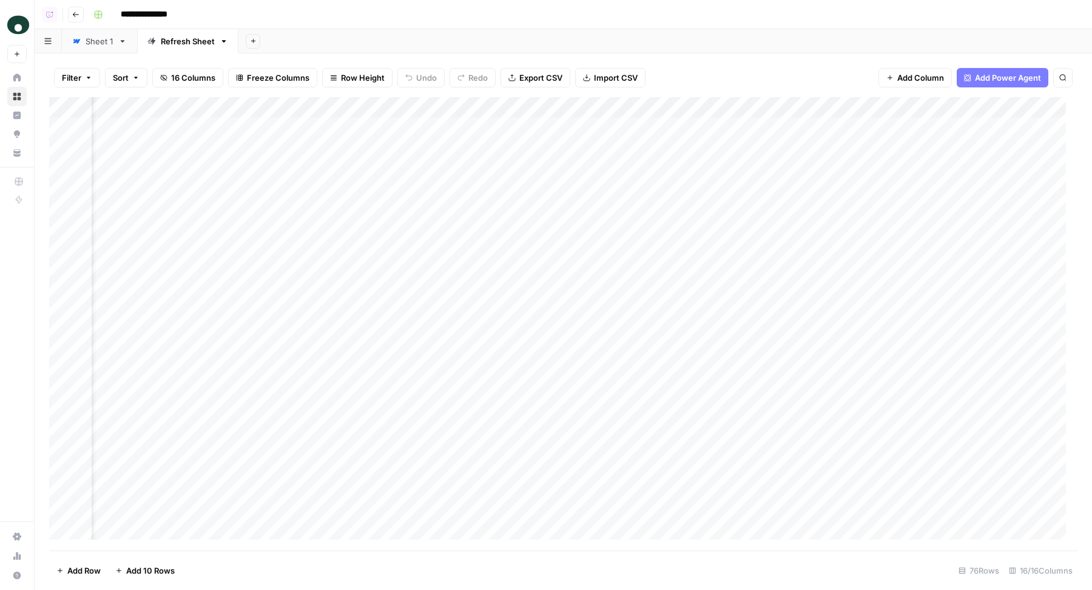
scroll to position [0, 1489]
click at [536, 127] on div "Add Column" at bounding box center [563, 324] width 1028 height 454
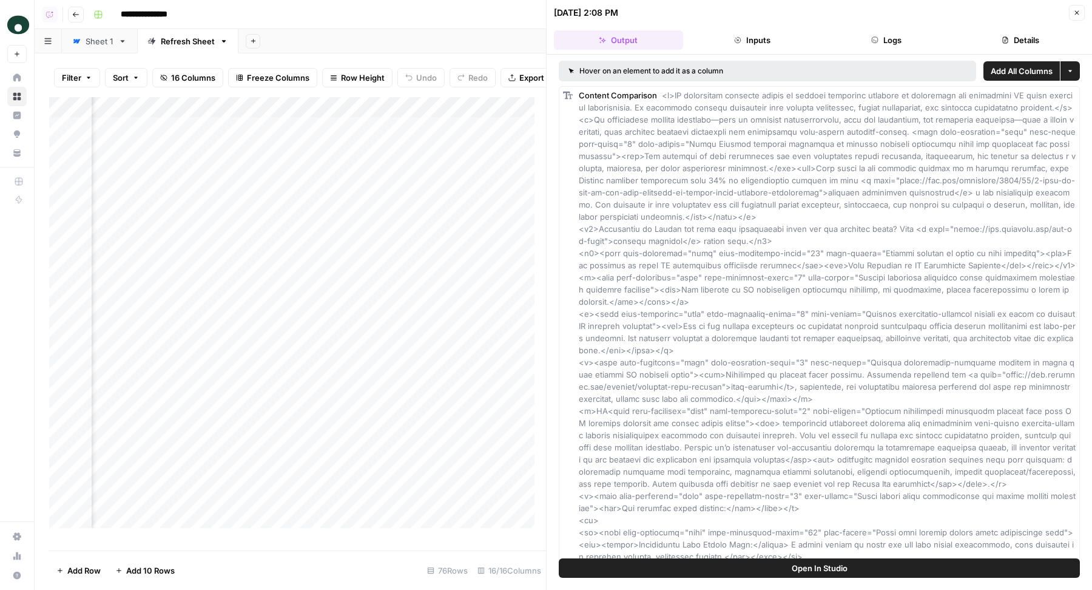
click at [767, 569] on button "Open In Studio" at bounding box center [819, 567] width 521 height 19
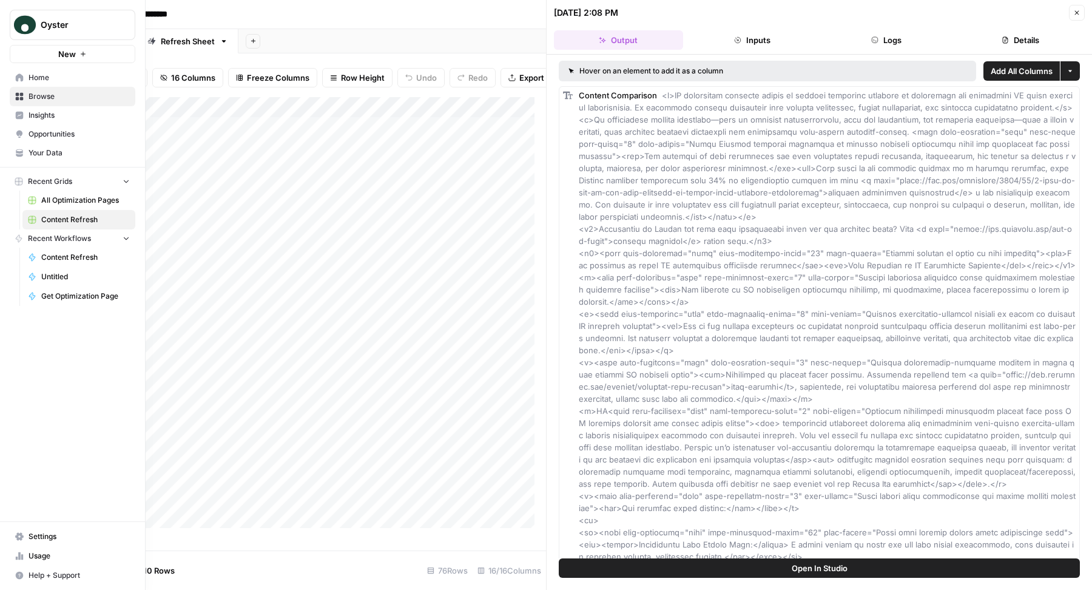
click at [32, 152] on span "Your Data" at bounding box center [79, 152] width 101 height 11
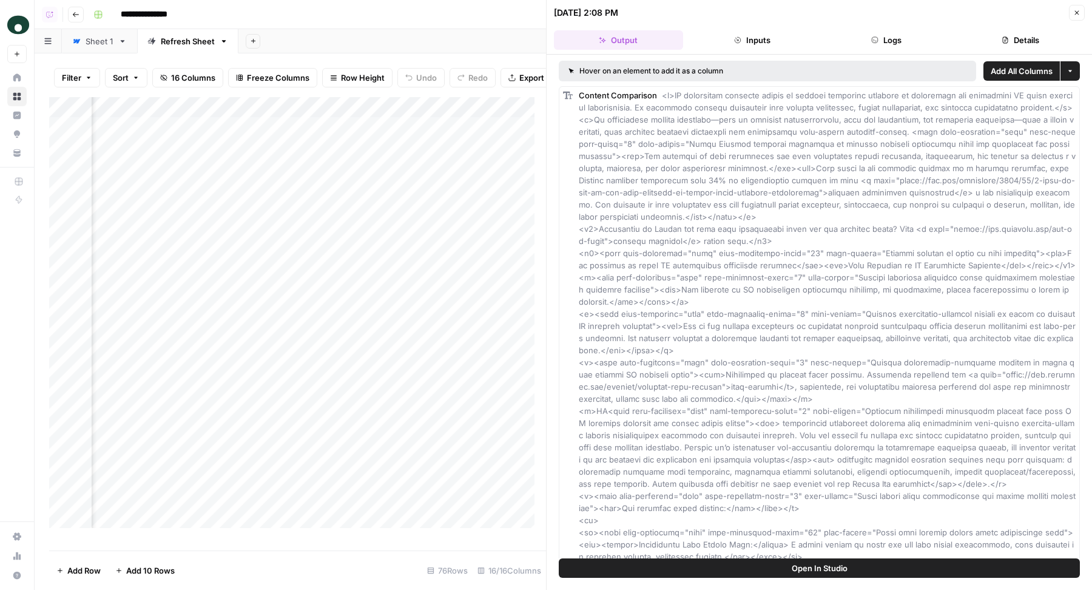
click at [1075, 15] on icon "button" at bounding box center [1076, 12] width 7 height 7
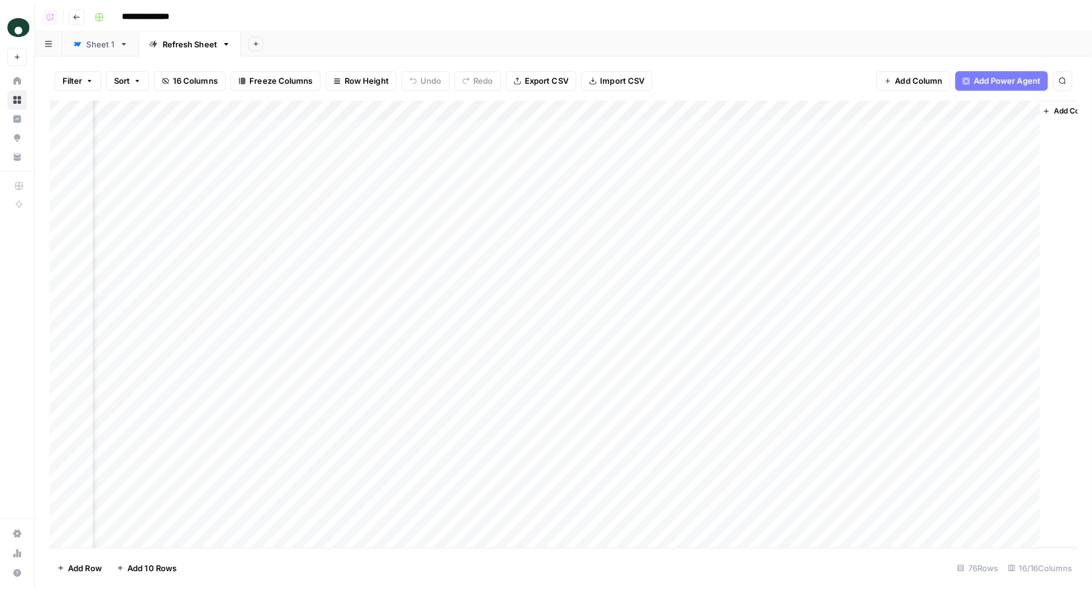
scroll to position [0, 1475]
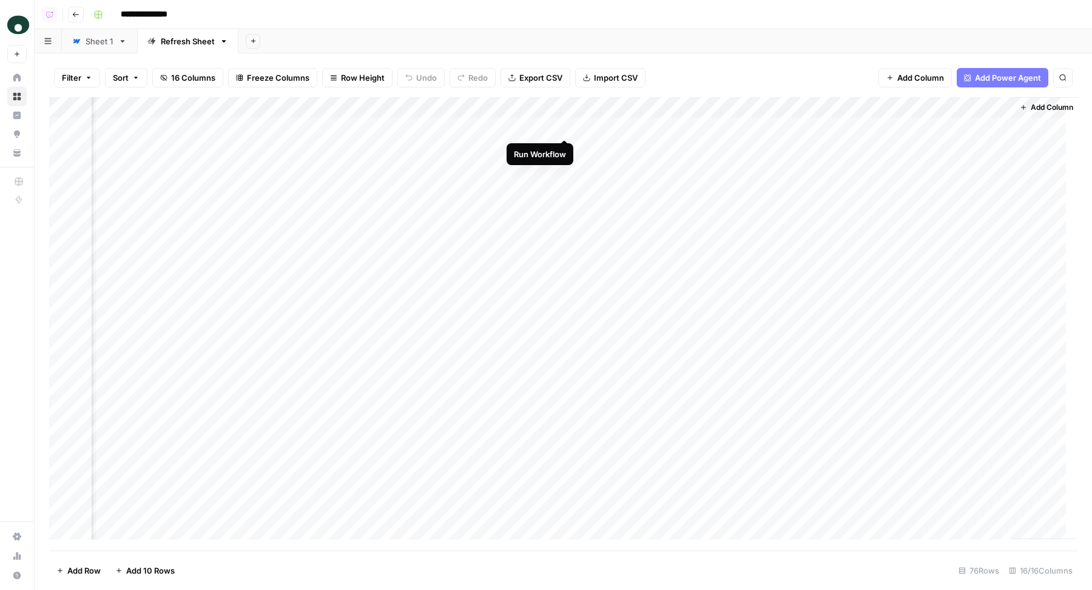
click at [566, 126] on div "Add Column" at bounding box center [563, 324] width 1028 height 454
click at [565, 144] on div "Add Column" at bounding box center [563, 324] width 1028 height 454
click at [565, 169] on div "Add Column" at bounding box center [563, 324] width 1028 height 454
click at [493, 31] on div "Add Sheet" at bounding box center [664, 41] width 853 height 24
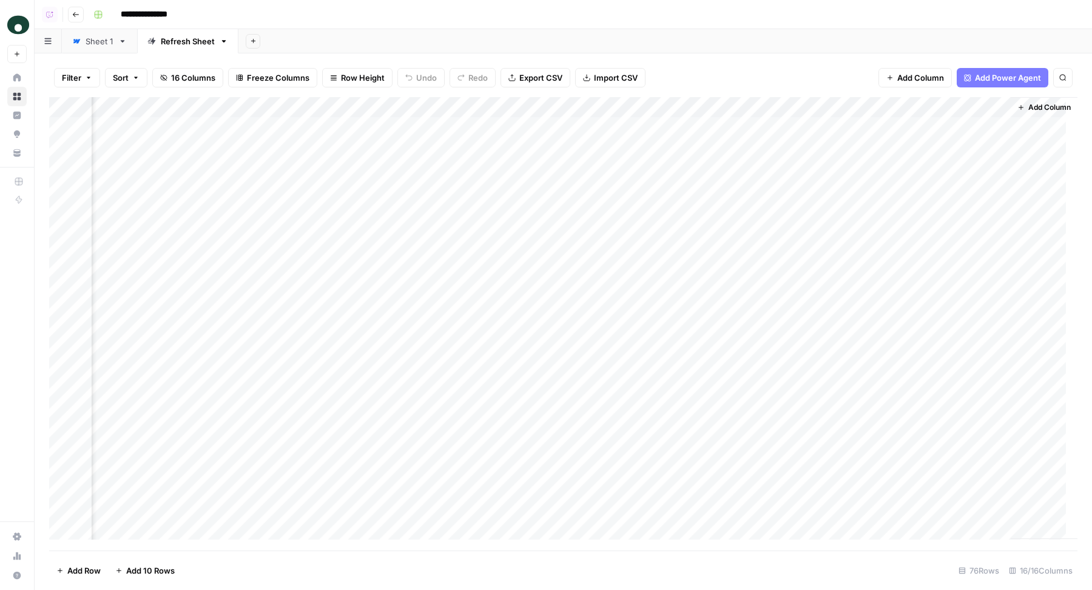
click at [565, 15] on div "**********" at bounding box center [584, 14] width 991 height 19
click at [624, 53] on div "Filter Sort 16 Columns Freeze Columns Row Height Undo Redo Export CSV Import CS…" at bounding box center [563, 321] width 1057 height 536
click at [644, 167] on div "Add Column" at bounding box center [563, 324] width 1028 height 454
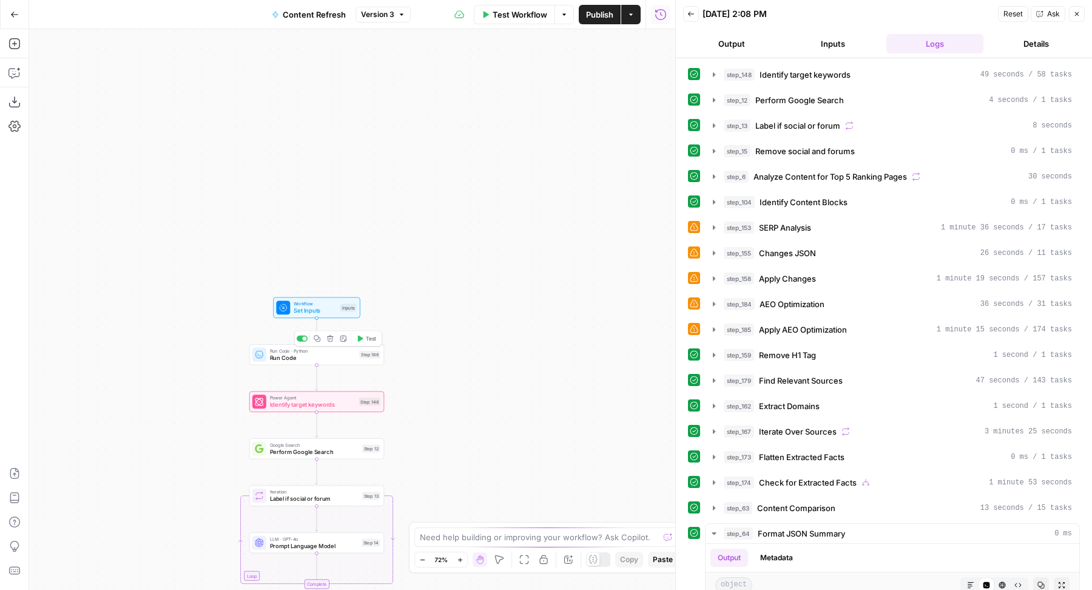
click at [368, 335] on span "Test" at bounding box center [371, 338] width 10 height 8
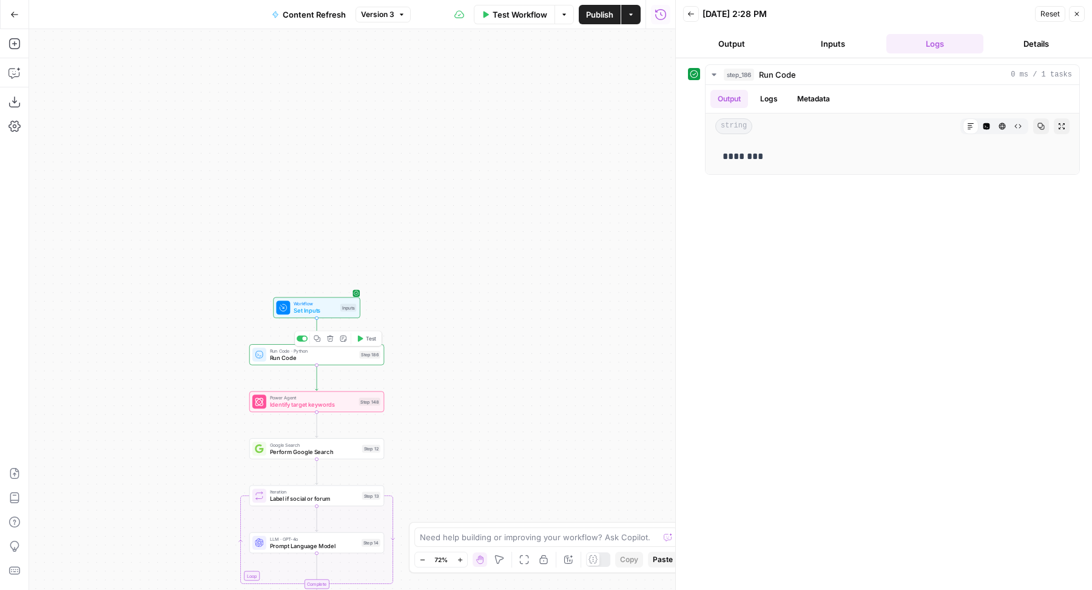
click at [329, 357] on span "Run Code" at bounding box center [313, 357] width 86 height 8
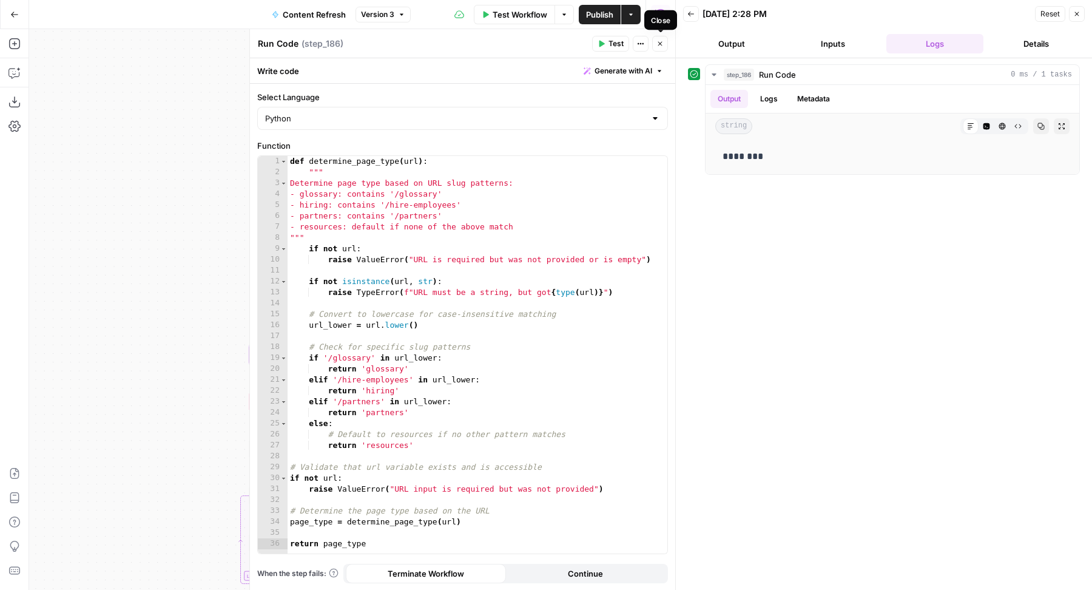
click at [653, 39] on button "Close" at bounding box center [660, 44] width 16 height 16
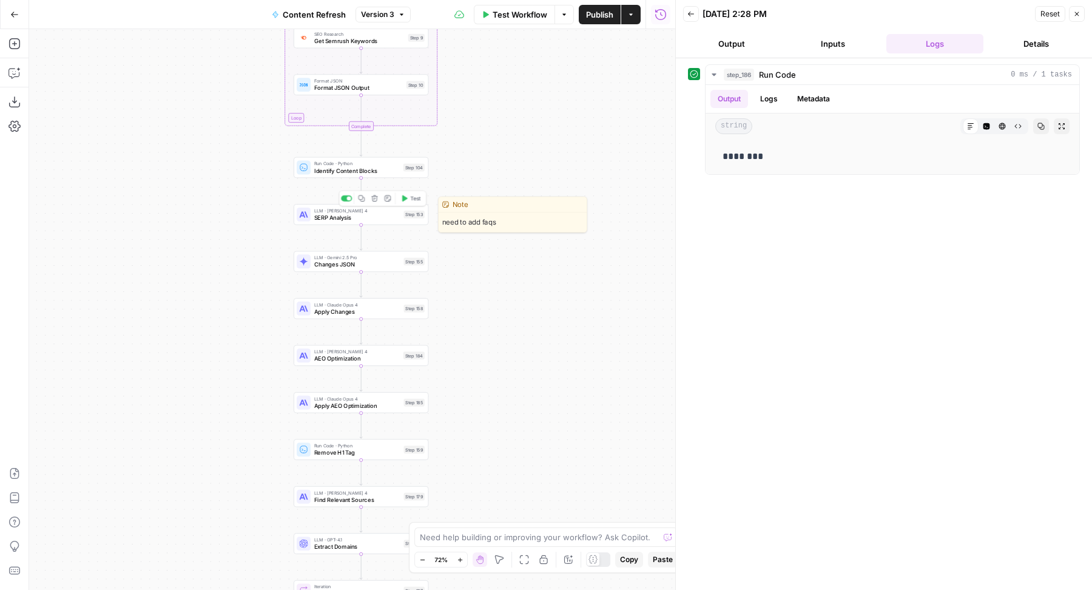
click at [373, 221] on span "SERP Analysis" at bounding box center [357, 217] width 86 height 8
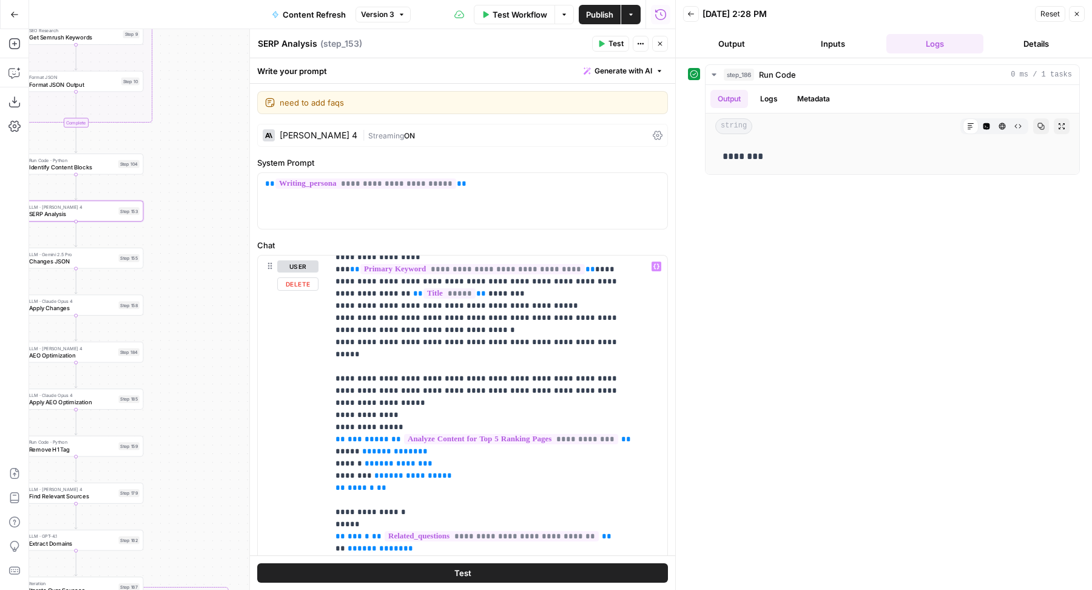
scroll to position [69, 0]
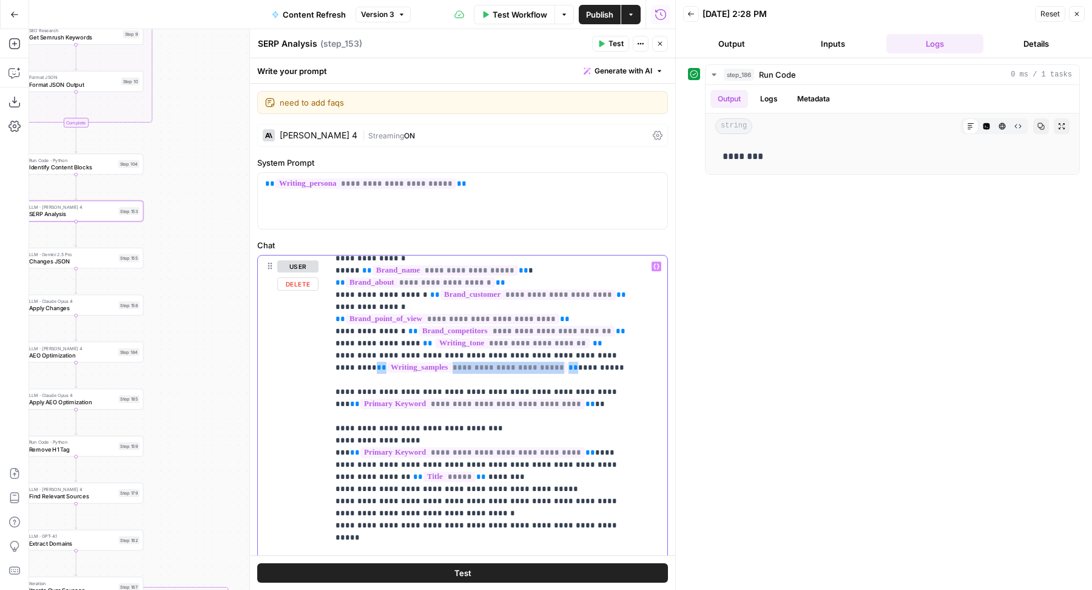
drag, startPoint x: 524, startPoint y: 354, endPoint x: 325, endPoint y: 349, distance: 199.6
click at [325, 349] on div "**********" at bounding box center [462, 516] width 409 height 523
click at [321, 356] on div "**********" at bounding box center [462, 516] width 409 height 523
click at [377, 363] on span "**" at bounding box center [382, 367] width 10 height 8
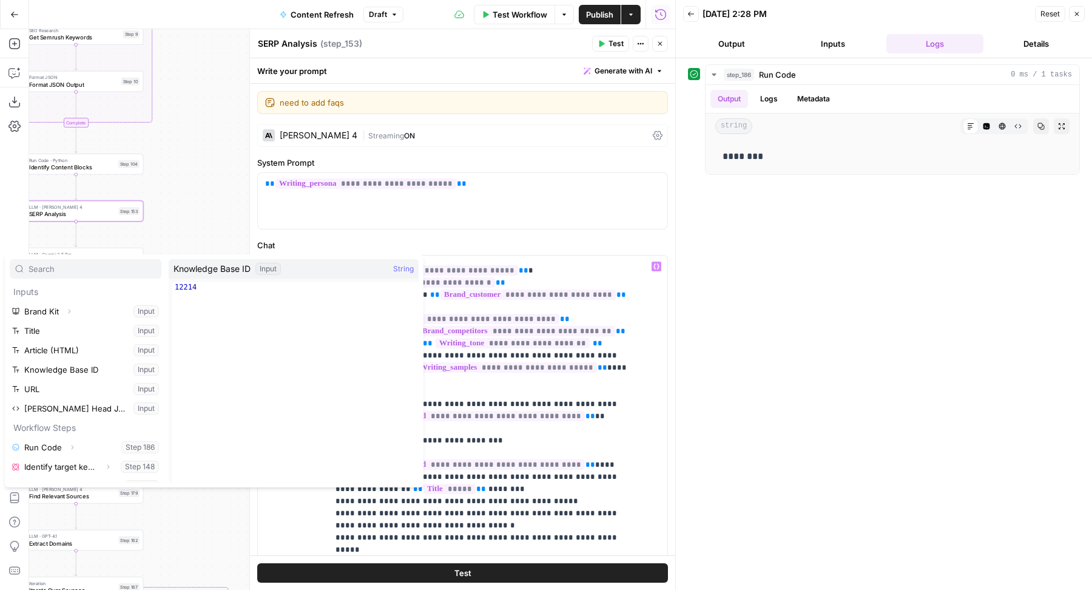
scroll to position [35, 0]
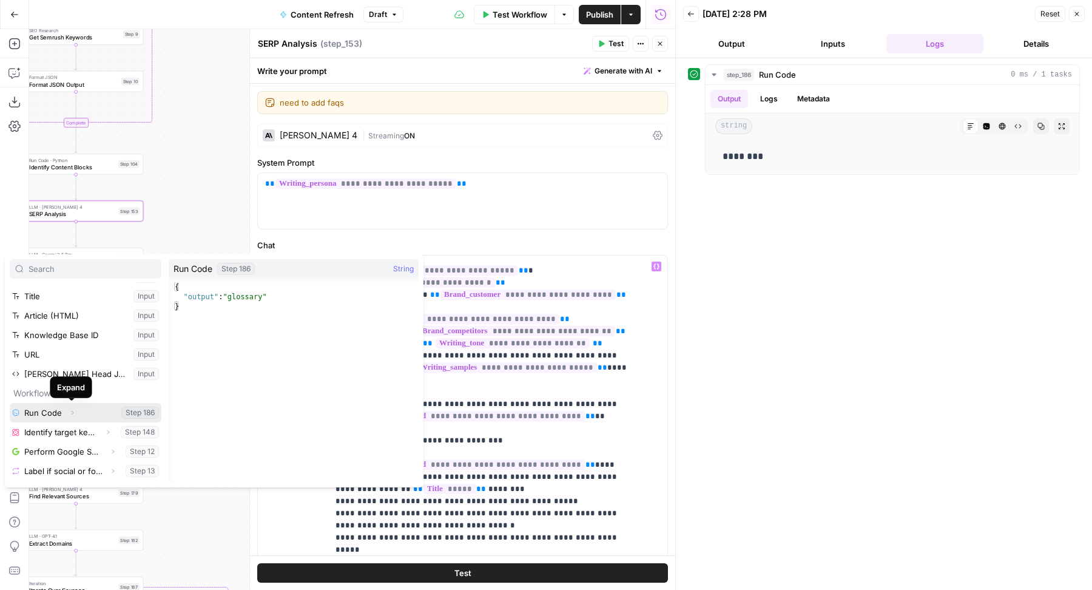
click at [73, 409] on icon "button" at bounding box center [72, 412] width 7 height 7
click at [58, 428] on button "Select variable Output" at bounding box center [92, 431] width 140 height 19
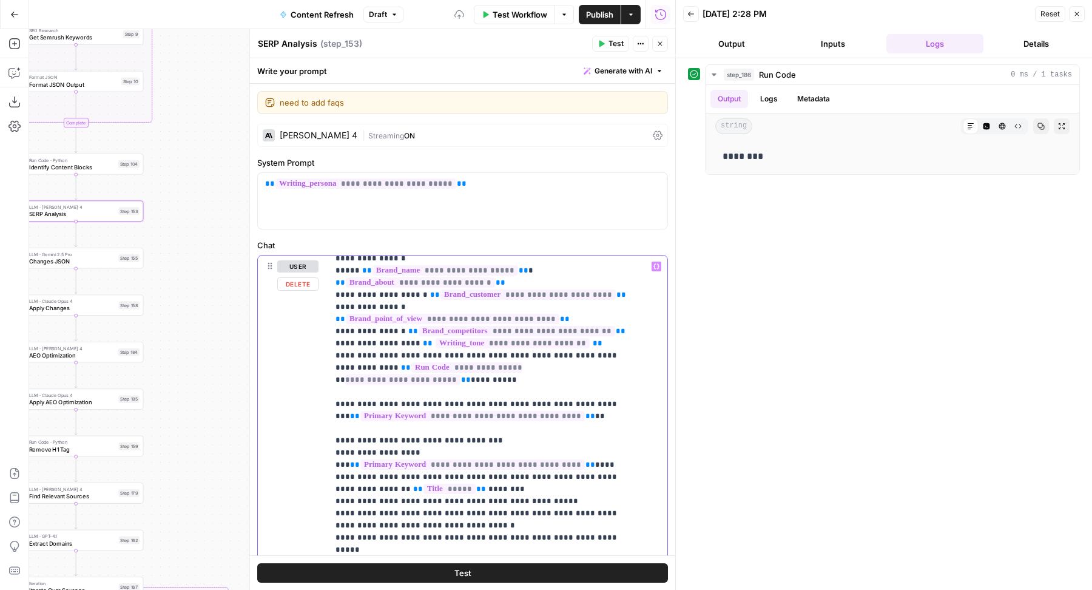
click at [411, 362] on span "**********" at bounding box center [466, 367] width 111 height 10
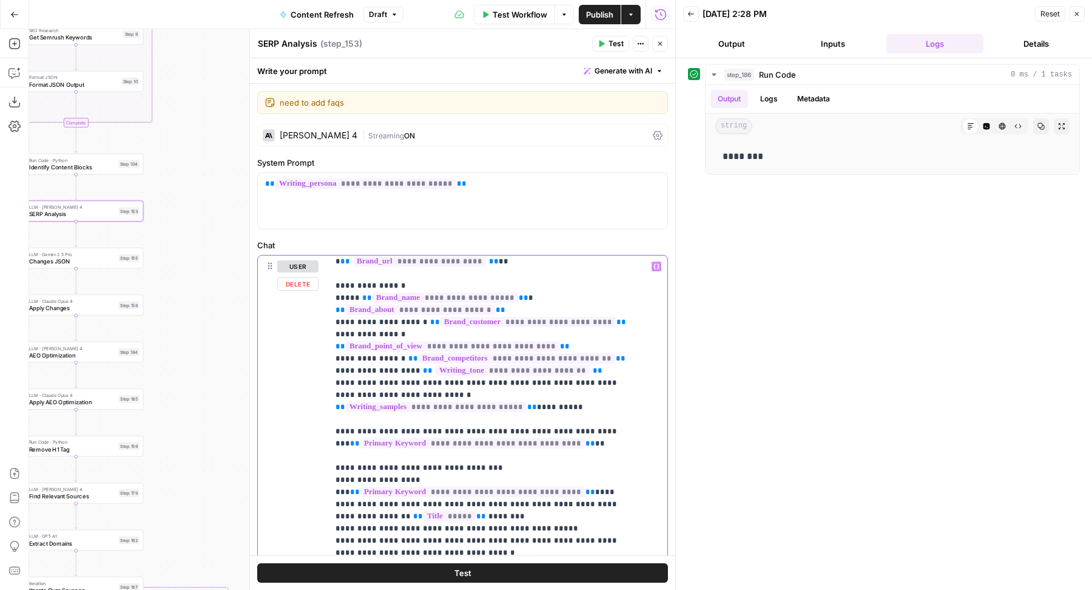
scroll to position [65, 0]
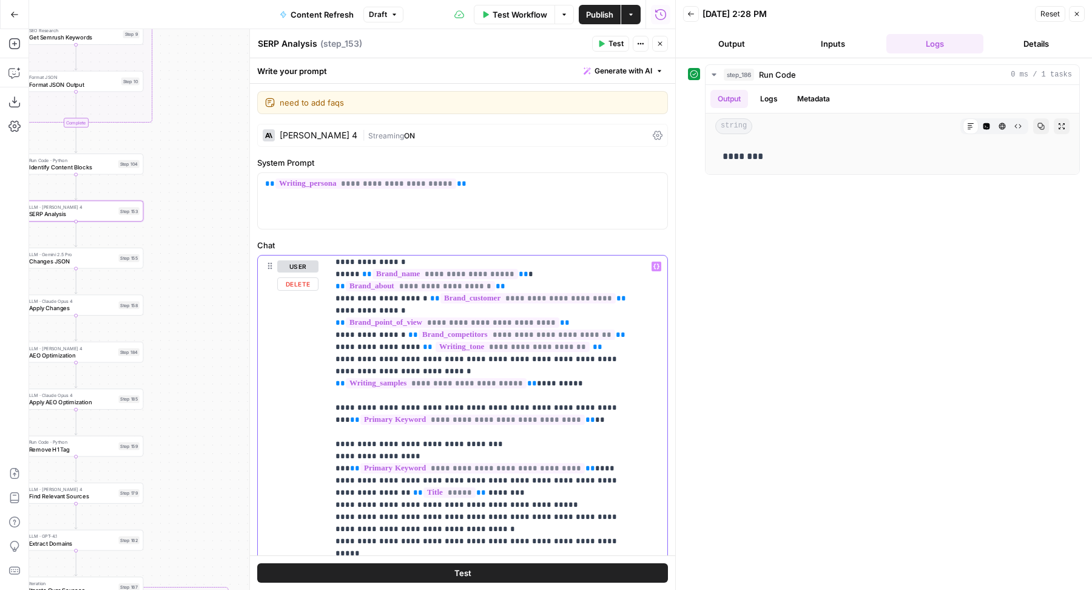
click at [345, 379] on span "**" at bounding box center [340, 383] width 10 height 8
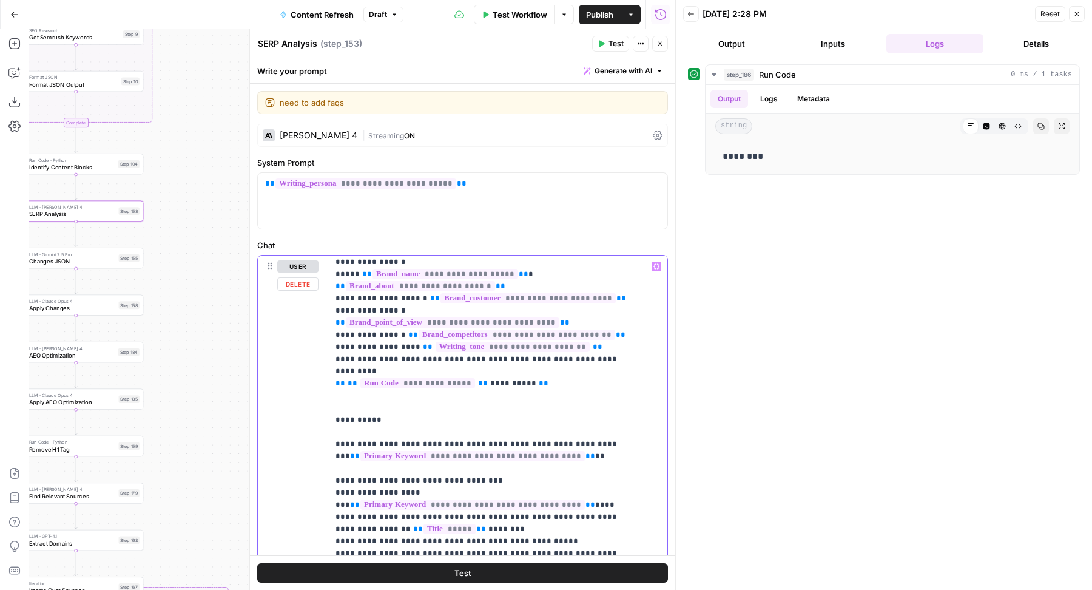
drag, startPoint x: 542, startPoint y: 369, endPoint x: 321, endPoint y: 371, distance: 220.8
click at [321, 371] on div "**********" at bounding box center [462, 516] width 409 height 523
copy p "**********"
click at [349, 391] on span "**" at bounding box center [353, 395] width 10 height 8
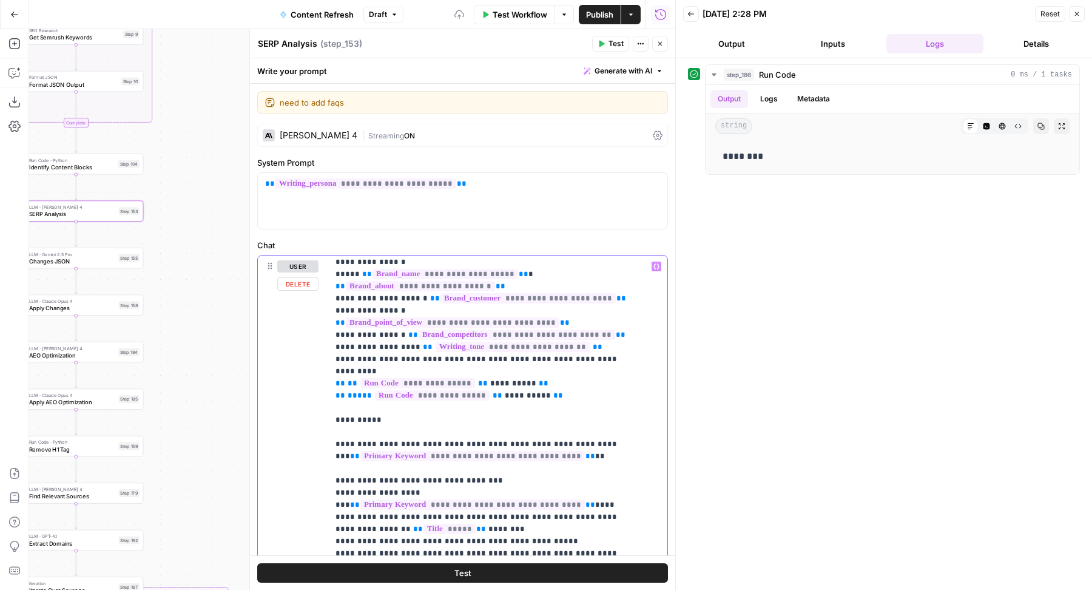
click at [508, 391] on span "**********" at bounding box center [528, 395] width 46 height 8
drag, startPoint x: 567, startPoint y: 383, endPoint x: 295, endPoint y: 383, distance: 271.1
click at [295, 383] on div "**********" at bounding box center [462, 516] width 409 height 523
copy p "**********"
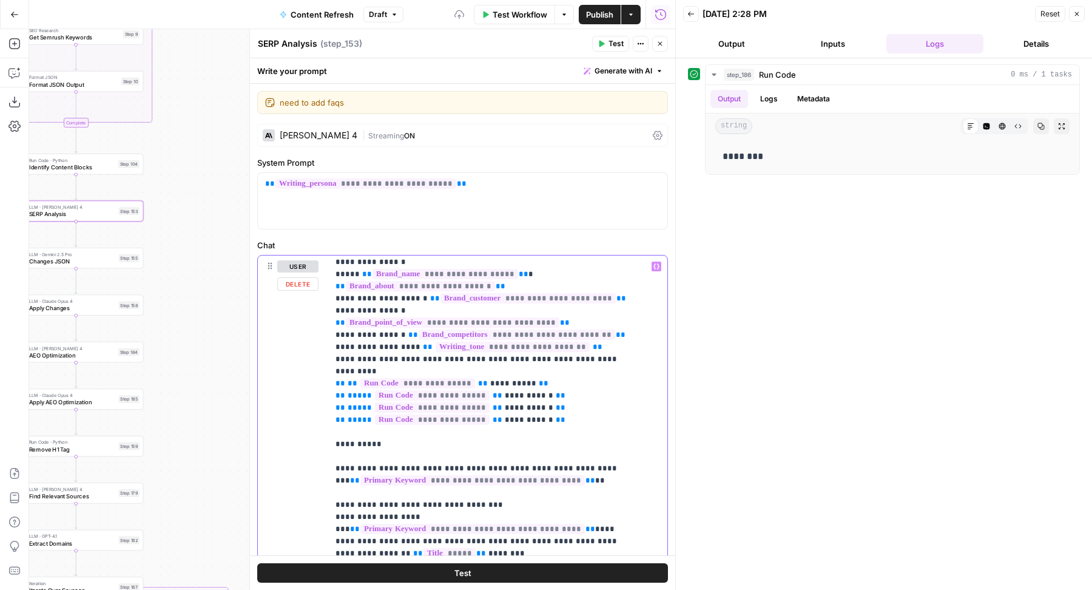
click at [508, 403] on span "**********" at bounding box center [529, 407] width 49 height 8
click at [519, 416] on span "**********" at bounding box center [529, 420] width 49 height 8
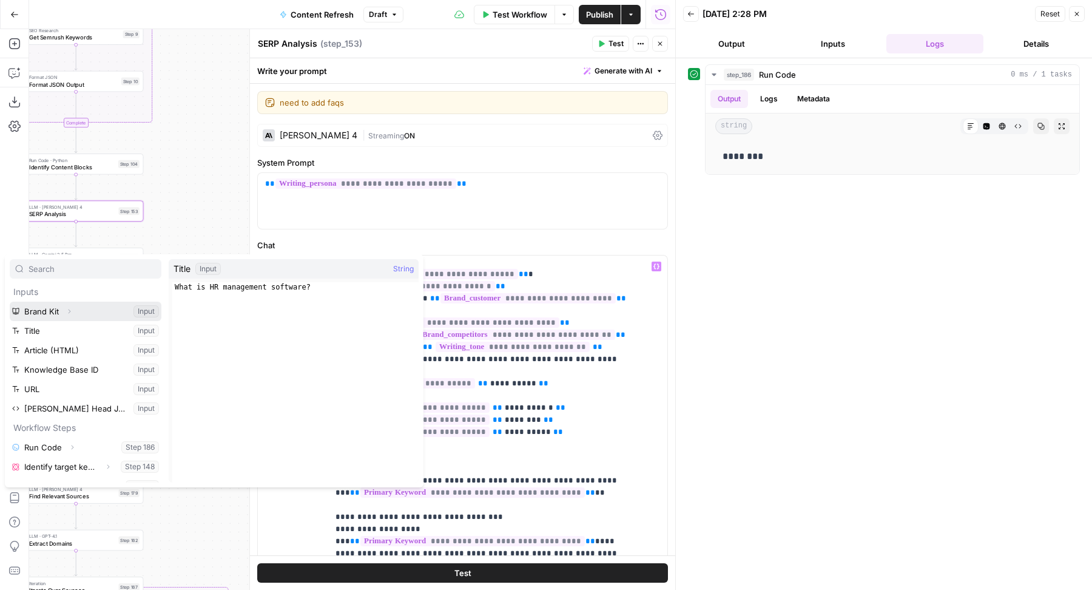
click at [70, 313] on icon "button" at bounding box center [69, 311] width 7 height 7
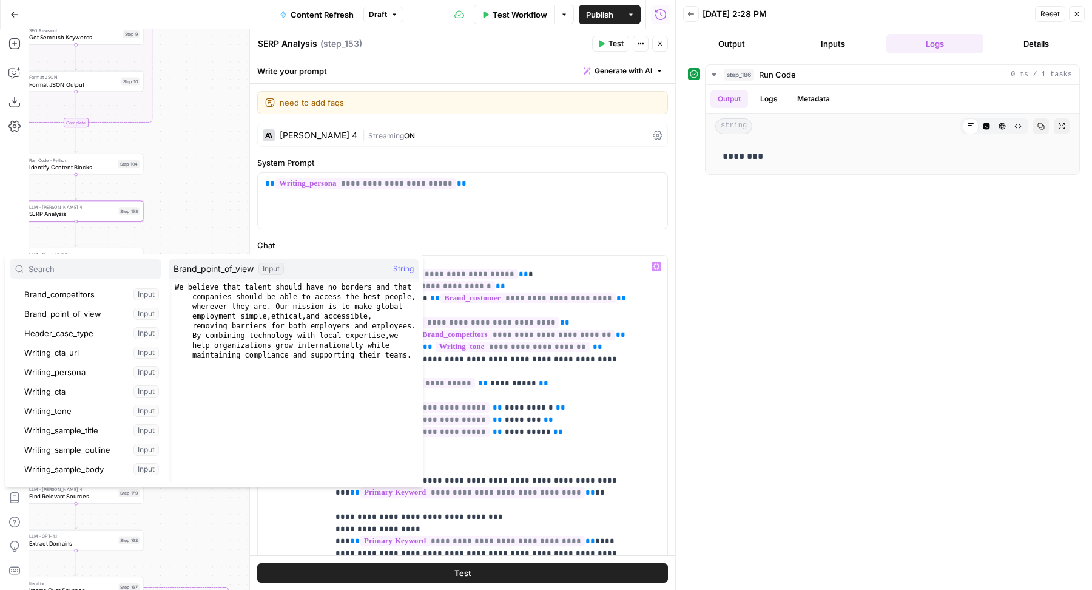
scroll to position [0, 0]
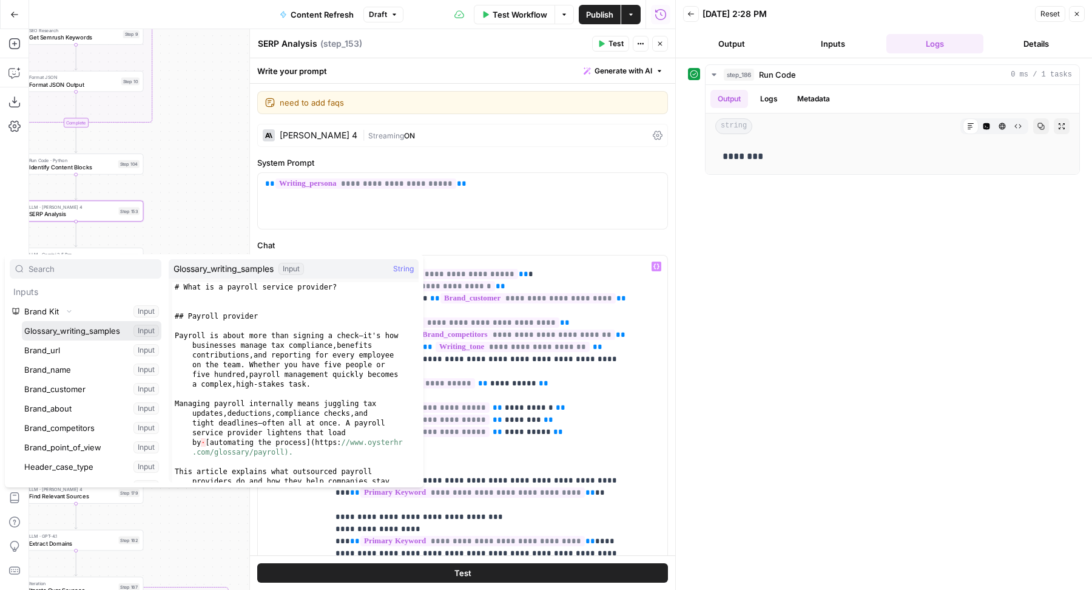
click at [75, 332] on button "Select variable Glossary_writing_samples" at bounding box center [92, 330] width 140 height 19
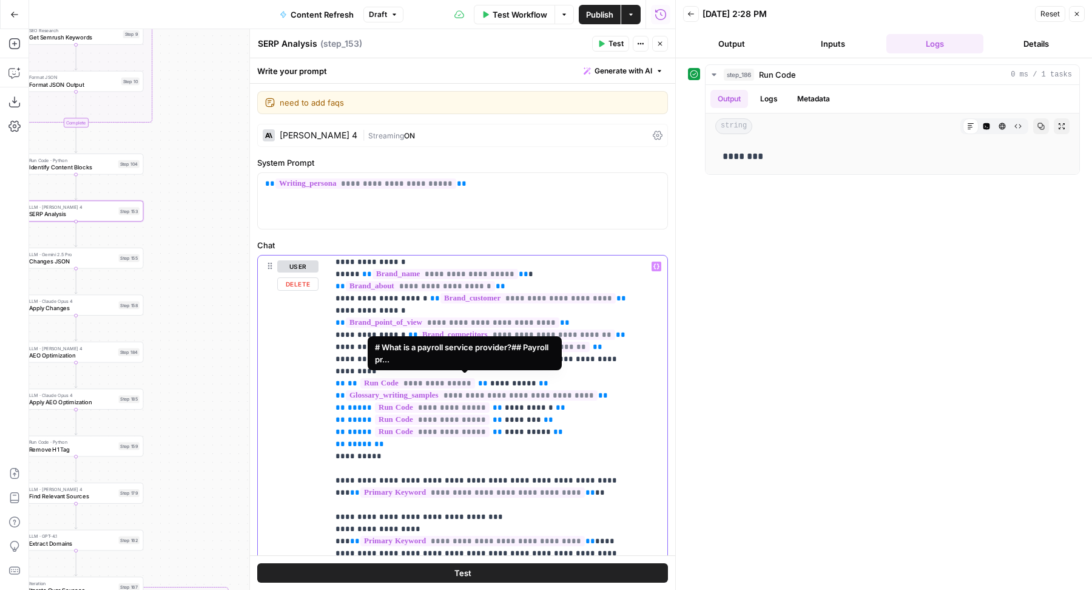
drag, startPoint x: 606, startPoint y: 385, endPoint x: 340, endPoint y: 385, distance: 266.3
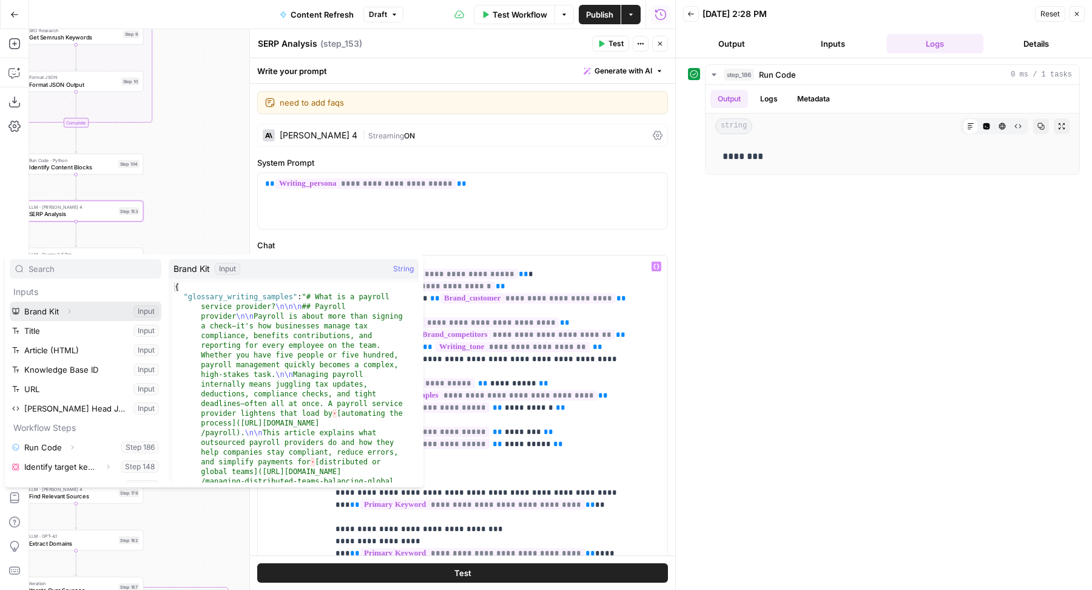
click at [69, 308] on icon "button" at bounding box center [69, 311] width 7 height 7
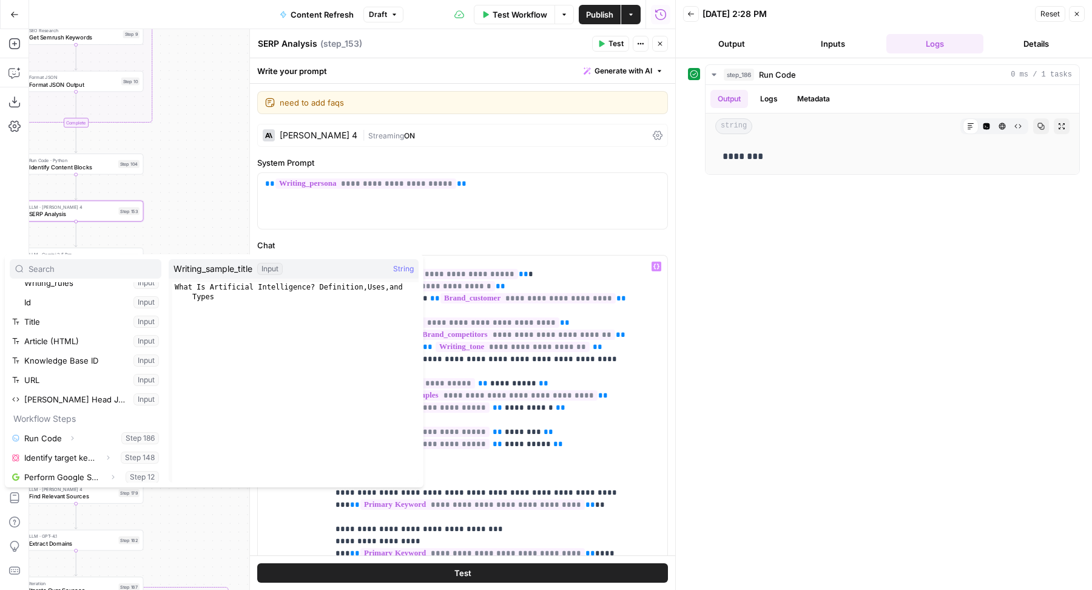
scroll to position [361, 0]
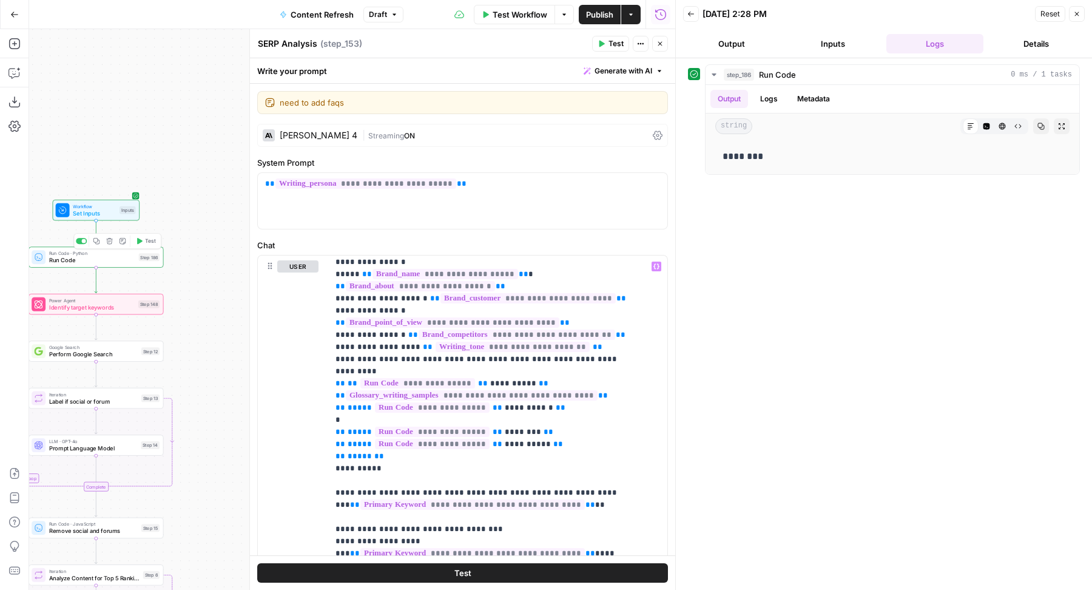
click at [116, 260] on span "Run Code" at bounding box center [92, 260] width 86 height 8
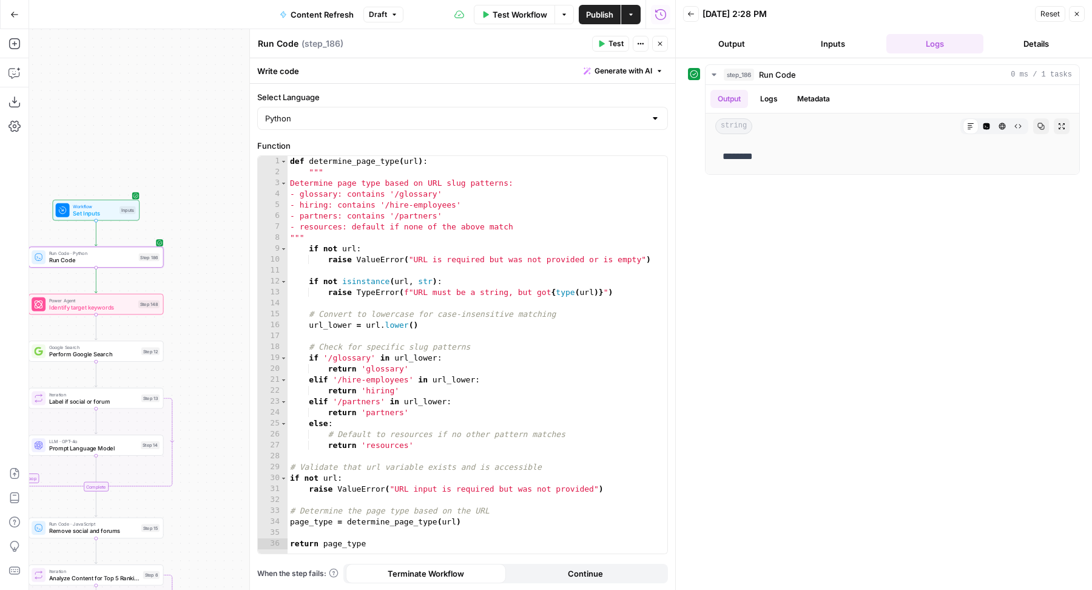
click at [589, 16] on span "Publish" at bounding box center [599, 14] width 27 height 12
click at [662, 45] on icon "button" at bounding box center [659, 43] width 7 height 7
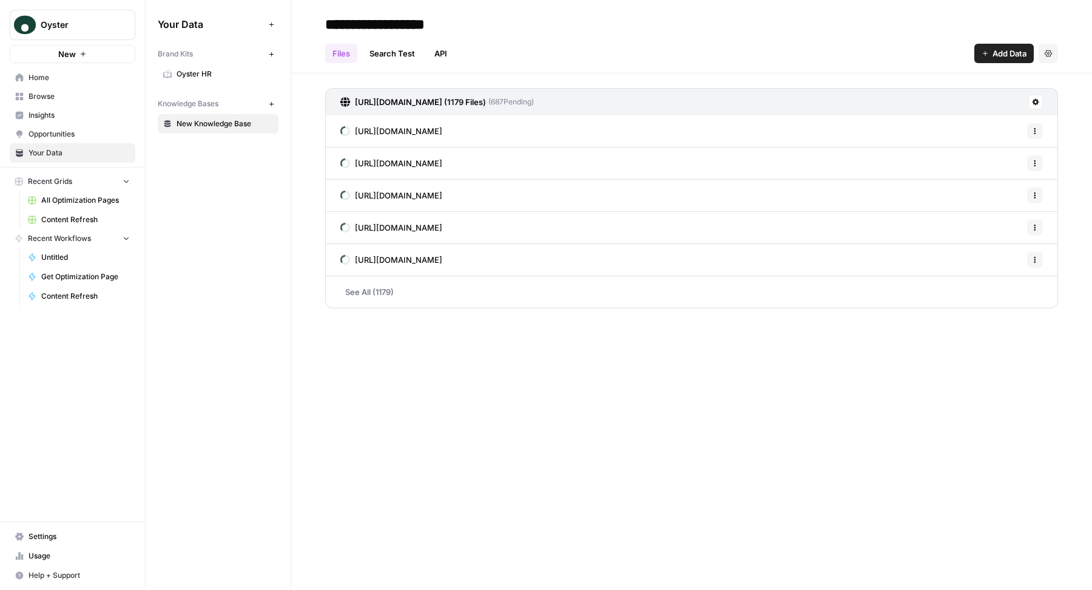
click at [230, 76] on span "Oyster HR" at bounding box center [225, 74] width 96 height 11
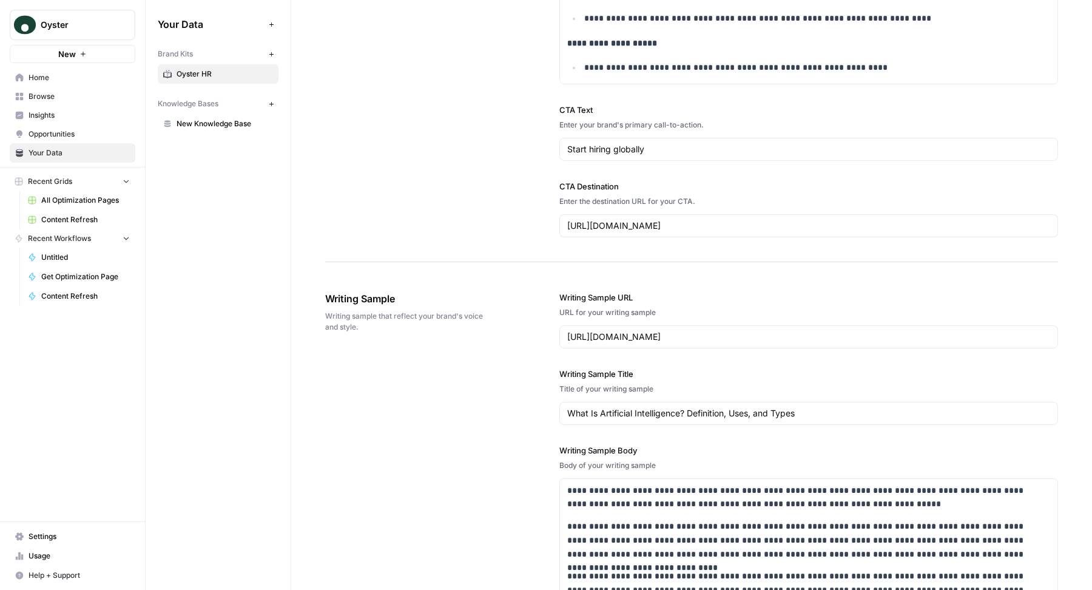
scroll to position [1763, 0]
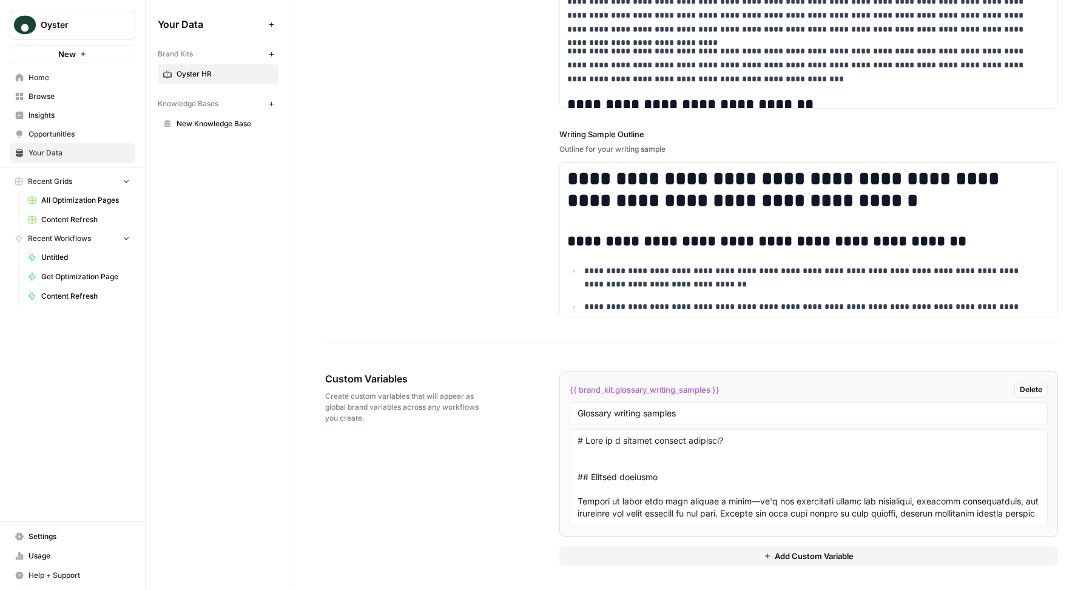
click at [661, 556] on button "Add Custom Variable" at bounding box center [808, 555] width 499 height 19
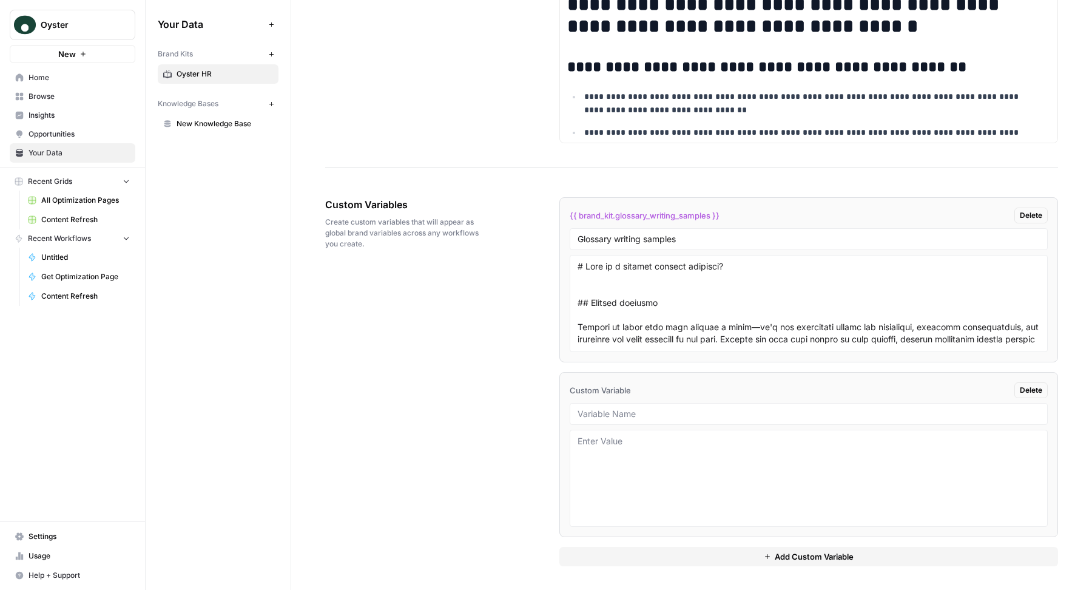
scroll to position [1937, 0]
click at [615, 238] on input "Glossary writing samples" at bounding box center [808, 238] width 462 height 11
click at [648, 236] on input "Glossary Writing samples" at bounding box center [808, 238] width 462 height 11
click at [615, 411] on input "text" at bounding box center [808, 413] width 462 height 11
click at [641, 241] on input "Glossary Writing Samples" at bounding box center [808, 238] width 462 height 11
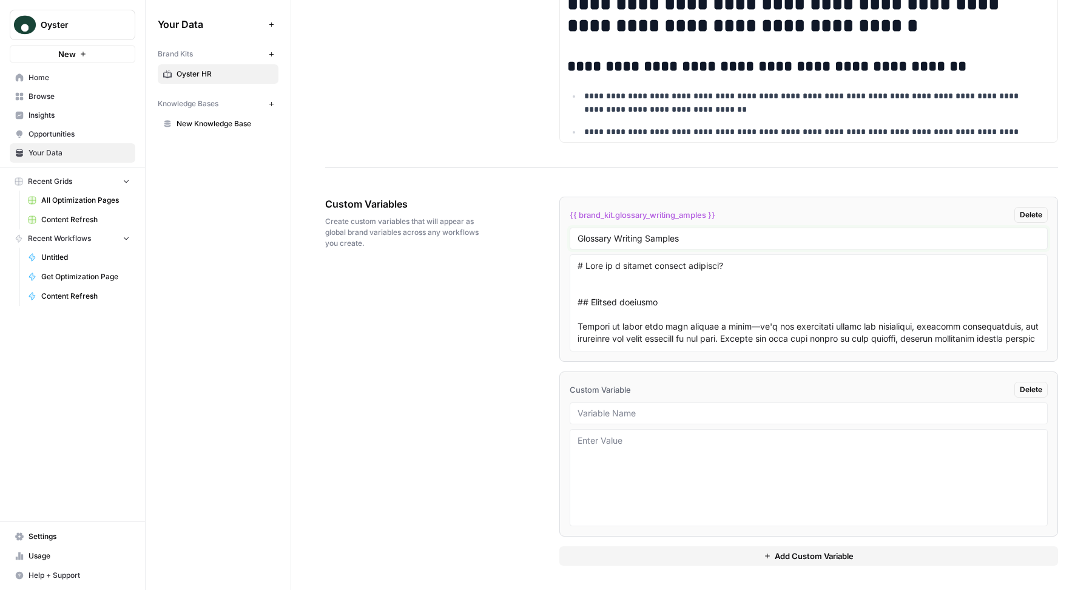
click at [776, 243] on input "Glossary Writing Samples" at bounding box center [808, 238] width 462 height 11
click at [644, 240] on input "Glossary Writing Samples" at bounding box center [808, 238] width 462 height 11
type input "Glossary Writing Samples"
click at [608, 416] on input "text" at bounding box center [808, 413] width 462 height 11
type input "Resources Writing Samples"
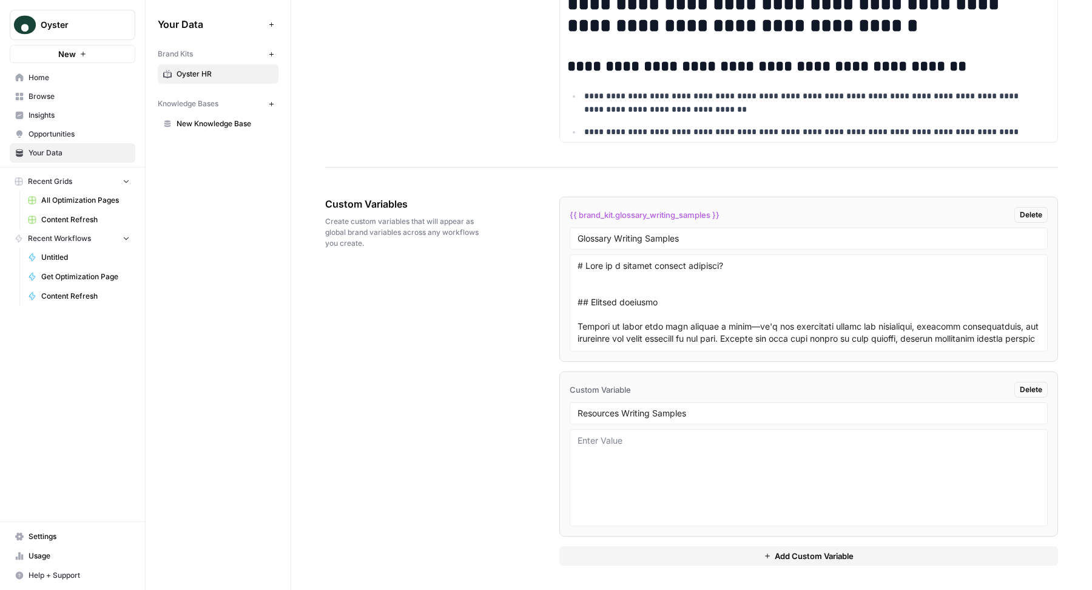
click at [639, 564] on button "Add Custom Variable" at bounding box center [808, 555] width 499 height 19
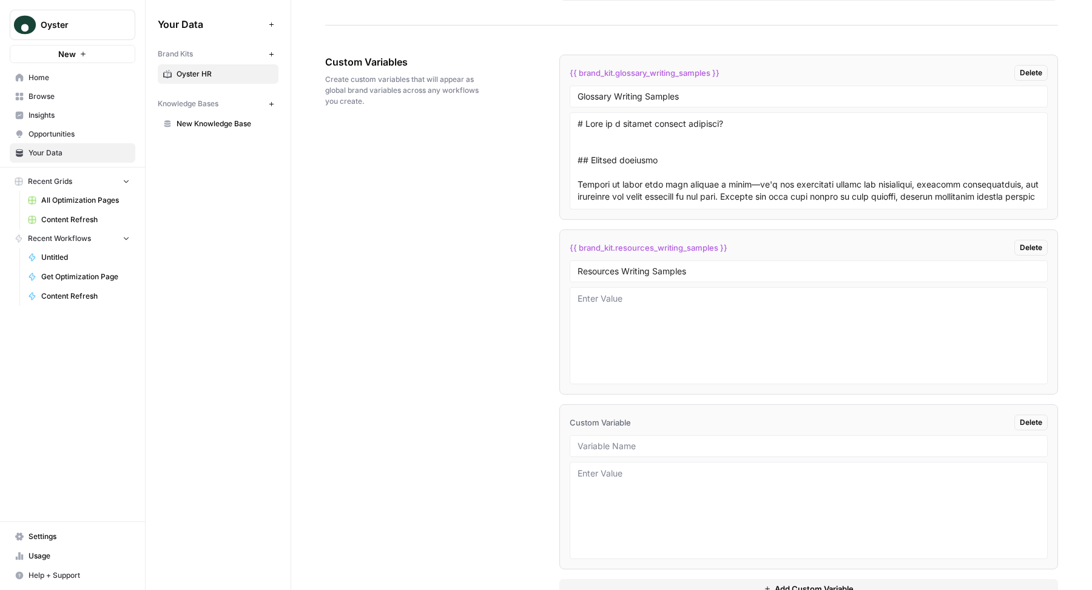
scroll to position [2111, 0]
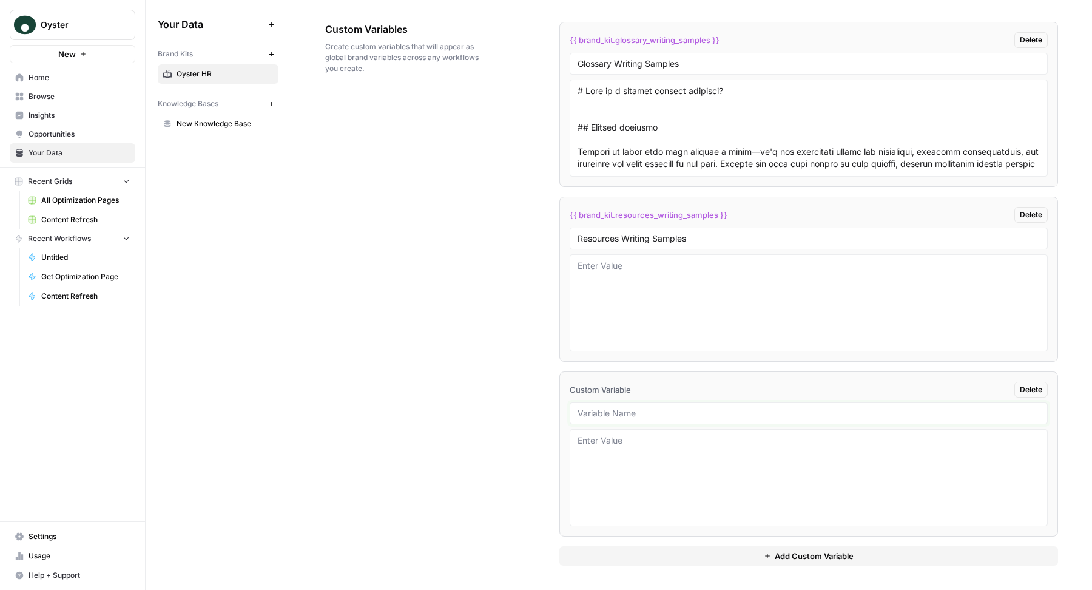
click at [634, 409] on input "text" at bounding box center [808, 413] width 462 height 11
type input "Hiring Guides Writing Samples"
click at [642, 567] on div "{{ brand_kit.glossary_writing_samples }} Delete Glossary Writing Samples {{ bra…" at bounding box center [808, 294] width 499 height 592
click at [639, 564] on button "Add Custom Variable" at bounding box center [808, 555] width 499 height 19
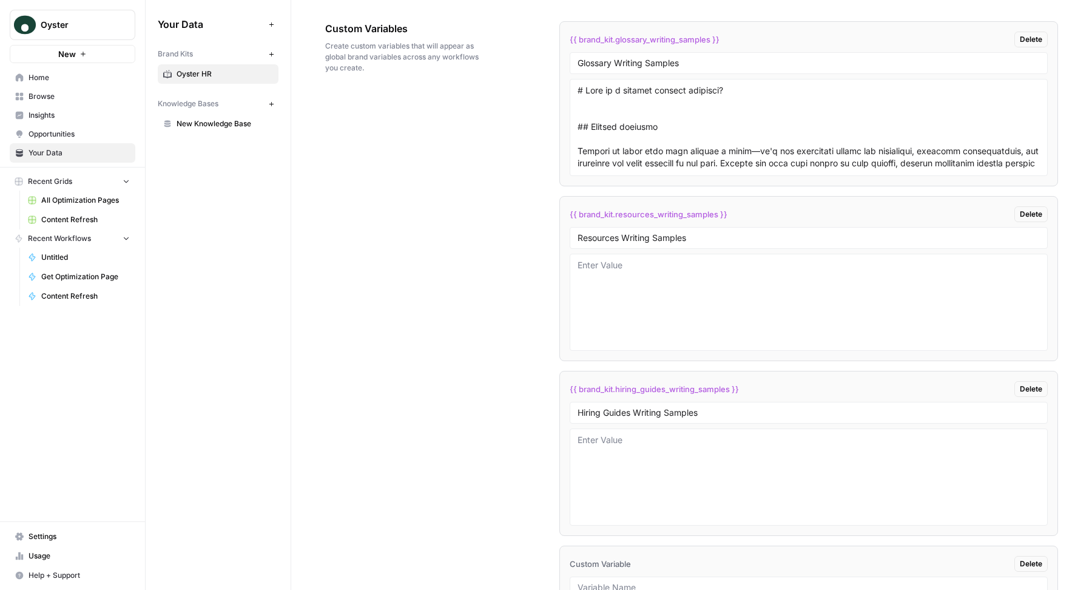
scroll to position [2284, 0]
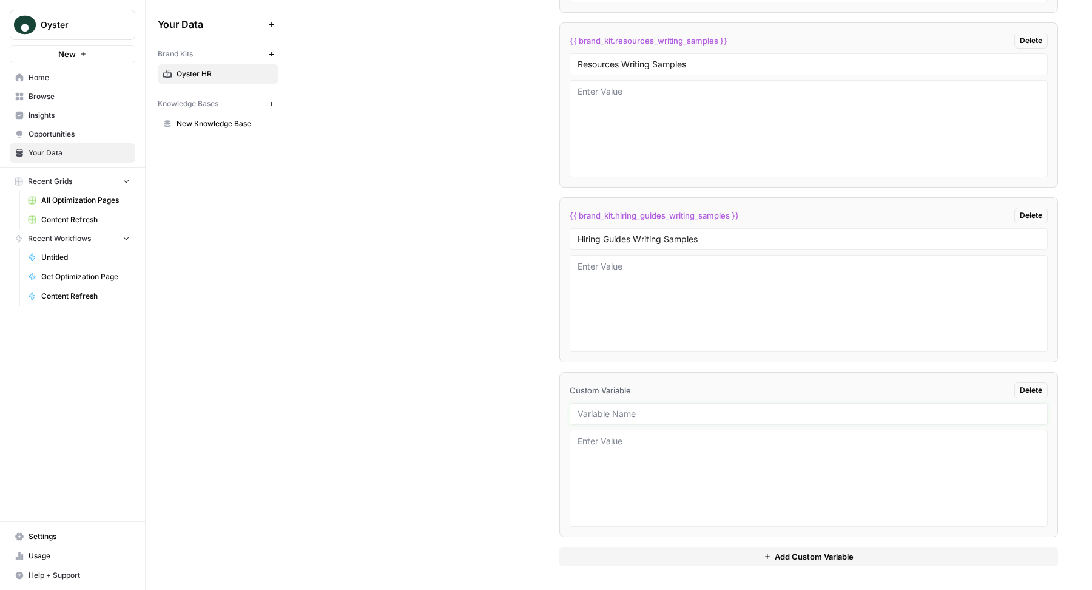
click at [617, 414] on input "text" at bounding box center [808, 413] width 462 height 11
type input "Partner Pages Writing Samples"
click at [439, 415] on div "Custom Variables Create custom variables that will appear as global brand varia…" at bounding box center [691, 206] width 733 height 767
drag, startPoint x: 764, startPoint y: 212, endPoint x: 533, endPoint y: 212, distance: 231.7
click at [533, 212] on div "Custom Variables Create custom variables that will appear as global brand varia…" at bounding box center [691, 206] width 733 height 767
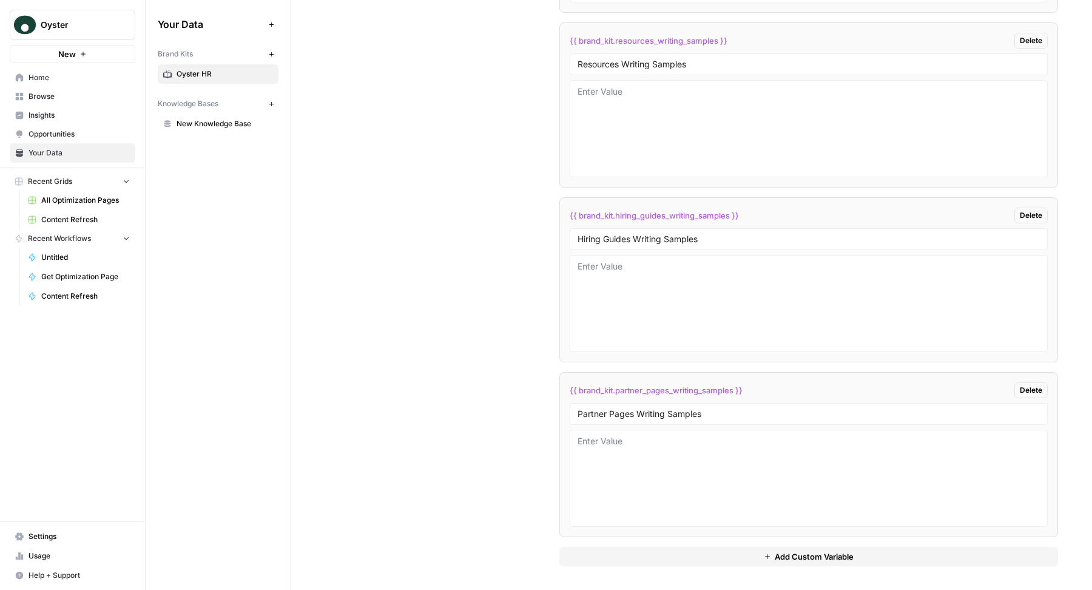
copy span "{{ brand_kit.hiring_guides_writing_samples }}"
drag, startPoint x: 749, startPoint y: 389, endPoint x: 561, endPoint y: 389, distance: 187.4
click at [561, 389] on li "{{ brand_kit.partner_pages_writing_samples }} Delete Partner Pages Writing Samp…" at bounding box center [808, 454] width 499 height 165
copy span "{{ brand_kit.partner_pages_writing_samples }}"
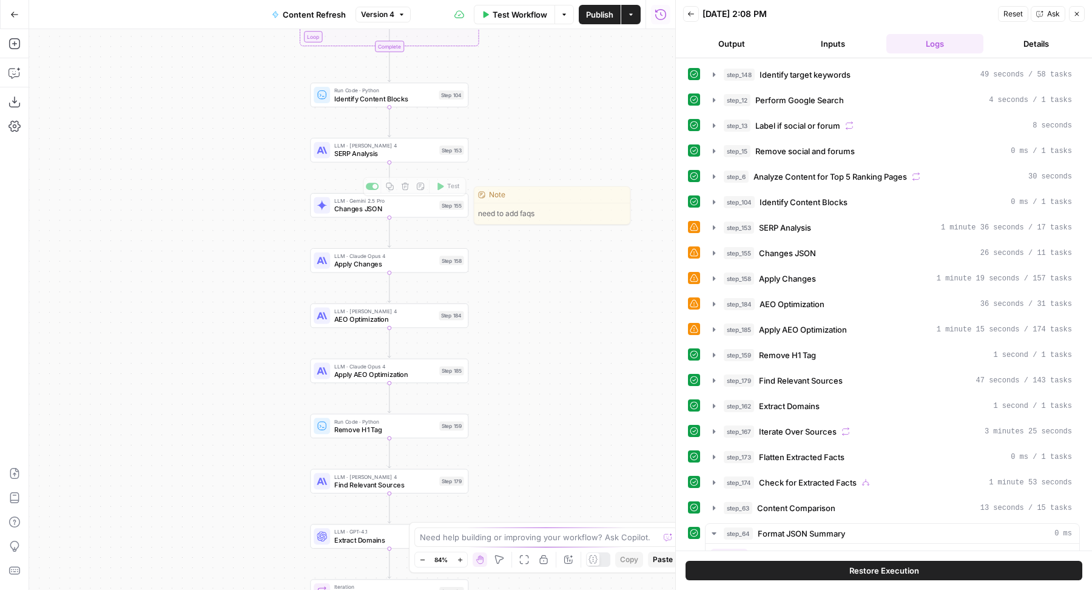
click at [348, 152] on span "SERP Analysis" at bounding box center [384, 154] width 101 height 10
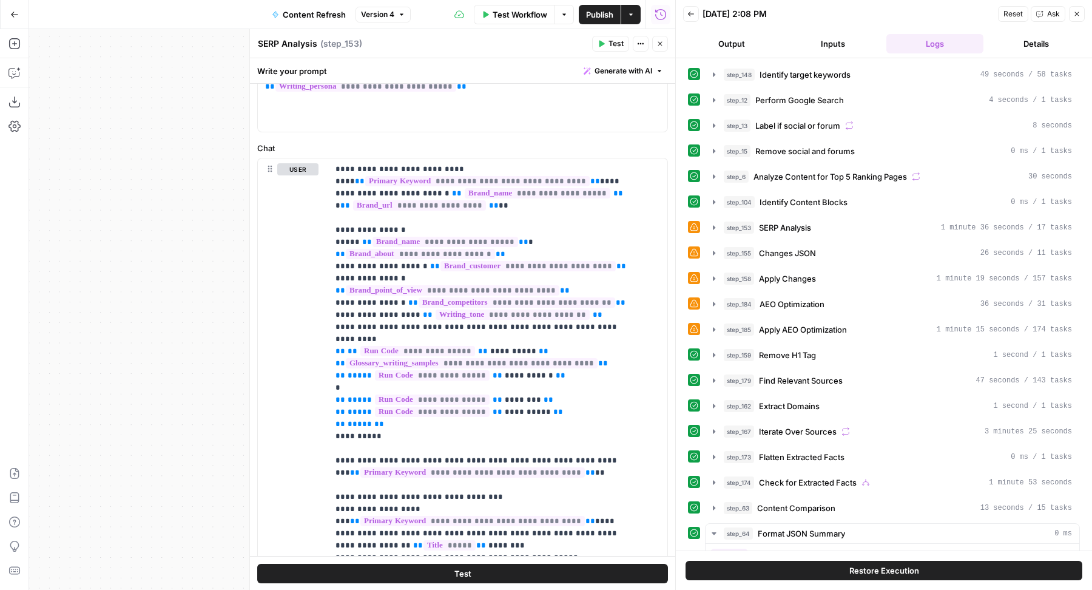
scroll to position [215, 0]
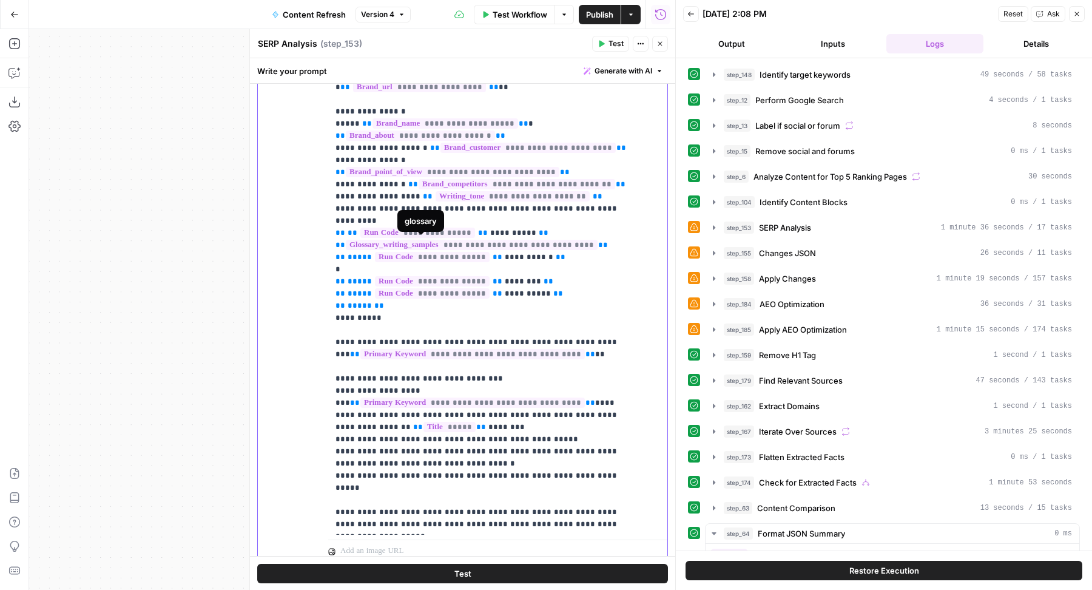
drag, startPoint x: 605, startPoint y: 231, endPoint x: 269, endPoint y: 229, distance: 336.1
click at [269, 229] on div "**********" at bounding box center [462, 301] width 409 height 523
copy p "**********"
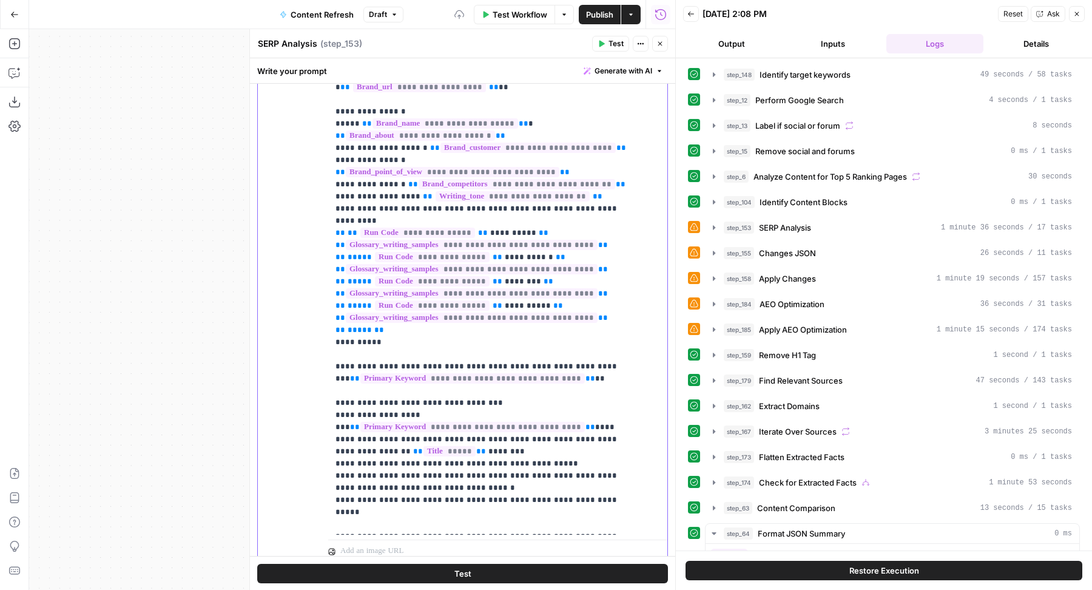
drag, startPoint x: 607, startPoint y: 277, endPoint x: 331, endPoint y: 280, distance: 275.4
click at [331, 280] on div "**********" at bounding box center [497, 287] width 339 height 494
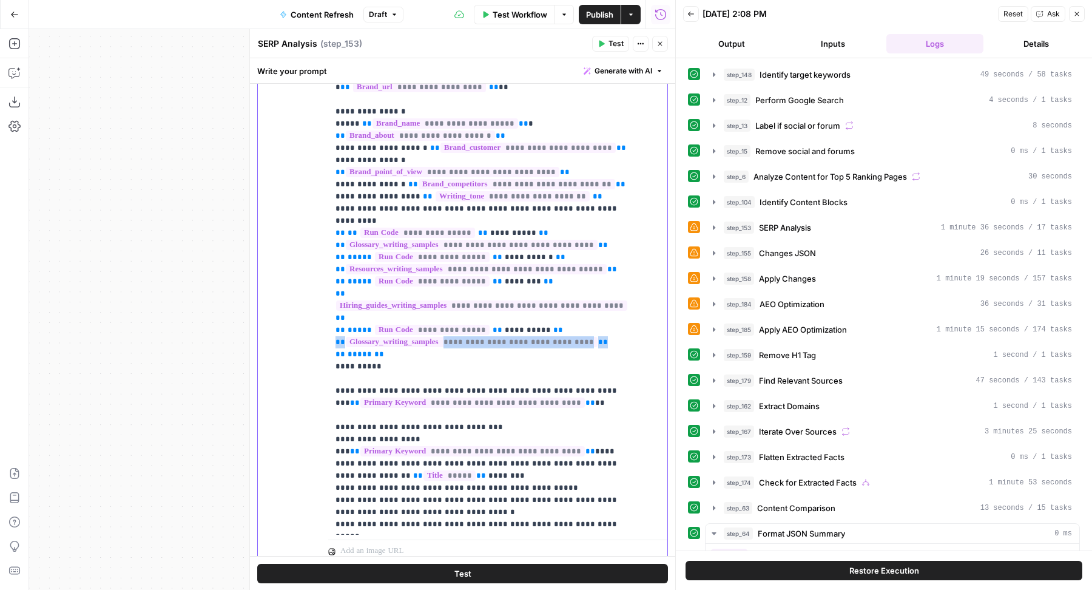
drag, startPoint x: 604, startPoint y: 320, endPoint x: 287, endPoint y: 318, distance: 316.6
click at [287, 318] on div "**********" at bounding box center [462, 301] width 409 height 523
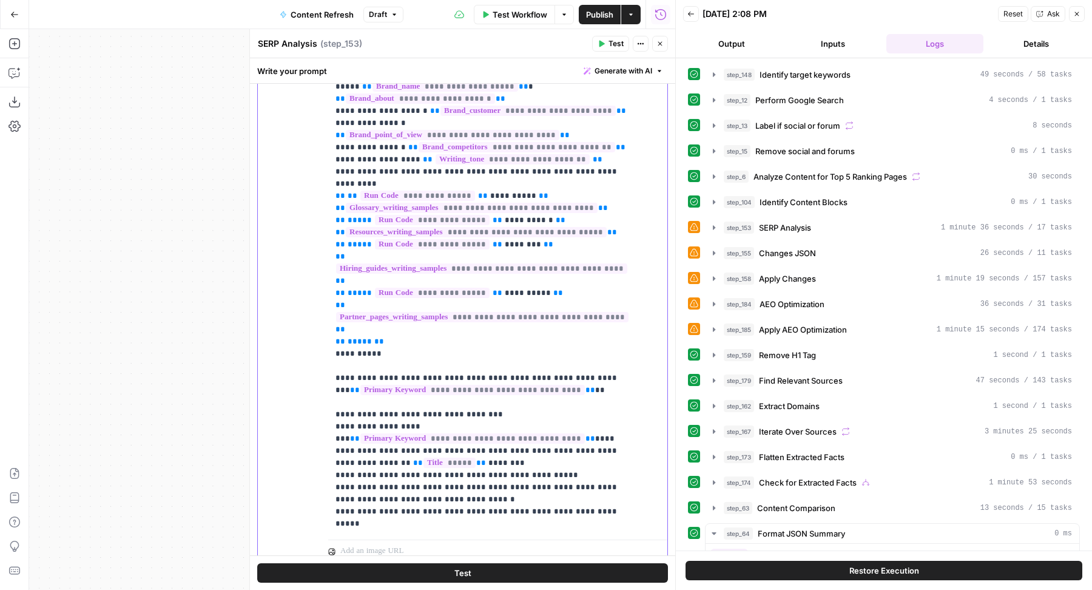
scroll to position [9, 0]
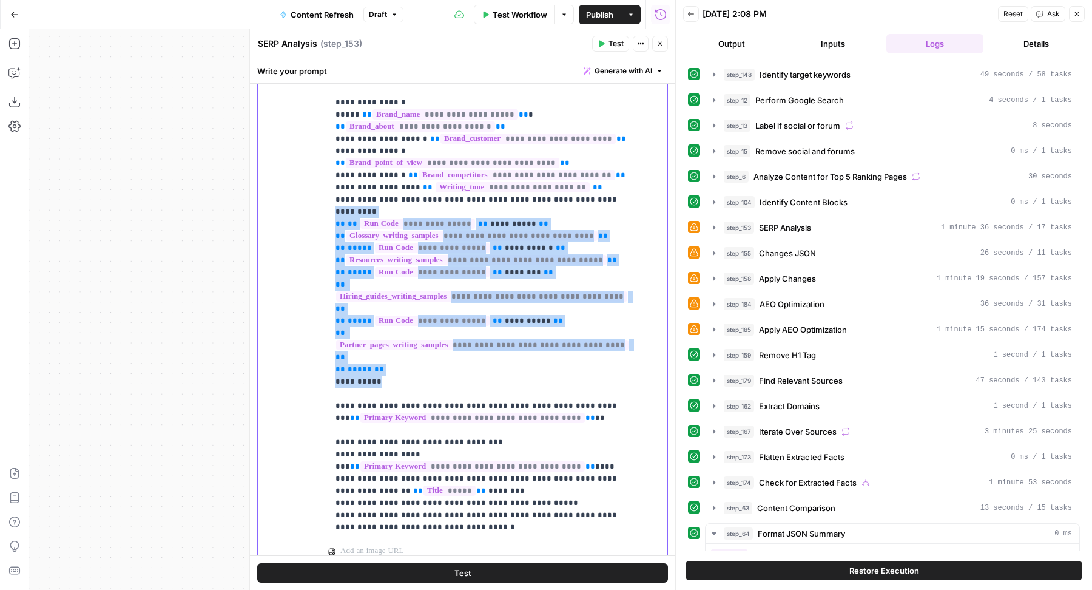
drag, startPoint x: 334, startPoint y: 200, endPoint x: 408, endPoint y: 347, distance: 164.7
click at [408, 347] on div "**********" at bounding box center [492, 287] width 328 height 494
copy p "**********"
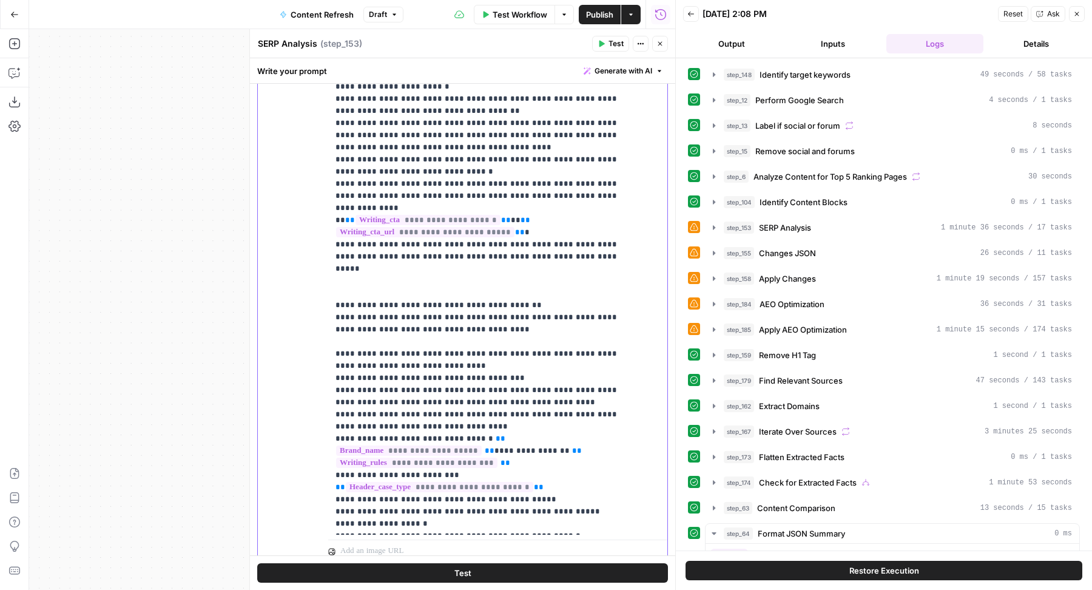
scroll to position [257, 0]
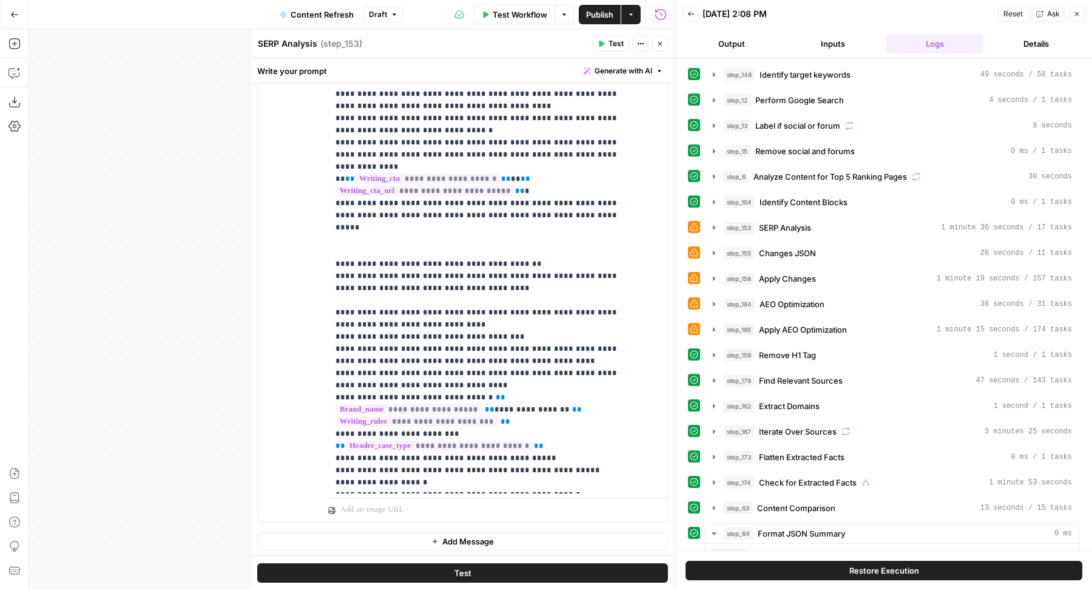
click at [664, 48] on button "Close" at bounding box center [660, 44] width 16 height 16
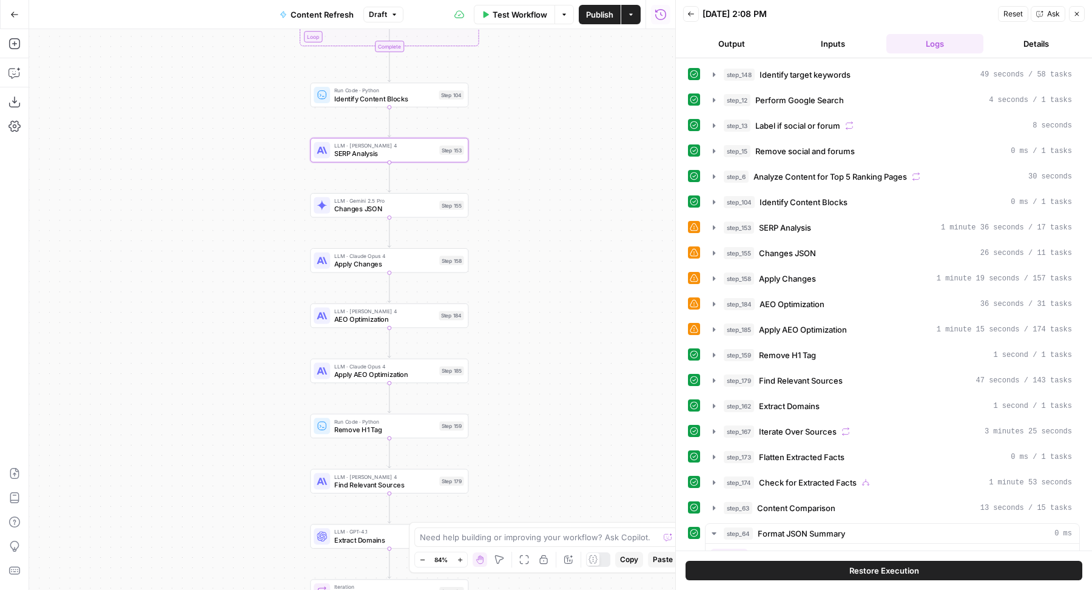
click at [400, 209] on span "Changes JSON" at bounding box center [384, 209] width 101 height 10
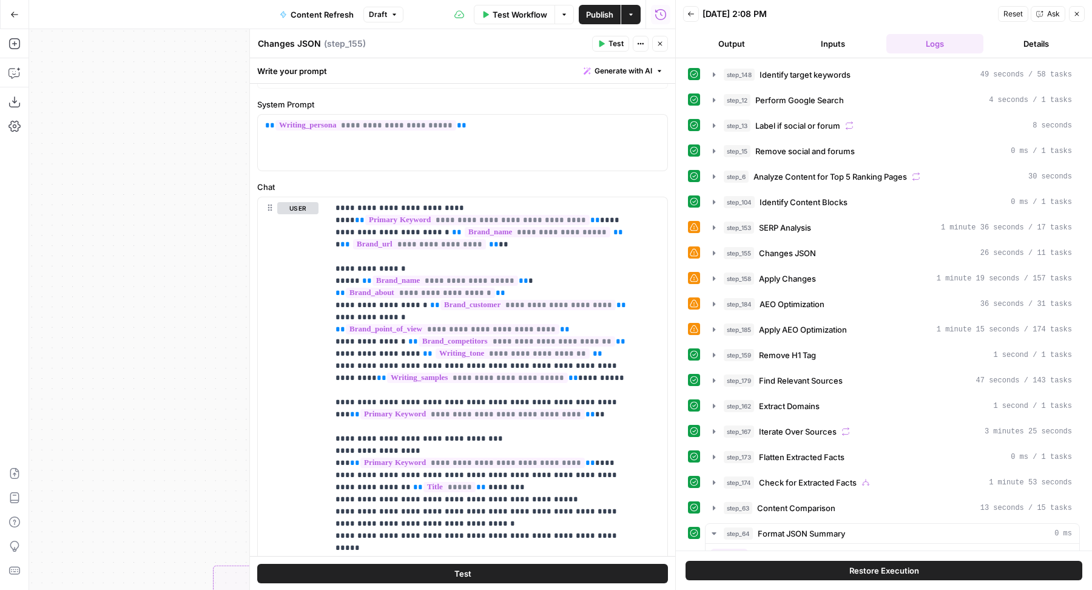
scroll to position [124, 0]
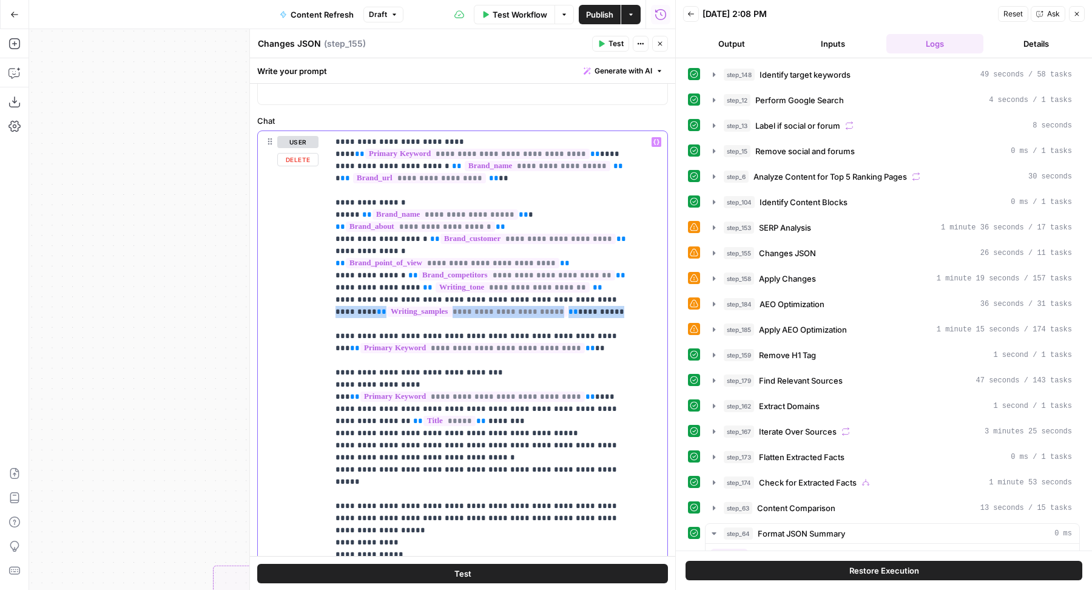
drag, startPoint x: 567, startPoint y: 285, endPoint x: 562, endPoint y: 301, distance: 16.7
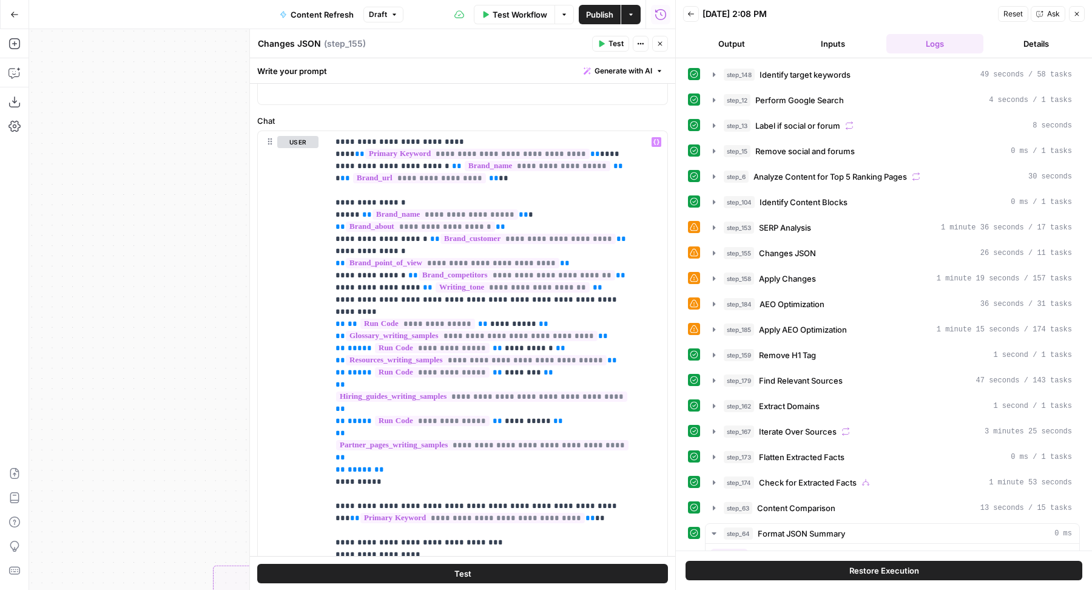
click at [657, 44] on icon "button" at bounding box center [659, 43] width 7 height 7
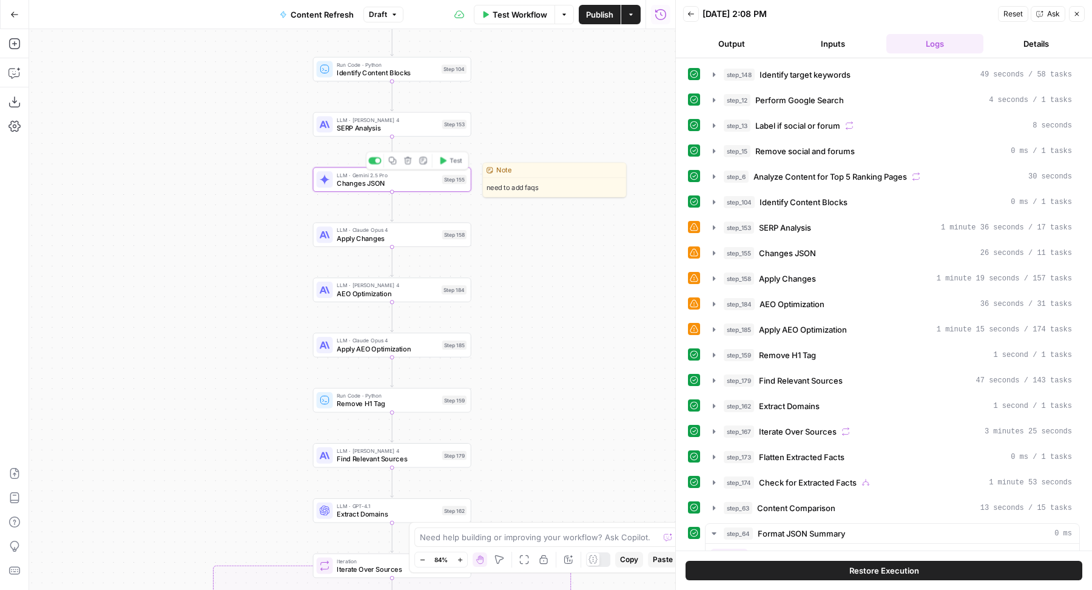
click at [413, 186] on span "Changes JSON" at bounding box center [387, 183] width 101 height 10
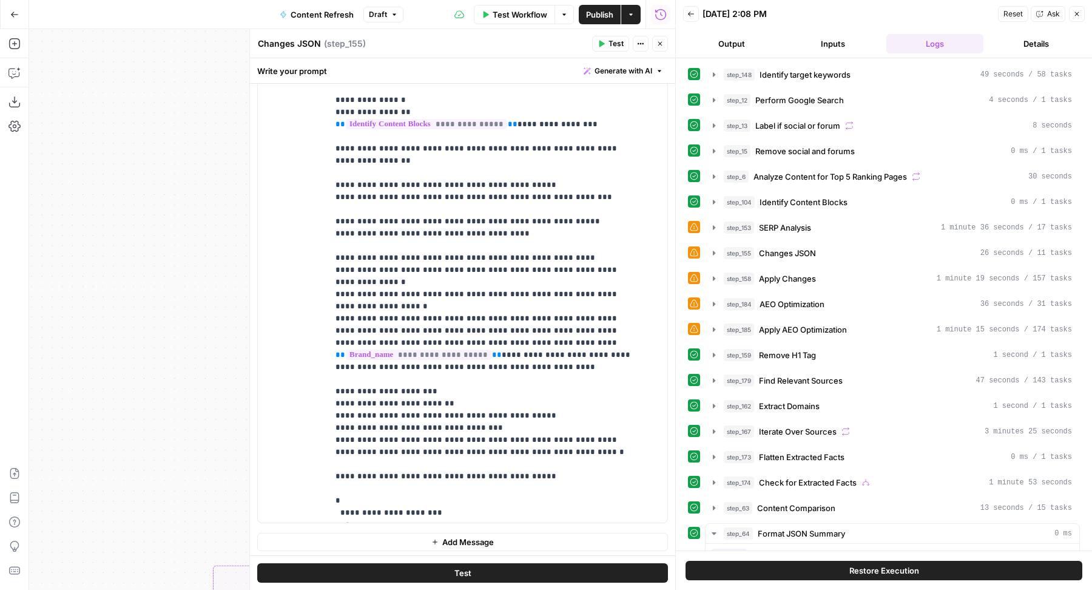
scroll to position [146, 0]
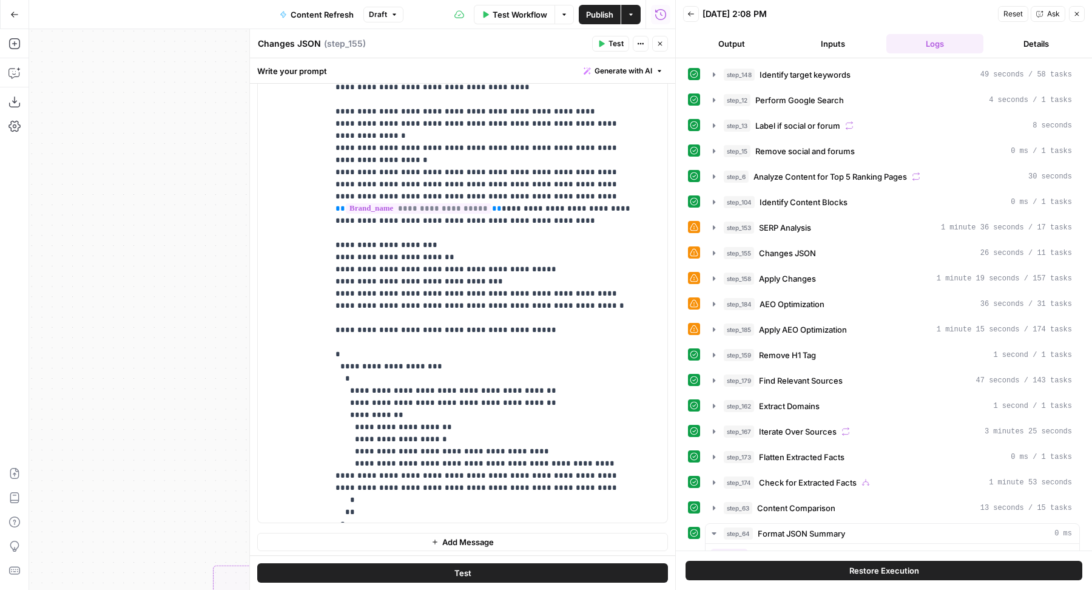
click at [656, 40] on button "Close" at bounding box center [660, 44] width 16 height 16
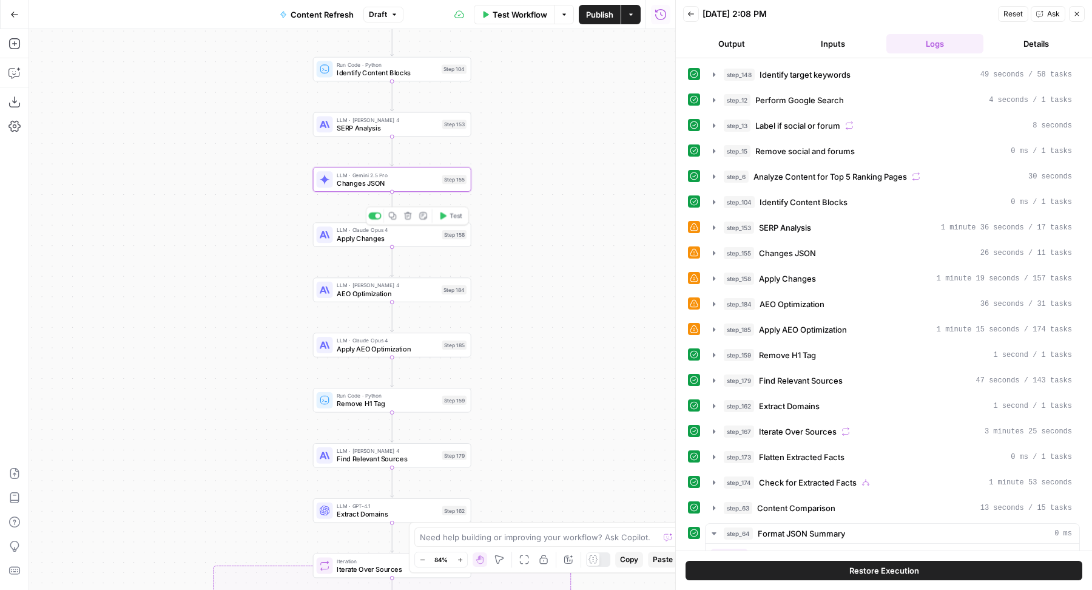
click at [398, 240] on span "Apply Changes" at bounding box center [387, 238] width 101 height 10
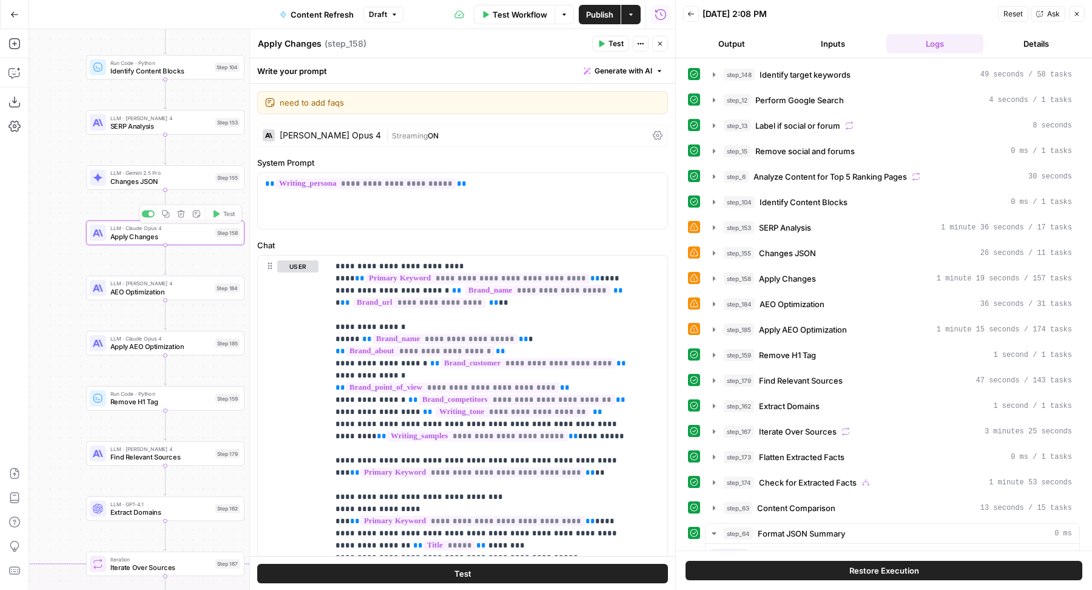
scroll to position [104, 0]
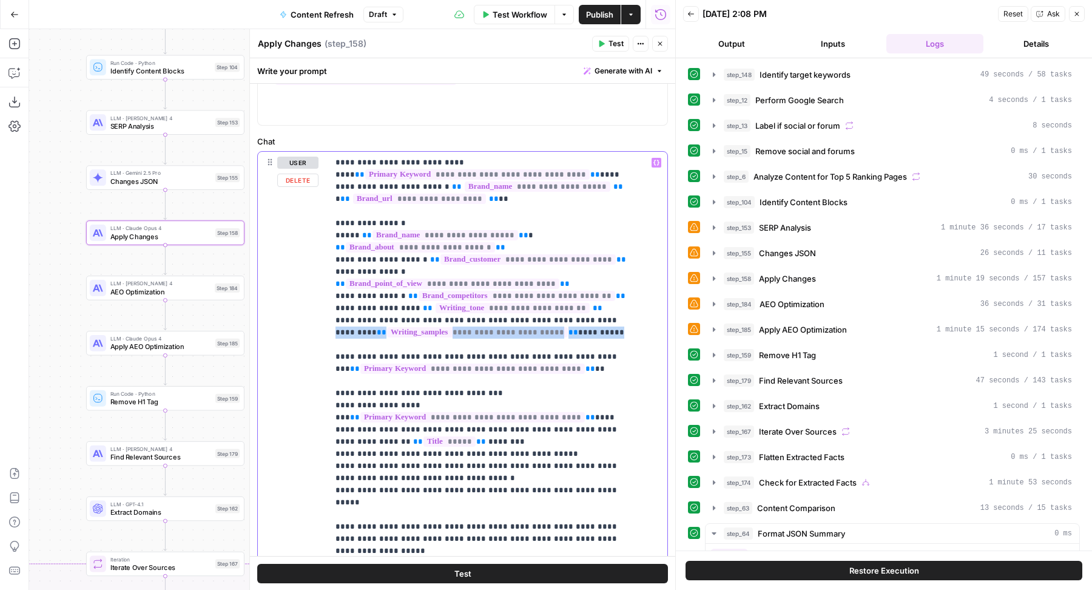
drag, startPoint x: 568, startPoint y: 306, endPoint x: 568, endPoint y: 317, distance: 11.5
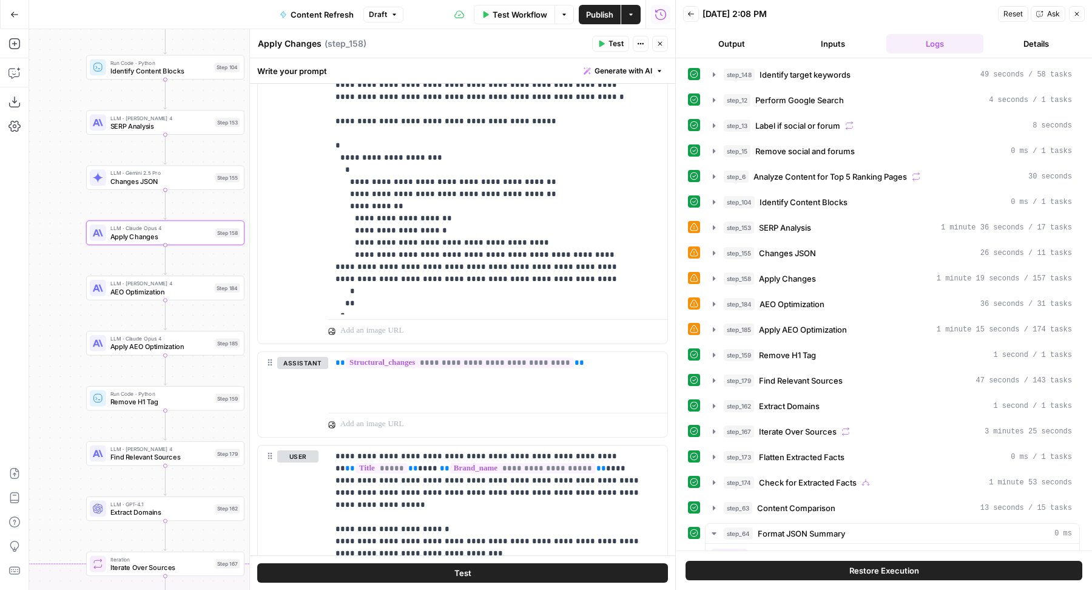
scroll to position [1213, 0]
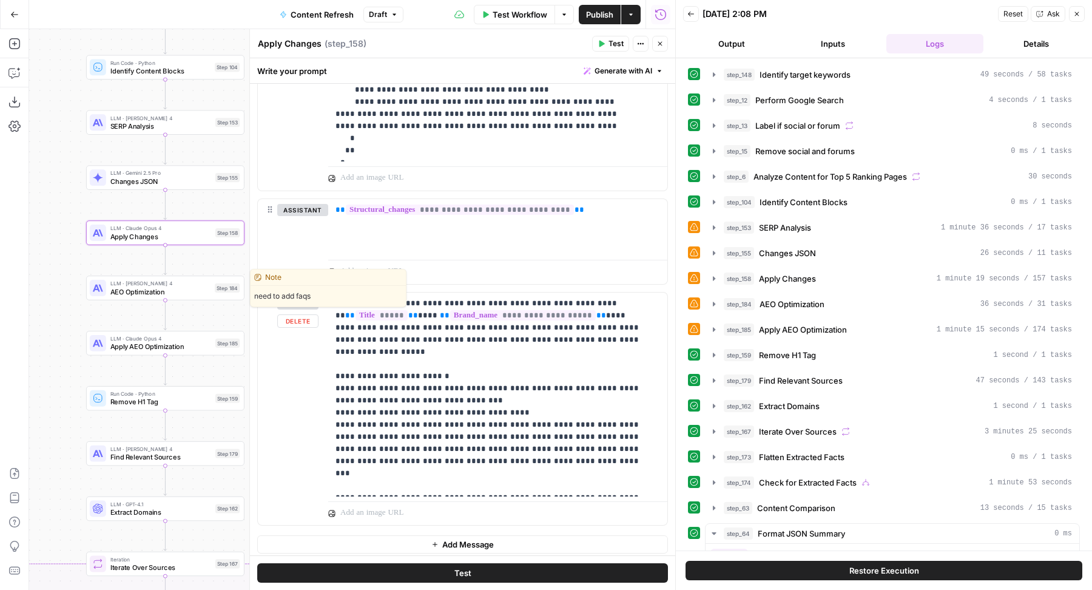
click at [211, 294] on div "LLM · [PERSON_NAME] 4 AEO Optimization Step 184 Copy step Delete step Edit Note…" at bounding box center [165, 288] width 150 height 18
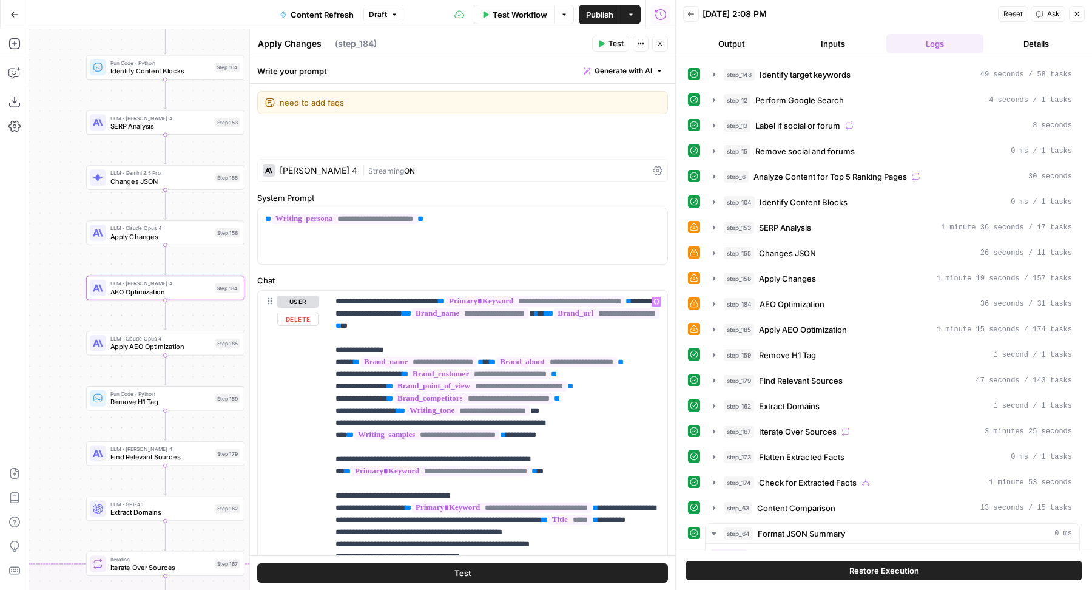
type textarea "AEO Optimization"
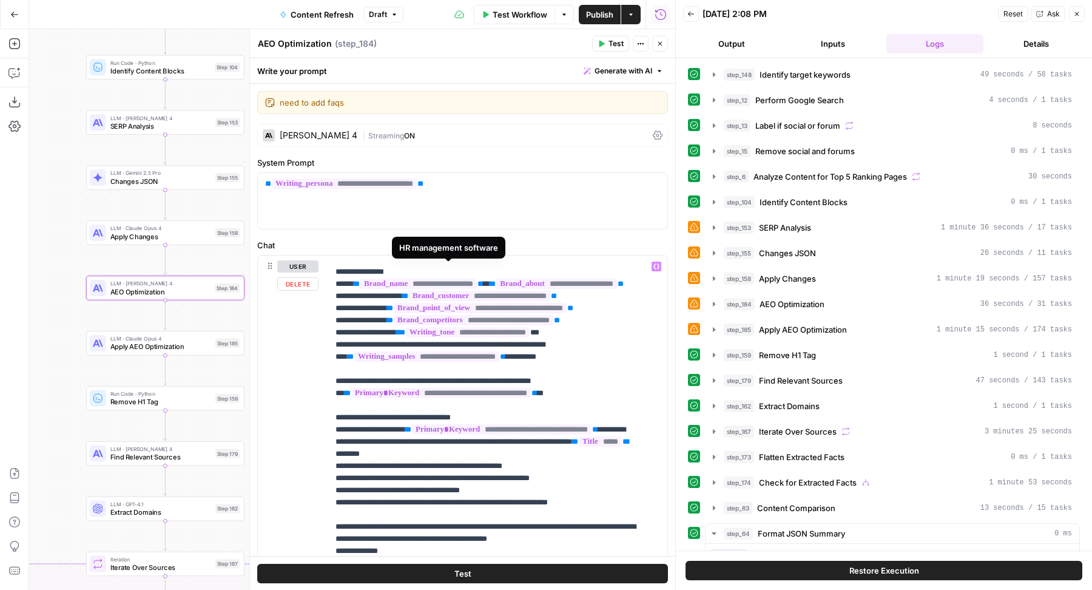
scroll to position [68, 0]
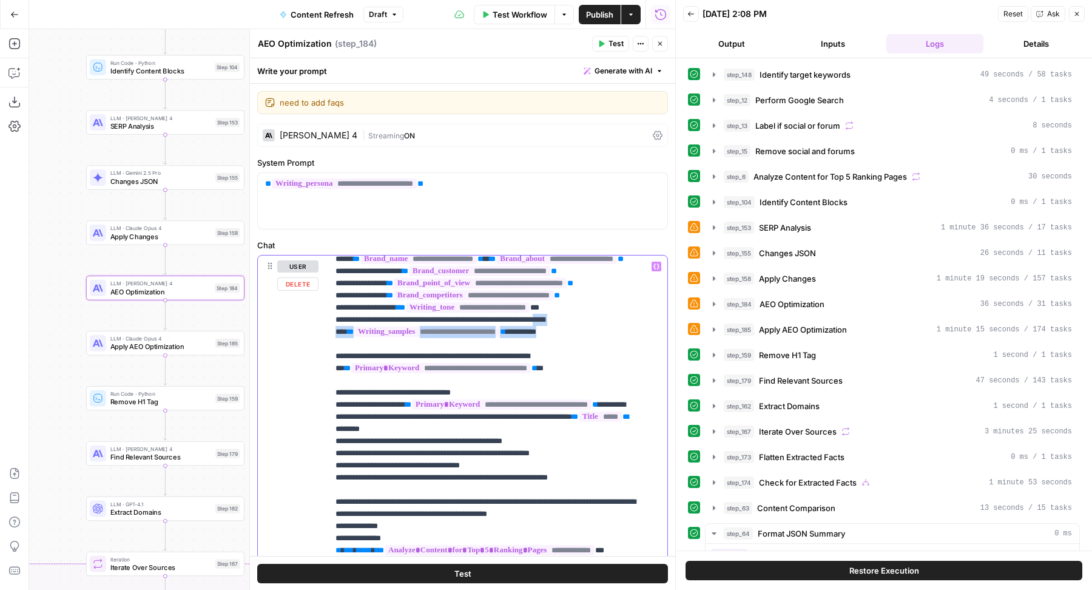
drag, startPoint x: 568, startPoint y: 342, endPoint x: 557, endPoint y: 354, distance: 15.9
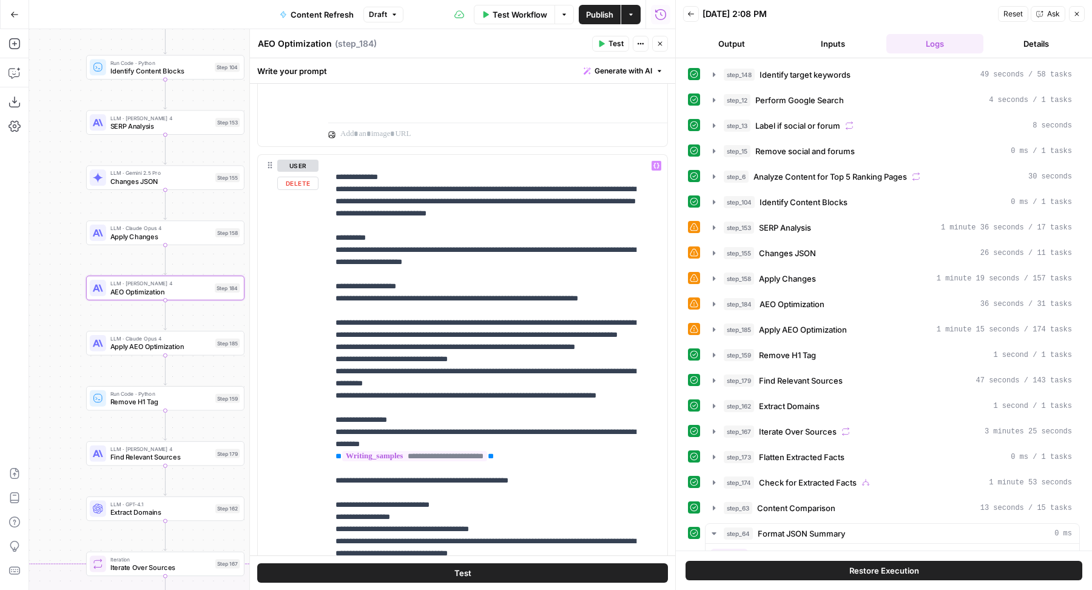
scroll to position [1799, 0]
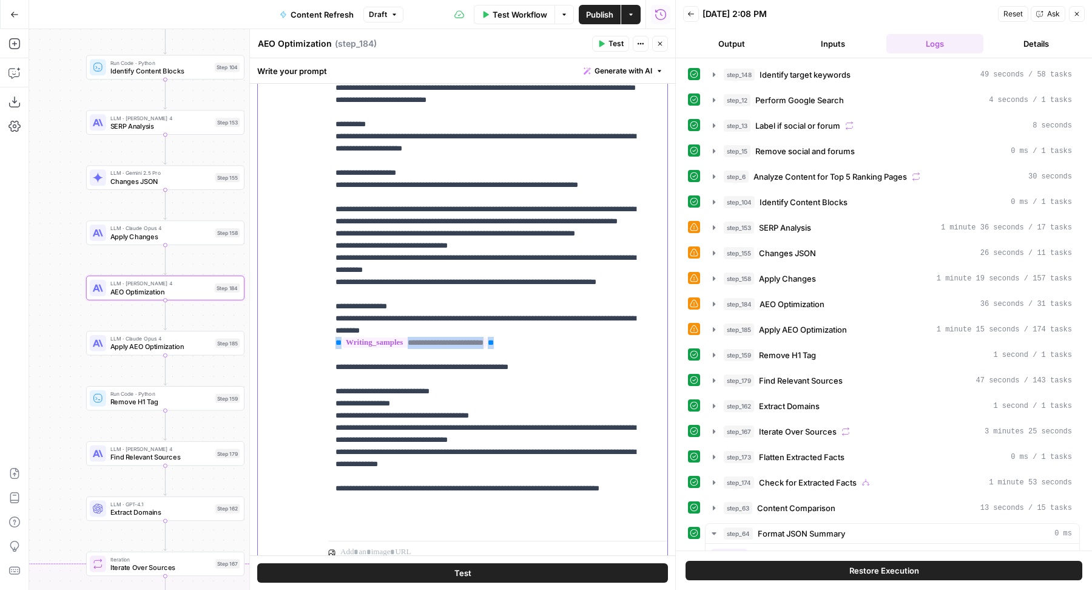
drag, startPoint x: 547, startPoint y: 362, endPoint x: 326, endPoint y: 361, distance: 220.8
click at [326, 361] on div "**********" at bounding box center [462, 302] width 409 height 523
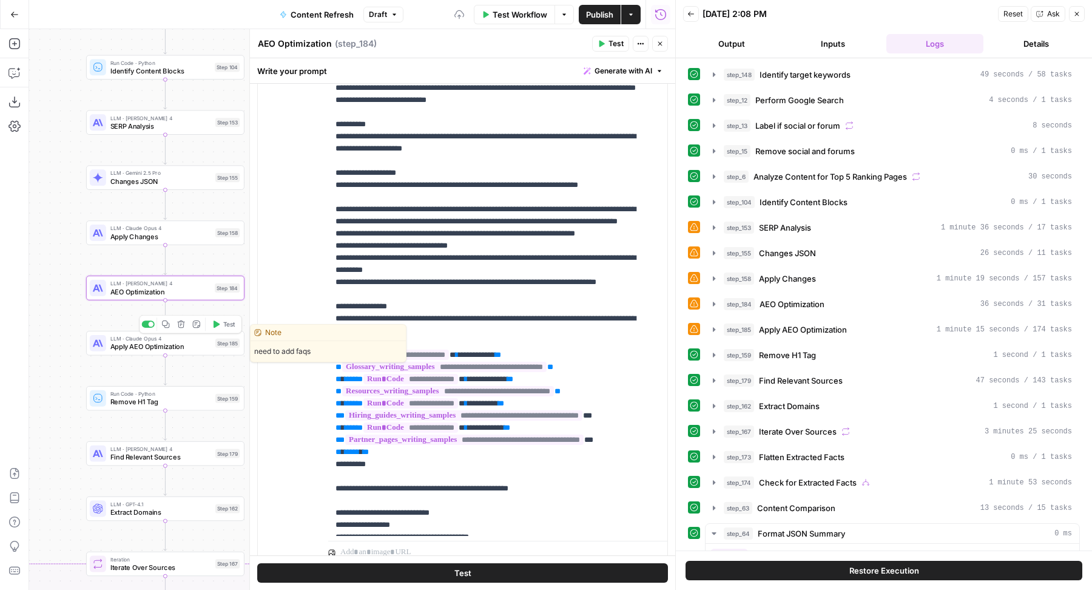
click at [197, 346] on span "Apply AEO Optimization" at bounding box center [160, 347] width 101 height 10
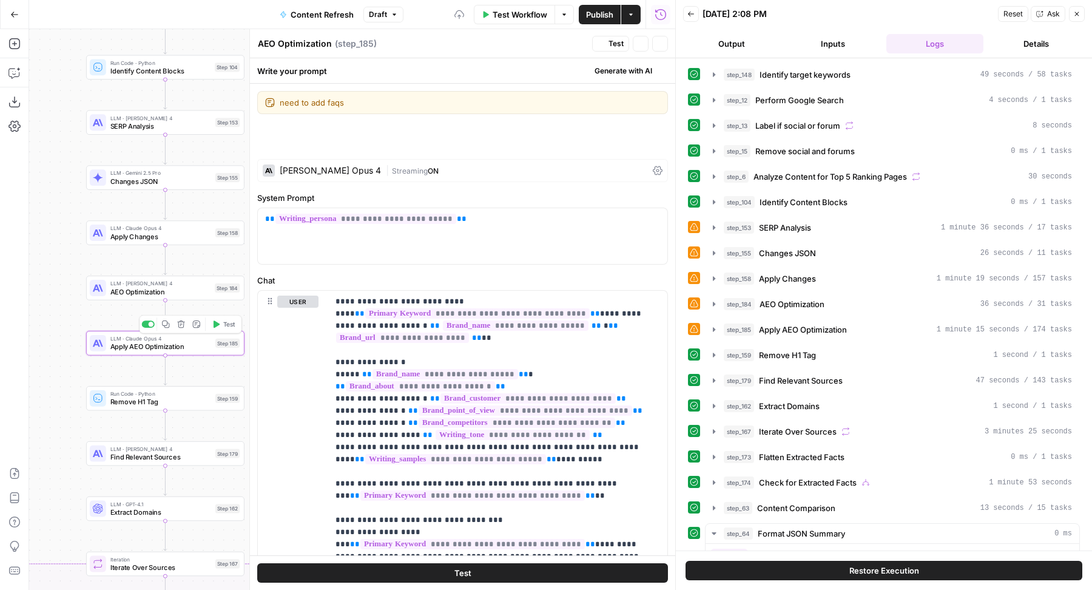
type textarea "Apply AEO Optimization"
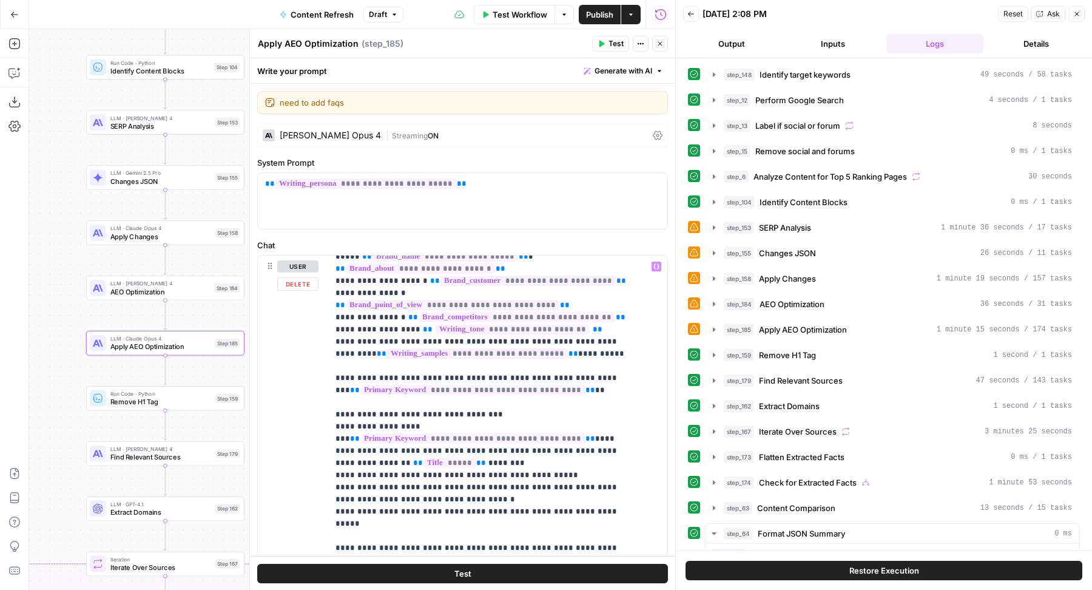
scroll to position [103, 0]
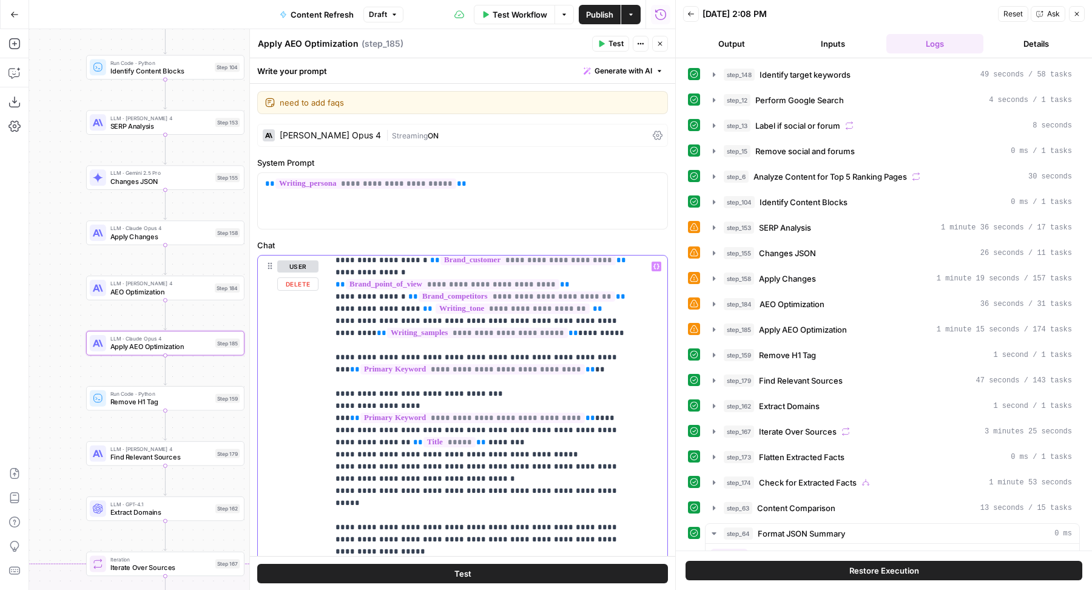
drag, startPoint x: 568, startPoint y: 311, endPoint x: 568, endPoint y: 323, distance: 12.1
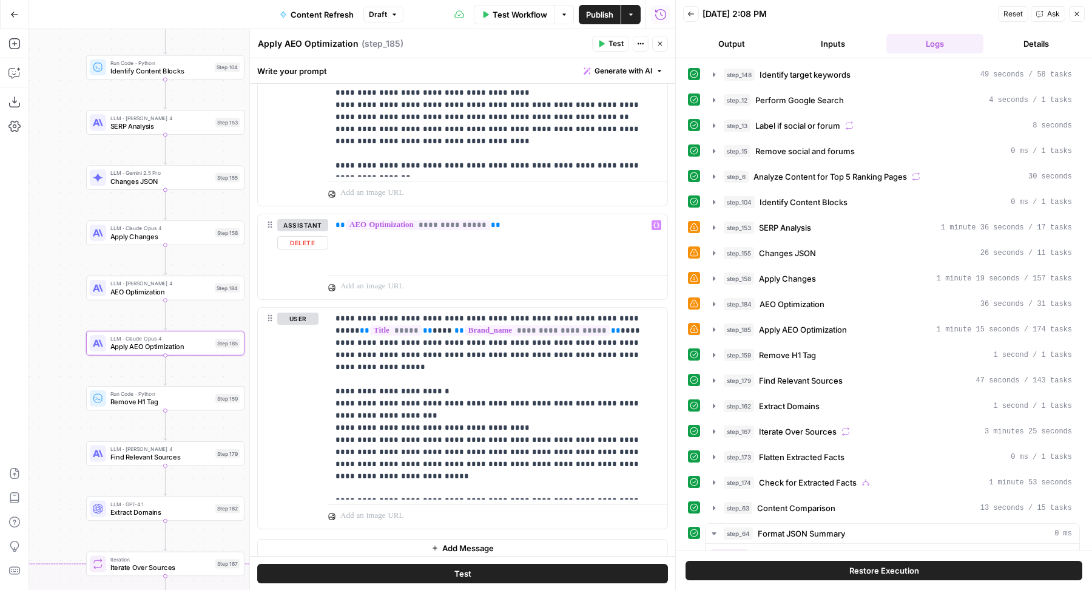
scroll to position [1892, 0]
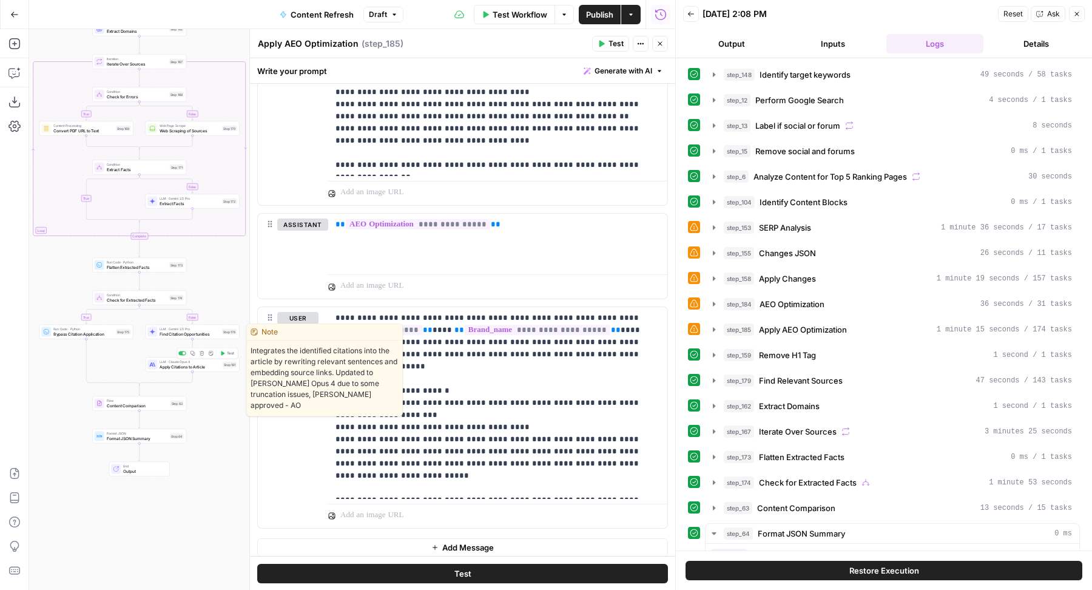
click at [199, 366] on span "Apply Citations to Article" at bounding box center [190, 366] width 61 height 6
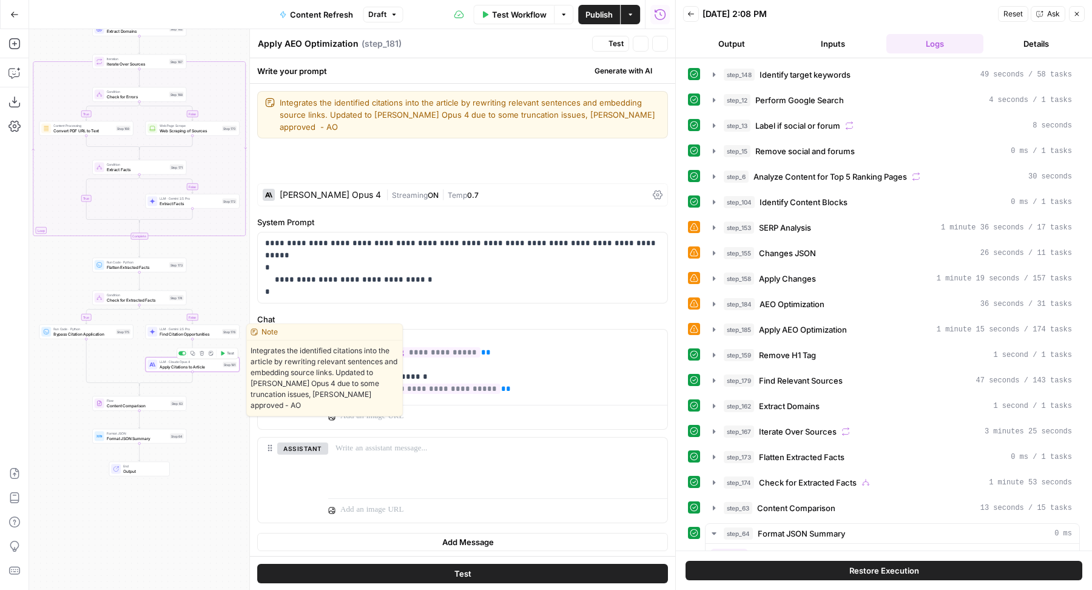
type textarea "Apply Citations to Article"
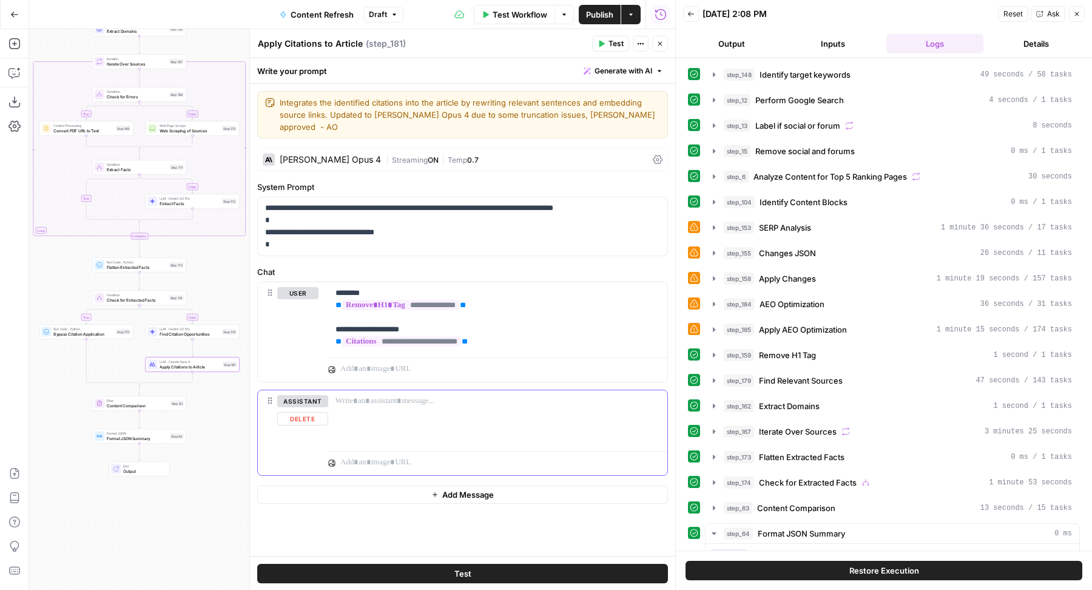
click at [286, 412] on button "Delete" at bounding box center [302, 418] width 51 height 13
click at [663, 45] on icon "button" at bounding box center [659, 43] width 7 height 7
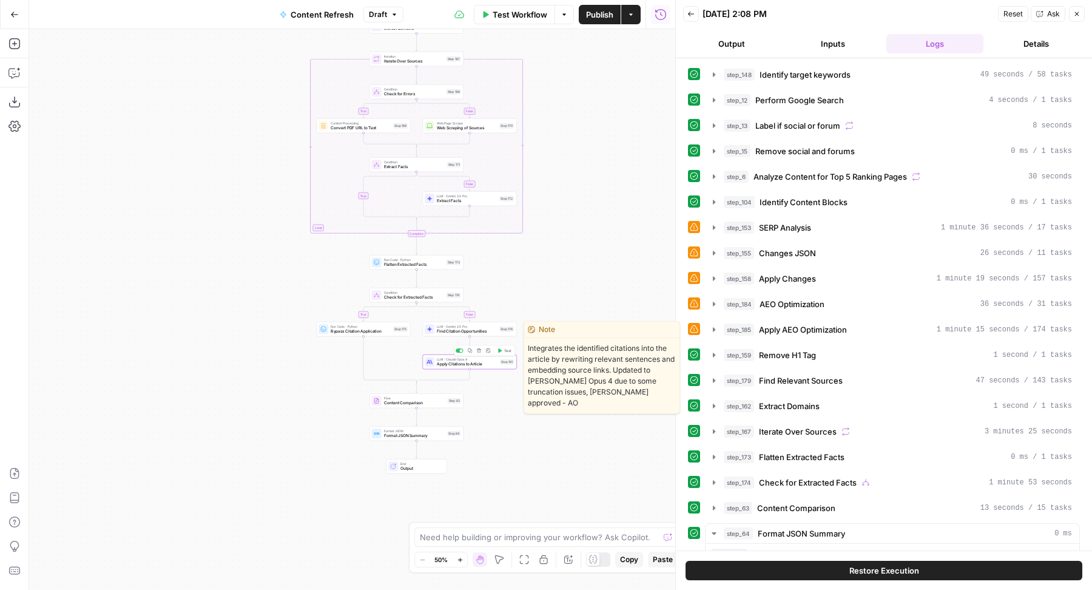
click at [488, 361] on span "Apply Citations to Article" at bounding box center [467, 364] width 61 height 6
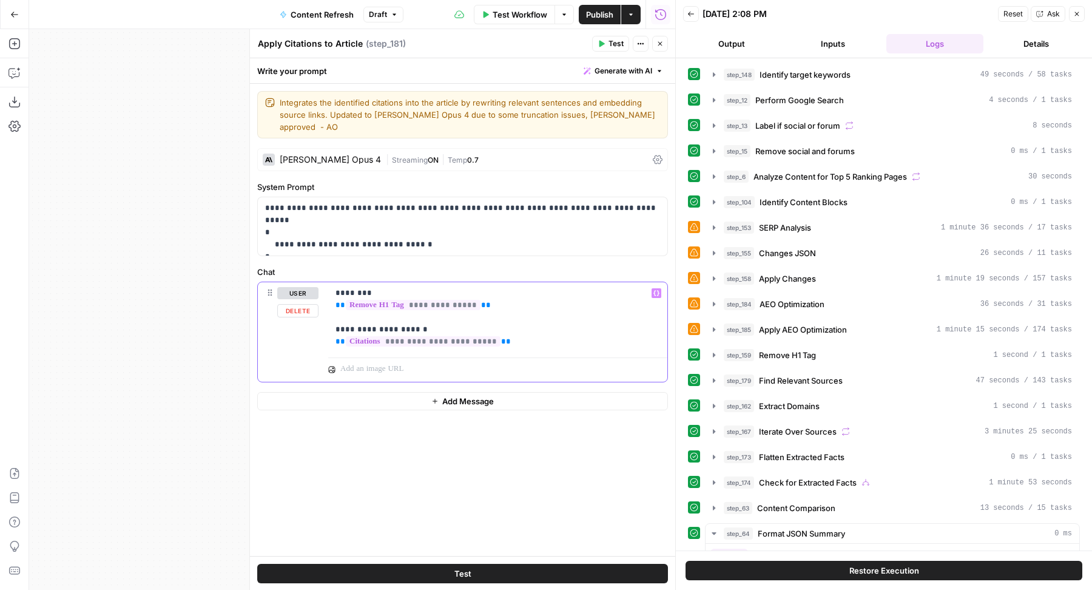
click at [511, 328] on p "**********" at bounding box center [497, 317] width 325 height 61
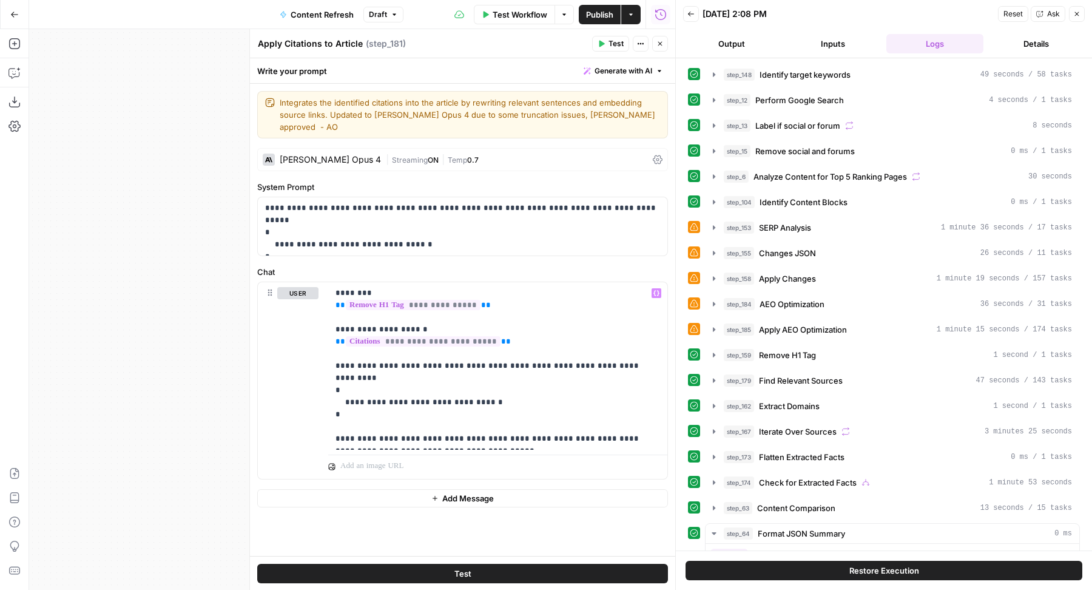
click at [662, 42] on icon "button" at bounding box center [659, 43] width 7 height 7
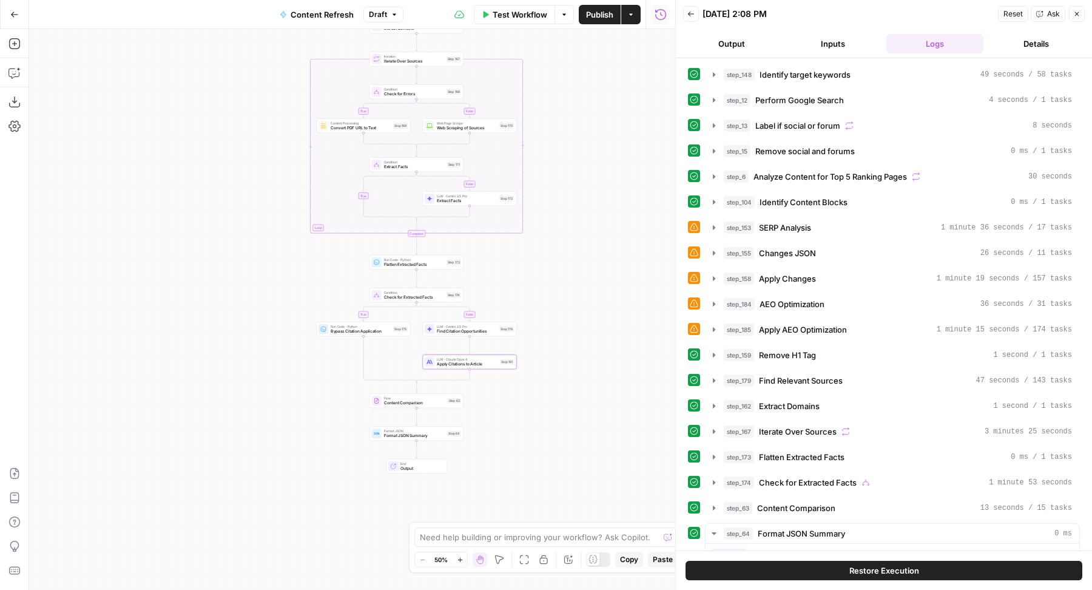
click at [591, 16] on span "Publish" at bounding box center [599, 14] width 27 height 12
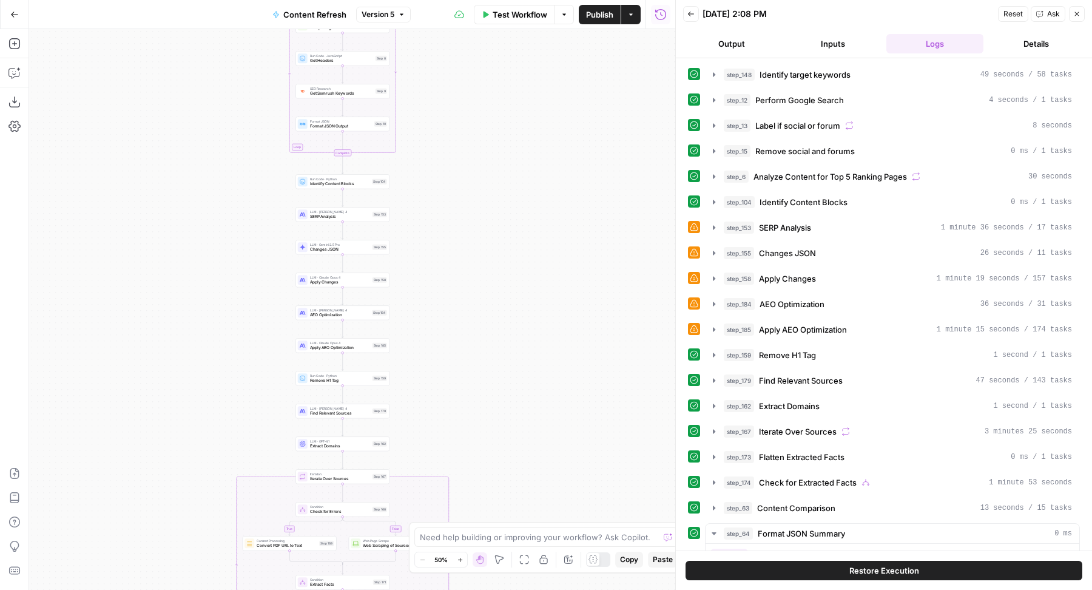
click at [18, 15] on icon "button" at bounding box center [14, 14] width 8 height 8
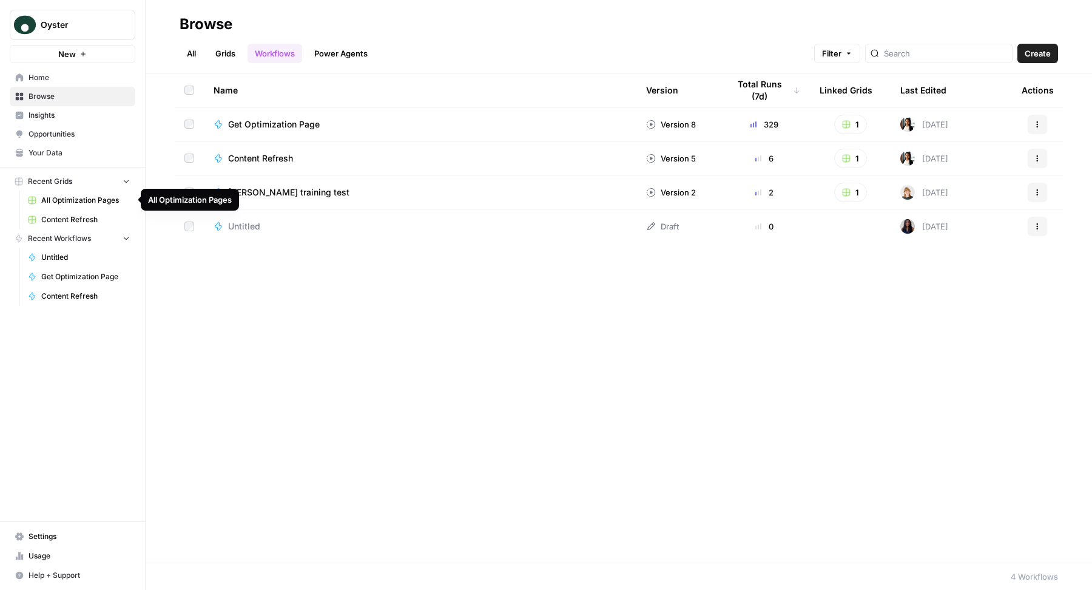
click at [86, 217] on span "Content Refresh" at bounding box center [85, 219] width 89 height 11
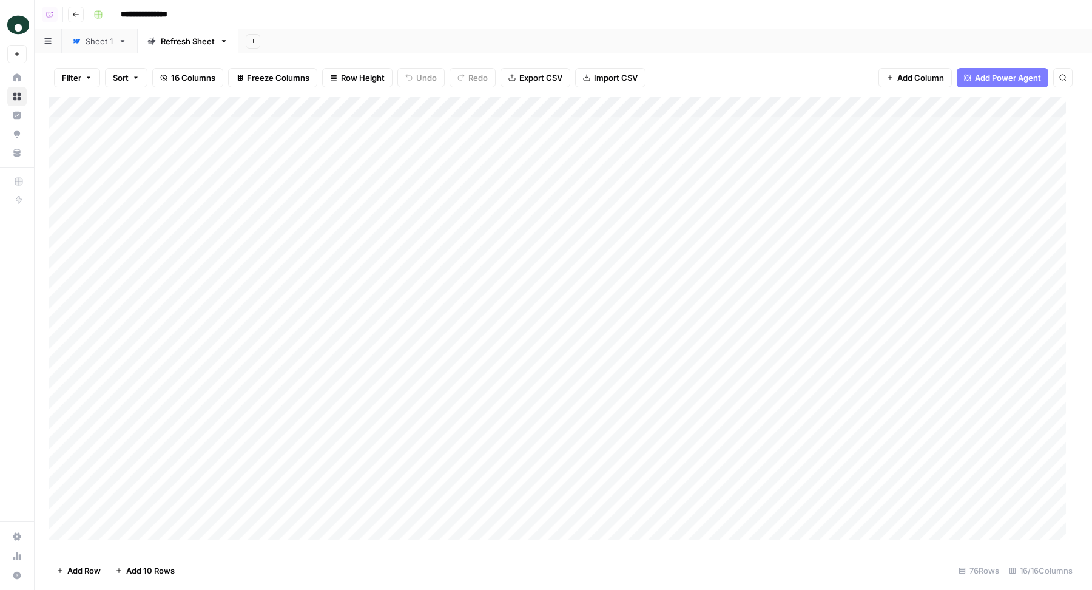
click at [92, 42] on div "Sheet 1" at bounding box center [100, 41] width 28 height 12
click at [523, 127] on div "Add Column" at bounding box center [563, 324] width 1028 height 454
click at [520, 143] on div "Add Column" at bounding box center [563, 324] width 1028 height 454
click at [519, 164] on div "Add Column" at bounding box center [563, 324] width 1028 height 454
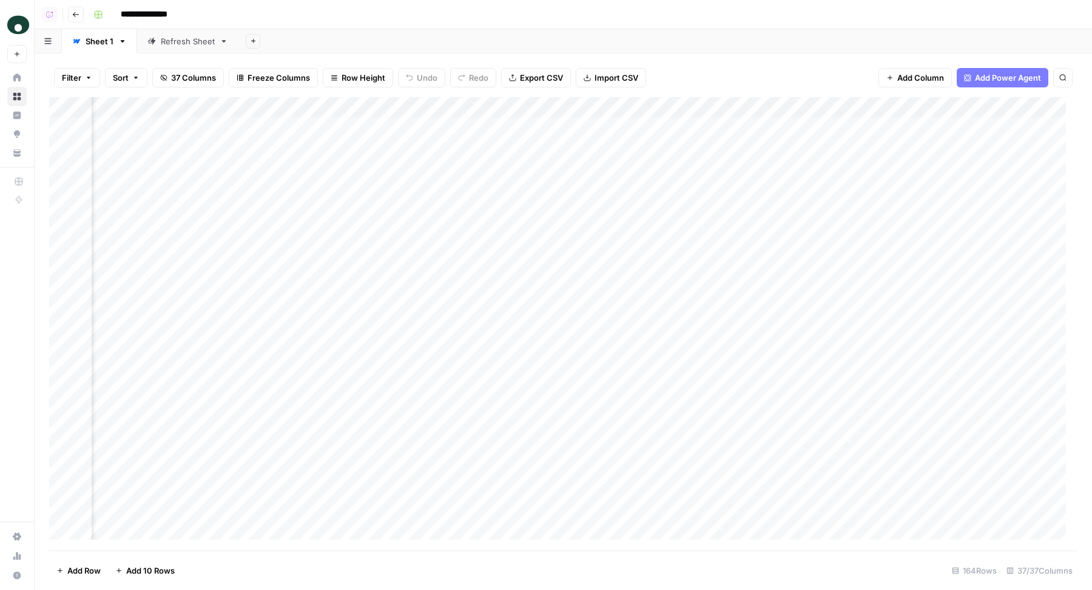
click at [463, 15] on div "**********" at bounding box center [584, 14] width 991 height 19
click at [181, 37] on div "Refresh Sheet" at bounding box center [188, 41] width 54 height 12
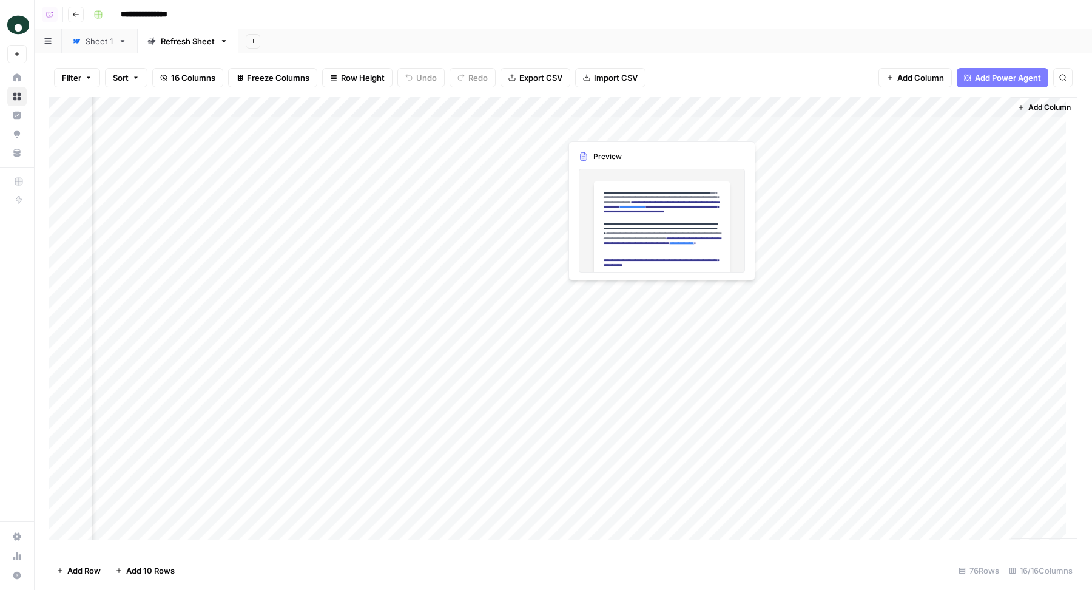
click at [643, 127] on div "Add Column" at bounding box center [563, 324] width 1028 height 454
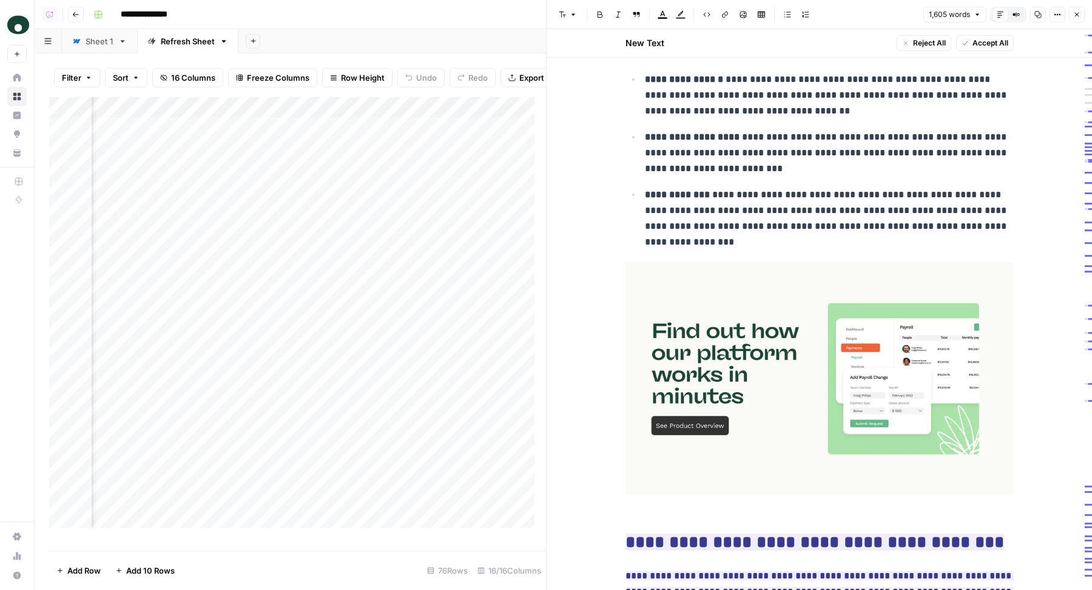
scroll to position [2502, 0]
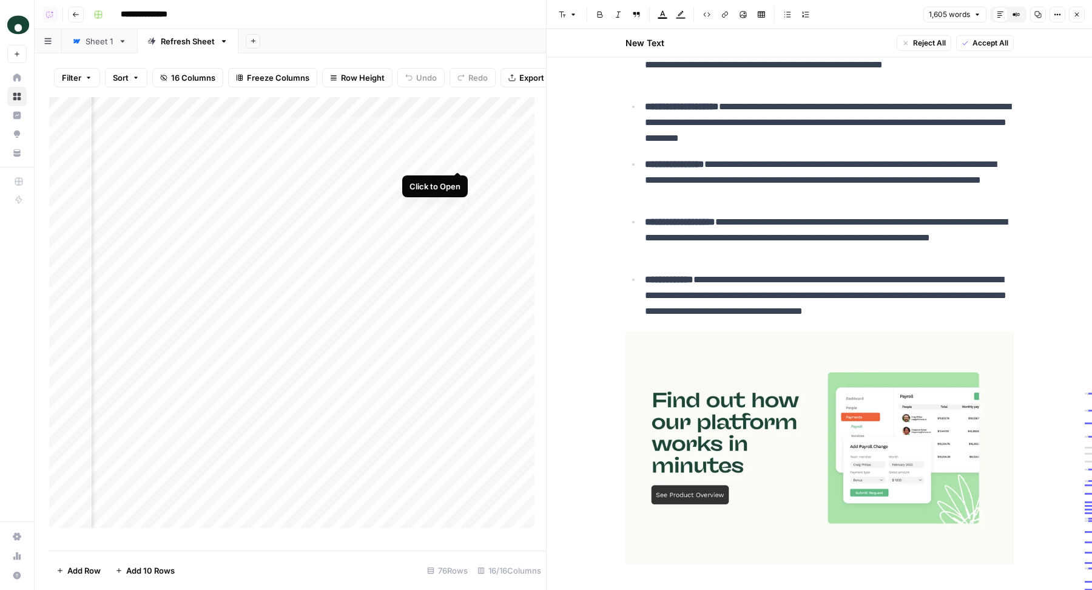
click at [457, 163] on div "Add Column" at bounding box center [297, 318] width 497 height 442
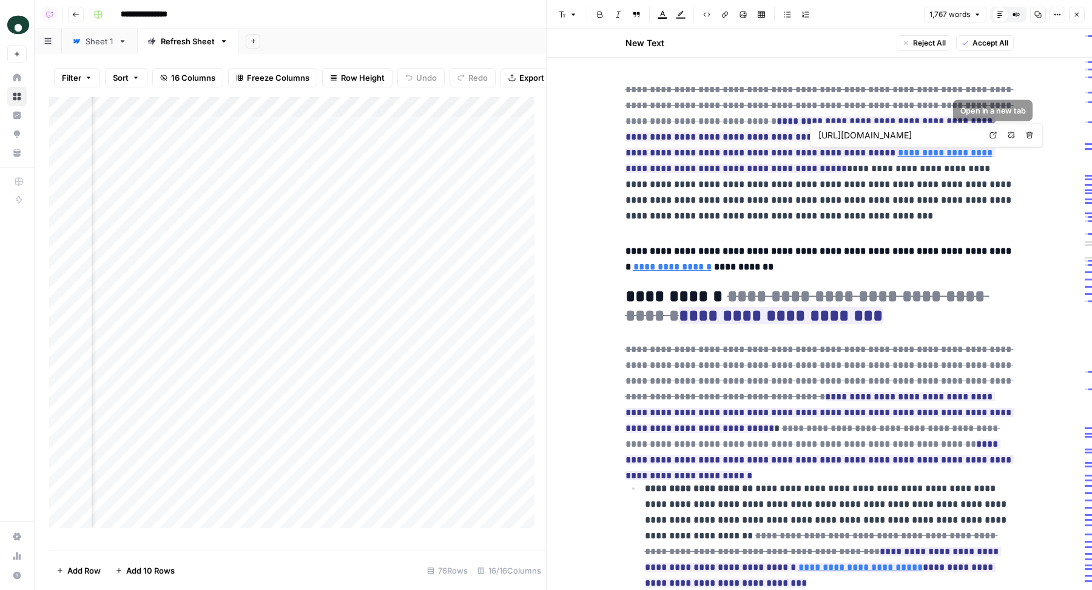
click at [986, 134] on link "Open in a new tab" at bounding box center [993, 135] width 16 height 16
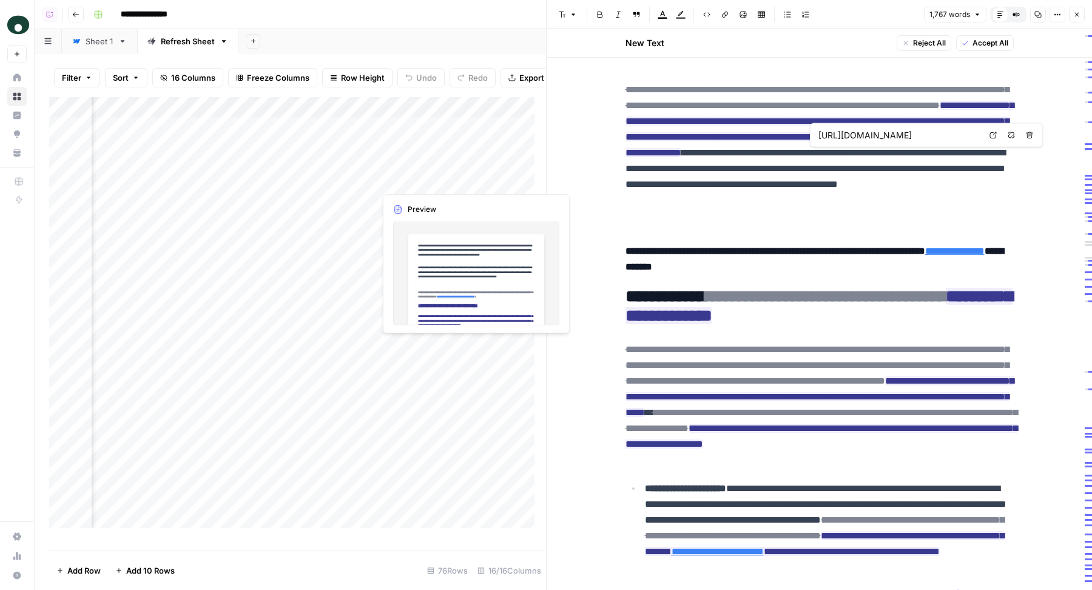
click at [459, 180] on div "Add Column" at bounding box center [297, 318] width 497 height 442
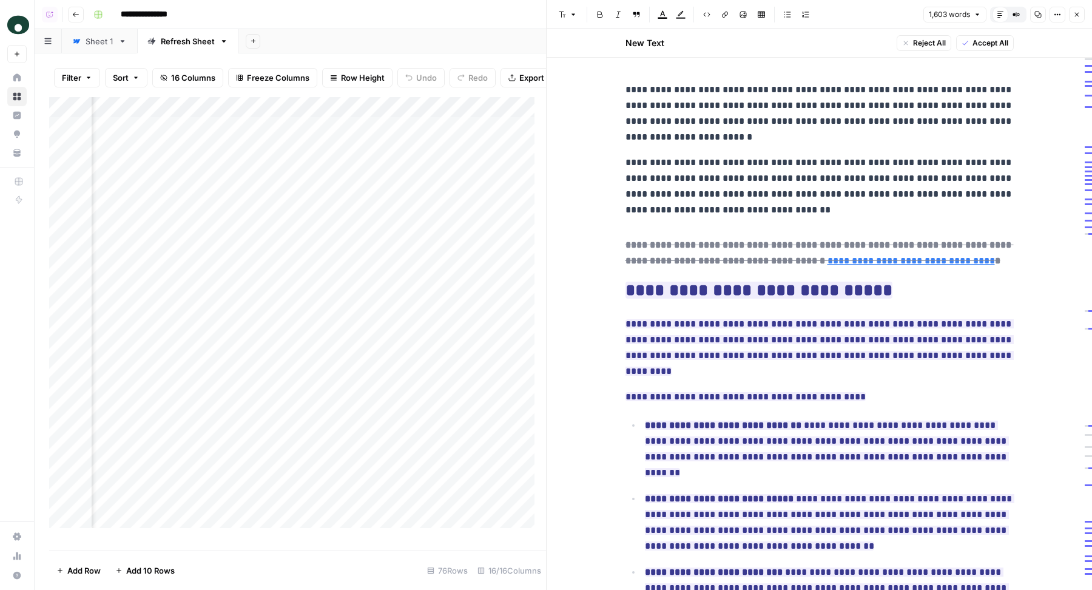
click at [1080, 16] on icon "button" at bounding box center [1076, 14] width 7 height 7
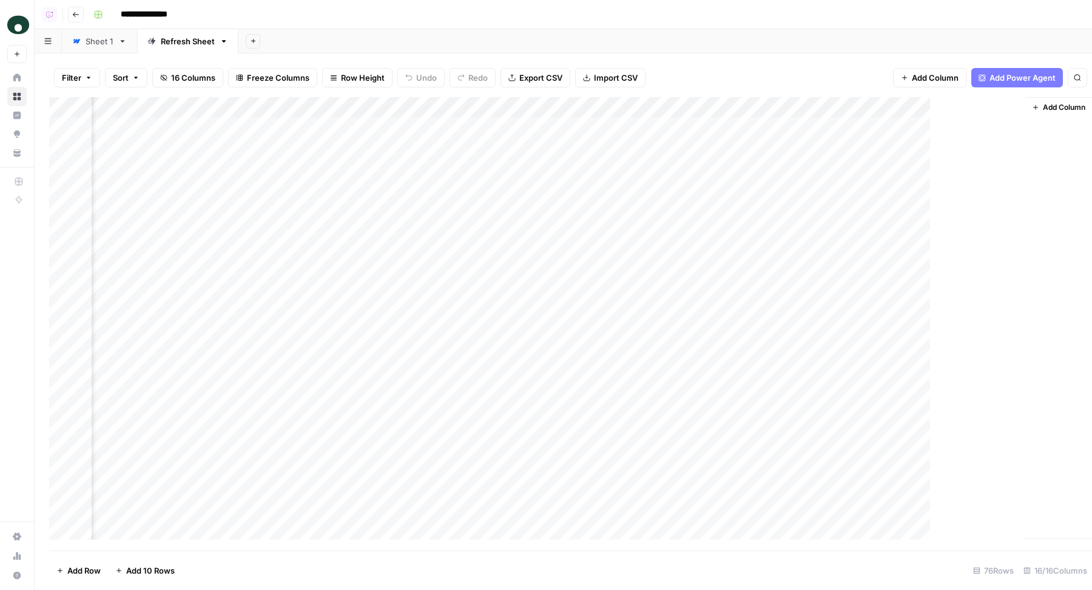
scroll to position [0, 1475]
click at [824, 18] on div "**********" at bounding box center [584, 14] width 991 height 19
click at [521, 189] on div "Add Column" at bounding box center [563, 324] width 1028 height 454
click at [520, 214] on div "Add Column" at bounding box center [563, 324] width 1028 height 454
click at [556, 55] on div "Filter Sort 16 Columns Freeze Columns Row Height Undo Redo Export CSV Import CS…" at bounding box center [563, 321] width 1057 height 536
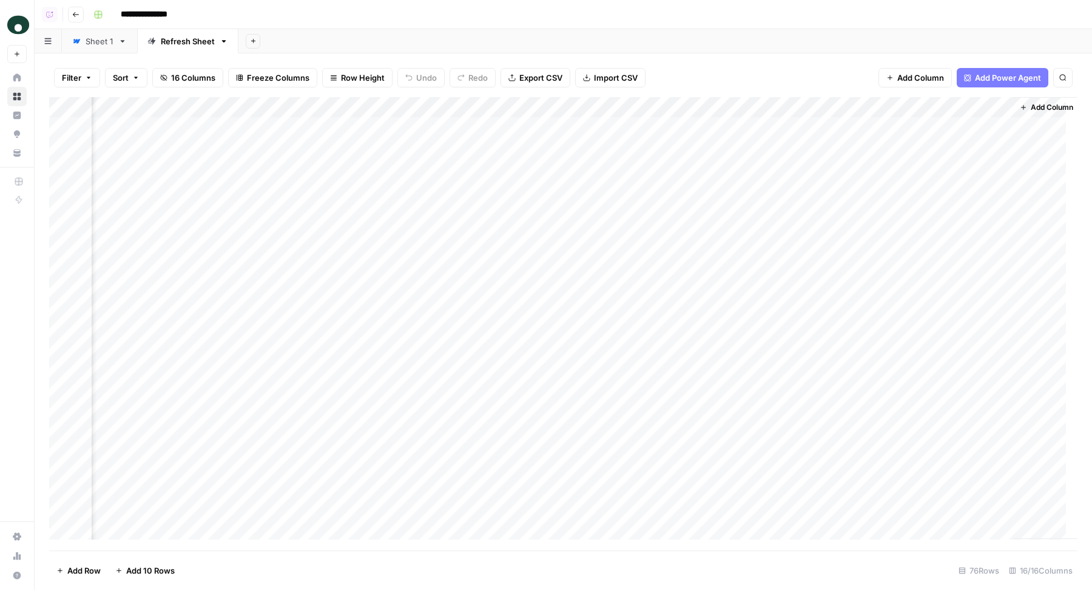
click at [644, 40] on div "Add Sheet" at bounding box center [664, 41] width 853 height 24
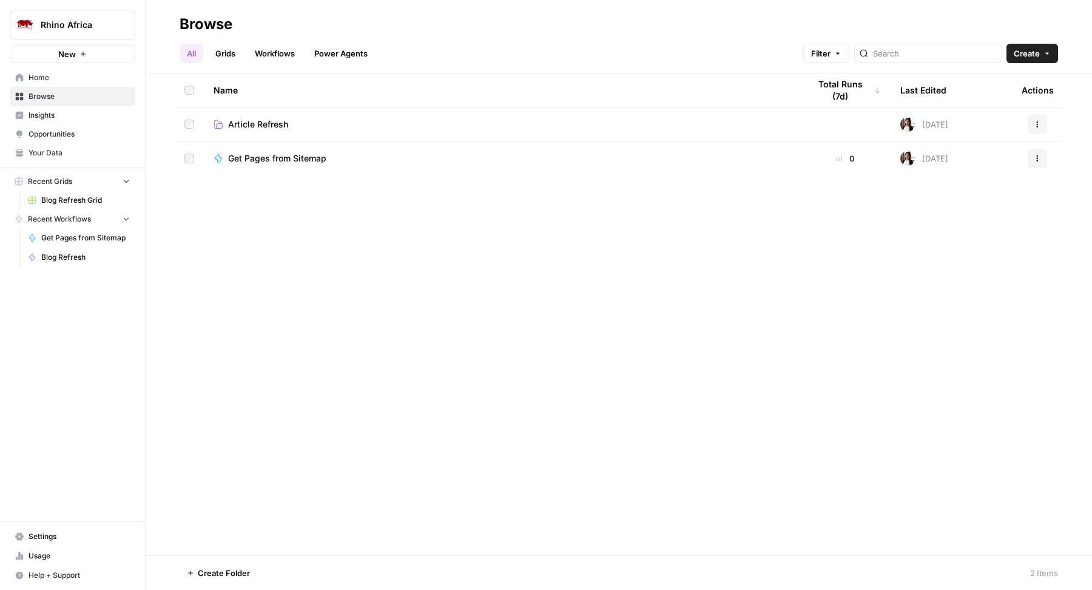
click at [283, 122] on span "Article Refresh" at bounding box center [258, 124] width 60 height 12
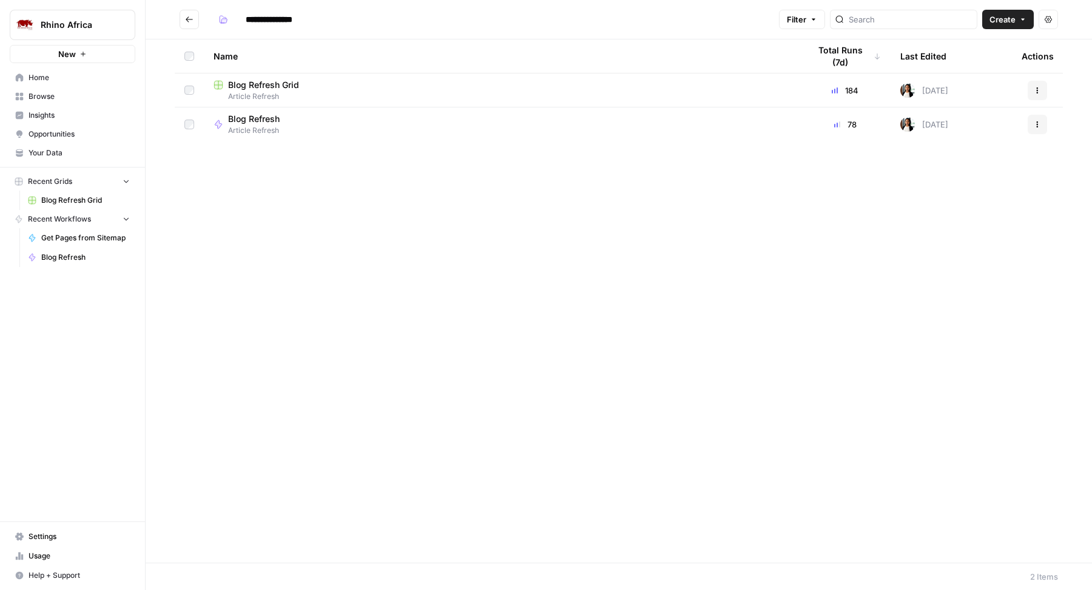
click at [269, 123] on span "Blog Refresh" at bounding box center [254, 119] width 52 height 12
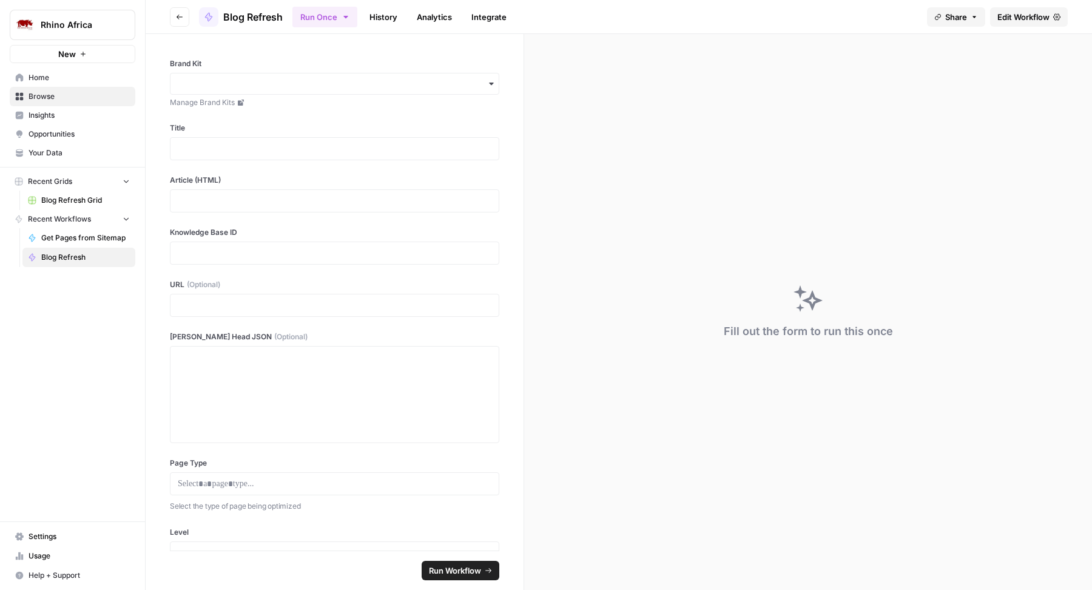
click at [1017, 16] on span "Edit Workflow" at bounding box center [1023, 17] width 52 height 12
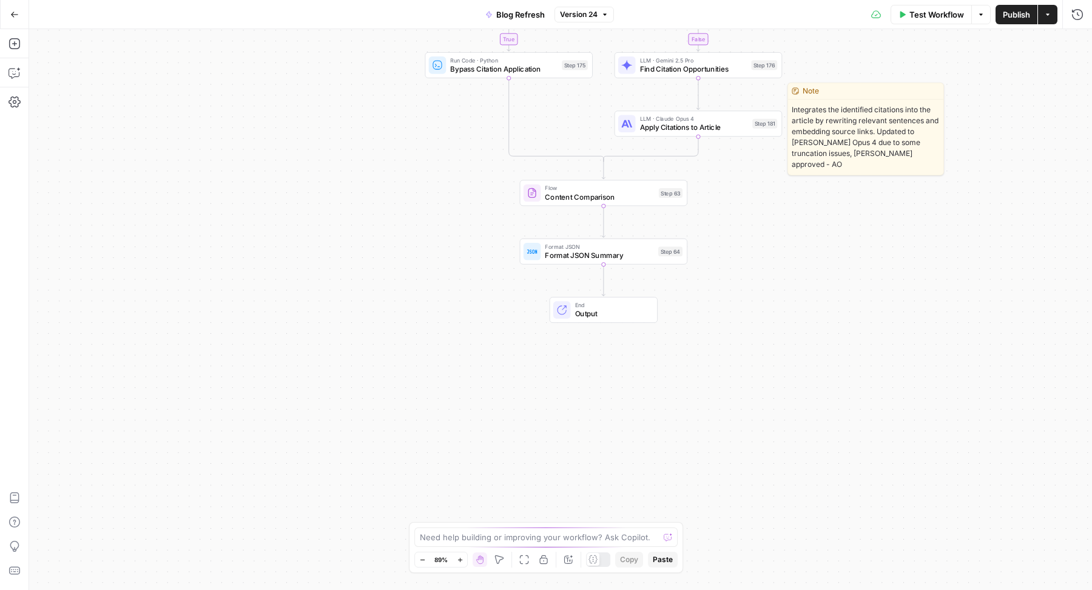
click at [659, 128] on span "Apply Citations to Article" at bounding box center [694, 127] width 108 height 11
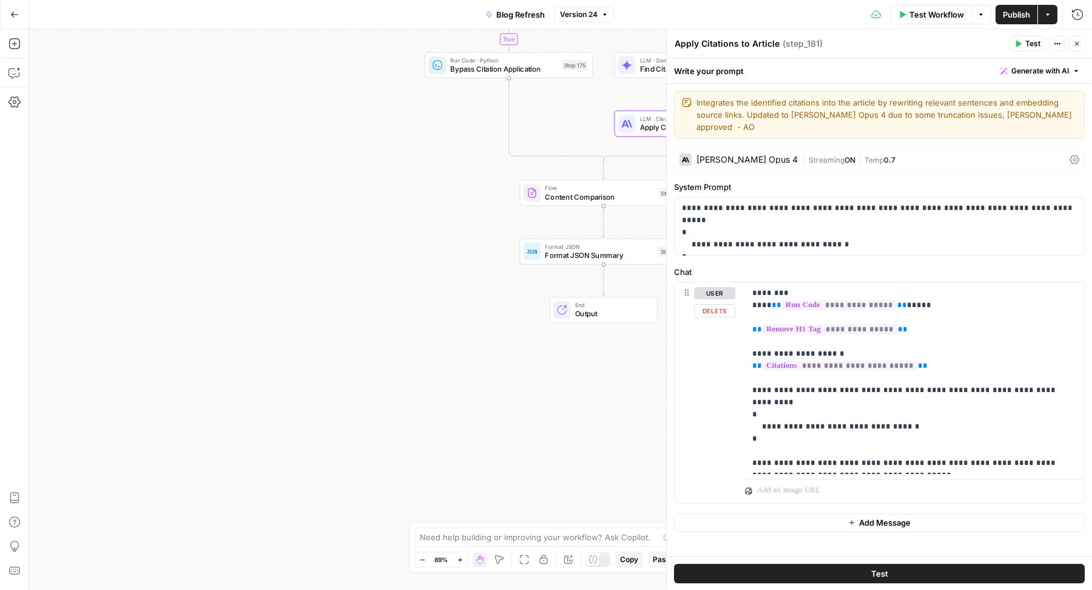
drag, startPoint x: 738, startPoint y: 379, endPoint x: 846, endPoint y: 411, distance: 112.1
click at [846, 411] on div "**********" at bounding box center [879, 392] width 409 height 221
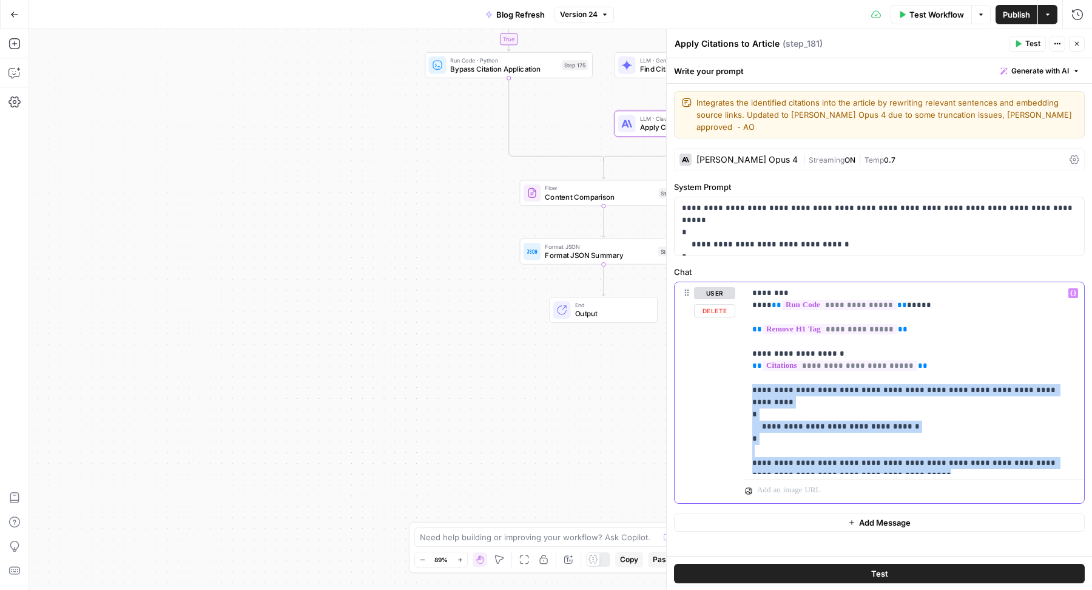
drag, startPoint x: 872, startPoint y: 454, endPoint x: 725, endPoint y: 373, distance: 167.5
click at [725, 373] on div "**********" at bounding box center [879, 392] width 409 height 221
copy p "**********"
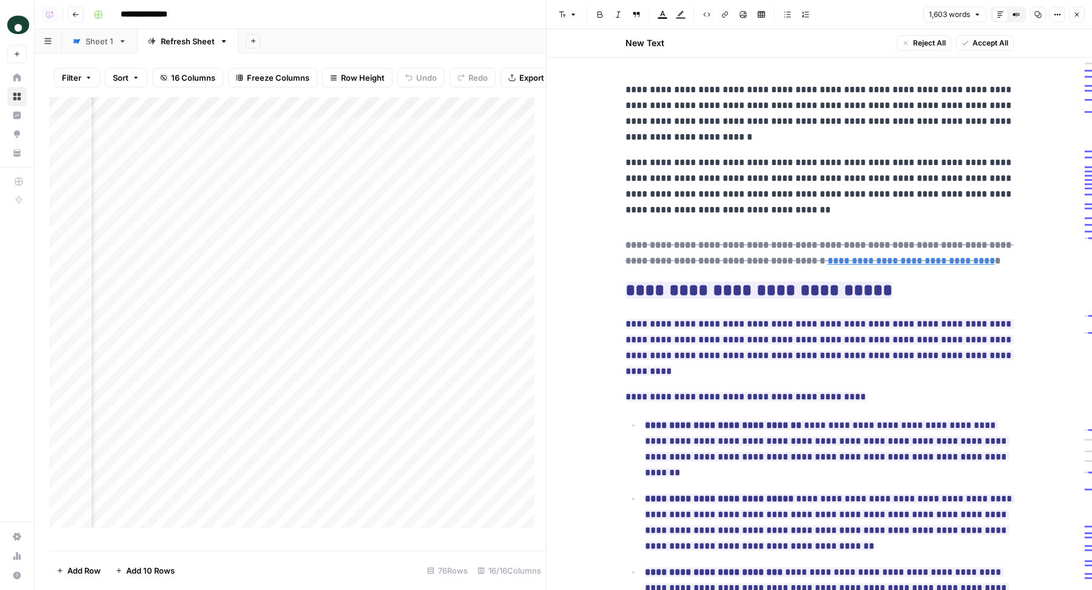
scroll to position [1129, 0]
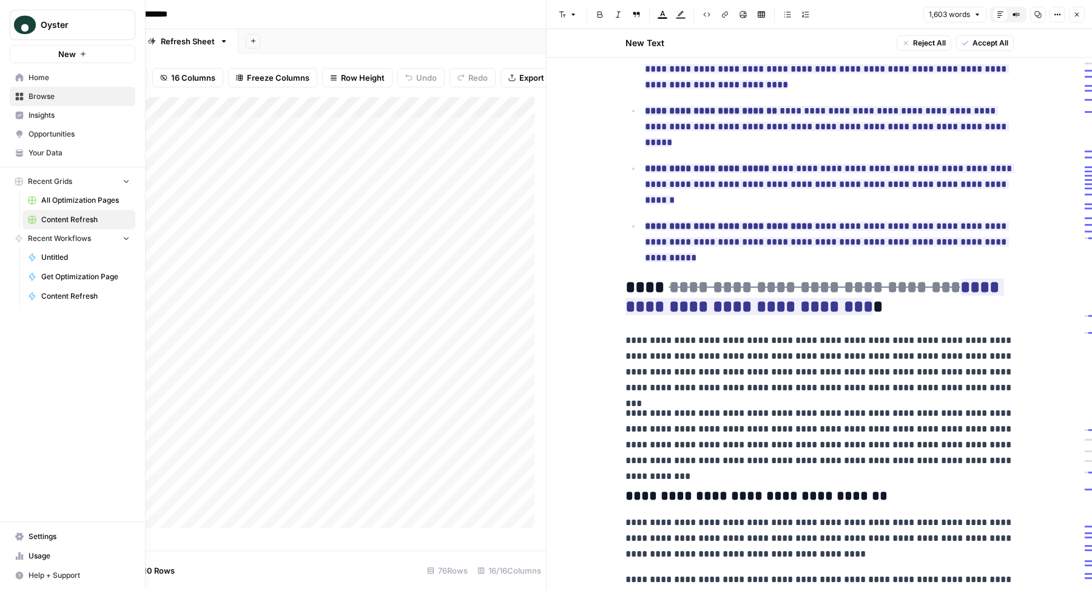
click at [46, 155] on span "Your Data" at bounding box center [79, 152] width 101 height 11
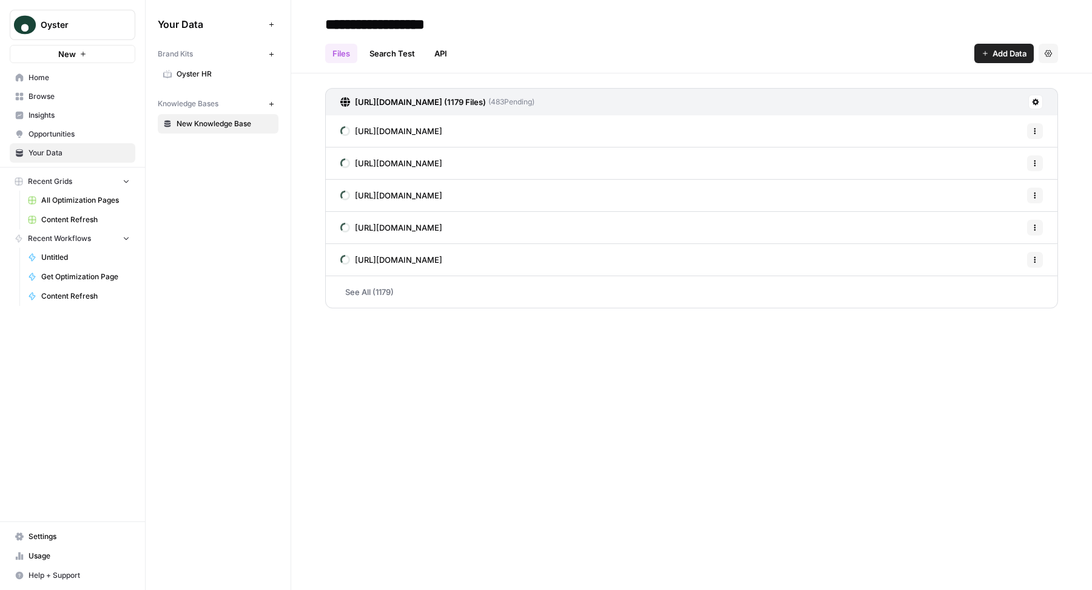
click at [209, 75] on span "Oyster HR" at bounding box center [225, 74] width 96 height 11
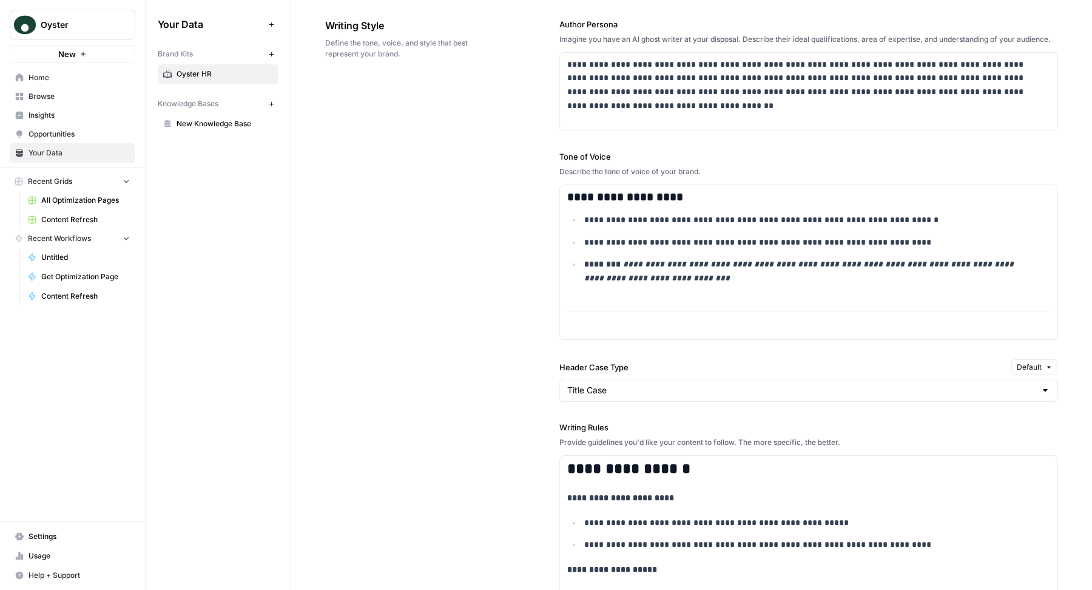
scroll to position [917, 0]
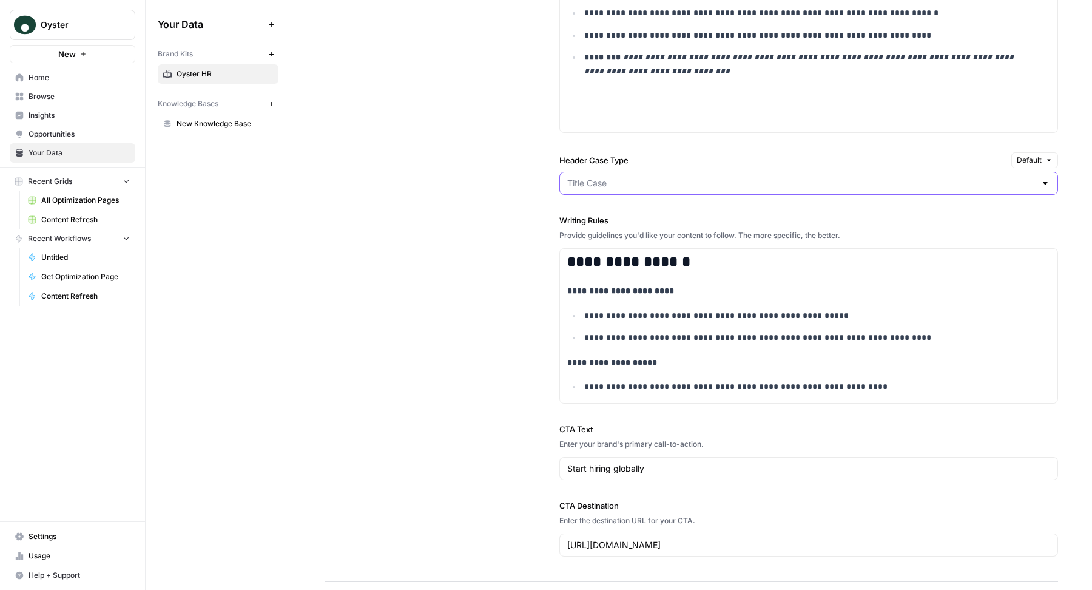
click at [588, 189] on input "Header Case Type" at bounding box center [801, 183] width 468 height 12
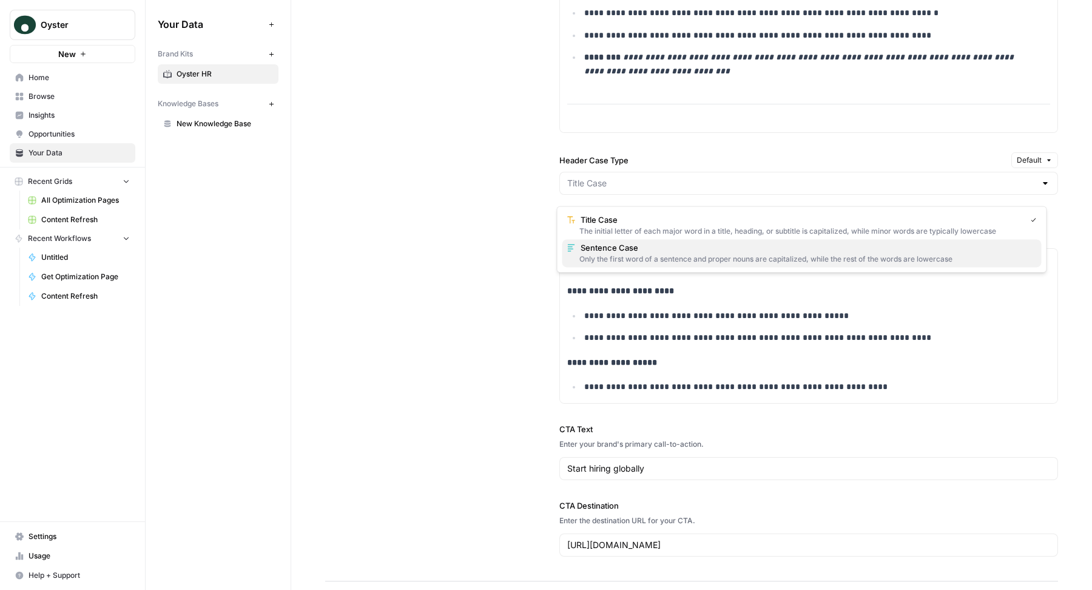
click at [580, 246] on span "Sentence Case" at bounding box center [805, 247] width 451 height 12
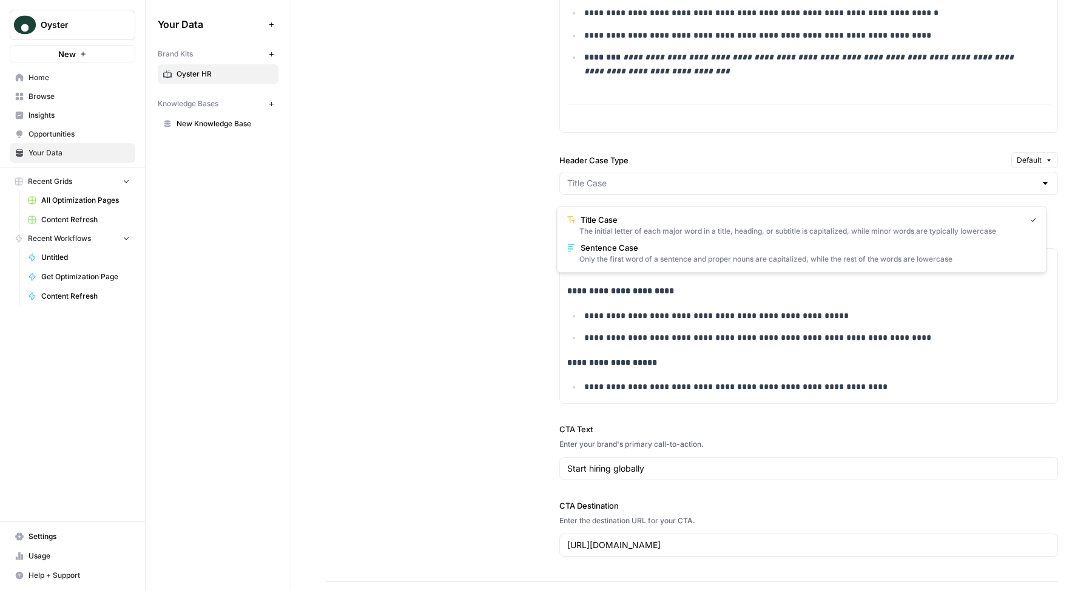
type input "Sentence Case"
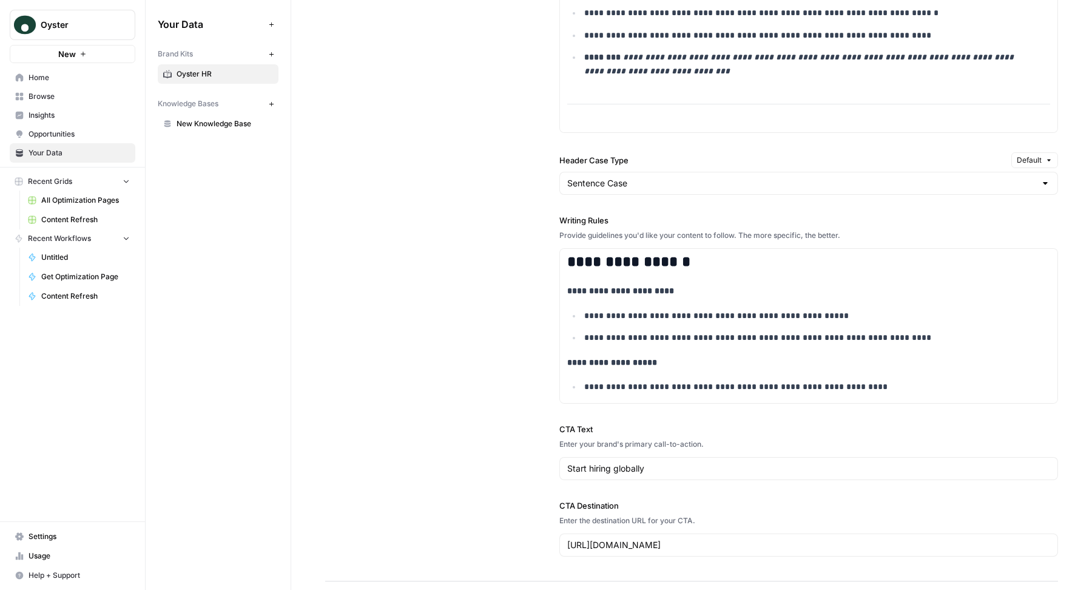
click at [506, 227] on div "**********" at bounding box center [691, 184] width 733 height 794
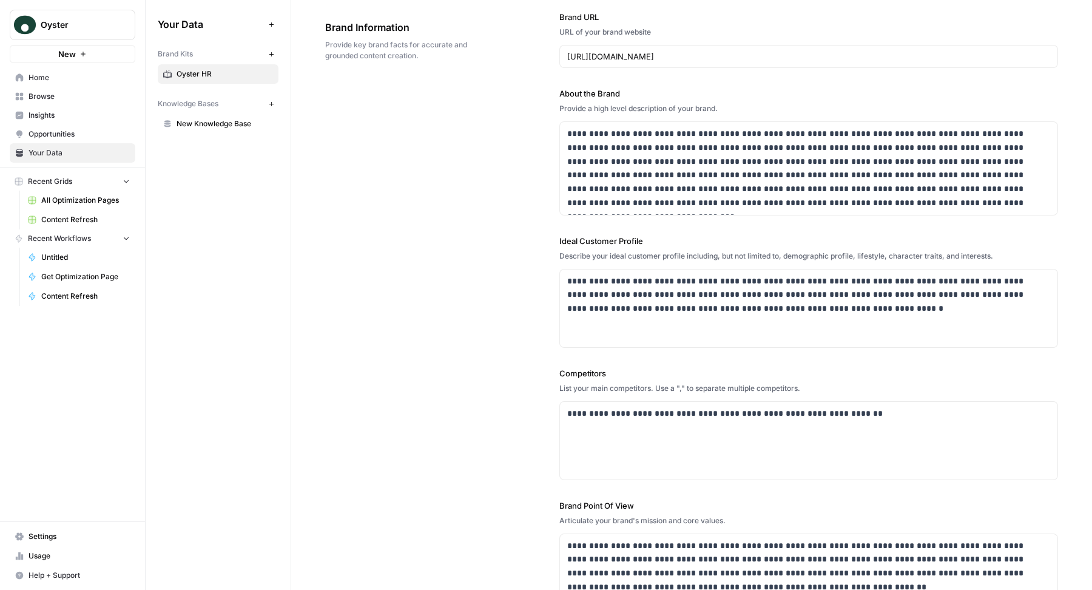
scroll to position [0, 0]
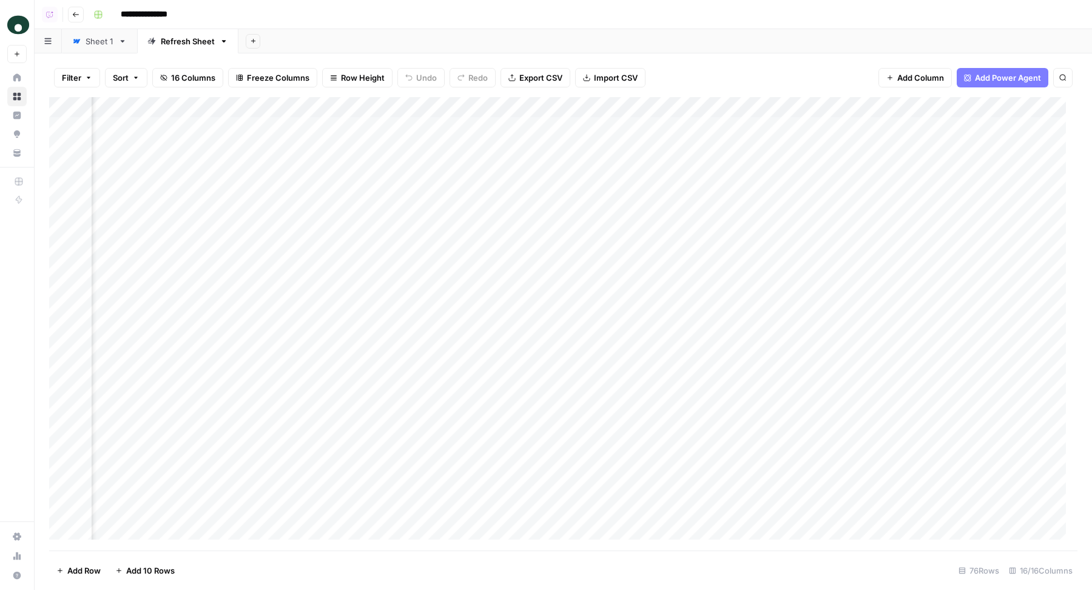
scroll to position [0, 1475]
click at [587, 45] on div "Add Sheet" at bounding box center [664, 41] width 853 height 24
click at [656, 127] on div "Add Column" at bounding box center [563, 324] width 1028 height 454
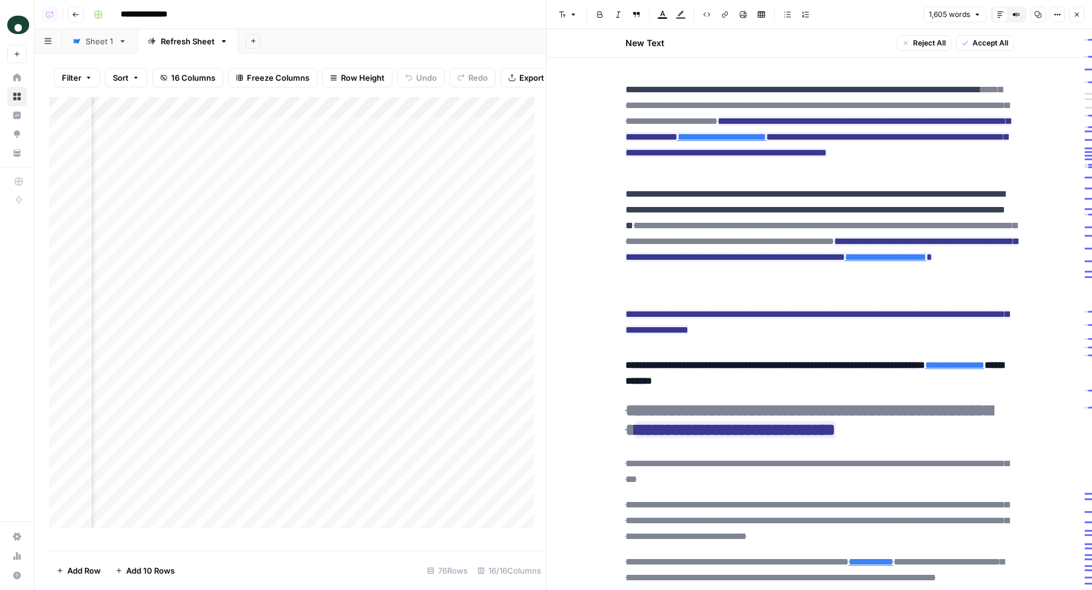
click at [1078, 13] on icon "button" at bounding box center [1076, 14] width 7 height 7
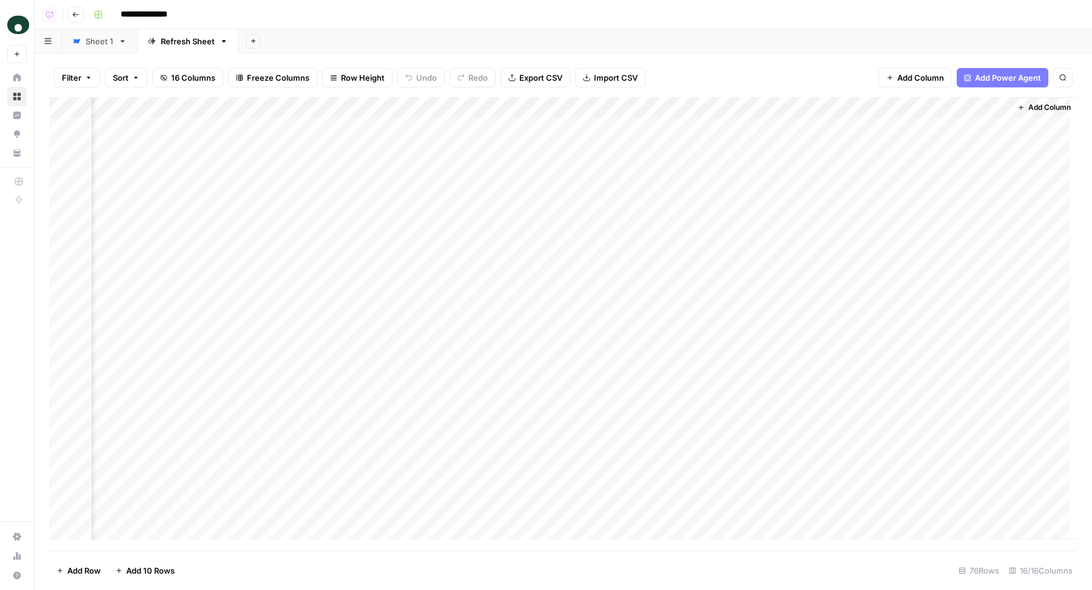
scroll to position [0, 1475]
click at [485, 40] on div "Add Sheet" at bounding box center [664, 41] width 853 height 24
click at [658, 190] on div "Add Column" at bounding box center [563, 324] width 1028 height 454
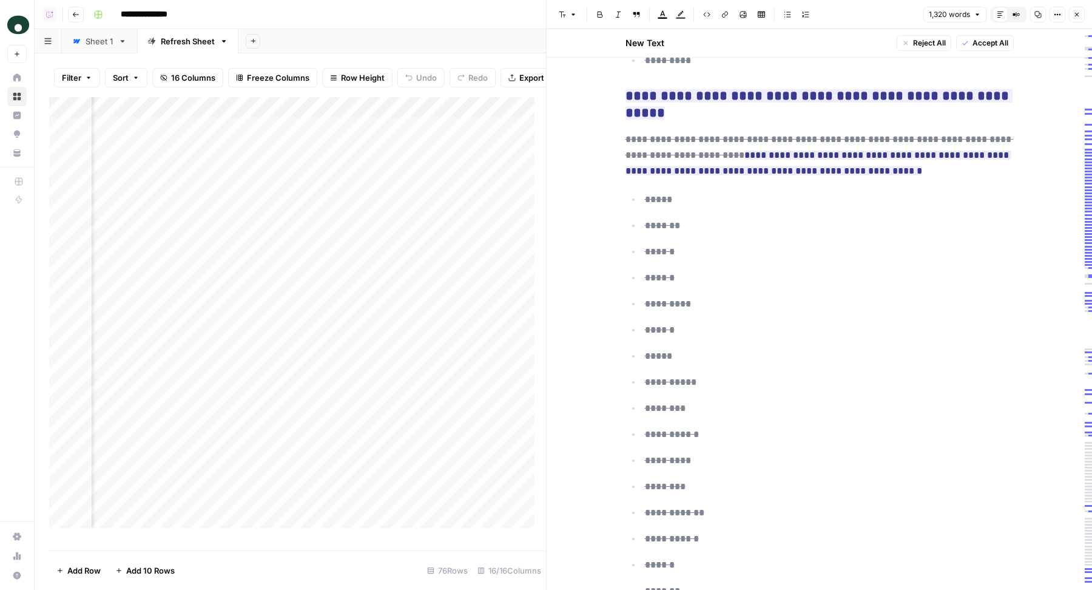
scroll to position [4114, 0]
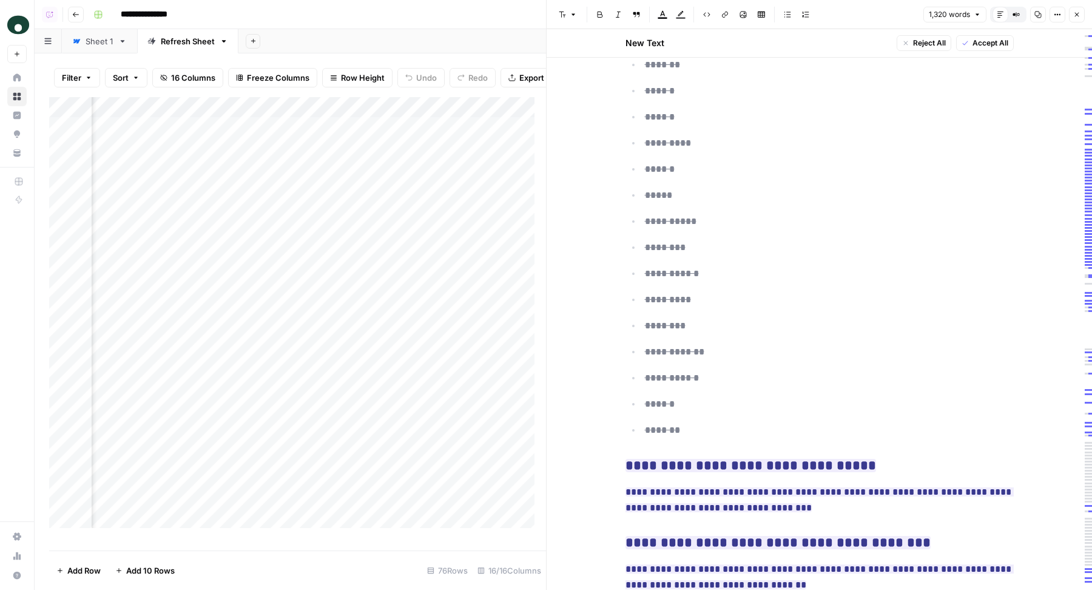
click at [1078, 14] on icon "button" at bounding box center [1076, 14] width 7 height 7
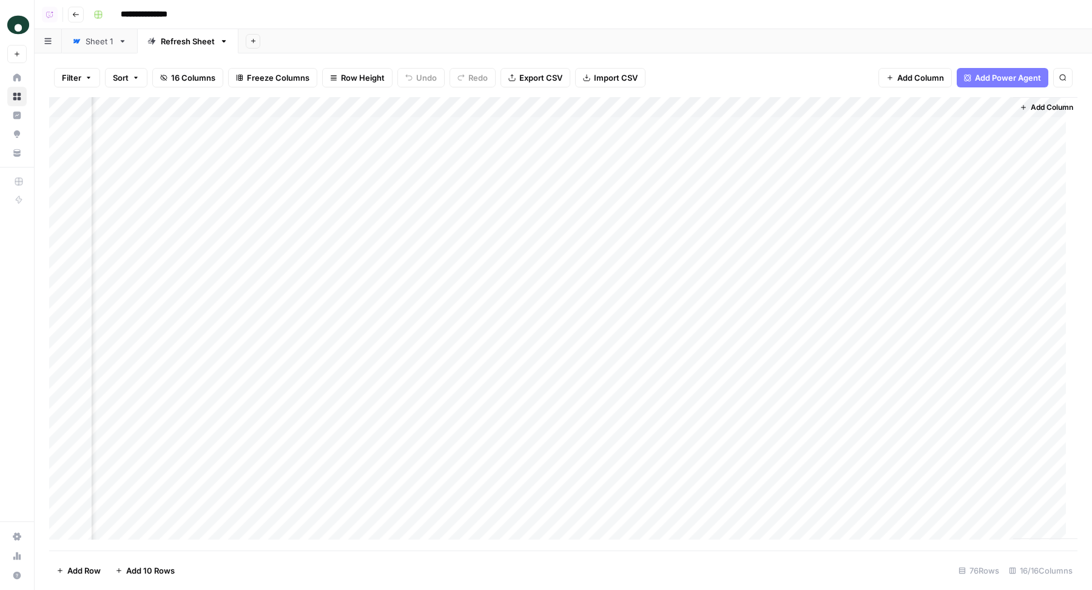
click at [660, 127] on div "Add Column" at bounding box center [563, 324] width 1028 height 454
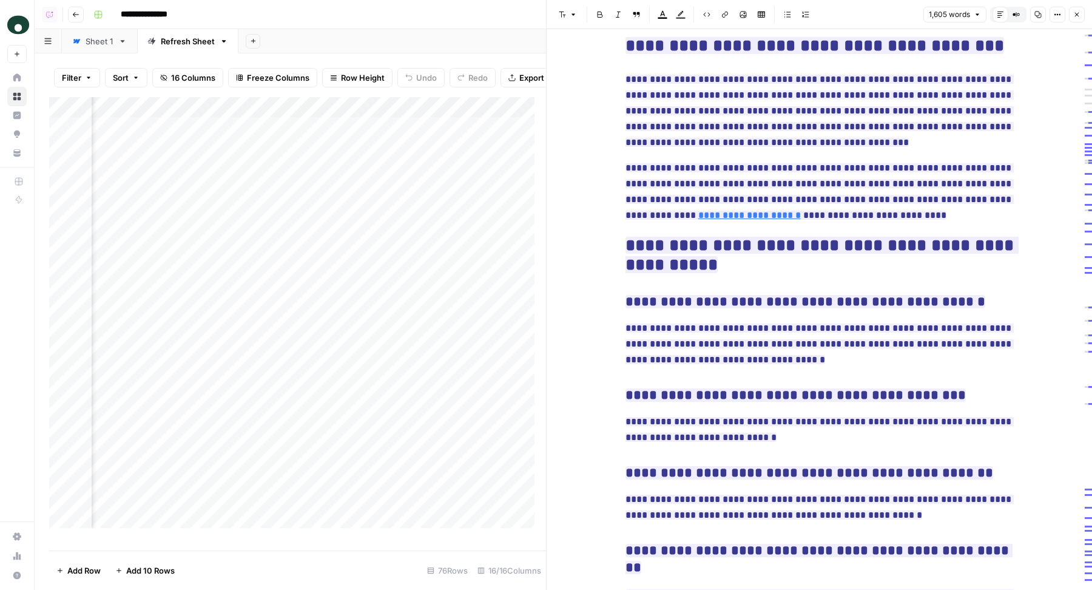
scroll to position [3359, 0]
